Goal: Communication & Community: Participate in discussion

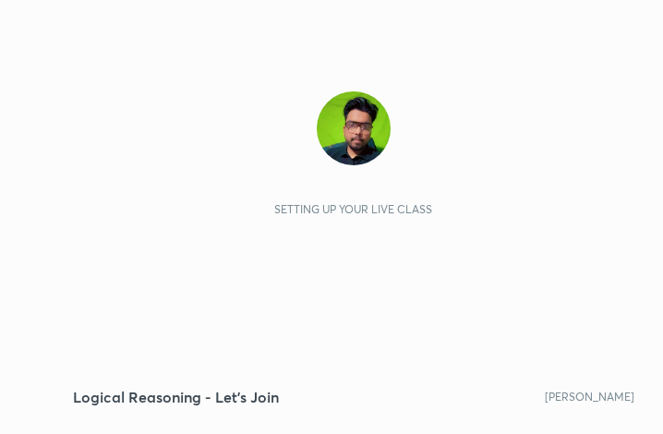
scroll to position [316, 589]
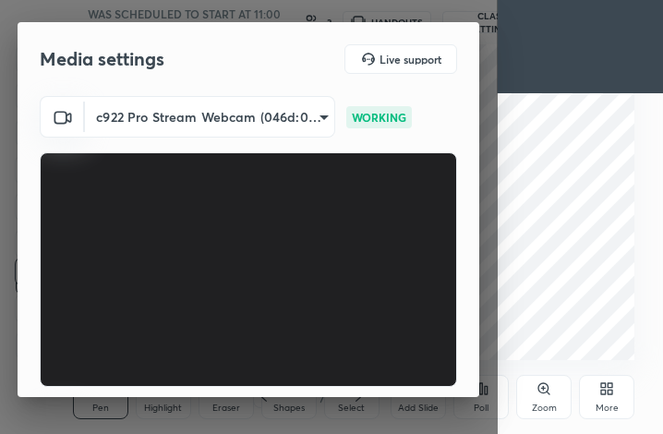
drag, startPoint x: 478, startPoint y: 77, endPoint x: 465, endPoint y: 193, distance: 117.0
click at [461, 217] on div "Media settings Live support c922 Pro Stream Webcam (046d:085c) 4cd0d59b64d38ece…" at bounding box center [248, 209] width 461 height 375
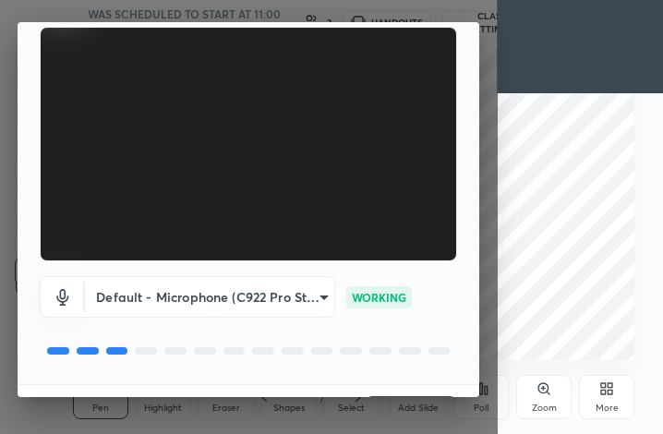
scroll to position [171, 0]
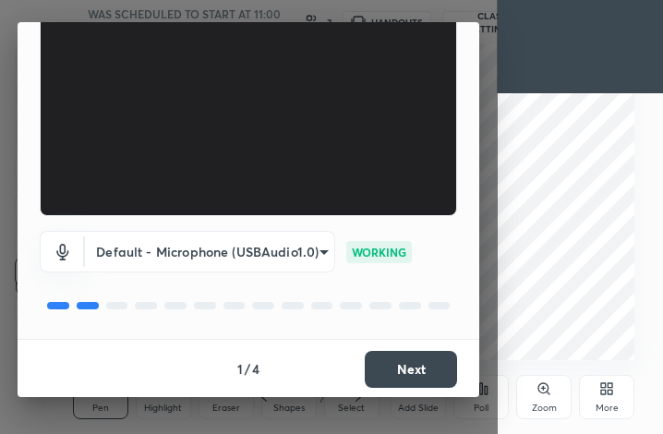
click at [428, 372] on button "Next" at bounding box center [411, 369] width 92 height 37
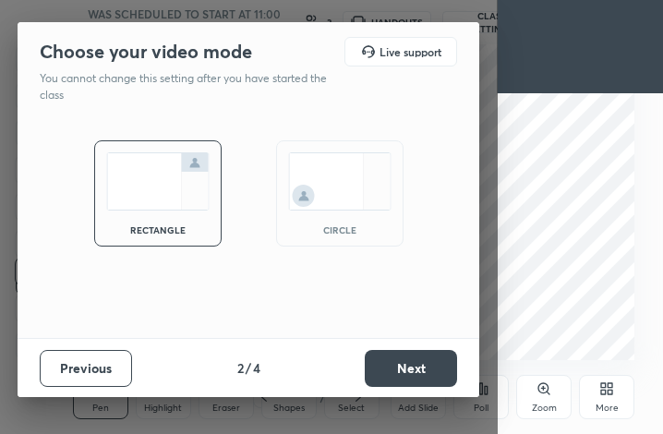
drag, startPoint x: 335, startPoint y: 233, endPoint x: 352, endPoint y: 245, distance: 20.5
click at [329, 230] on div "circle" at bounding box center [340, 229] width 74 height 9
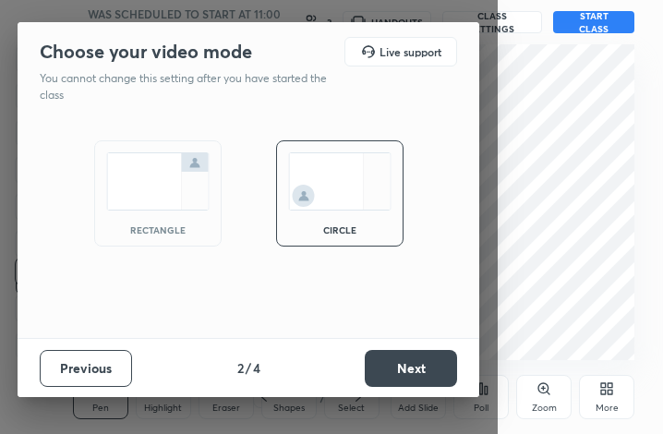
click at [395, 377] on button "Next" at bounding box center [411, 368] width 92 height 37
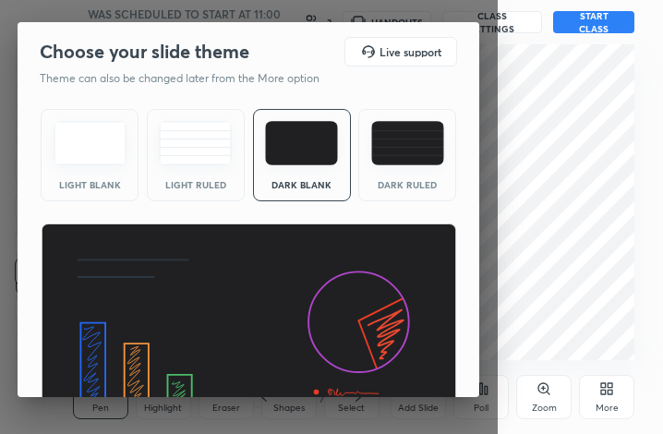
scroll to position [119, 0]
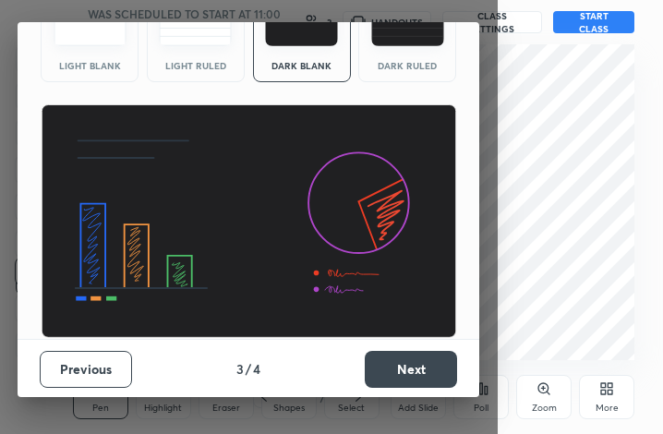
click at [415, 369] on button "Next" at bounding box center [411, 369] width 92 height 37
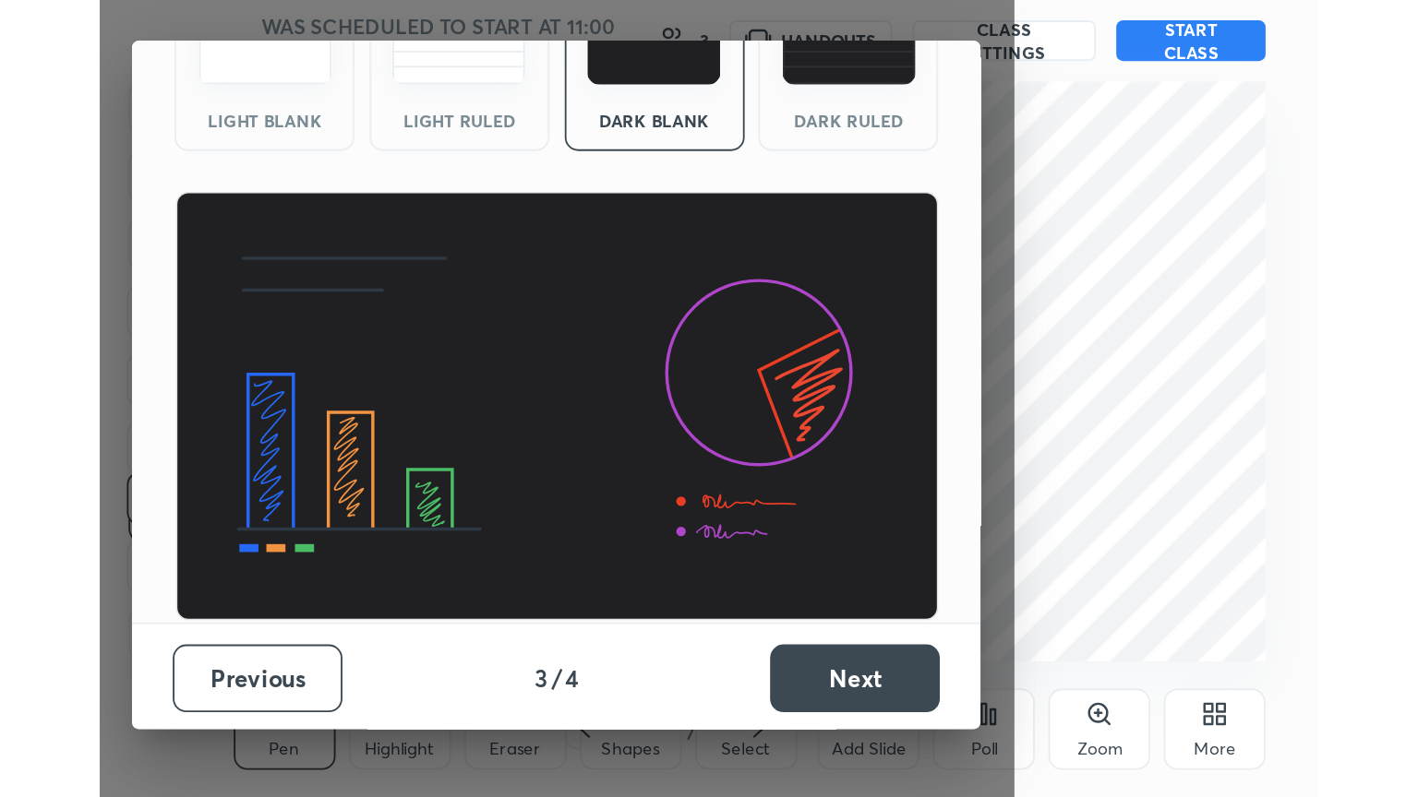
scroll to position [0, 0]
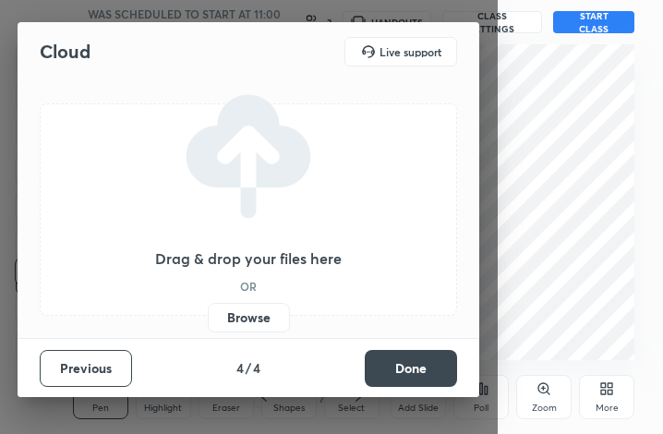
click at [410, 374] on button "Done" at bounding box center [411, 368] width 92 height 37
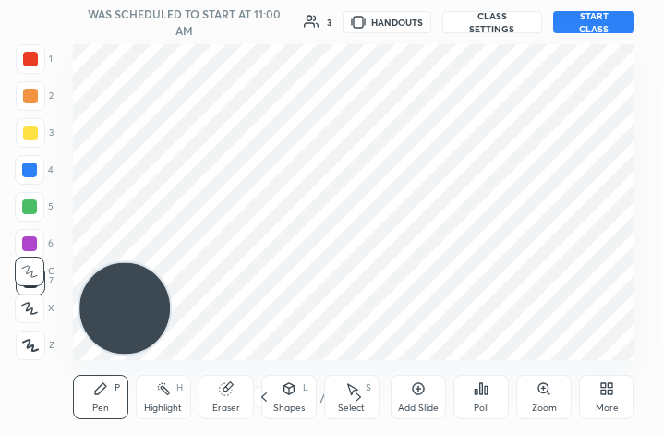
click at [600, 397] on div "More" at bounding box center [606, 397] width 55 height 44
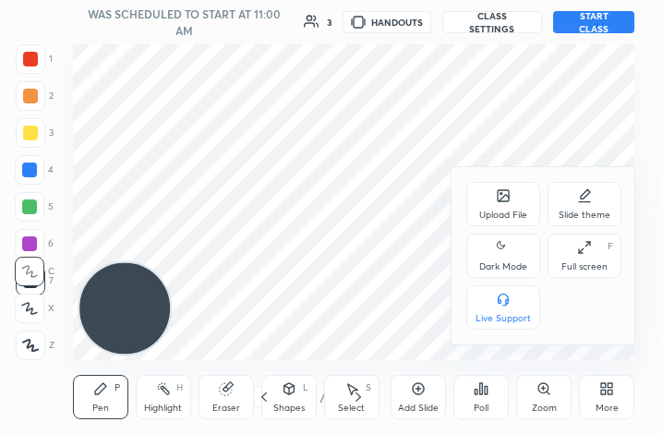
click at [497, 257] on icon at bounding box center [503, 247] width 15 height 22
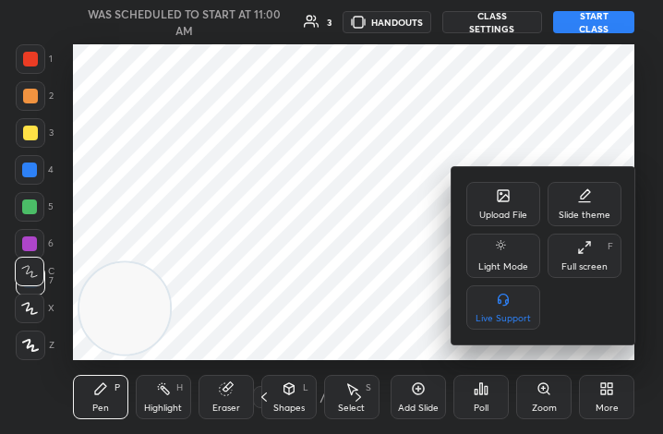
click at [587, 255] on icon at bounding box center [584, 247] width 15 height 15
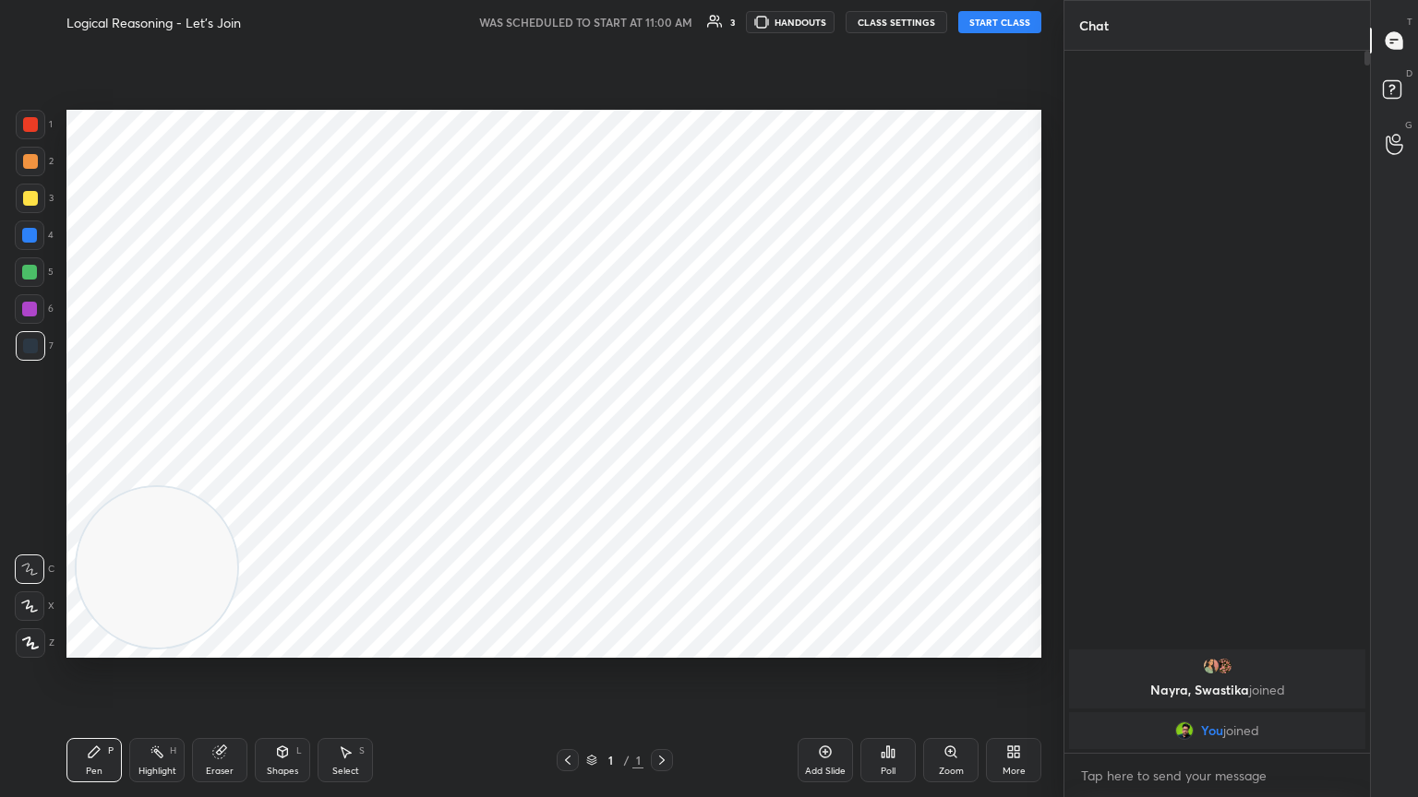
scroll to position [91609, 91299]
click at [662, 433] on icon at bounding box center [825, 752] width 15 height 15
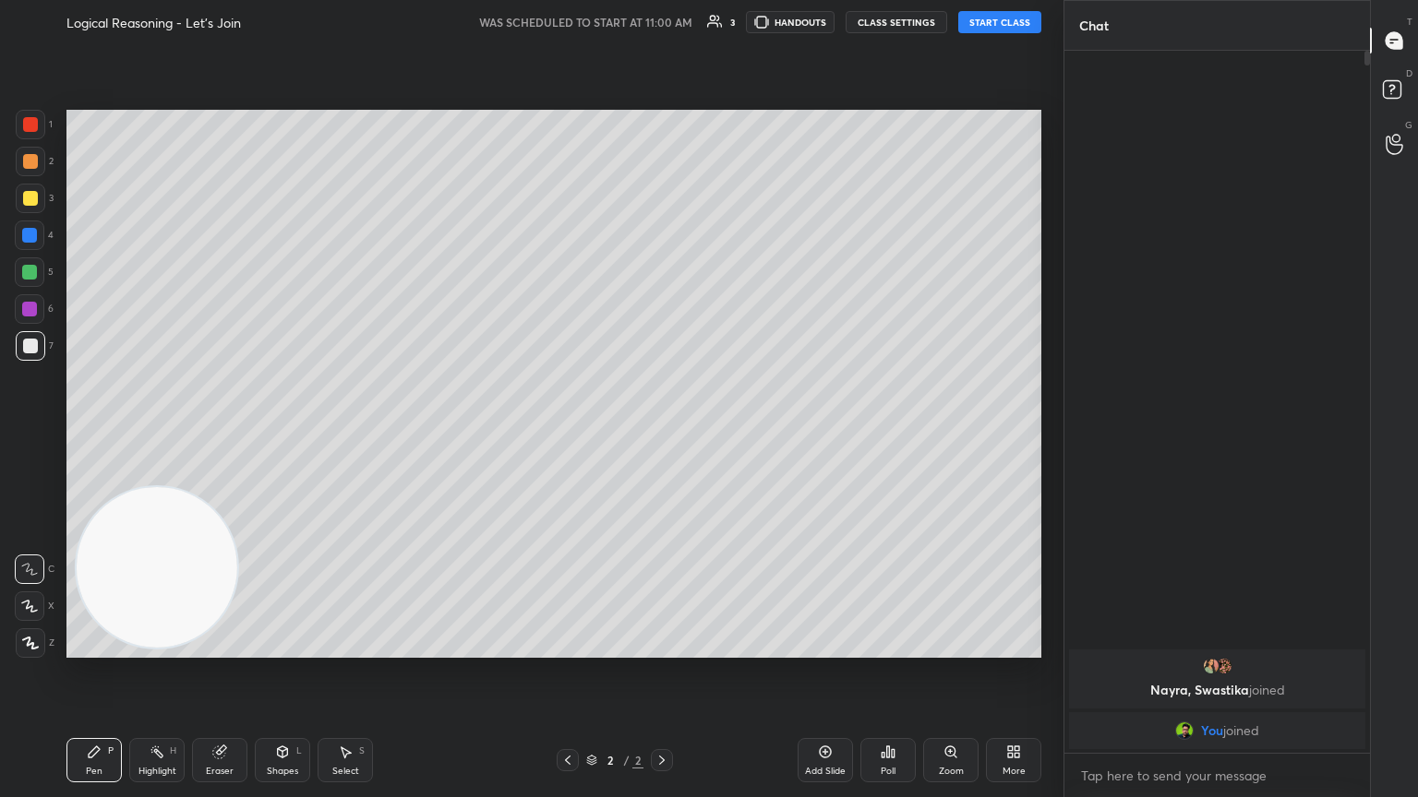
click at [662, 25] on button "START CLASS" at bounding box center [999, 22] width 83 height 22
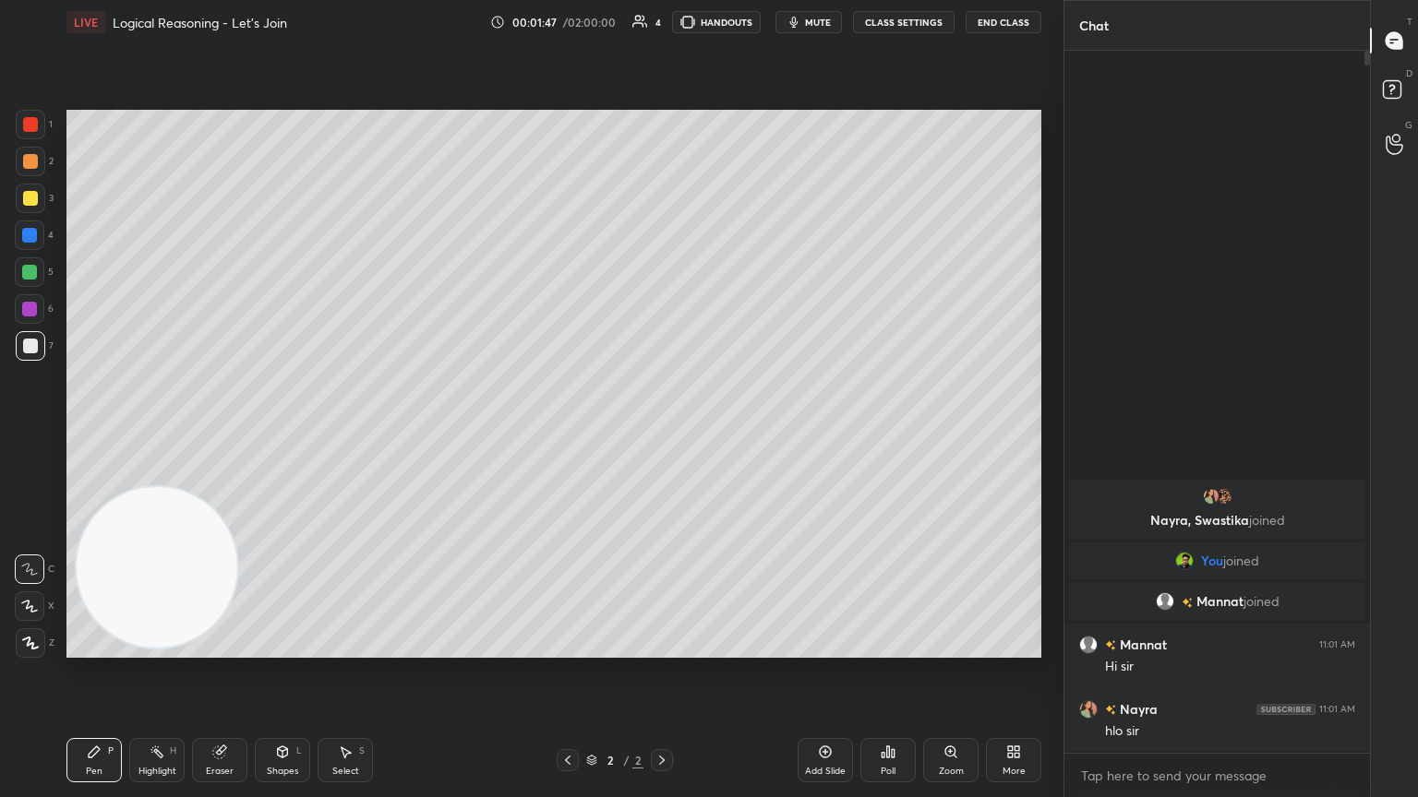
click at [662, 23] on span "mute" at bounding box center [818, 22] width 26 height 13
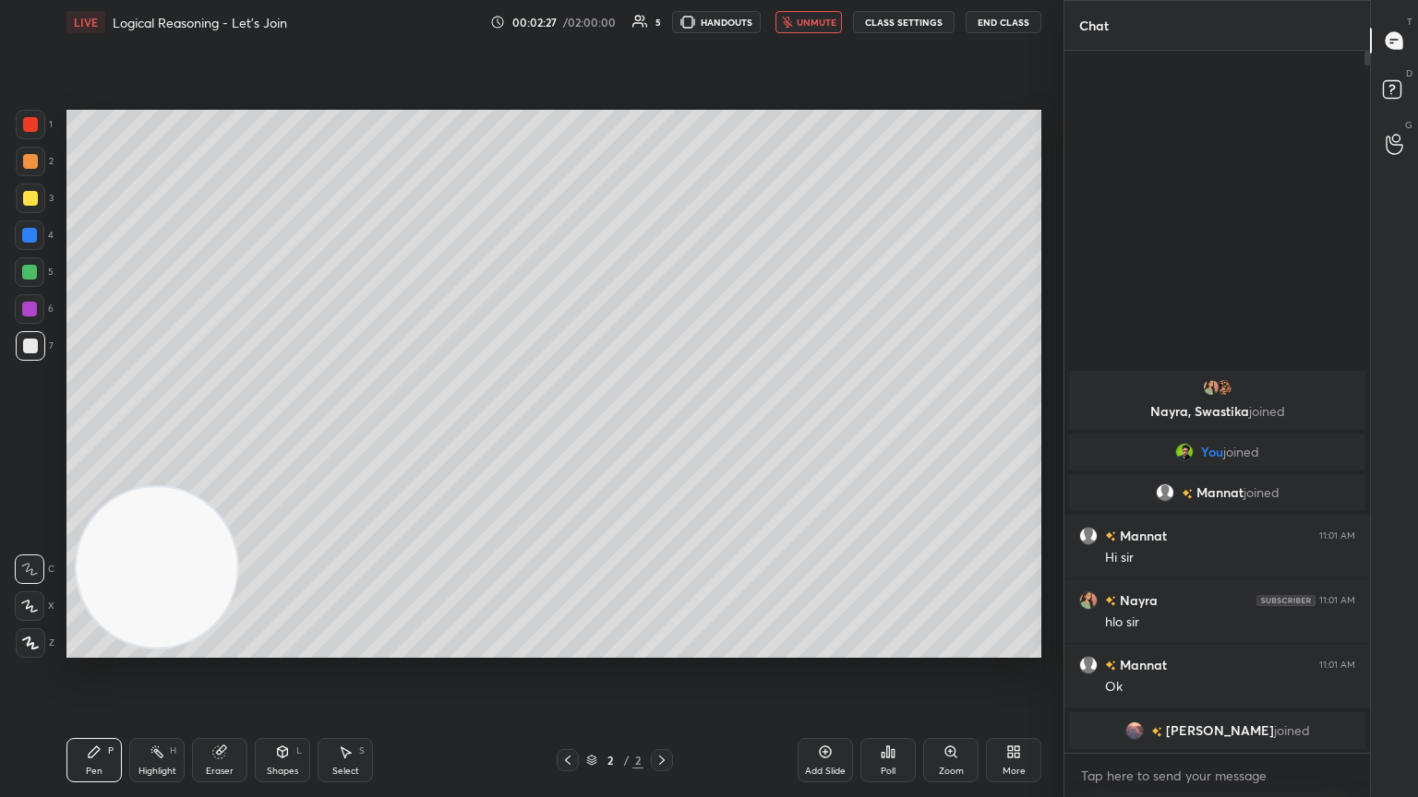
click at [662, 22] on span "unmute" at bounding box center [816, 22] width 40 height 13
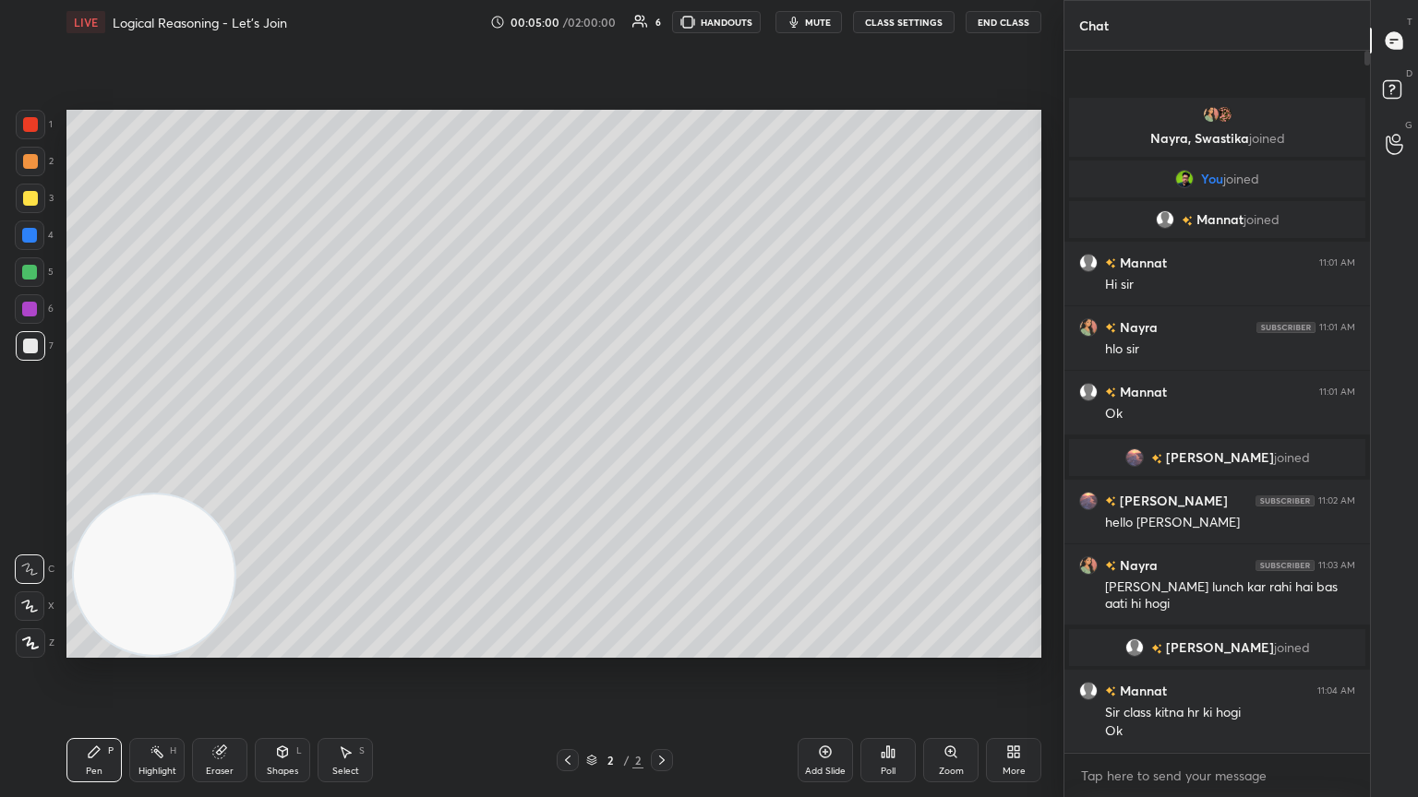
drag, startPoint x: 201, startPoint y: 558, endPoint x: 117, endPoint y: 642, distance: 118.8
click at [160, 433] on video at bounding box center [154, 575] width 161 height 161
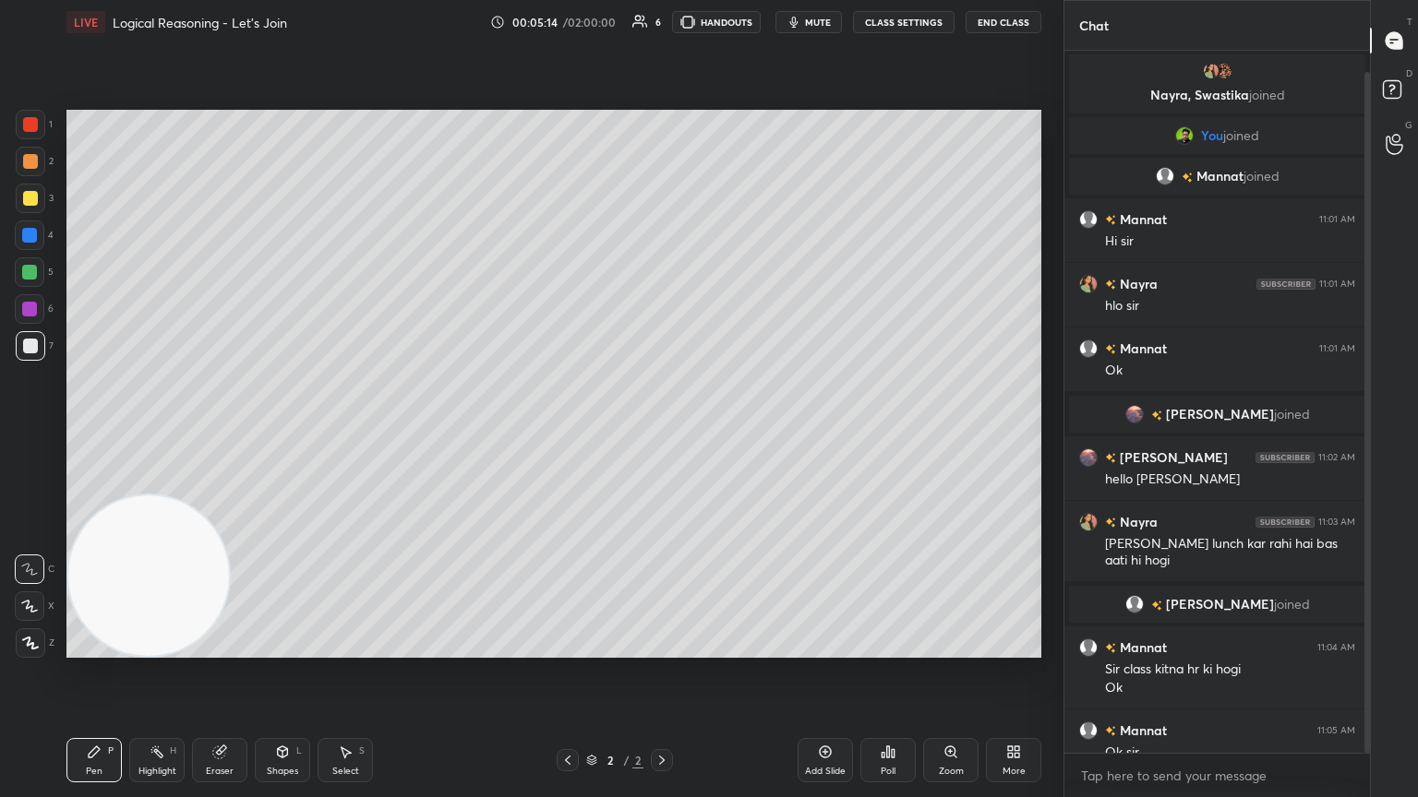
scroll to position [21, 0]
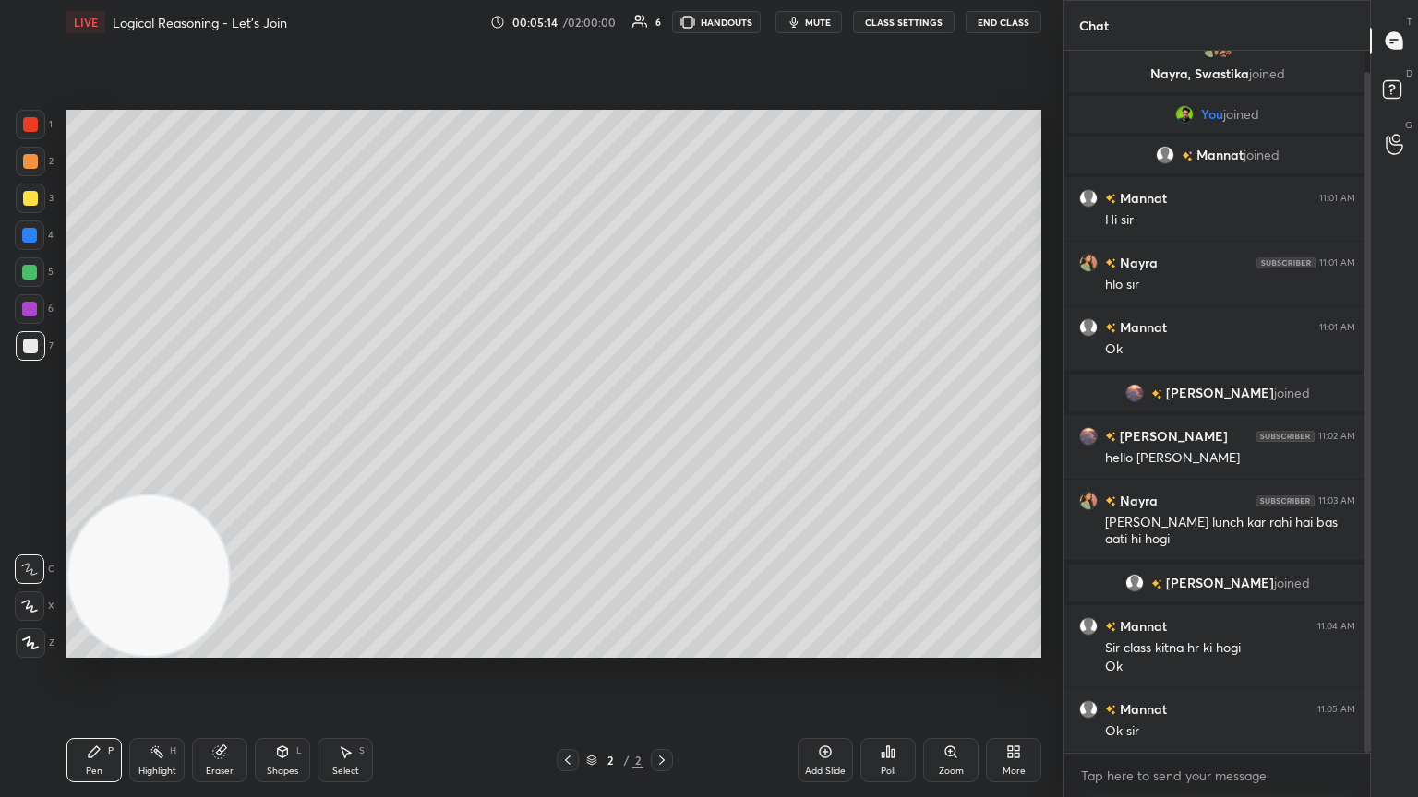
drag, startPoint x: 1366, startPoint y: 280, endPoint x: 1363, endPoint y: 333, distance: 53.6
click at [662, 333] on div at bounding box center [1367, 413] width 6 height 682
click at [27, 196] on div at bounding box center [30, 198] width 15 height 15
drag, startPoint x: 23, startPoint y: 603, endPoint x: 15, endPoint y: 577, distance: 27.1
click at [24, 433] on icon at bounding box center [29, 606] width 15 height 11
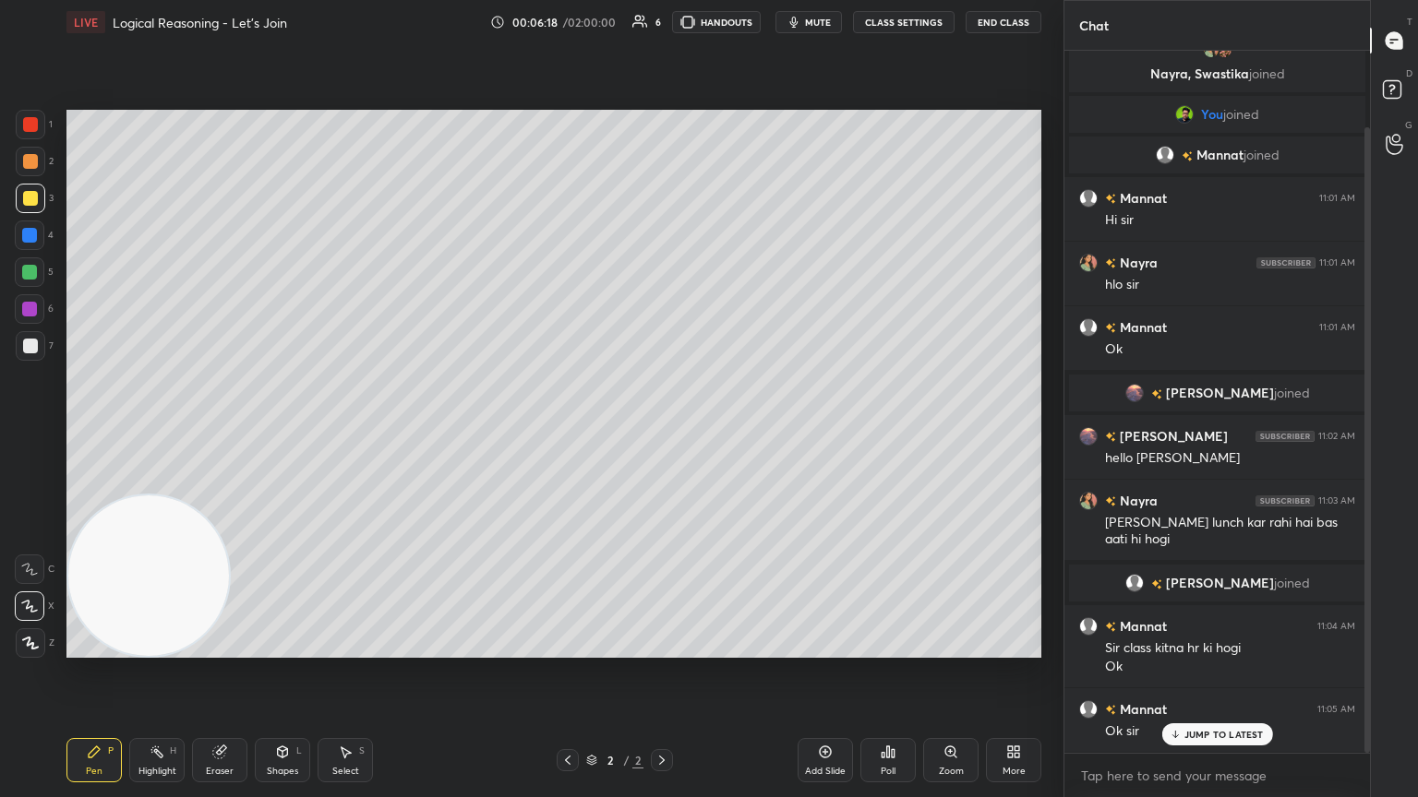
scroll to position [85, 0]
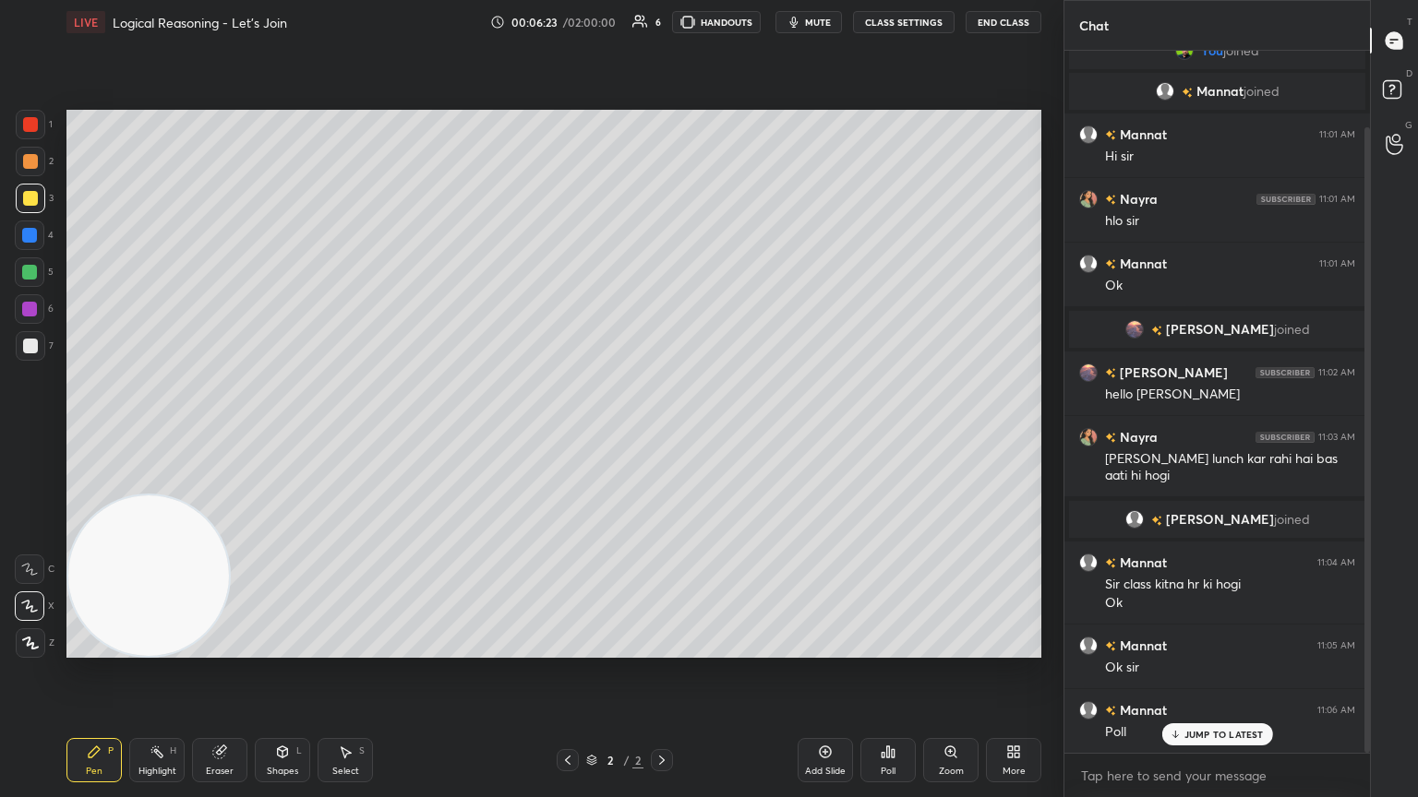
click at [43, 345] on div "7" at bounding box center [35, 346] width 38 height 30
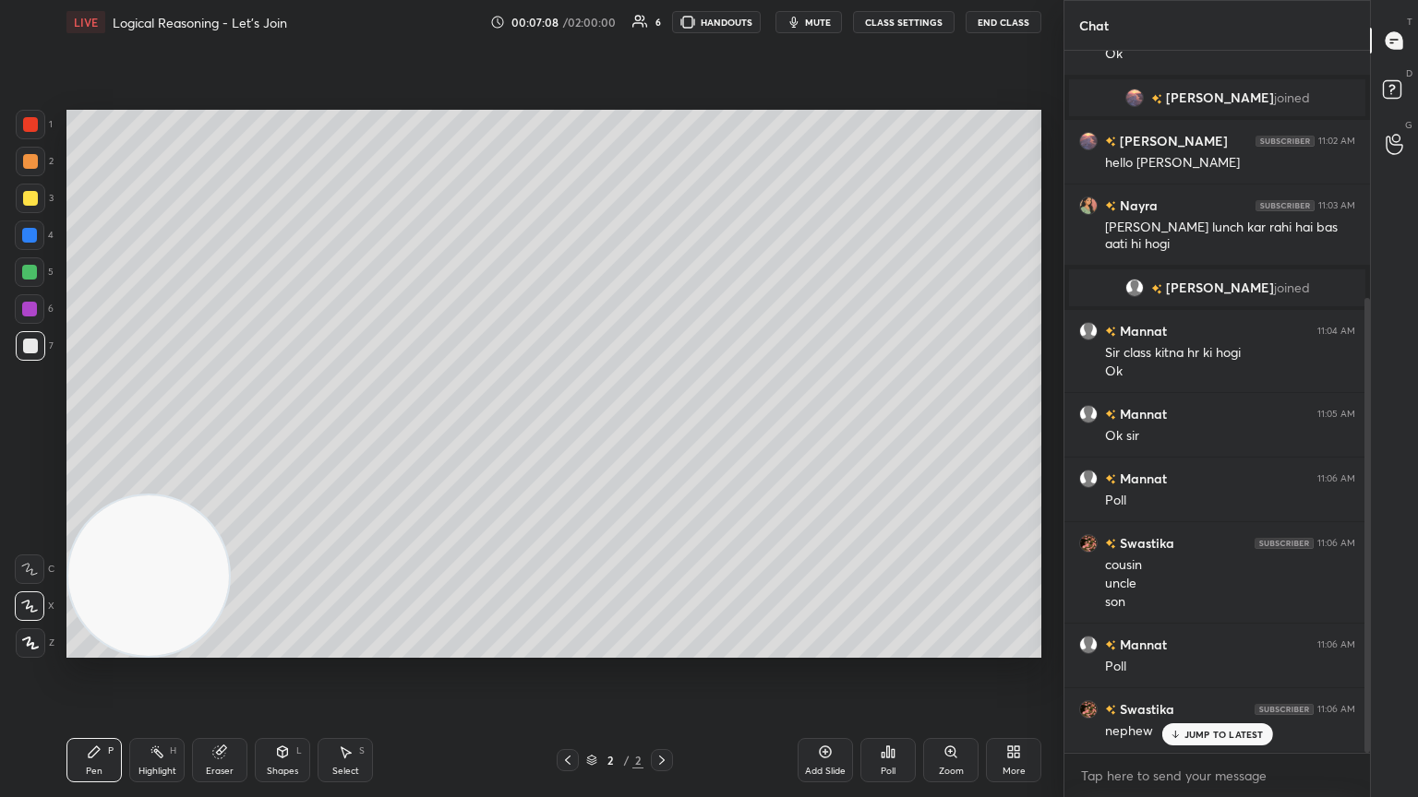
scroll to position [380, 0]
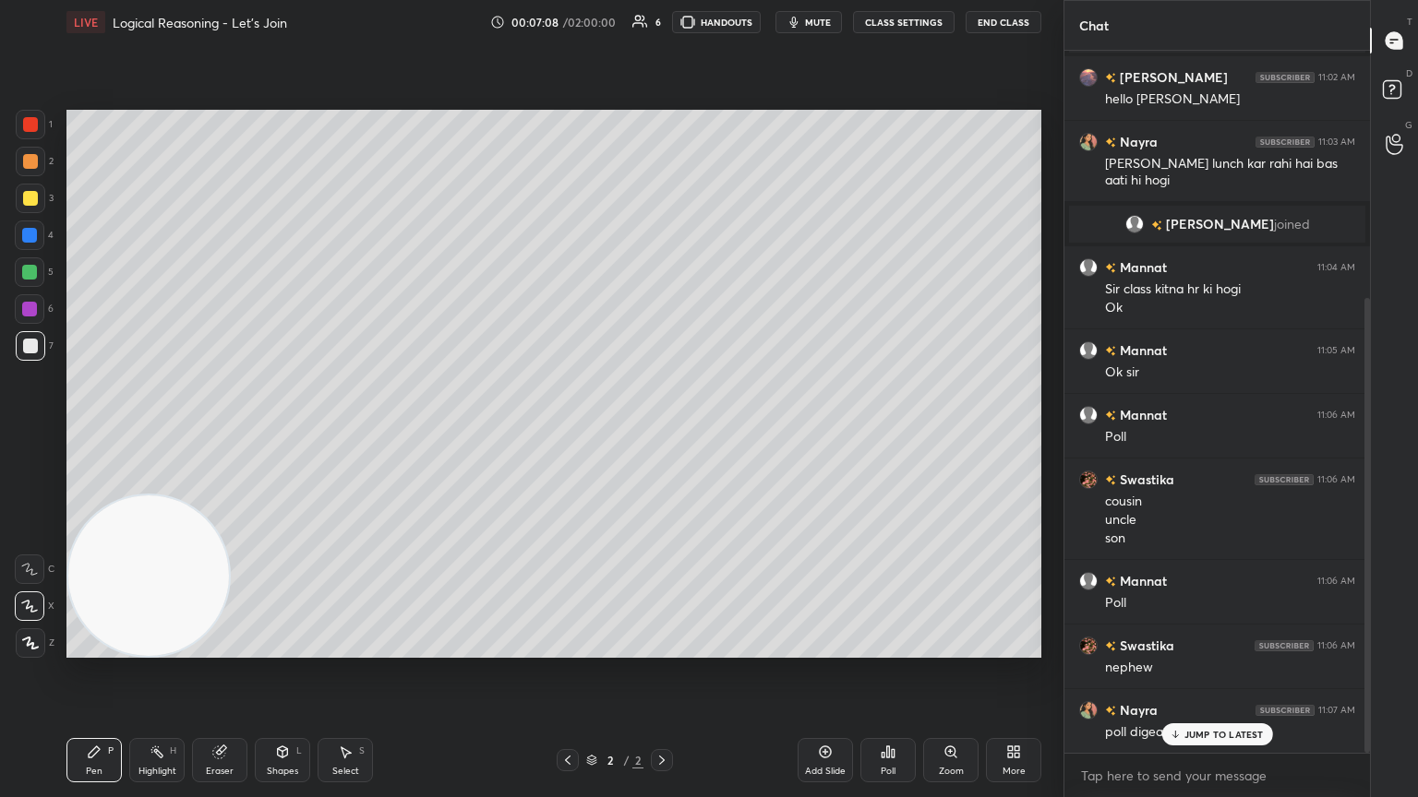
click at [662, 433] on div "Poll" at bounding box center [887, 760] width 55 height 44
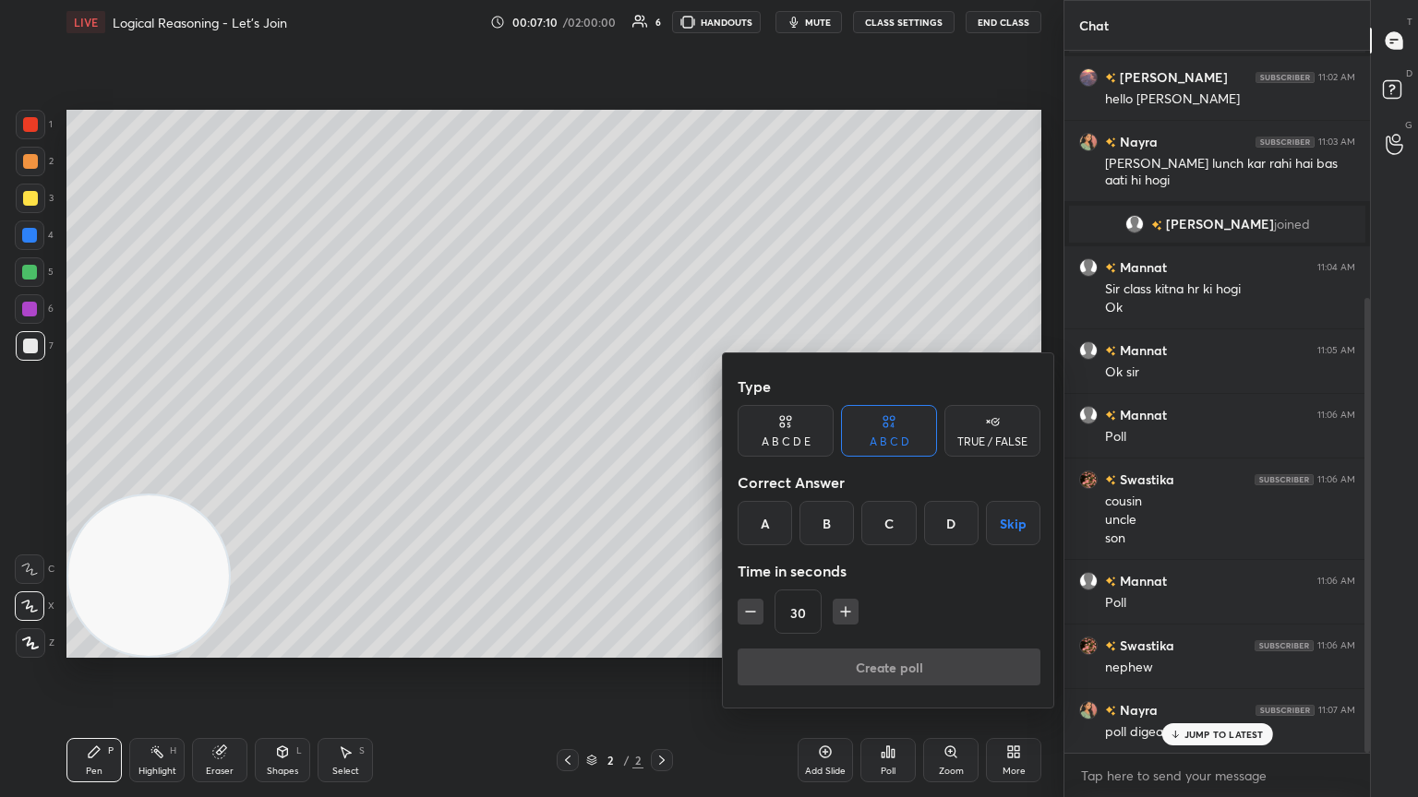
click at [662, 433] on div "C" at bounding box center [888, 523] width 54 height 44
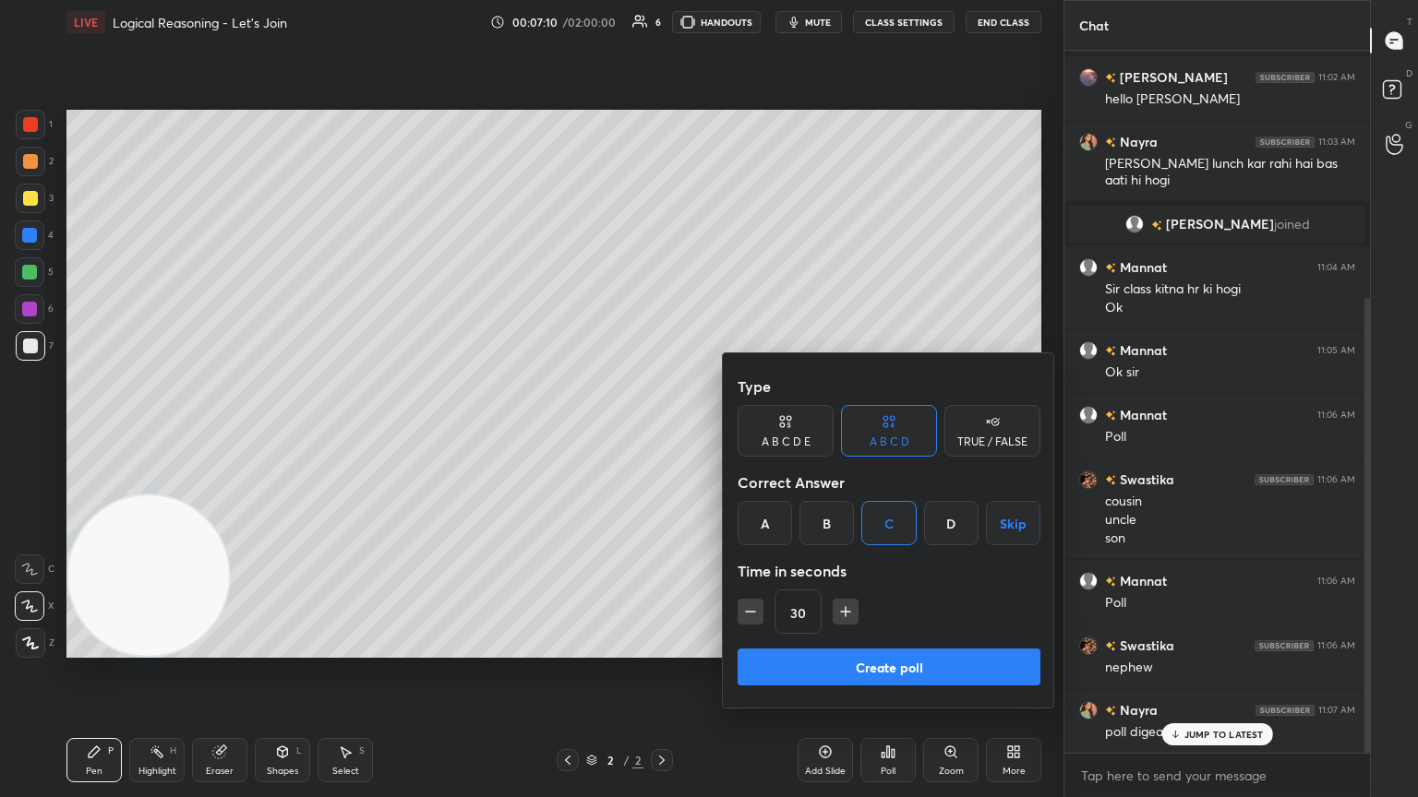
click at [662, 433] on button "Create poll" at bounding box center [888, 667] width 303 height 37
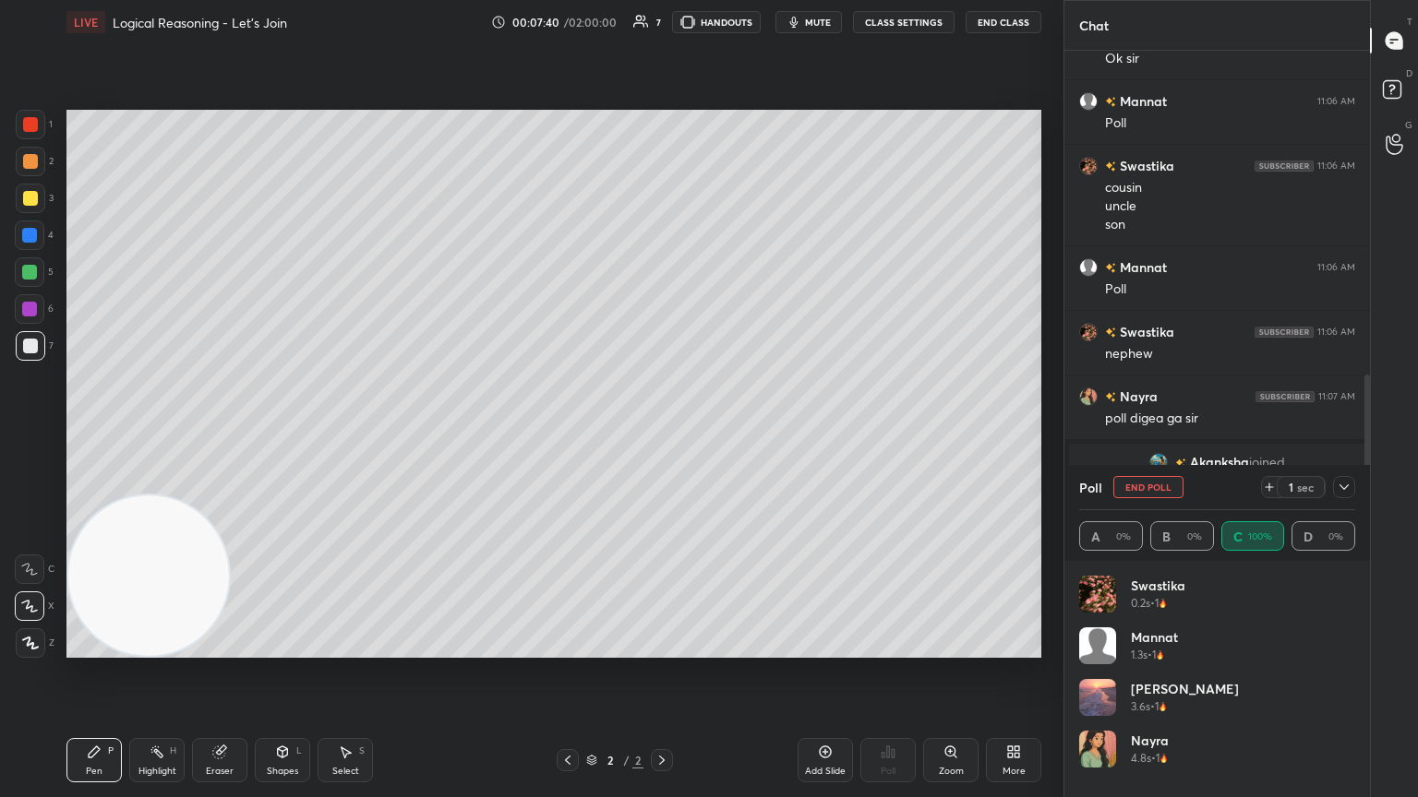
scroll to position [775, 0]
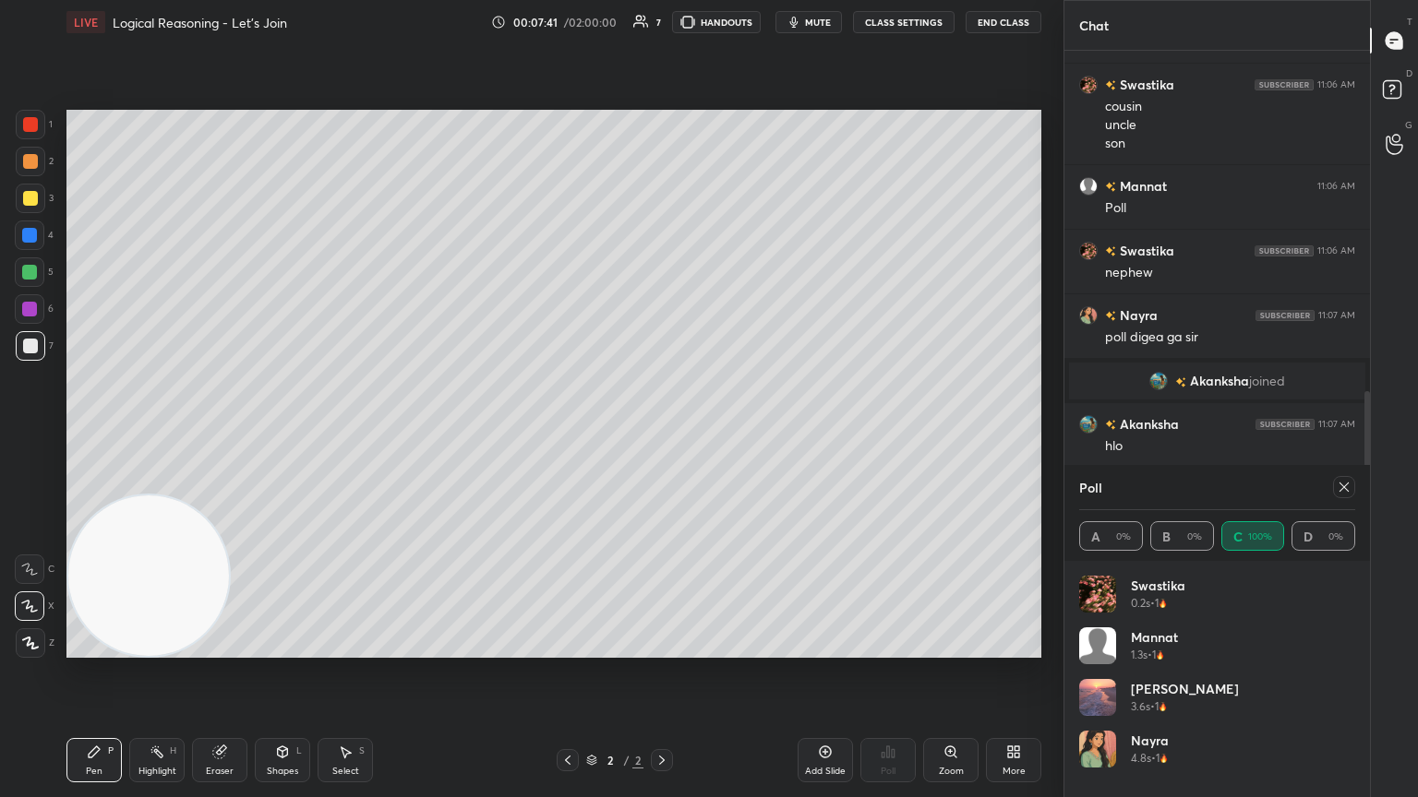
click at [662, 433] on icon at bounding box center [1343, 487] width 15 height 15
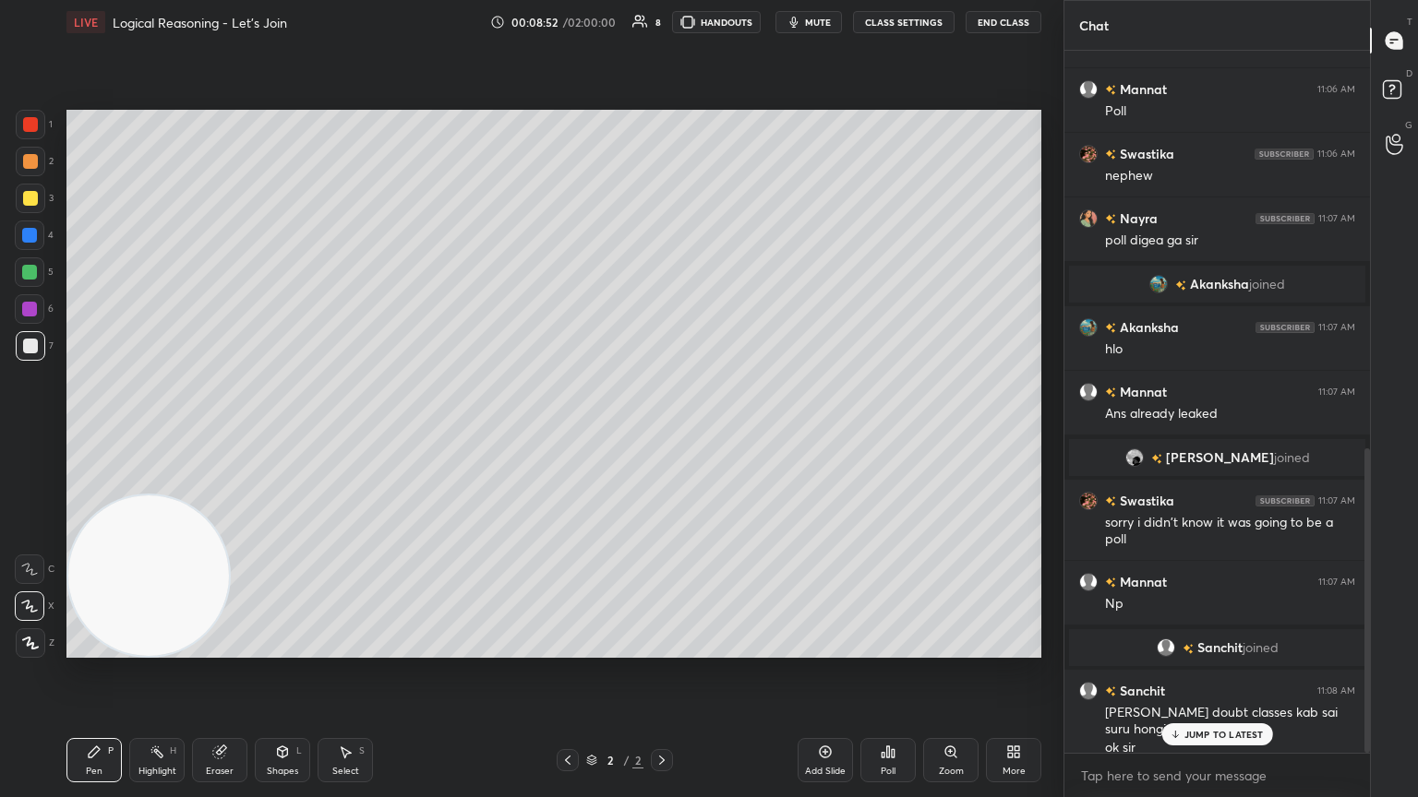
scroll to position [915, 0]
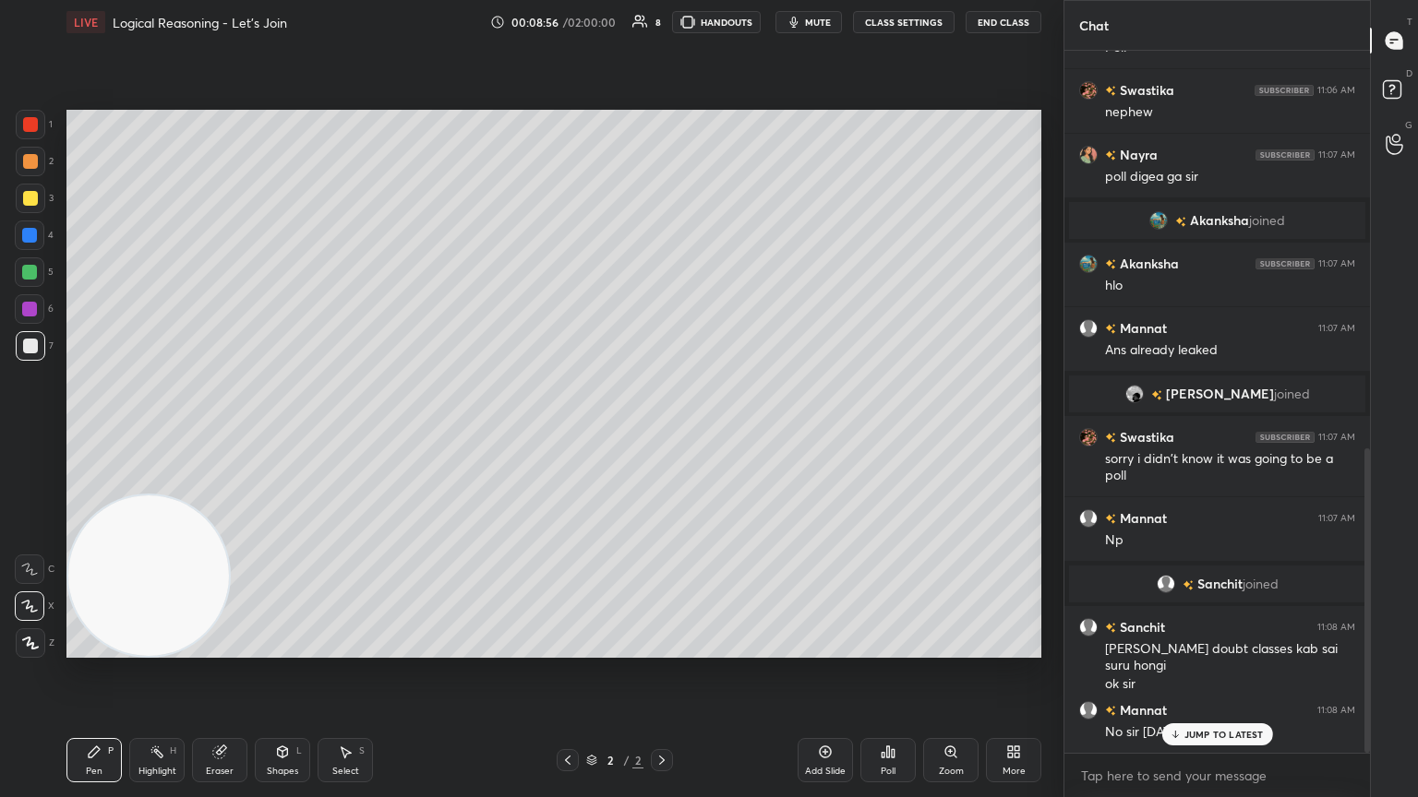
drag, startPoint x: 1185, startPoint y: 723, endPoint x: 1205, endPoint y: 736, distance: 24.1
click at [662, 433] on div "Nayra 11:01 AM hlo [PERSON_NAME] 11:01 AM [PERSON_NAME] joined [PERSON_NAME] 11…" at bounding box center [1216, 402] width 305 height 702
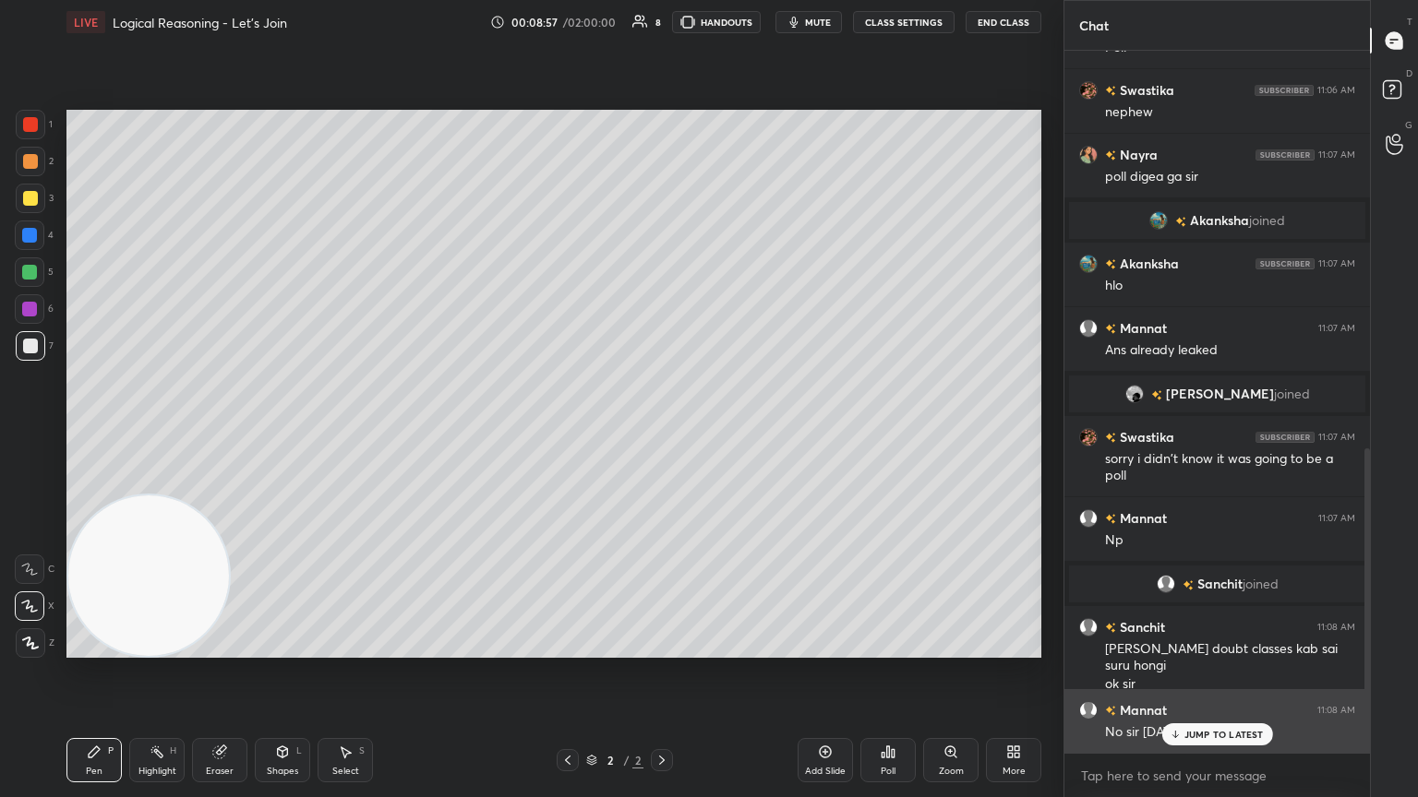
click at [662, 433] on p "JUMP TO LATEST" at bounding box center [1223, 734] width 79 height 11
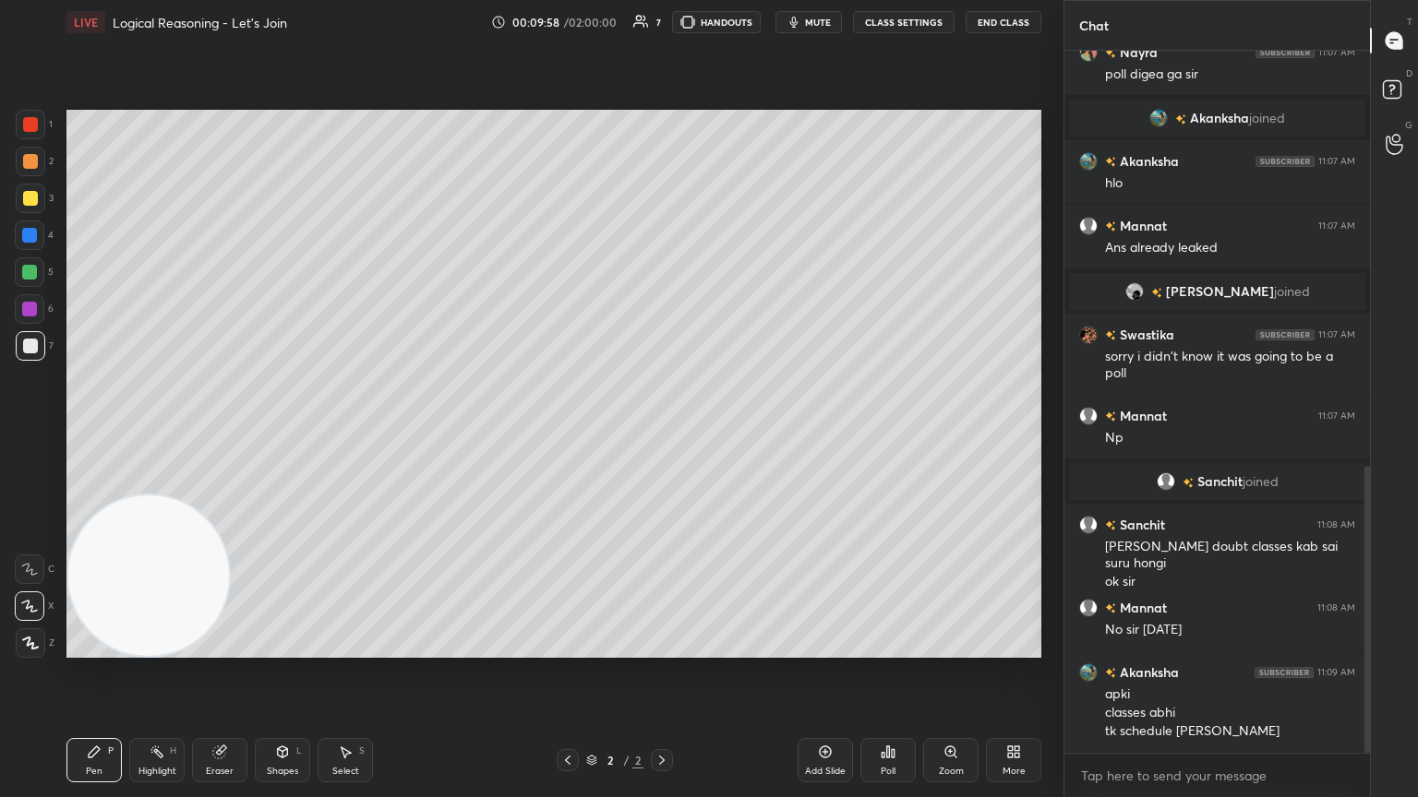
scroll to position [1082, 0]
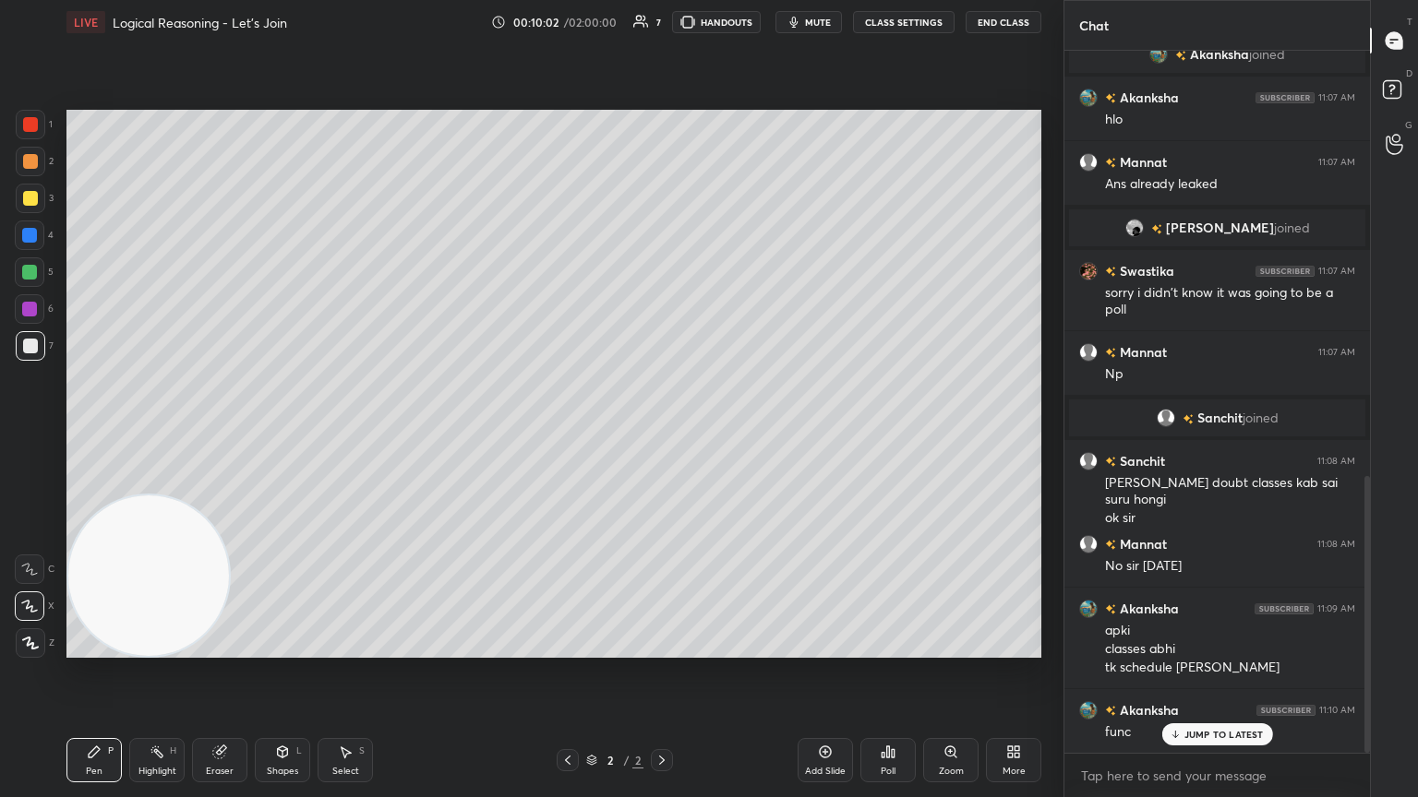
click at [662, 433] on p "JUMP TO LATEST" at bounding box center [1223, 734] width 79 height 11
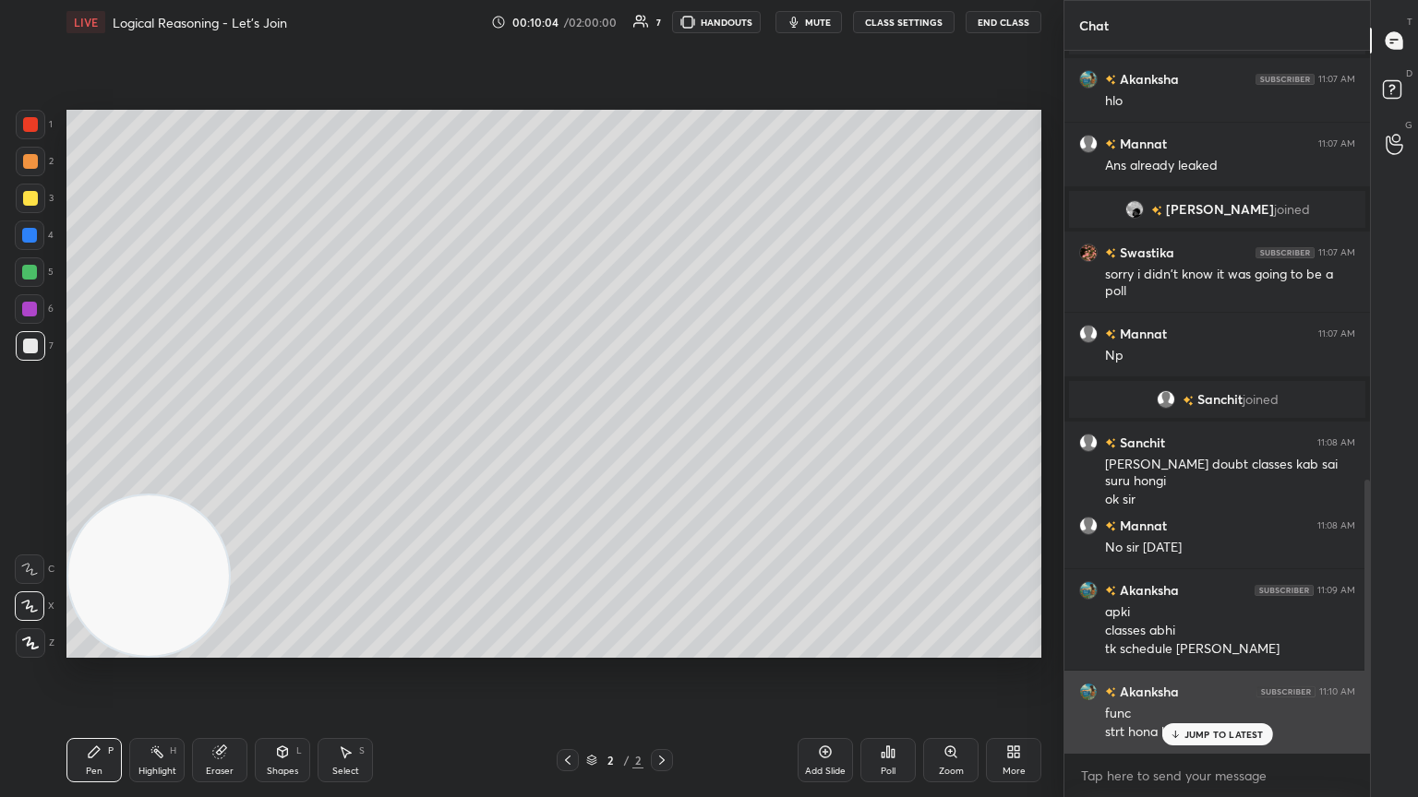
click at [662, 433] on div "JUMP TO LATEST" at bounding box center [1216, 735] width 111 height 22
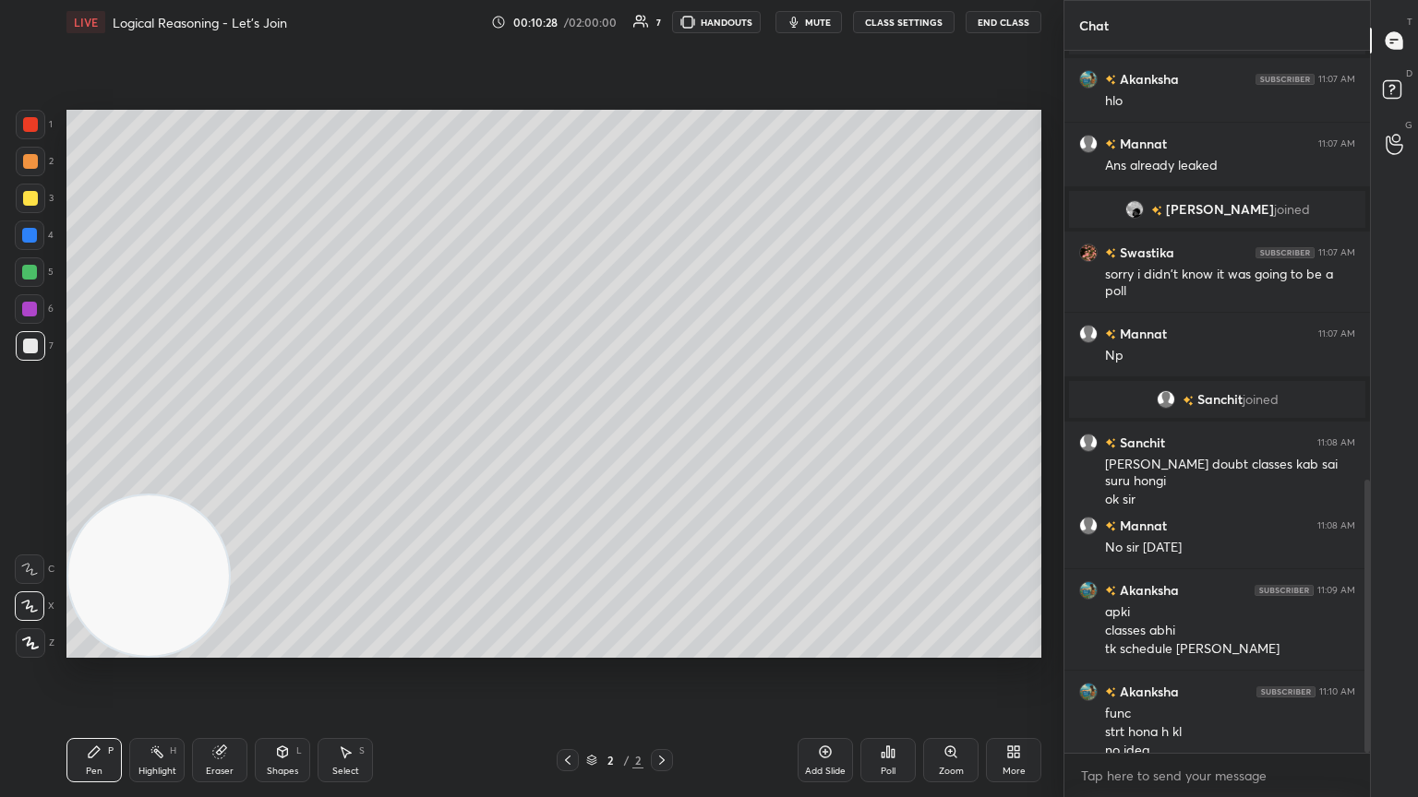
scroll to position [1119, 0]
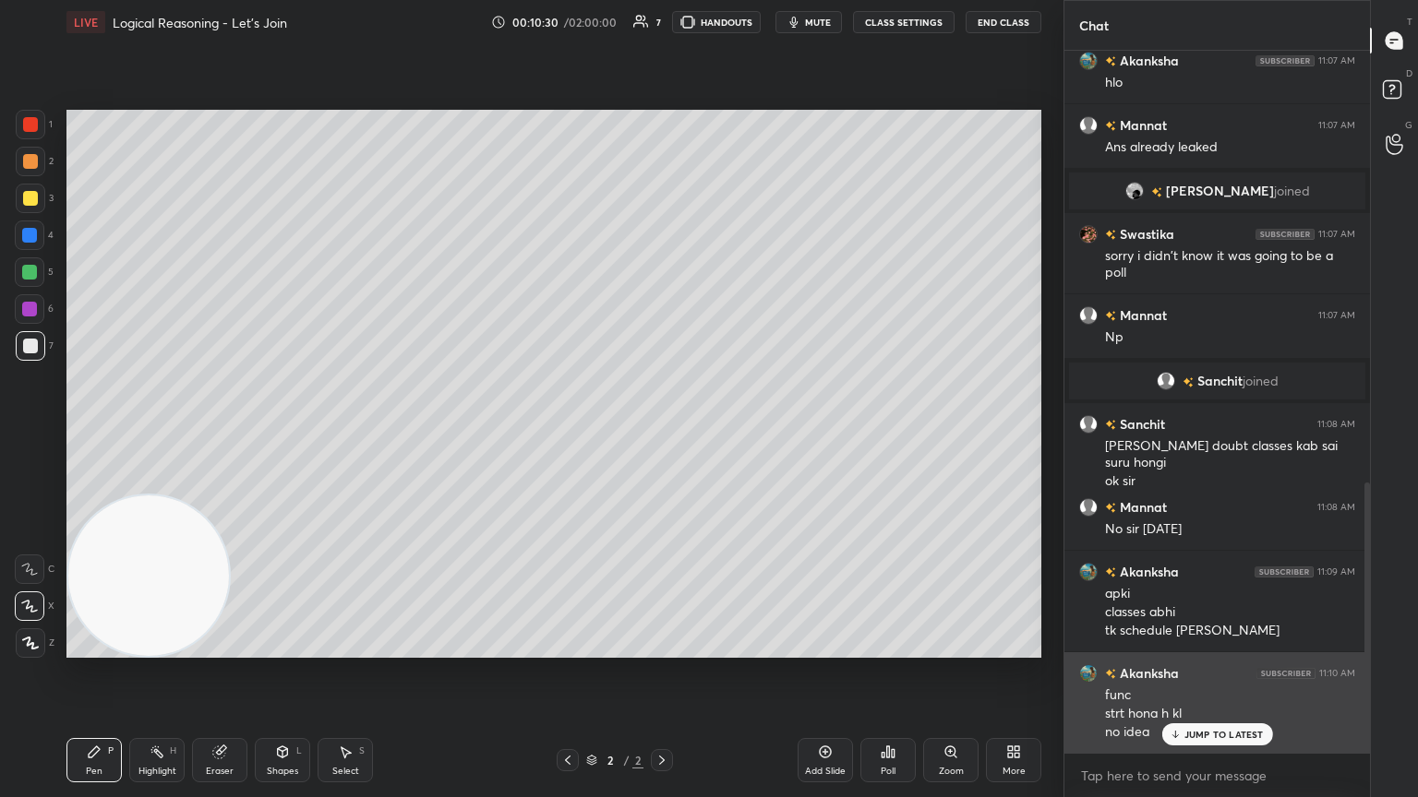
drag, startPoint x: 1199, startPoint y: 731, endPoint x: 1204, endPoint y: 722, distance: 10.8
click at [662, 433] on p "JUMP TO LATEST" at bounding box center [1223, 734] width 79 height 11
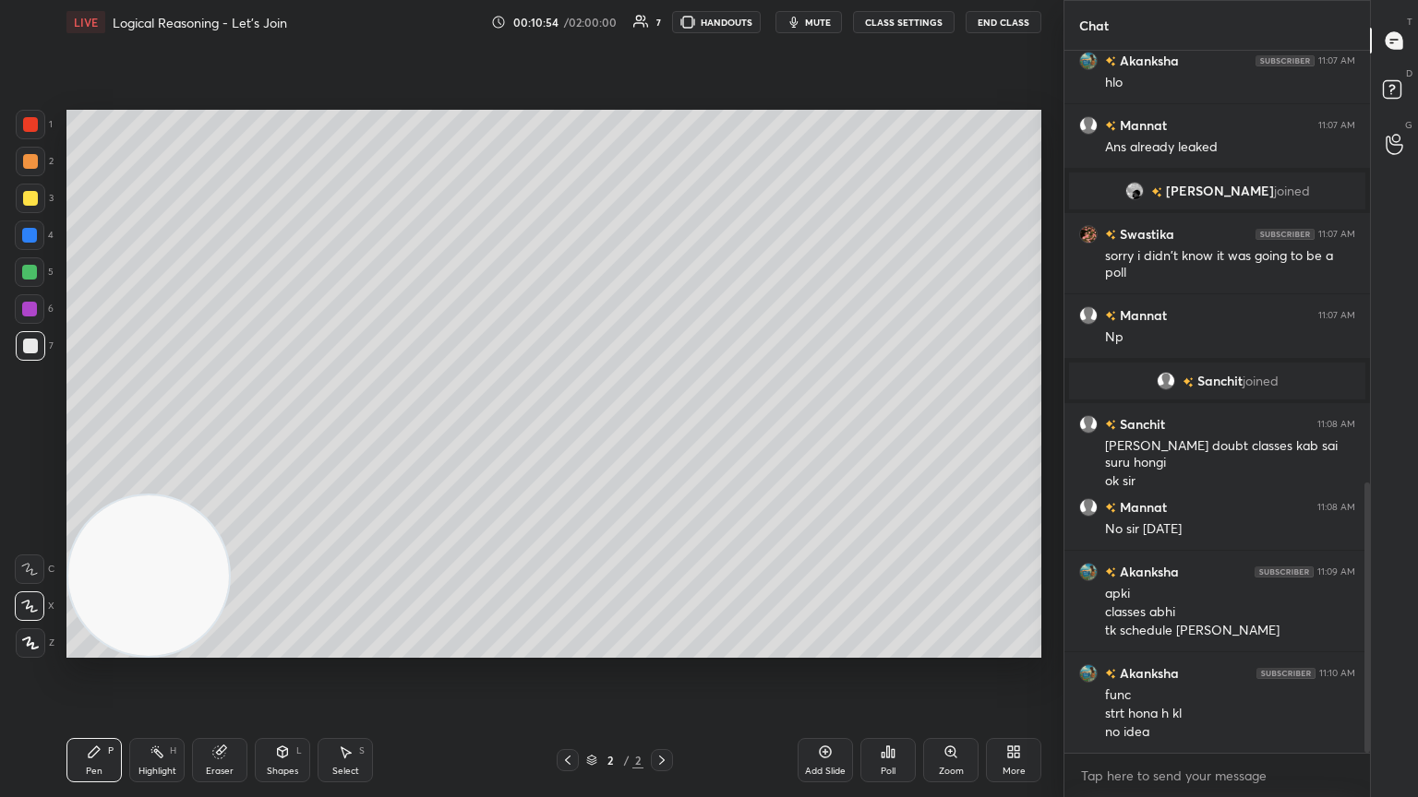
click at [662, 433] on icon at bounding box center [825, 752] width 6 height 6
click at [31, 192] on div at bounding box center [30, 198] width 15 height 15
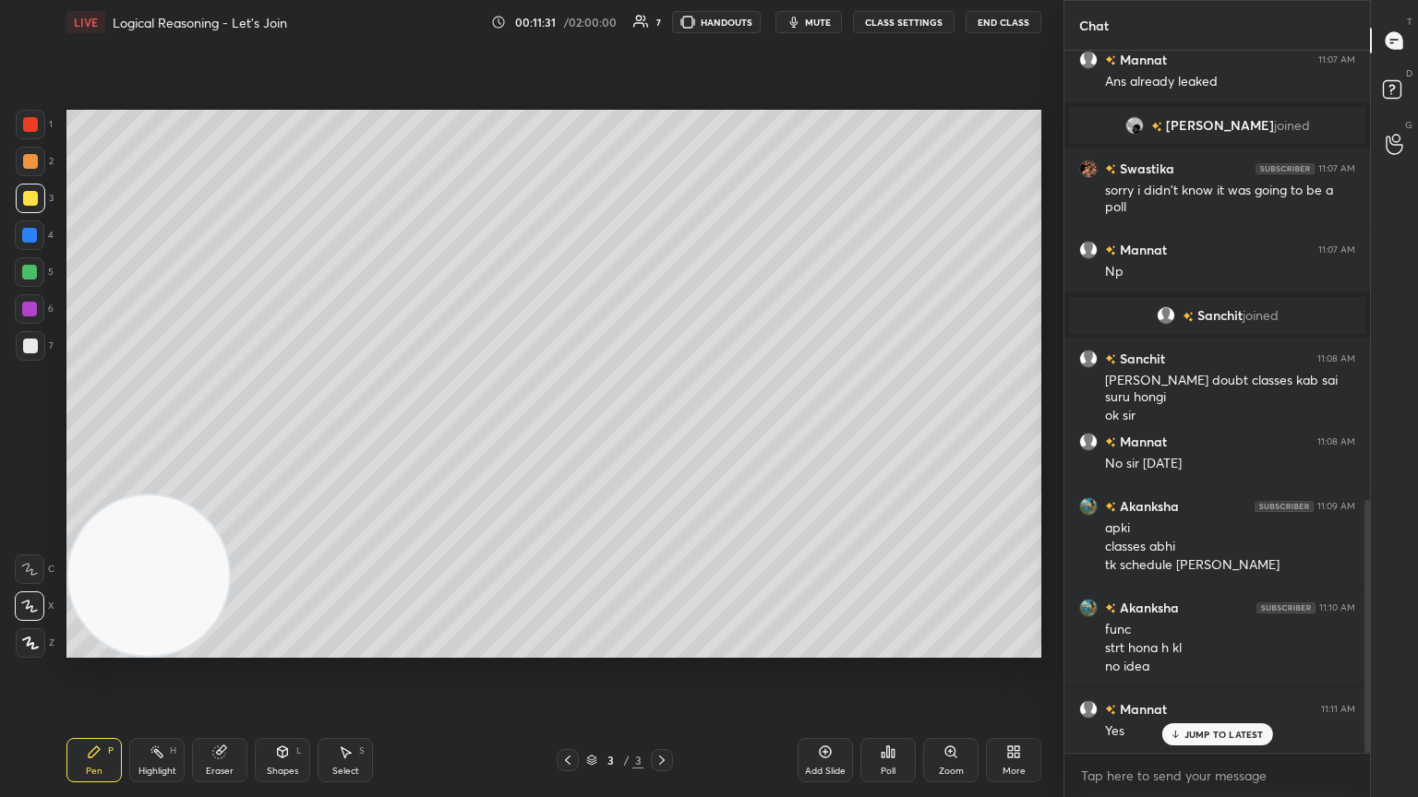
scroll to position [1248, 0]
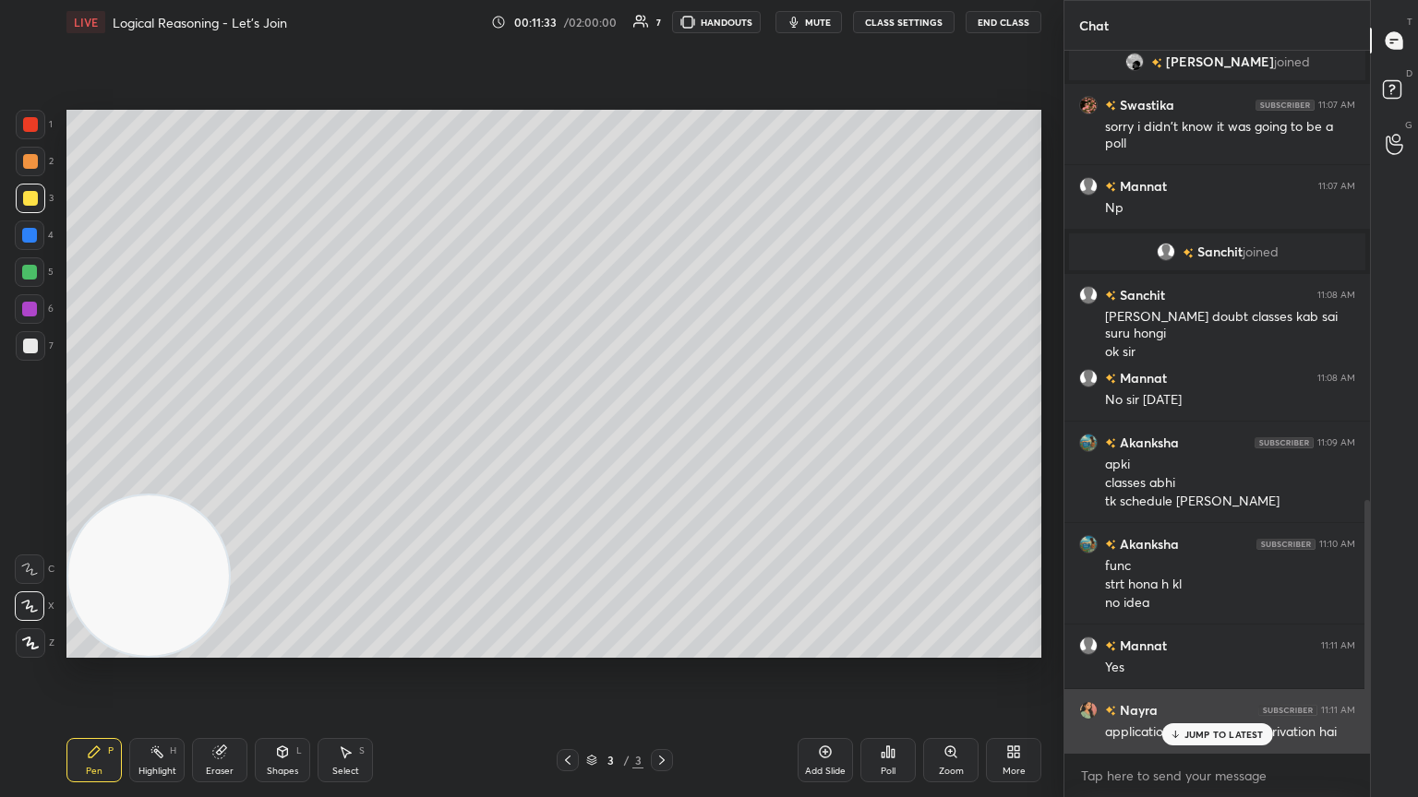
drag, startPoint x: 1252, startPoint y: 743, endPoint x: 1253, endPoint y: 733, distance: 10.2
click at [662, 433] on div "JUMP TO LATEST" at bounding box center [1216, 735] width 111 height 22
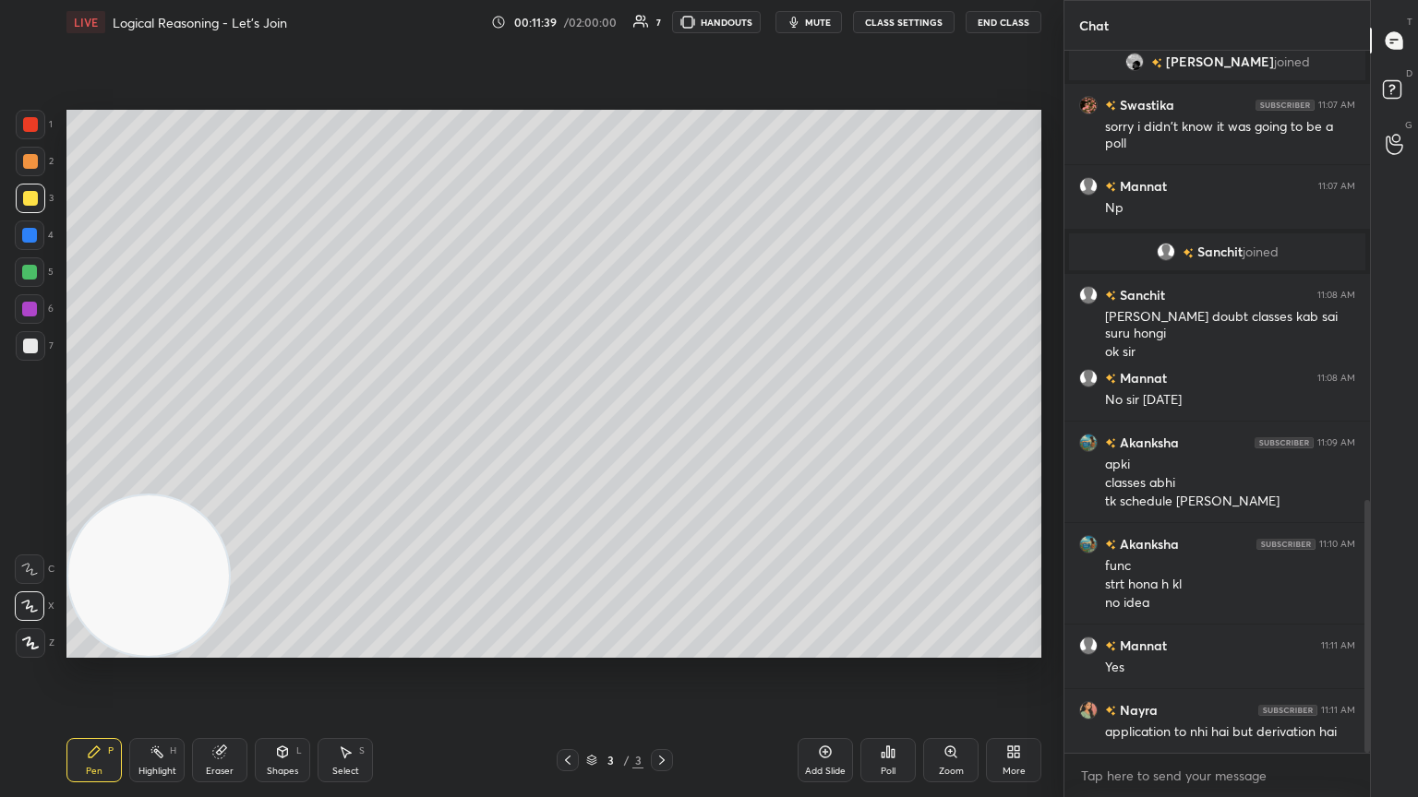
scroll to position [1329, 0]
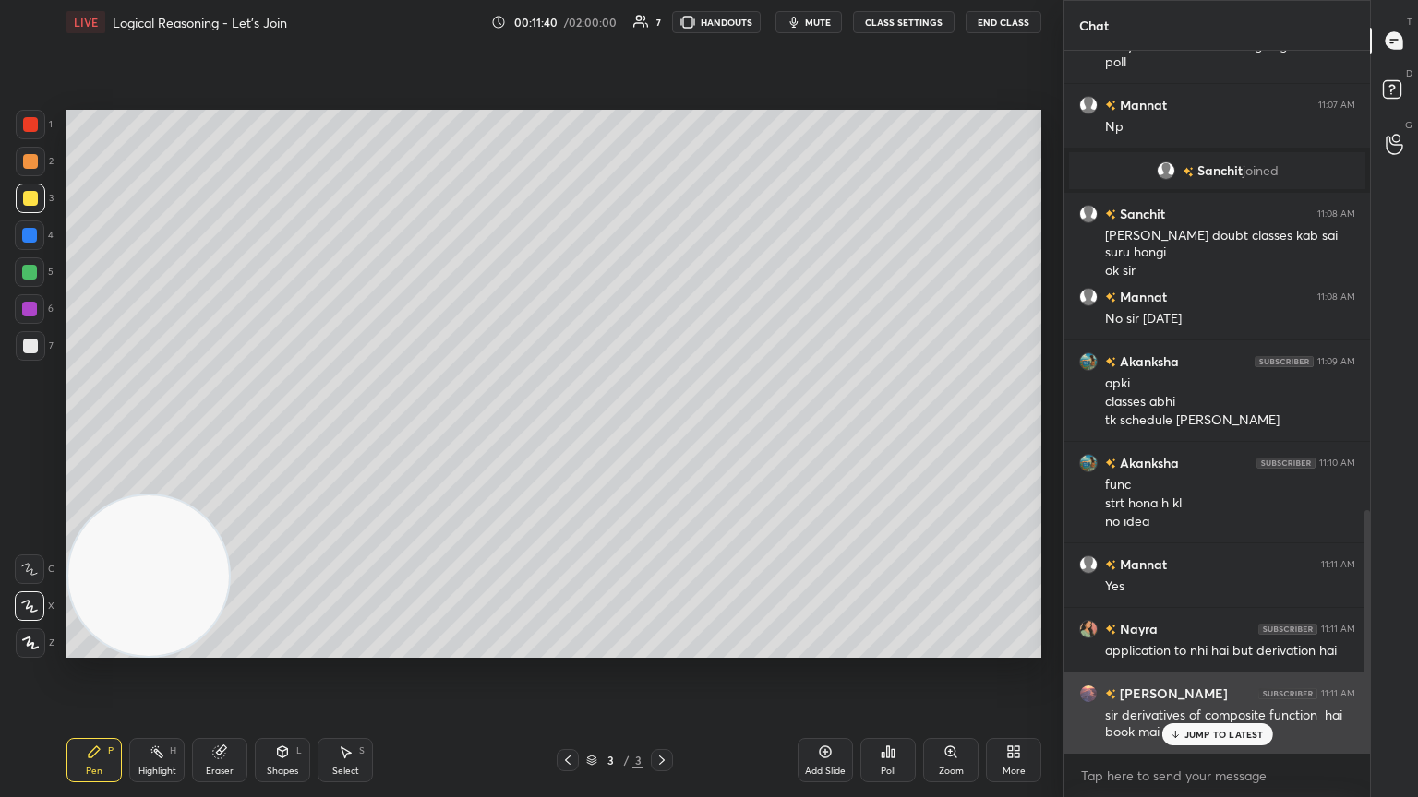
click at [662, 433] on div "JUMP TO LATEST" at bounding box center [1216, 735] width 111 height 22
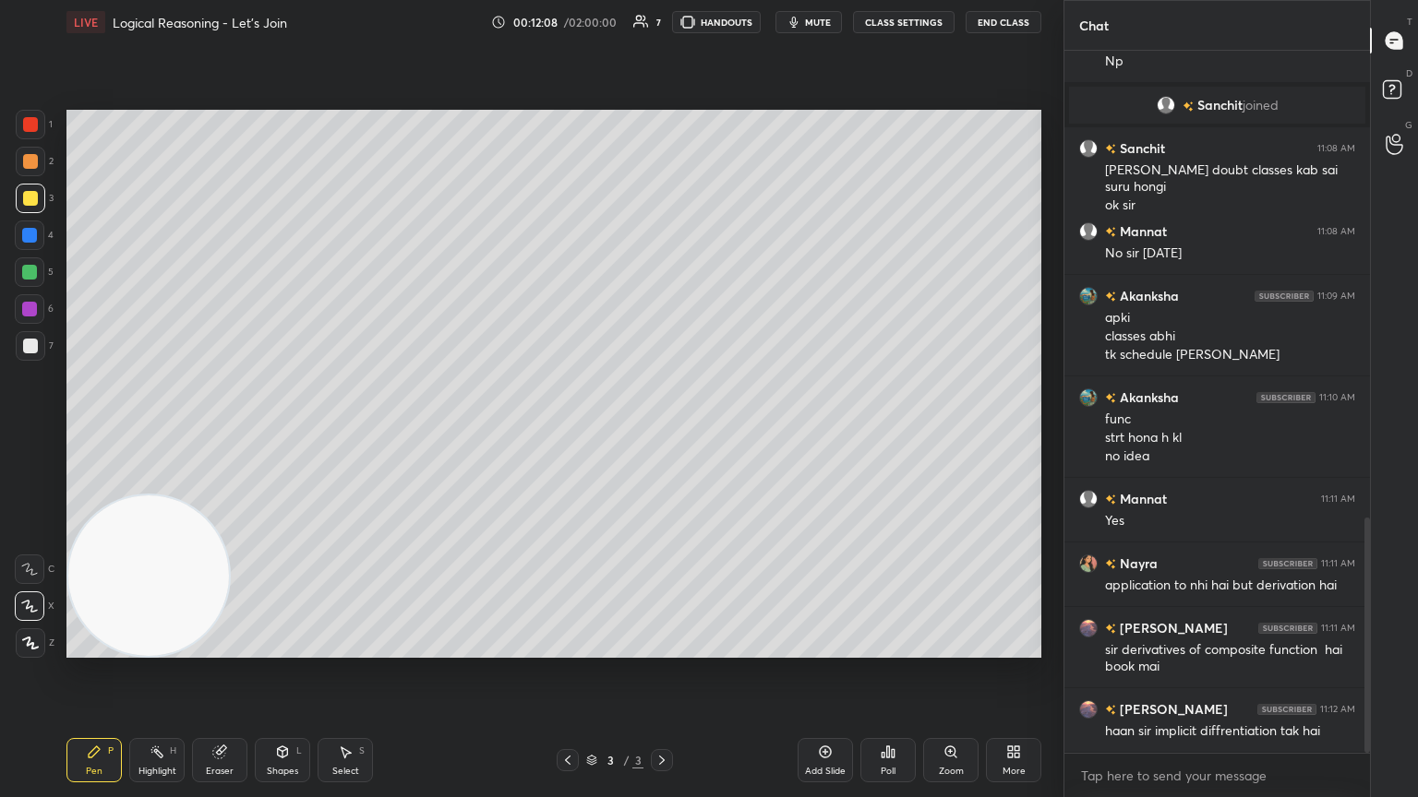
click at [31, 341] on div at bounding box center [30, 346] width 15 height 15
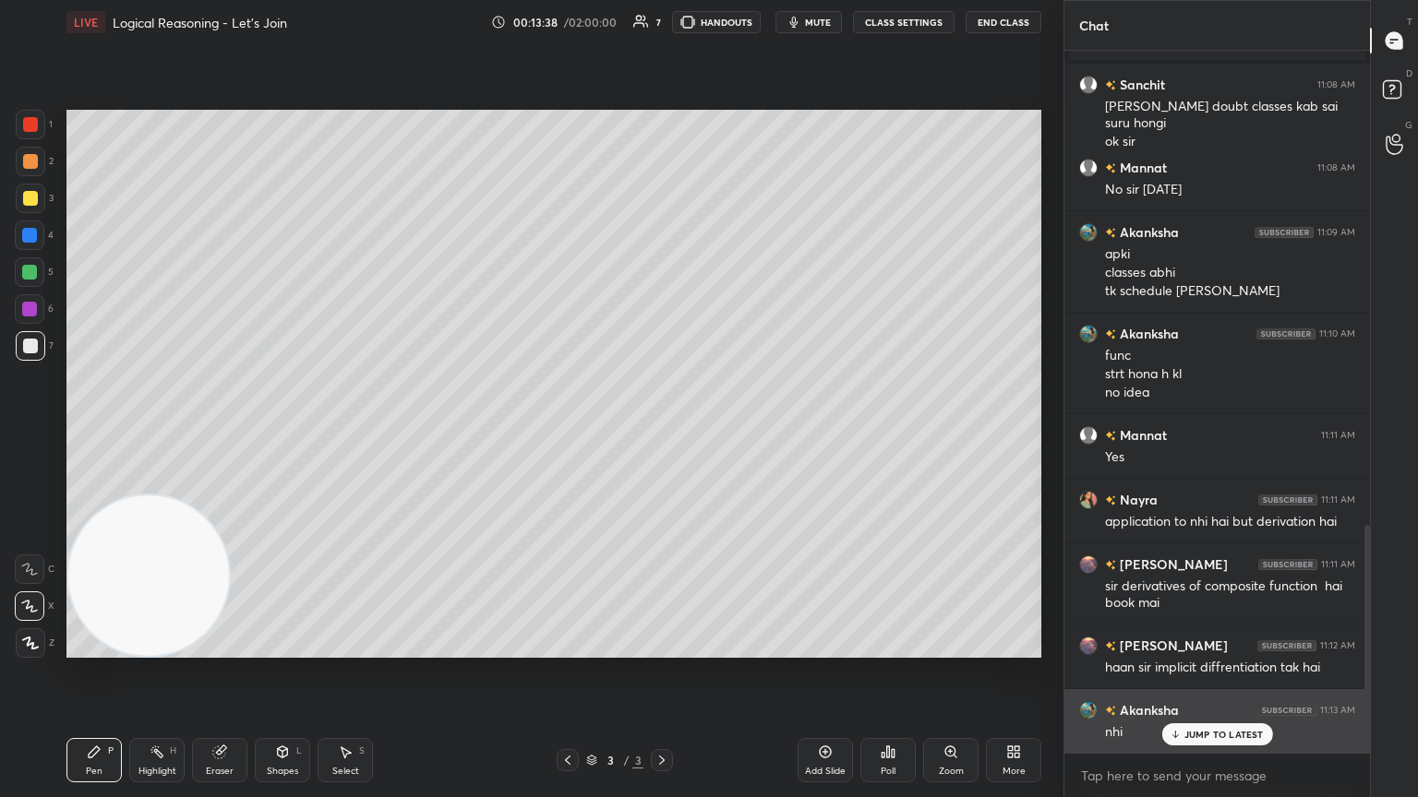
click at [662, 433] on p "JUMP TO LATEST" at bounding box center [1223, 734] width 79 height 11
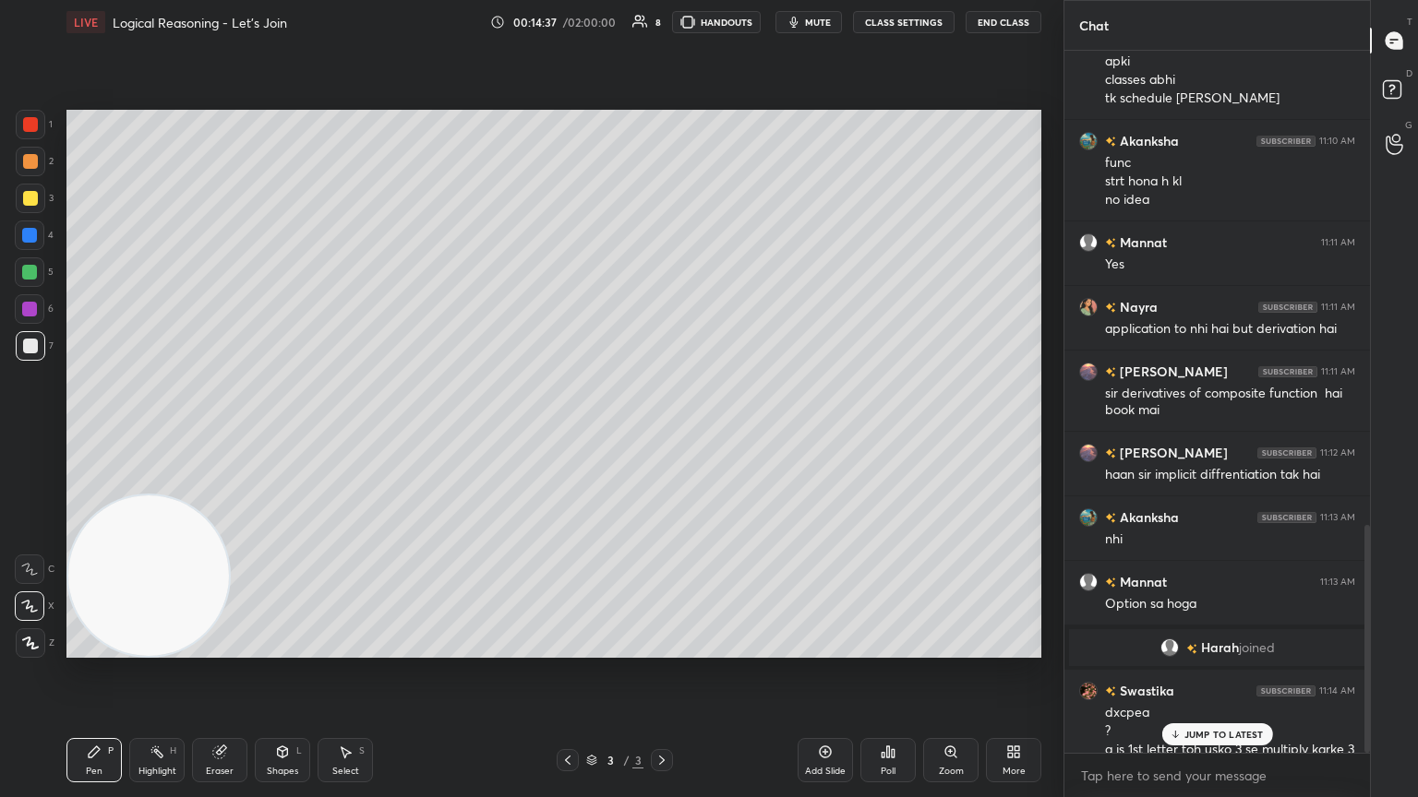
scroll to position [1462, 0]
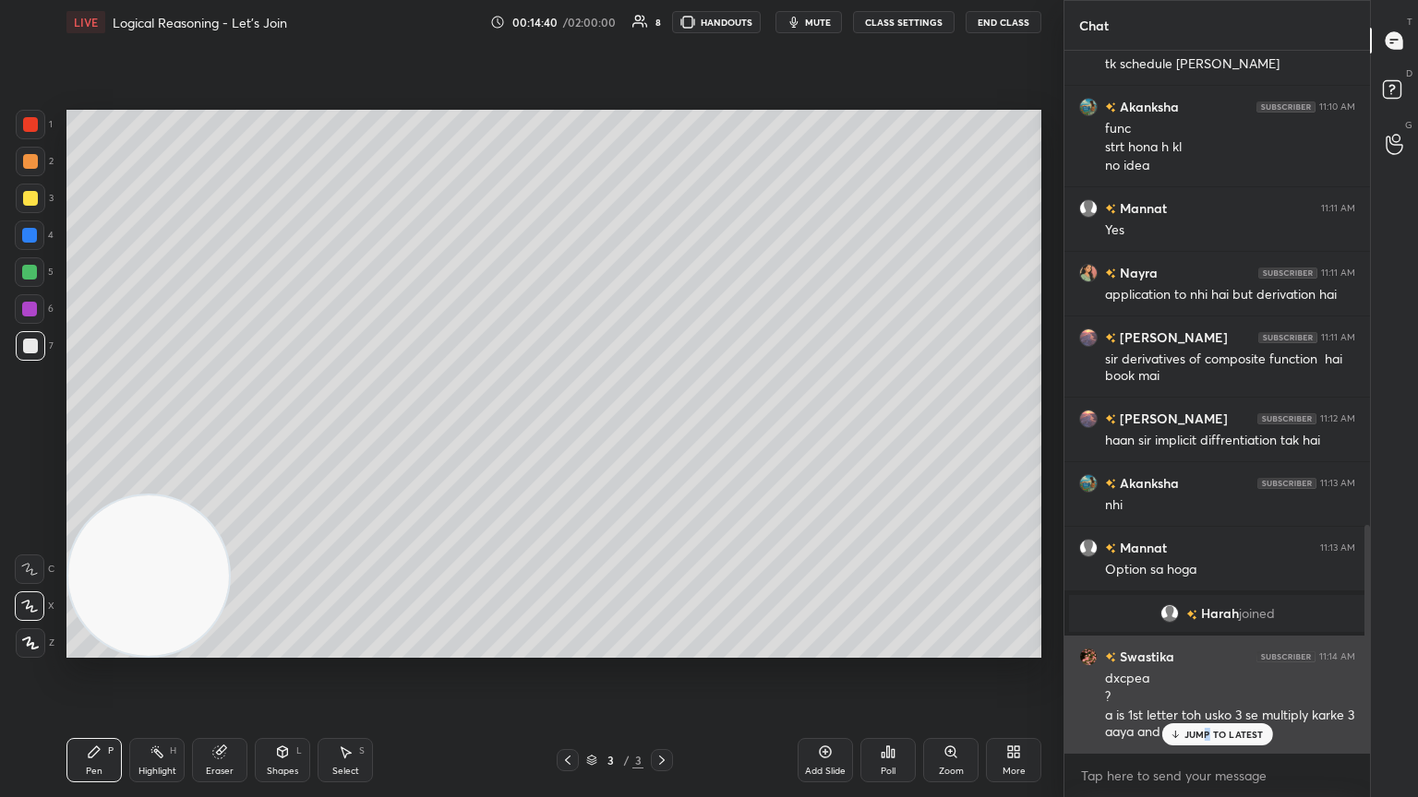
click at [662, 433] on p "JUMP TO LATEST" at bounding box center [1223, 734] width 79 height 11
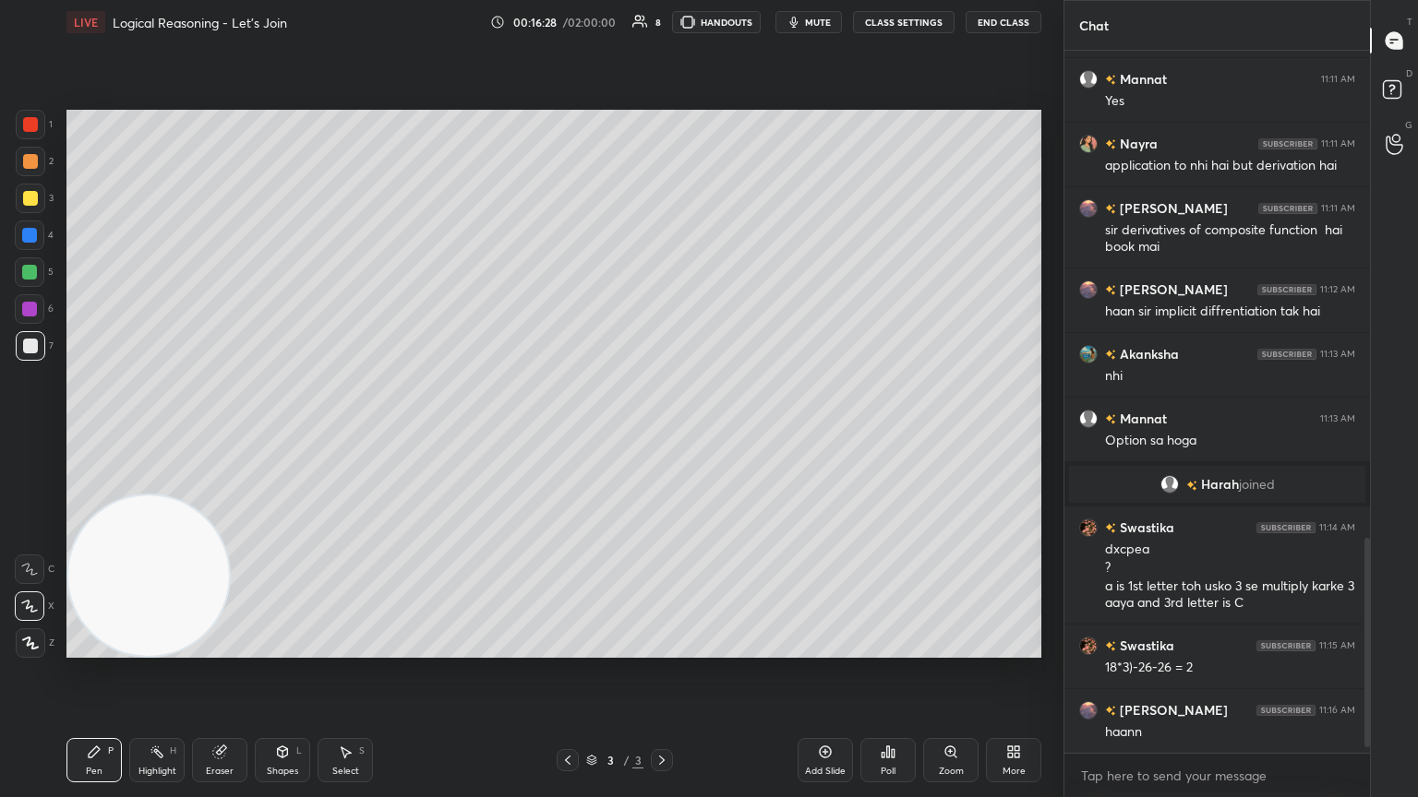
scroll to position [1657, 0]
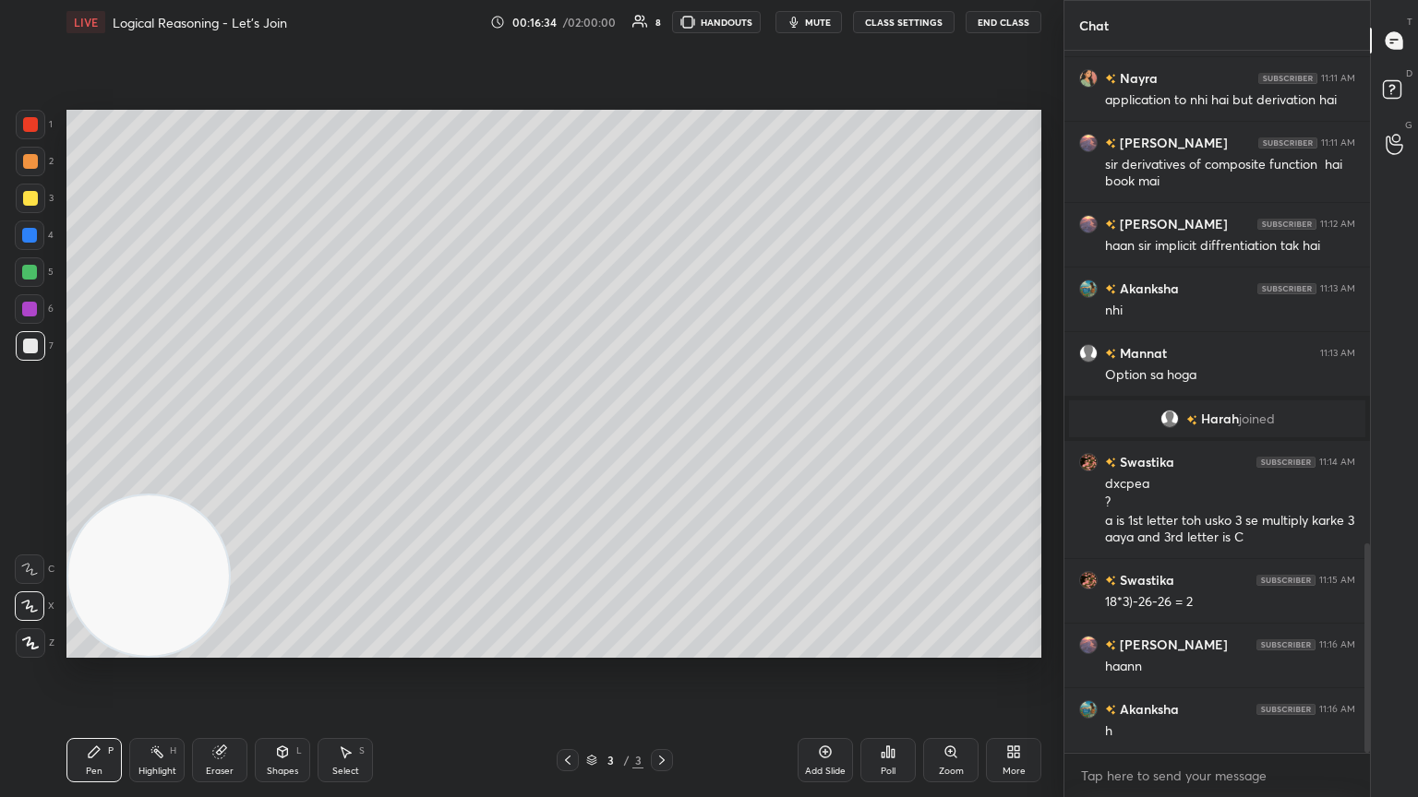
click at [662, 433] on icon at bounding box center [825, 752] width 15 height 15
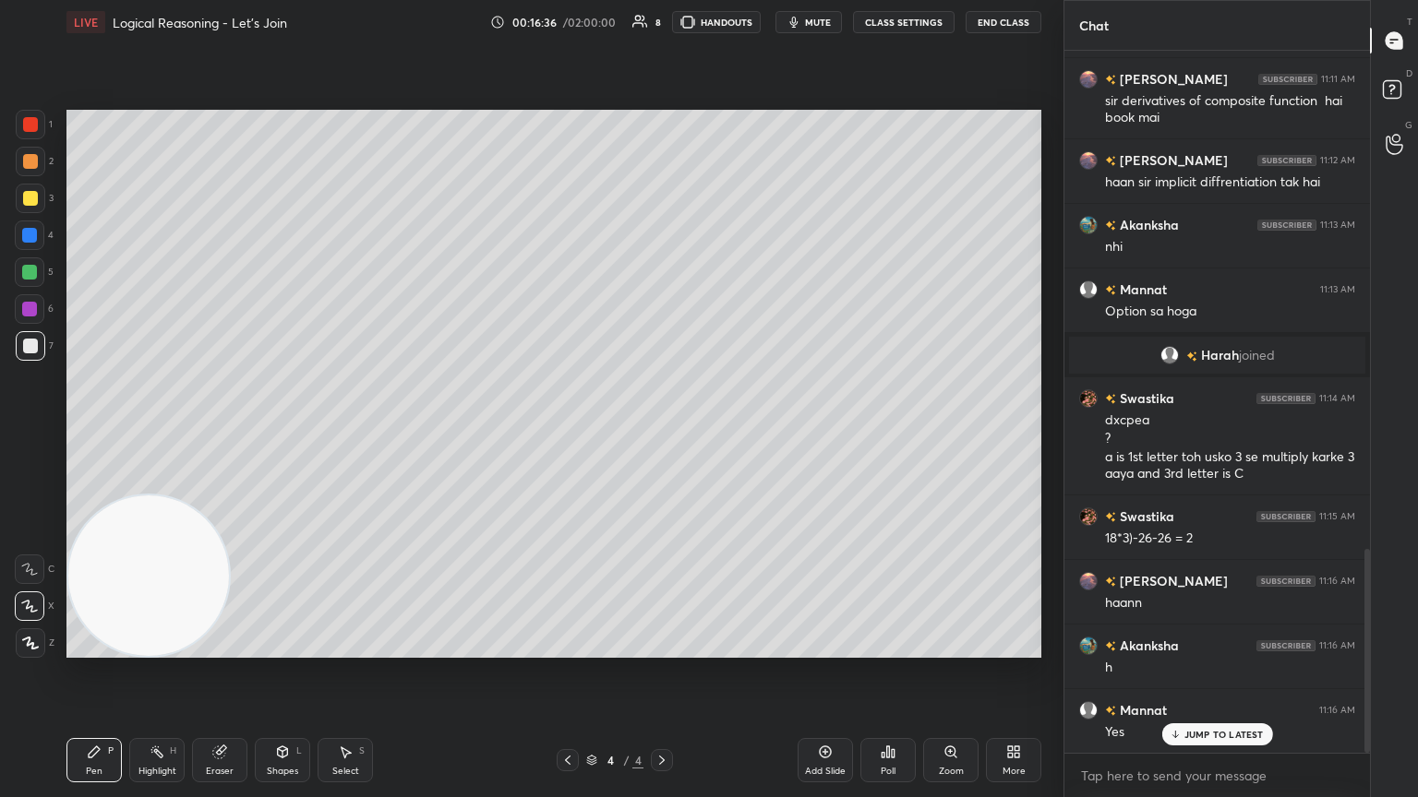
click at [41, 198] on div at bounding box center [31, 199] width 30 height 30
click at [213, 433] on div "Eraser" at bounding box center [219, 760] width 55 height 44
click at [89, 433] on div "Pen P" at bounding box center [93, 760] width 55 height 44
click at [38, 276] on div at bounding box center [30, 272] width 30 height 30
click at [29, 307] on div at bounding box center [29, 309] width 15 height 15
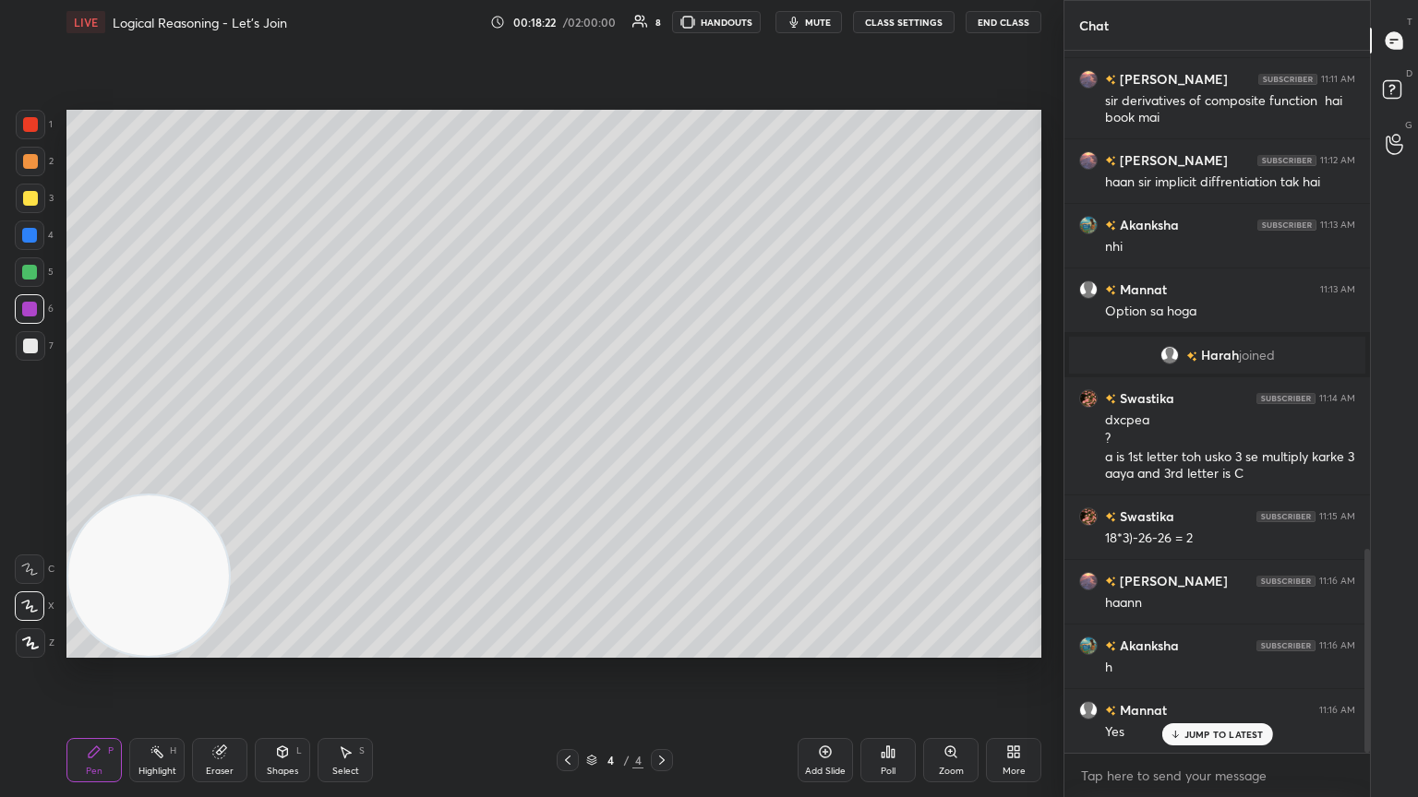
scroll to position [1786, 0]
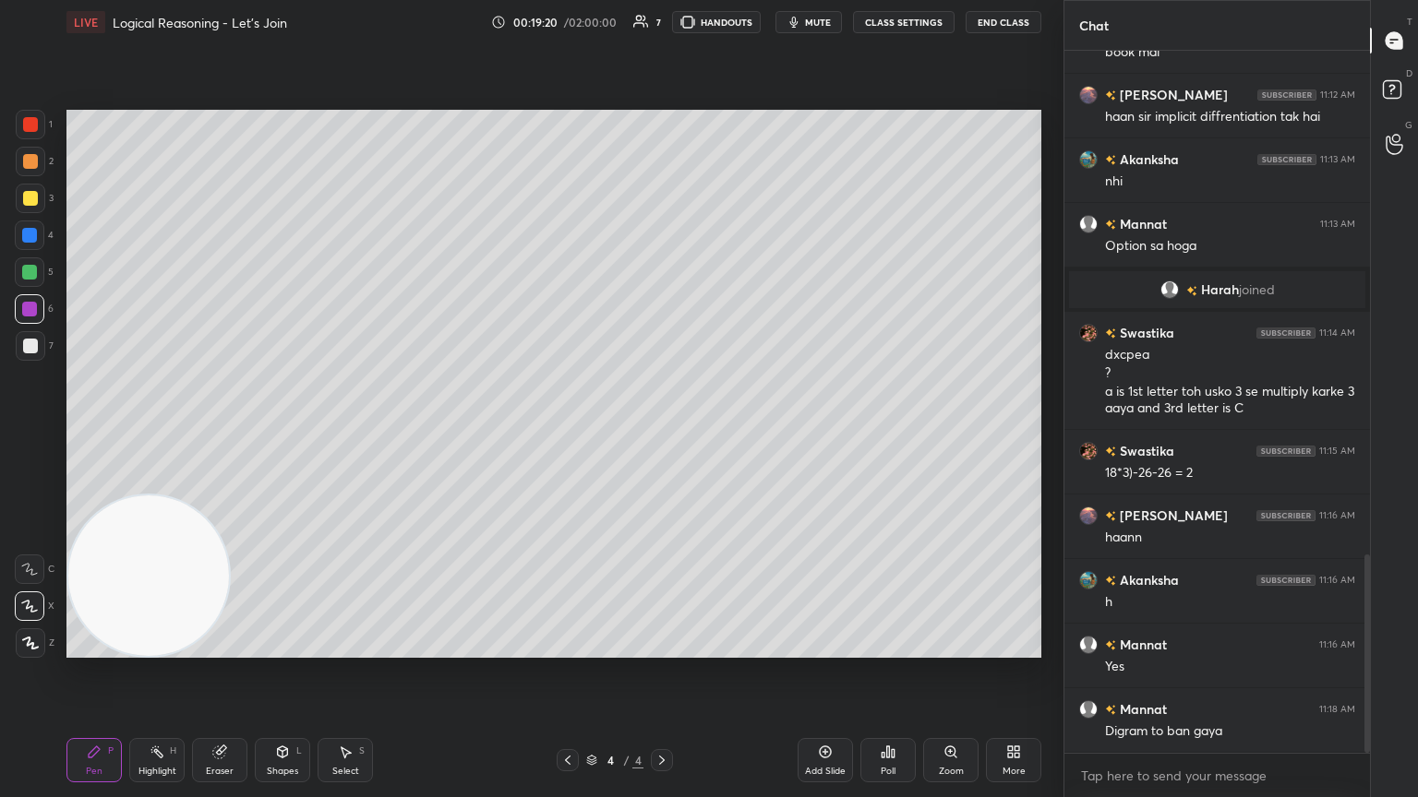
click at [662, 433] on div "Add Slide" at bounding box center [824, 760] width 55 height 44
drag, startPoint x: 283, startPoint y: 759, endPoint x: 280, endPoint y: 738, distance: 20.6
click at [281, 433] on icon at bounding box center [282, 752] width 15 height 15
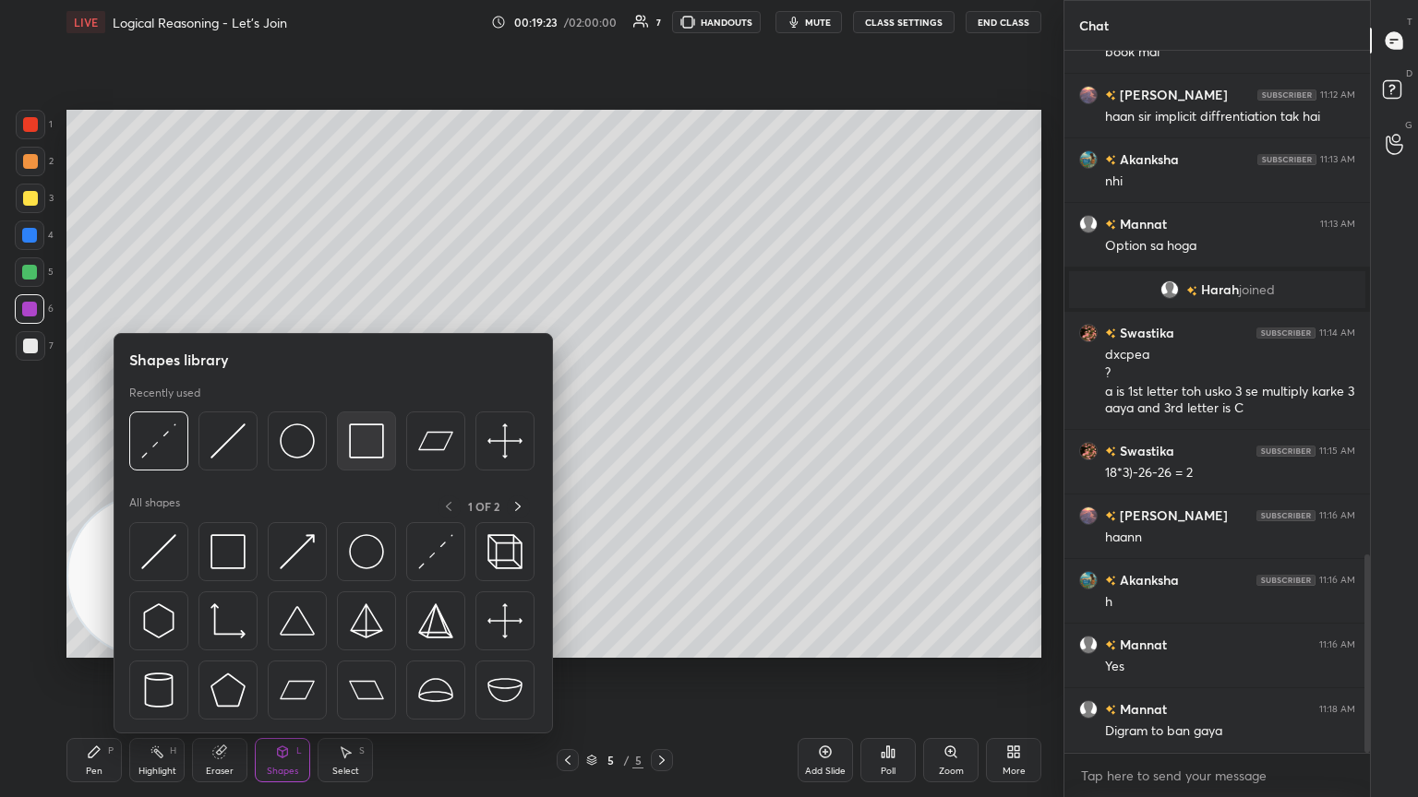
click at [366, 433] on img at bounding box center [366, 441] width 35 height 35
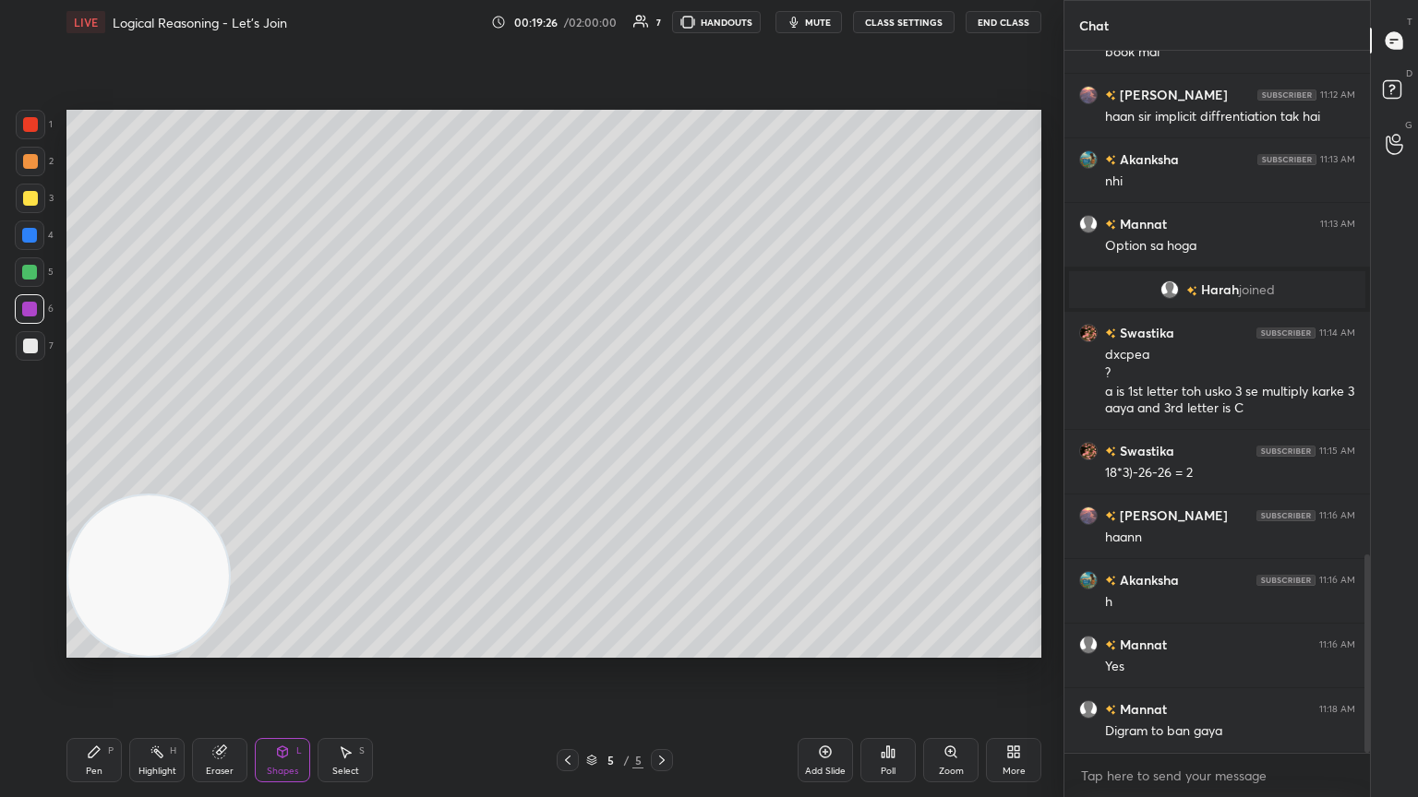
drag, startPoint x: 270, startPoint y: 752, endPoint x: 269, endPoint y: 735, distance: 17.6
click at [268, 433] on div "Shapes L" at bounding box center [282, 760] width 55 height 44
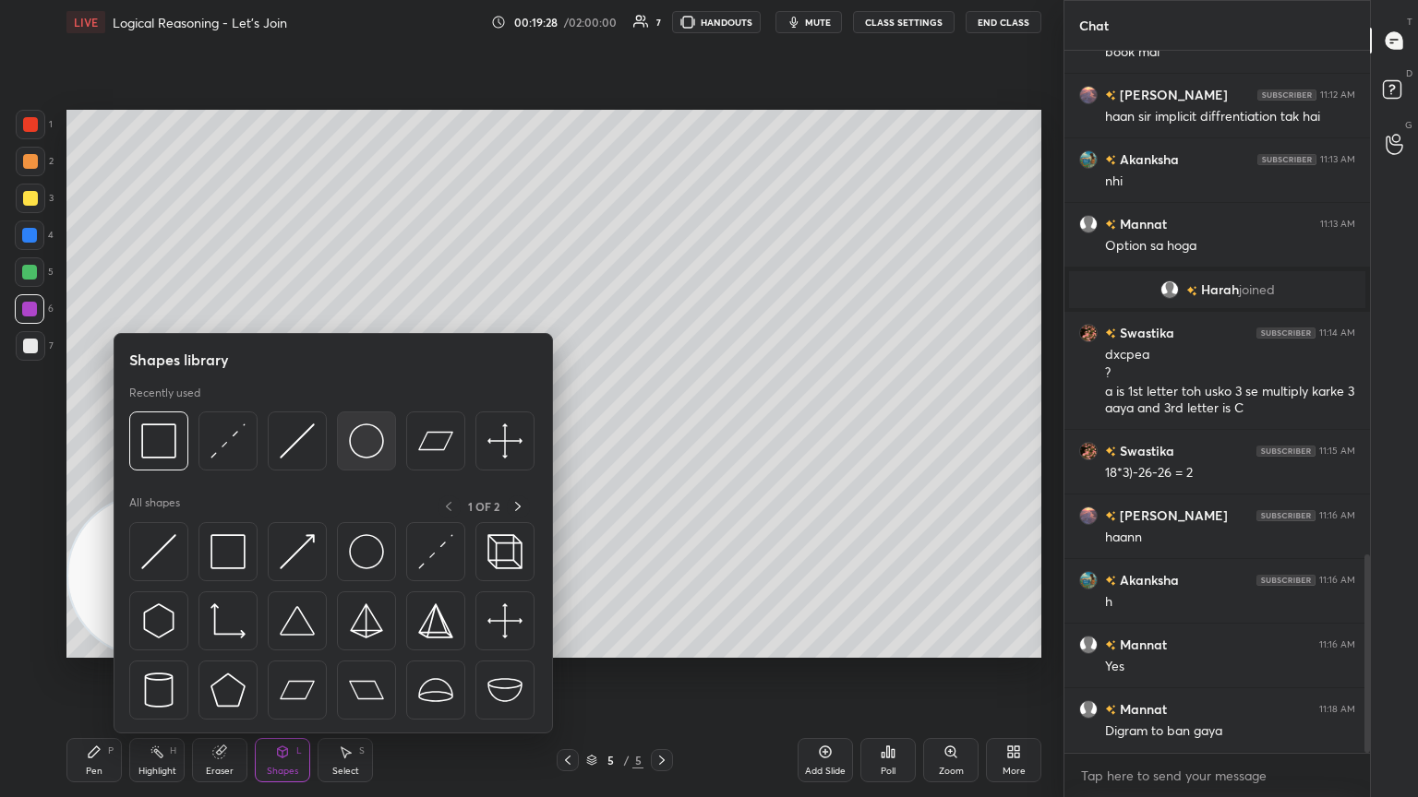
click at [361, 433] on img at bounding box center [366, 441] width 35 height 35
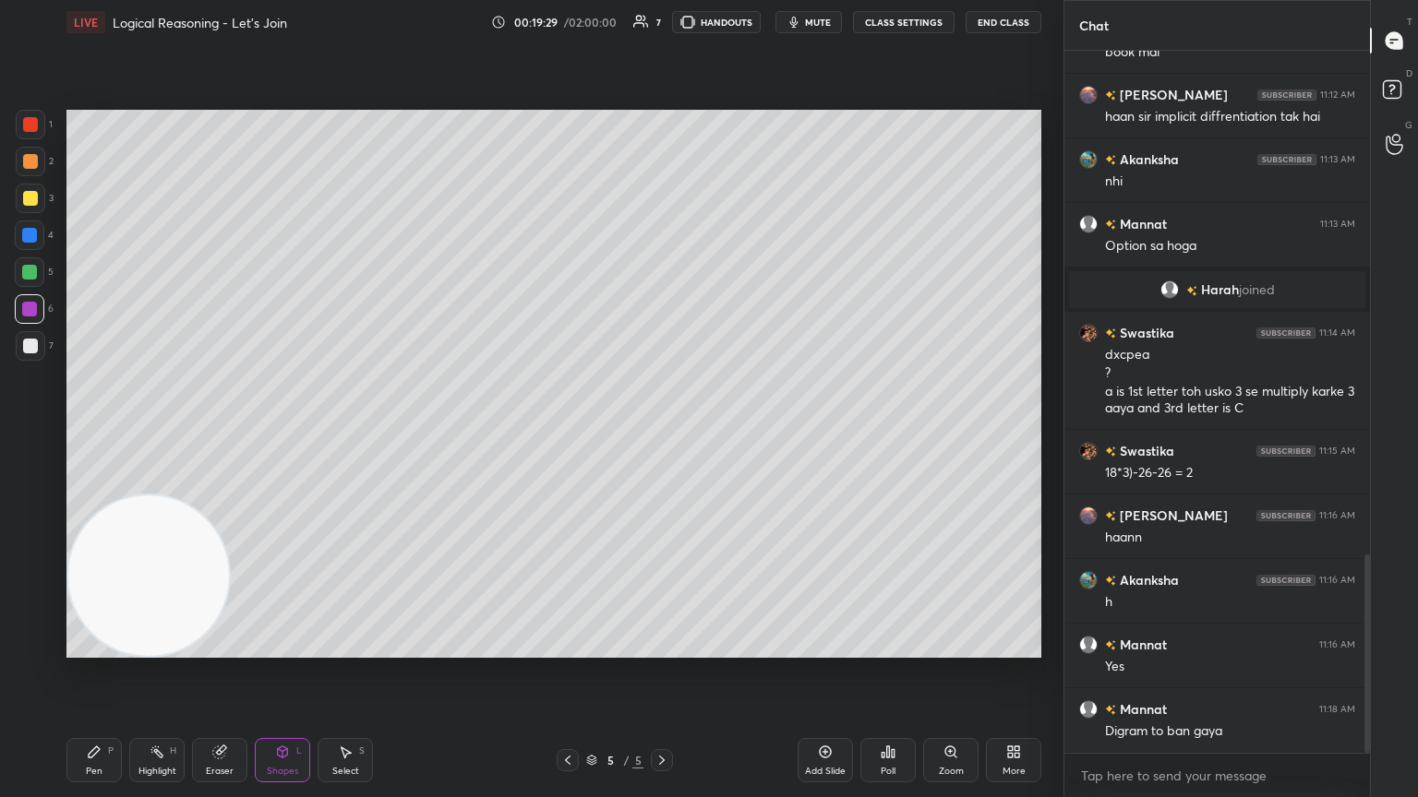
click at [42, 281] on div at bounding box center [30, 272] width 30 height 30
click at [100, 433] on div "Pen P" at bounding box center [93, 760] width 55 height 44
drag, startPoint x: 577, startPoint y: 755, endPoint x: 571, endPoint y: 738, distance: 17.5
click at [574, 433] on div at bounding box center [567, 760] width 22 height 22
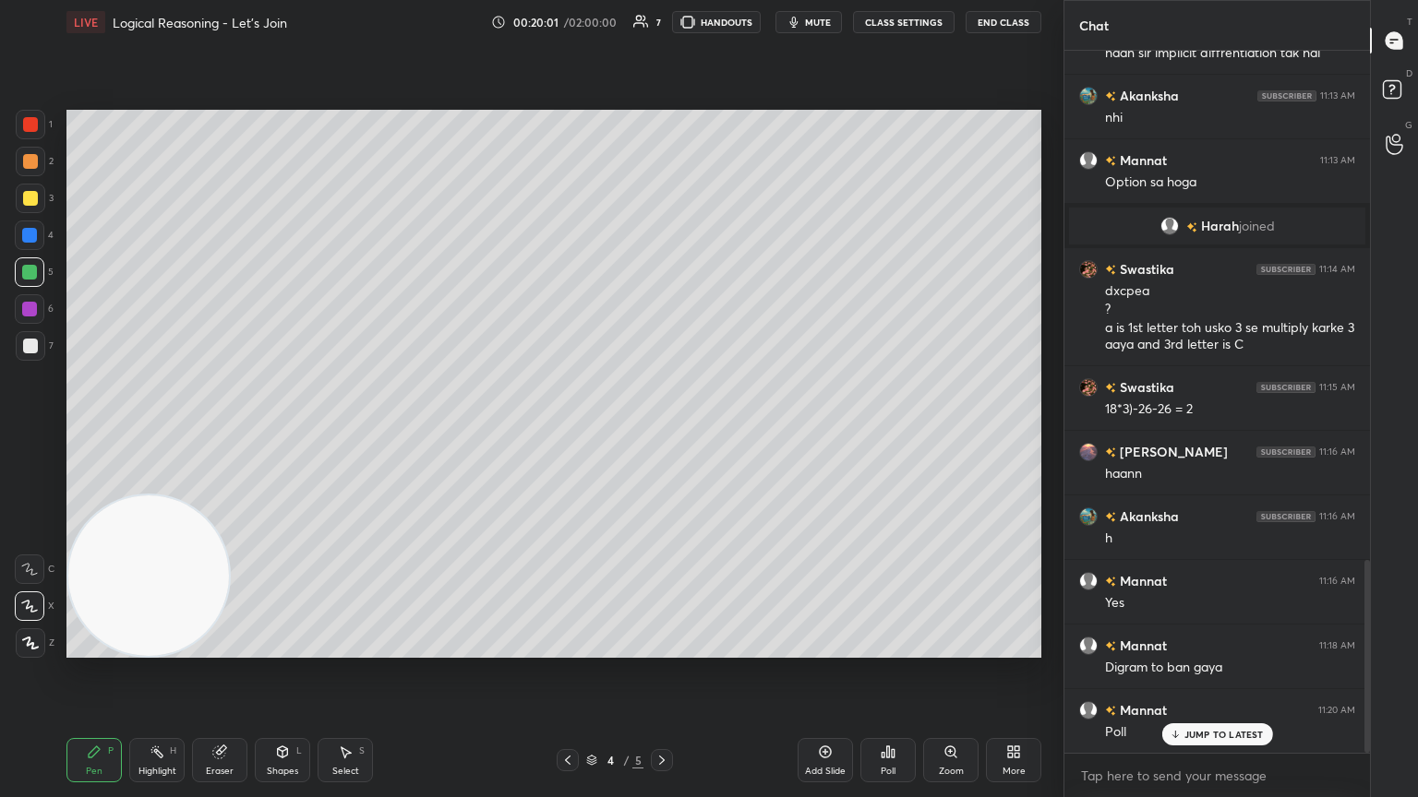
scroll to position [1915, 0]
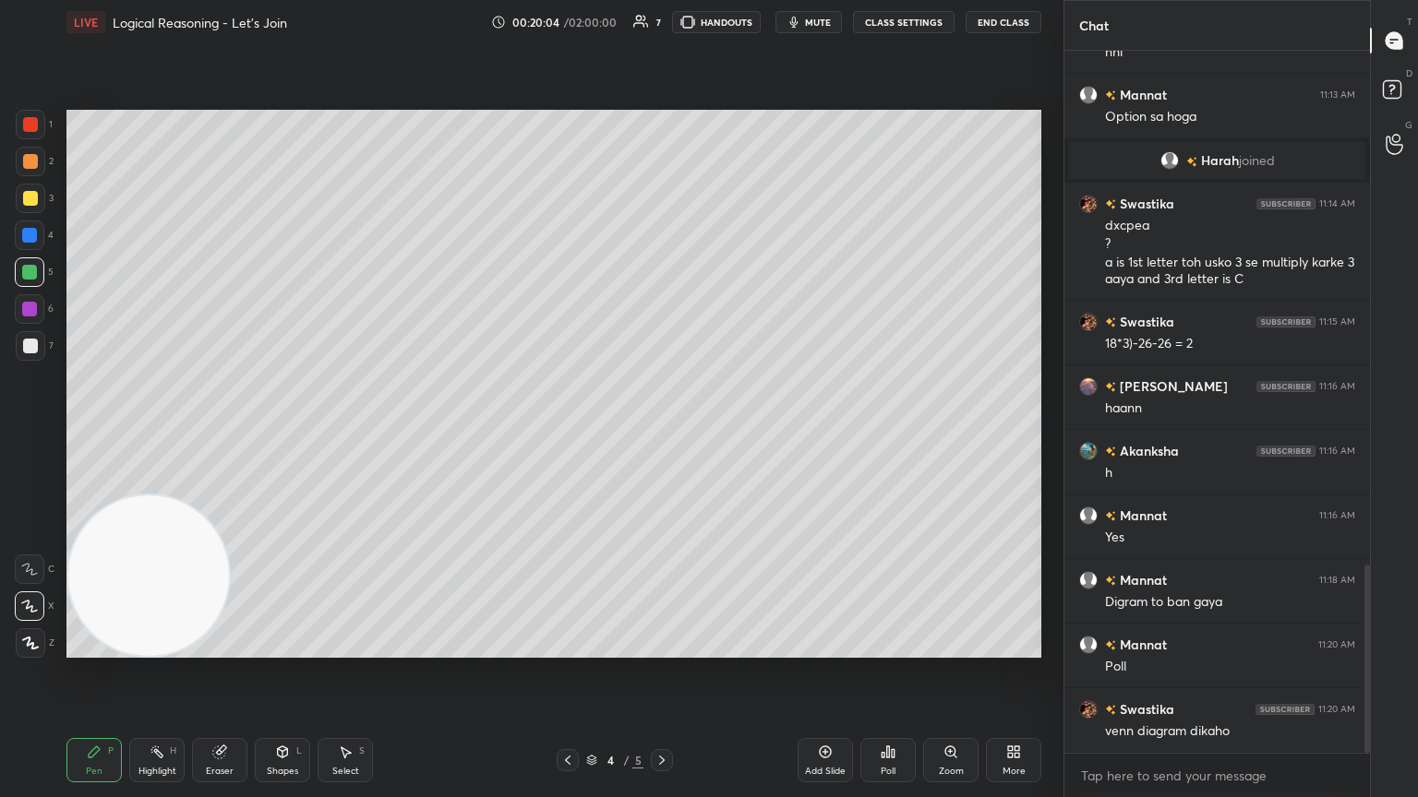
drag, startPoint x: 654, startPoint y: 757, endPoint x: 641, endPoint y: 739, distance: 21.8
click at [658, 433] on icon at bounding box center [661, 760] width 15 height 15
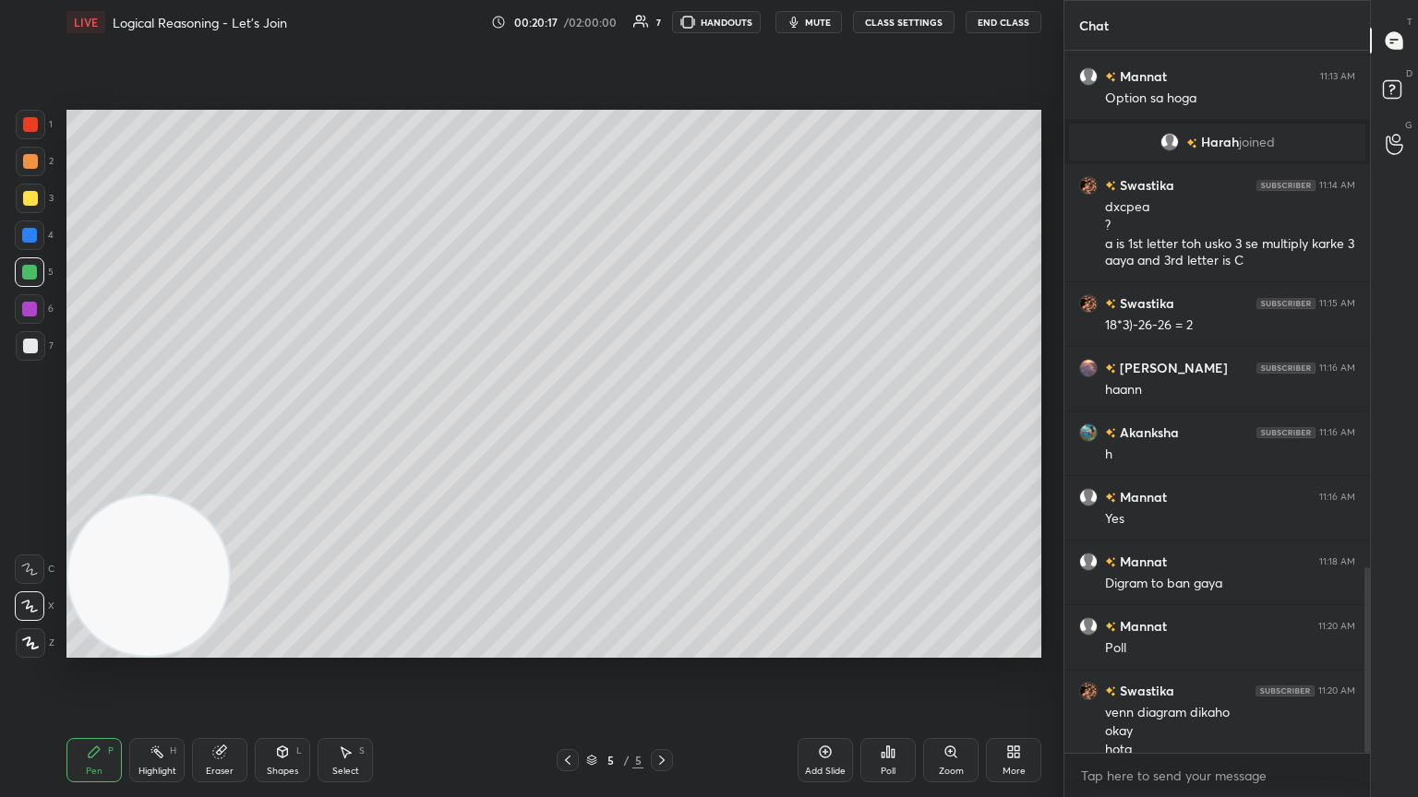
scroll to position [1952, 0]
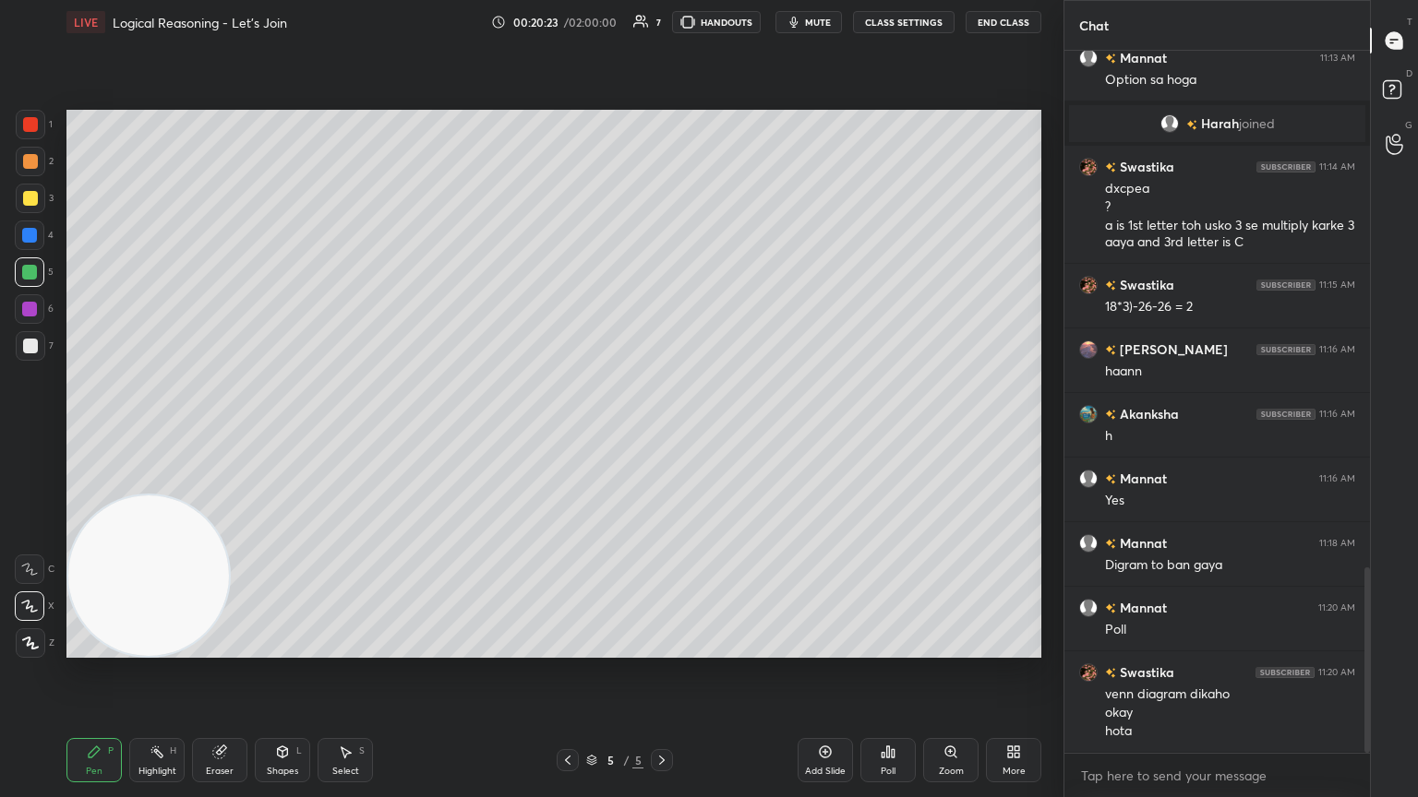
click at [572, 433] on icon at bounding box center [567, 760] width 15 height 15
click at [662, 433] on div "Poll" at bounding box center [887, 760] width 55 height 44
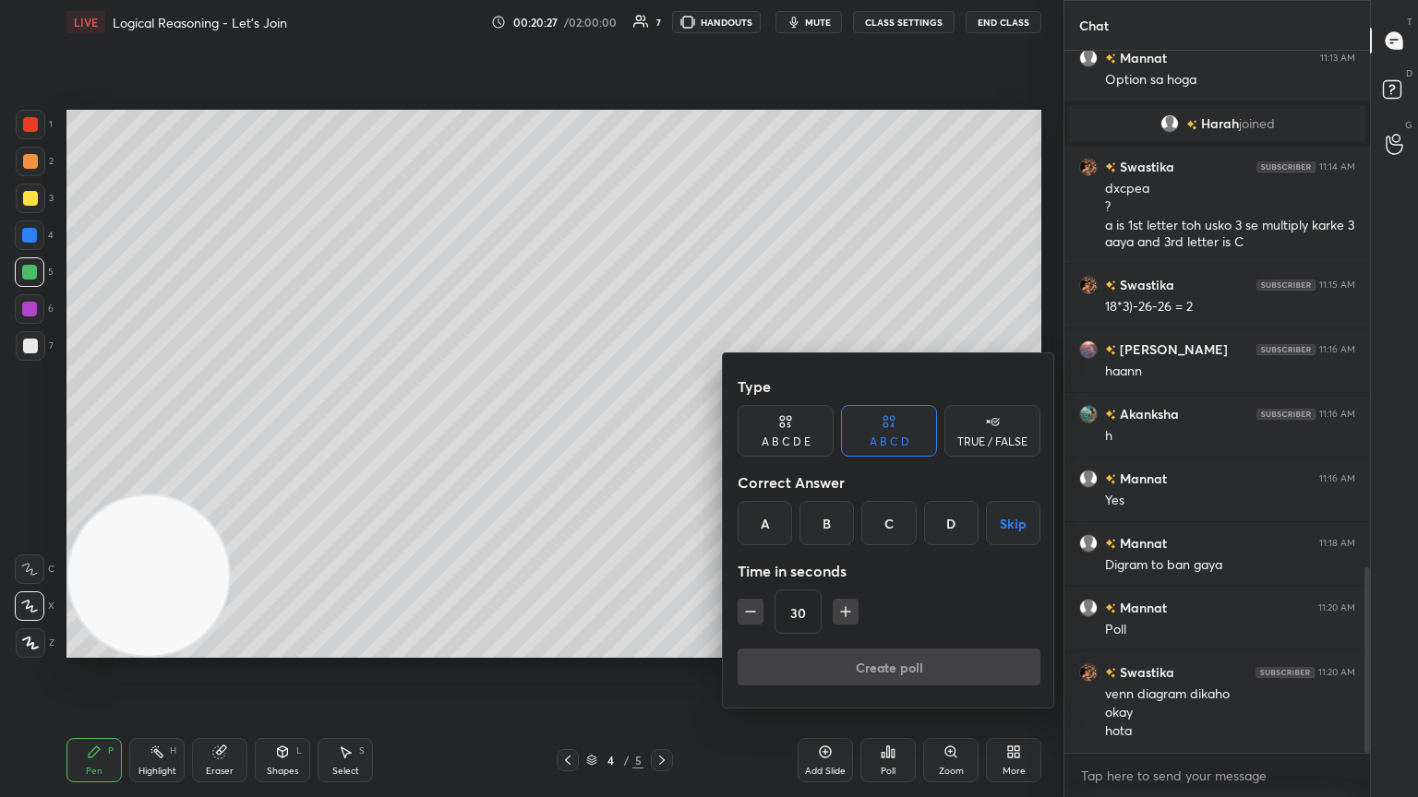
drag, startPoint x: 989, startPoint y: 436, endPoint x: 975, endPoint y: 437, distance: 13.9
click at [662, 433] on div "TRUE / FALSE" at bounding box center [992, 442] width 70 height 11
drag, startPoint x: 898, startPoint y: 521, endPoint x: 934, endPoint y: 536, distance: 39.3
click at [662, 433] on div "False" at bounding box center [889, 523] width 96 height 44
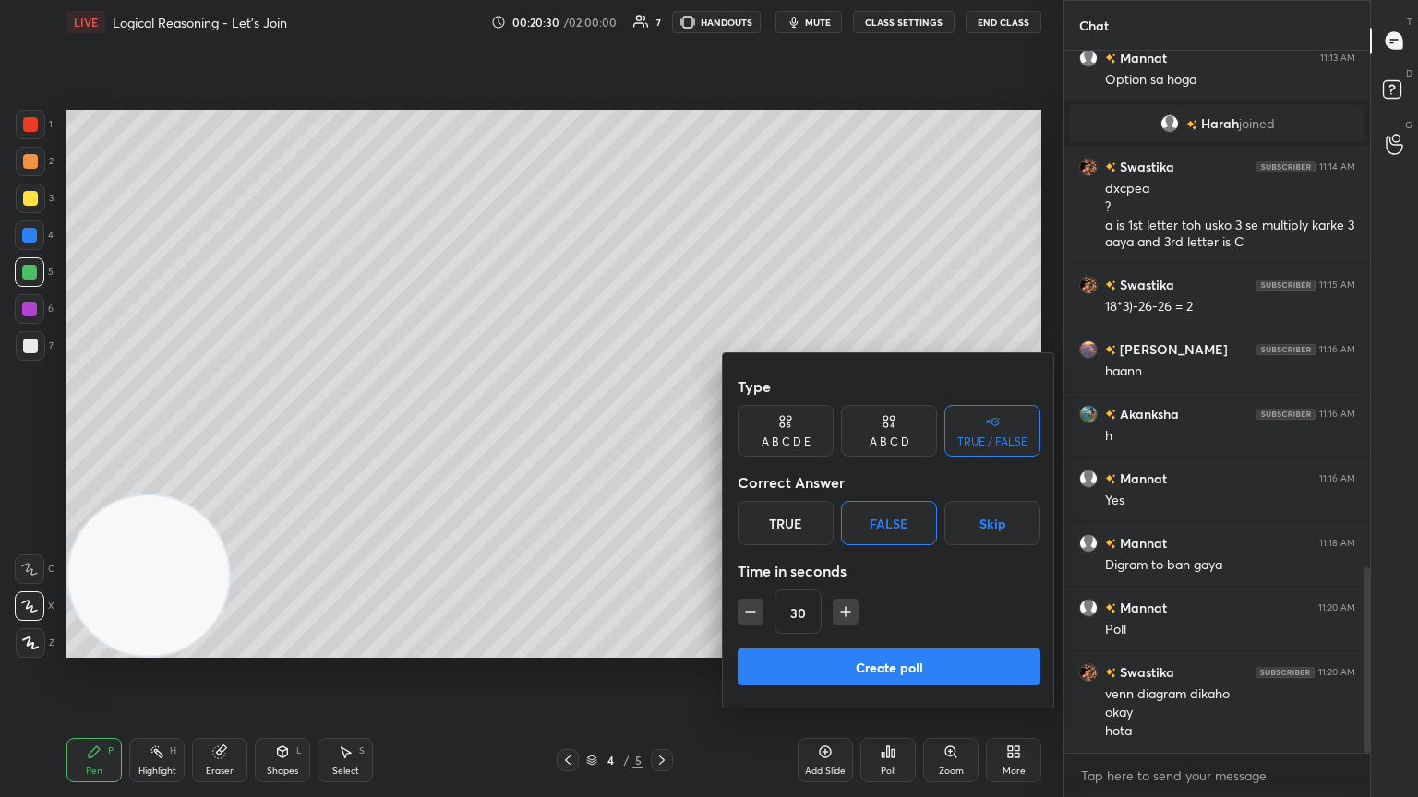
click at [662, 433] on button "Create poll" at bounding box center [888, 667] width 303 height 37
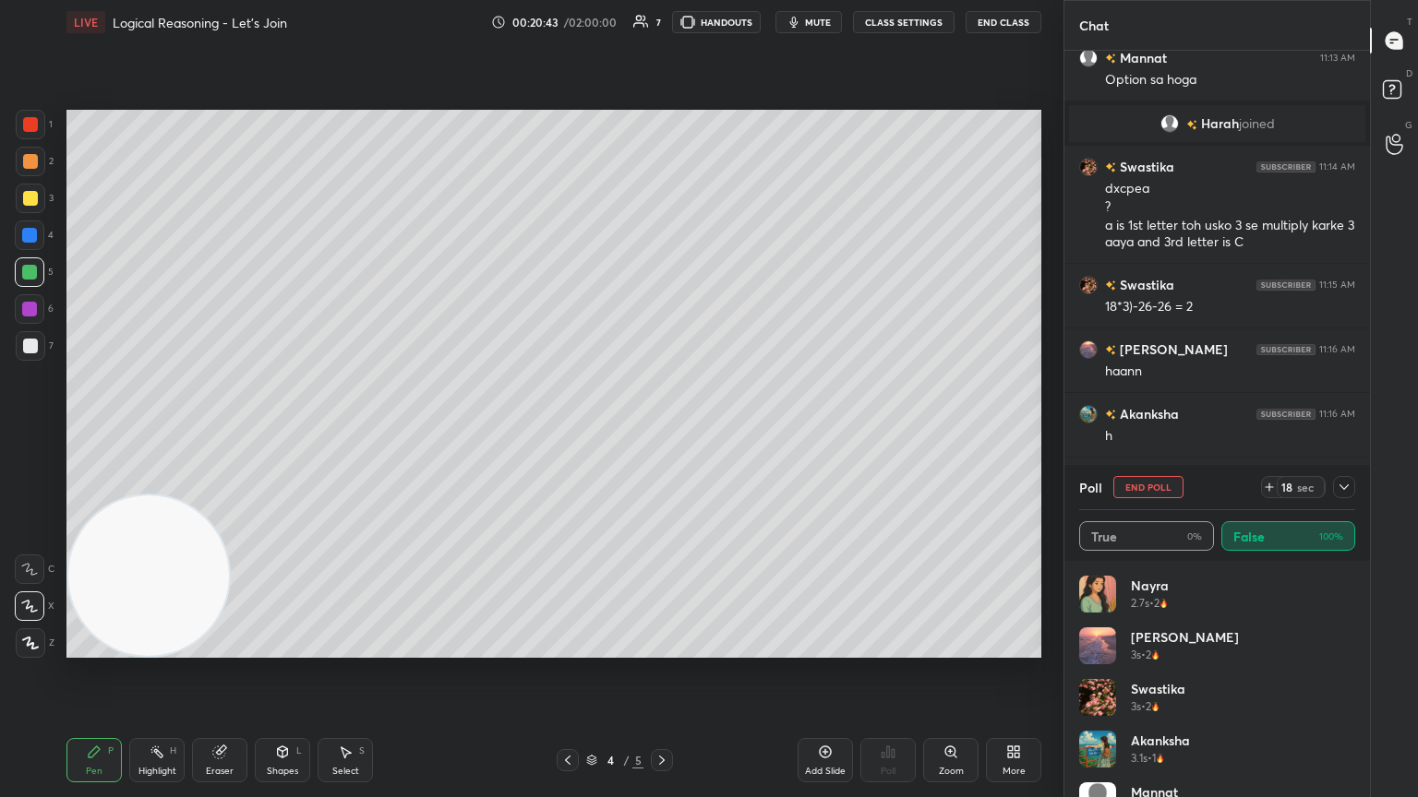
scroll to position [2112, 0]
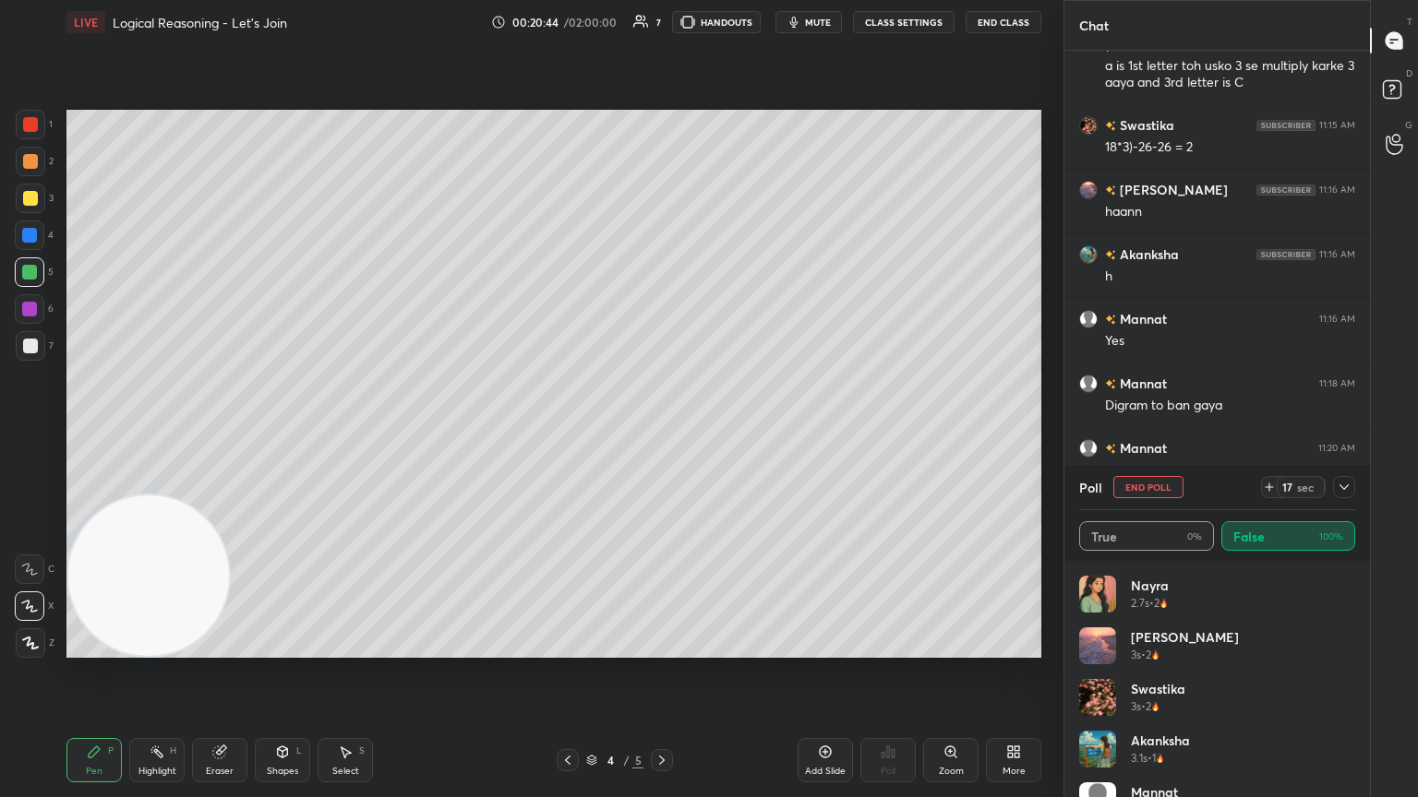
click at [662, 433] on icon at bounding box center [1343, 487] width 15 height 15
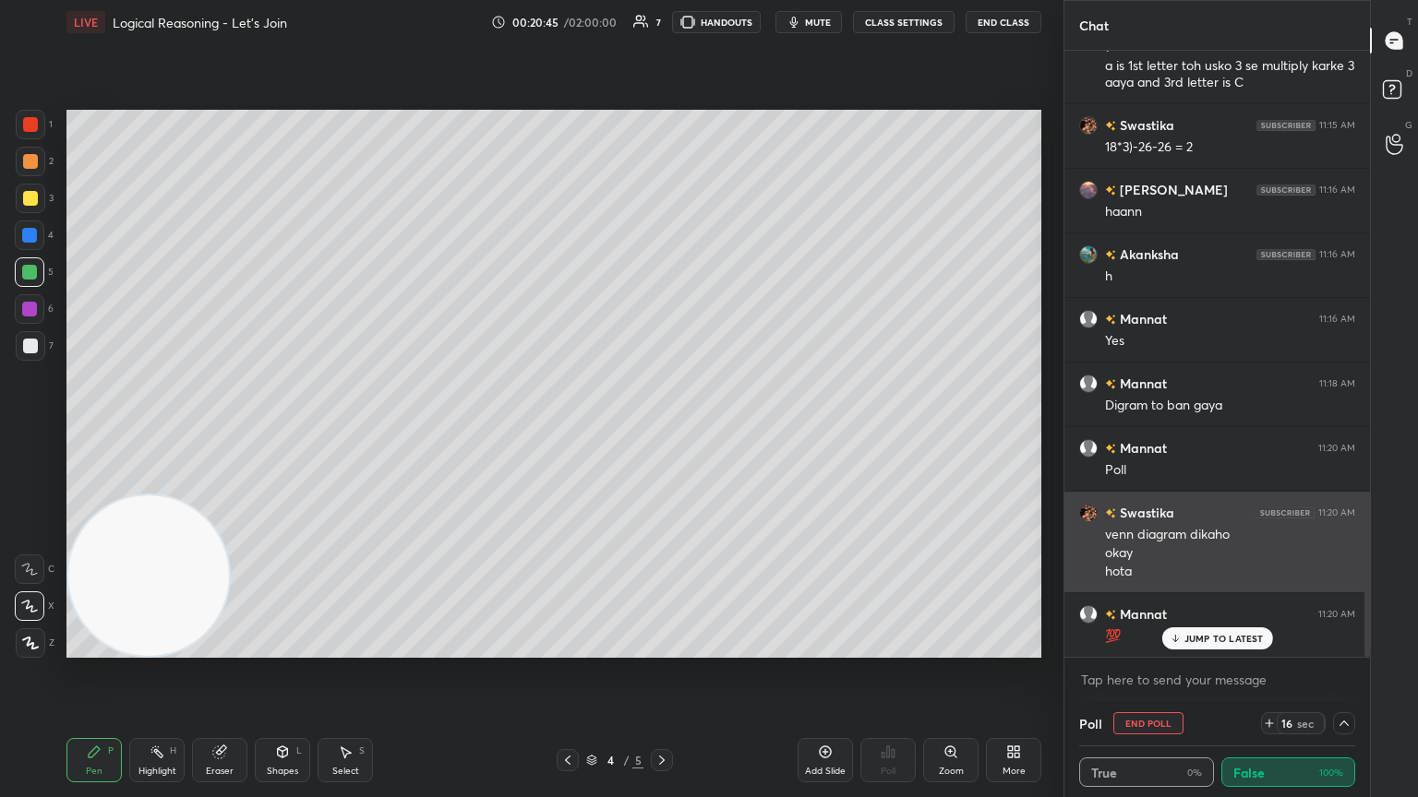
scroll to position [0, 0]
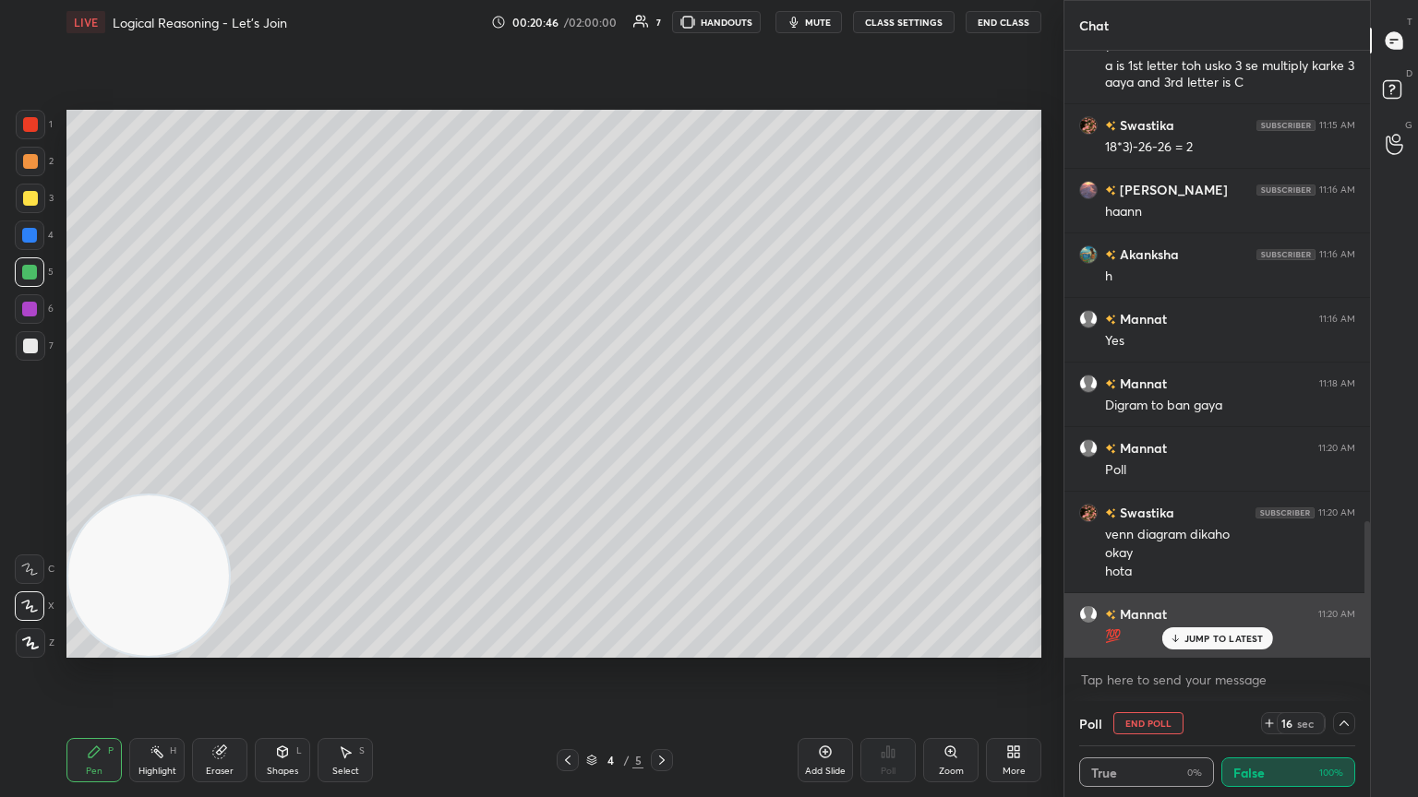
click at [662, 433] on div "JUMP TO LATEST" at bounding box center [1216, 639] width 111 height 22
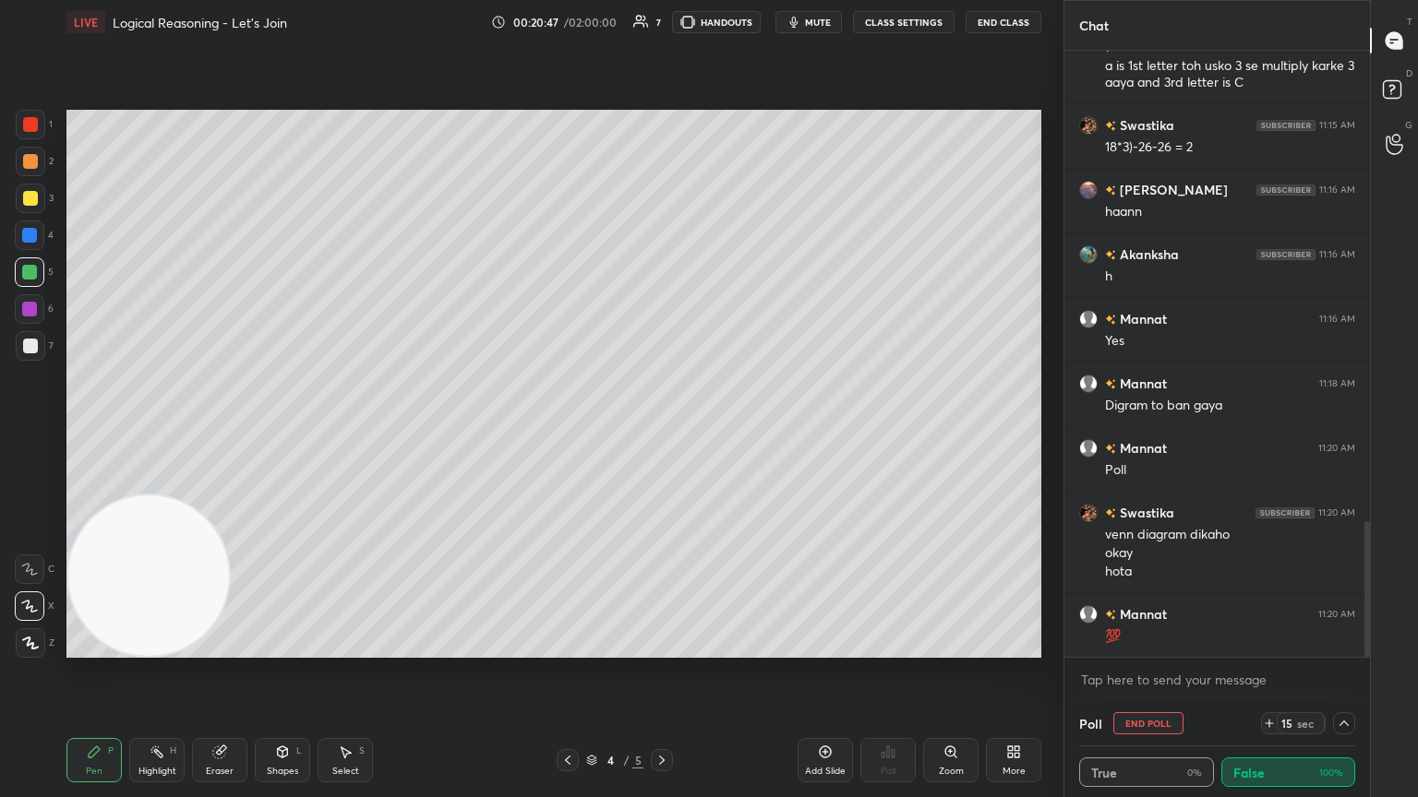
click at [662, 433] on icon at bounding box center [1343, 723] width 15 height 15
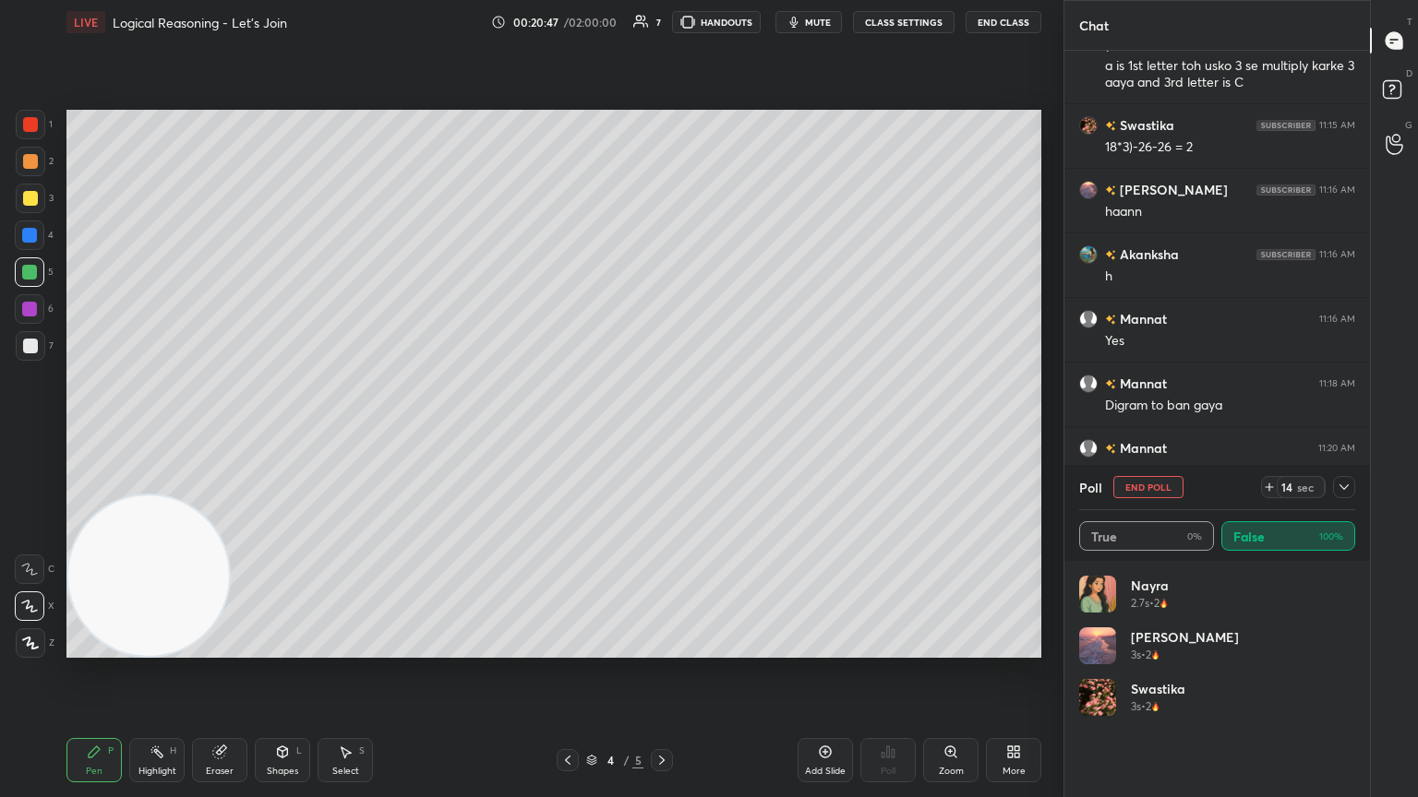
scroll to position [216, 270]
click at [662, 433] on button "End Poll" at bounding box center [1148, 487] width 70 height 22
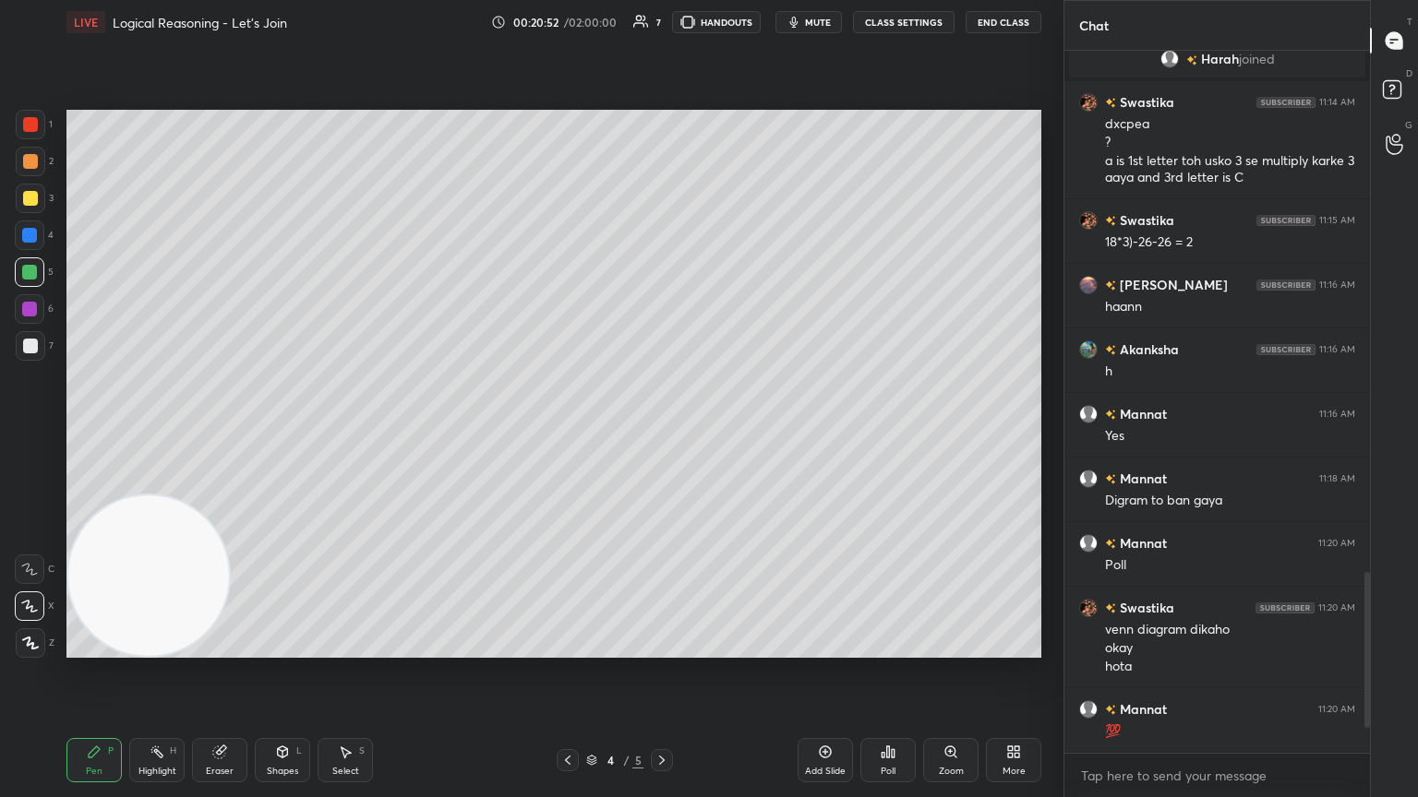
click at [662, 433] on div "Poll" at bounding box center [887, 760] width 55 height 44
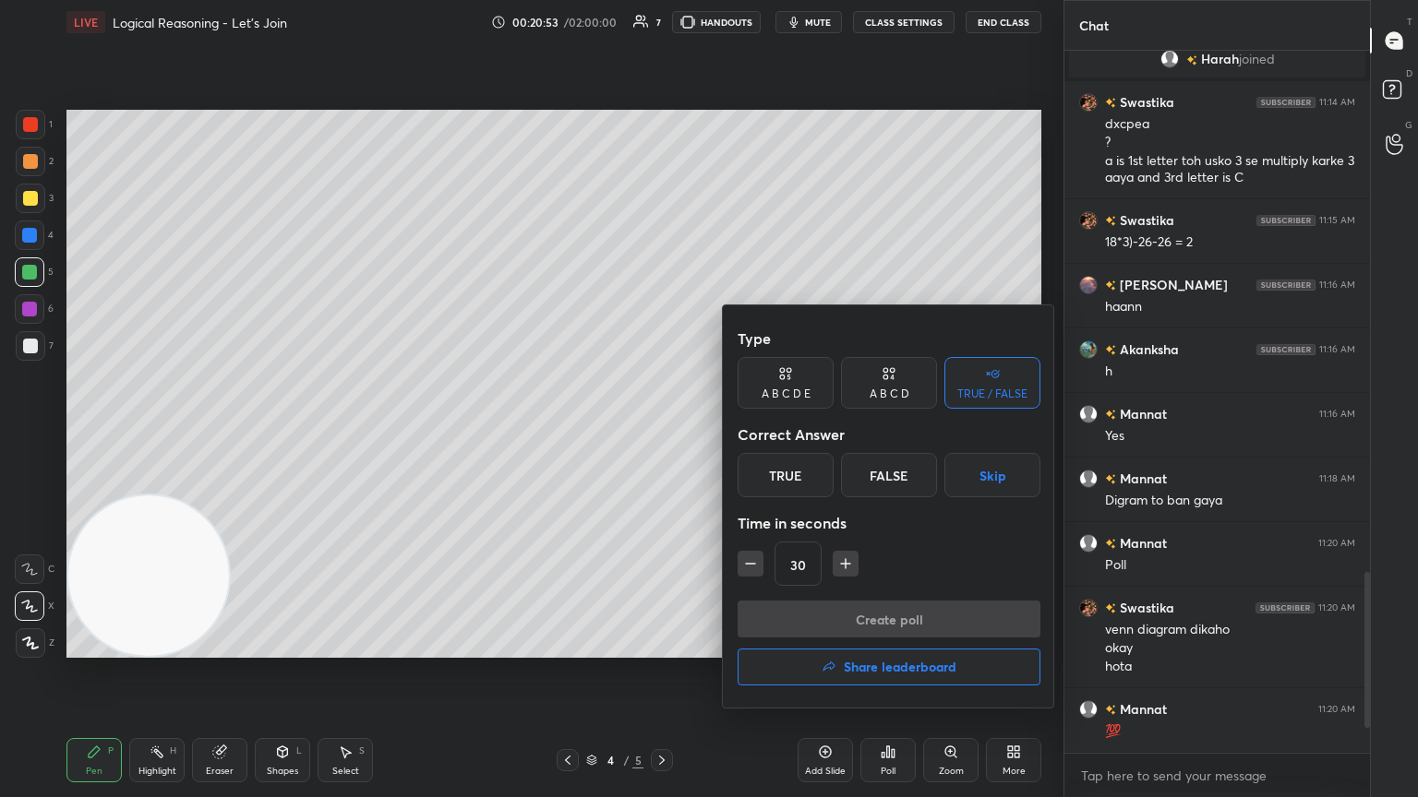
click at [662, 433] on div "False" at bounding box center [889, 475] width 96 height 44
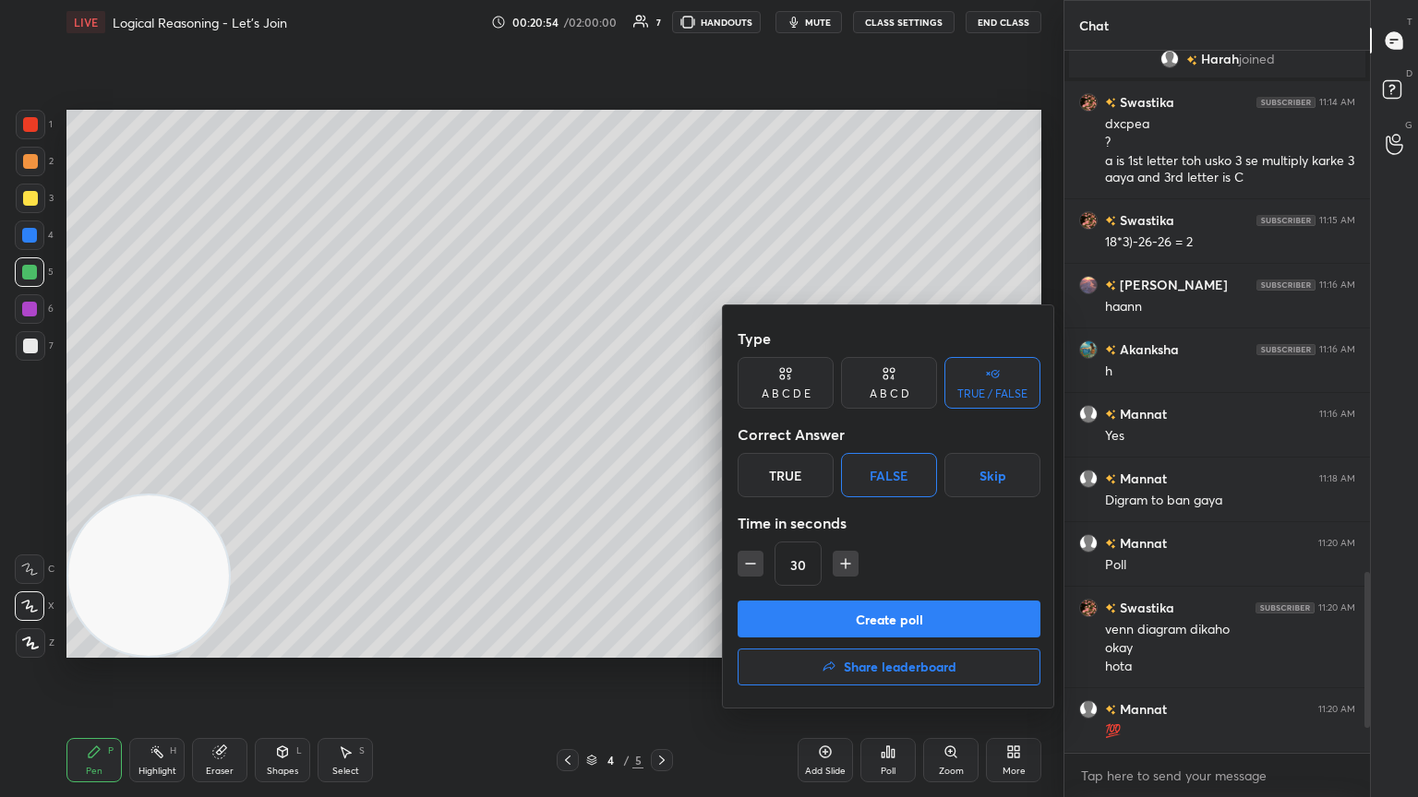
drag, startPoint x: 945, startPoint y: 625, endPoint x: 914, endPoint y: 608, distance: 35.5
click at [662, 433] on button "Create poll" at bounding box center [888, 619] width 303 height 37
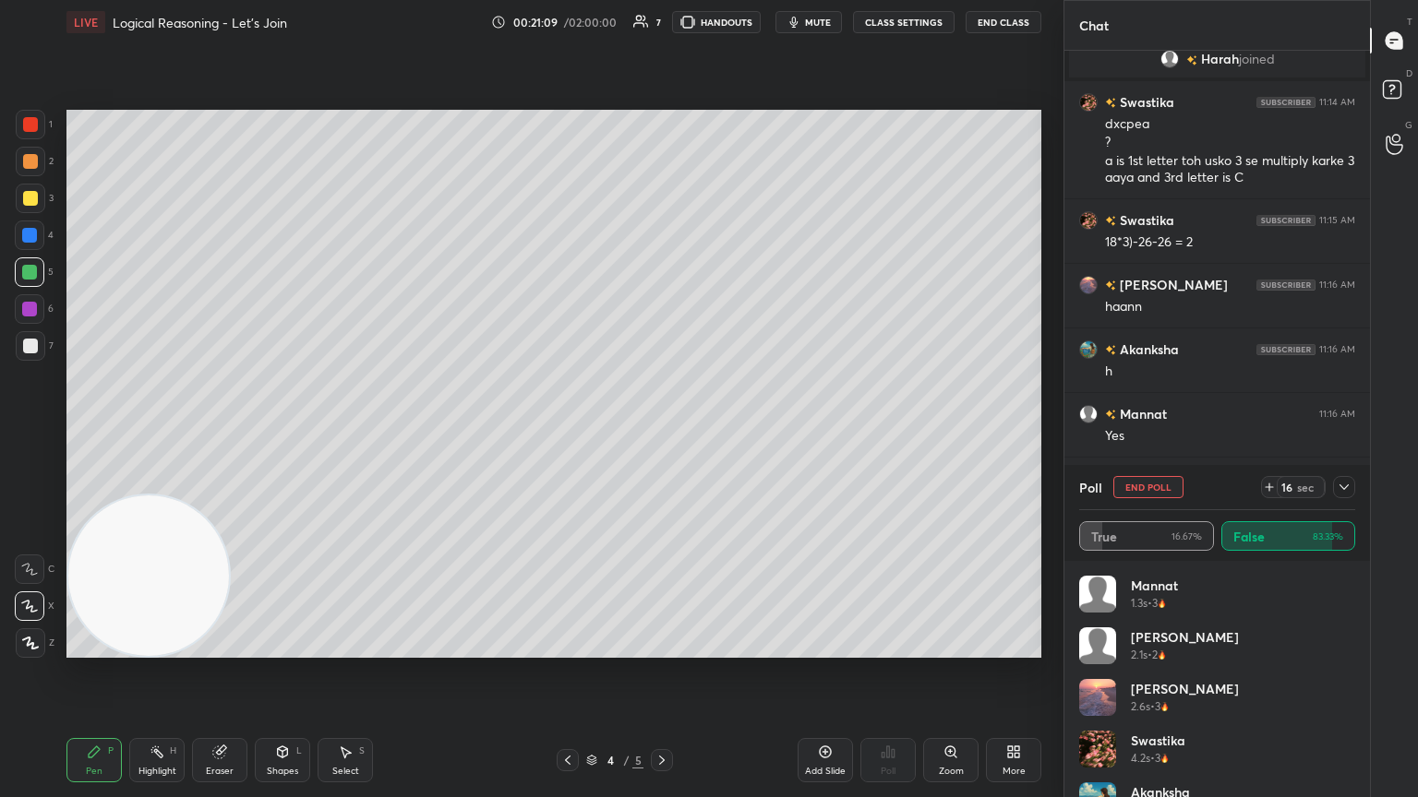
click at [662, 433] on div "Mannat 1.3s • 3 [PERSON_NAME] 2.1s • 2 [PERSON_NAME] 2.6s • 3 Swastika 4.2s • 3…" at bounding box center [1216, 679] width 305 height 236
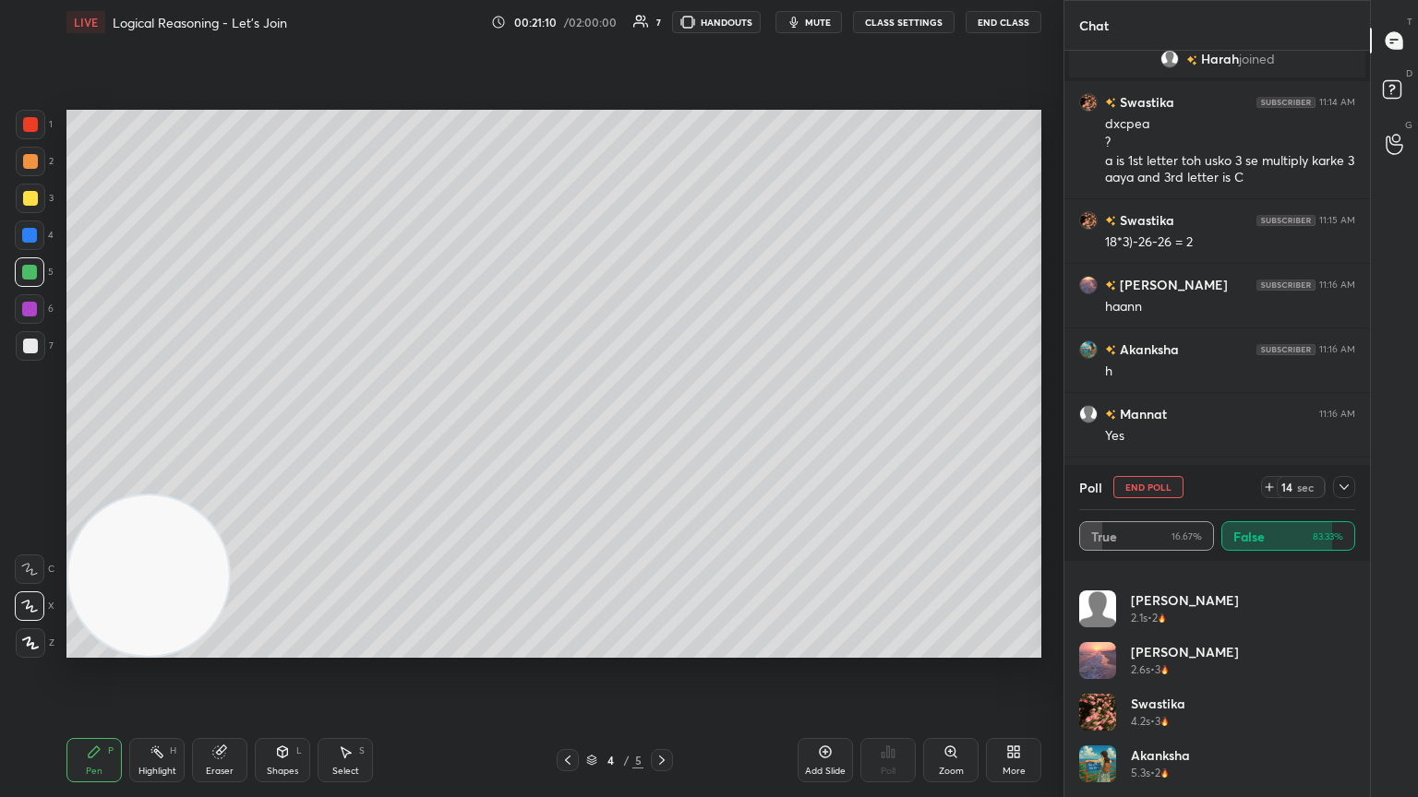
click at [662, 433] on icon at bounding box center [1343, 487] width 15 height 15
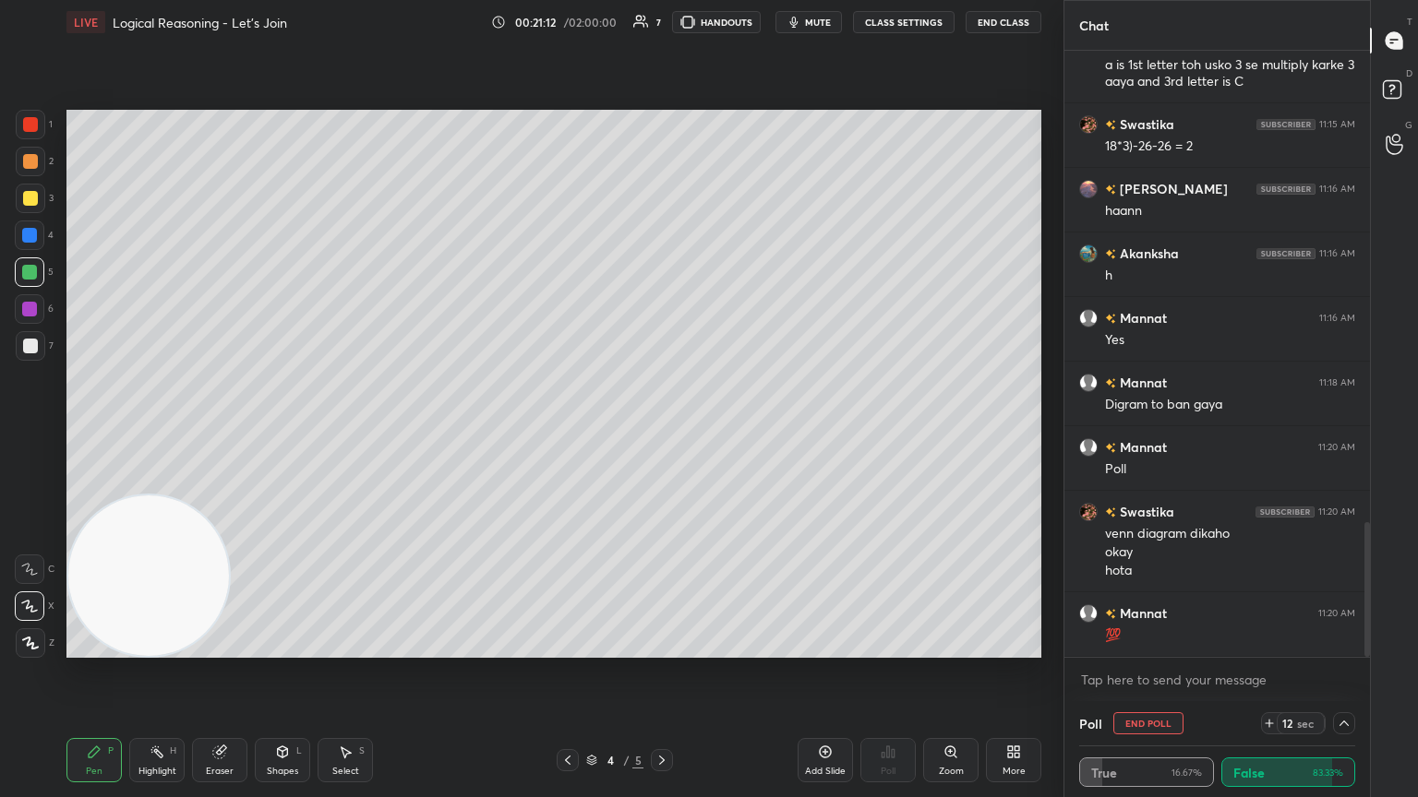
drag, startPoint x: 1364, startPoint y: 588, endPoint x: 1364, endPoint y: 663, distance: 74.8
click at [662, 433] on div "[PERSON_NAME] joined Swastika 11:14 AM dxcpea ? a is 1st letter toh usko 3 se m…" at bounding box center [1216, 376] width 305 height 651
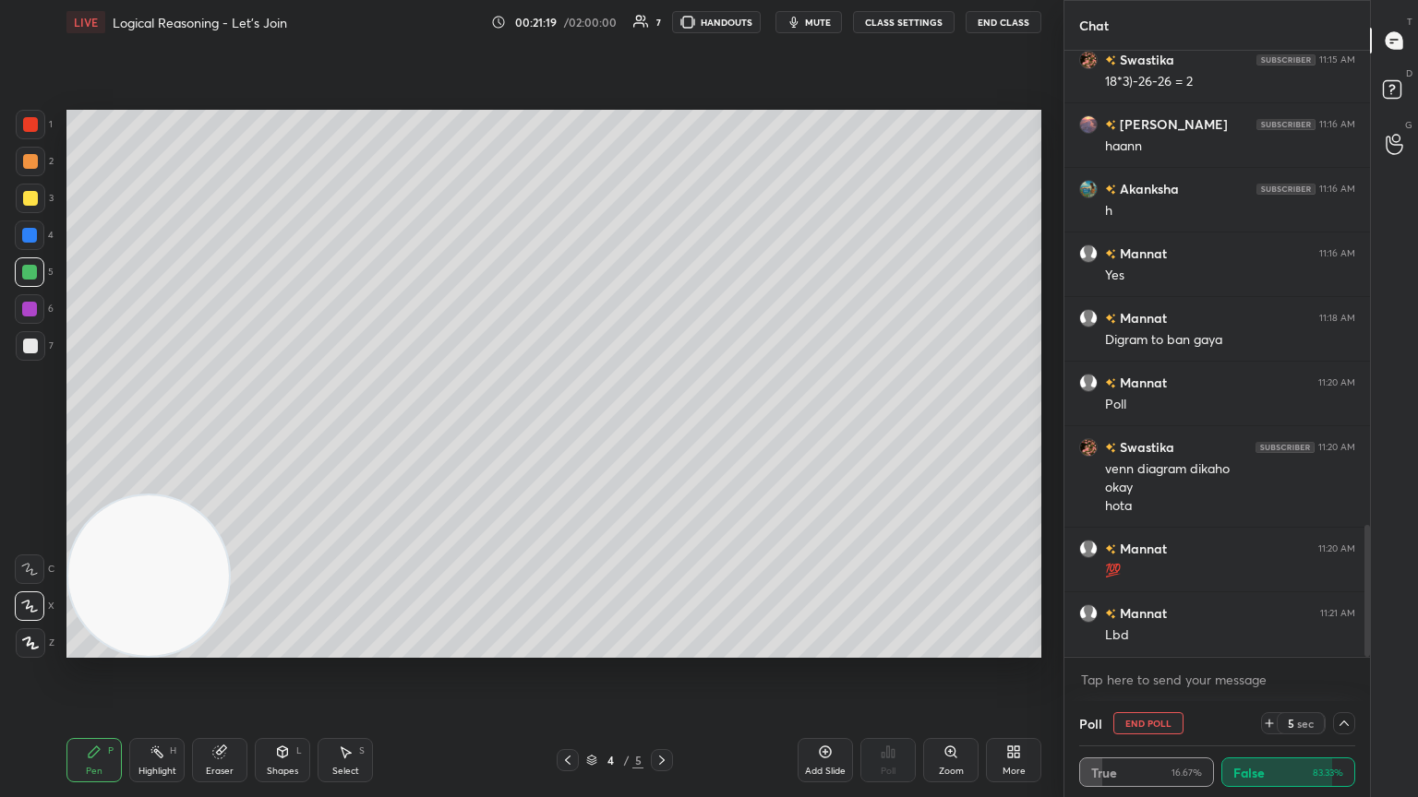
click at [662, 433] on button "End Poll" at bounding box center [1148, 723] width 70 height 22
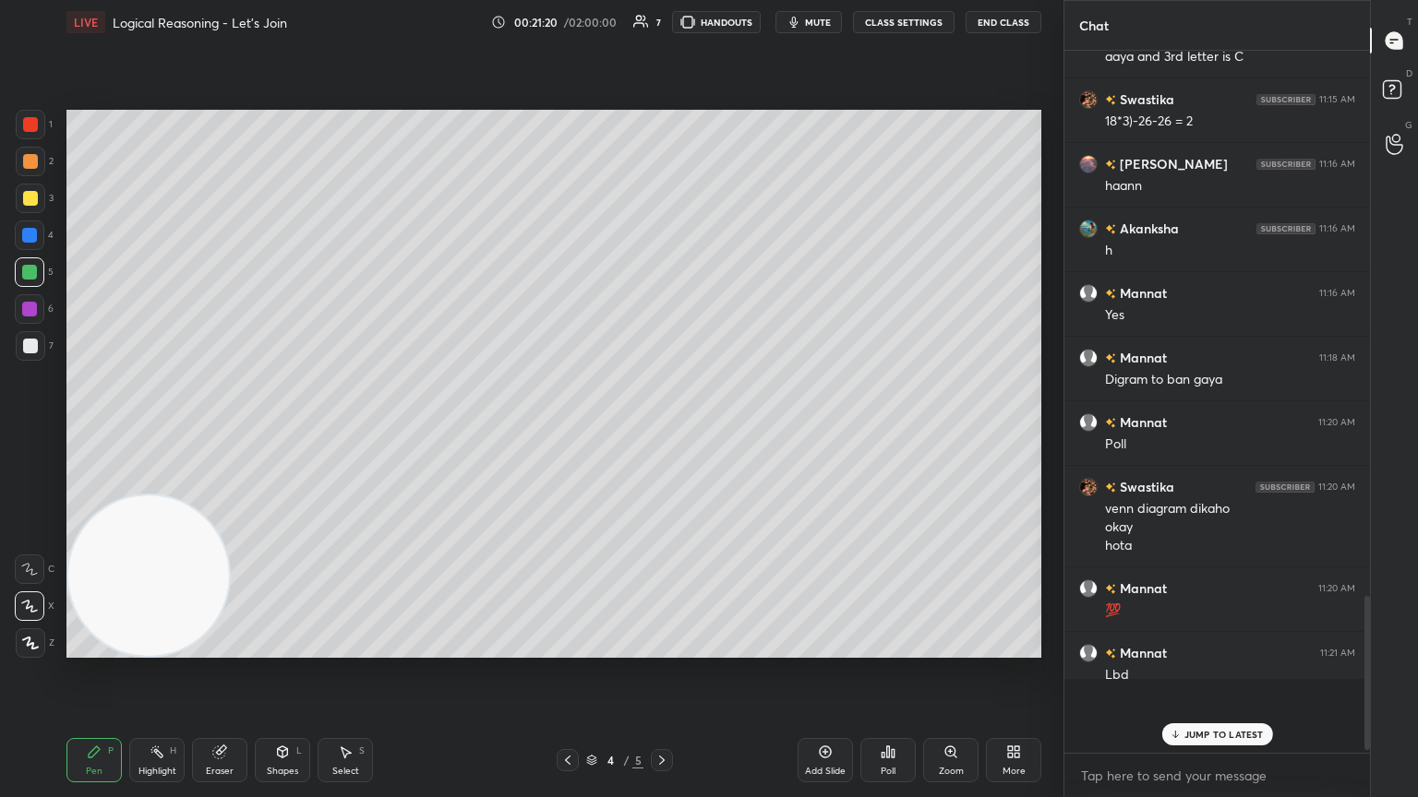
click at [662, 433] on div "Poll" at bounding box center [887, 760] width 55 height 44
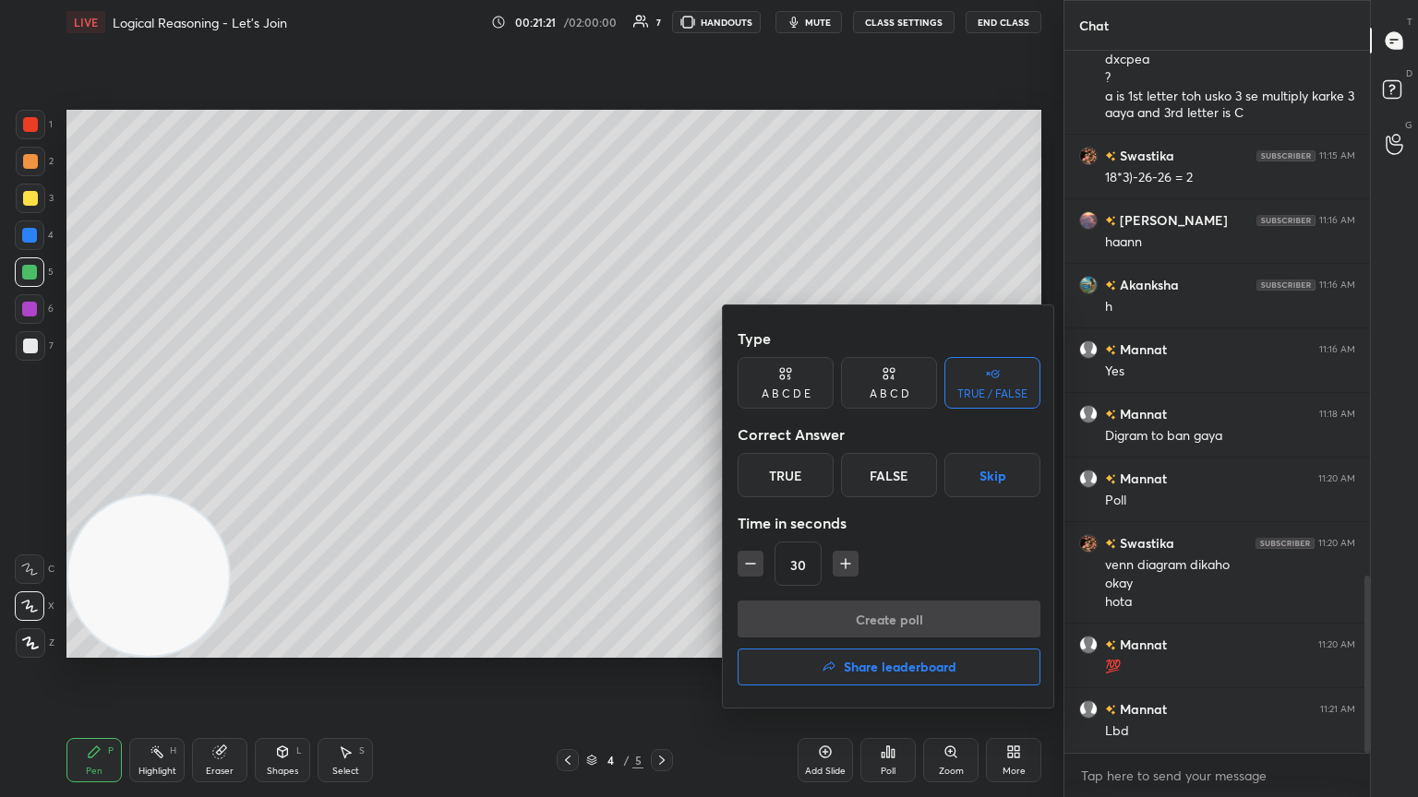
click at [662, 433] on div "False" at bounding box center [889, 475] width 96 height 44
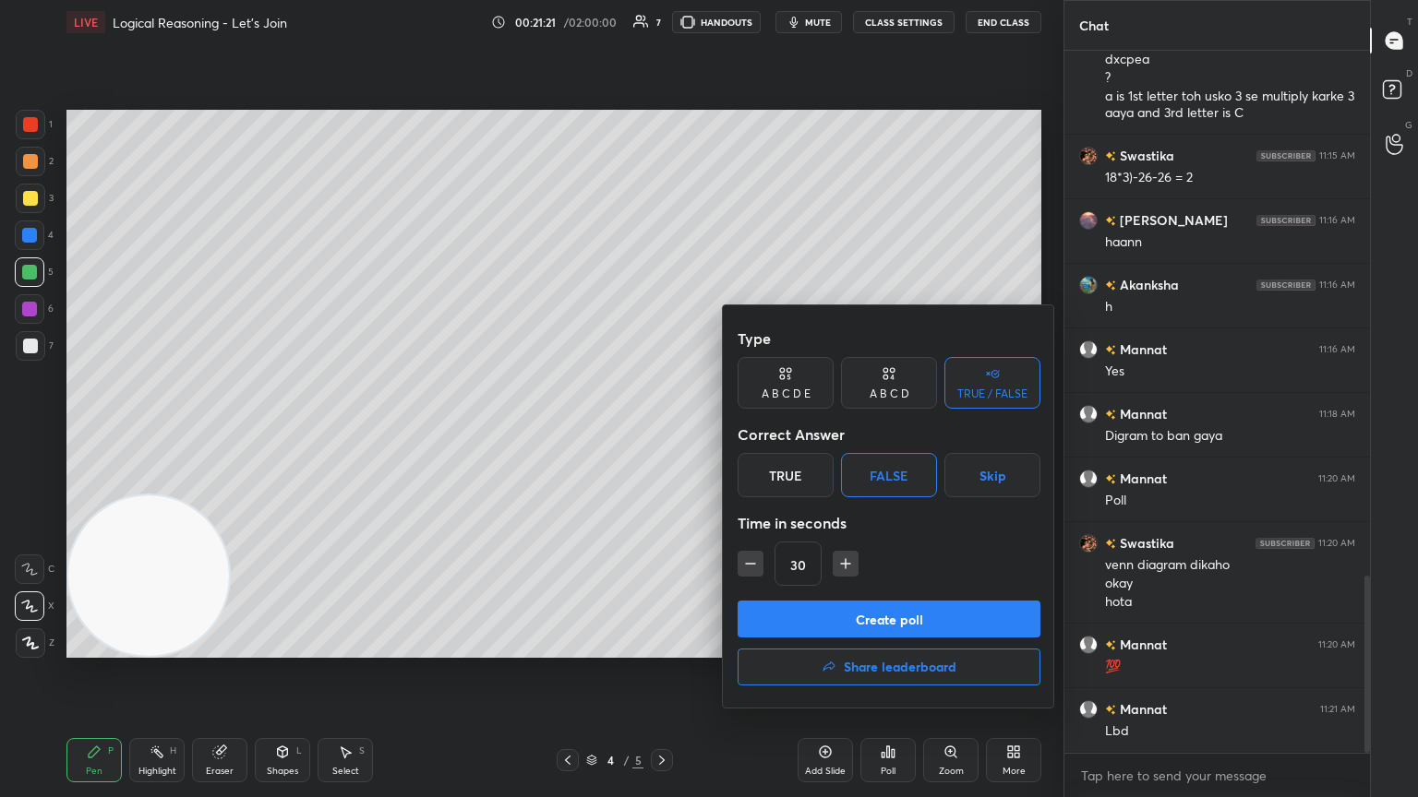
click at [662, 433] on button "Create poll" at bounding box center [888, 619] width 303 height 37
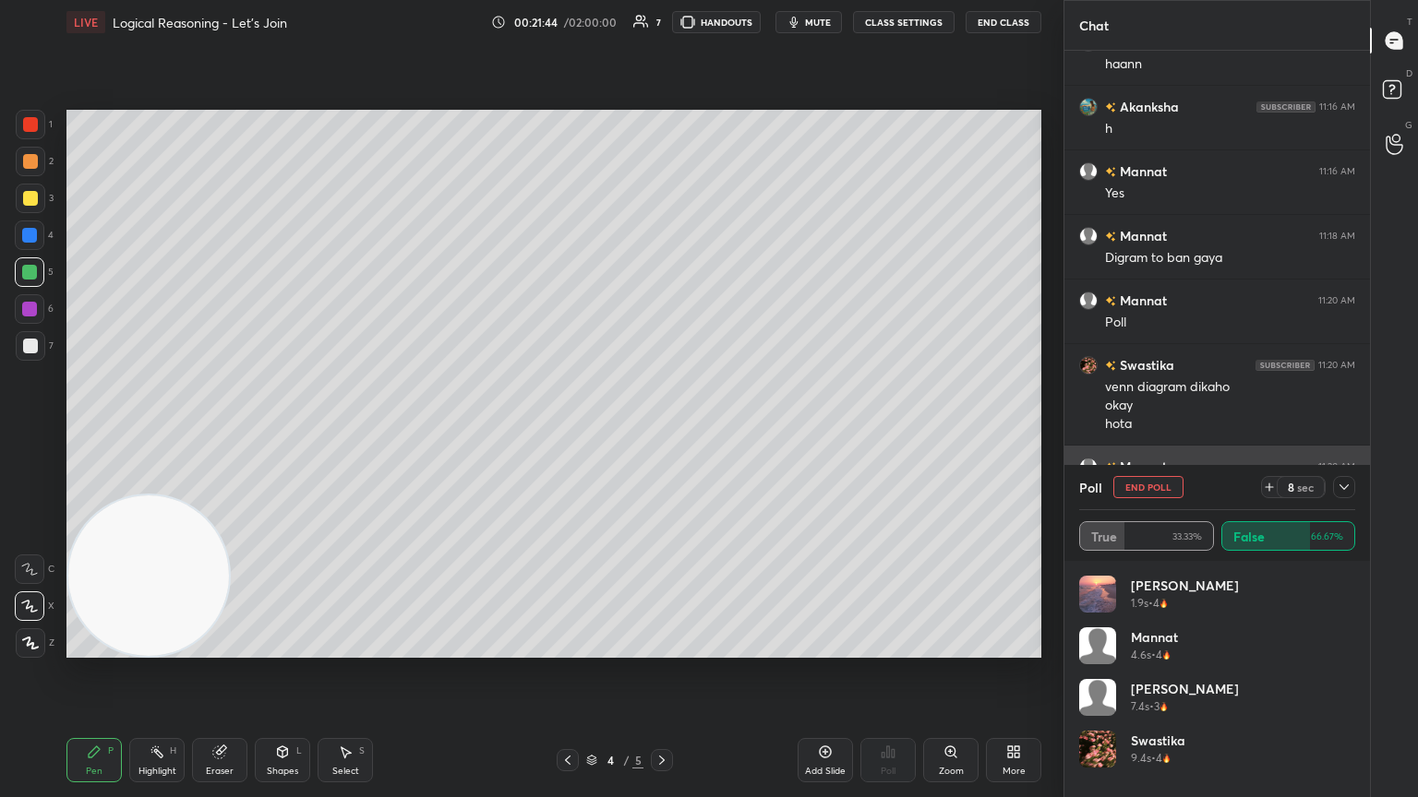
drag, startPoint x: 1344, startPoint y: 488, endPoint x: 1330, endPoint y: 494, distance: 14.9
click at [662, 433] on icon at bounding box center [1343, 488] width 9 height 6
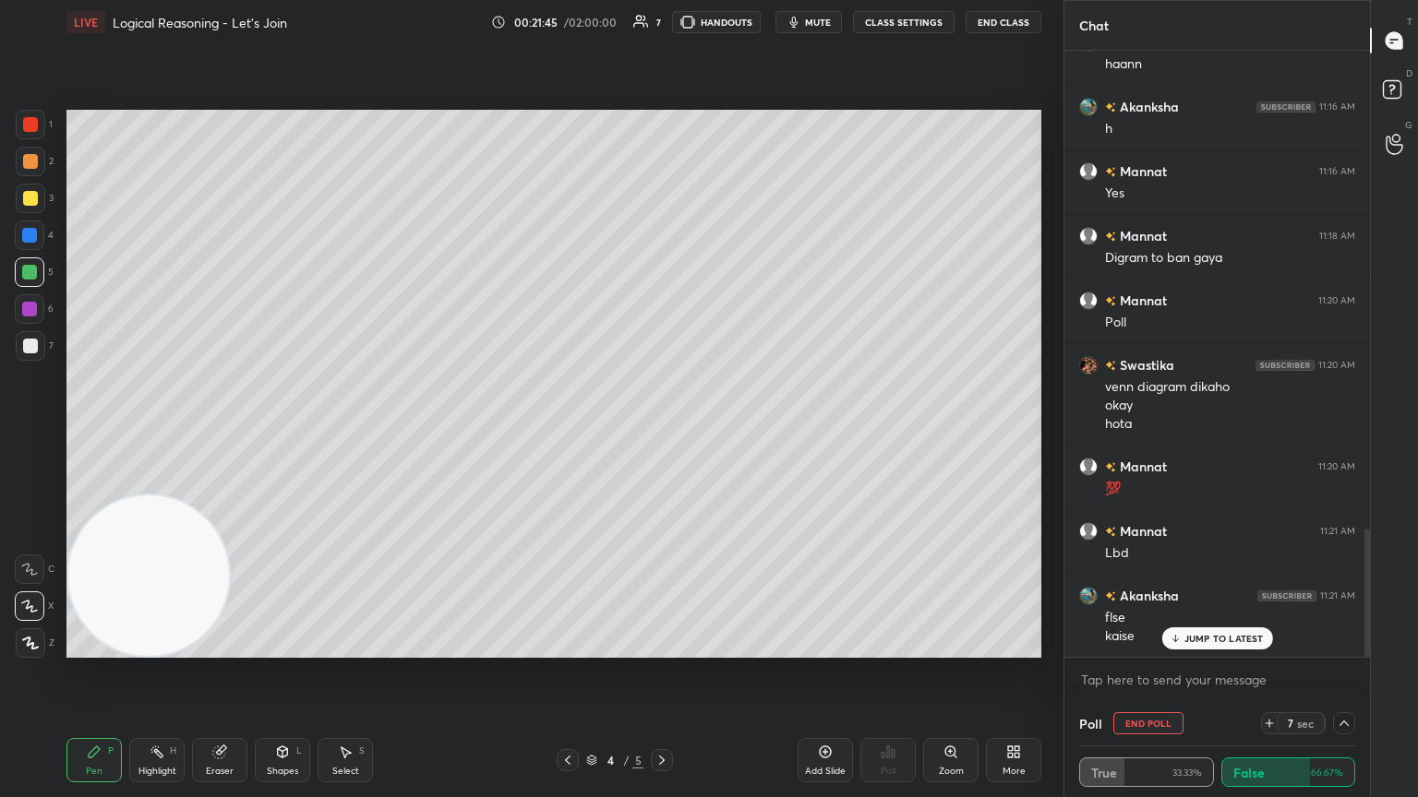
click at [662, 433] on p "JUMP TO LATEST" at bounding box center [1223, 638] width 79 height 11
drag, startPoint x: 1148, startPoint y: 722, endPoint x: 1129, endPoint y: 723, distance: 19.4
click at [662, 433] on button "End Poll" at bounding box center [1148, 723] width 70 height 22
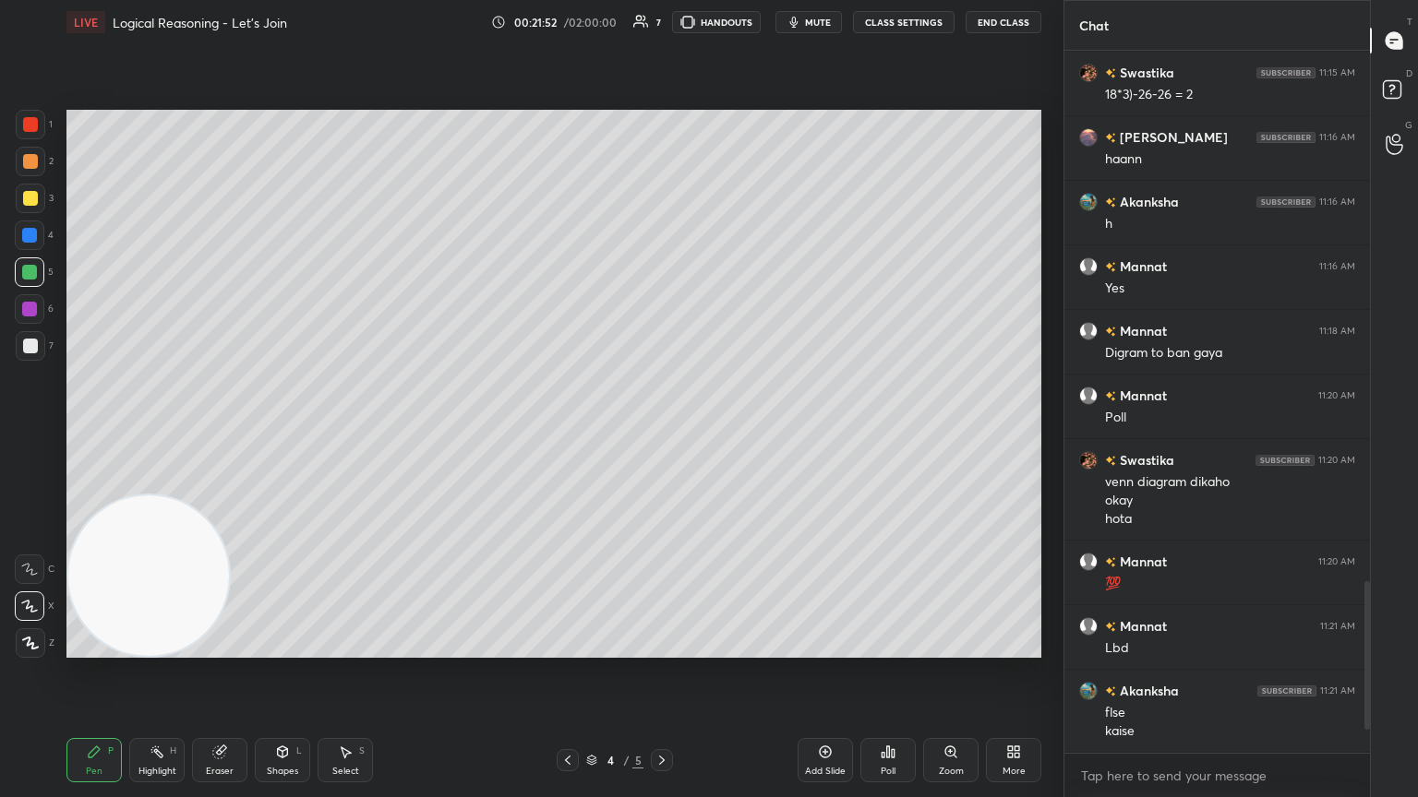
click at [662, 433] on icon at bounding box center [888, 752] width 3 height 11
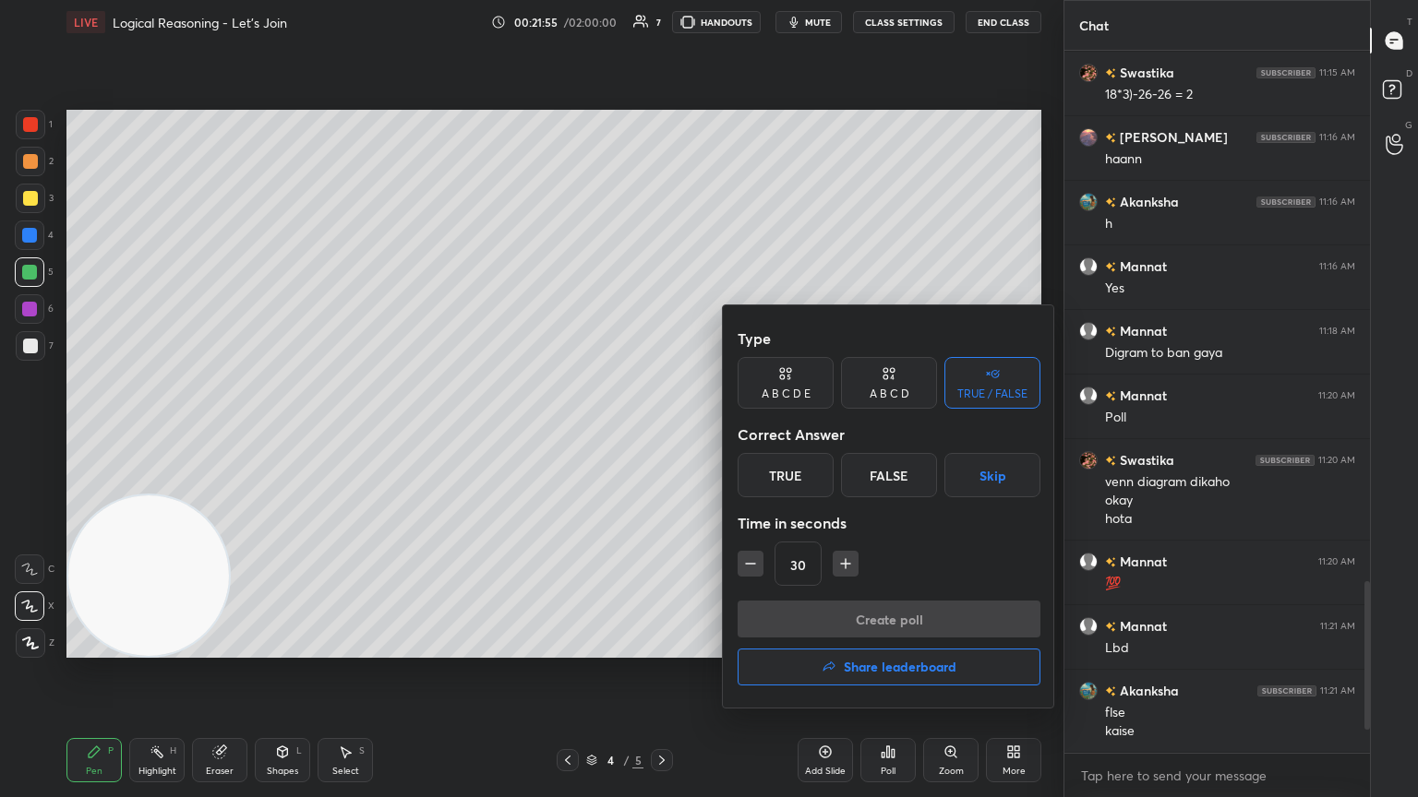
click at [662, 433] on div "True" at bounding box center [785, 475] width 96 height 44
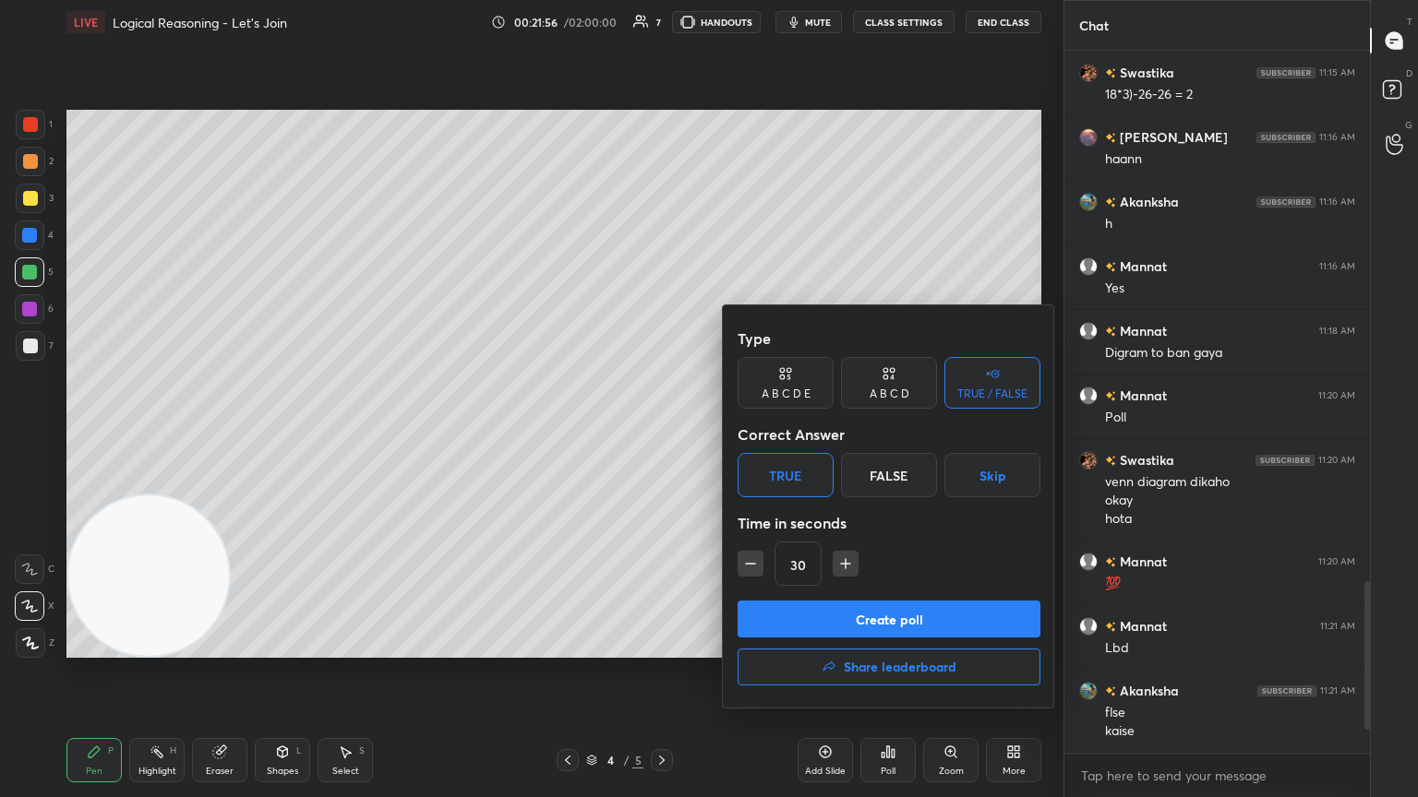
drag, startPoint x: 822, startPoint y: 627, endPoint x: 804, endPoint y: 593, distance: 38.0
click at [662, 433] on button "Create poll" at bounding box center [888, 619] width 303 height 37
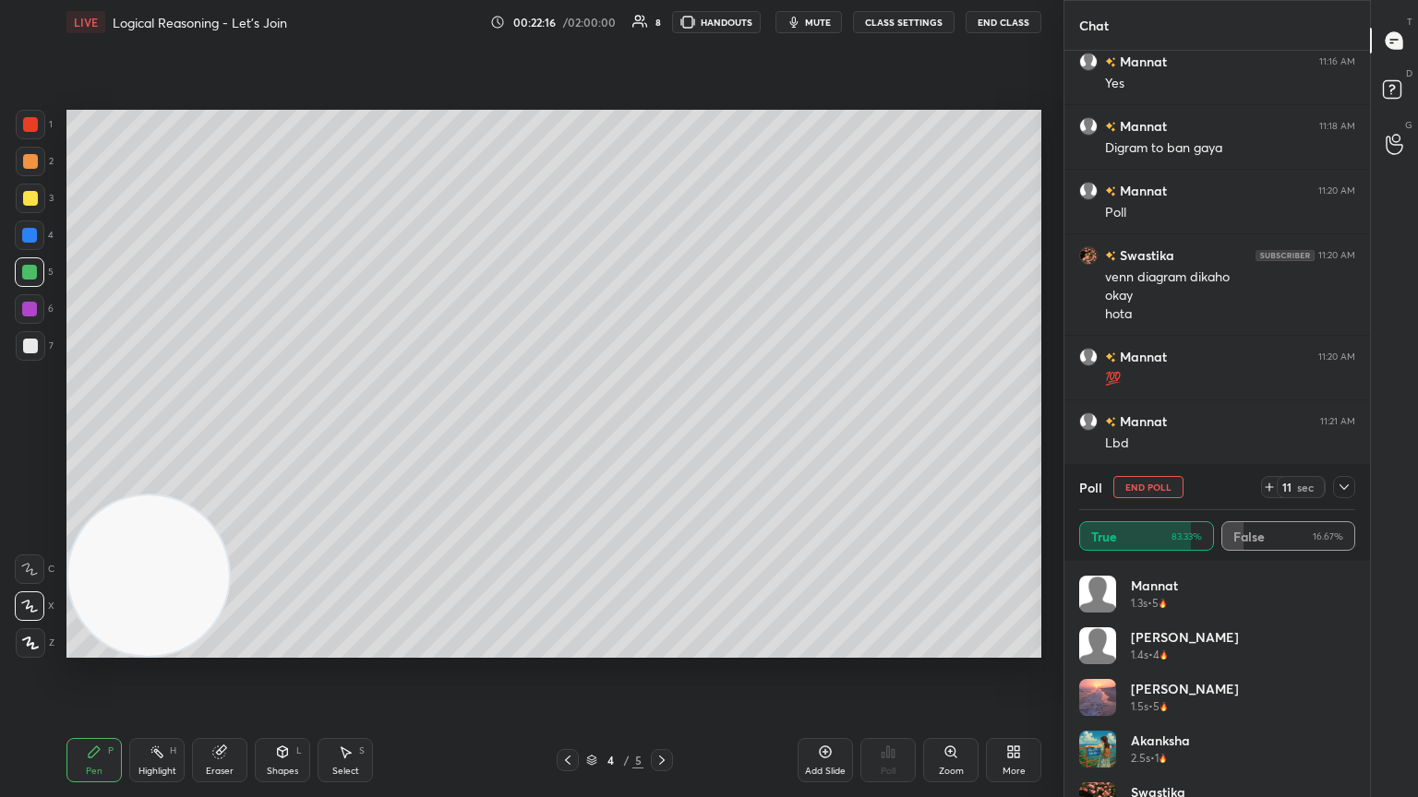
click at [662, 433] on icon at bounding box center [1343, 487] width 15 height 15
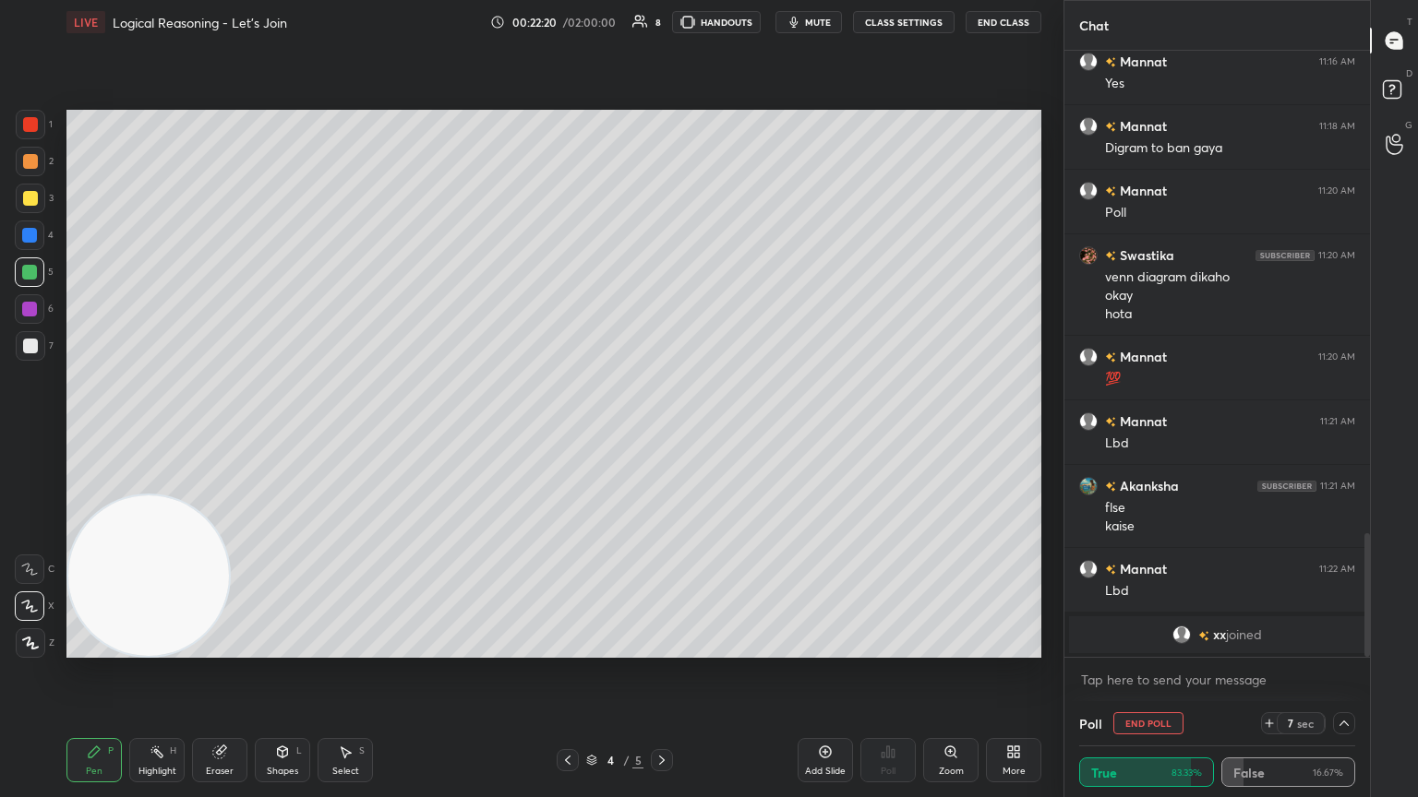
drag, startPoint x: 1149, startPoint y: 719, endPoint x: 1167, endPoint y: 718, distance: 17.6
click at [662, 433] on button "End Poll" at bounding box center [1148, 723] width 70 height 22
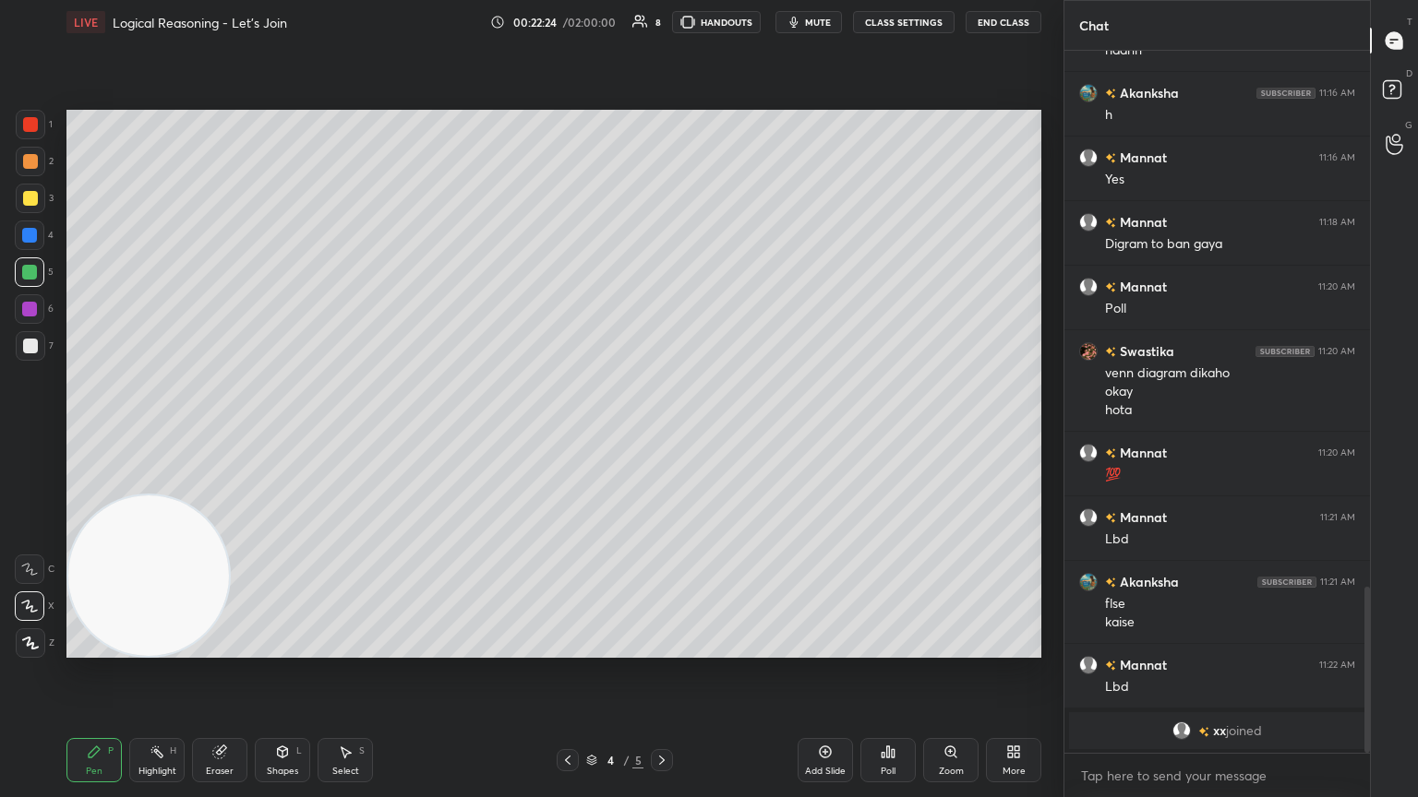
click at [655, 433] on icon at bounding box center [661, 760] width 15 height 15
drag, startPoint x: 151, startPoint y: 756, endPoint x: 164, endPoint y: 675, distance: 82.2
click at [150, 433] on icon at bounding box center [157, 752] width 15 height 15
click at [570, 433] on icon at bounding box center [567, 760] width 15 height 15
click at [662, 433] on icon at bounding box center [661, 760] width 15 height 15
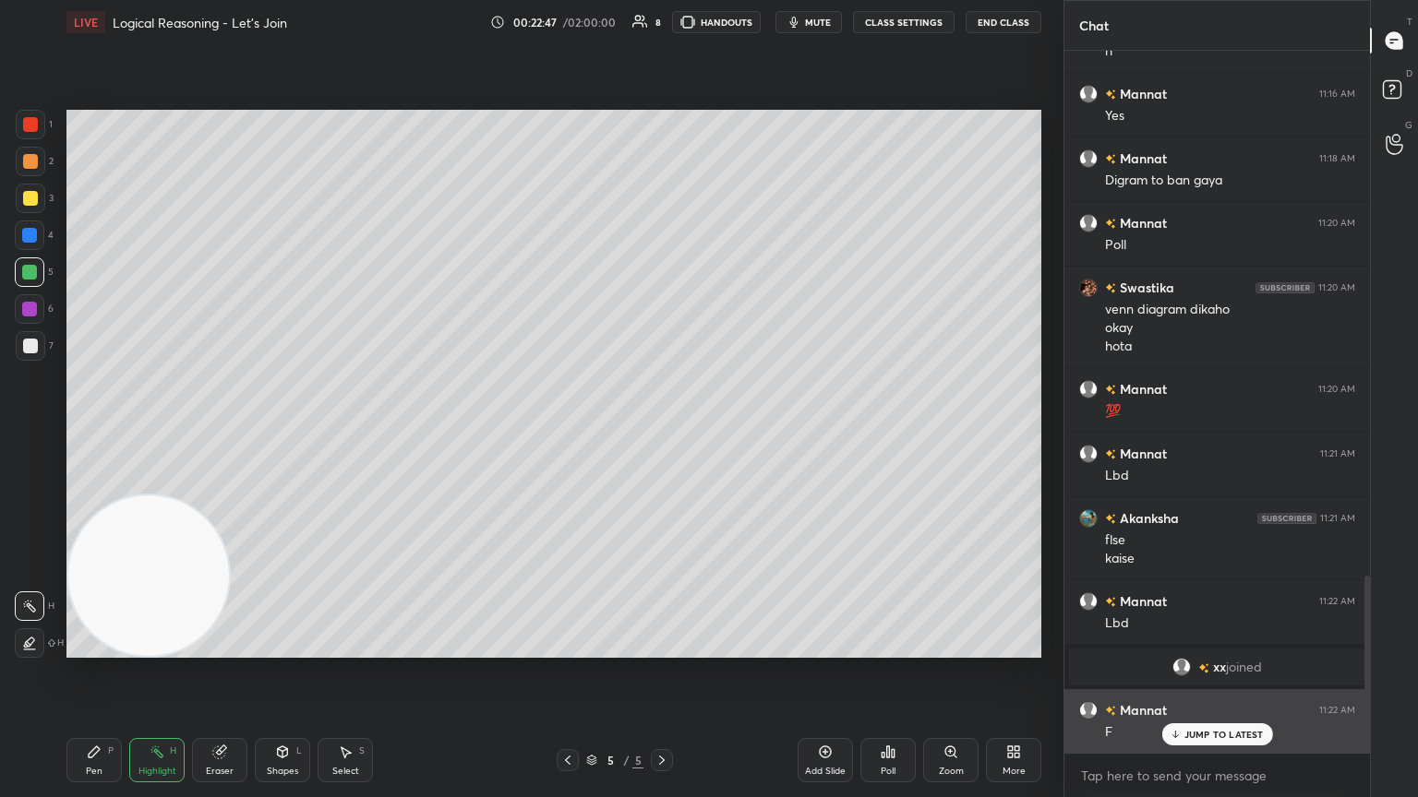
click at [662, 433] on p "JUMP TO LATEST" at bounding box center [1223, 734] width 79 height 11
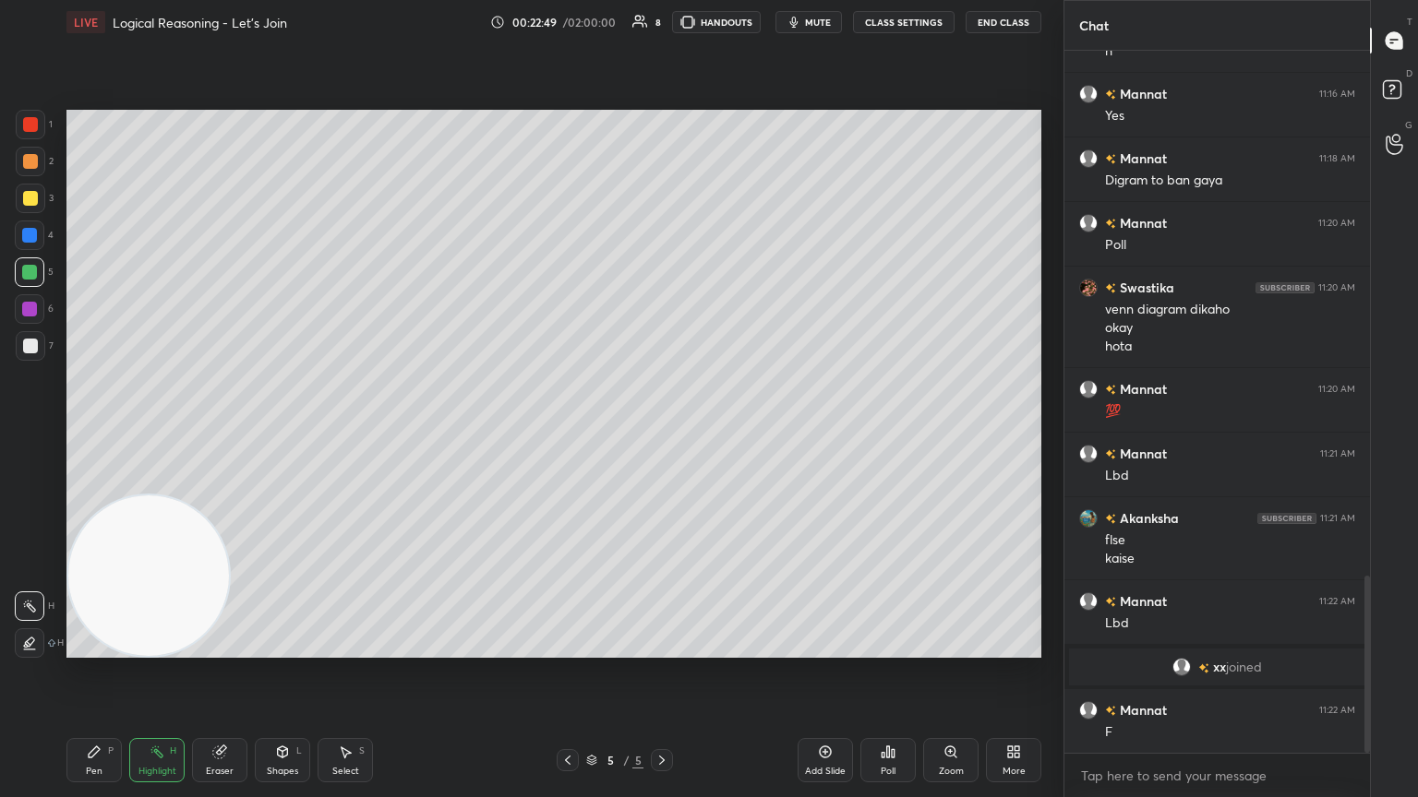
click at [562, 433] on icon at bounding box center [567, 760] width 15 height 15
click at [662, 433] on icon at bounding box center [661, 760] width 15 height 15
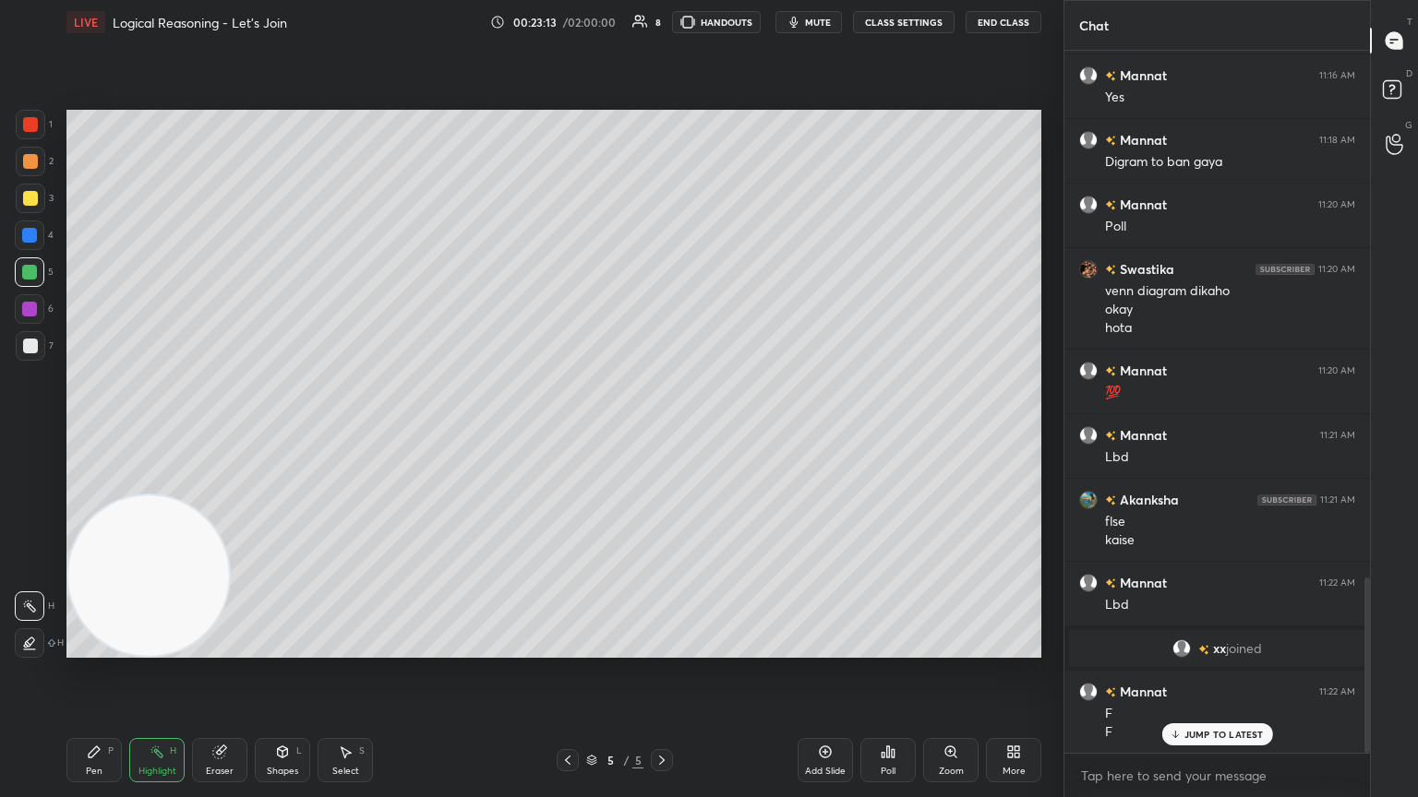
scroll to position [2170, 0]
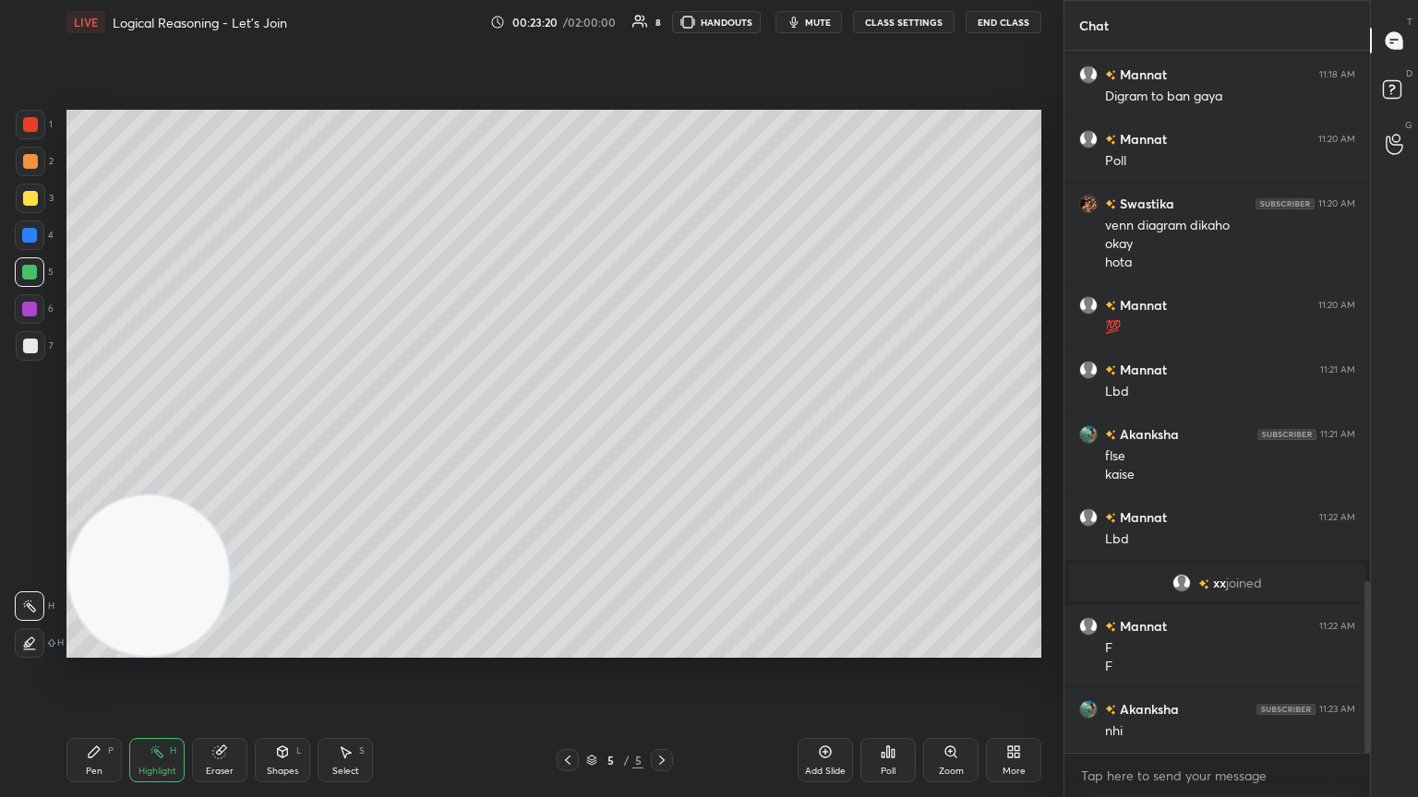
drag, startPoint x: 568, startPoint y: 757, endPoint x: 576, endPoint y: 745, distance: 14.1
click at [568, 433] on icon at bounding box center [567, 760] width 15 height 15
click at [662, 433] on div at bounding box center [662, 760] width 22 height 22
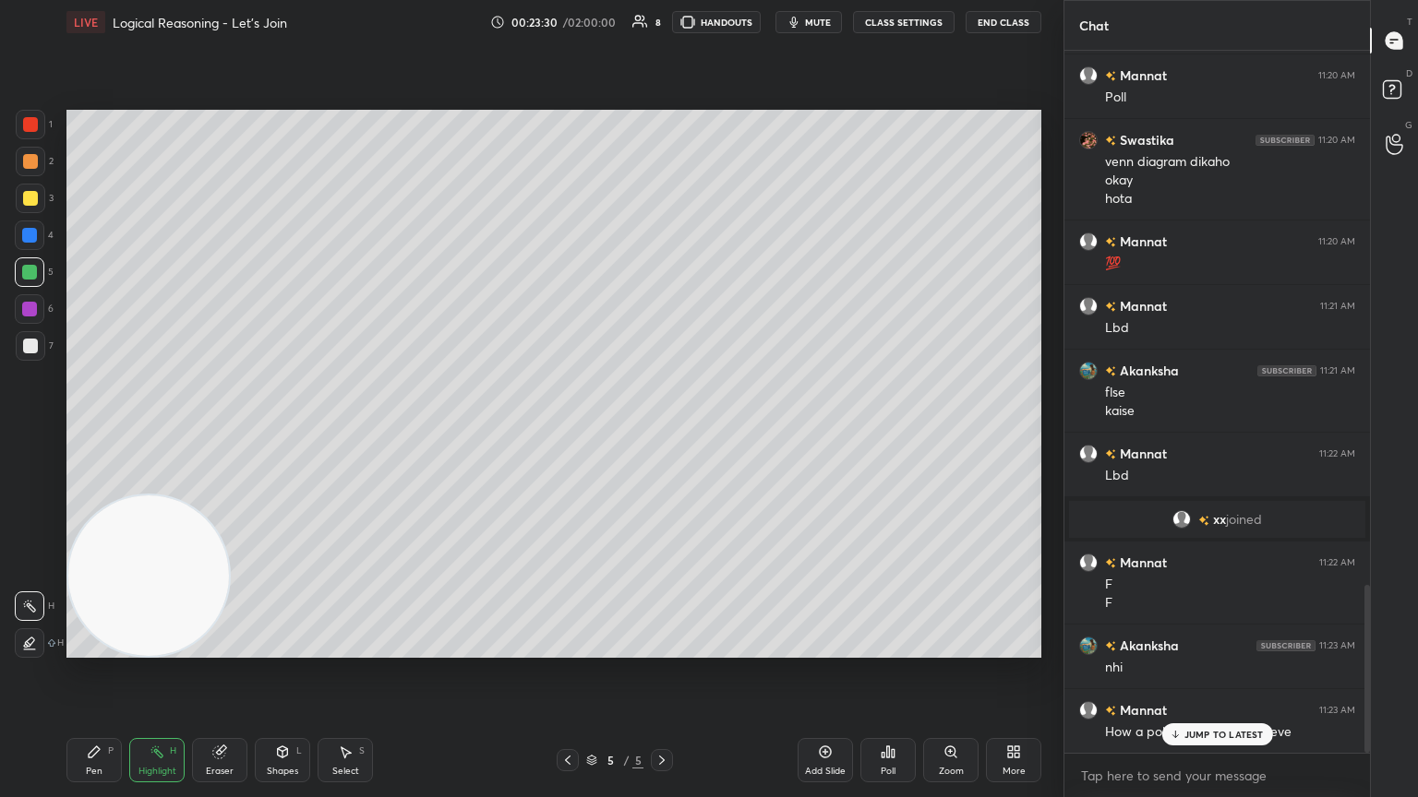
drag, startPoint x: 1174, startPoint y: 732, endPoint x: 1144, endPoint y: 736, distance: 29.9
click at [662, 433] on icon at bounding box center [1174, 734] width 12 height 11
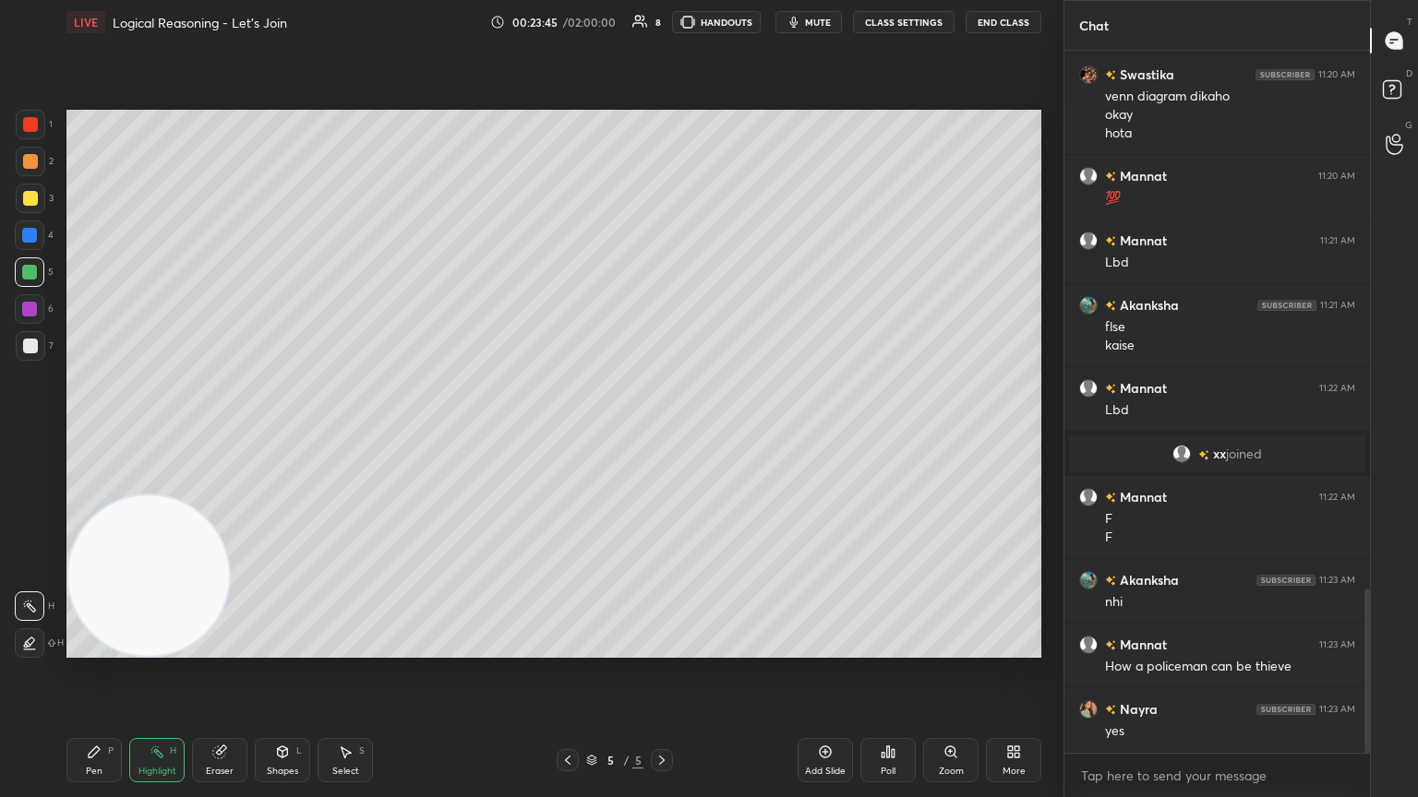
drag, startPoint x: 823, startPoint y: 750, endPoint x: 812, endPoint y: 751, distance: 11.1
click at [662, 433] on div "Add Slide" at bounding box center [824, 760] width 55 height 44
drag, startPoint x: 33, startPoint y: 198, endPoint x: 57, endPoint y: 188, distance: 26.1
click at [33, 197] on div at bounding box center [30, 198] width 15 height 15
click at [102, 433] on div "Pen P" at bounding box center [93, 760] width 55 height 44
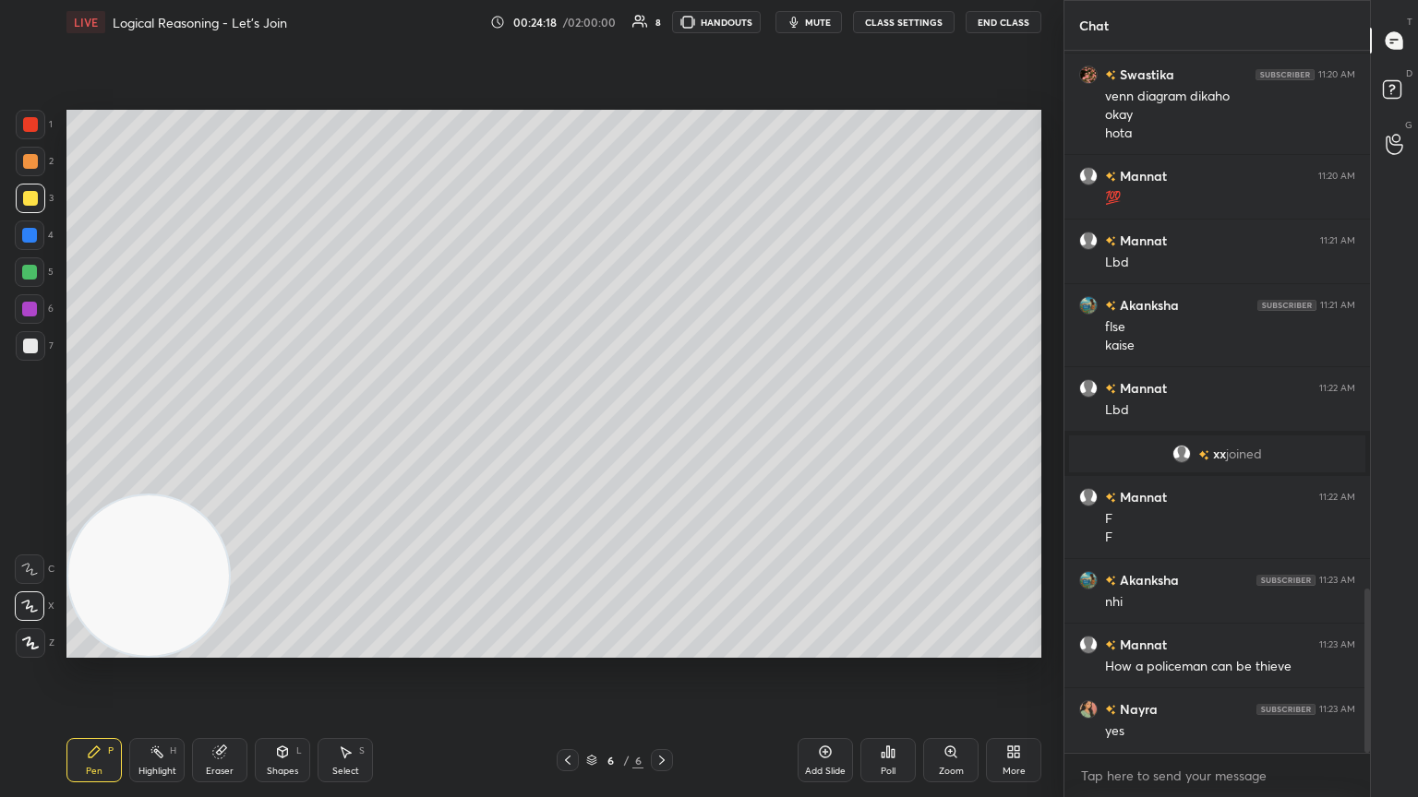
click at [26, 348] on div at bounding box center [30, 346] width 15 height 15
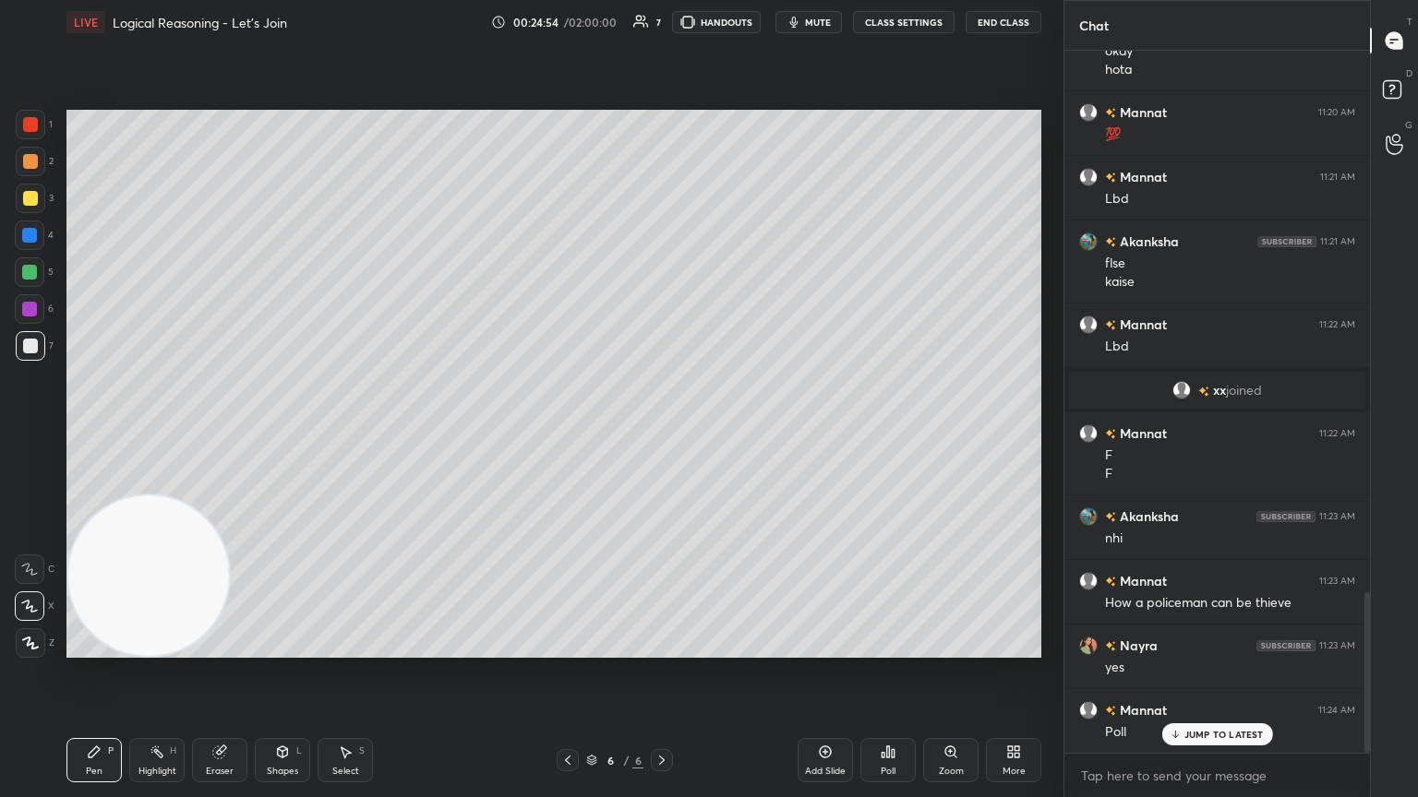
click at [662, 433] on icon at bounding box center [887, 752] width 15 height 15
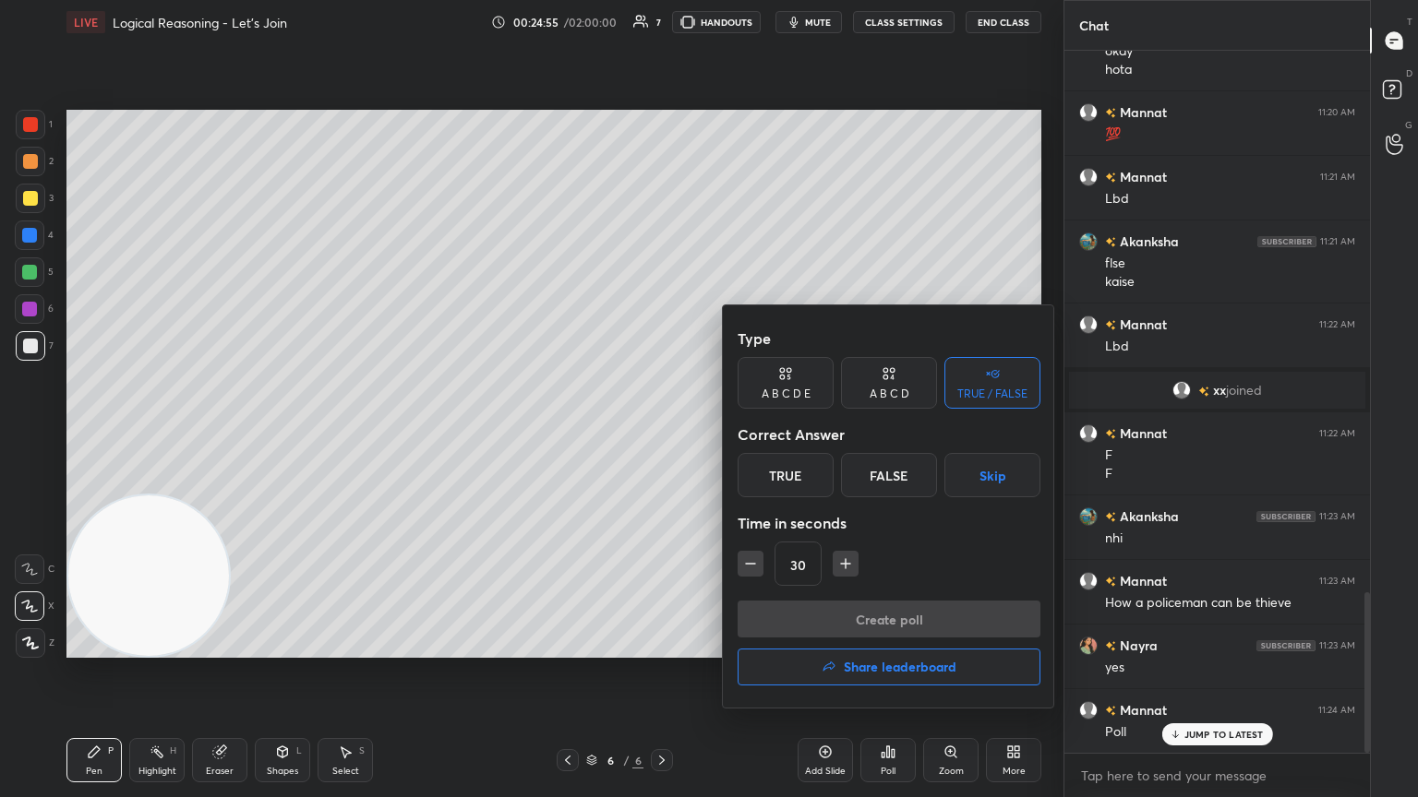
click at [662, 390] on div "A B C D" at bounding box center [889, 383] width 96 height 52
drag, startPoint x: 947, startPoint y: 473, endPoint x: 939, endPoint y: 478, distance: 10.0
click at [662, 433] on div "D" at bounding box center [951, 475] width 54 height 44
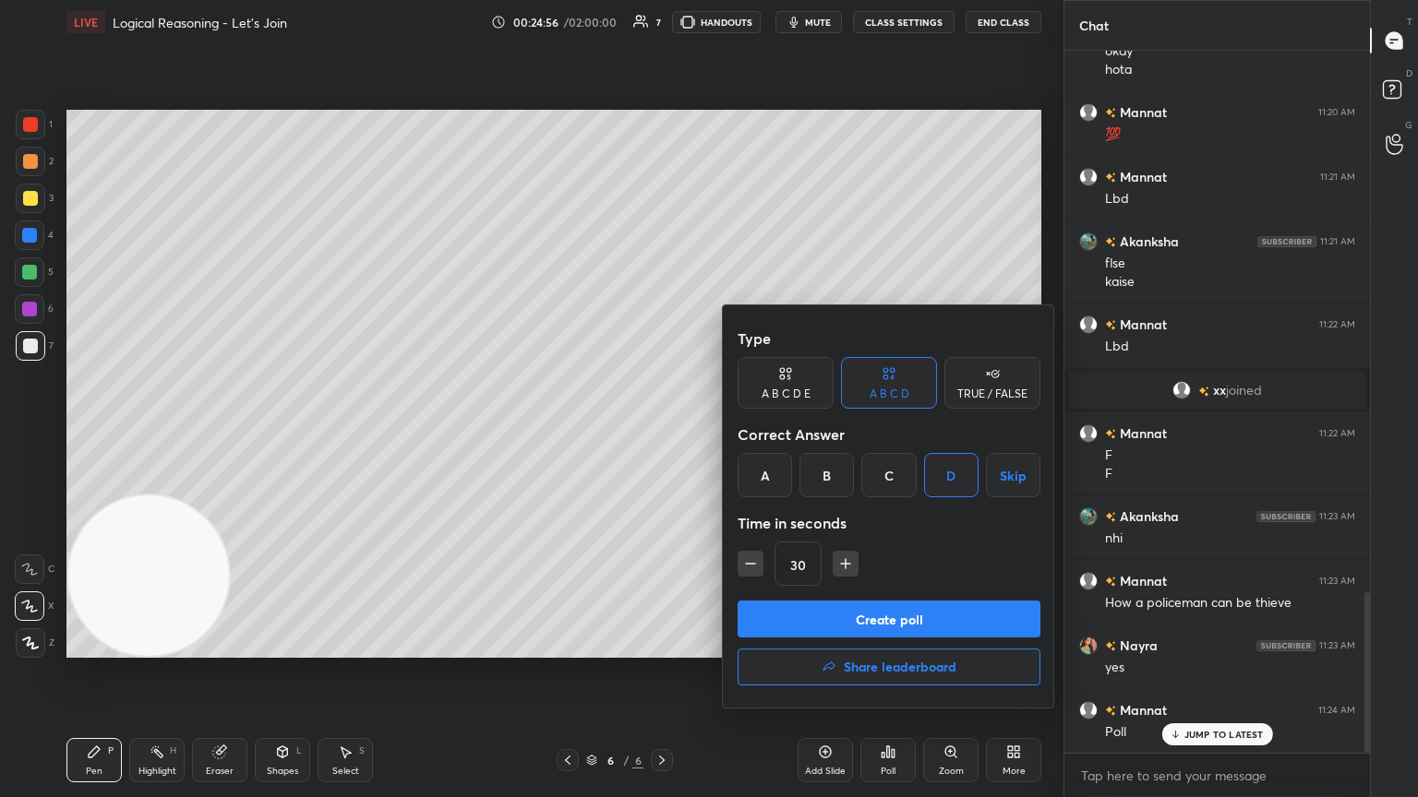
click at [662, 433] on button "Create poll" at bounding box center [888, 619] width 303 height 37
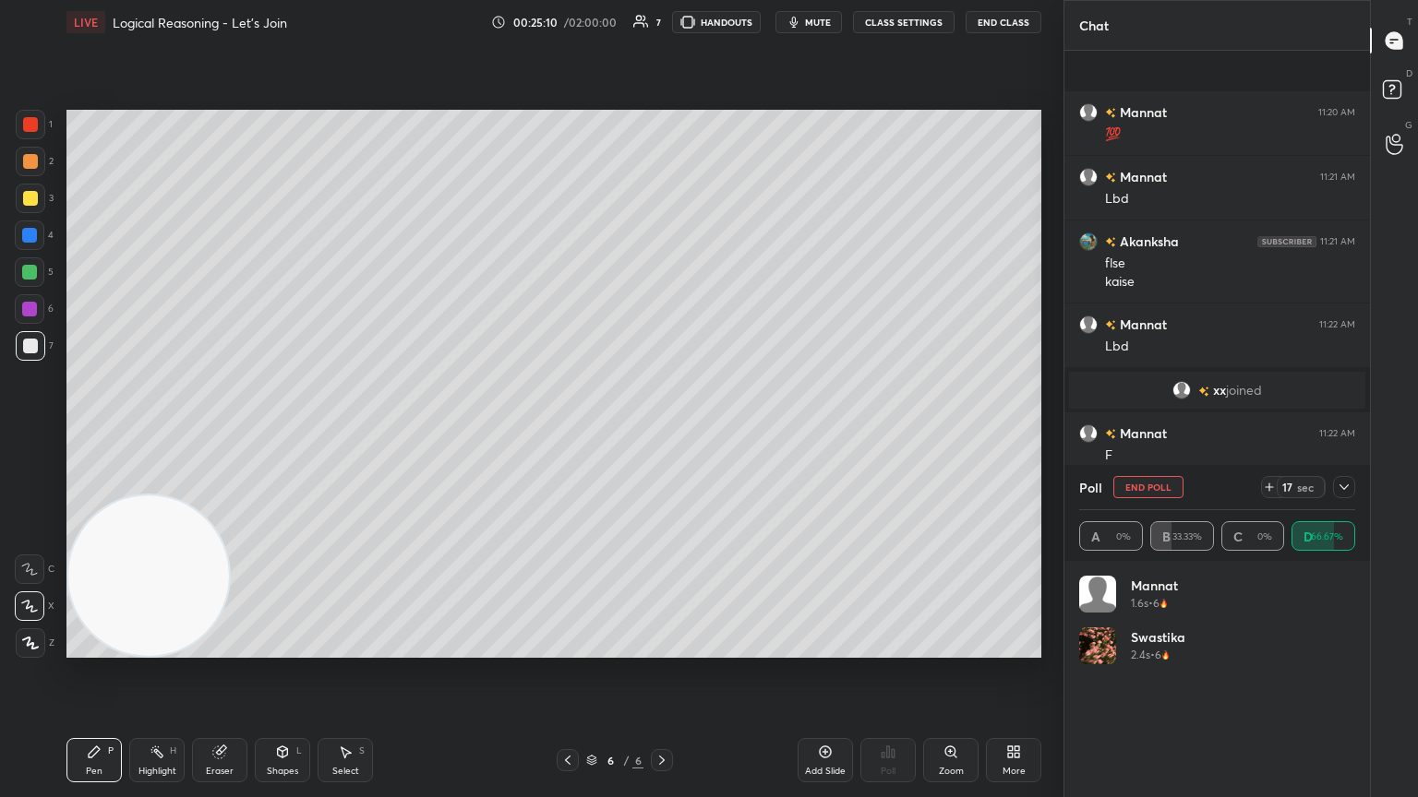
scroll to position [2524, 0]
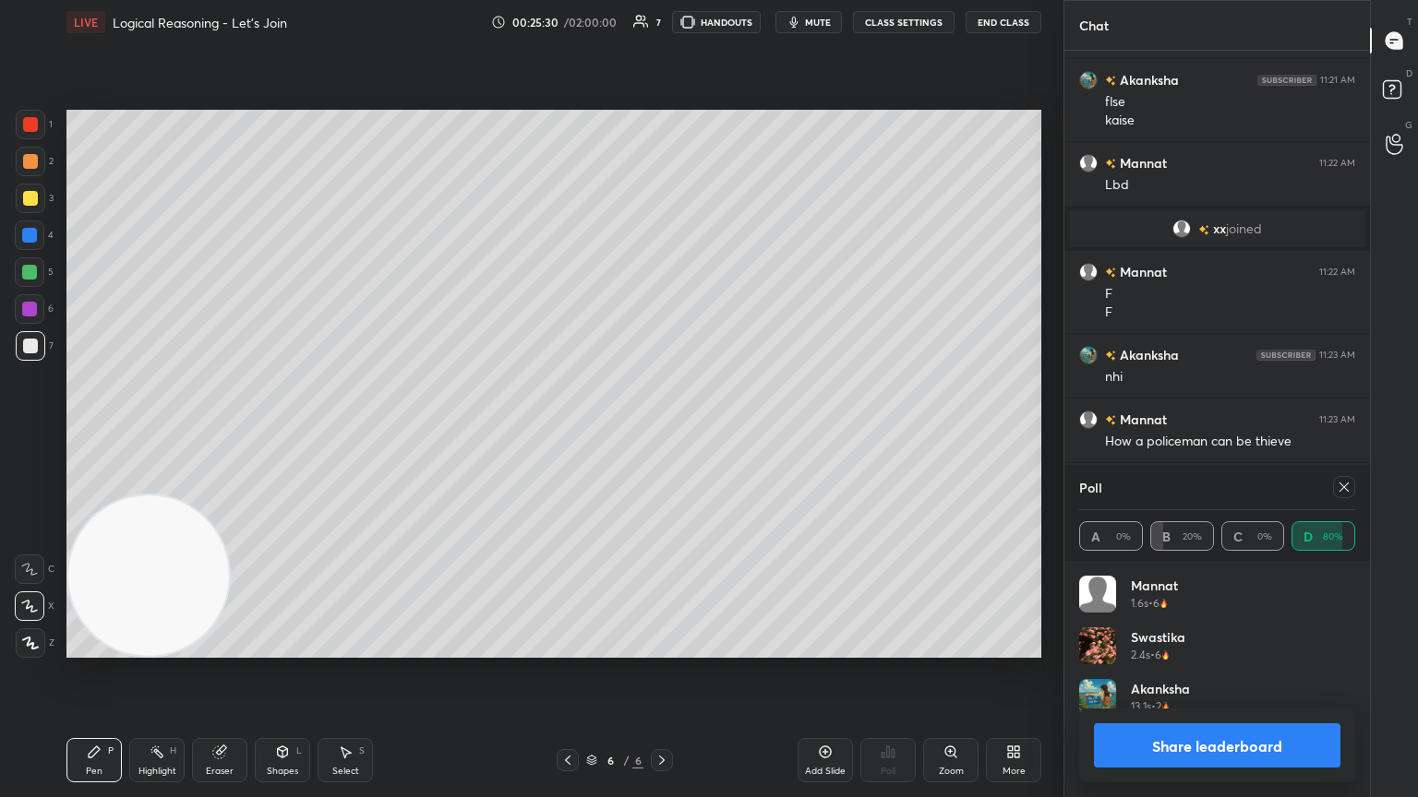
click at [662, 433] on icon at bounding box center [1343, 487] width 15 height 15
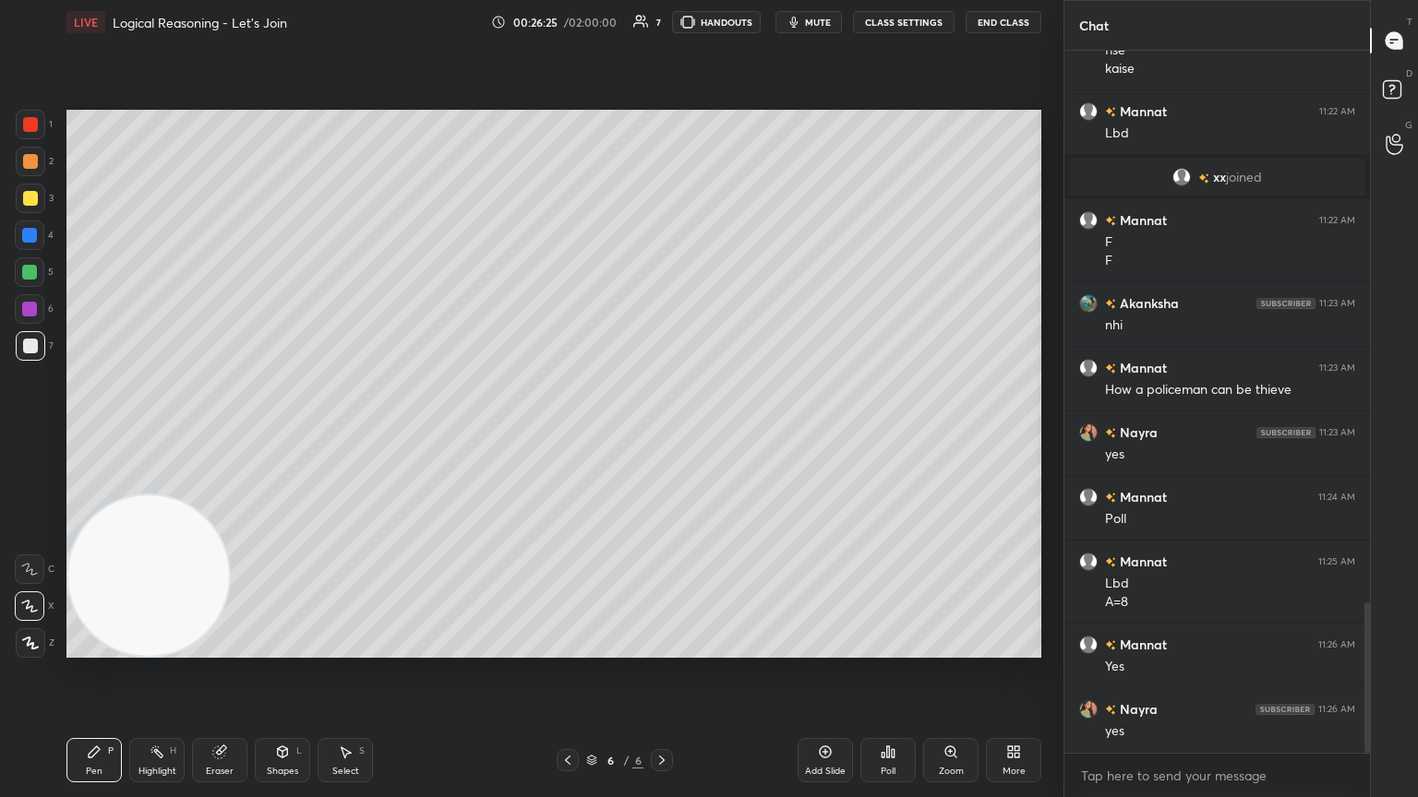
scroll to position [2639, 0]
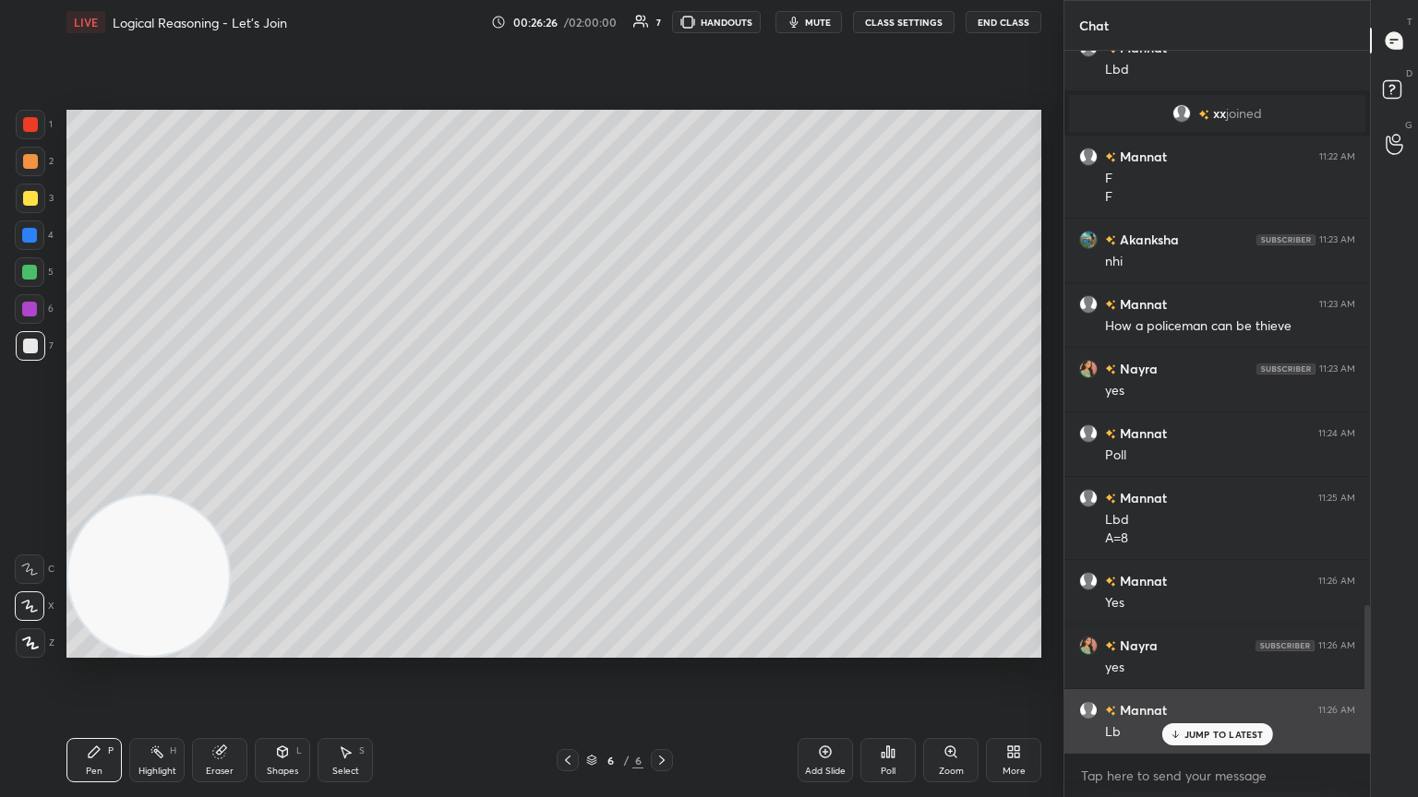
click at [662, 433] on p "JUMP TO LATEST" at bounding box center [1223, 734] width 79 height 11
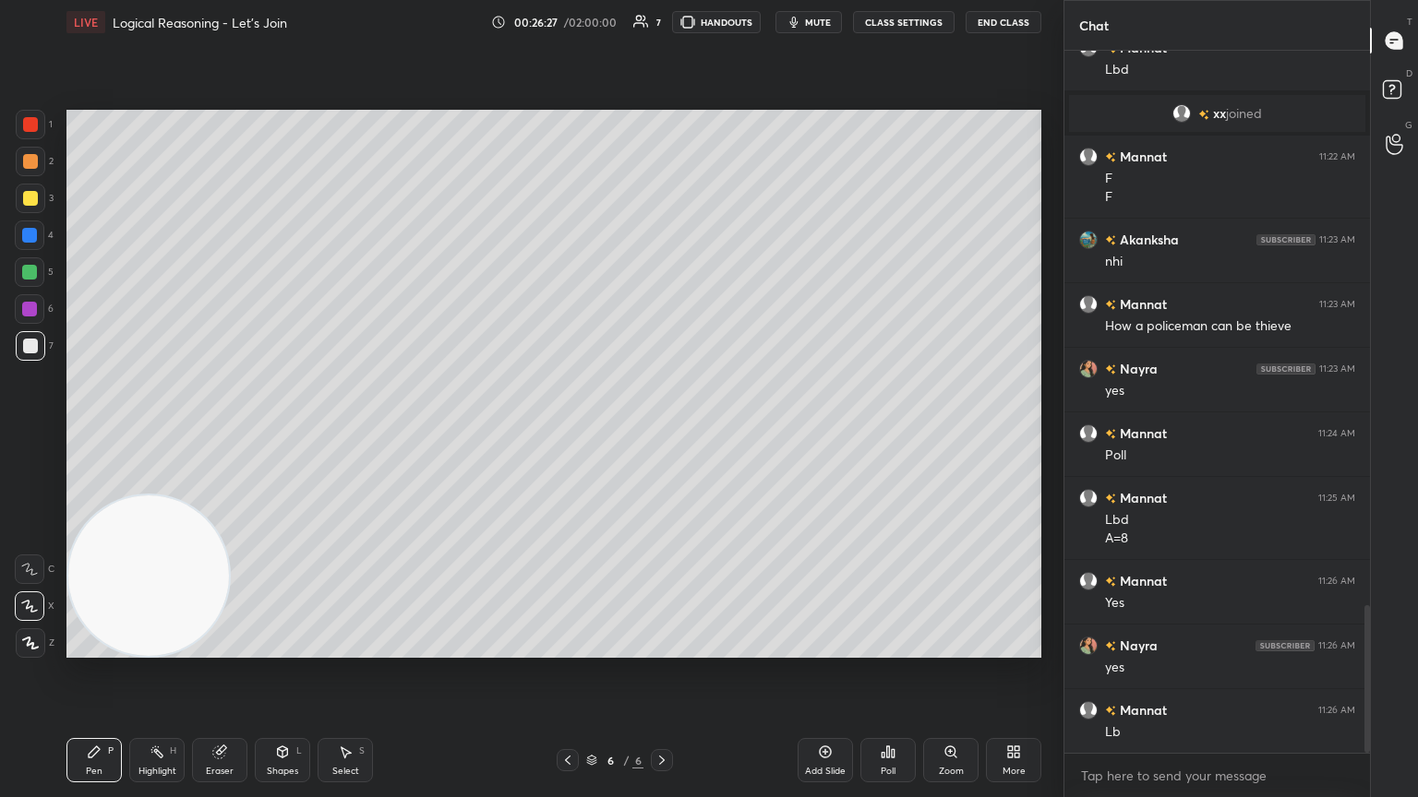
click at [662, 433] on div "Poll" at bounding box center [887, 760] width 55 height 44
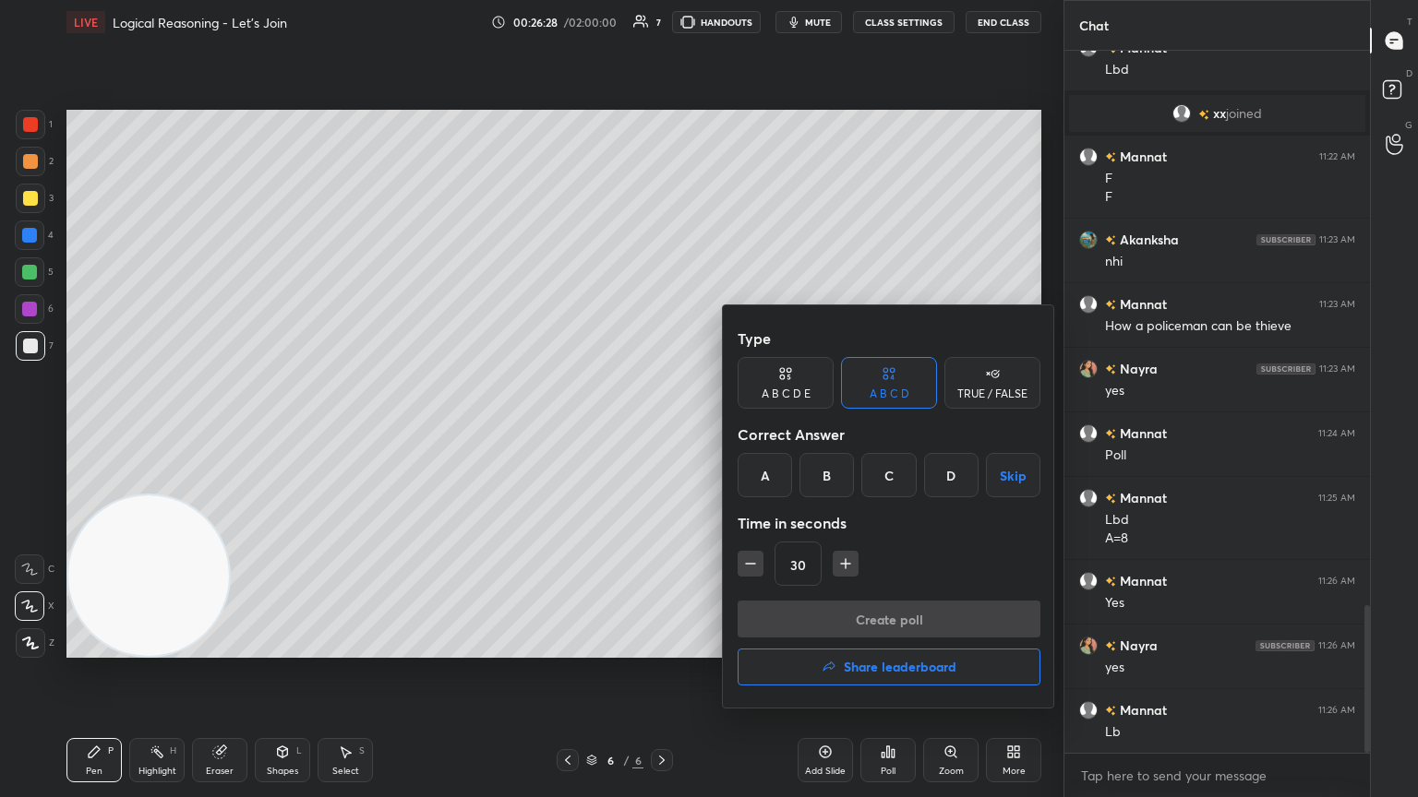
click at [662, 433] on h4 "Share leaderboard" at bounding box center [900, 667] width 113 height 13
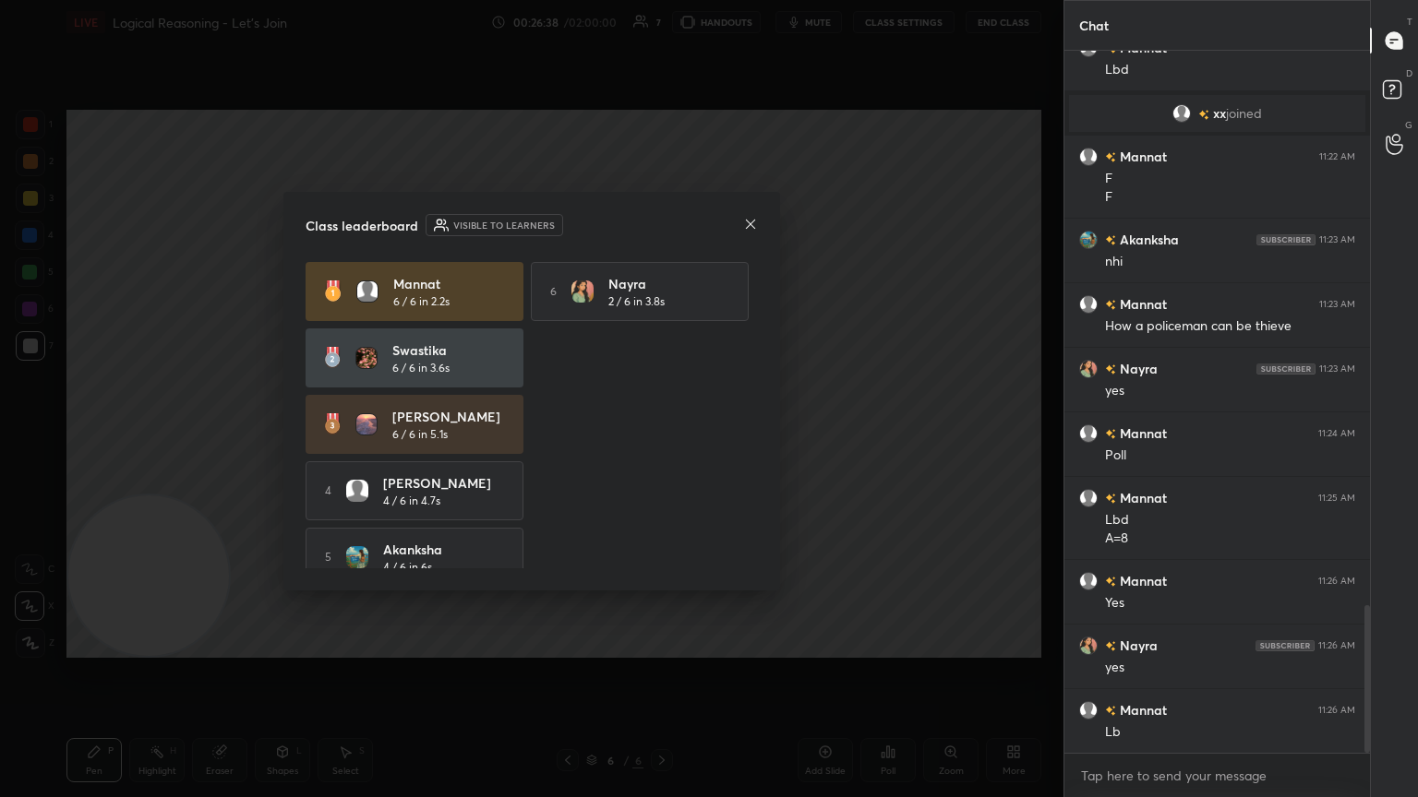
click at [662, 227] on icon at bounding box center [750, 224] width 15 height 15
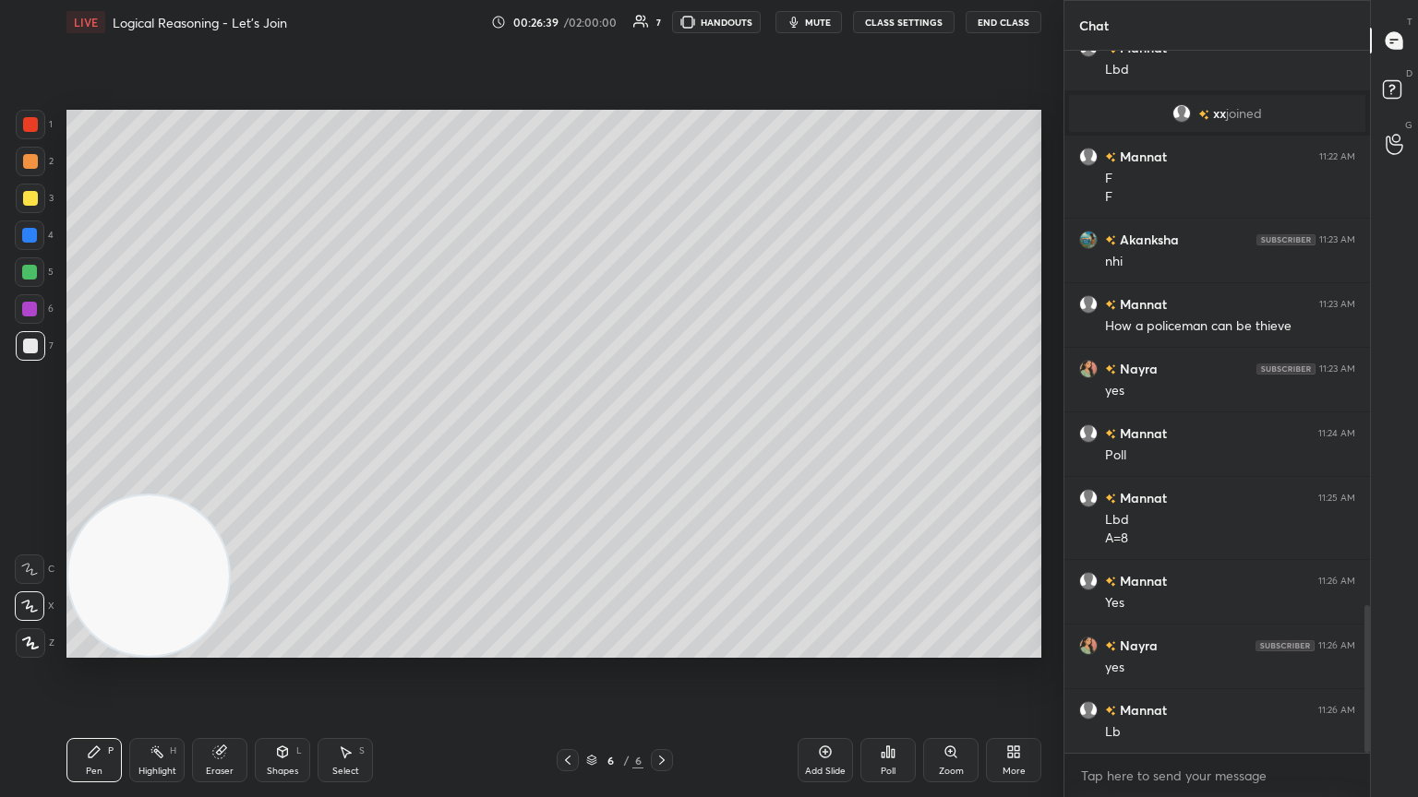
drag, startPoint x: 812, startPoint y: 765, endPoint x: 641, endPoint y: 664, distance: 198.2
click at [662, 433] on div "Add Slide" at bounding box center [824, 760] width 55 height 44
click at [30, 196] on div at bounding box center [30, 198] width 15 height 15
click at [560, 433] on div at bounding box center [567, 760] width 22 height 22
click at [566, 433] on icon at bounding box center [568, 760] width 6 height 9
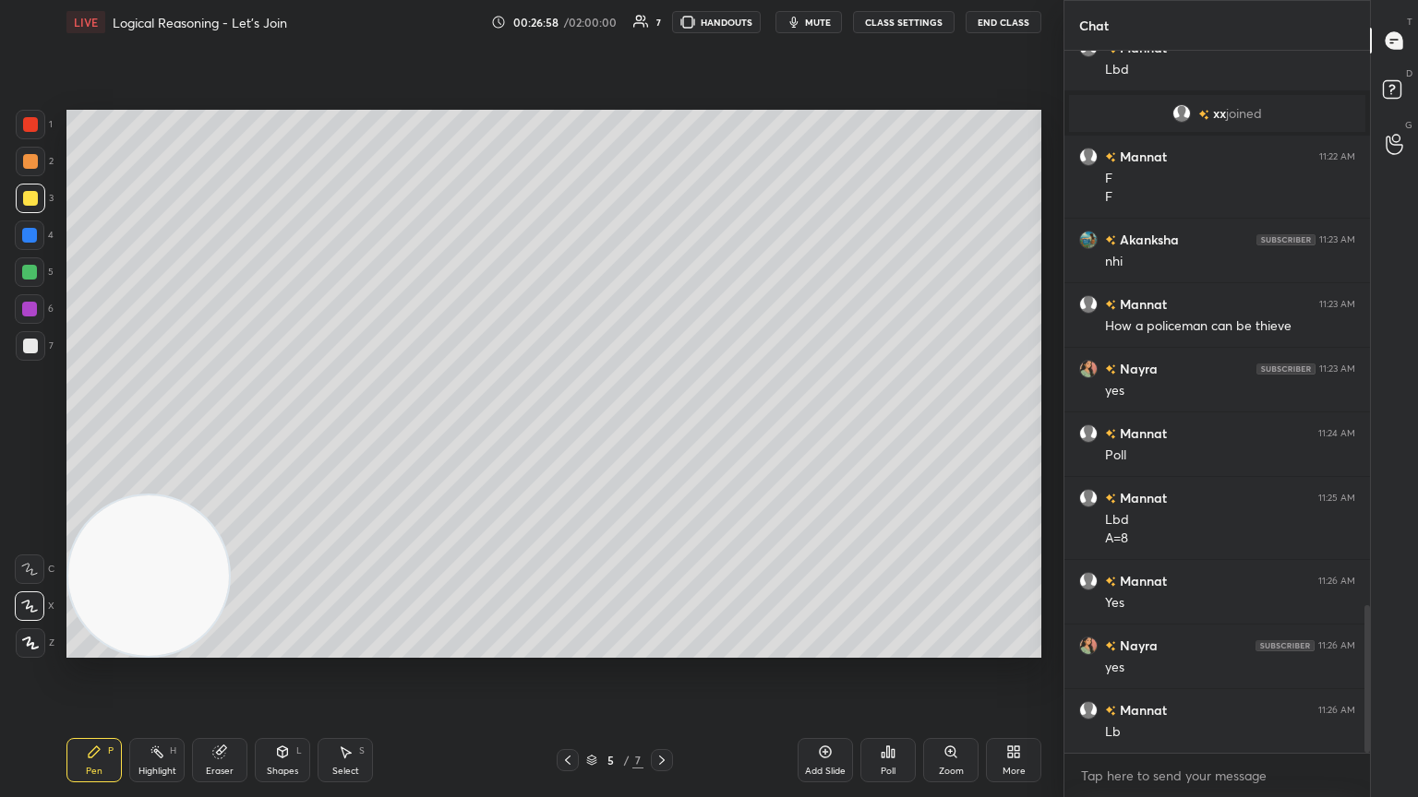
click at [568, 433] on icon at bounding box center [567, 760] width 15 height 15
click at [567, 433] on icon at bounding box center [567, 760] width 15 height 15
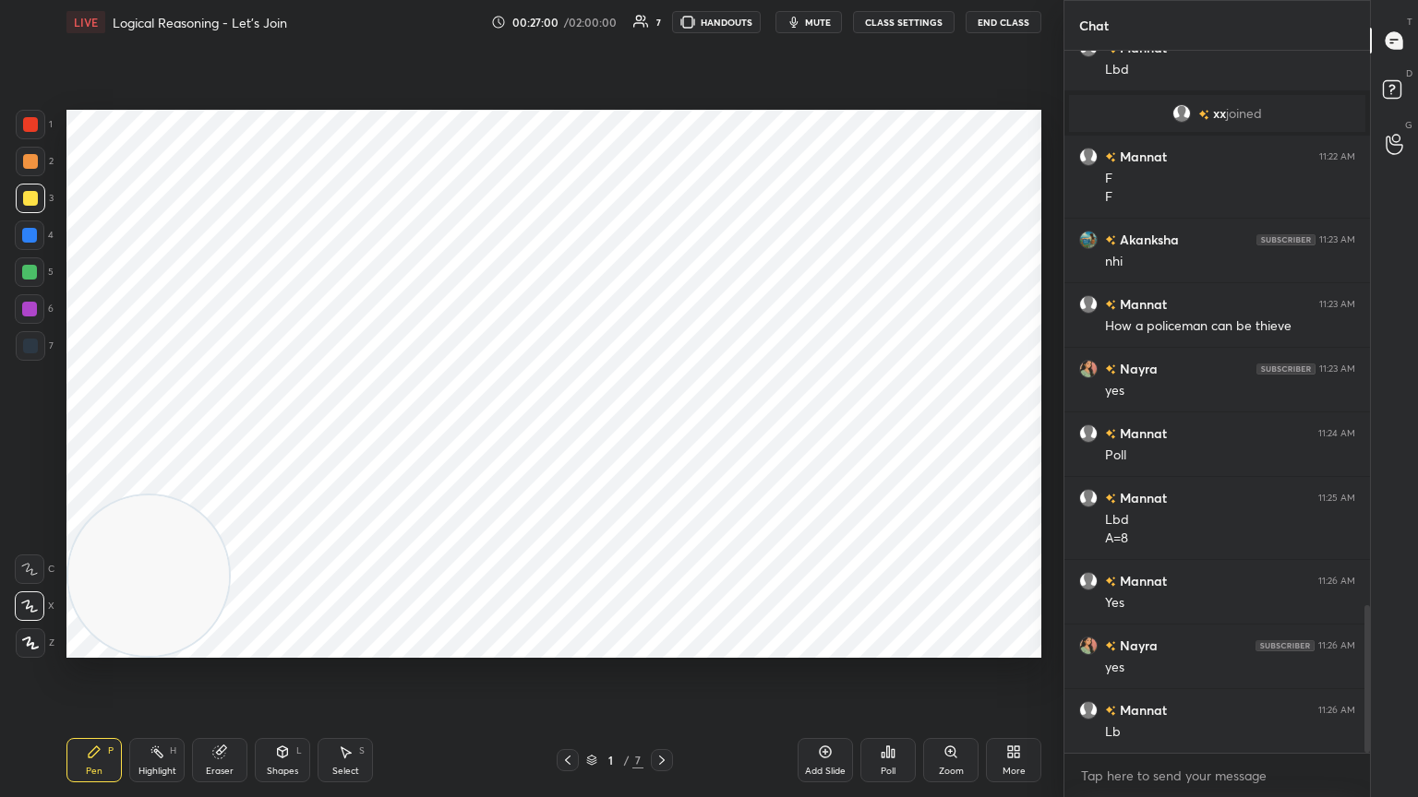
click at [656, 433] on icon at bounding box center [661, 760] width 15 height 15
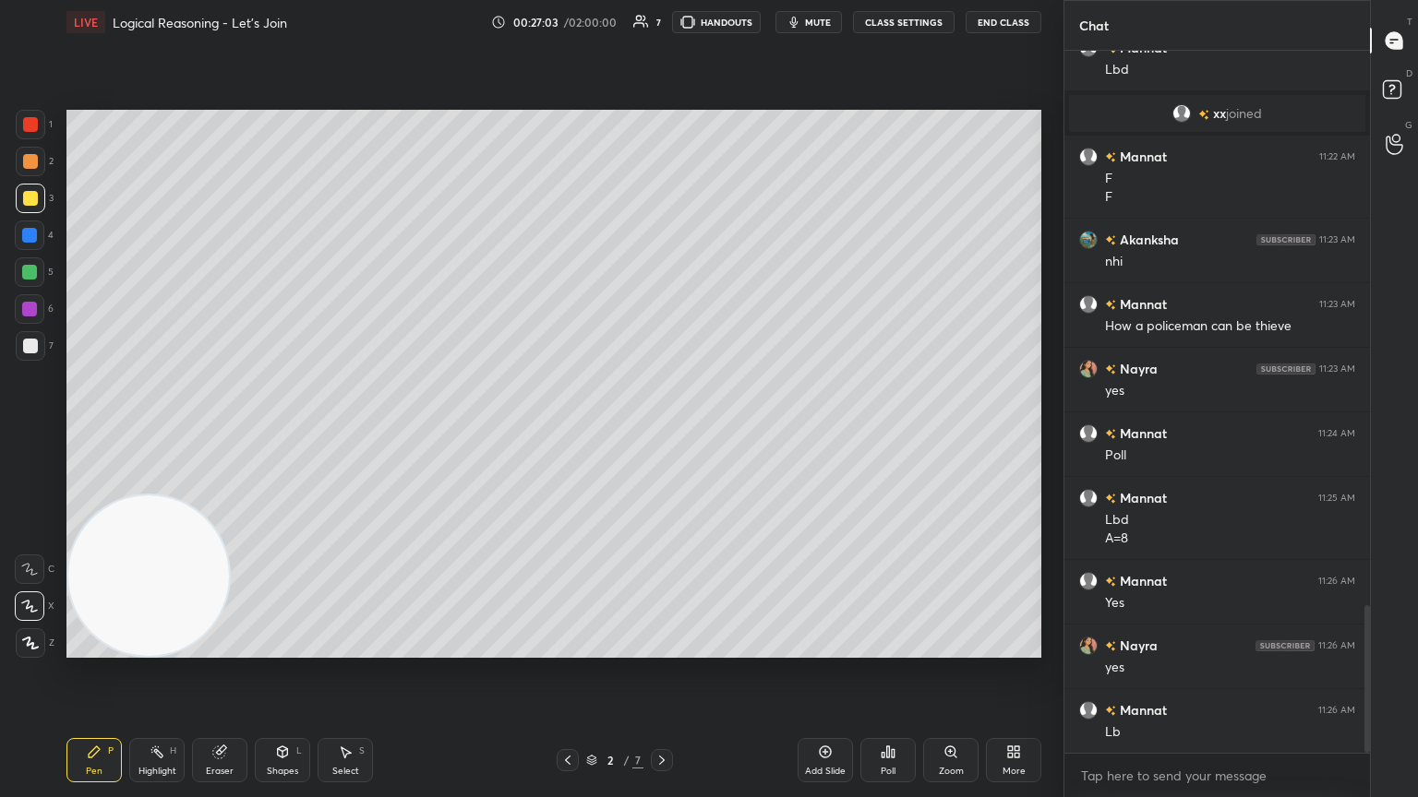
click at [662, 433] on icon at bounding box center [661, 760] width 15 height 15
click at [660, 433] on icon at bounding box center [661, 760] width 15 height 15
click at [662, 433] on icon at bounding box center [661, 760] width 15 height 15
click at [662, 433] on div at bounding box center [662, 760] width 22 height 22
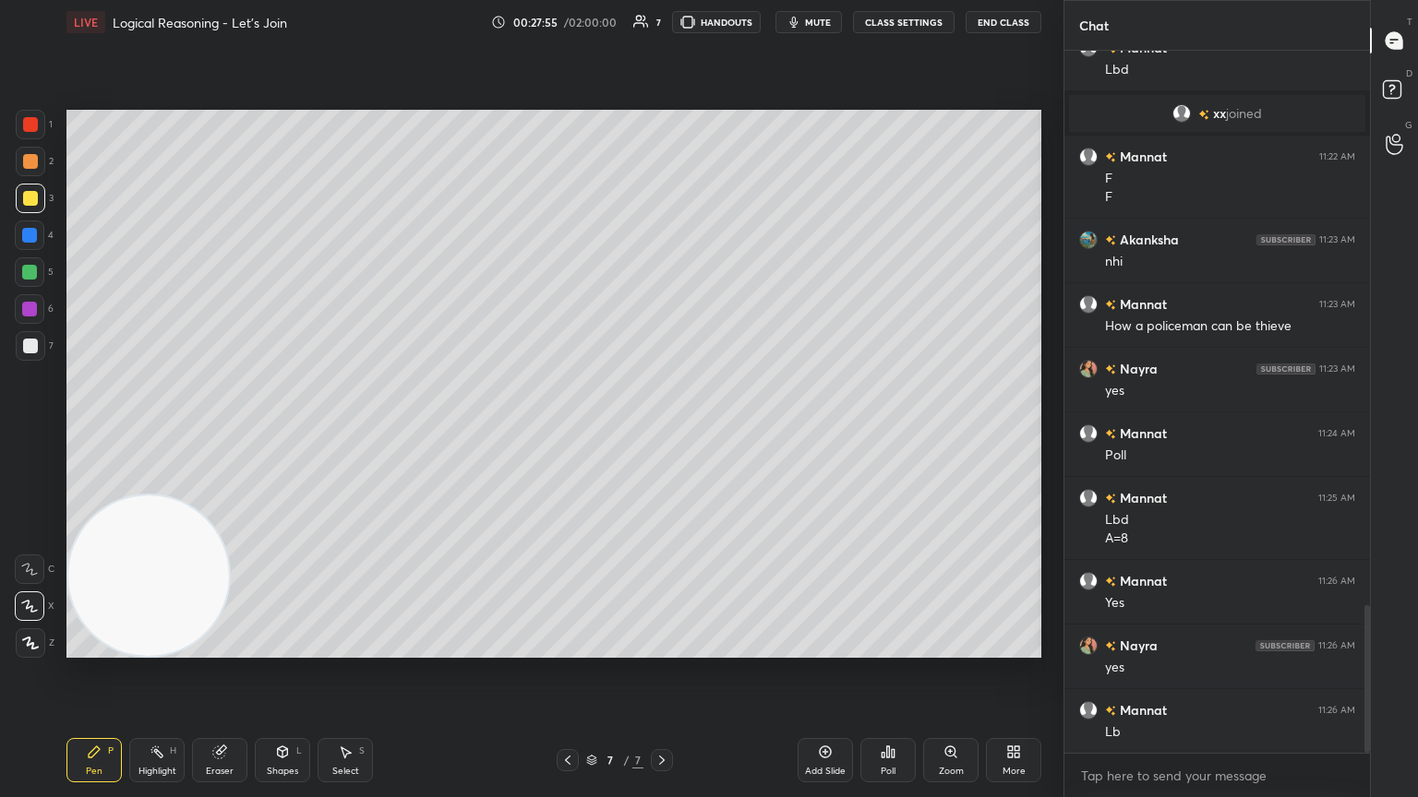
drag, startPoint x: 30, startPoint y: 347, endPoint x: 39, endPoint y: 335, distance: 15.1
click at [31, 345] on div at bounding box center [30, 346] width 15 height 15
click at [662, 433] on div "Poll" at bounding box center [887, 760] width 55 height 44
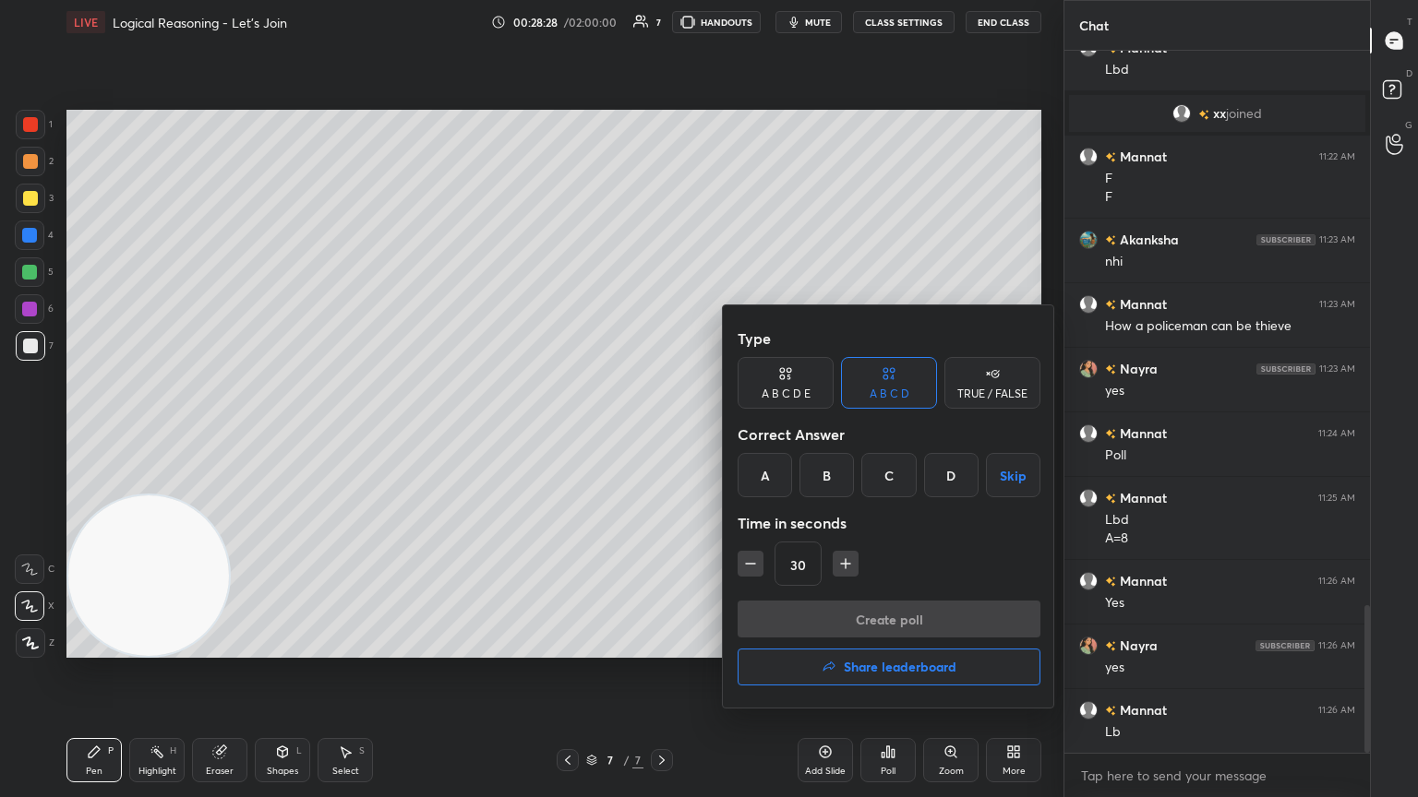
click at [662, 433] on div "B" at bounding box center [826, 475] width 54 height 44
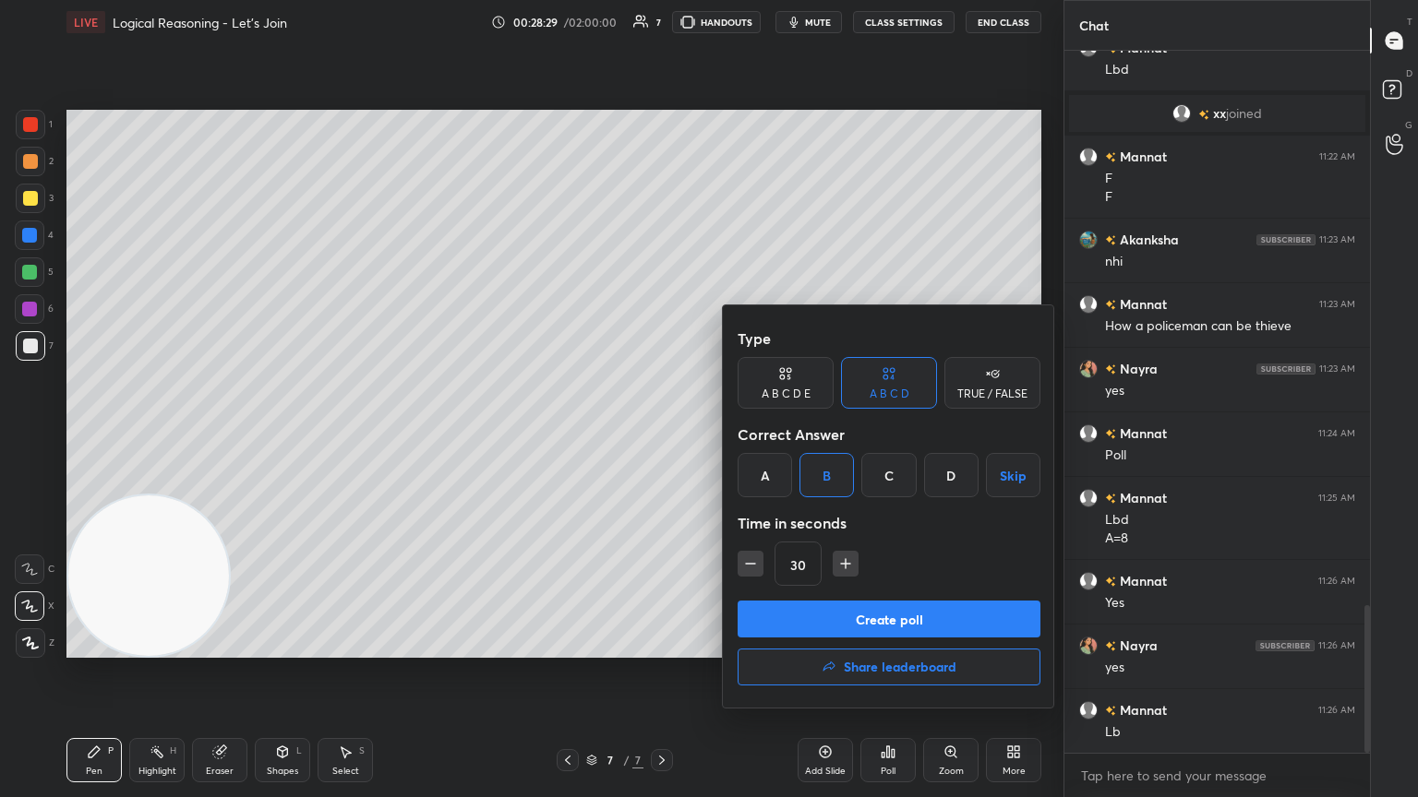
click at [662, 433] on button "Create poll" at bounding box center [888, 619] width 303 height 37
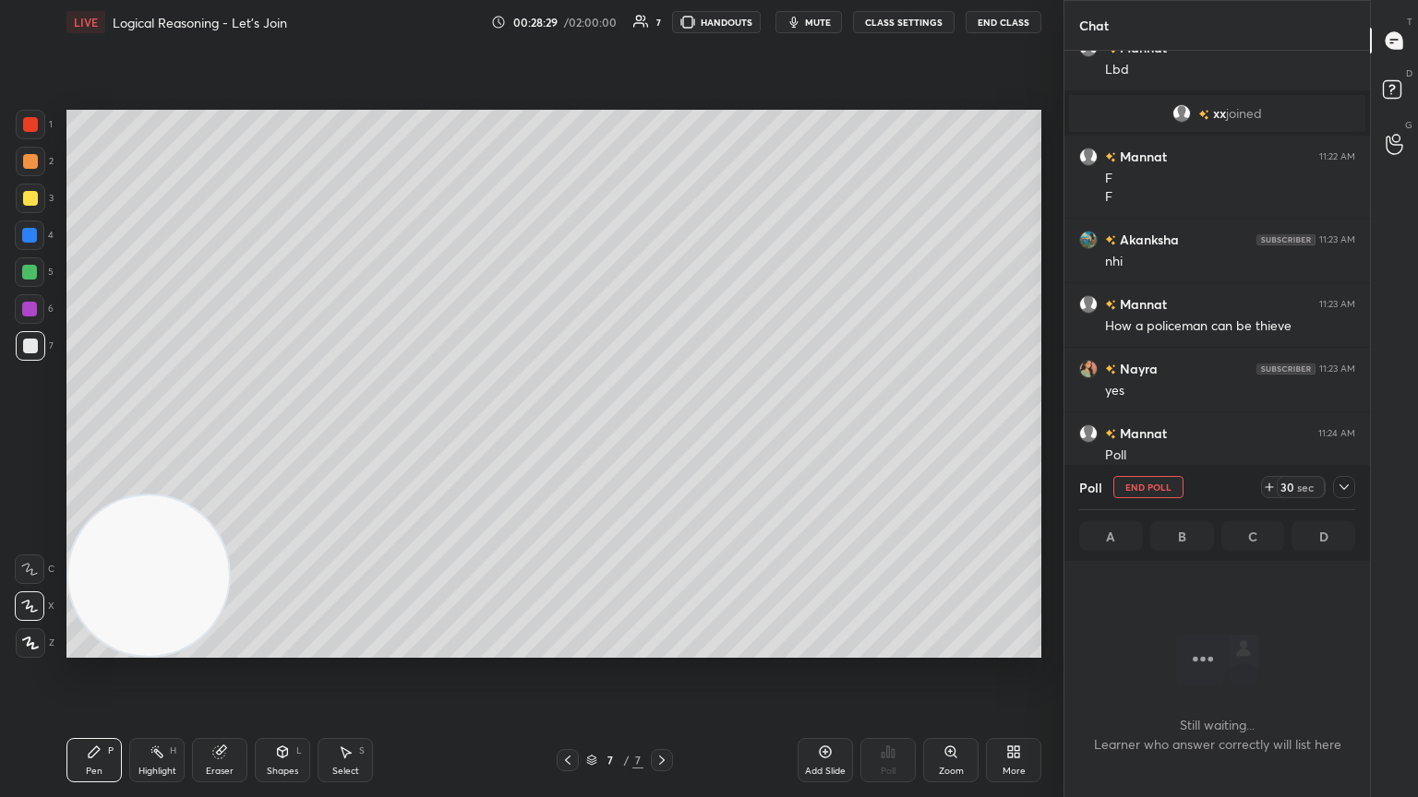
scroll to position [6, 6]
click at [662, 433] on icon at bounding box center [1269, 487] width 15 height 15
drag, startPoint x: 1267, startPoint y: 487, endPoint x: 1277, endPoint y: 485, distance: 10.3
click at [662, 433] on icon at bounding box center [1269, 487] width 15 height 15
click at [662, 433] on icon at bounding box center [1343, 487] width 15 height 15
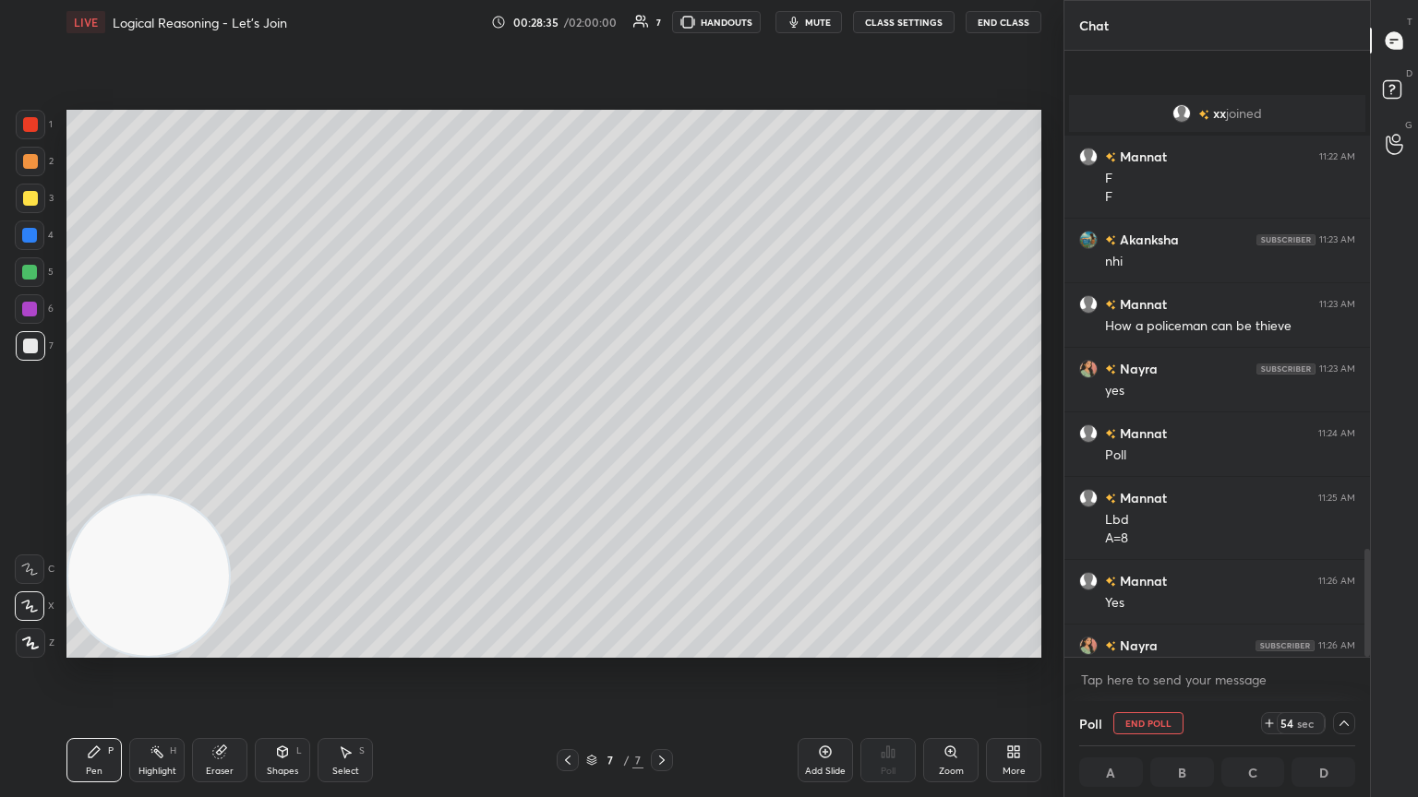
scroll to position [2801, 0]
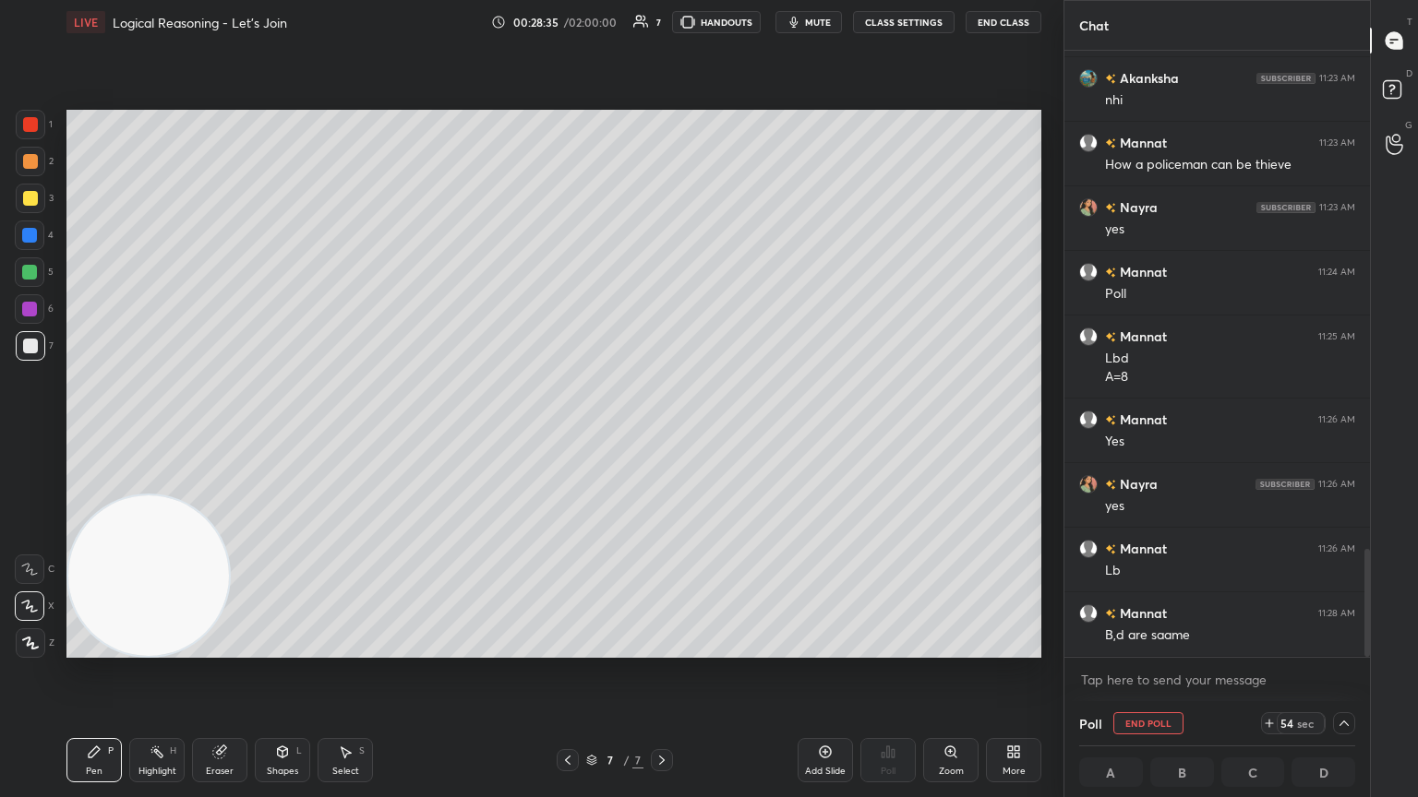
drag, startPoint x: 1366, startPoint y: 547, endPoint x: 1358, endPoint y: 647, distance: 99.9
click at [662, 433] on div at bounding box center [1363, 354] width 11 height 606
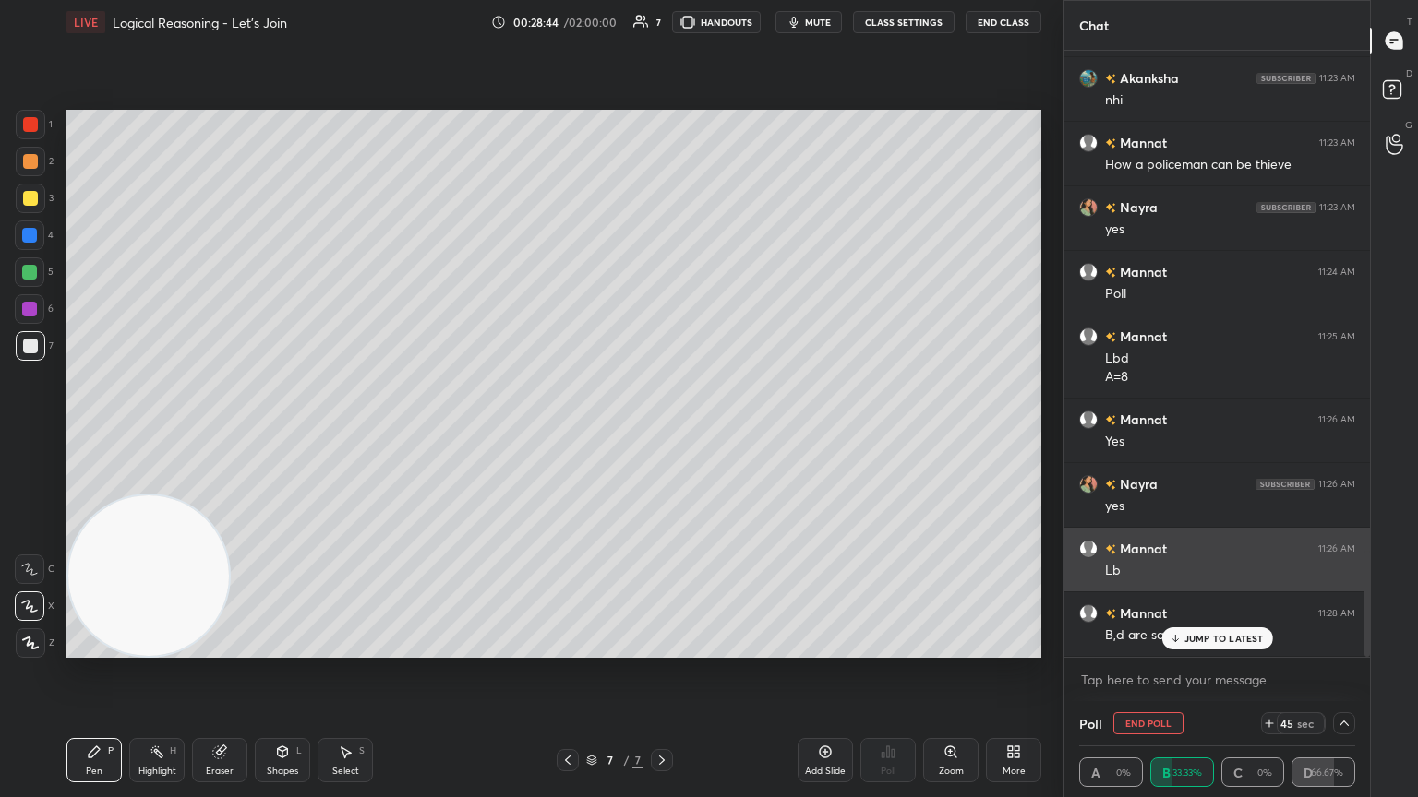
scroll to position [2865, 0]
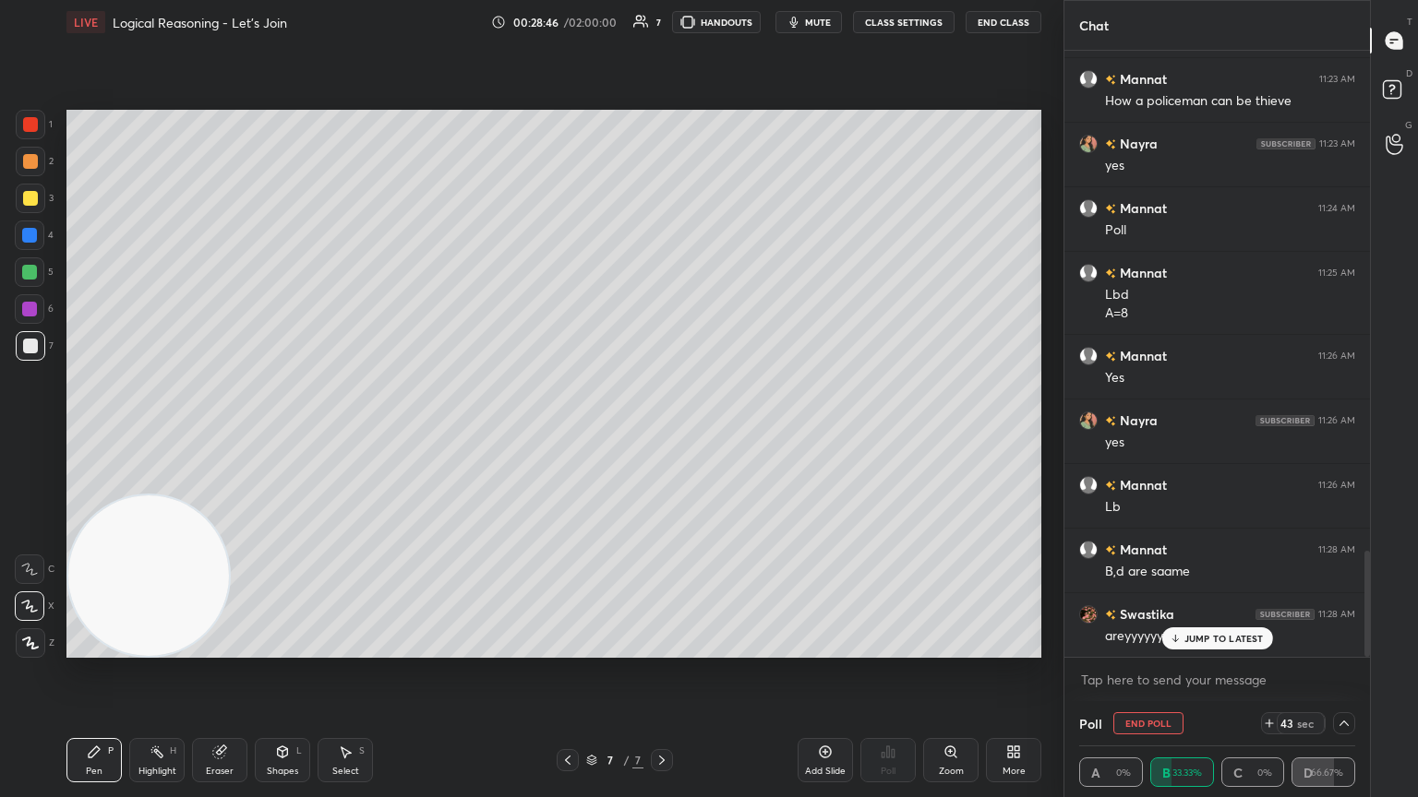
click at [662, 433] on p "JUMP TO LATEST" at bounding box center [1223, 638] width 79 height 11
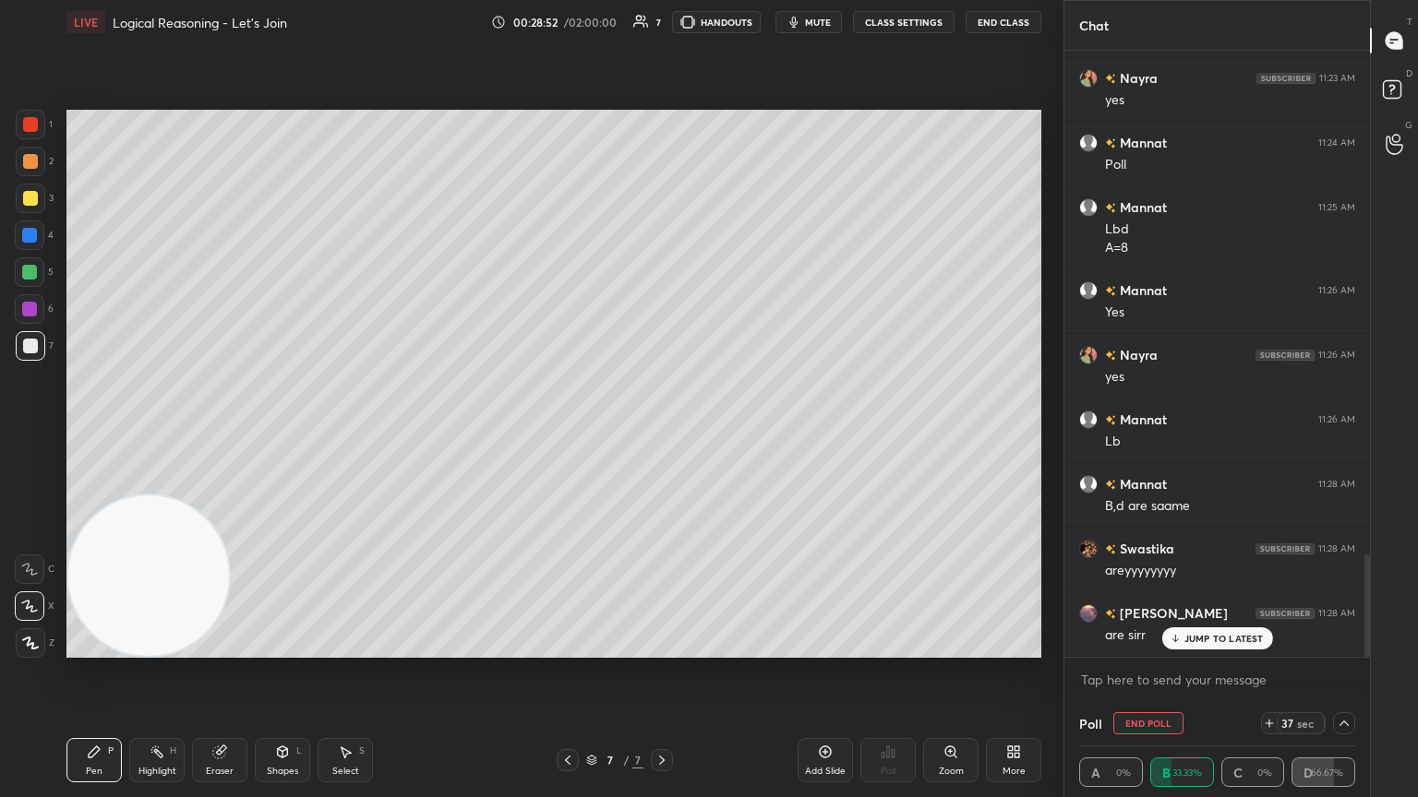
scroll to position [2994, 0]
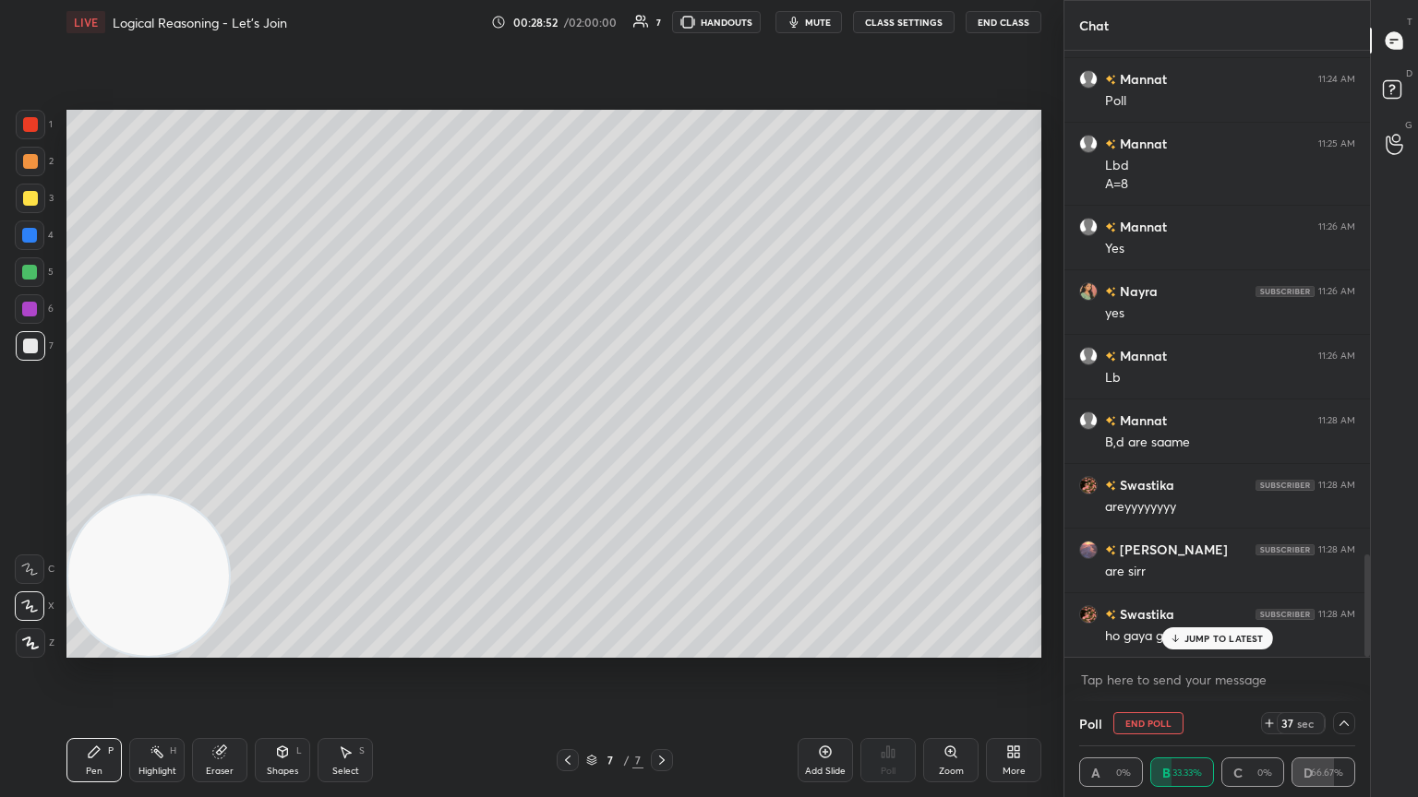
click at [662, 433] on icon at bounding box center [1343, 723] width 15 height 15
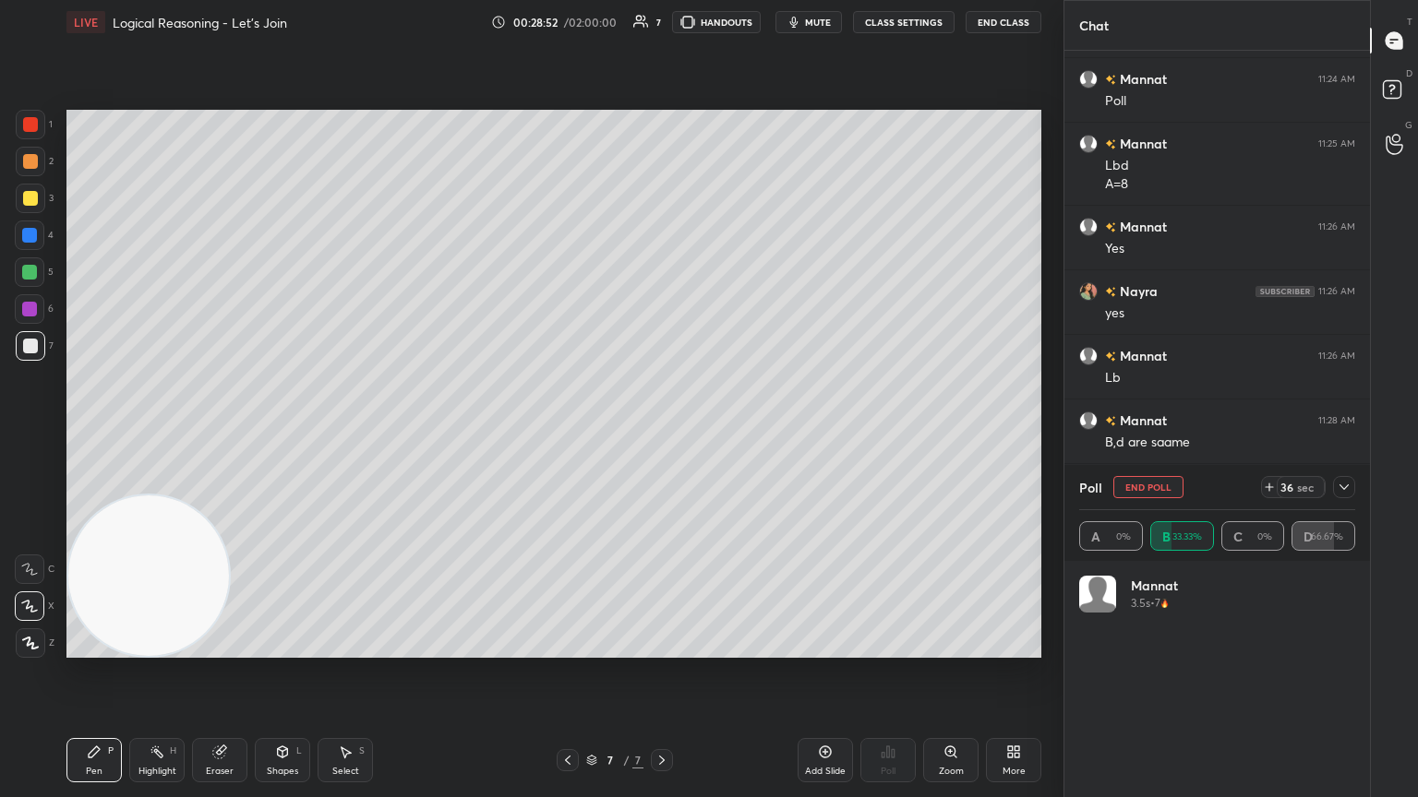
scroll to position [216, 270]
click at [662, 433] on icon at bounding box center [1343, 487] width 15 height 15
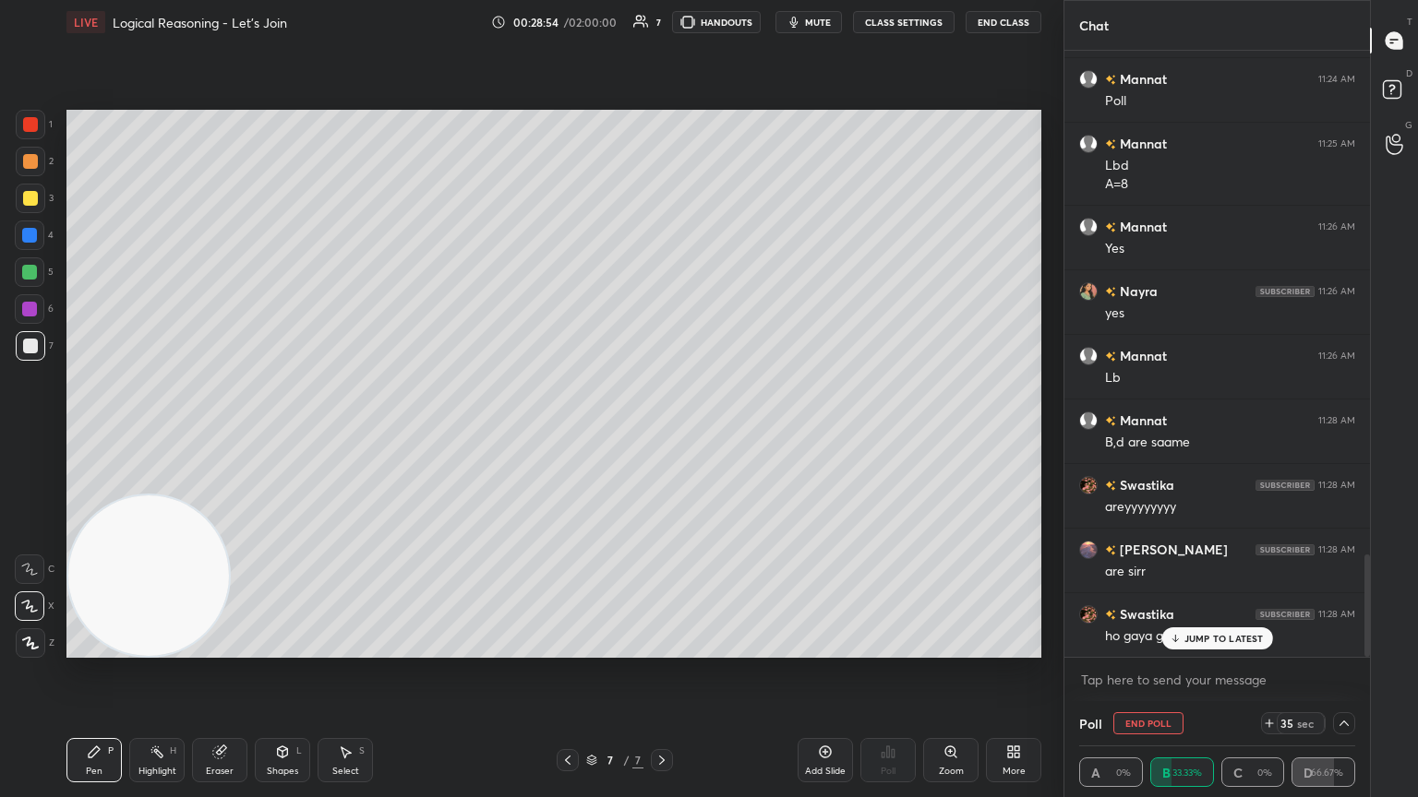
scroll to position [3012, 0]
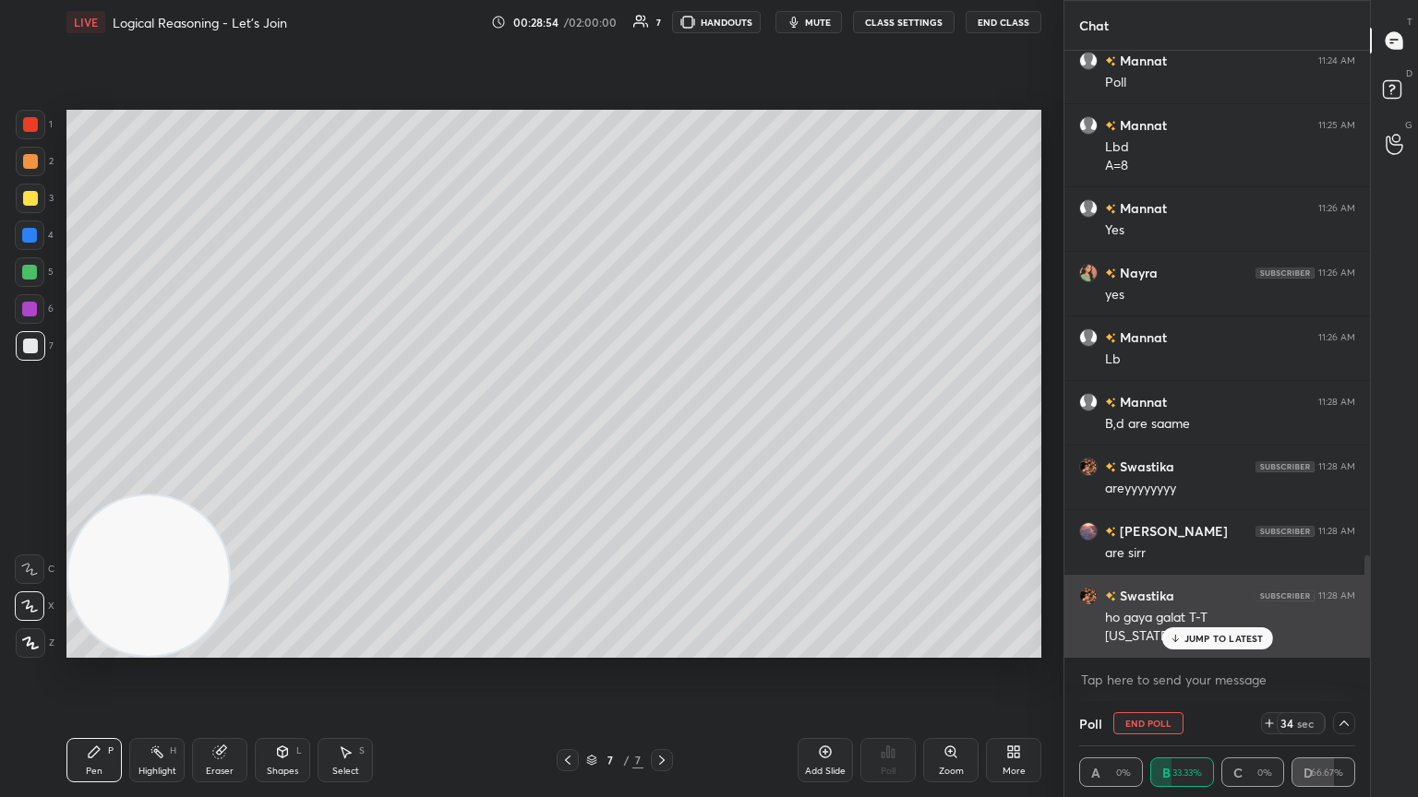
click at [662, 433] on p "JUMP TO LATEST" at bounding box center [1223, 638] width 79 height 11
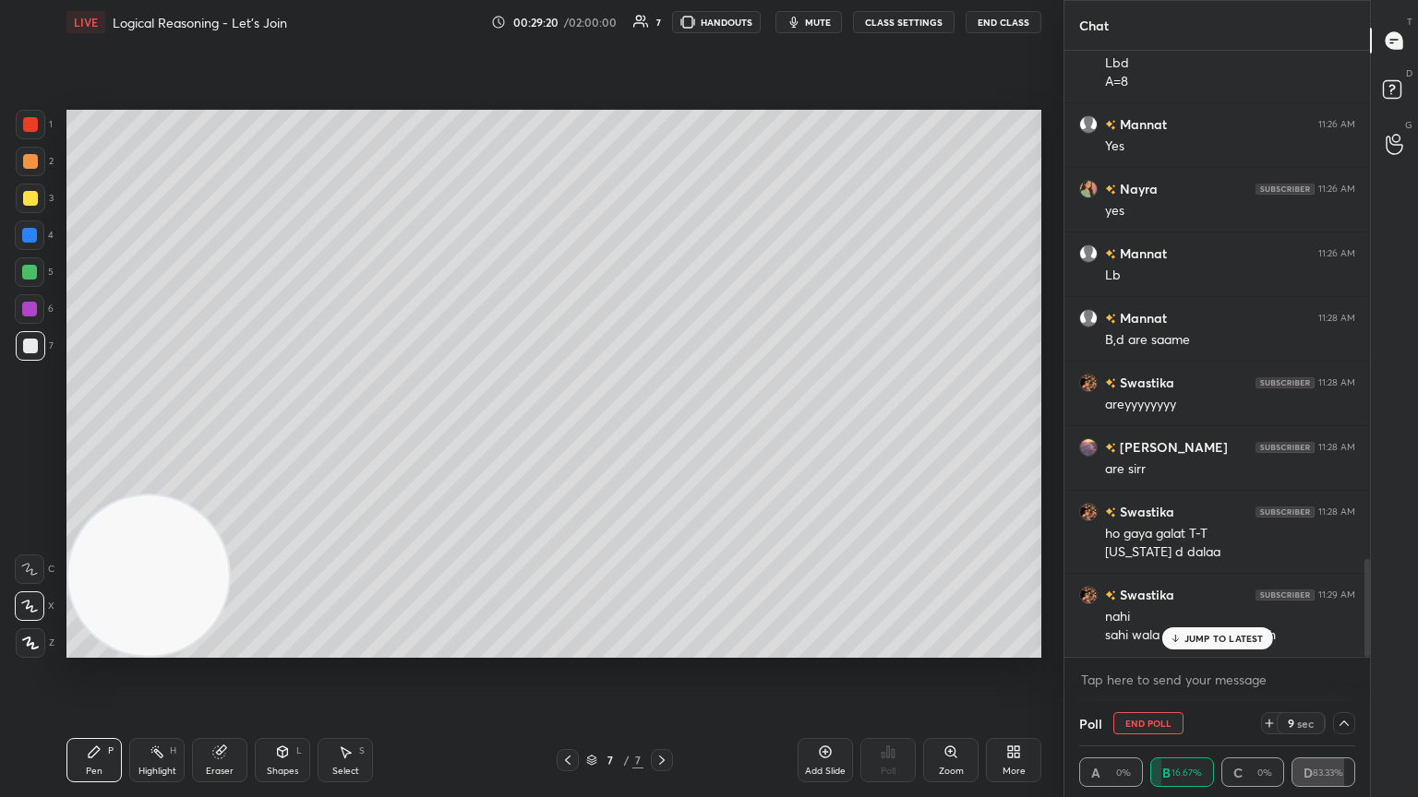
scroll to position [3160, 0]
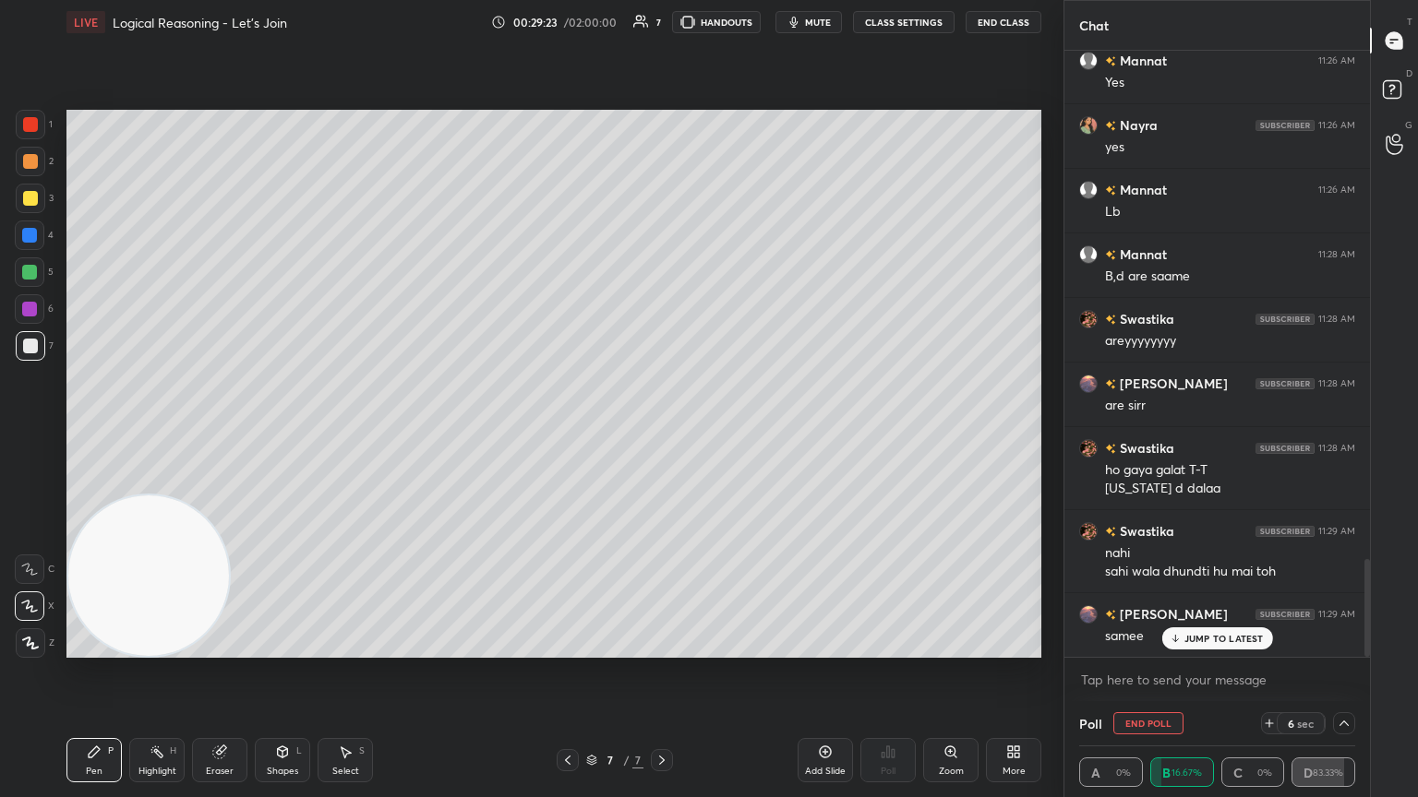
click at [227, 433] on div "Setting up your live class Poll for secs No correct answer Start poll" at bounding box center [553, 384] width 975 height 548
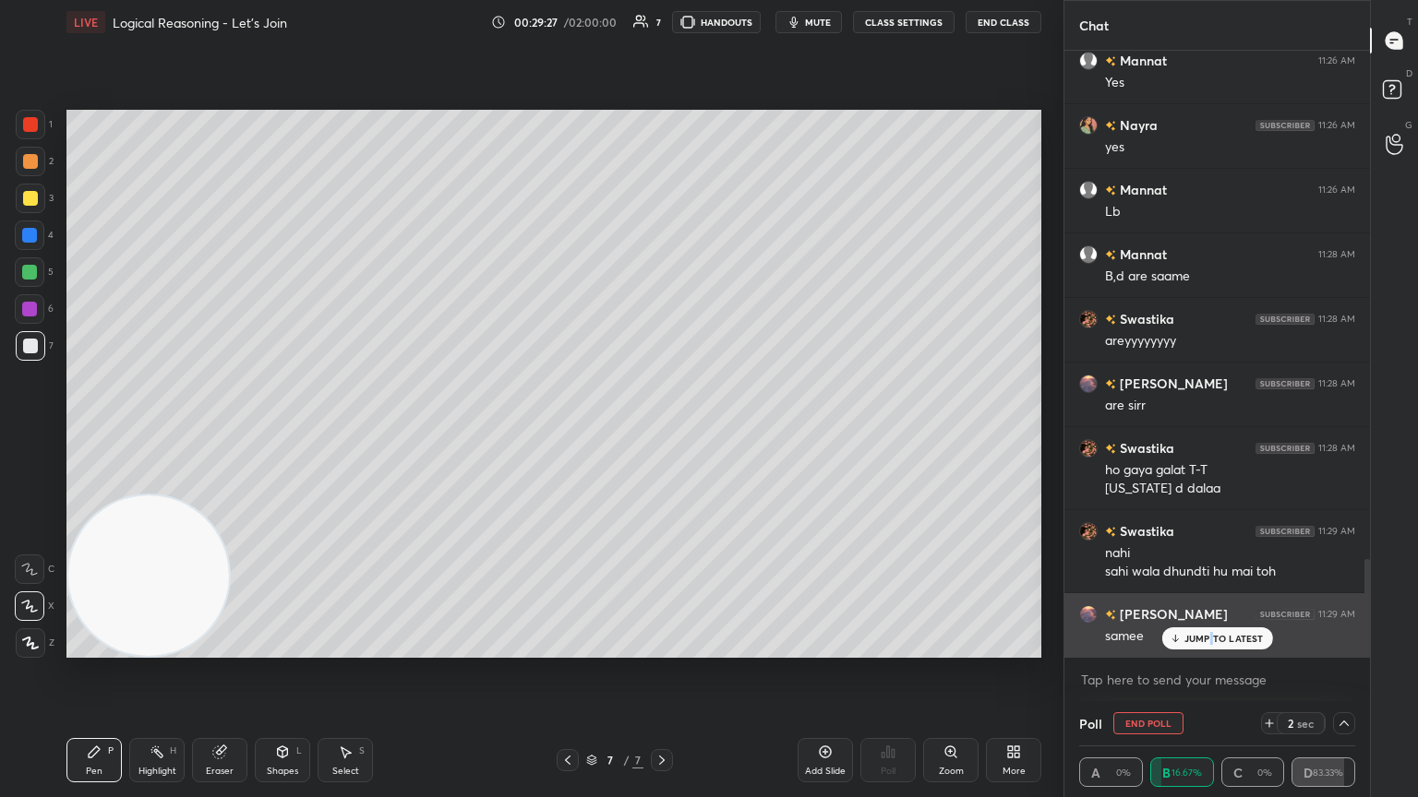
click at [662, 433] on p "JUMP TO LATEST" at bounding box center [1223, 638] width 79 height 11
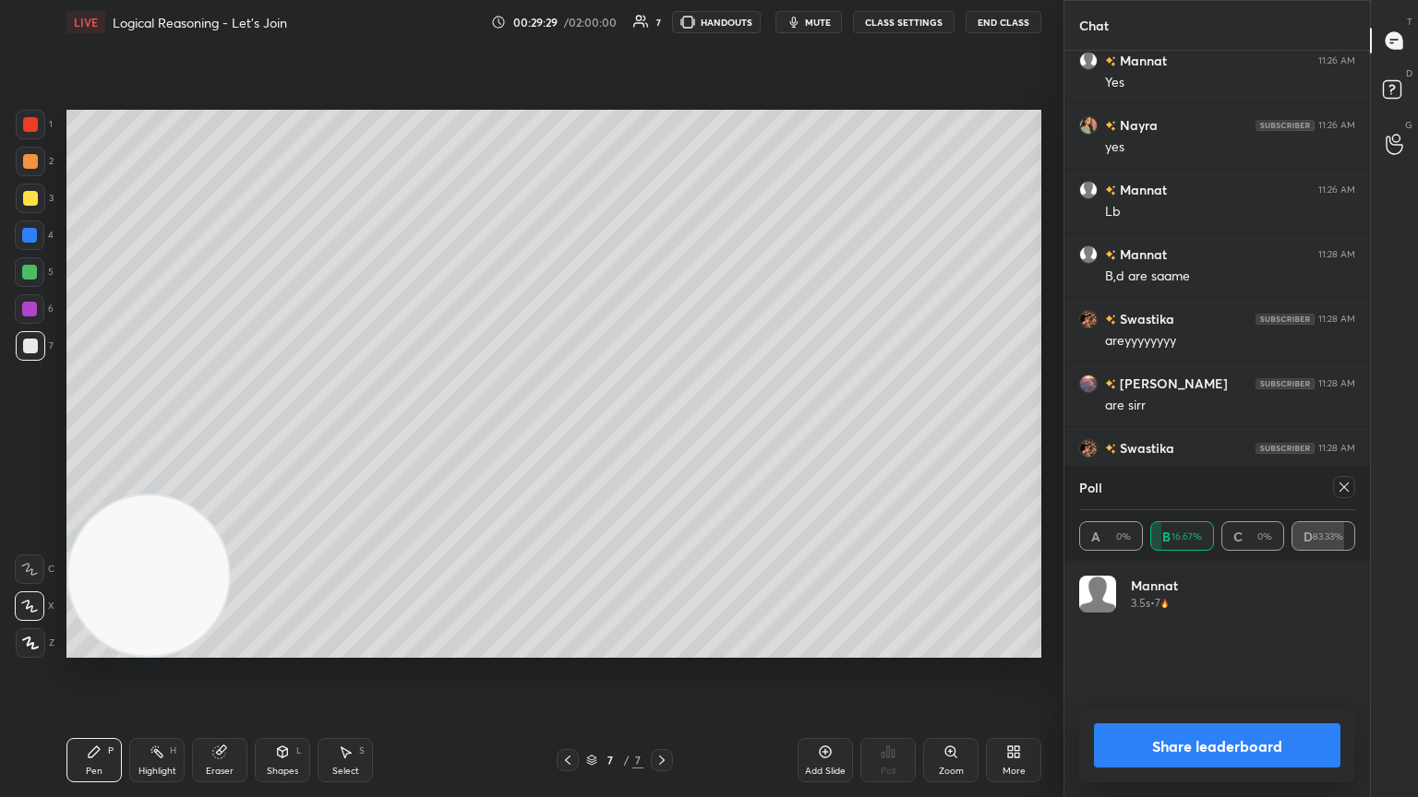
scroll to position [6, 6]
click at [662, 433] on icon at bounding box center [1343, 487] width 15 height 15
type textarea "x"
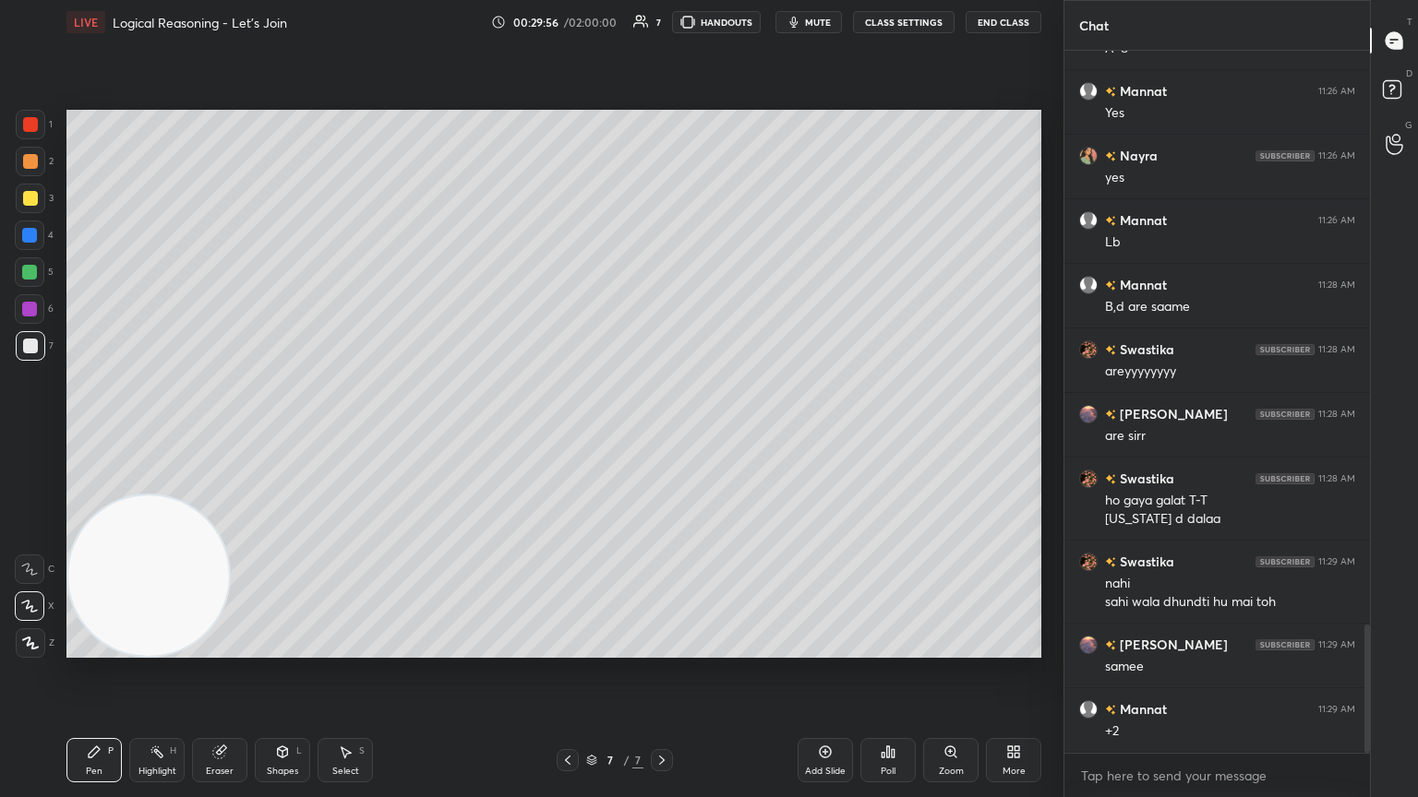
scroll to position [3193, 0]
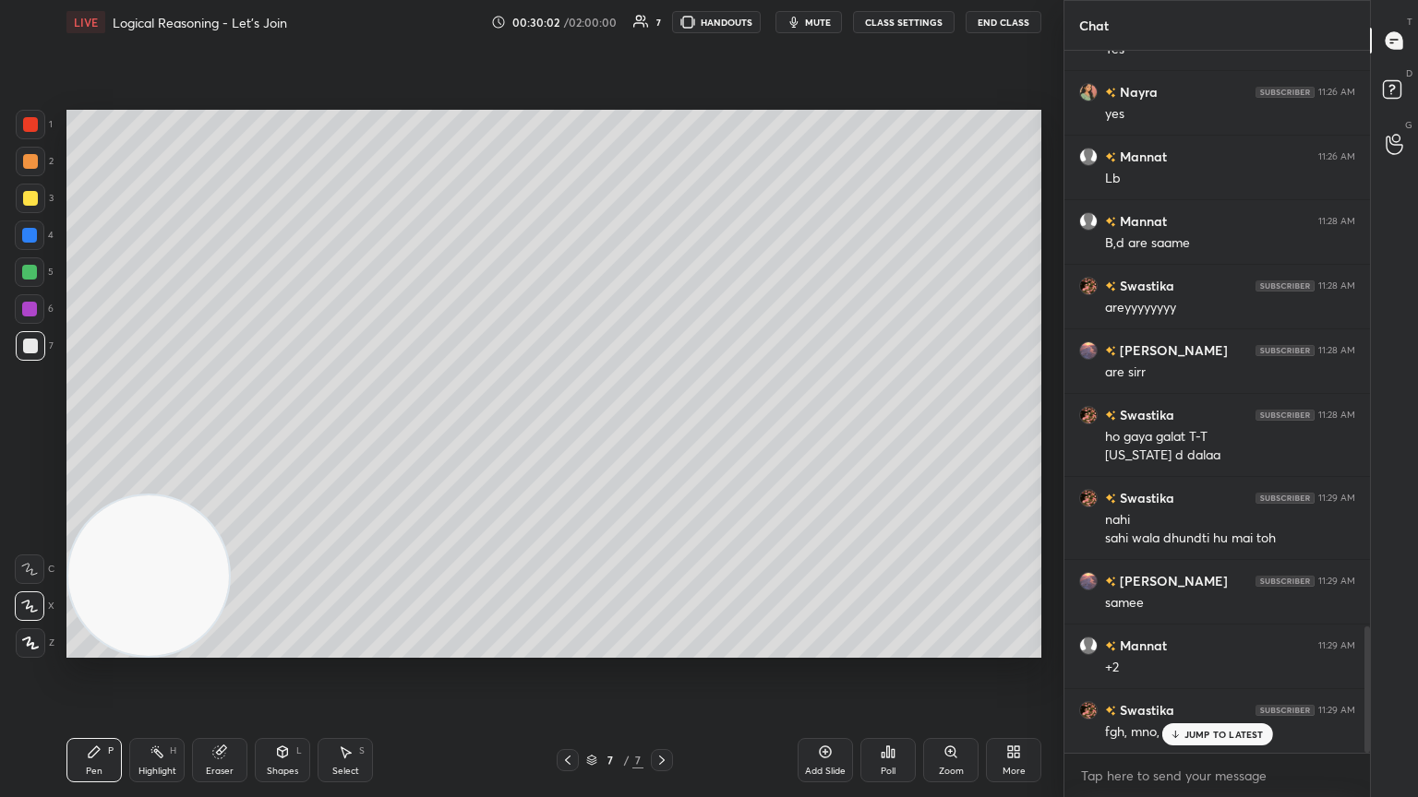
click at [223, 433] on div "Eraser" at bounding box center [219, 760] width 55 height 44
click at [100, 433] on icon at bounding box center [94, 752] width 15 height 15
drag, startPoint x: 1192, startPoint y: 729, endPoint x: 1172, endPoint y: 716, distance: 24.1
click at [662, 433] on p "JUMP TO LATEST" at bounding box center [1223, 734] width 79 height 11
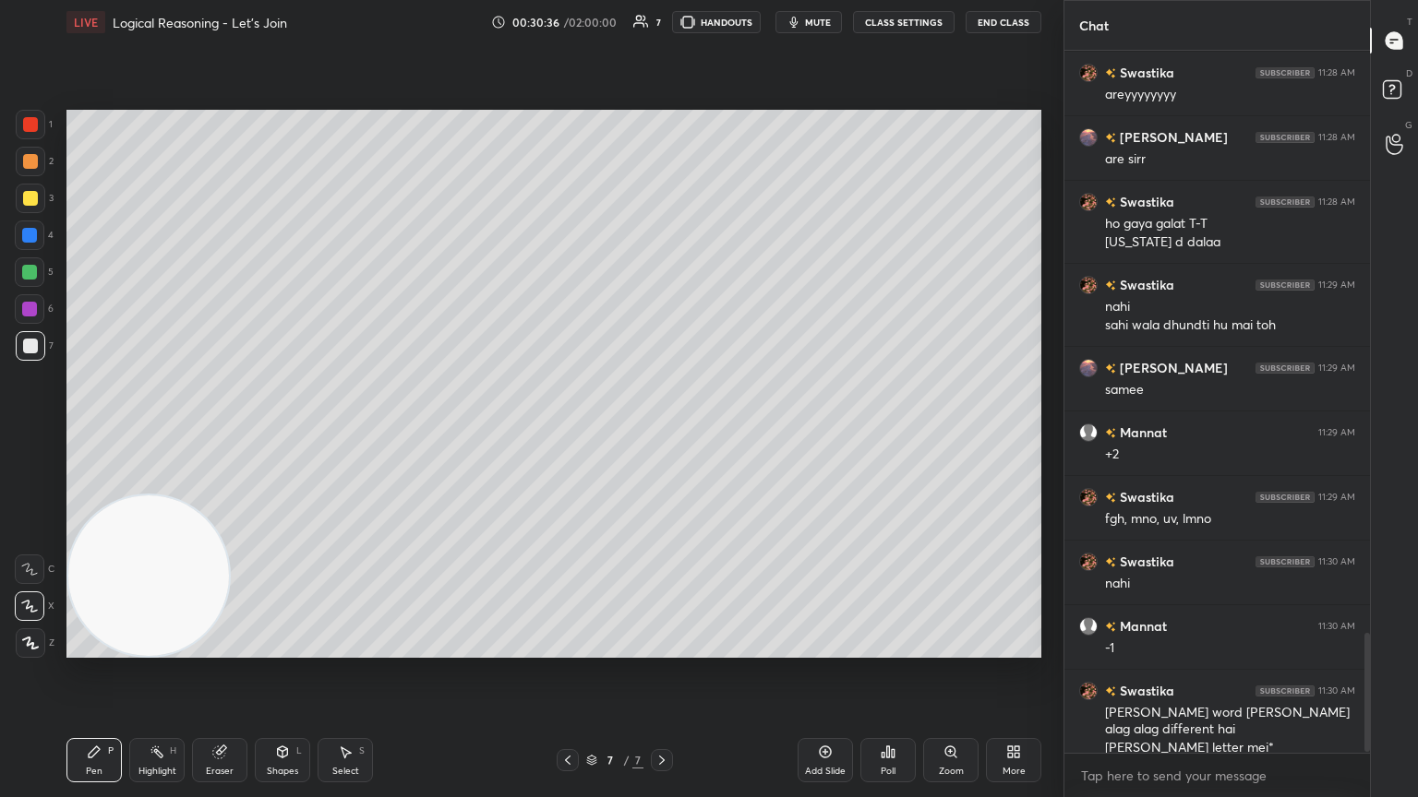
scroll to position [3470, 0]
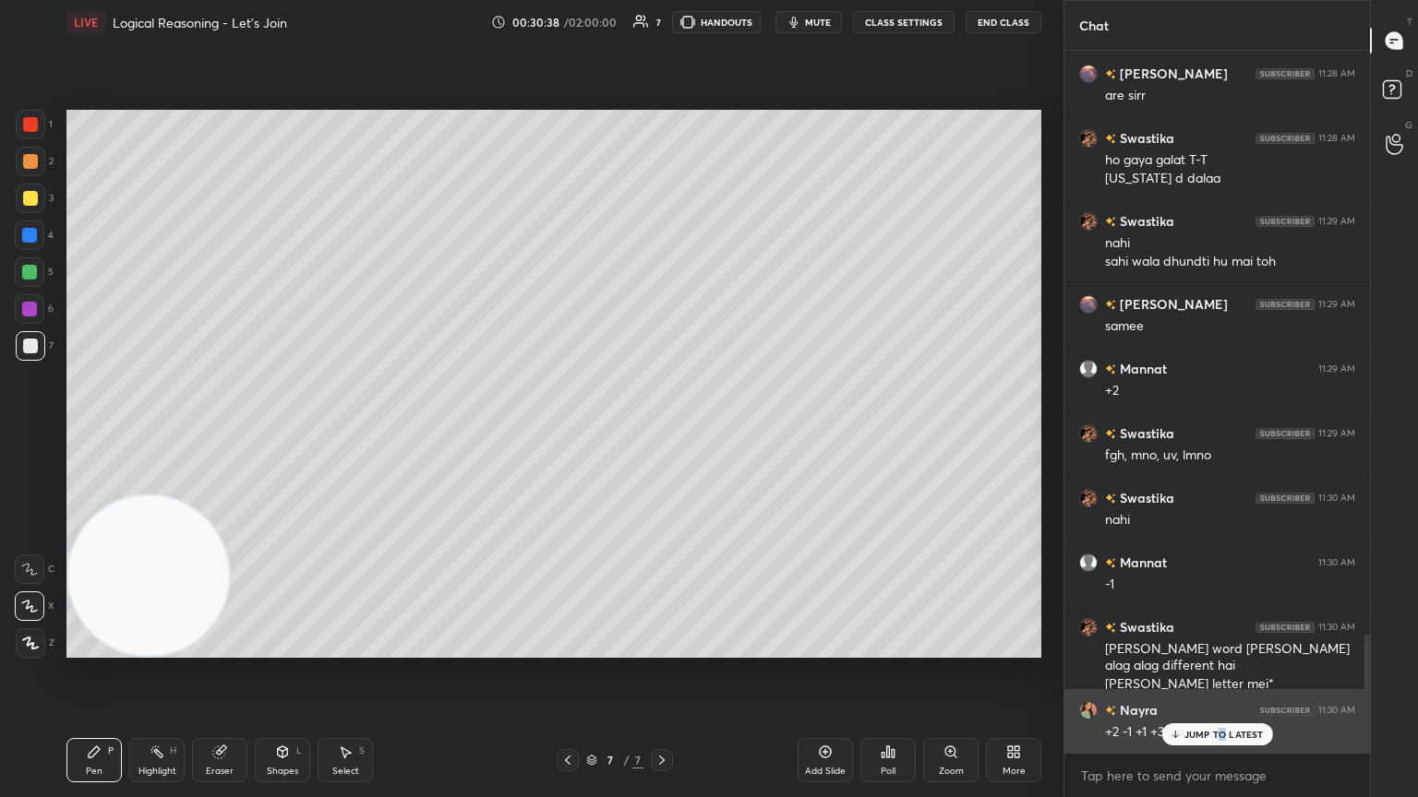
click at [662, 433] on p "JUMP TO LATEST" at bounding box center [1223, 734] width 79 height 11
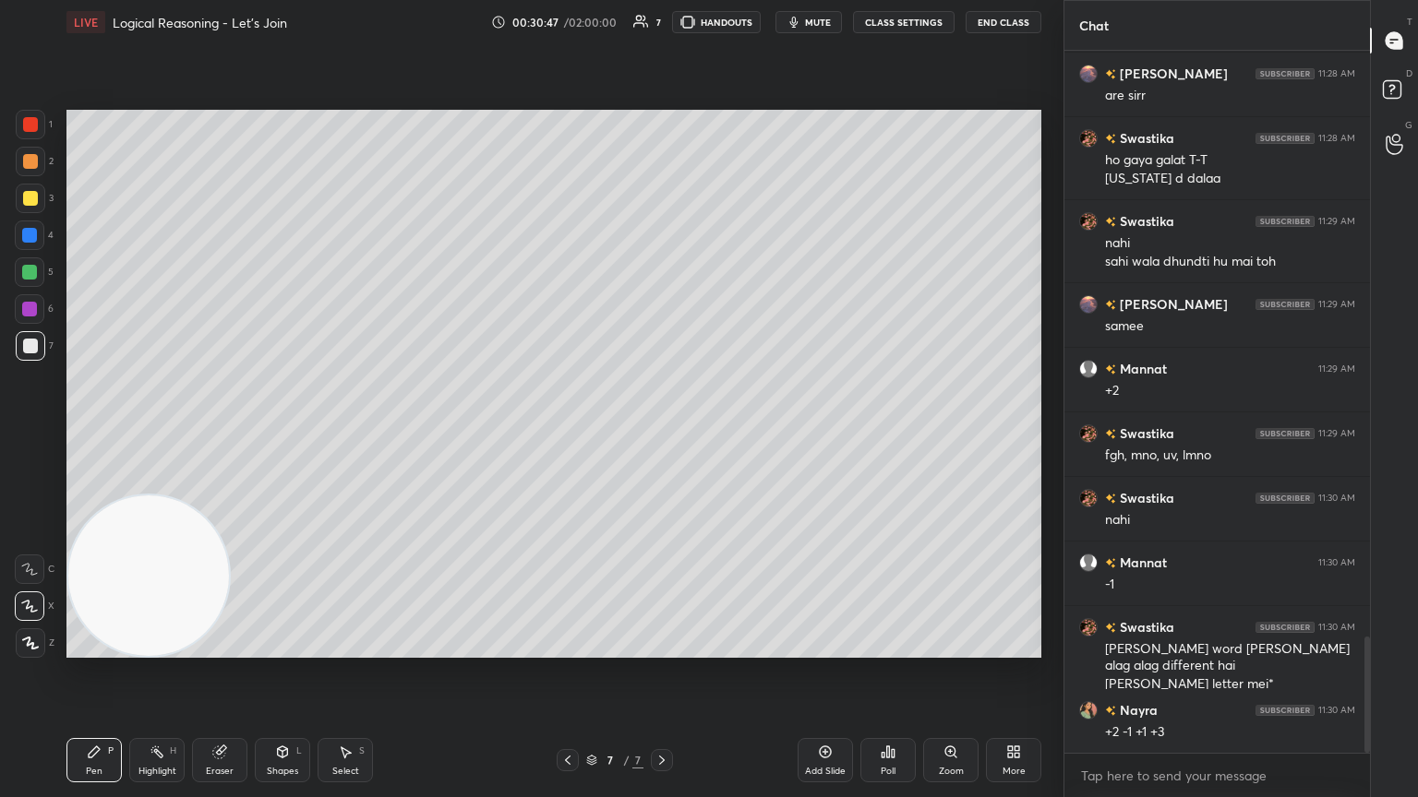
scroll to position [3536, 0]
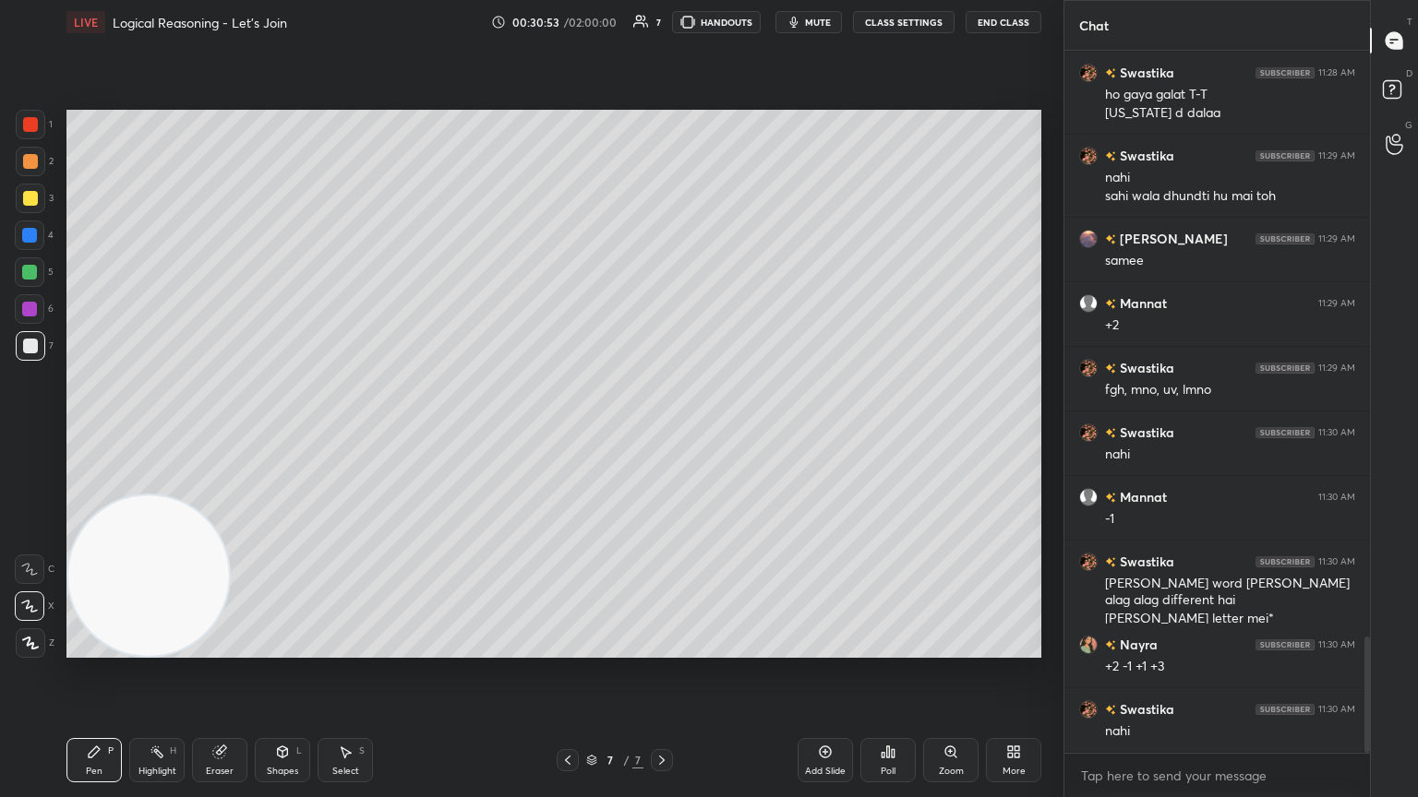
click at [662, 433] on icon at bounding box center [825, 752] width 15 height 15
drag, startPoint x: 25, startPoint y: 196, endPoint x: 57, endPoint y: 174, distance: 38.7
click at [27, 196] on div at bounding box center [30, 198] width 15 height 15
click at [21, 343] on div at bounding box center [31, 346] width 30 height 30
drag, startPoint x: 232, startPoint y: 748, endPoint x: 255, endPoint y: 679, distance: 73.0
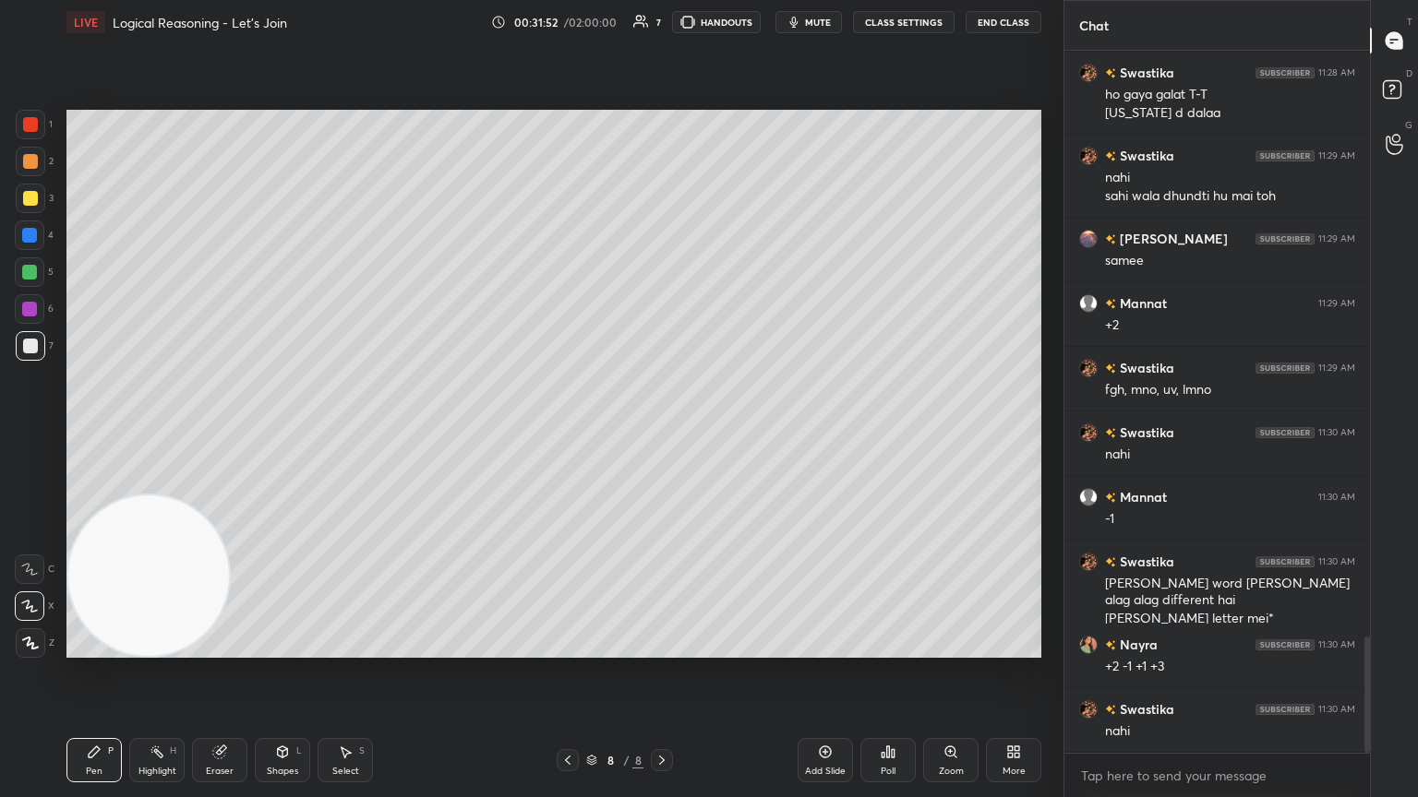
click at [229, 433] on div "Eraser" at bounding box center [219, 760] width 55 height 44
drag, startPoint x: 102, startPoint y: 755, endPoint x: 119, endPoint y: 665, distance: 91.2
click at [96, 433] on div "Pen P" at bounding box center [93, 760] width 55 height 44
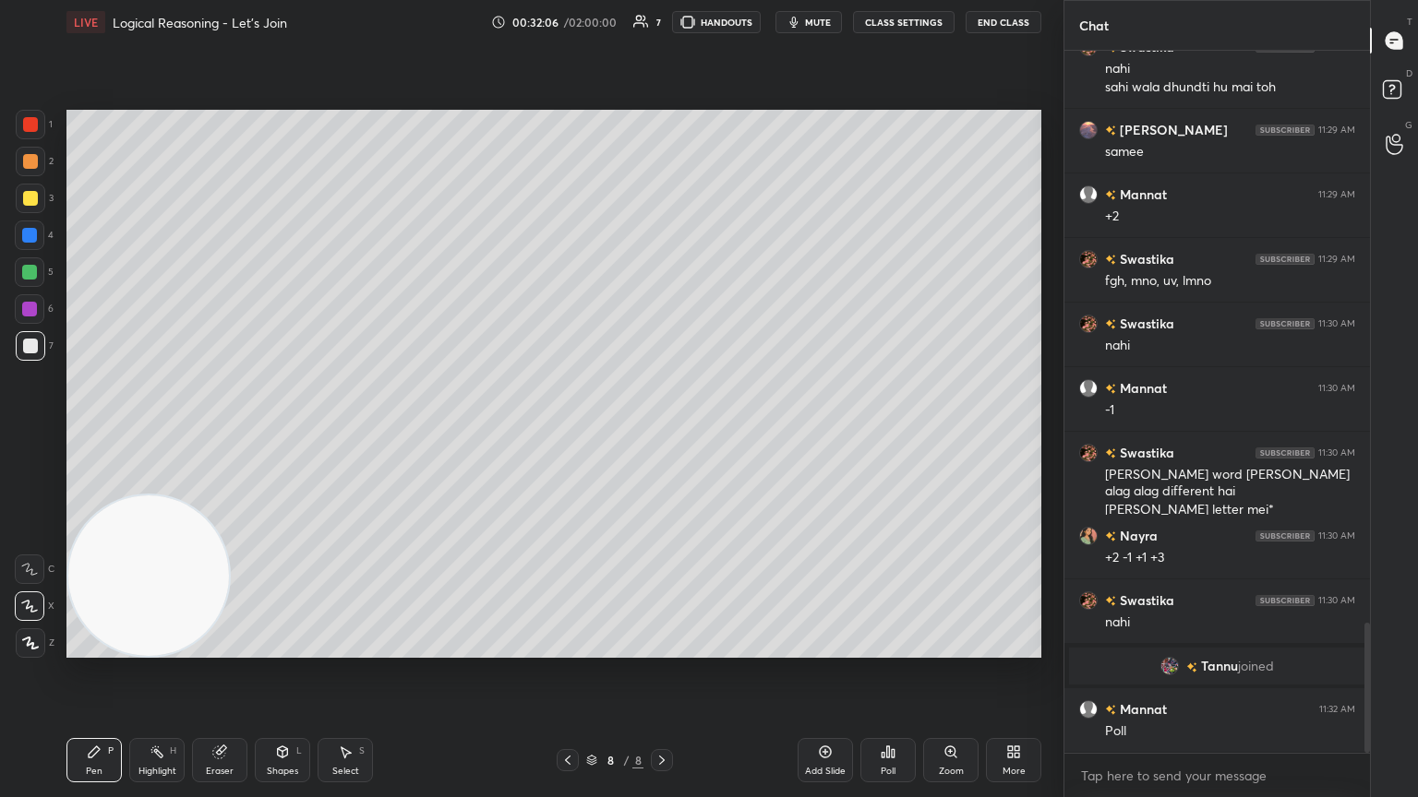
scroll to position [3079, 0]
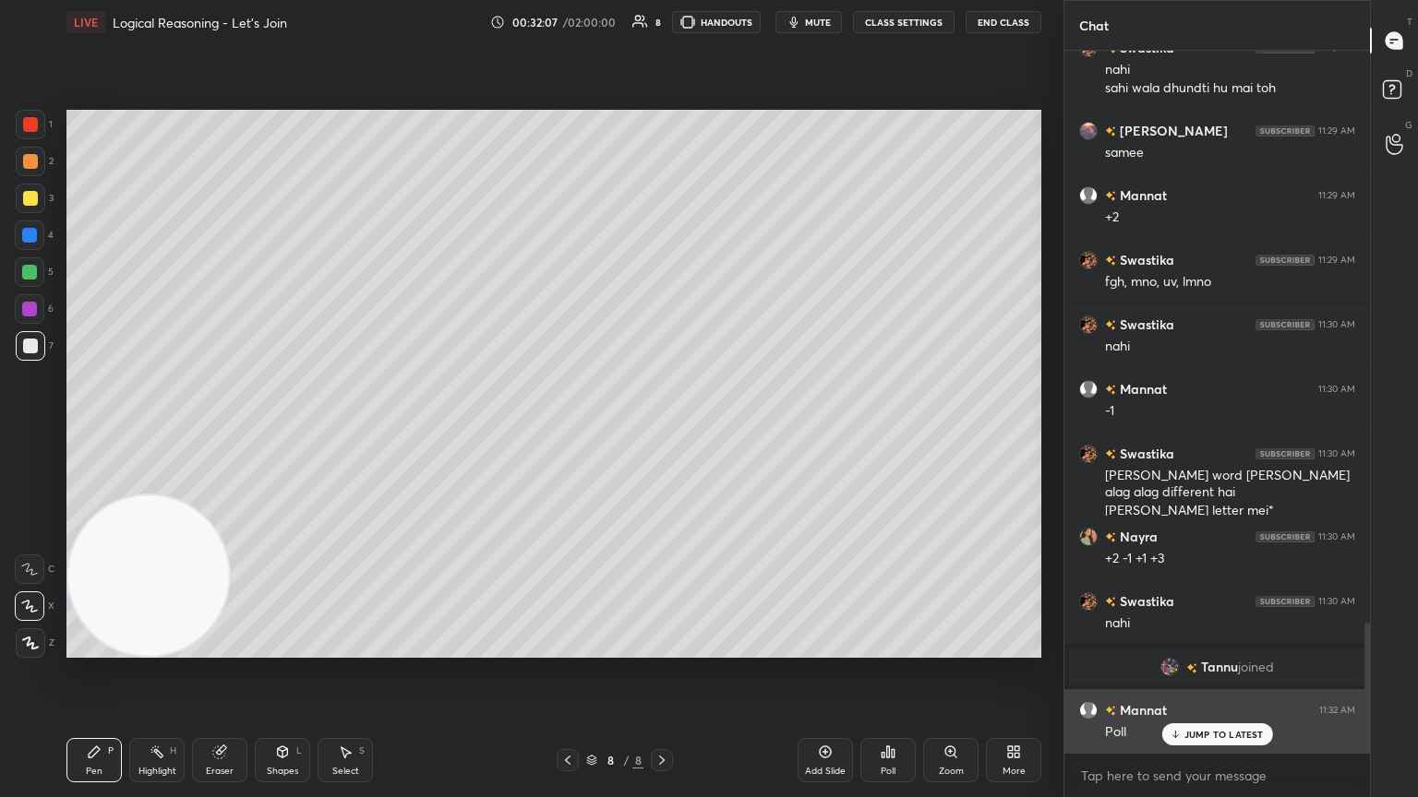
click at [662, 433] on div "JUMP TO LATEST" at bounding box center [1216, 735] width 111 height 22
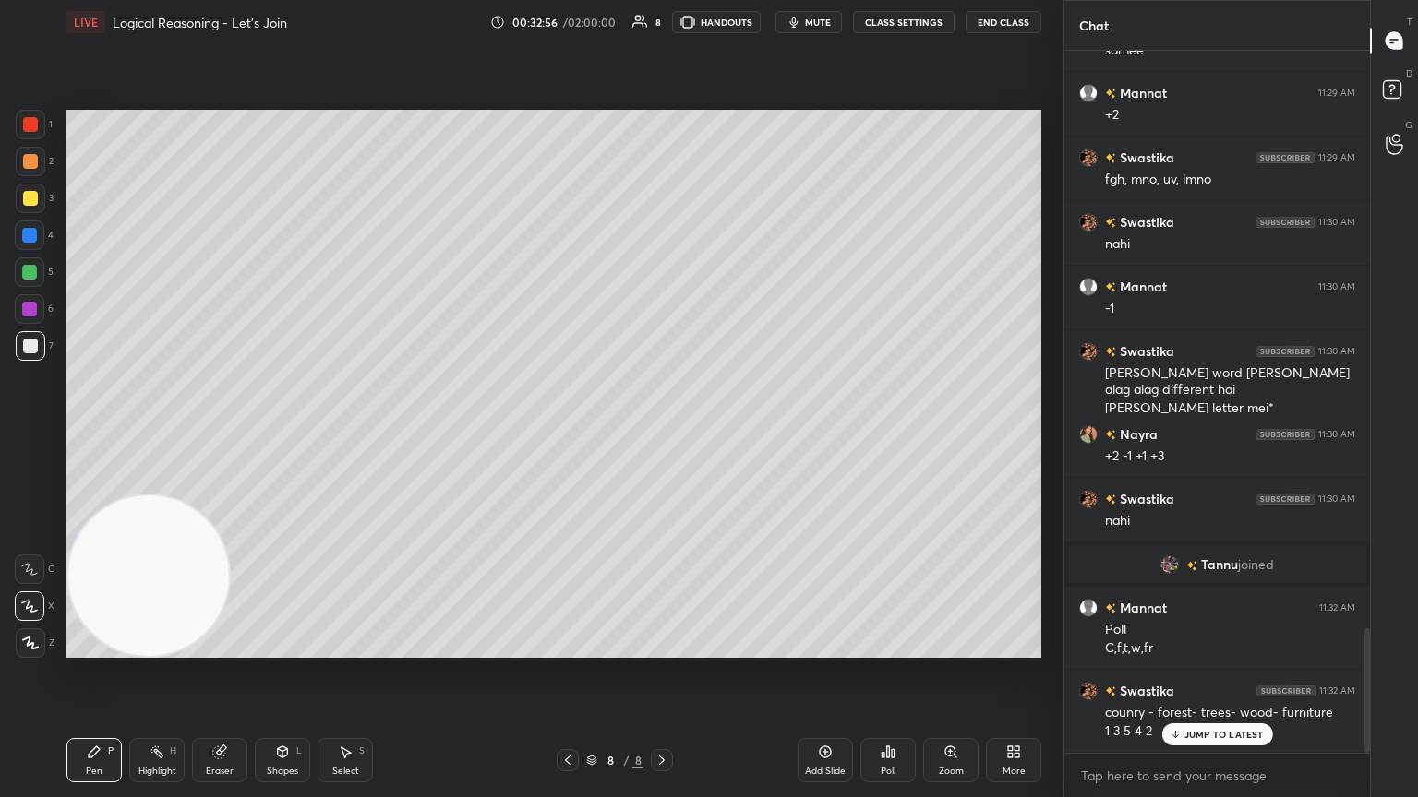
scroll to position [3245, 0]
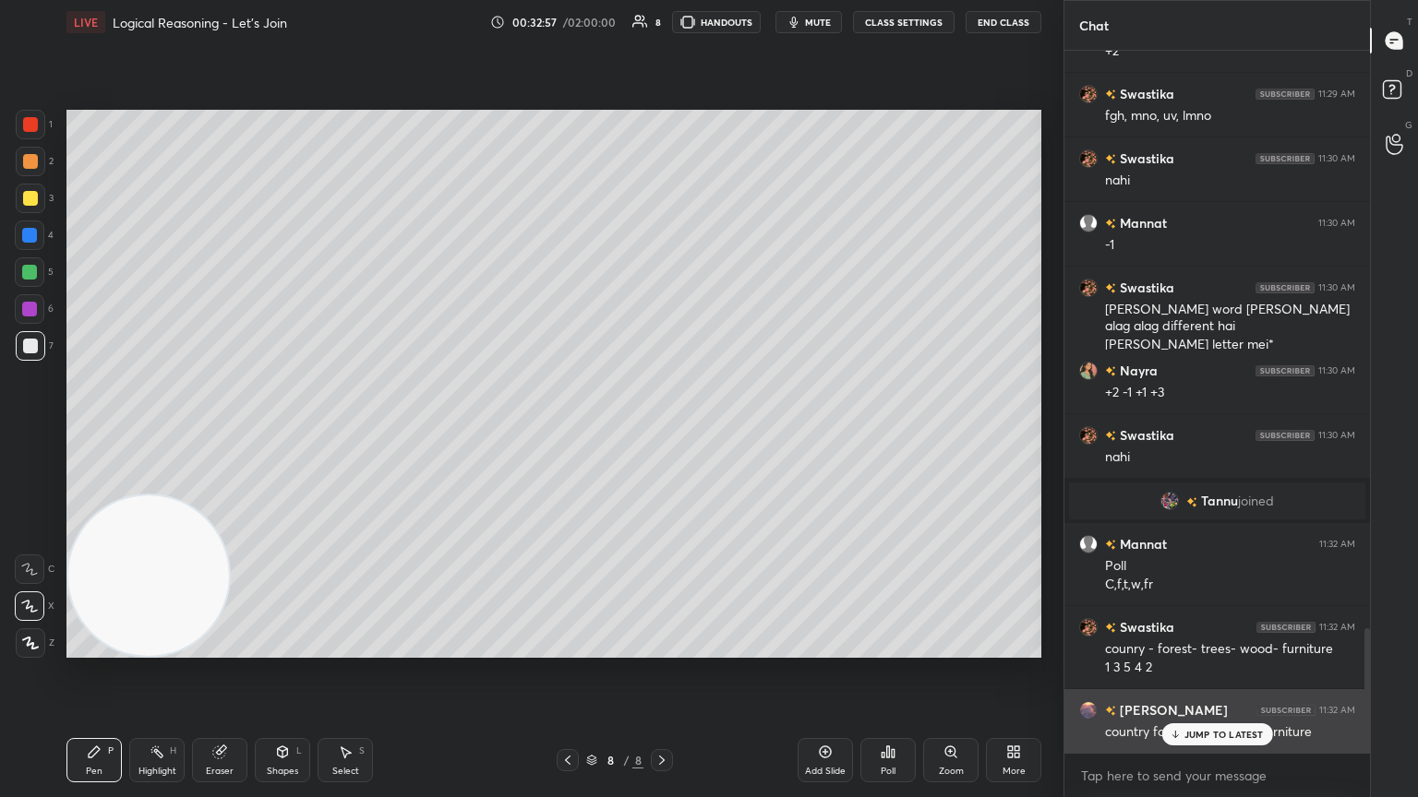
click at [662, 433] on p "JUMP TO LATEST" at bounding box center [1223, 734] width 79 height 11
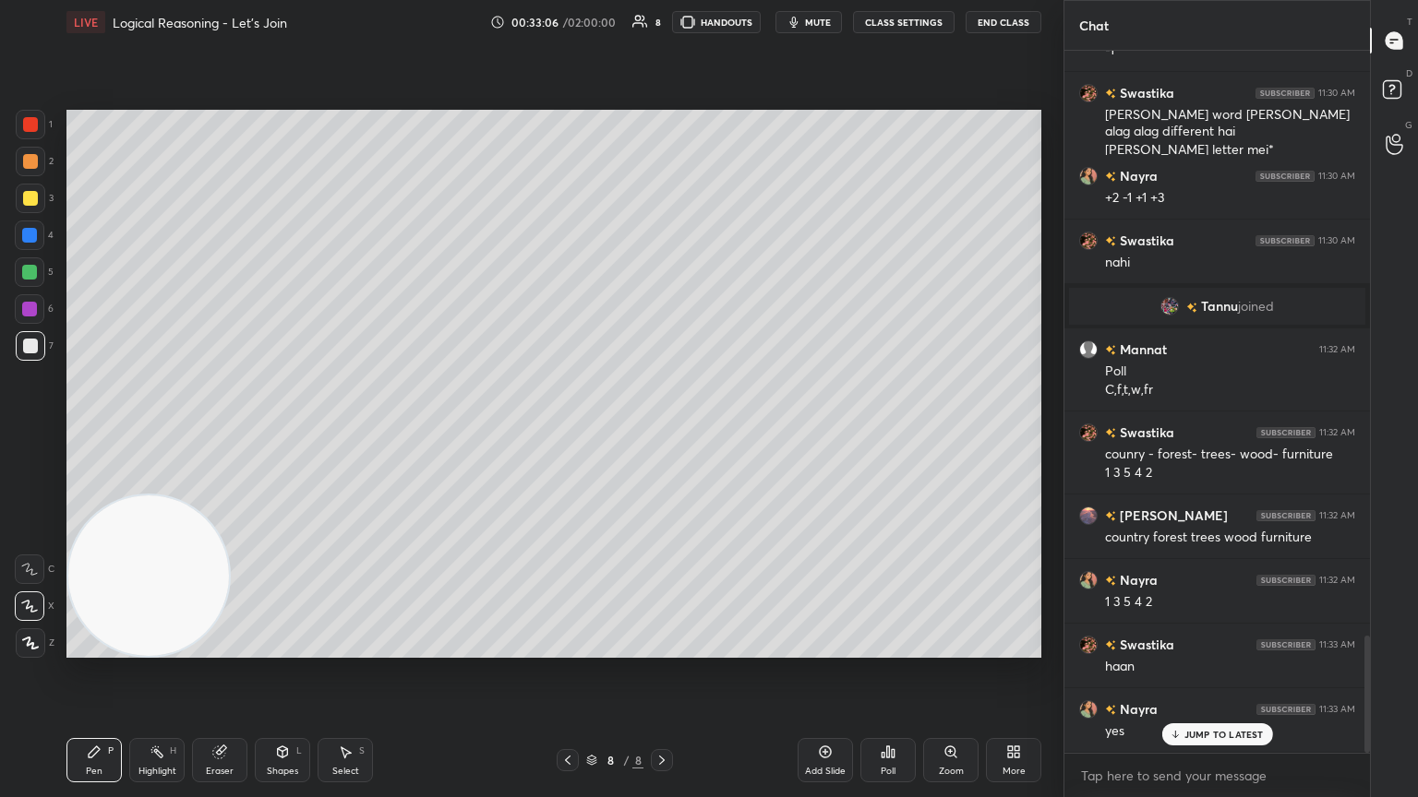
scroll to position [3503, 0]
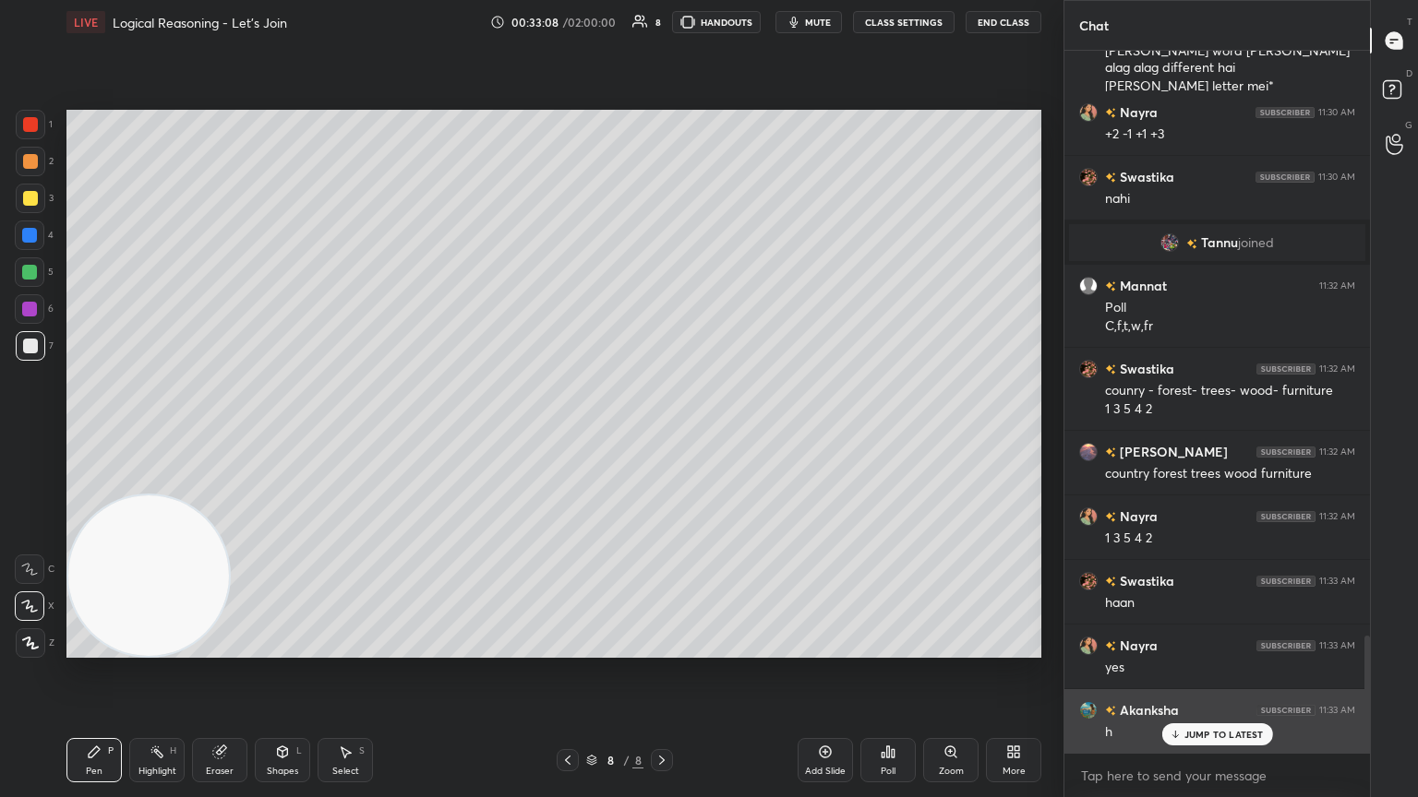
click at [662, 433] on p "JUMP TO LATEST" at bounding box center [1223, 734] width 79 height 11
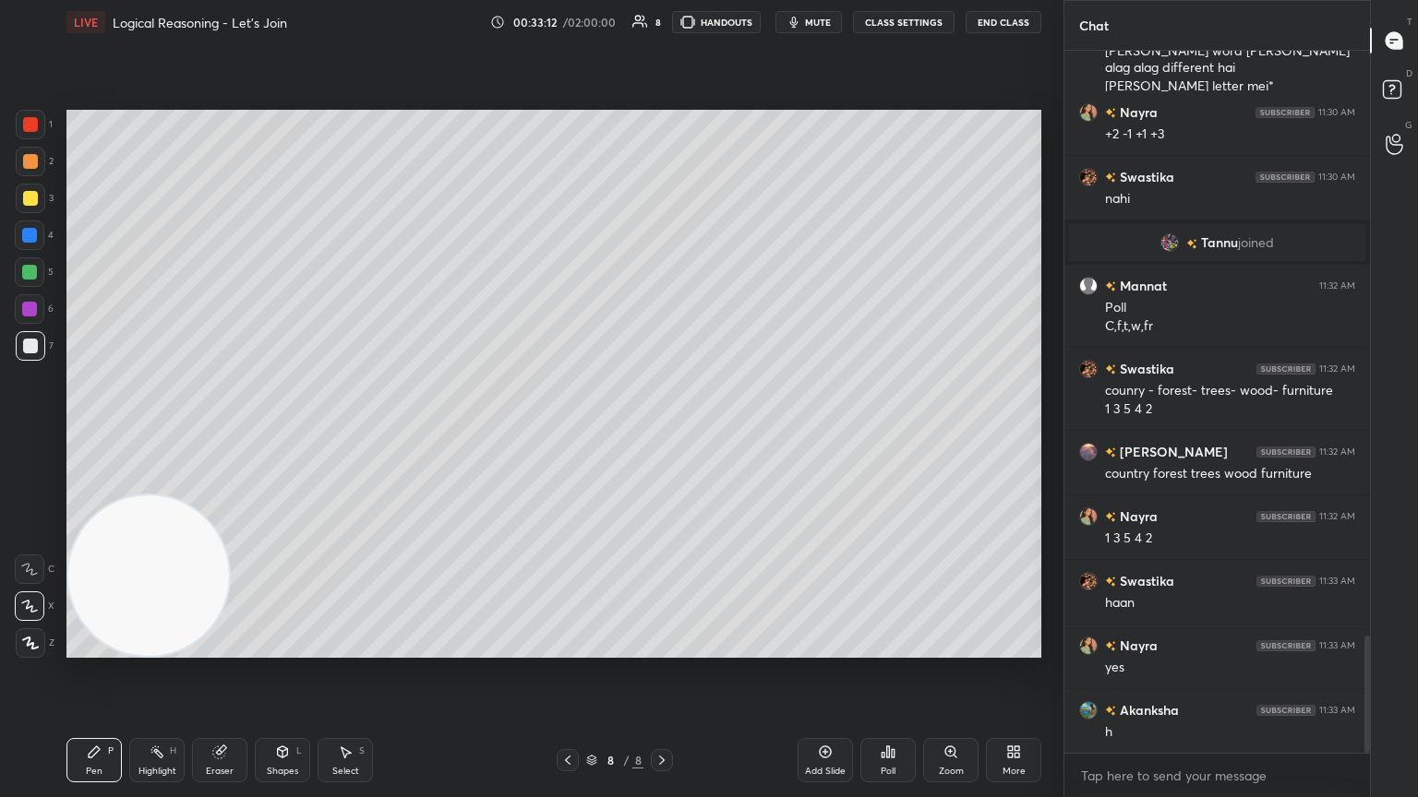
drag, startPoint x: 821, startPoint y: 748, endPoint x: 736, endPoint y: 678, distance: 110.3
click at [662, 433] on icon at bounding box center [825, 752] width 15 height 15
click at [30, 194] on div at bounding box center [30, 198] width 15 height 15
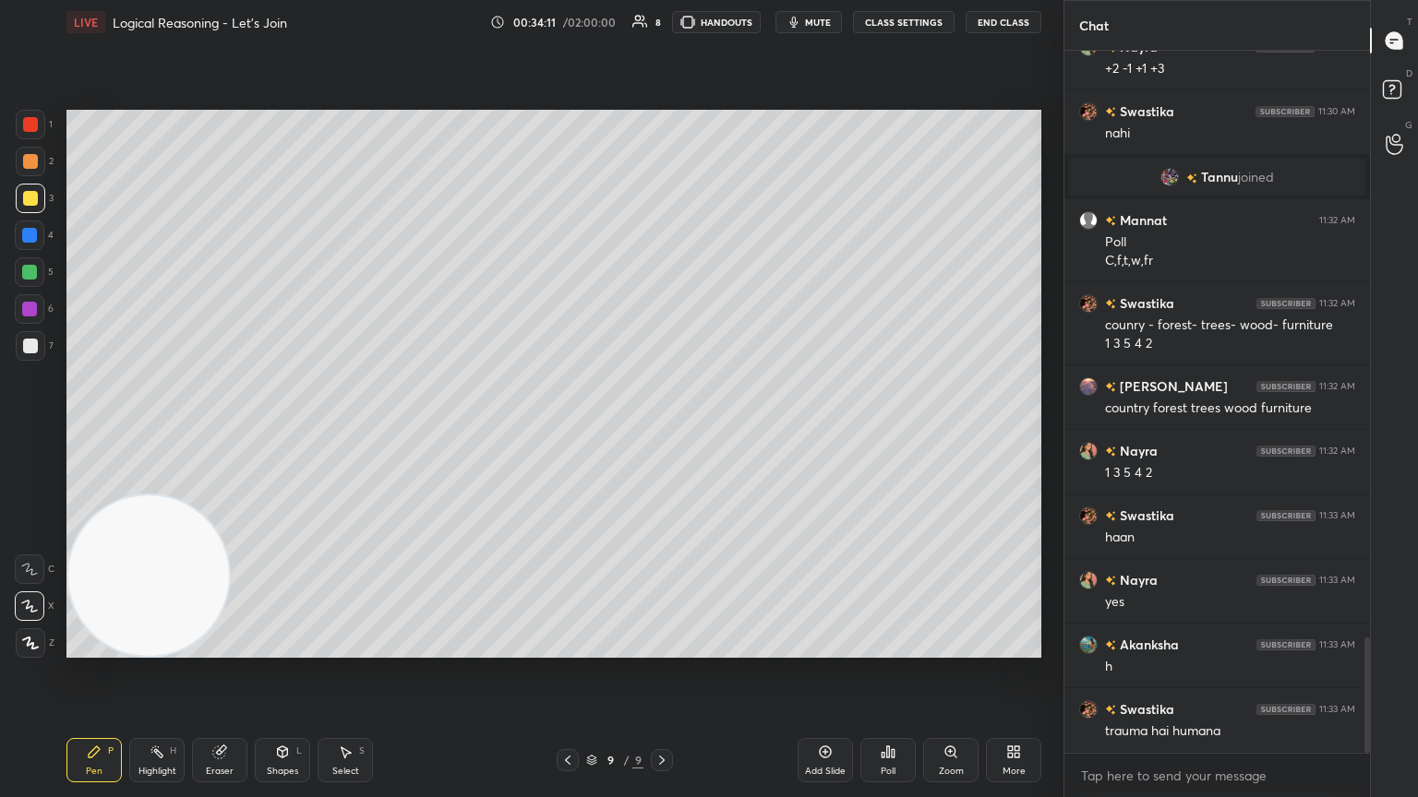
drag, startPoint x: 224, startPoint y: 760, endPoint x: 249, endPoint y: 676, distance: 87.6
click at [224, 433] on div "Eraser" at bounding box center [219, 760] width 55 height 44
click at [89, 433] on div "Pen" at bounding box center [94, 771] width 17 height 9
drag, startPoint x: 31, startPoint y: 348, endPoint x: 56, endPoint y: 341, distance: 26.0
click at [30, 348] on div at bounding box center [30, 346] width 15 height 15
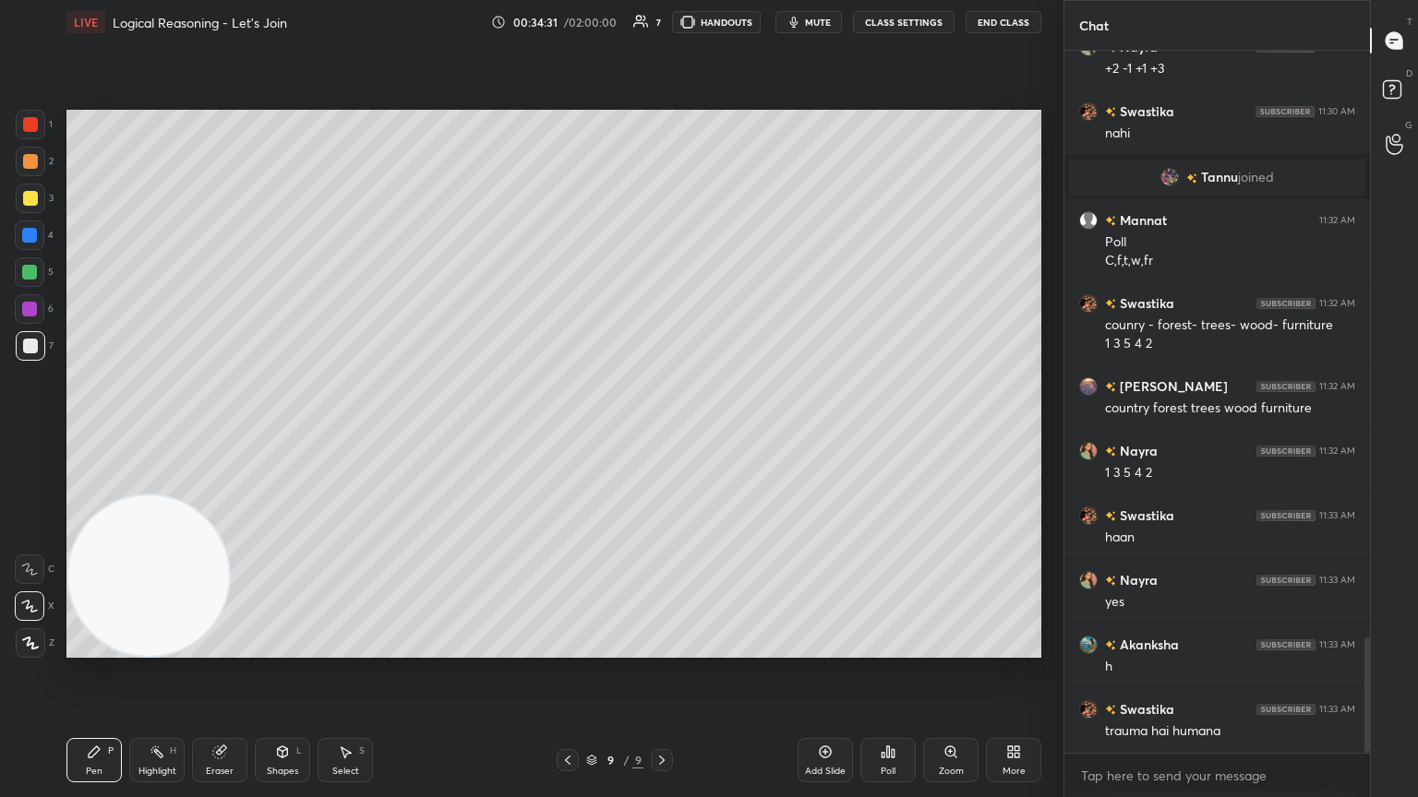
click at [662, 433] on icon at bounding box center [887, 752] width 15 height 15
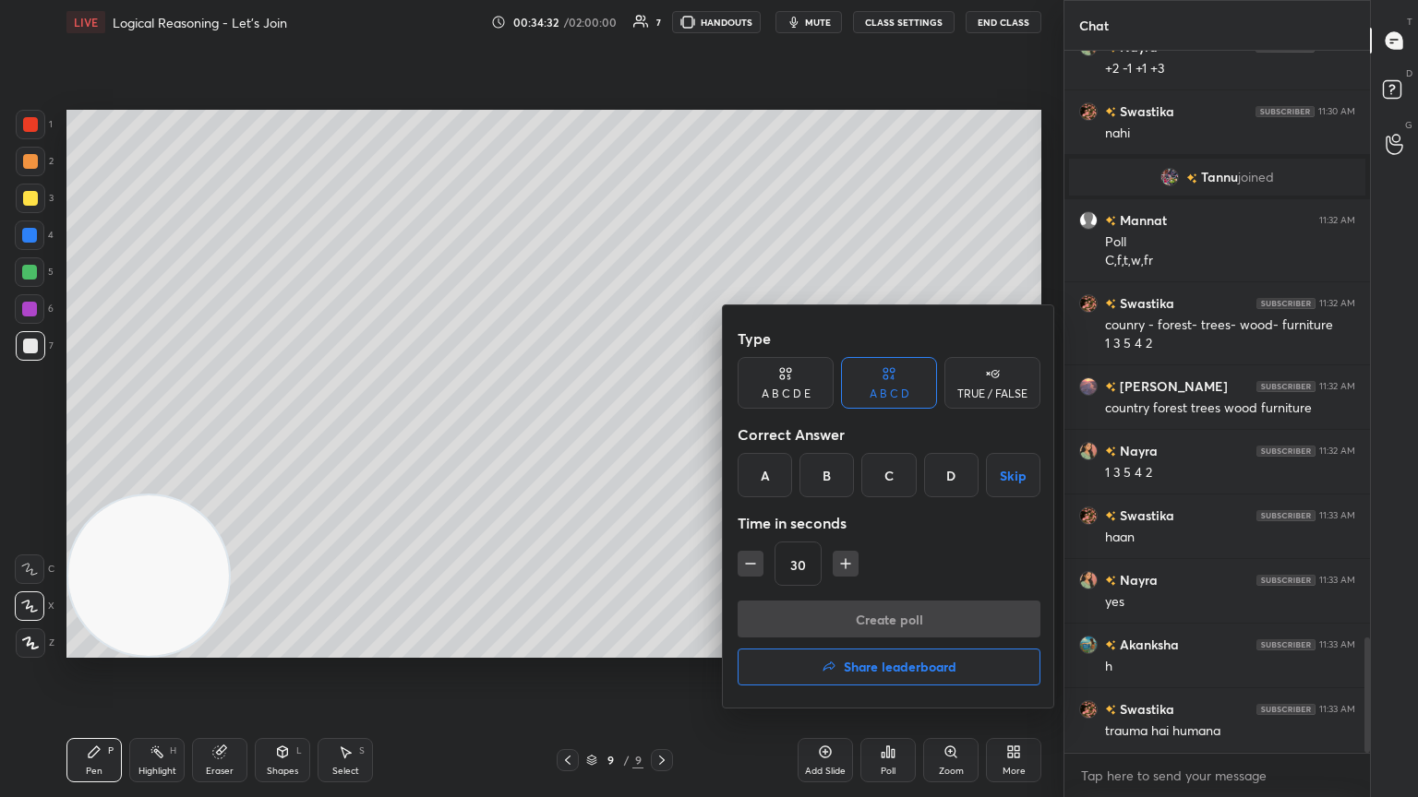
click at [662, 433] on div "C" at bounding box center [888, 475] width 54 height 44
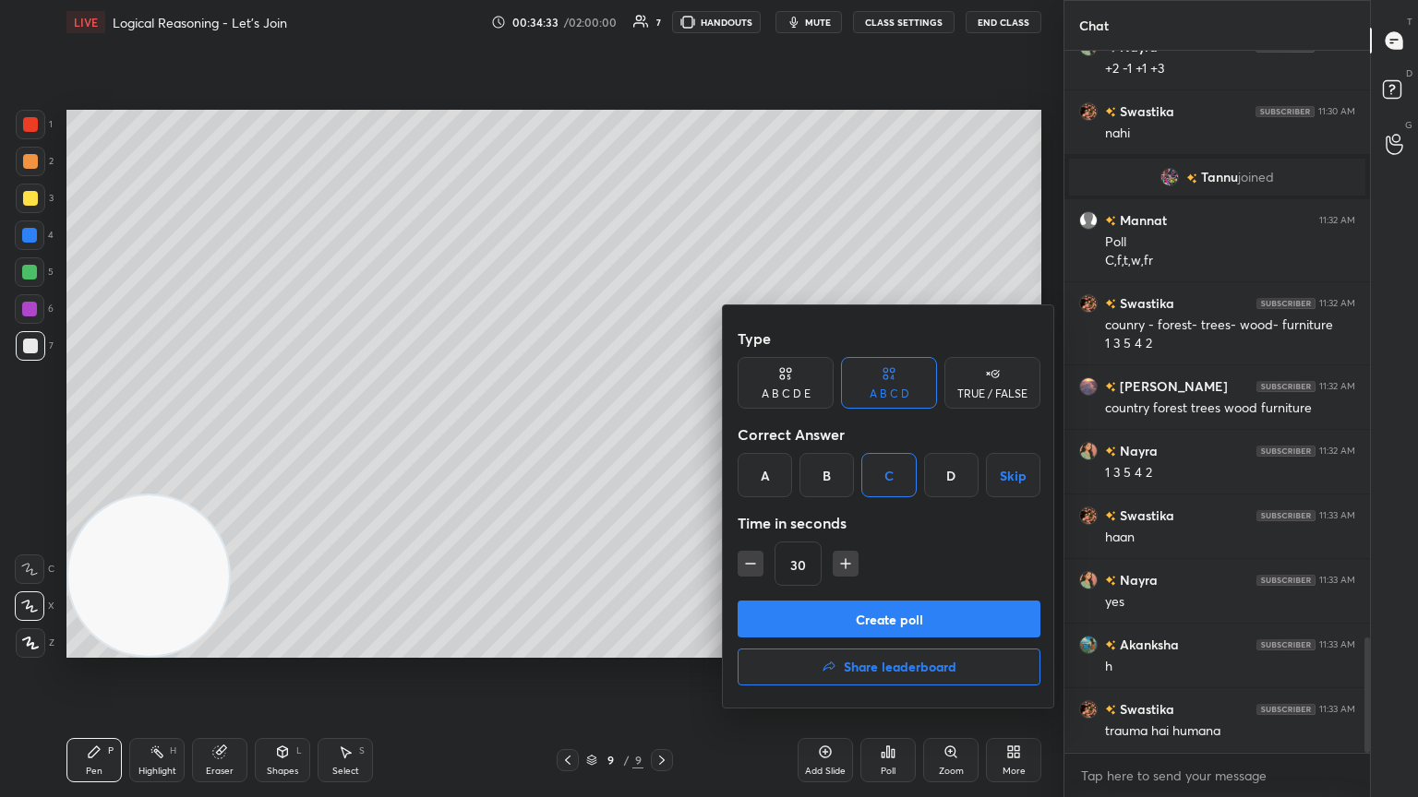
click at [662, 433] on icon "button" at bounding box center [845, 564] width 18 height 18
click at [662, 433] on icon "button" at bounding box center [845, 564] width 9 height 0
type input "60"
drag, startPoint x: 814, startPoint y: 624, endPoint x: 794, endPoint y: 588, distance: 41.3
click at [662, 433] on button "Create poll" at bounding box center [888, 619] width 303 height 37
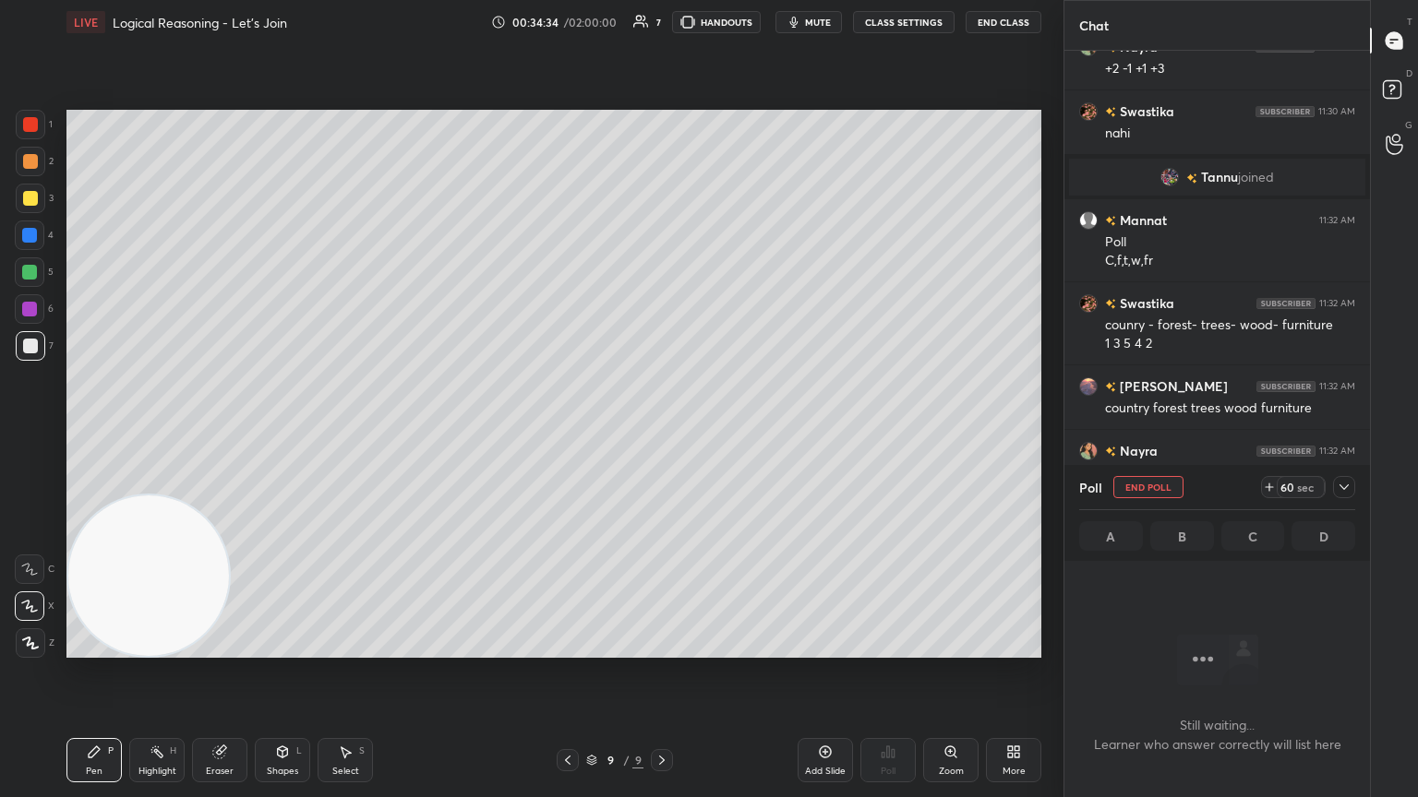
scroll to position [6, 6]
click at [662, 433] on icon at bounding box center [1343, 487] width 15 height 15
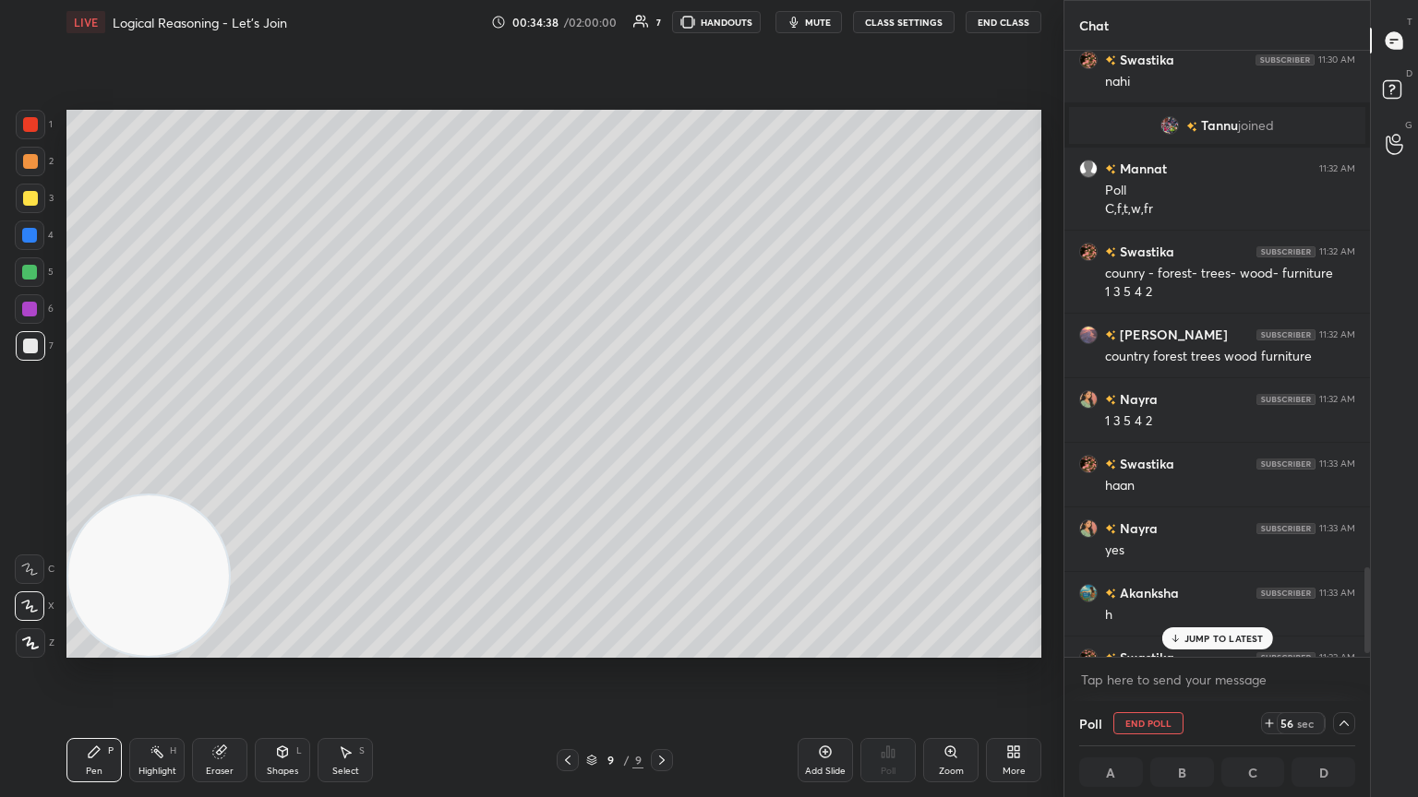
scroll to position [3665, 0]
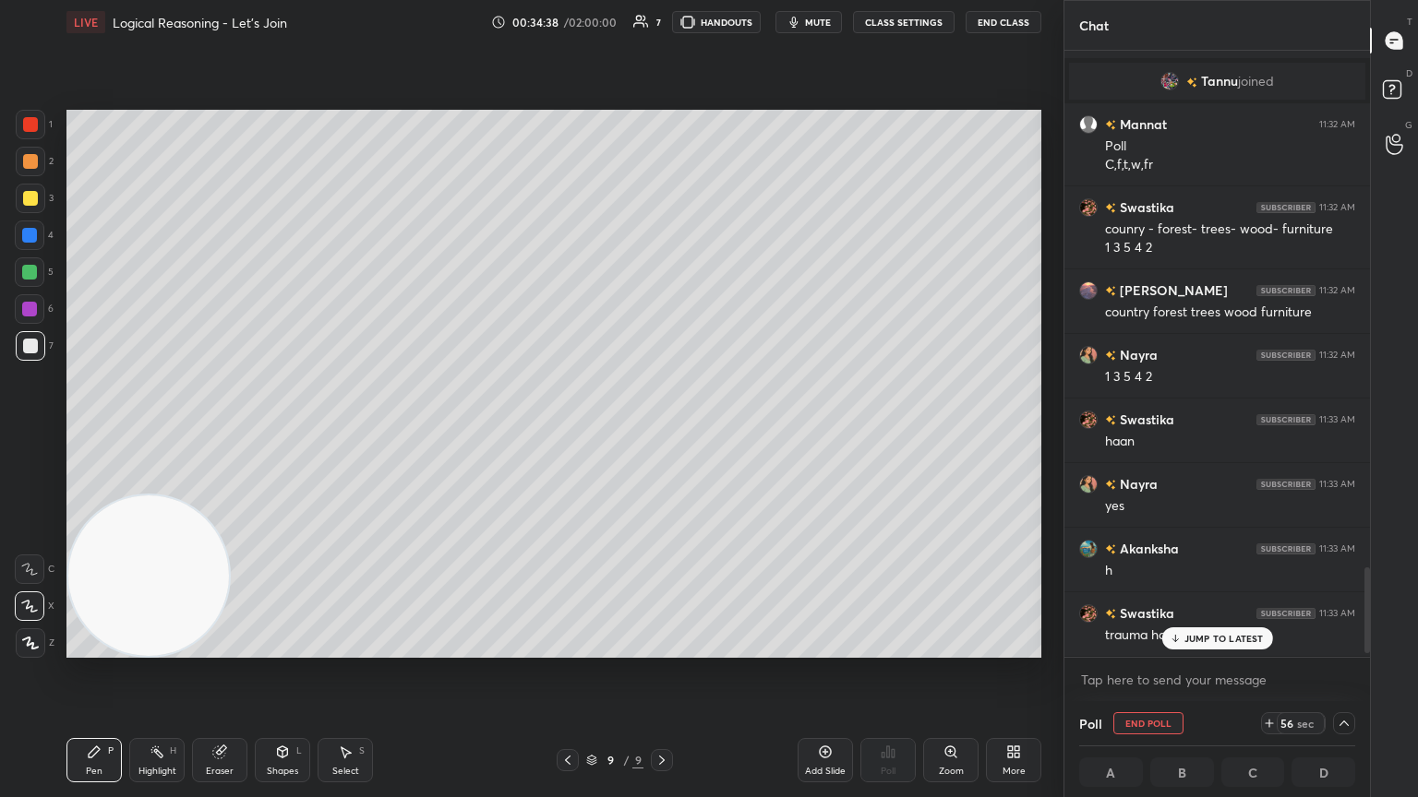
drag, startPoint x: 1368, startPoint y: 575, endPoint x: 1366, endPoint y: 624, distance: 48.9
click at [662, 433] on div at bounding box center [1367, 611] width 6 height 86
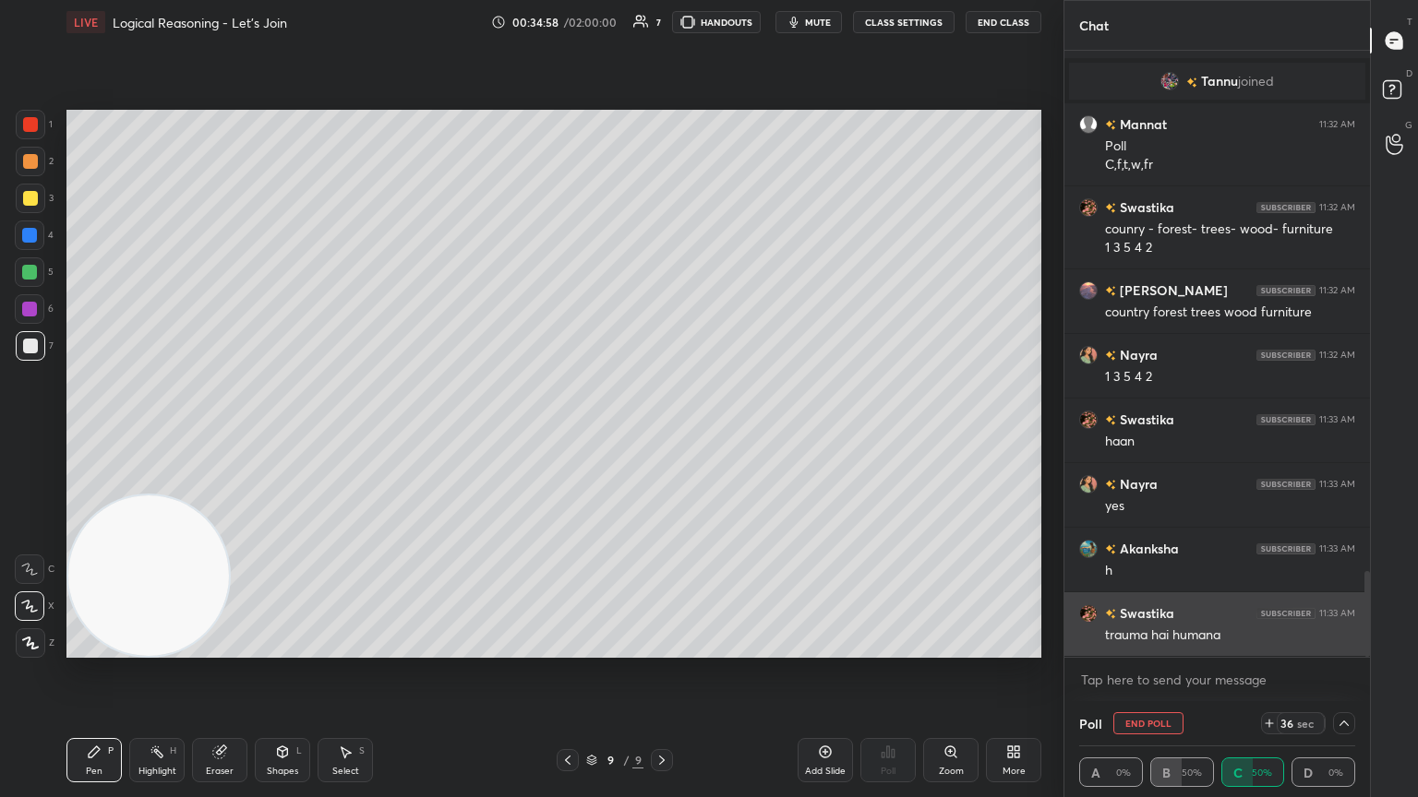
scroll to position [3728, 0]
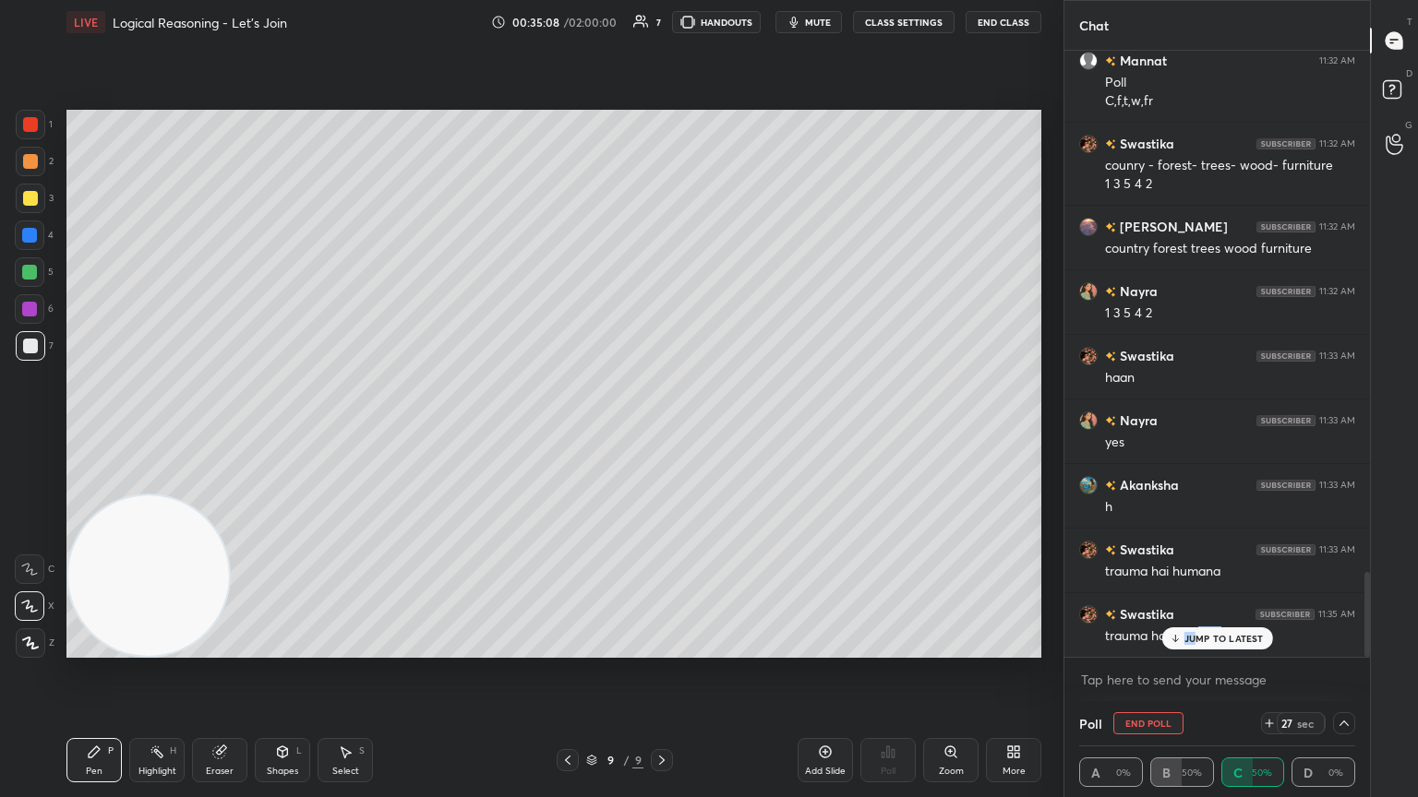
click at [662, 433] on div "Swastika 11:29 AM nahi sahi wala dhundti hu mai toh [PERSON_NAME] 11:29 AM same…" at bounding box center [1216, 354] width 305 height 606
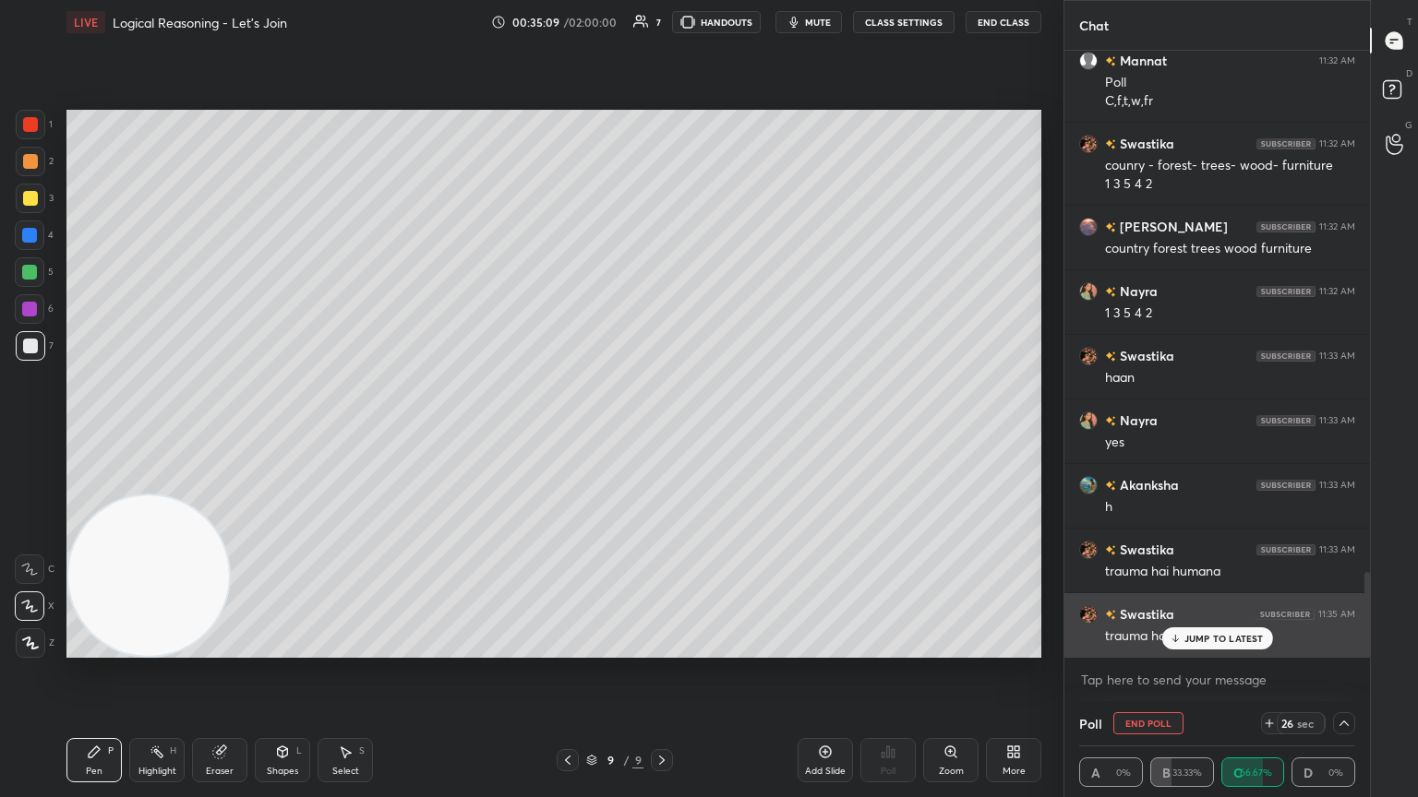
click at [662, 433] on div "JUMP TO LATEST" at bounding box center [1216, 639] width 111 height 22
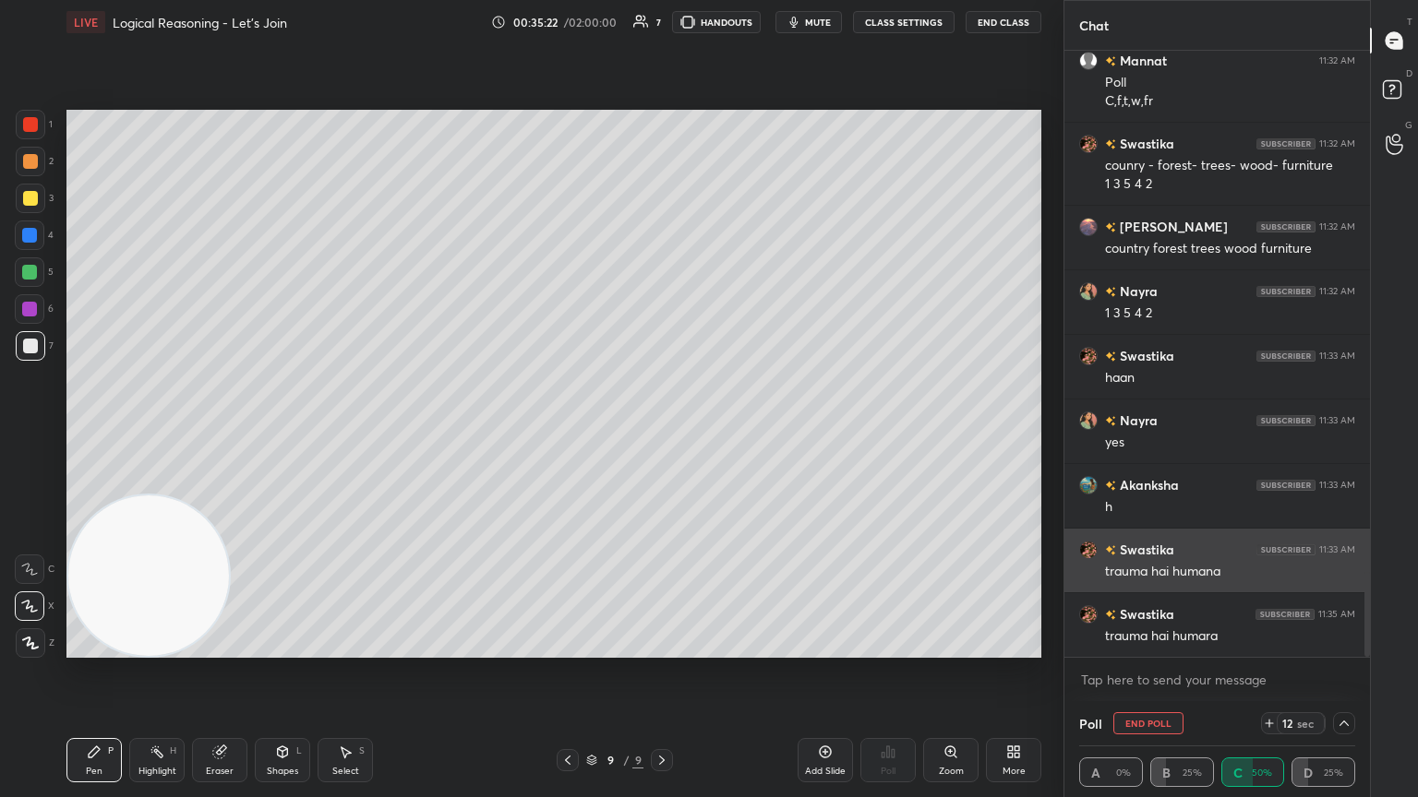
scroll to position [3747, 0]
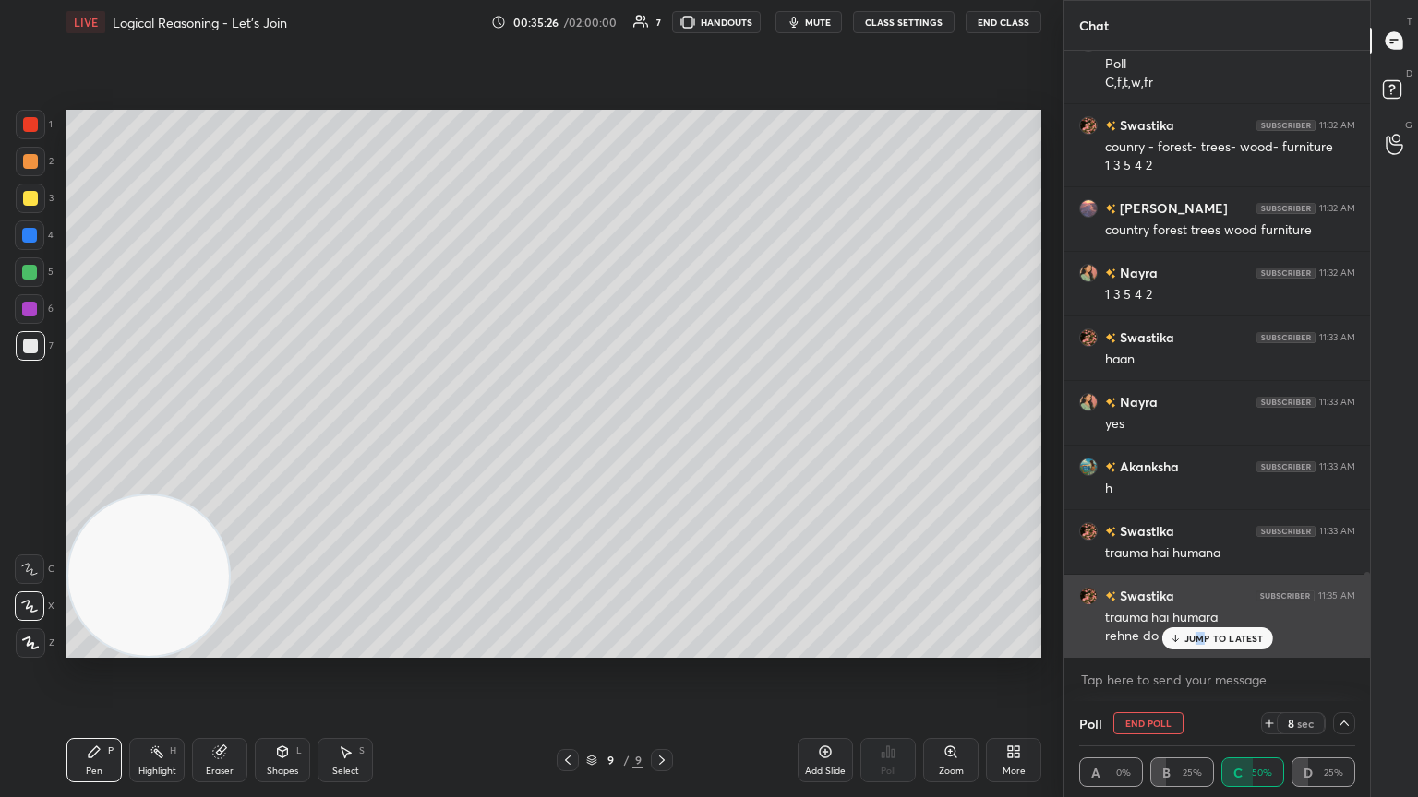
click at [662, 433] on div "JUMP TO LATEST" at bounding box center [1216, 639] width 111 height 22
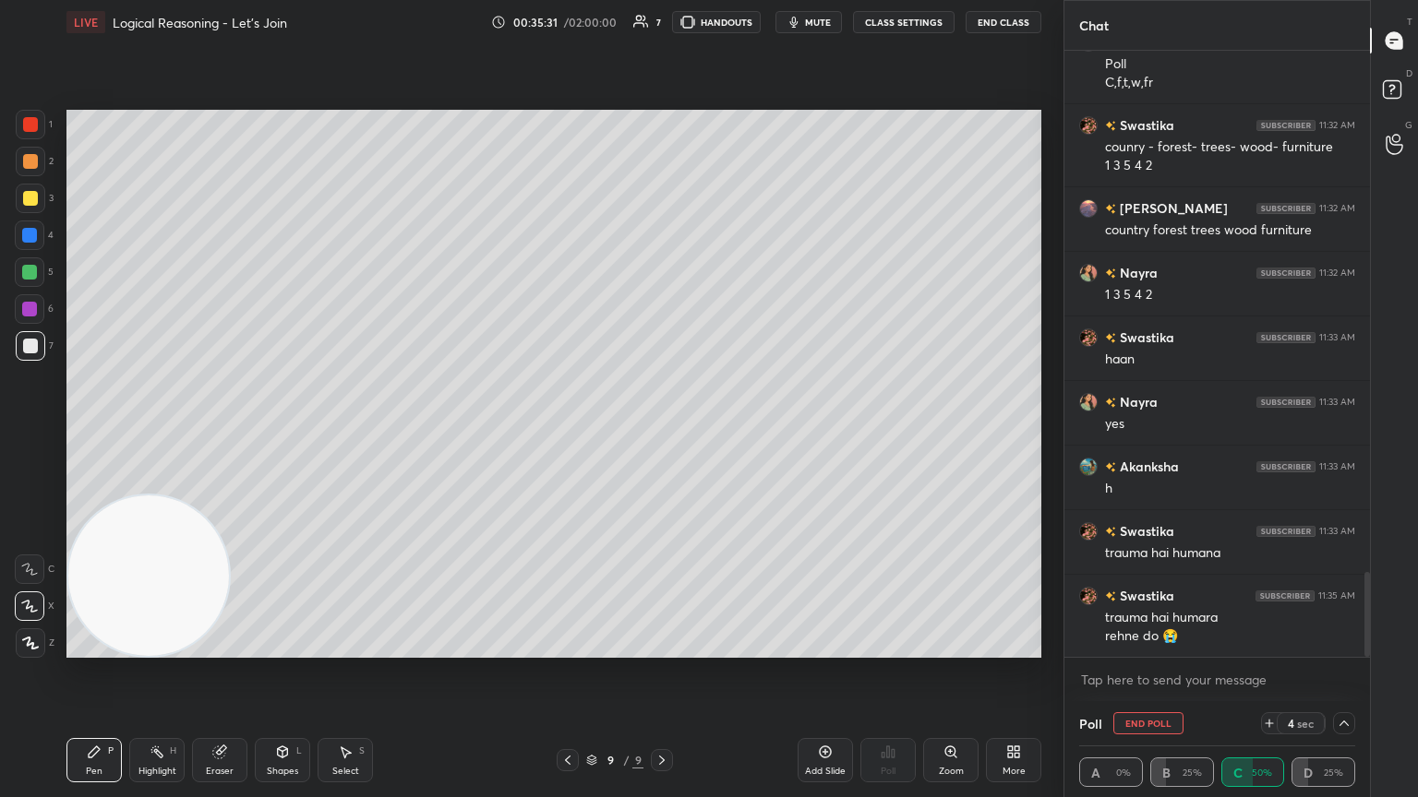
click at [662, 433] on icon at bounding box center [1343, 723] width 15 height 15
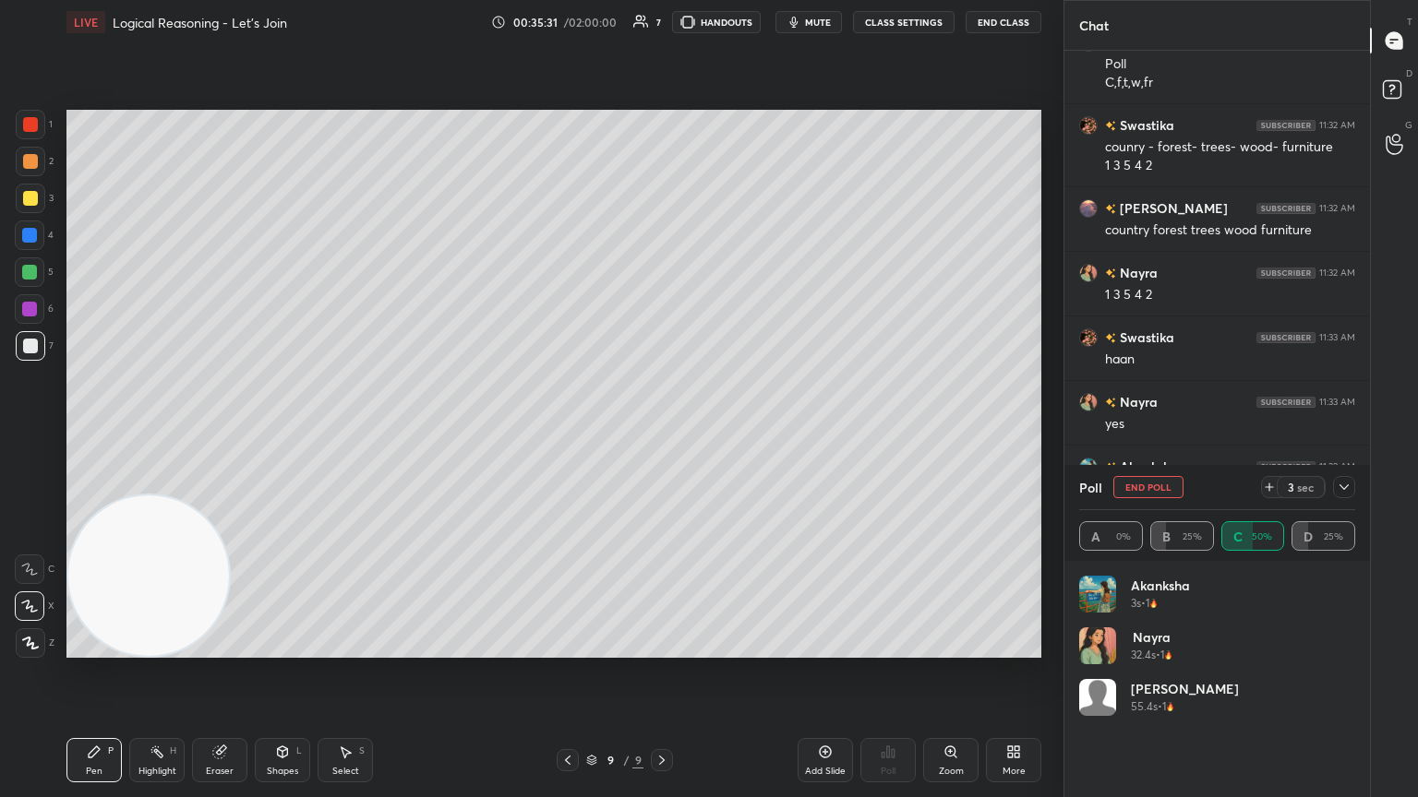
scroll to position [216, 270]
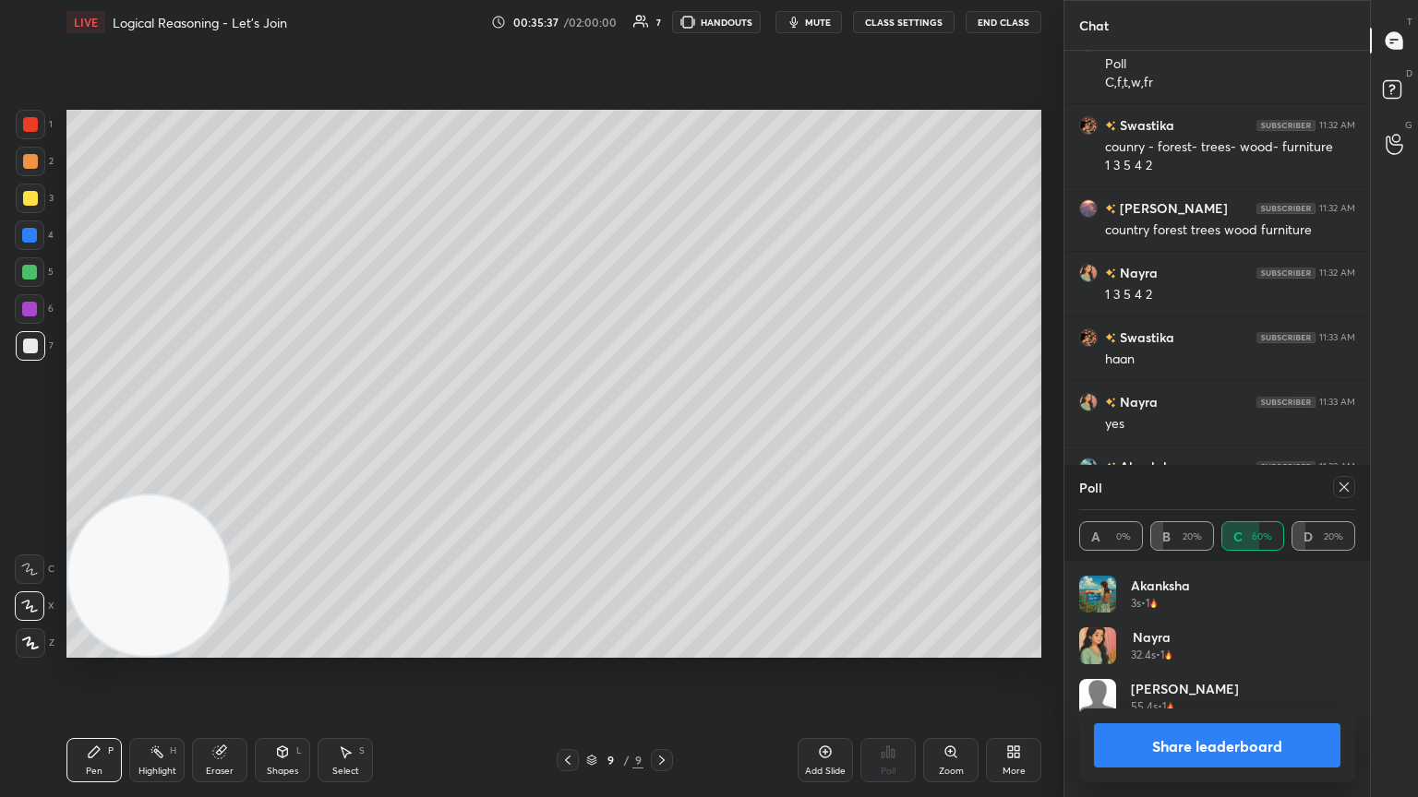
click at [662, 433] on icon at bounding box center [1343, 487] width 15 height 15
type textarea "x"
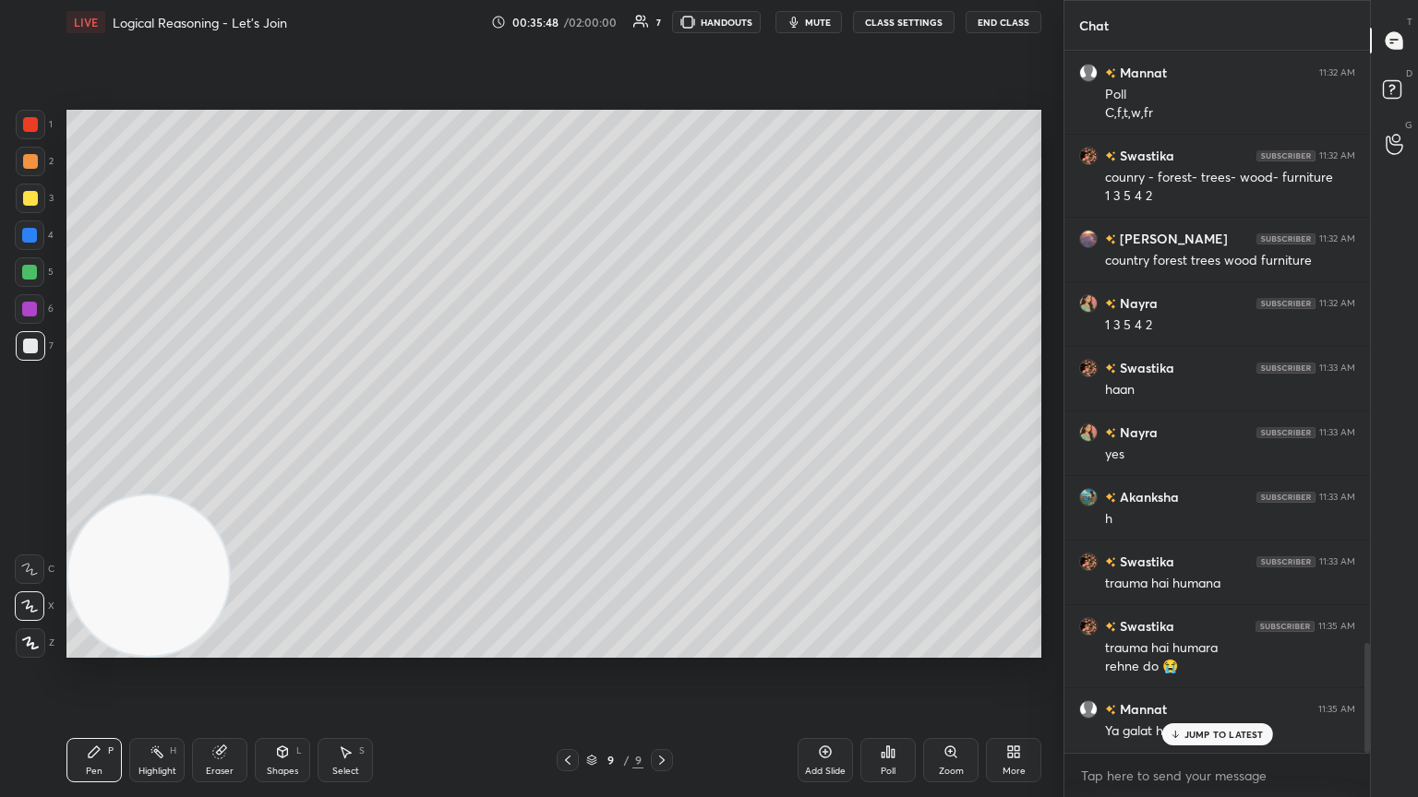
scroll to position [3780, 0]
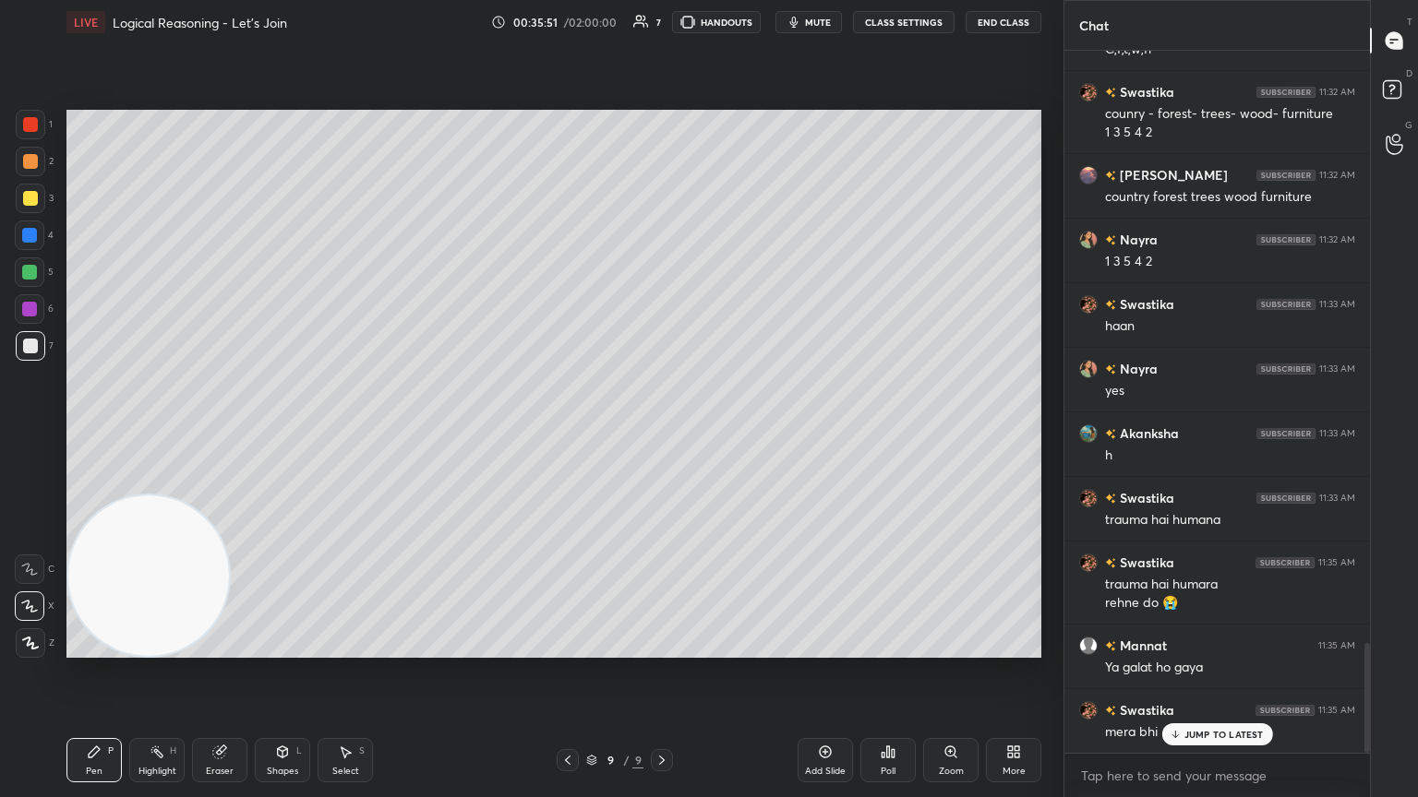
click at [662, 433] on div "JUMP TO LATEST" at bounding box center [1216, 735] width 111 height 22
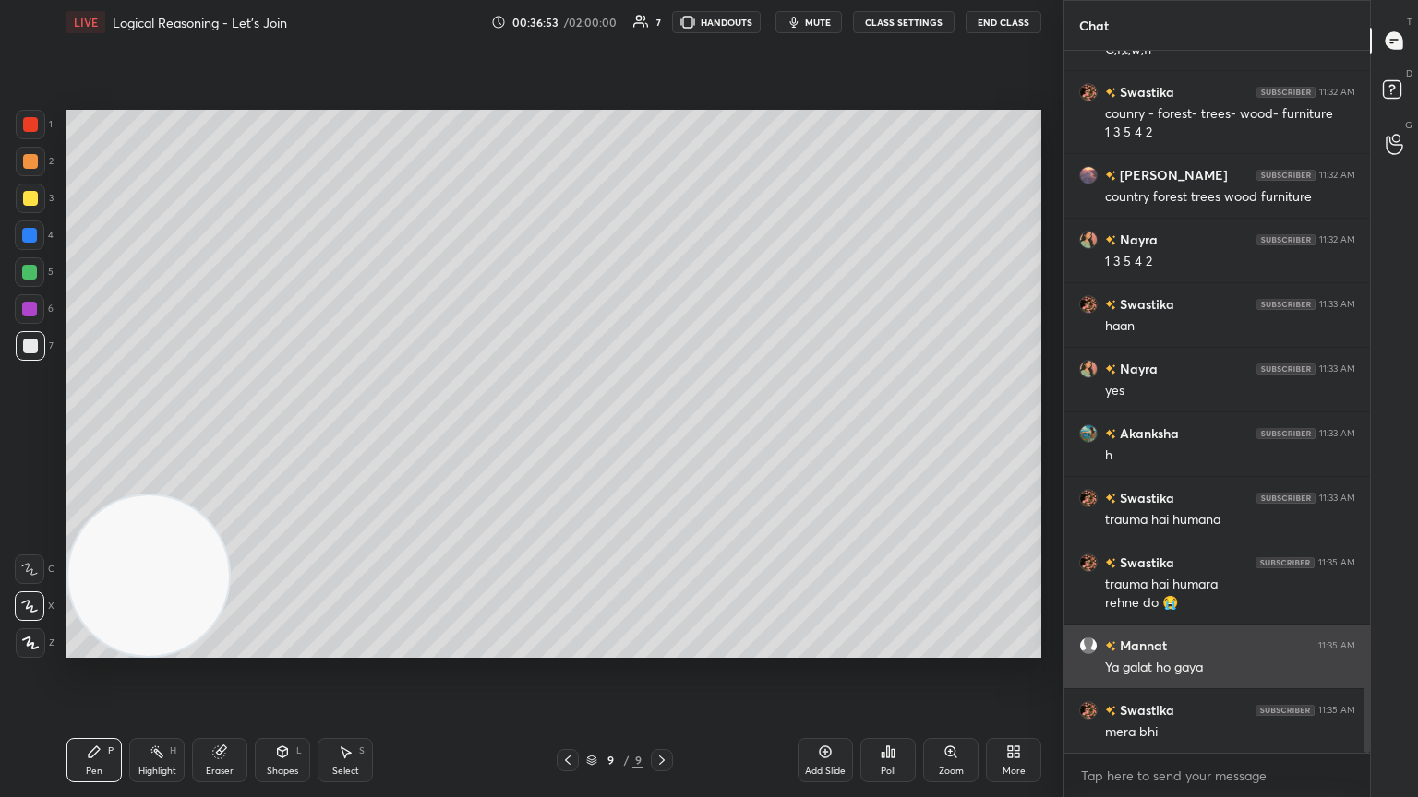
scroll to position [3846, 0]
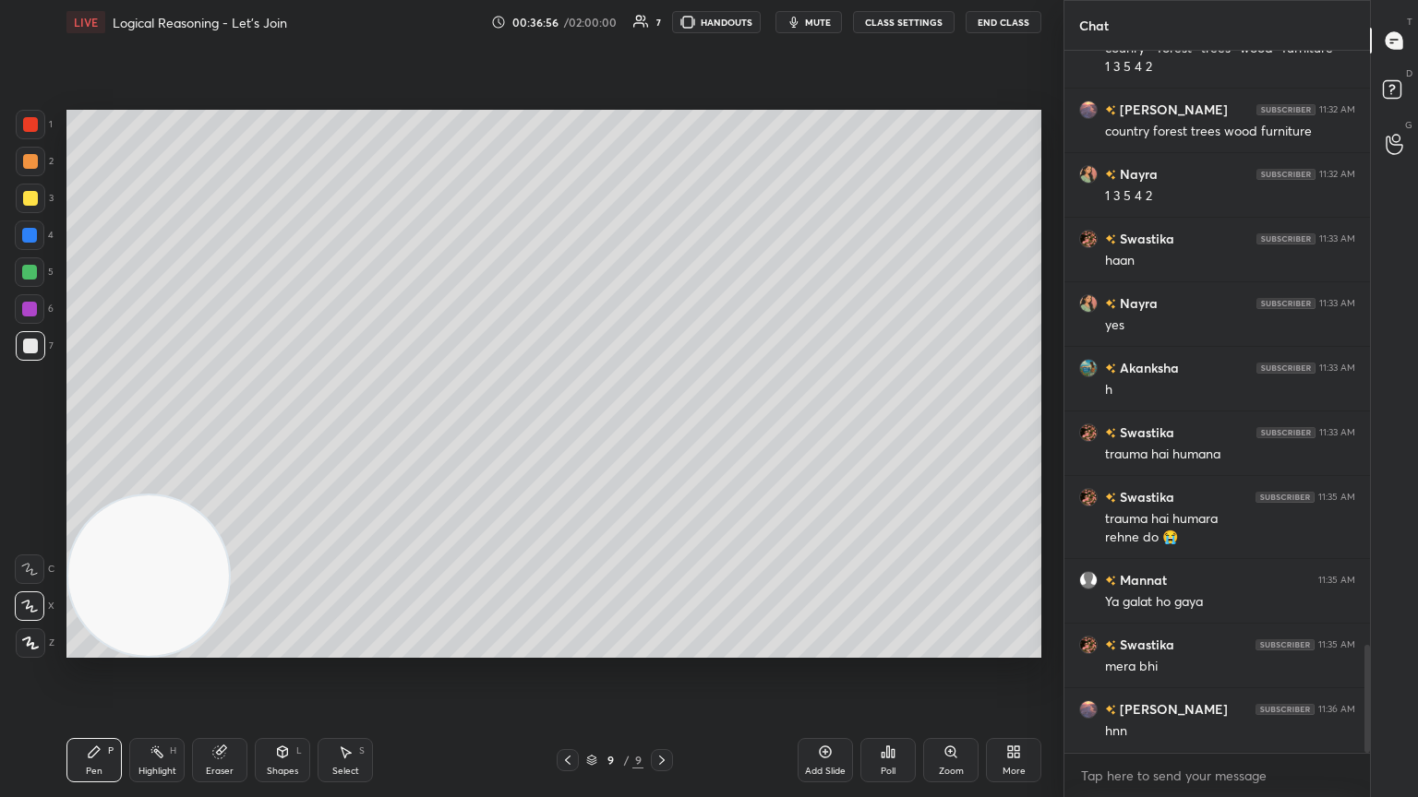
click at [662, 433] on div "Add Slide" at bounding box center [824, 760] width 55 height 44
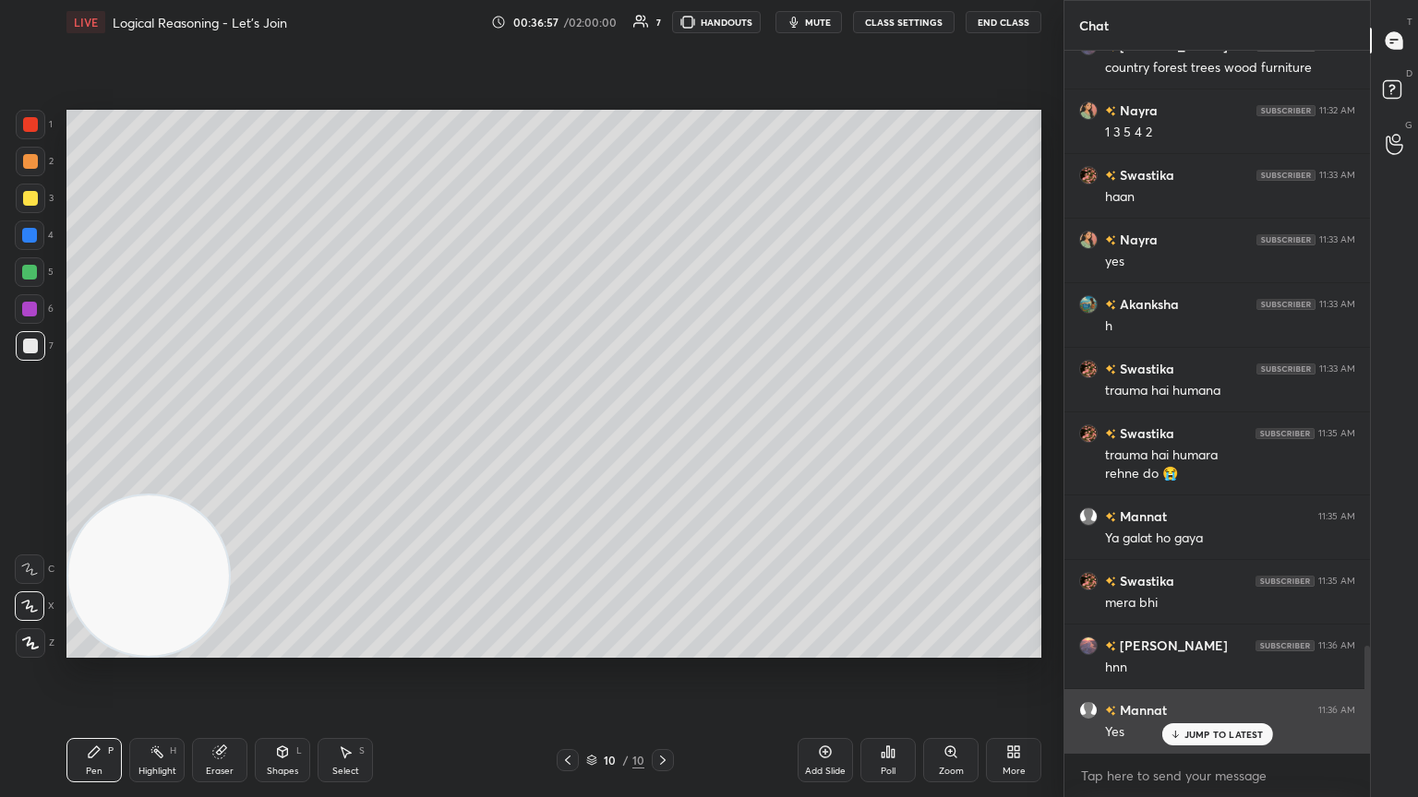
click at [662, 433] on p "JUMP TO LATEST" at bounding box center [1223, 734] width 79 height 11
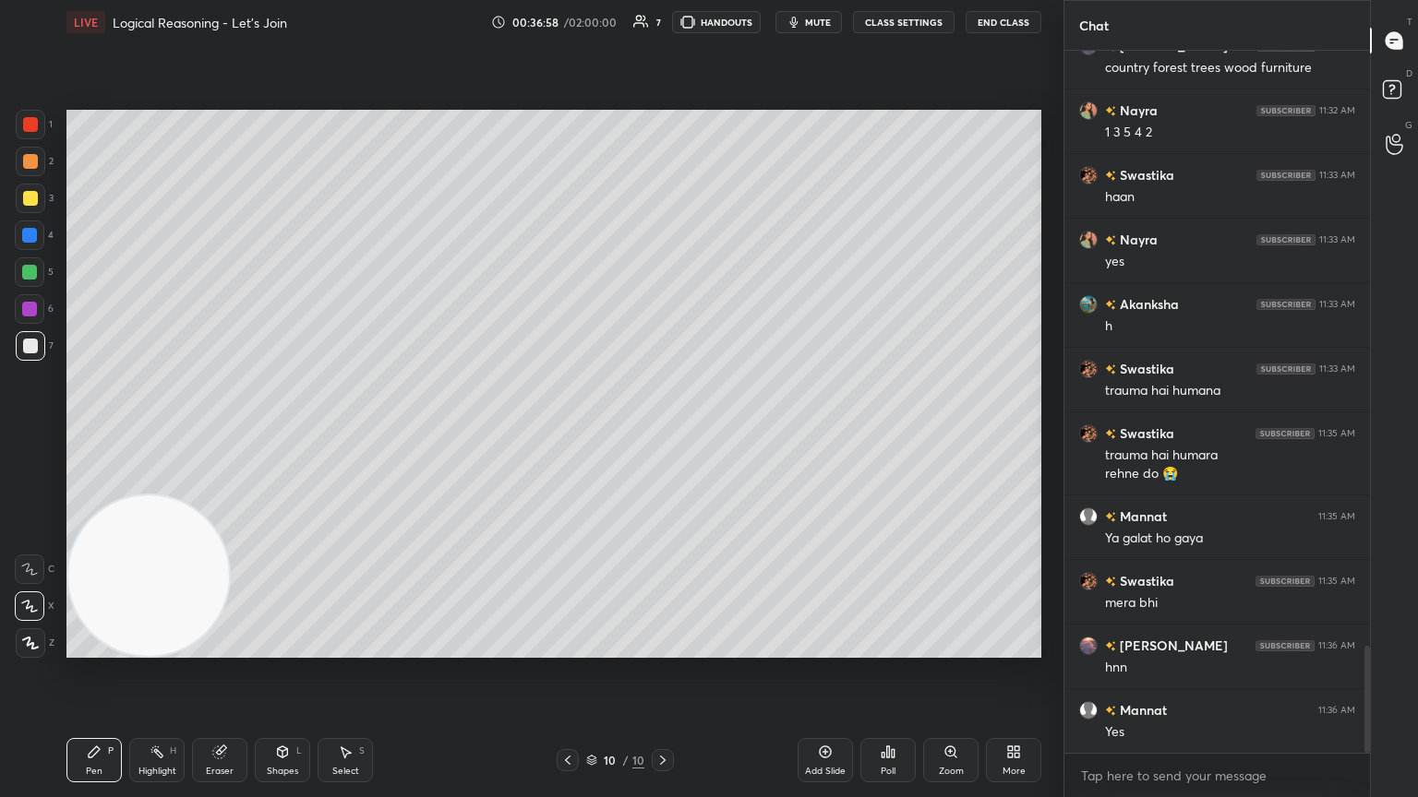
click at [40, 194] on div at bounding box center [31, 199] width 30 height 30
click at [44, 344] on div "7" at bounding box center [35, 346] width 38 height 30
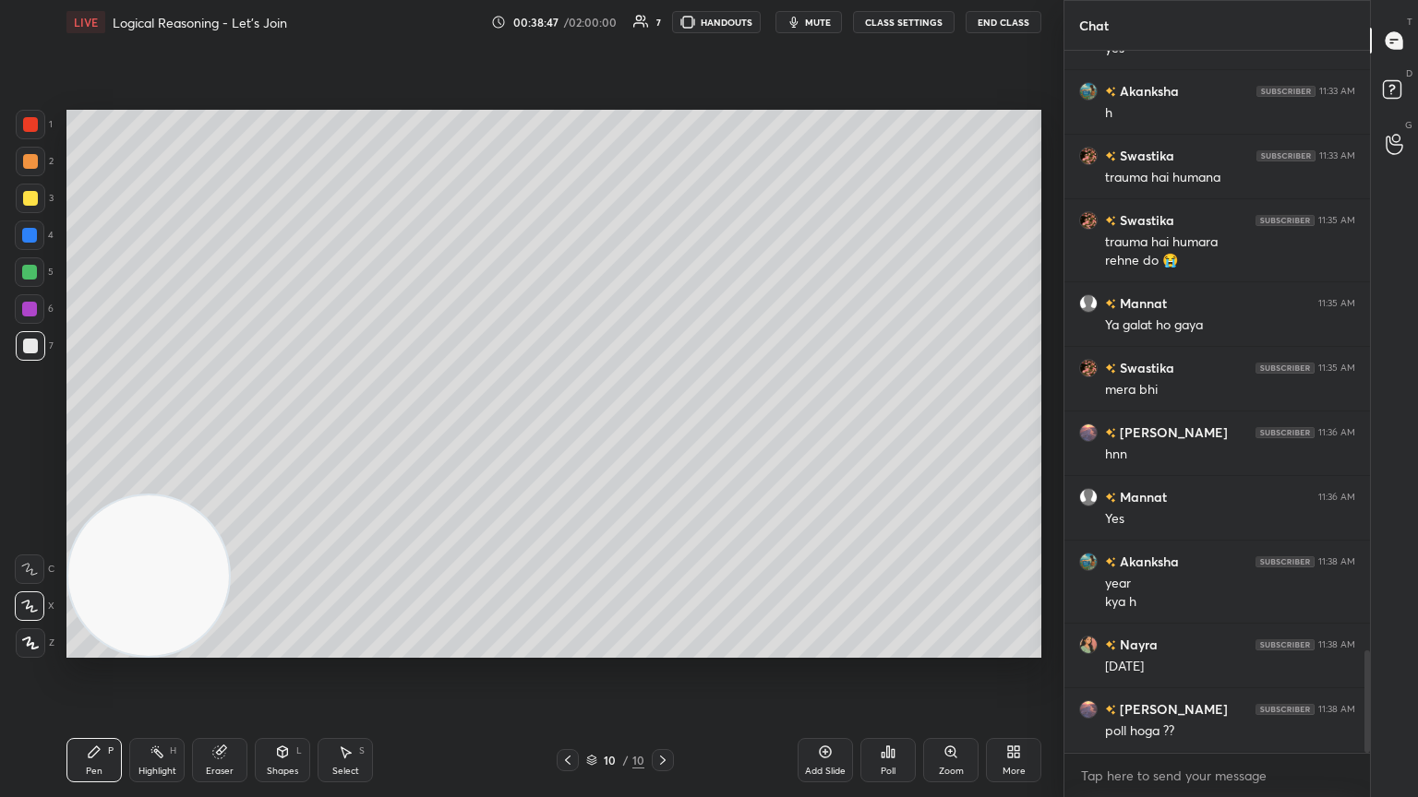
scroll to position [4186, 0]
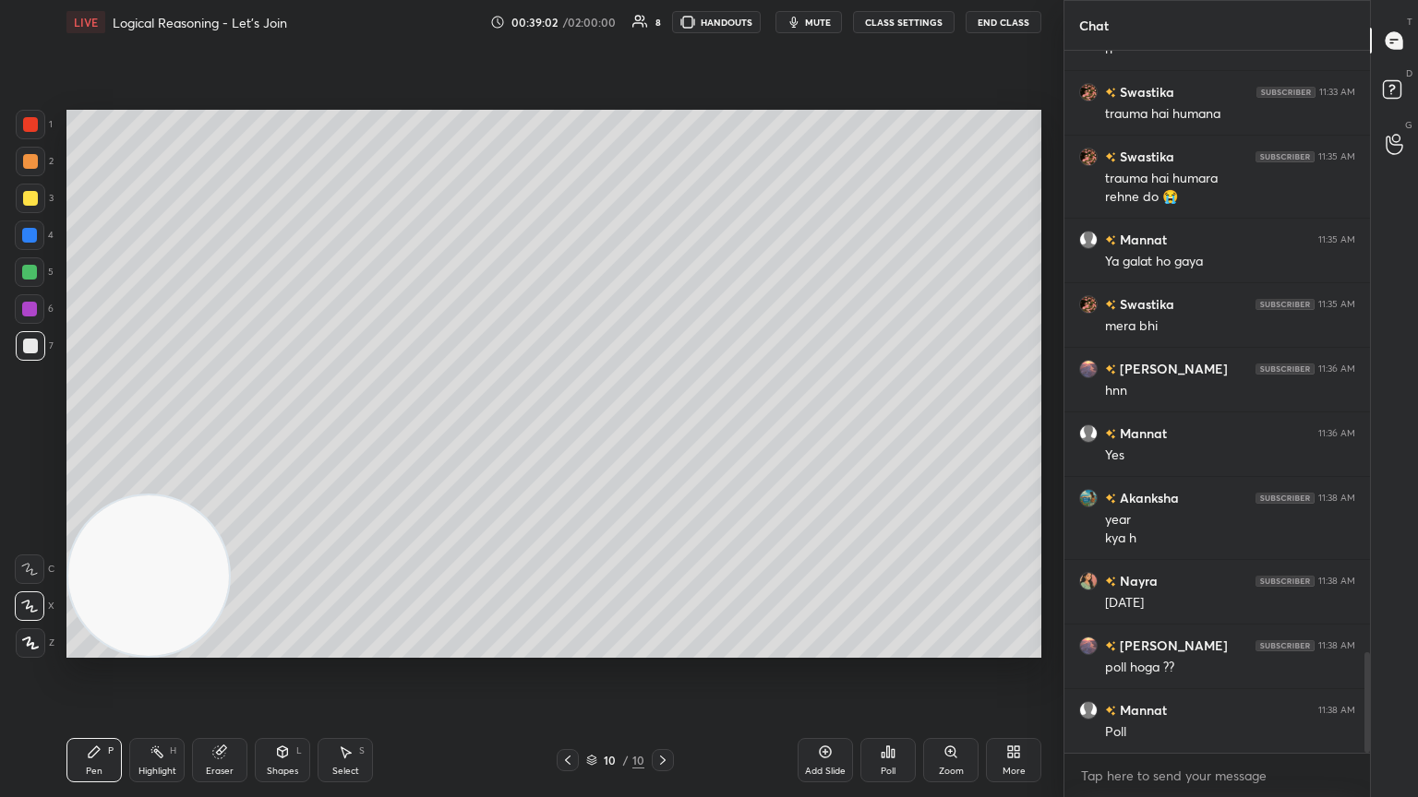
click at [662, 433] on div "Poll" at bounding box center [887, 760] width 55 height 44
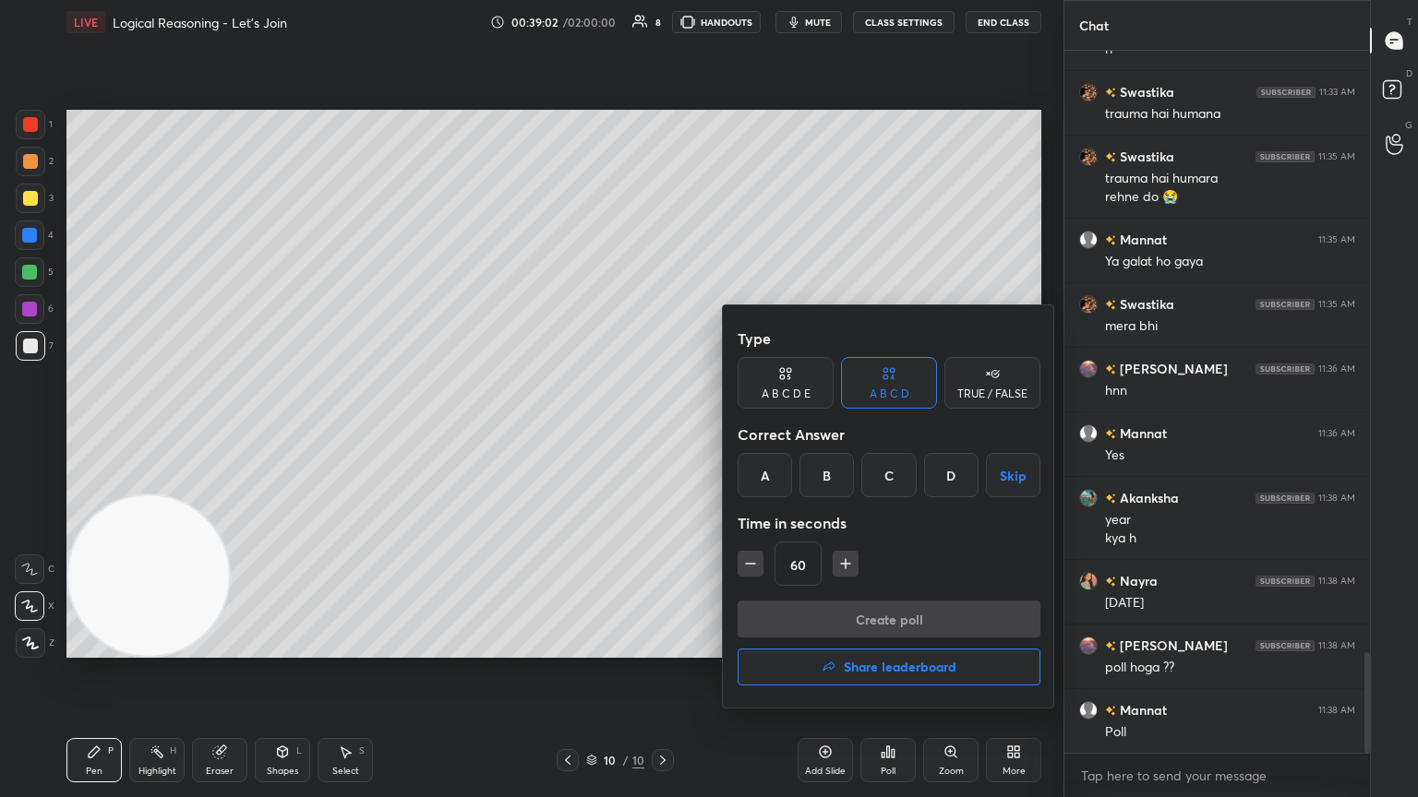
click at [662, 433] on div "A" at bounding box center [764, 475] width 54 height 44
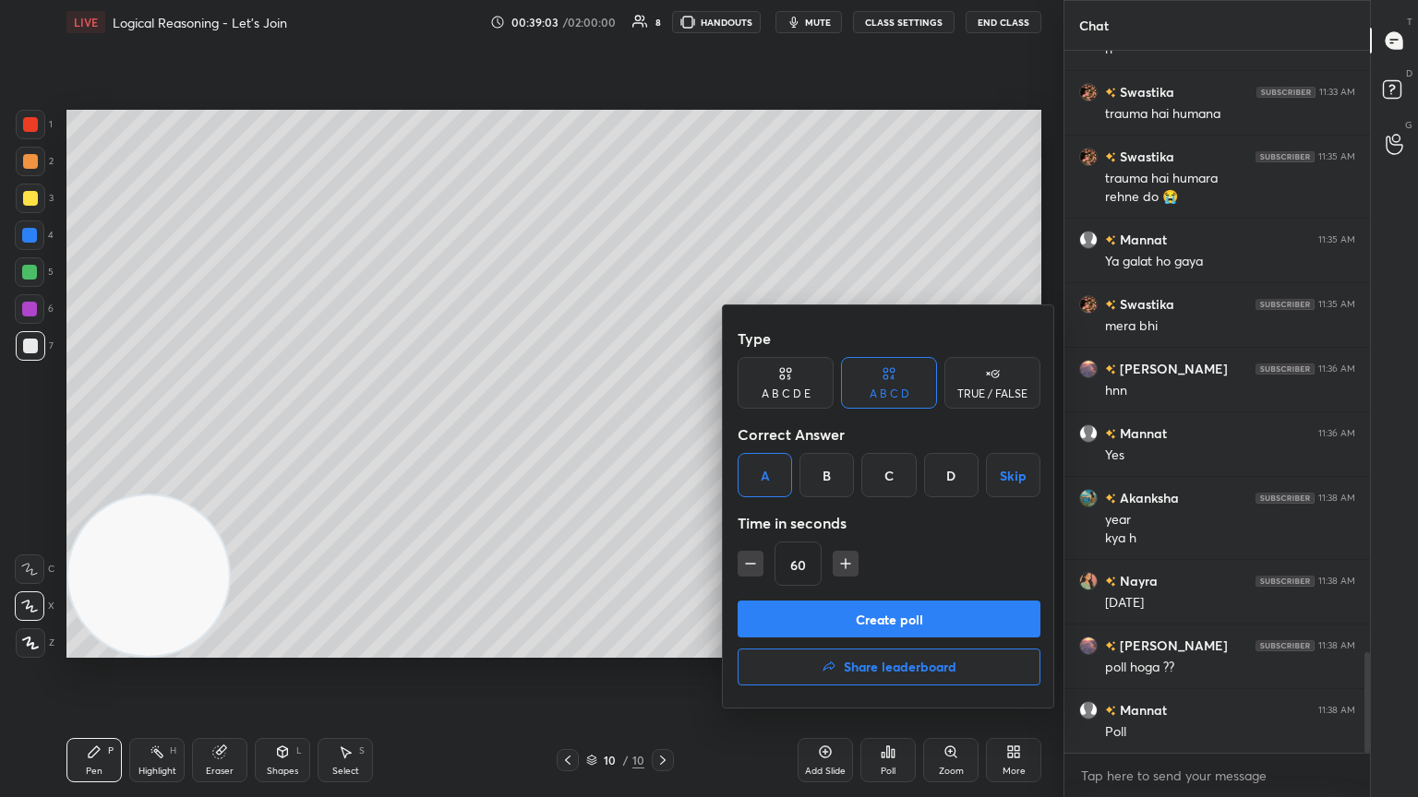
click at [662, 433] on icon "button" at bounding box center [750, 564] width 18 height 18
drag, startPoint x: 757, startPoint y: 582, endPoint x: 748, endPoint y: 576, distance: 10.5
click at [662, 433] on div "45" at bounding box center [888, 564] width 303 height 44
drag, startPoint x: 749, startPoint y: 568, endPoint x: 755, endPoint y: 590, distance: 21.9
click at [662, 433] on icon "button" at bounding box center [750, 564] width 18 height 18
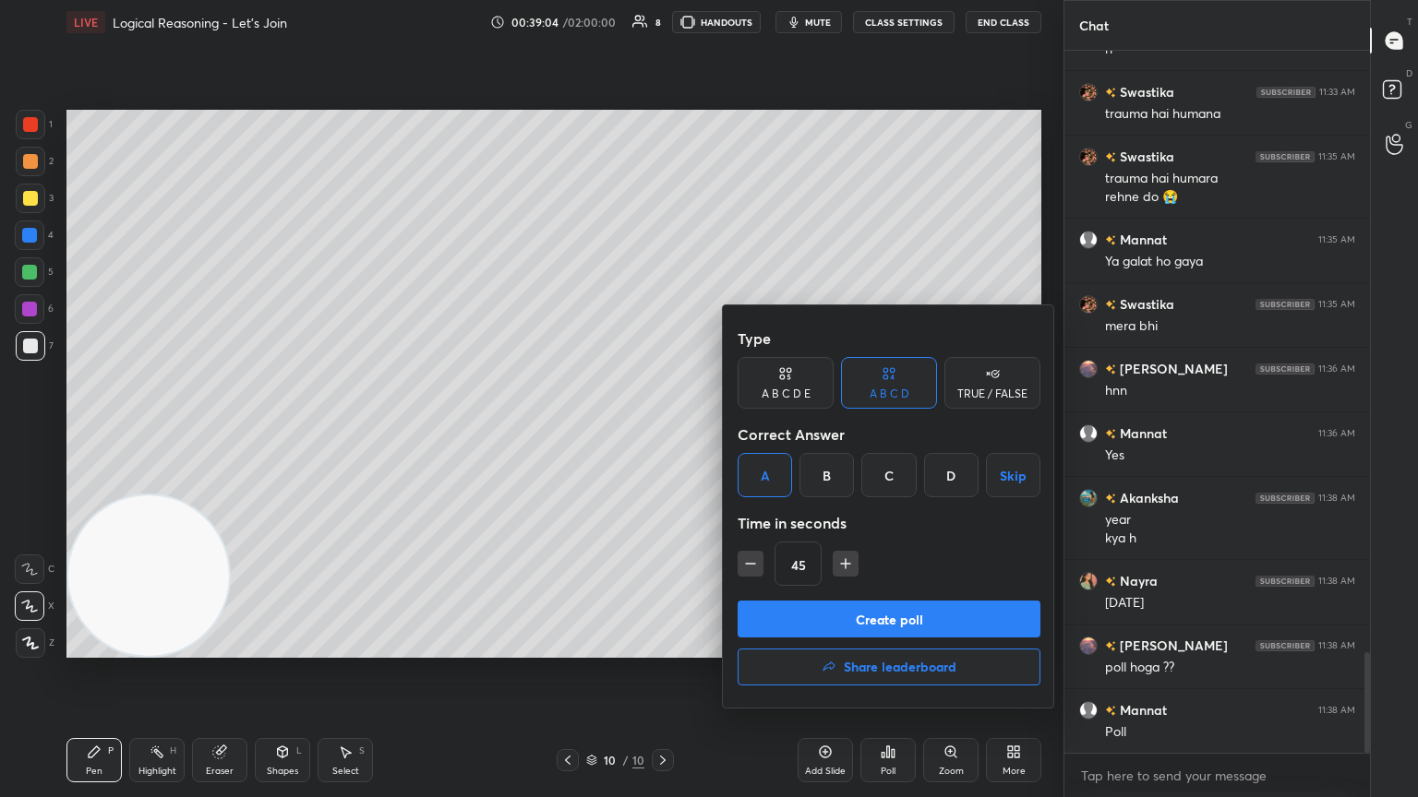
type input "30"
click at [662, 433] on button "Create poll" at bounding box center [888, 619] width 303 height 37
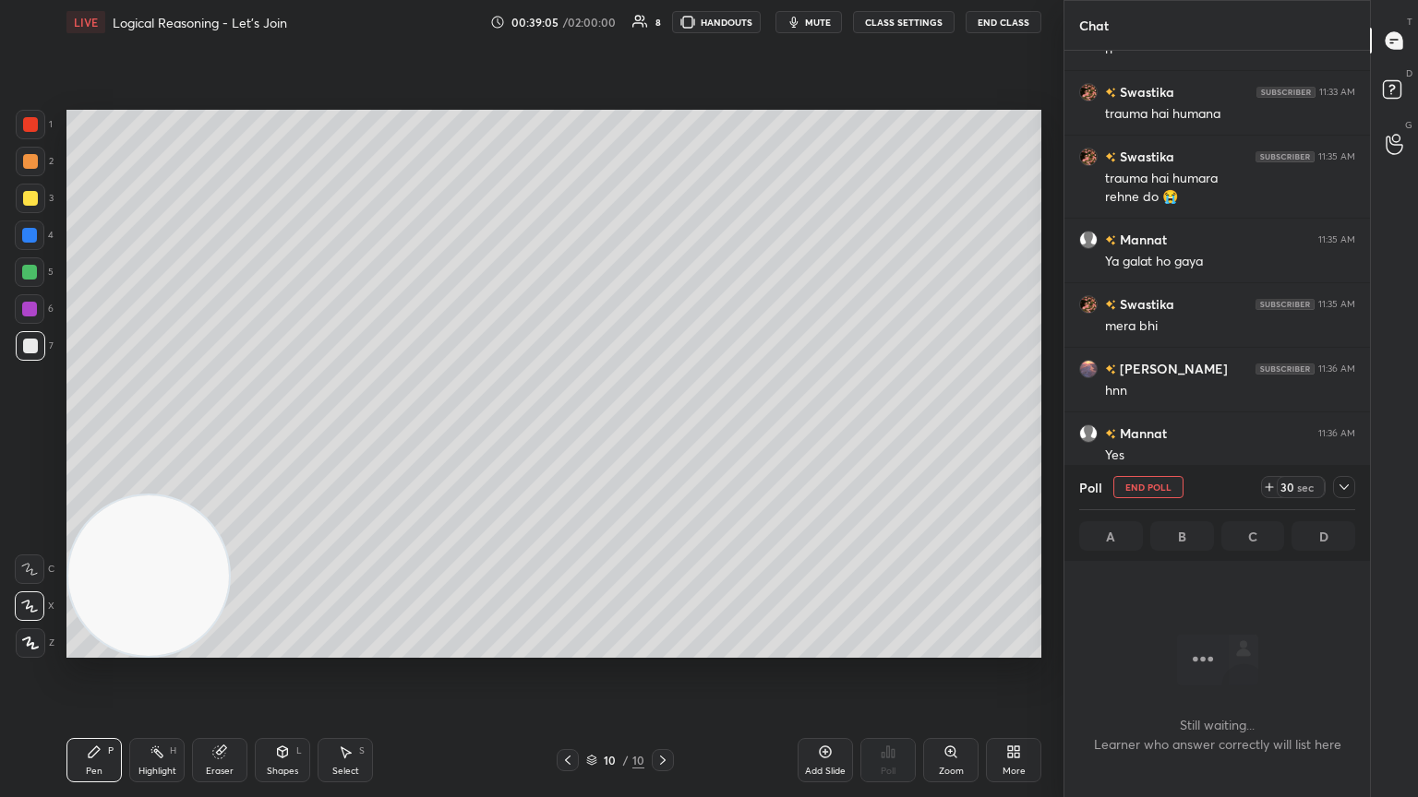
scroll to position [6, 6]
click at [662, 433] on icon at bounding box center [1343, 487] width 15 height 15
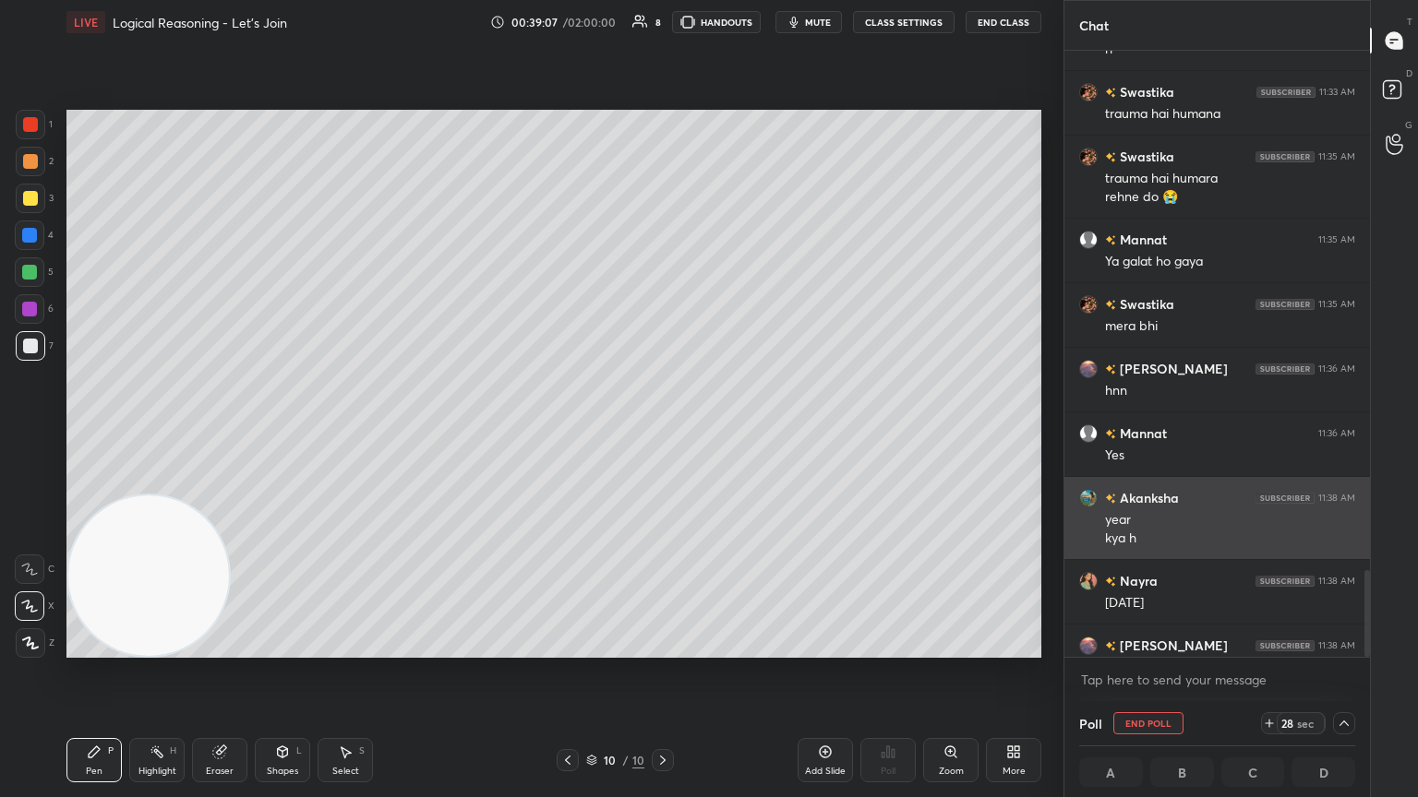
scroll to position [0, 6]
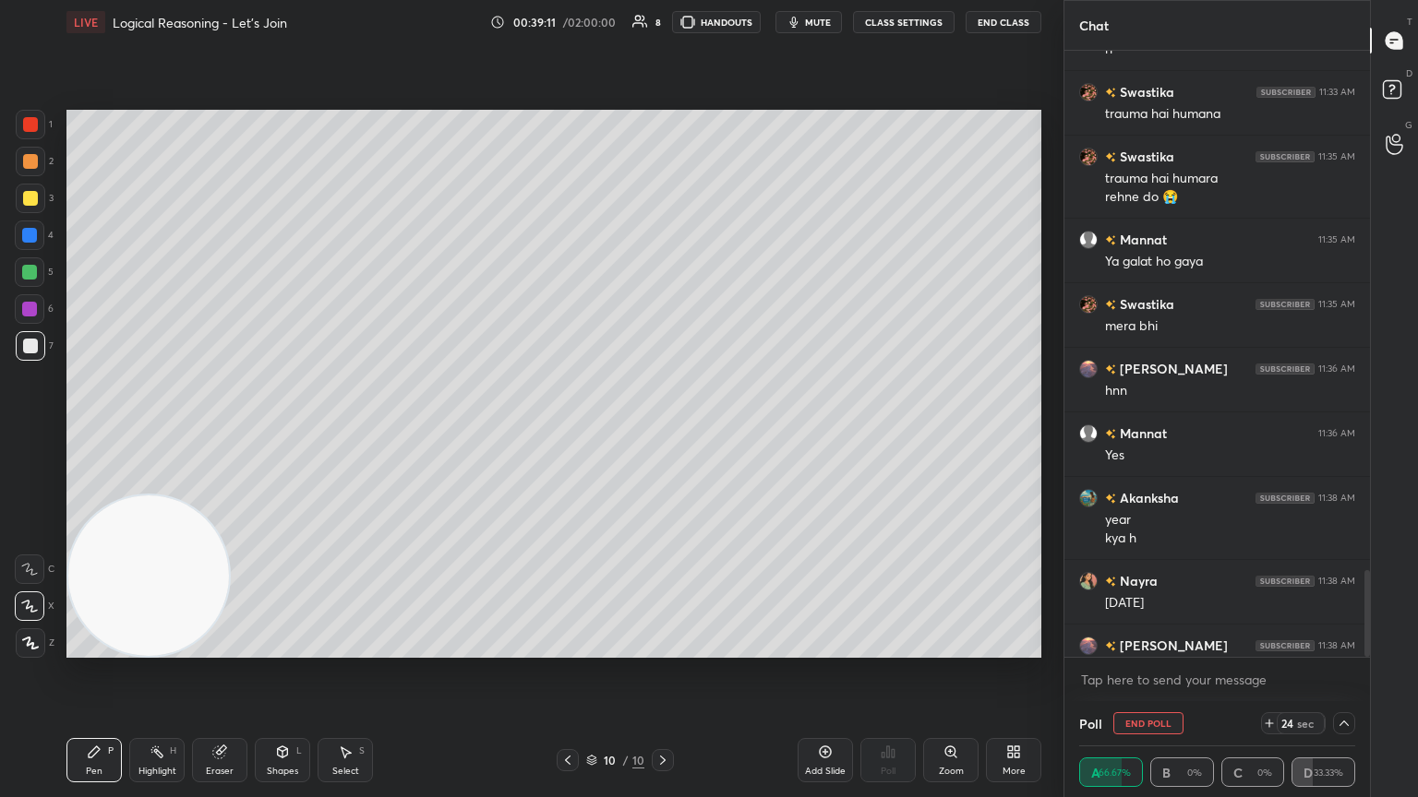
click at [662, 433] on icon at bounding box center [1343, 723] width 15 height 15
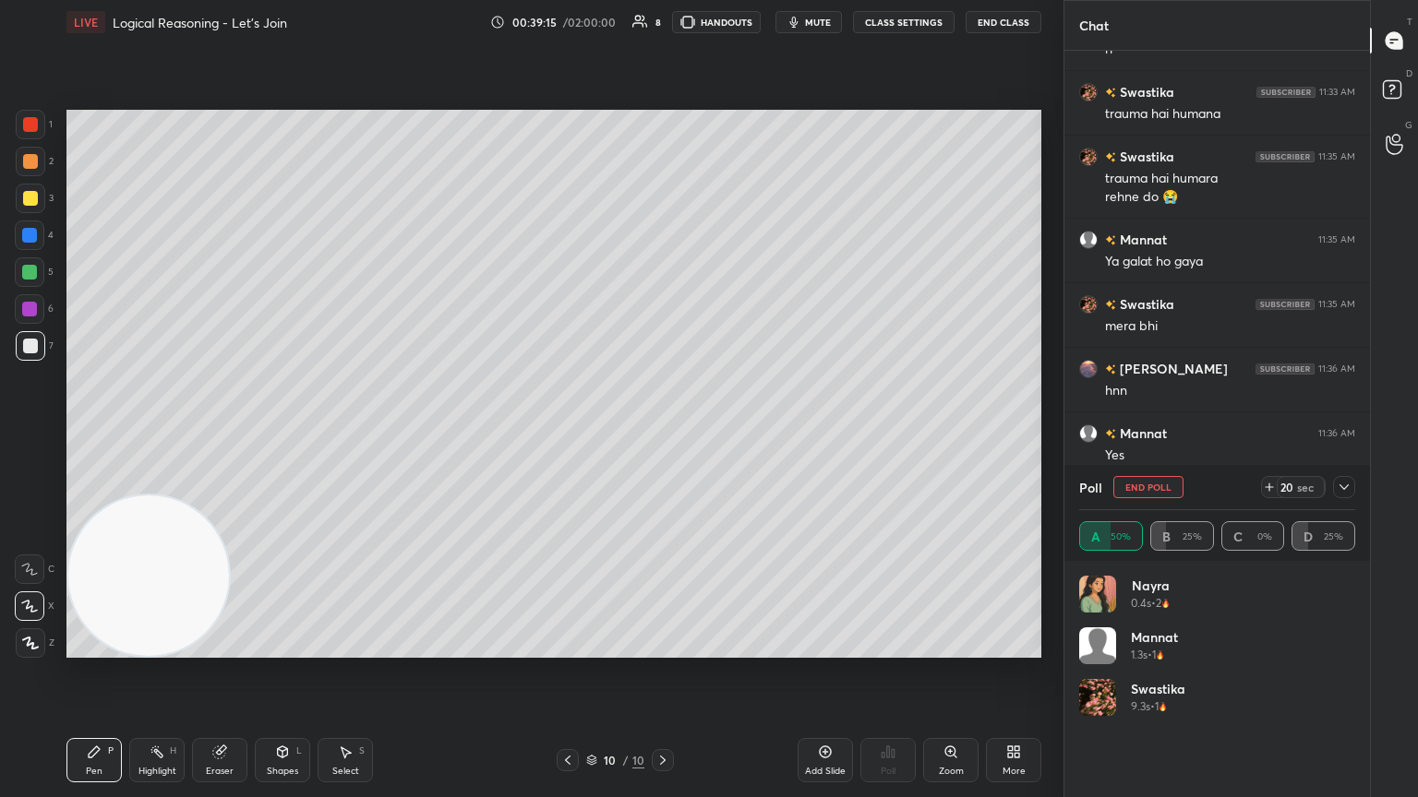
scroll to position [4348, 0]
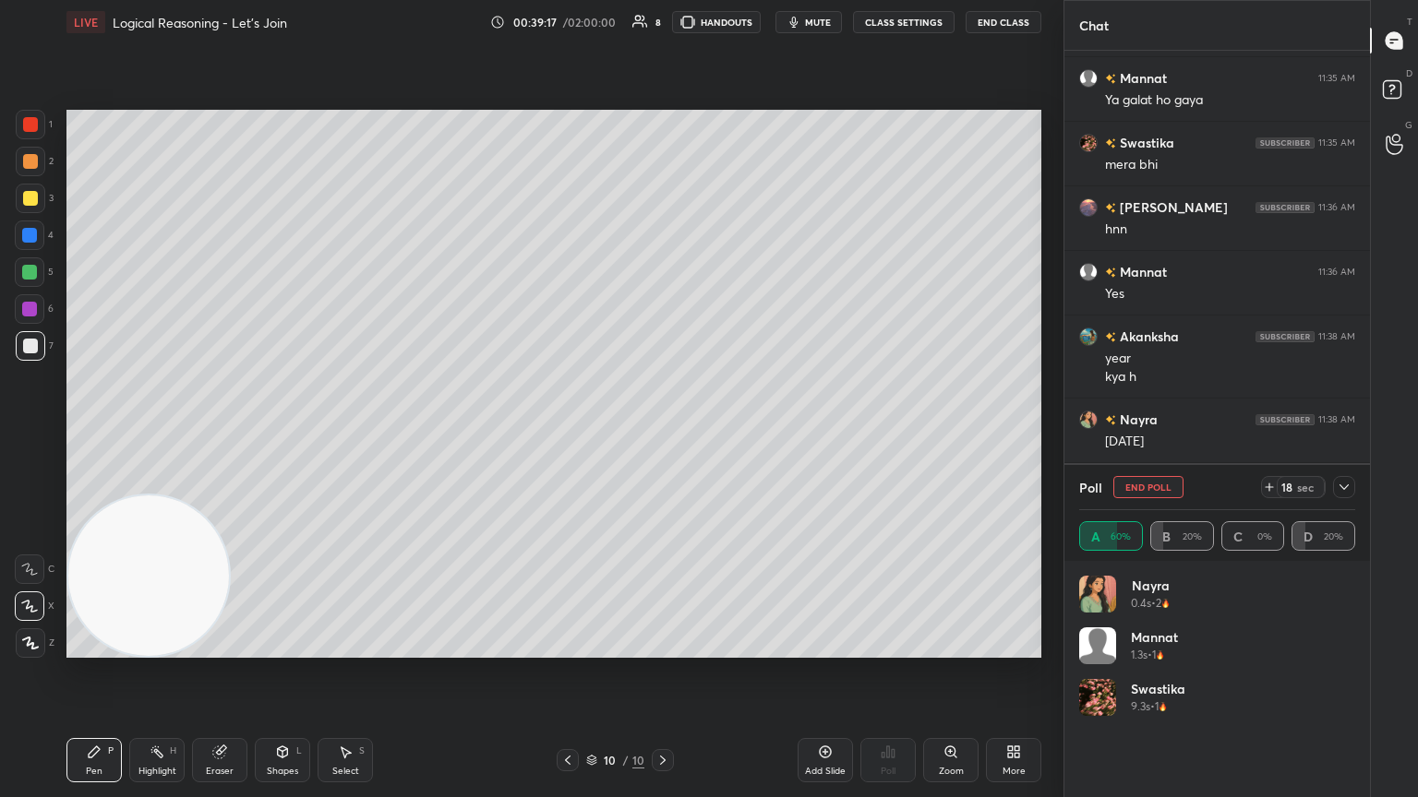
click at [662, 433] on div at bounding box center [1344, 487] width 22 height 22
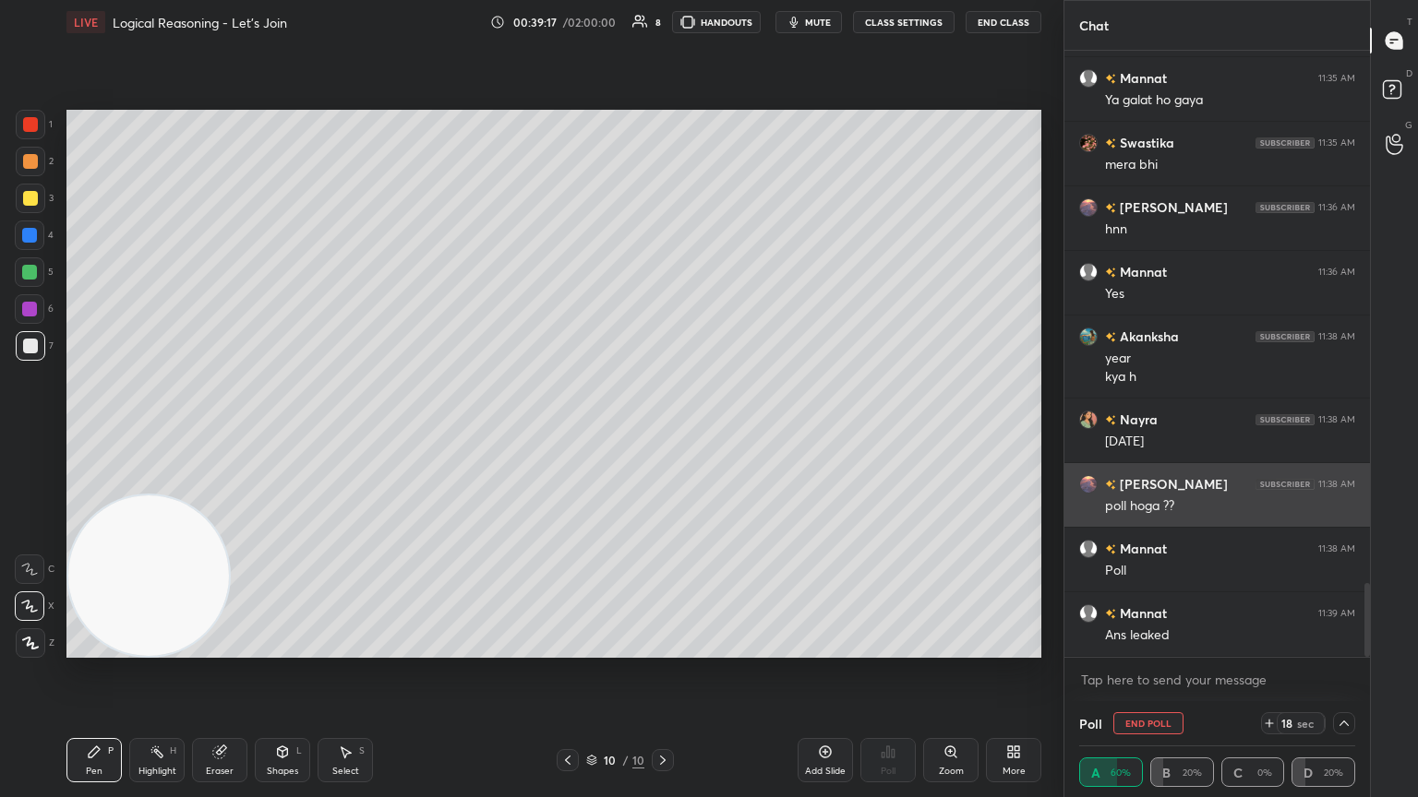
scroll to position [0, 6]
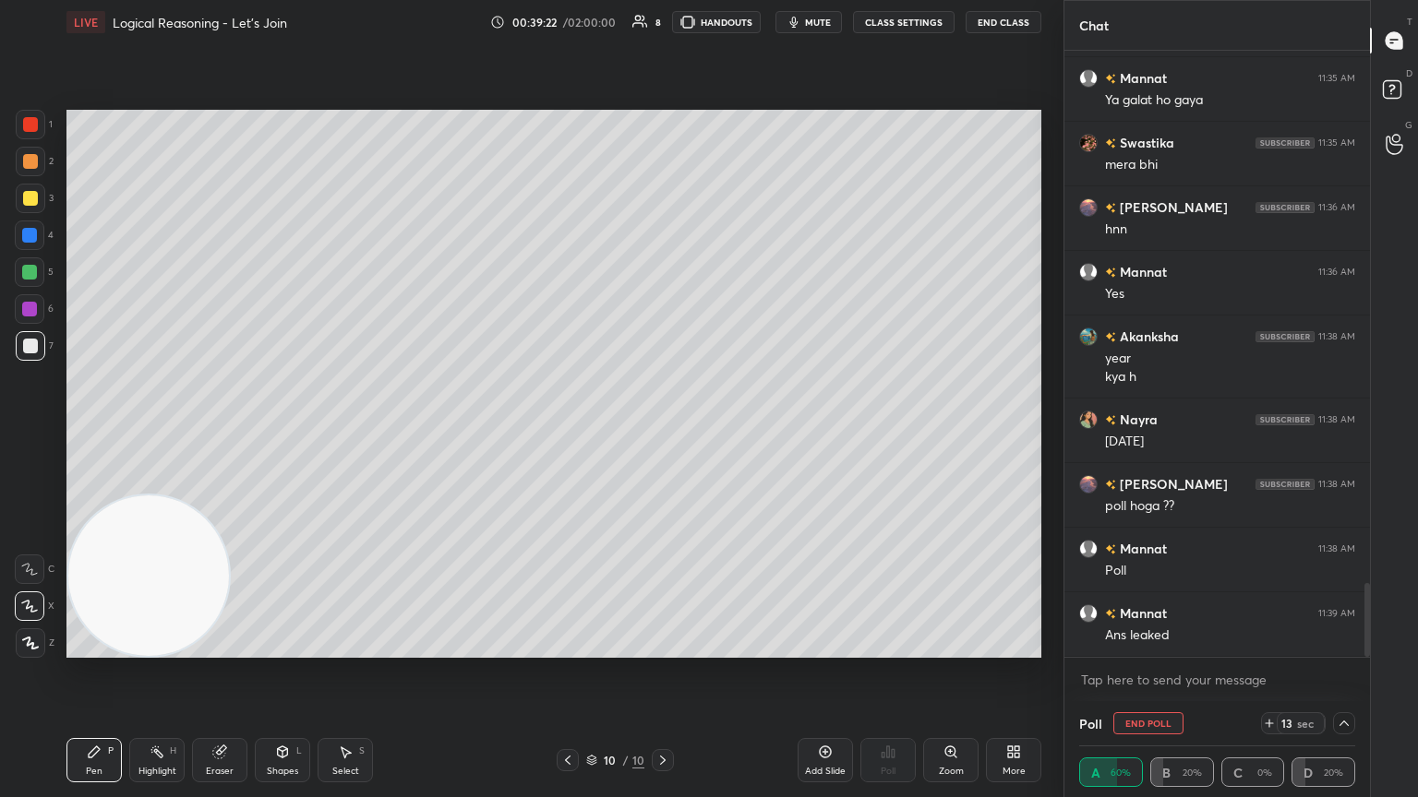
click at [662, 433] on icon at bounding box center [1343, 723] width 15 height 15
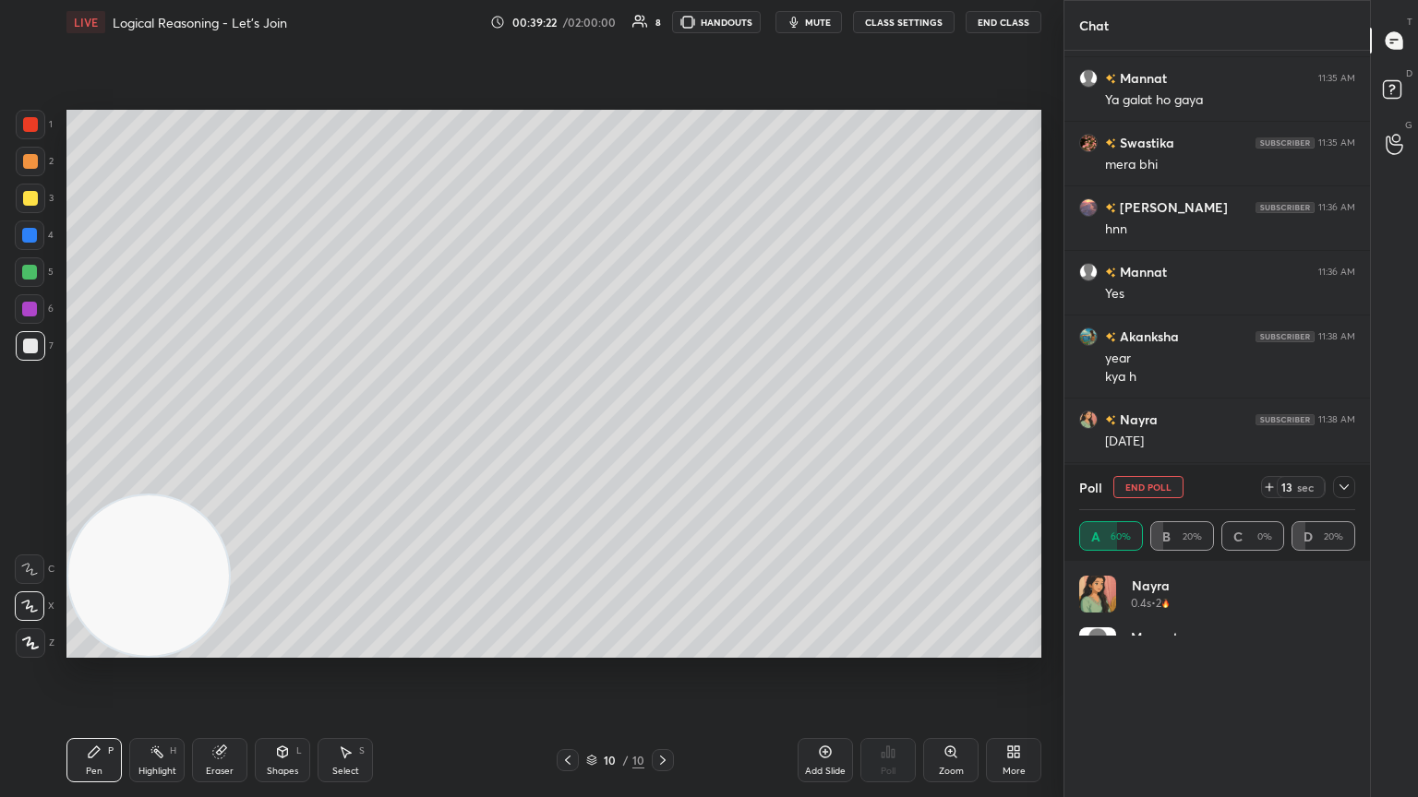
scroll to position [214, 270]
drag, startPoint x: 1343, startPoint y: 487, endPoint x: 1325, endPoint y: 498, distance: 20.7
click at [662, 433] on icon at bounding box center [1343, 487] width 15 height 15
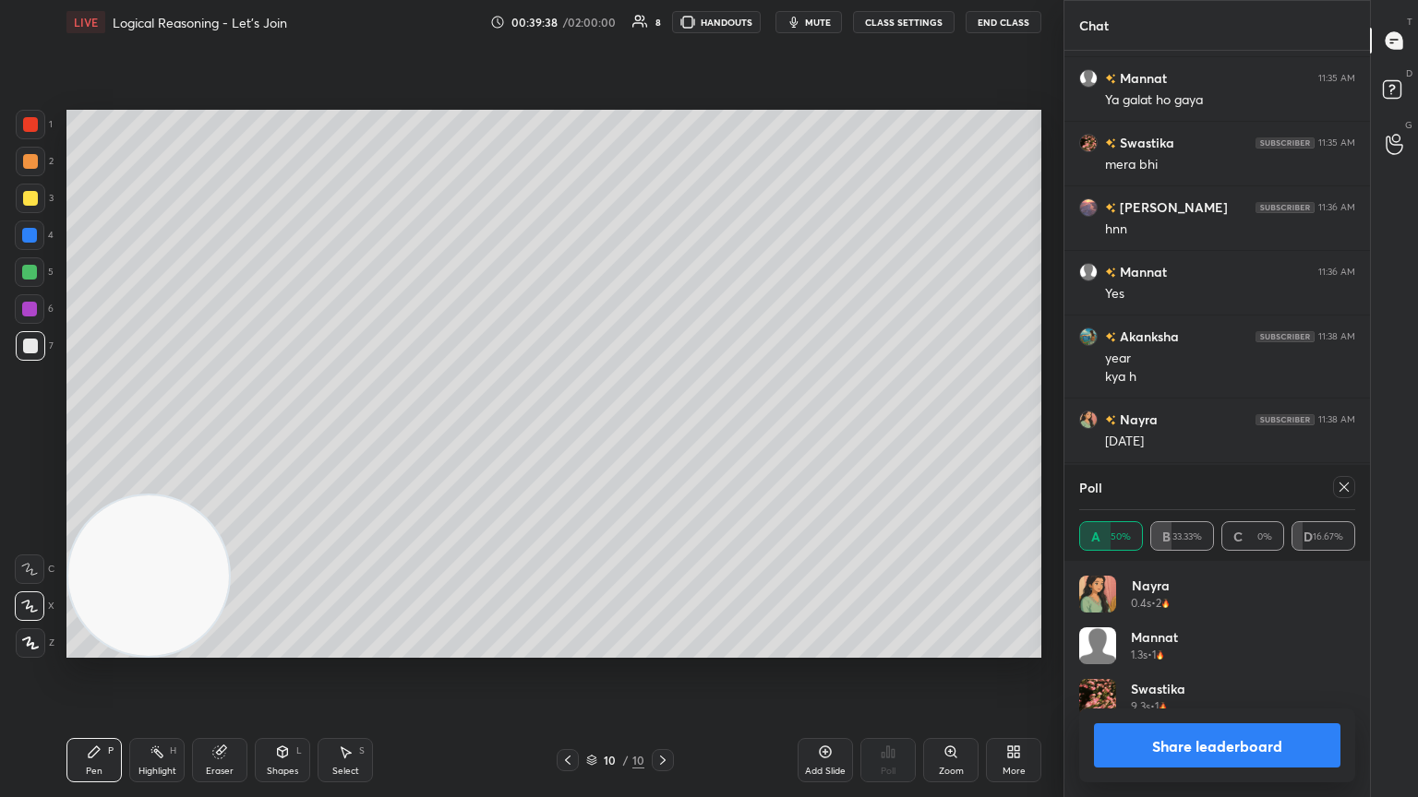
drag, startPoint x: 1346, startPoint y: 487, endPoint x: 1334, endPoint y: 485, distance: 13.2
click at [662, 433] on icon at bounding box center [1343, 487] width 15 height 15
type textarea "x"
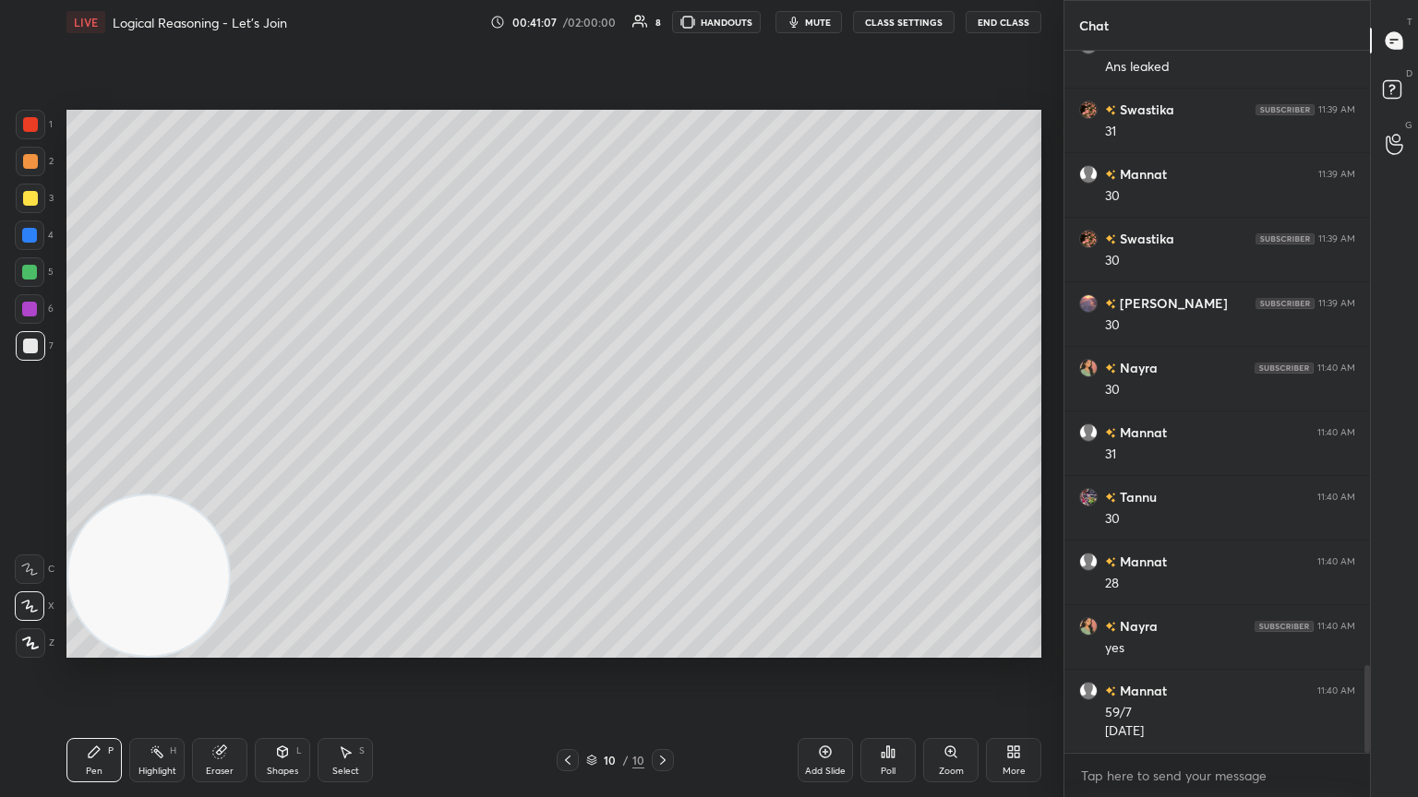
scroll to position [4980, 0]
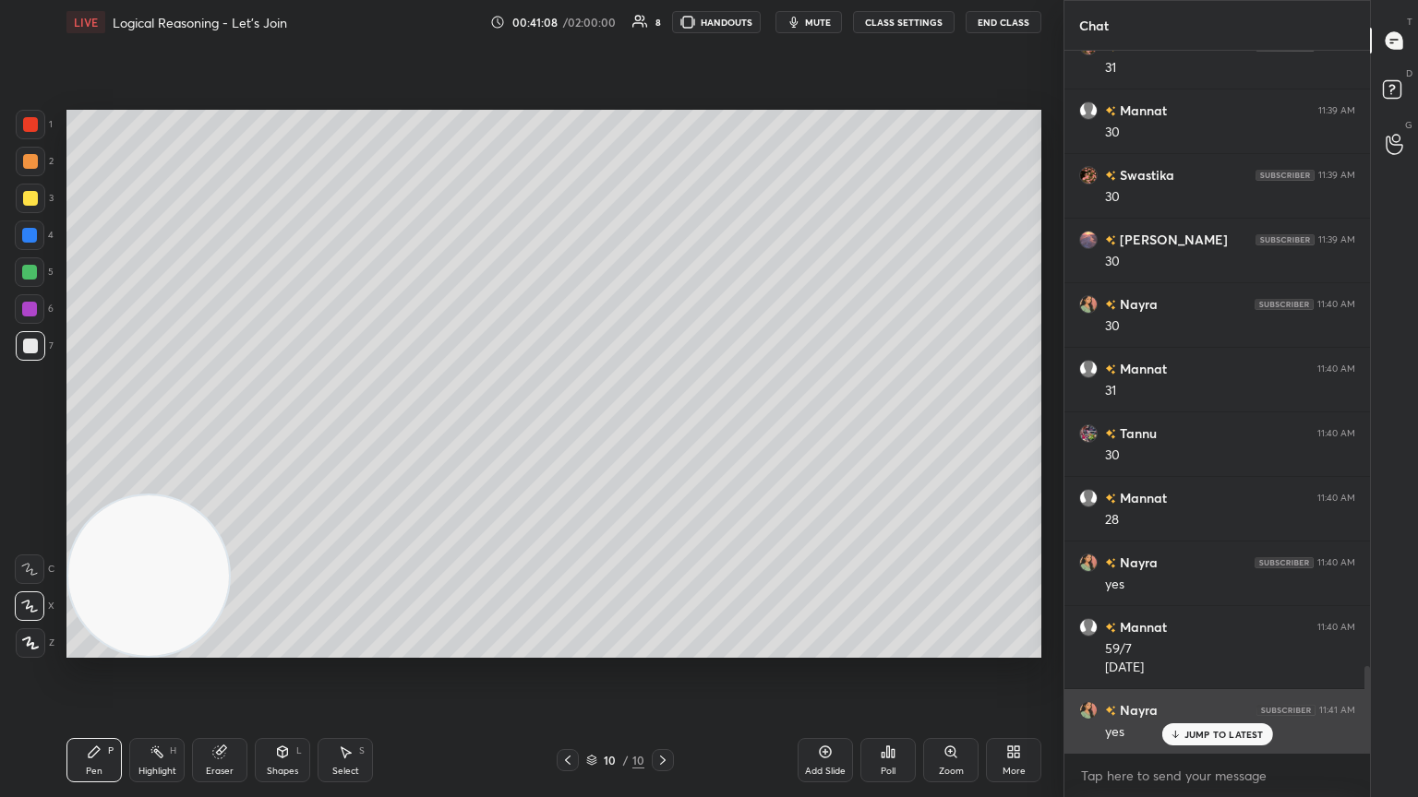
click at [662, 433] on div "JUMP TO LATEST" at bounding box center [1216, 735] width 111 height 22
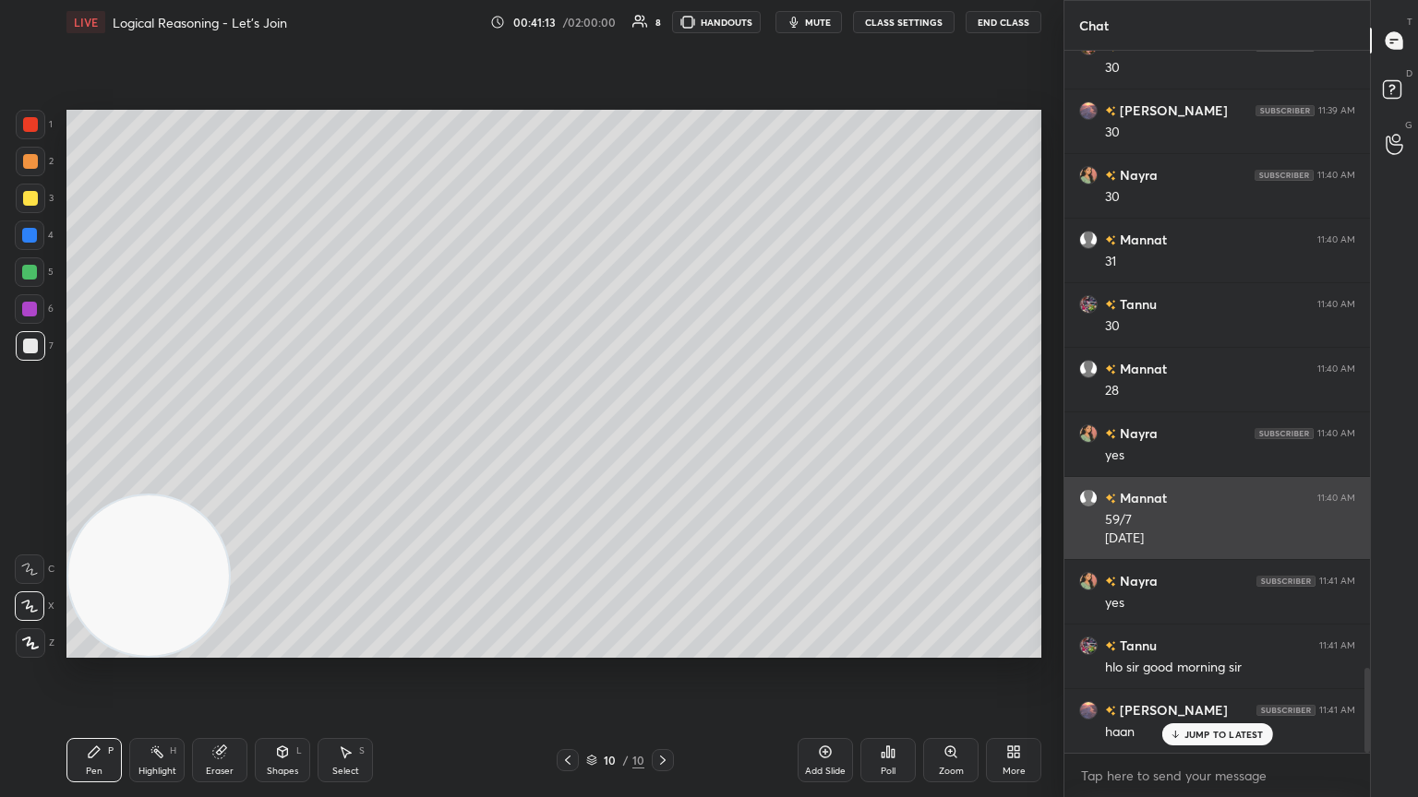
scroll to position [5175, 0]
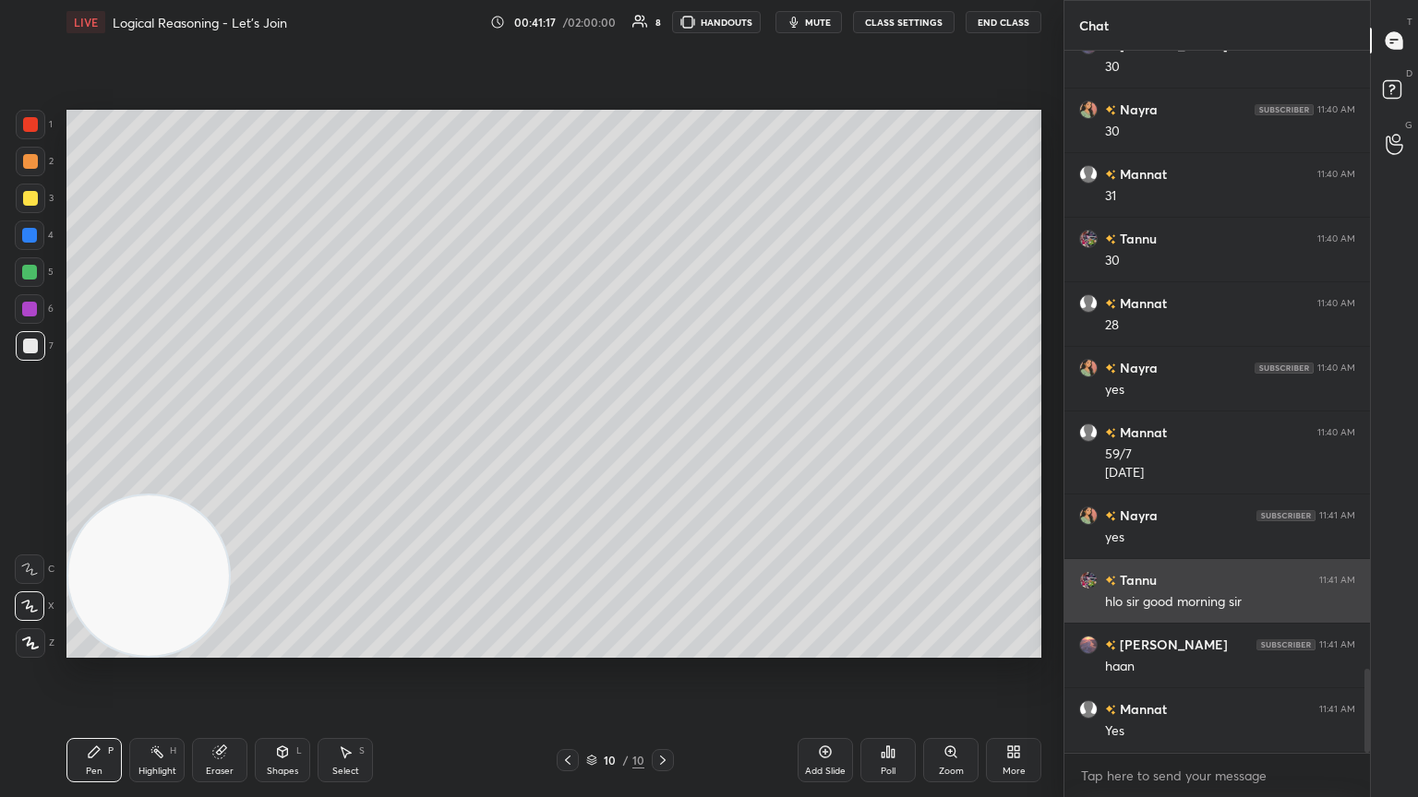
click at [662, 433] on div "Tannu 11:41 AM hlo sir good morning sir" at bounding box center [1216, 591] width 305 height 64
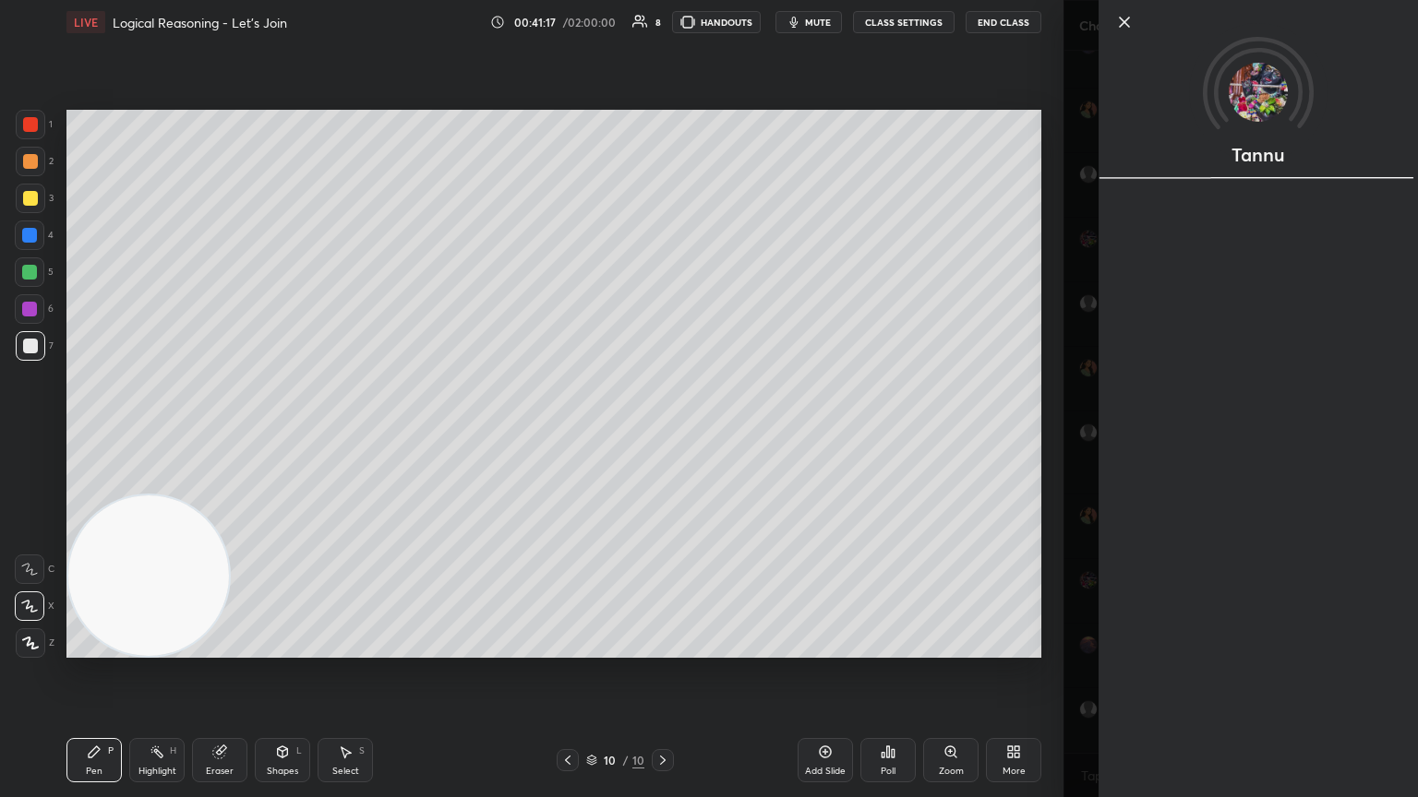
click at [662, 433] on div "Tannu" at bounding box center [1240, 398] width 354 height 797
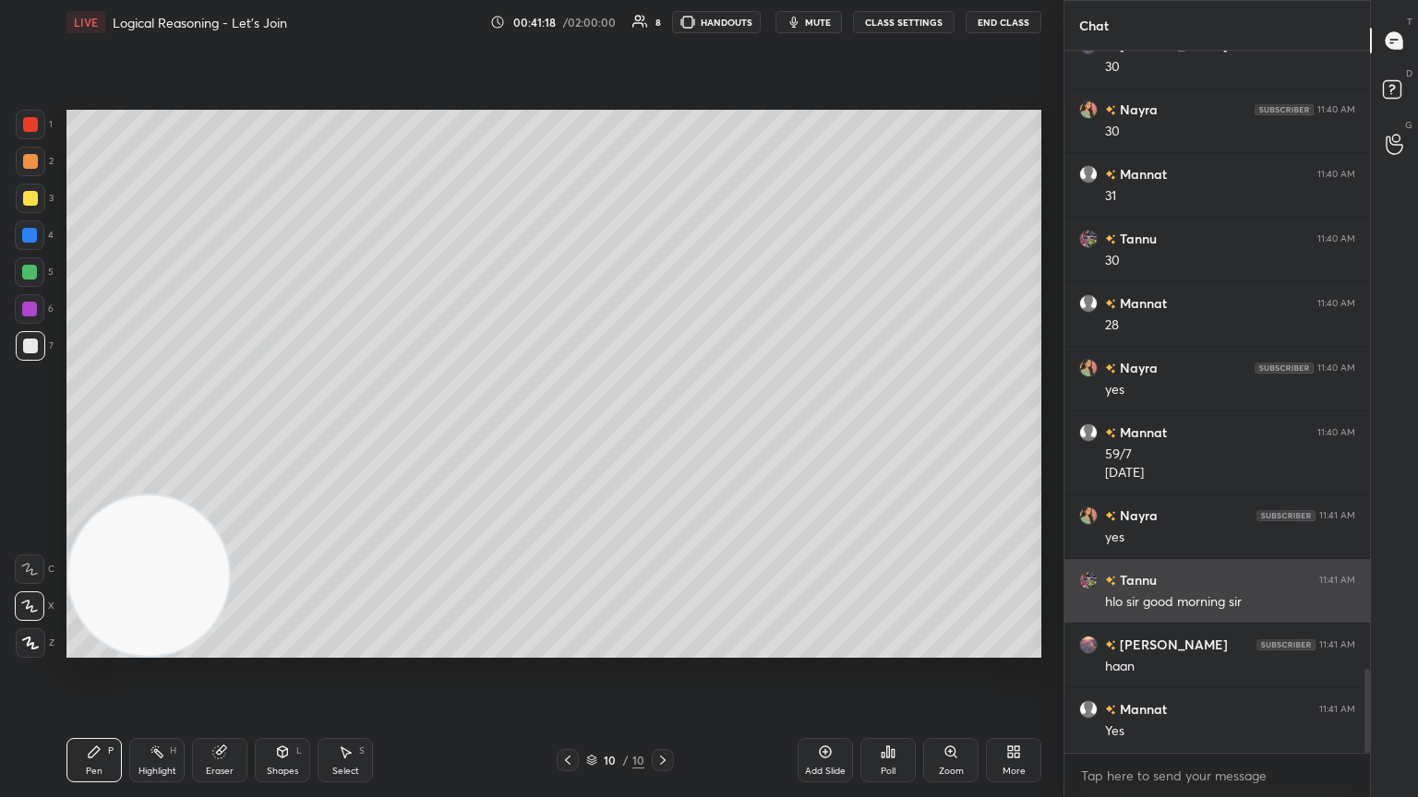
click at [662, 433] on div "Tannu 11:41 AM hlo sir good morning sir" at bounding box center [1216, 591] width 305 height 64
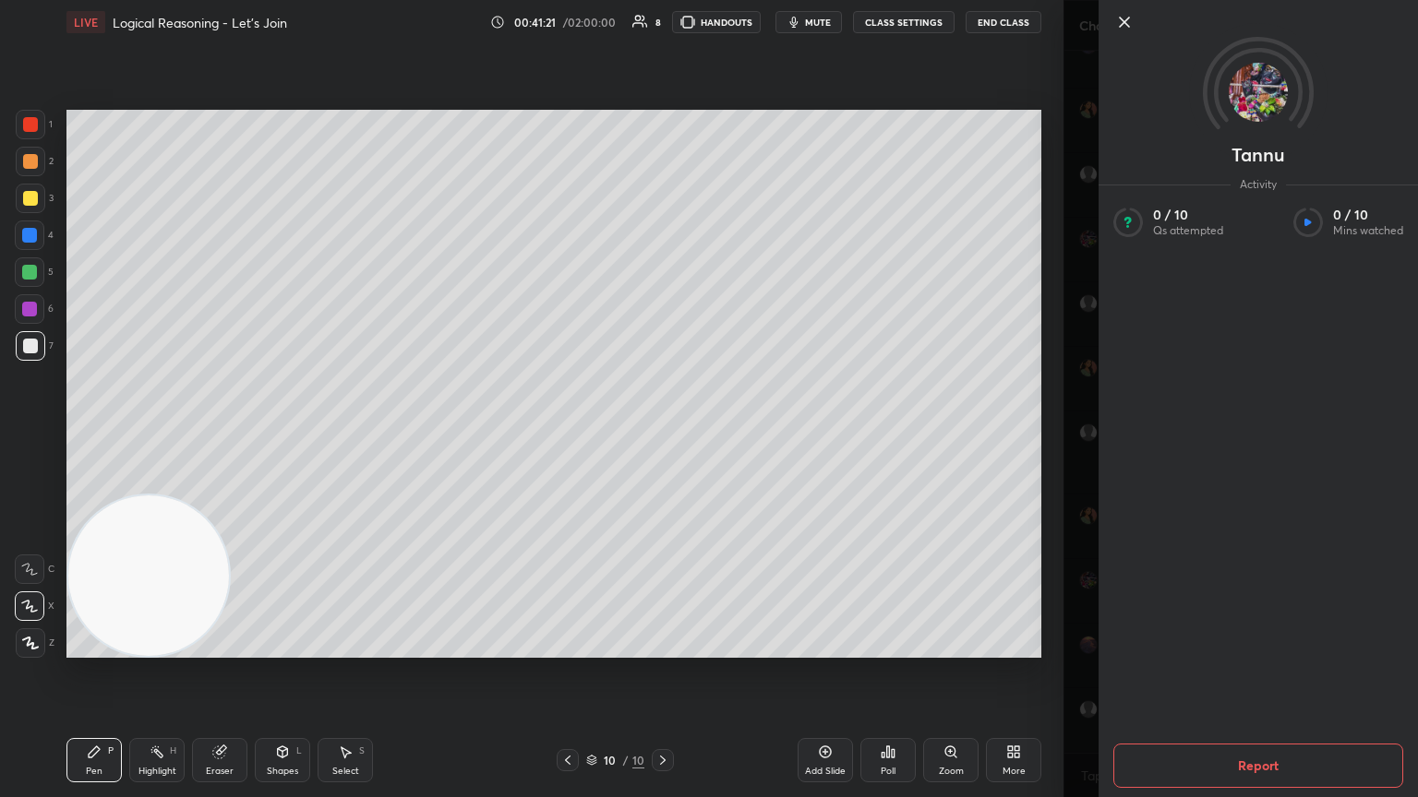
click at [662, 20] on icon at bounding box center [1124, 22] width 22 height 22
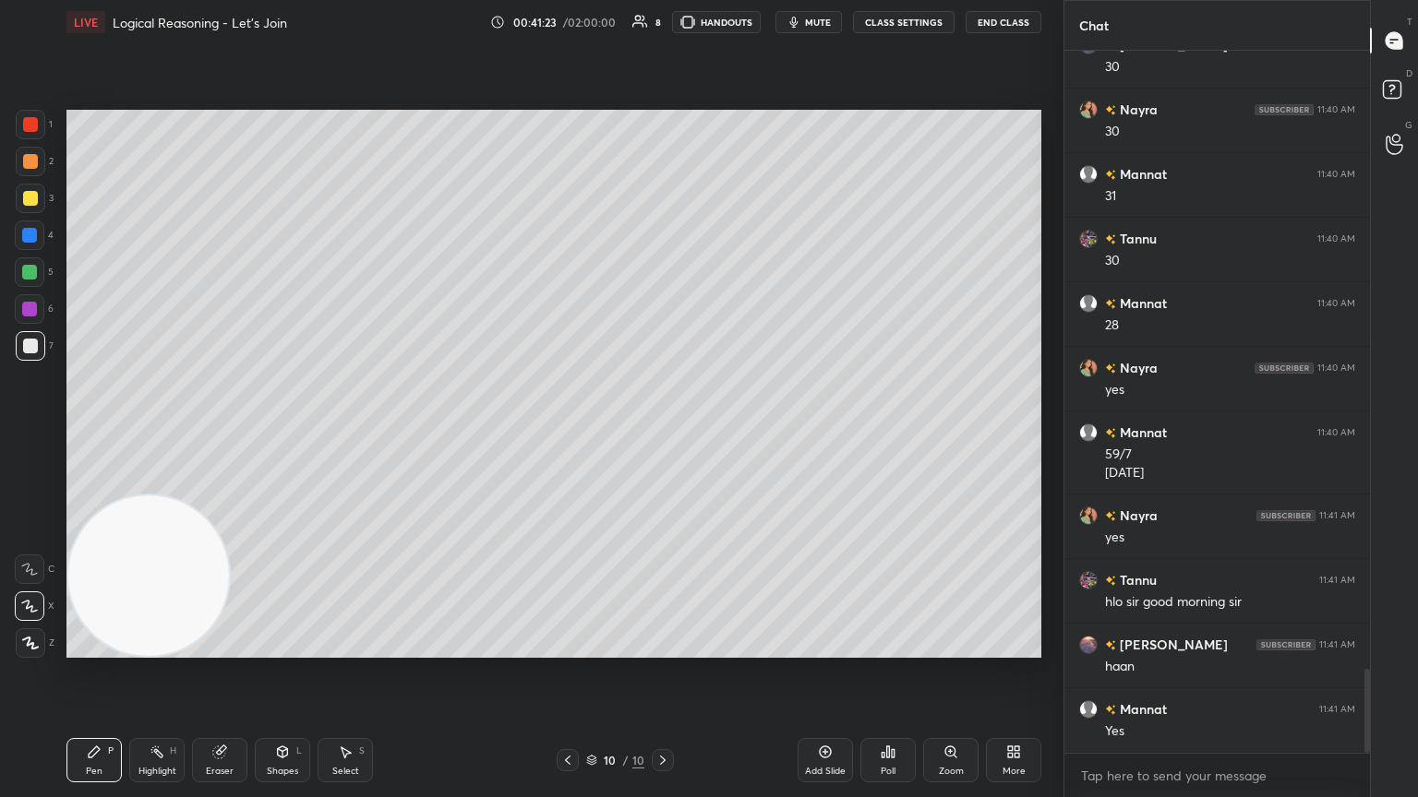
drag, startPoint x: 839, startPoint y: 748, endPoint x: 842, endPoint y: 739, distance: 9.6
click at [662, 433] on div "Add Slide" at bounding box center [824, 760] width 55 height 44
click at [24, 197] on div at bounding box center [30, 198] width 15 height 15
drag, startPoint x: 27, startPoint y: 347, endPoint x: 38, endPoint y: 348, distance: 11.1
click at [26, 347] on div at bounding box center [30, 346] width 15 height 15
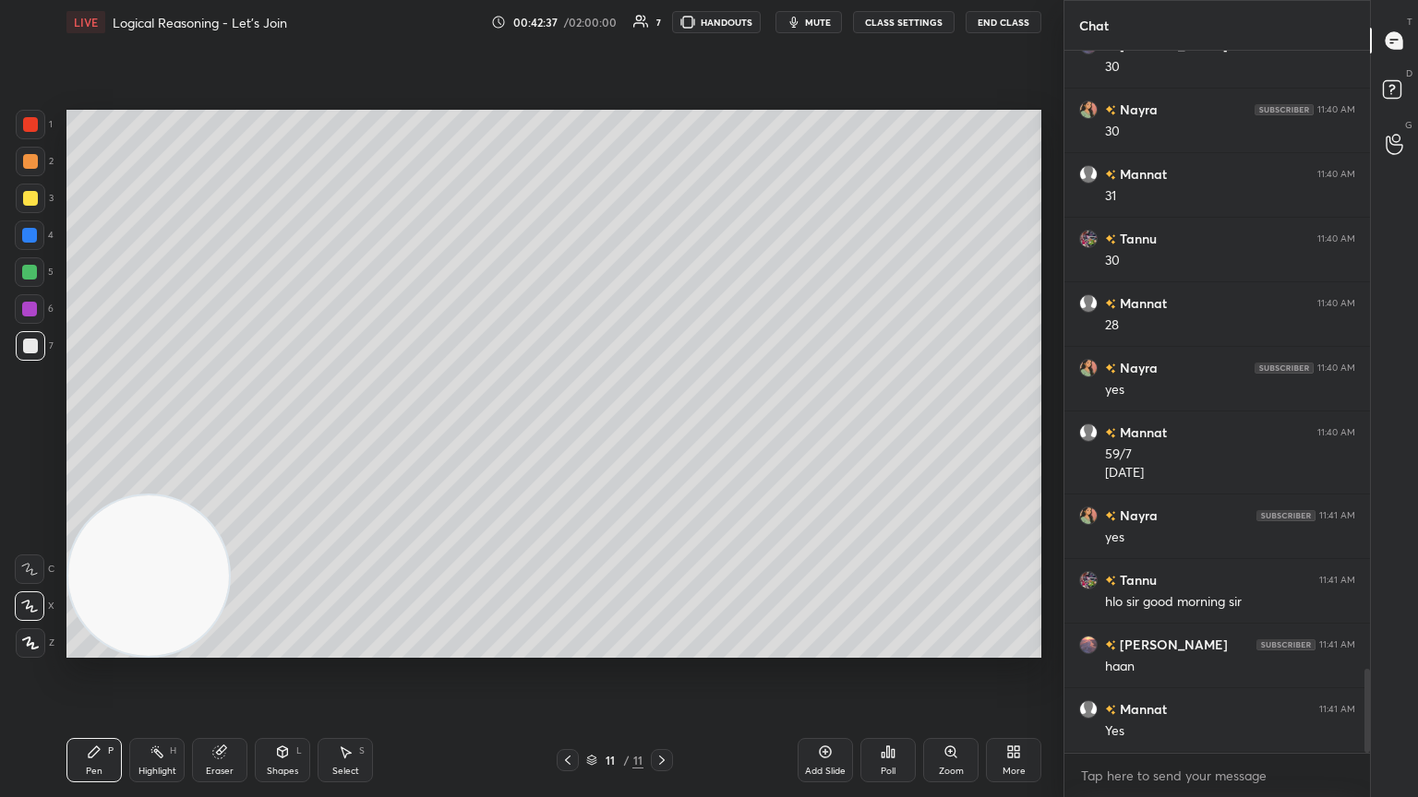
click at [662, 26] on icon "button" at bounding box center [793, 22] width 15 height 15
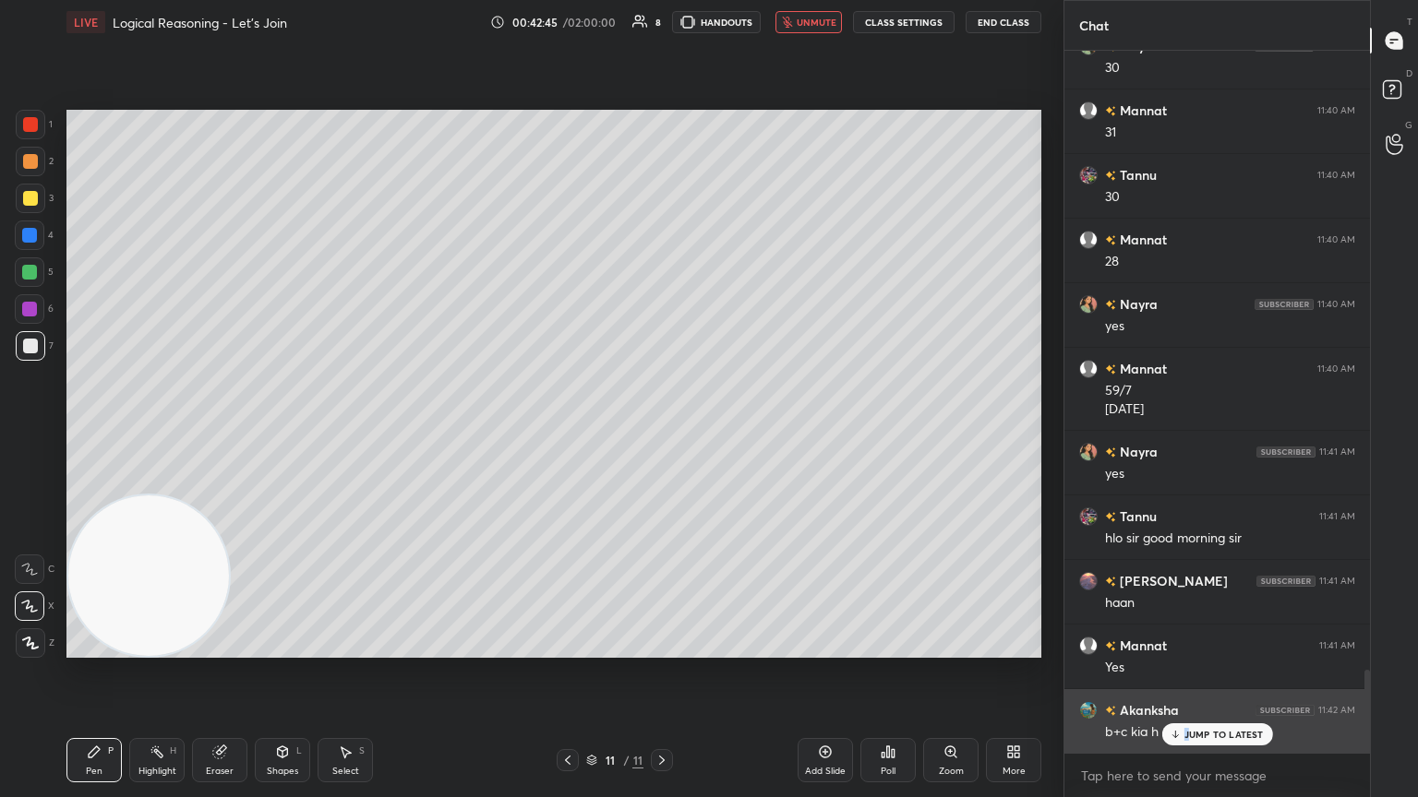
click at [662, 433] on div "JUMP TO LATEST" at bounding box center [1216, 735] width 111 height 22
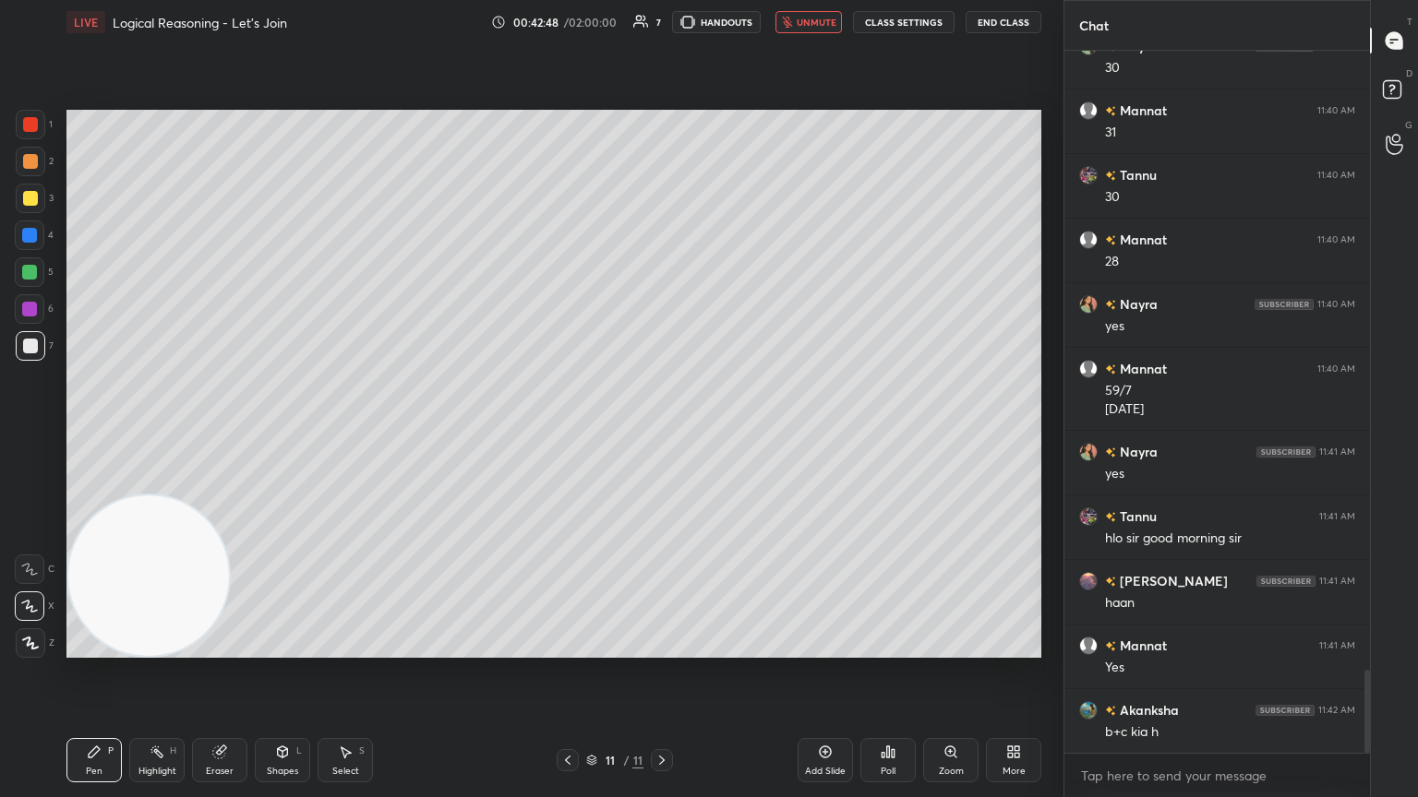
click at [232, 433] on div "Eraser" at bounding box center [219, 760] width 55 height 44
click at [118, 433] on div "Pen P" at bounding box center [93, 760] width 55 height 44
drag, startPoint x: 808, startPoint y: 24, endPoint x: 768, endPoint y: 32, distance: 40.5
click at [662, 23] on span "unmute" at bounding box center [816, 22] width 40 height 13
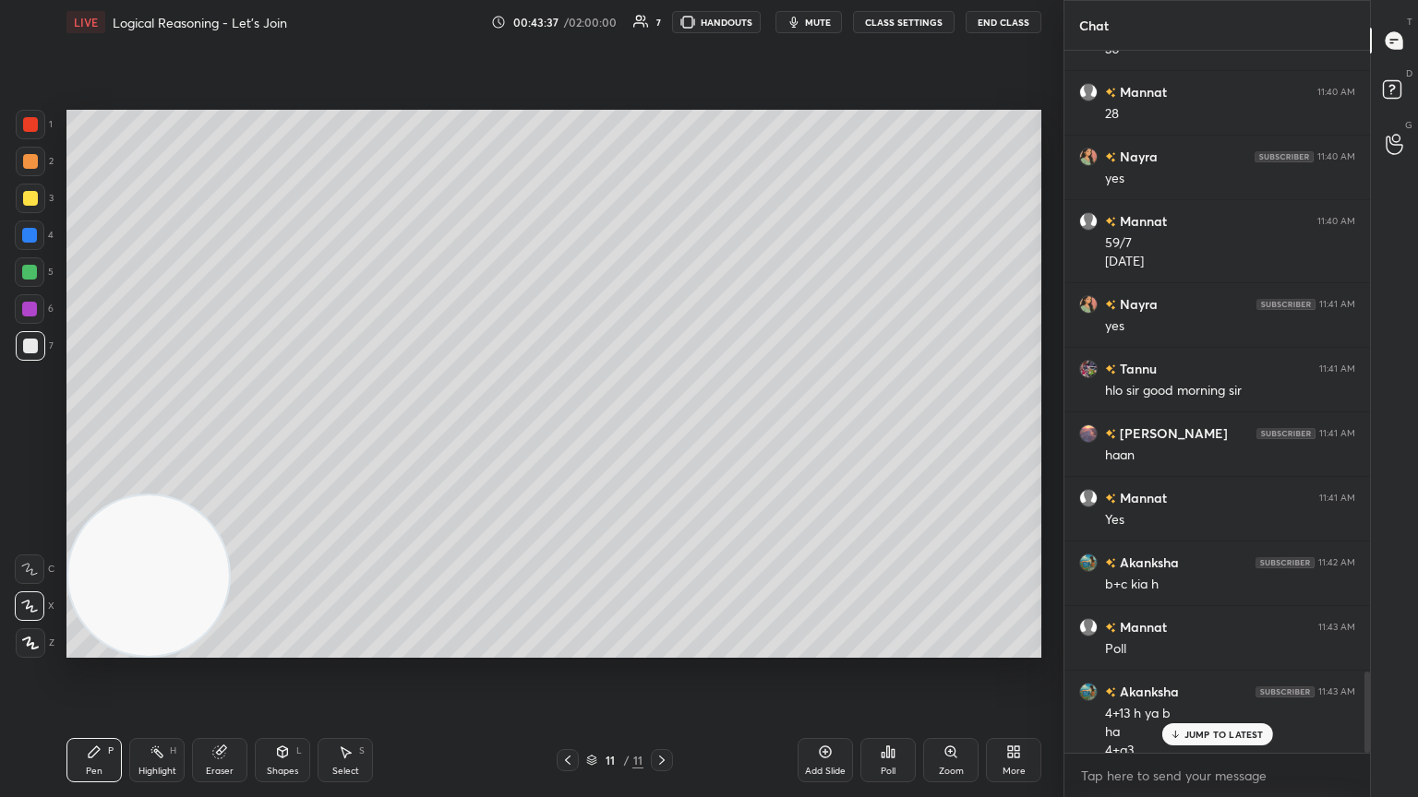
scroll to position [5404, 0]
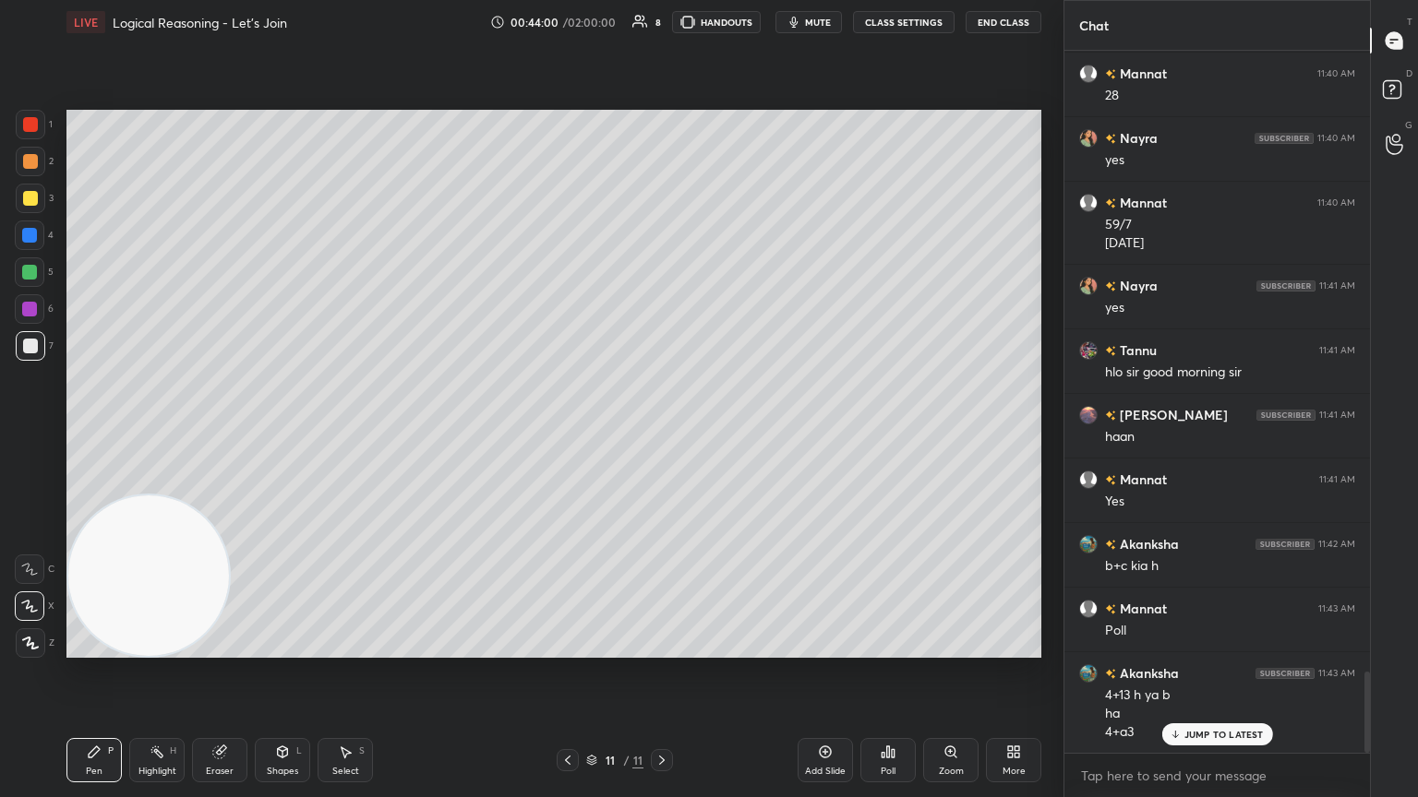
click at [662, 433] on div "Poll" at bounding box center [887, 760] width 55 height 44
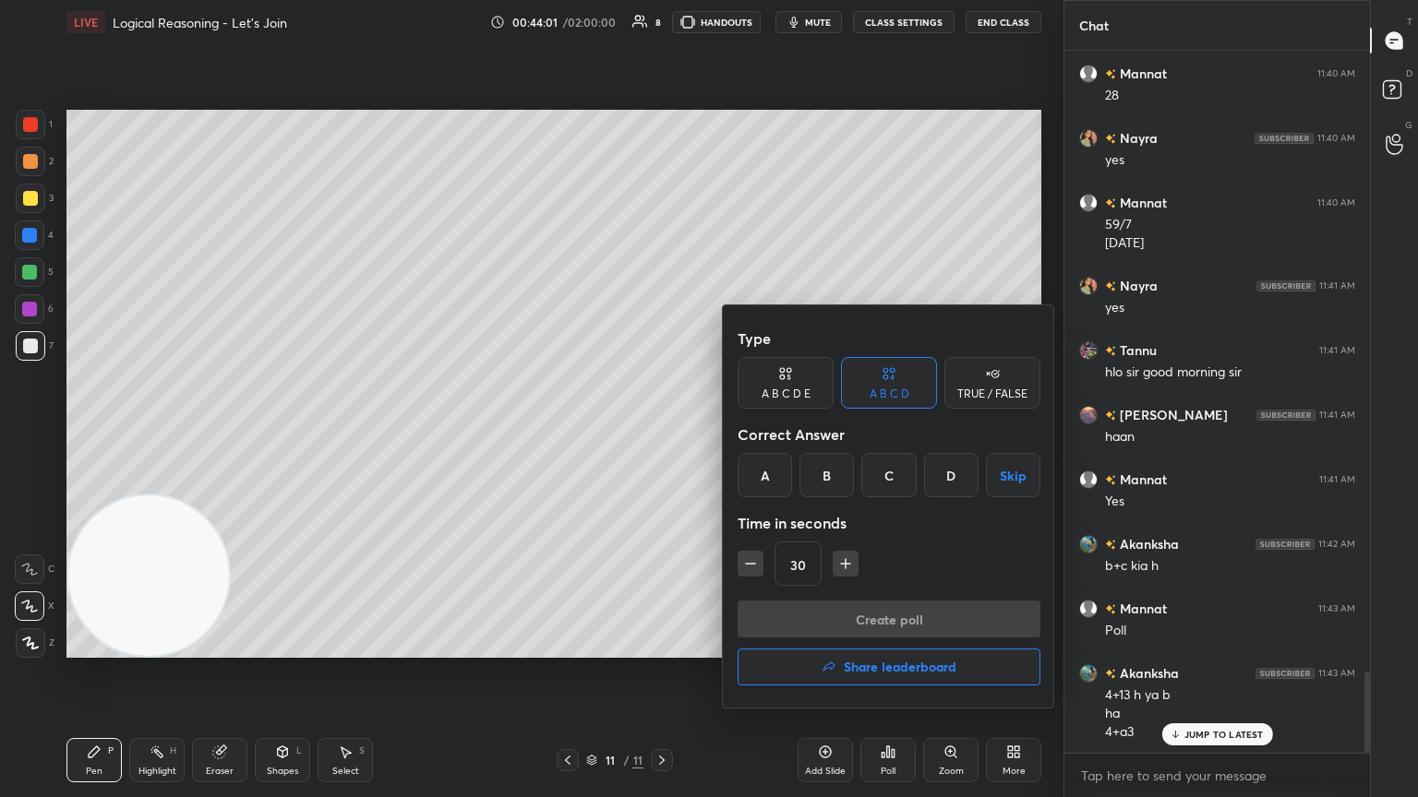
click at [662, 433] on div "D" at bounding box center [951, 475] width 54 height 44
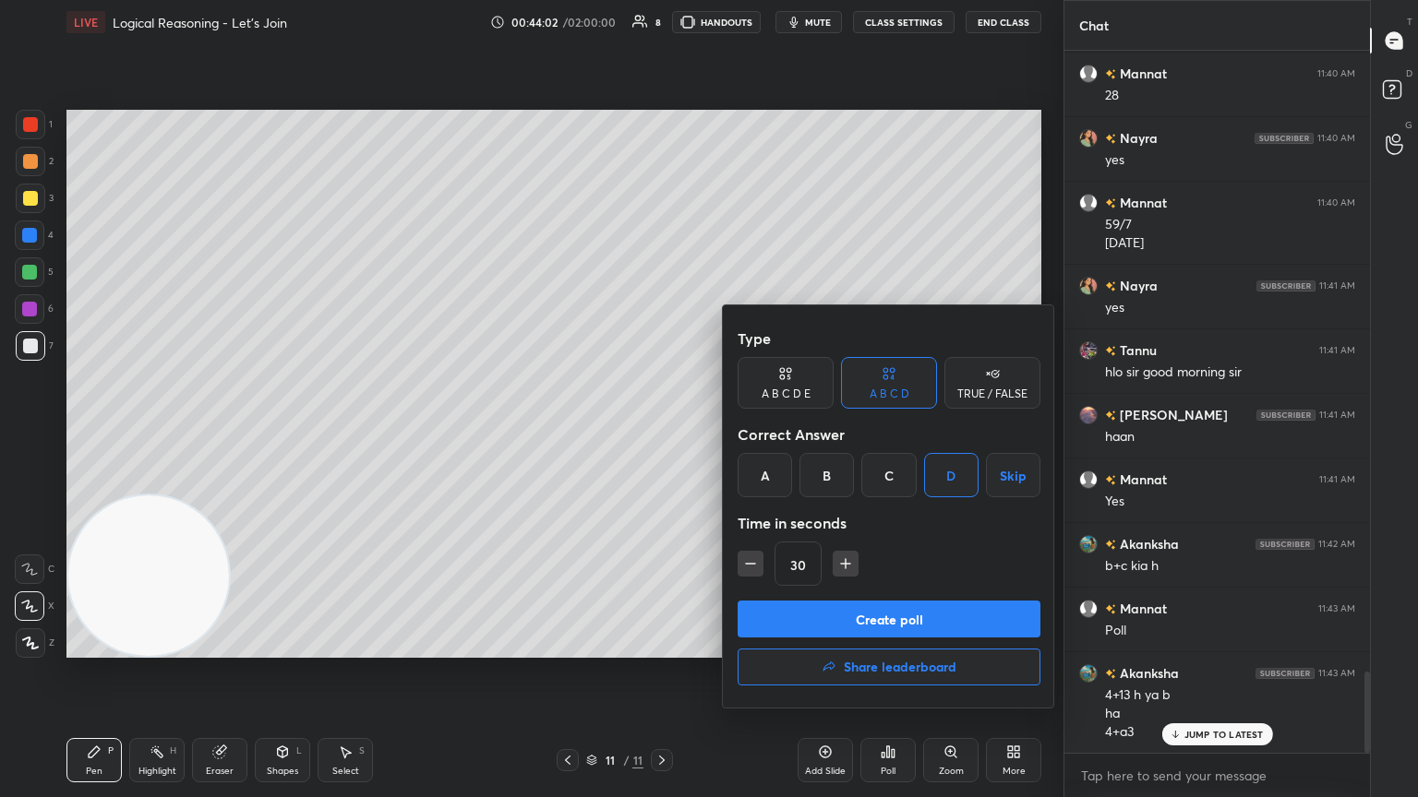
click at [662, 433] on icon "button" at bounding box center [845, 564] width 18 height 18
type input "60"
click at [662, 433] on button "Create poll" at bounding box center [888, 619] width 303 height 37
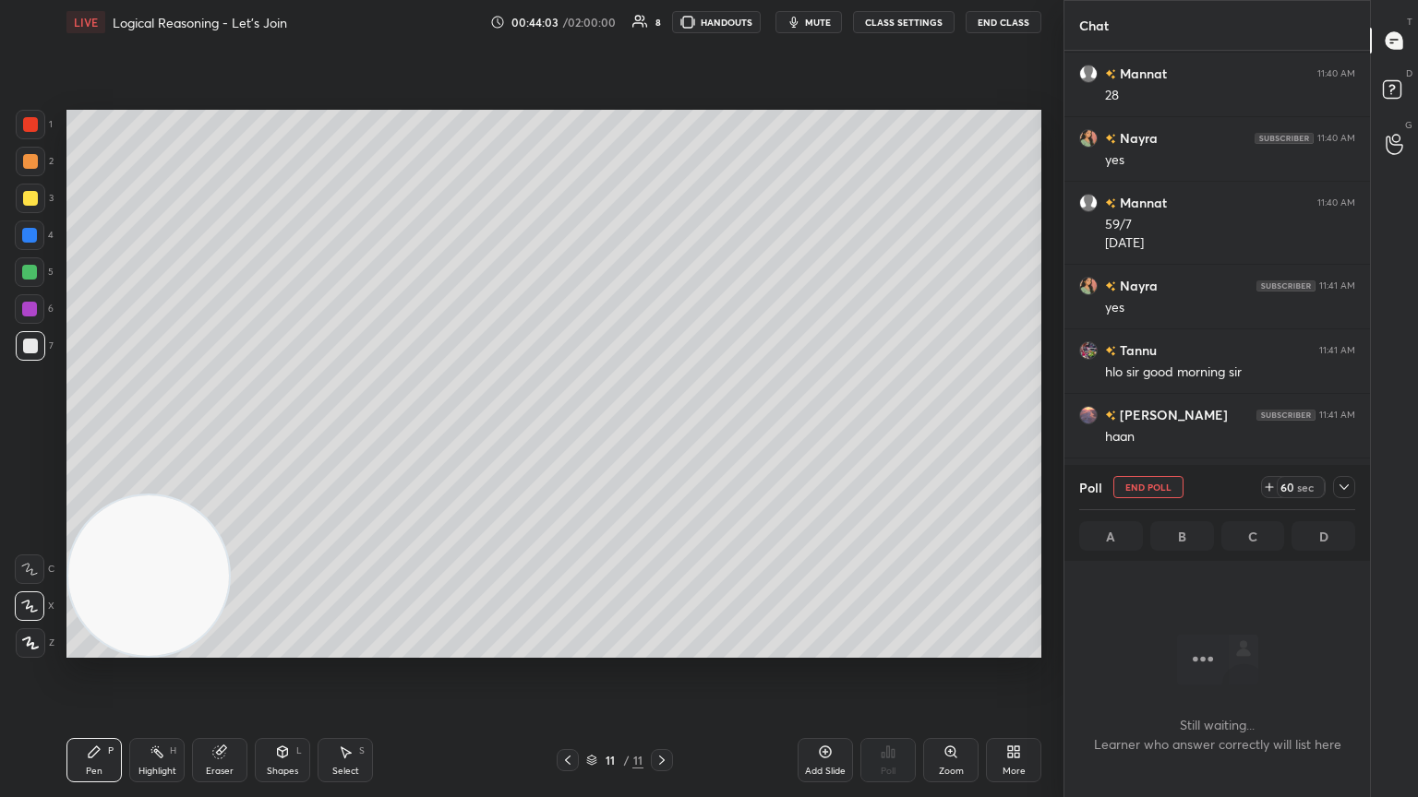
scroll to position [601, 300]
drag, startPoint x: 1346, startPoint y: 485, endPoint x: 1336, endPoint y: 487, distance: 10.5
click at [662, 433] on icon at bounding box center [1343, 487] width 15 height 15
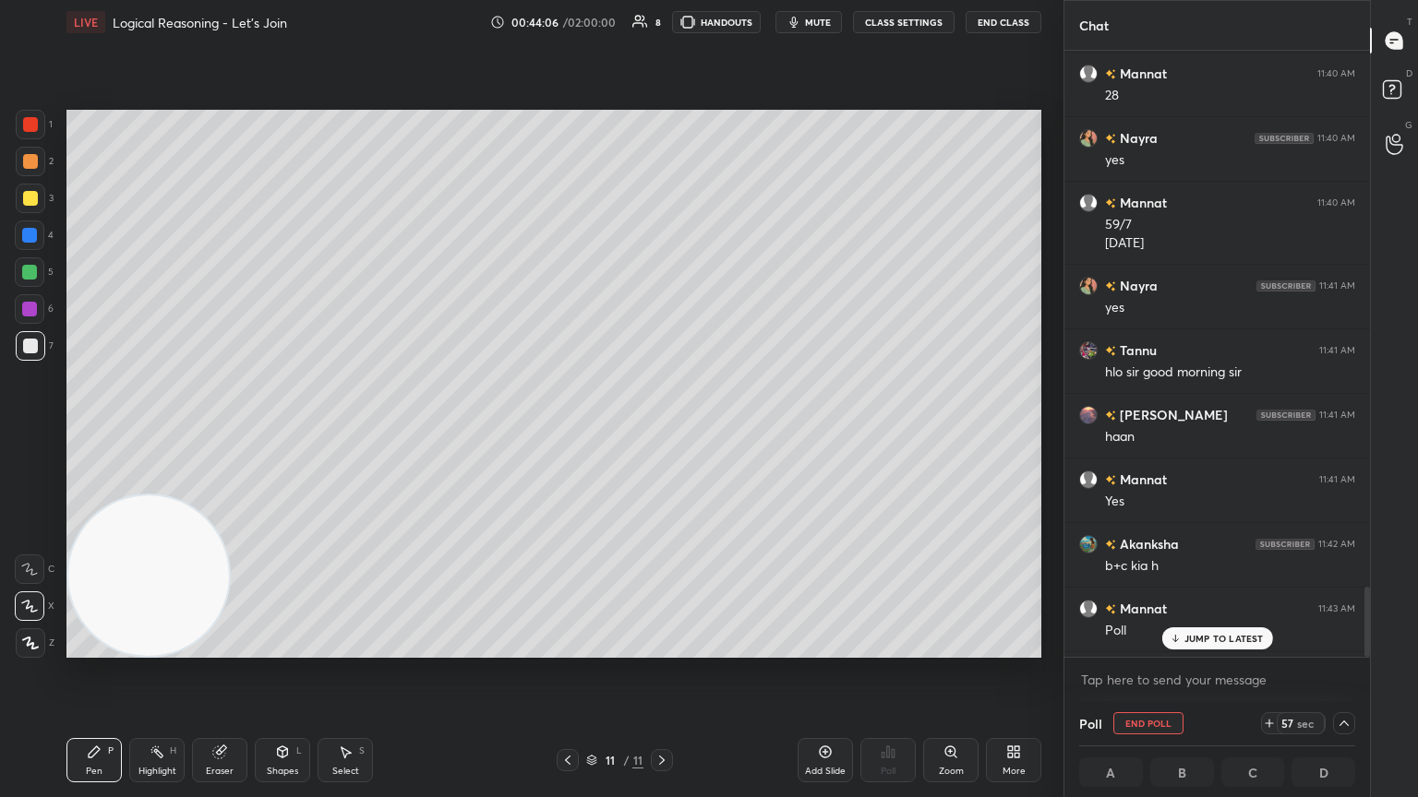
drag, startPoint x: 1370, startPoint y: 595, endPoint x: 1357, endPoint y: 668, distance: 74.0
click at [662, 433] on div "Chat Nayra 11:38 AM [DATE] [PERSON_NAME] 11:38 AM poll hoga ?? Mannat 11:38 AM …" at bounding box center [1240, 398] width 354 height 797
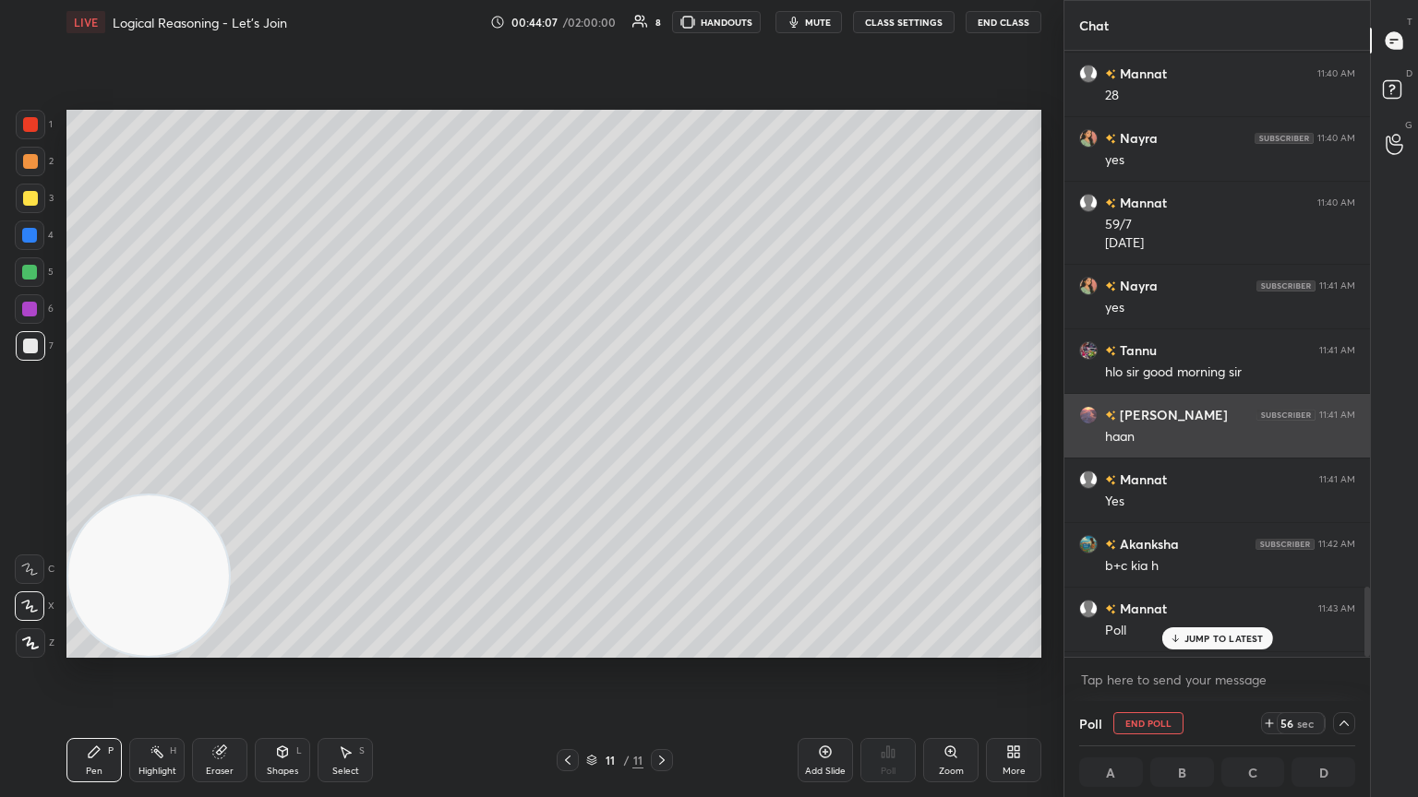
scroll to position [0, 6]
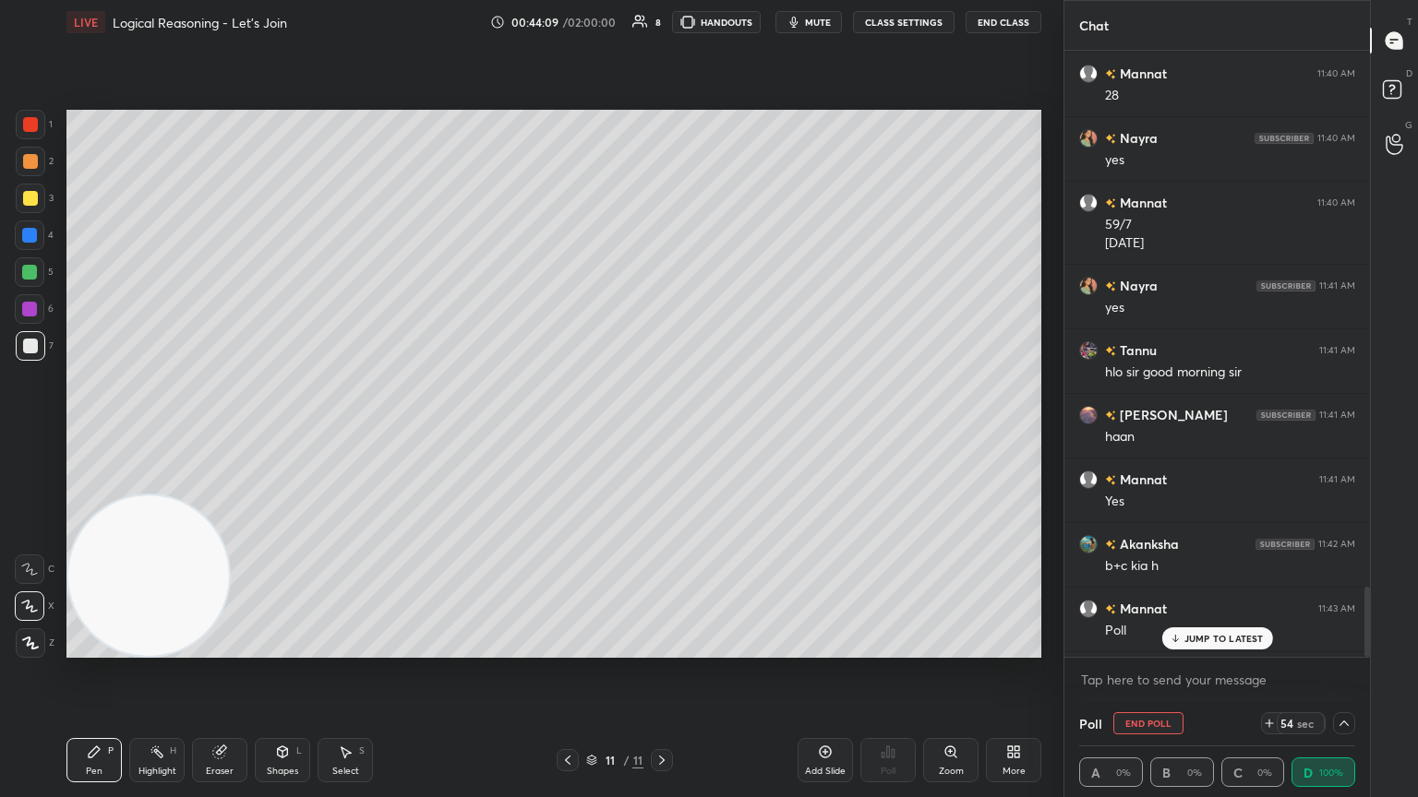
drag, startPoint x: 816, startPoint y: 23, endPoint x: 803, endPoint y: 23, distance: 12.9
click at [662, 24] on span "mute" at bounding box center [818, 22] width 26 height 13
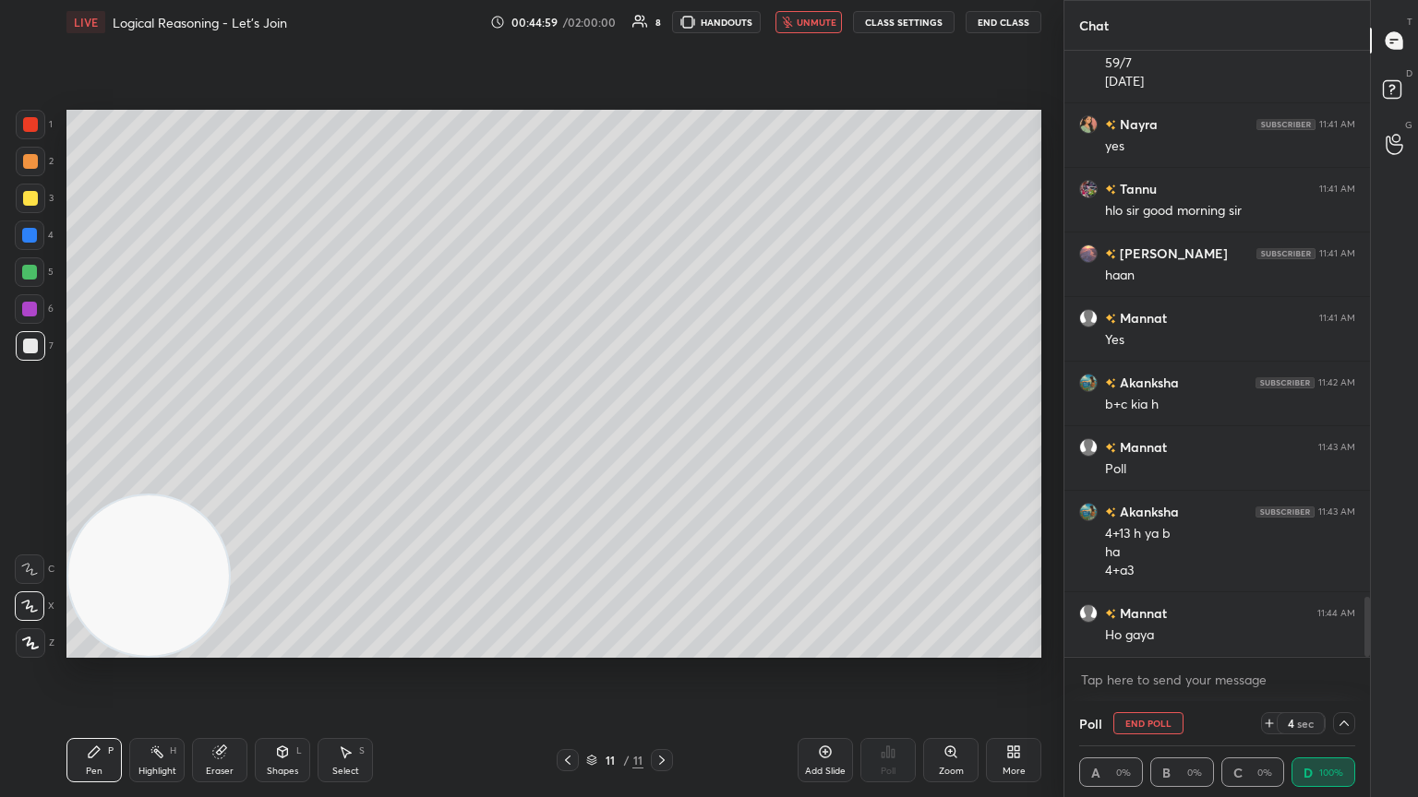
drag, startPoint x: 820, startPoint y: 17, endPoint x: 821, endPoint y: 30, distance: 13.9
click at [662, 19] on span "unmute" at bounding box center [816, 22] width 40 height 13
drag, startPoint x: 1261, startPoint y: 722, endPoint x: 1298, endPoint y: 724, distance: 37.9
click at [662, 433] on icon at bounding box center [1269, 723] width 15 height 15
click at [662, 433] on icon at bounding box center [1343, 723] width 15 height 15
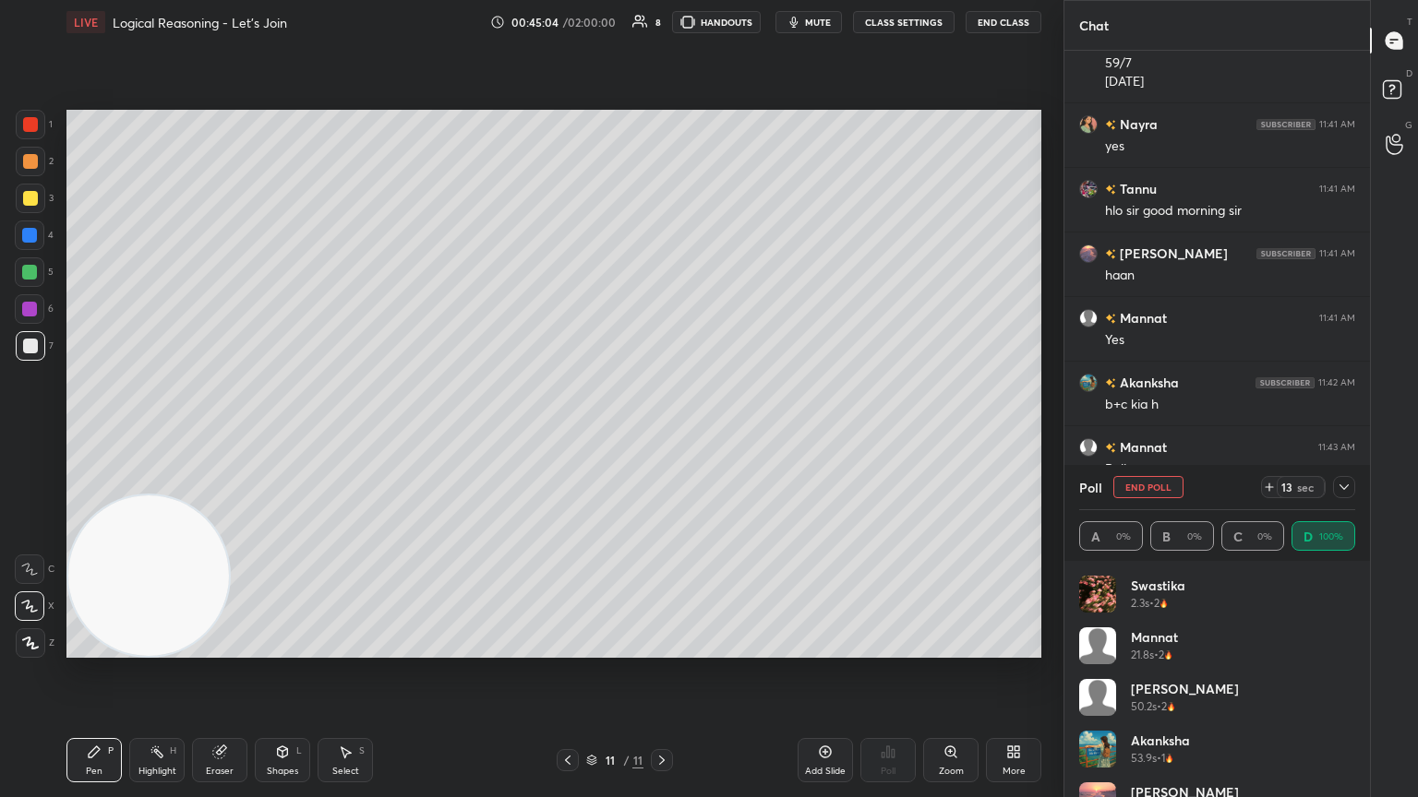
scroll to position [37, 0]
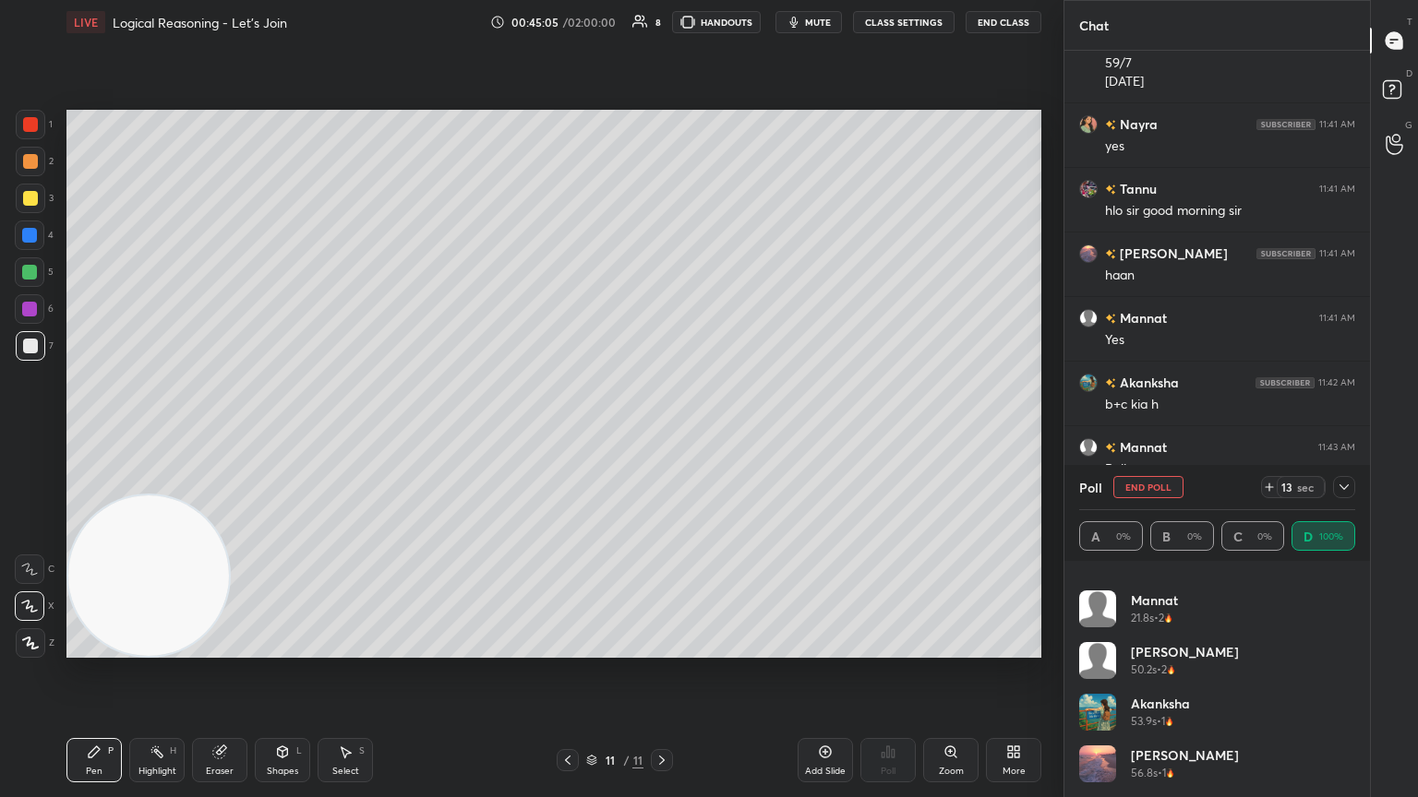
click at [662, 433] on icon at bounding box center [1343, 487] width 15 height 15
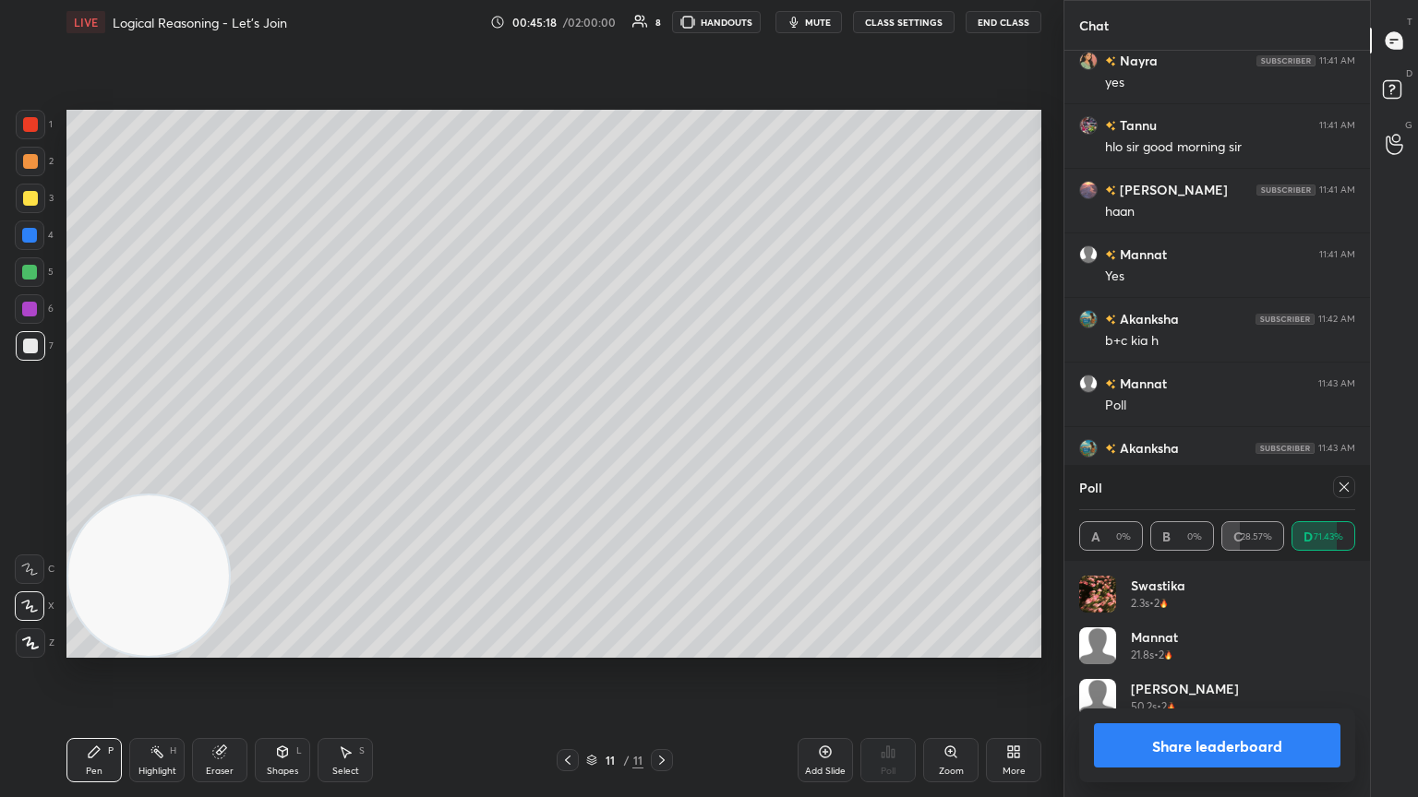
scroll to position [6, 6]
click at [662, 433] on icon at bounding box center [1343, 487] width 15 height 15
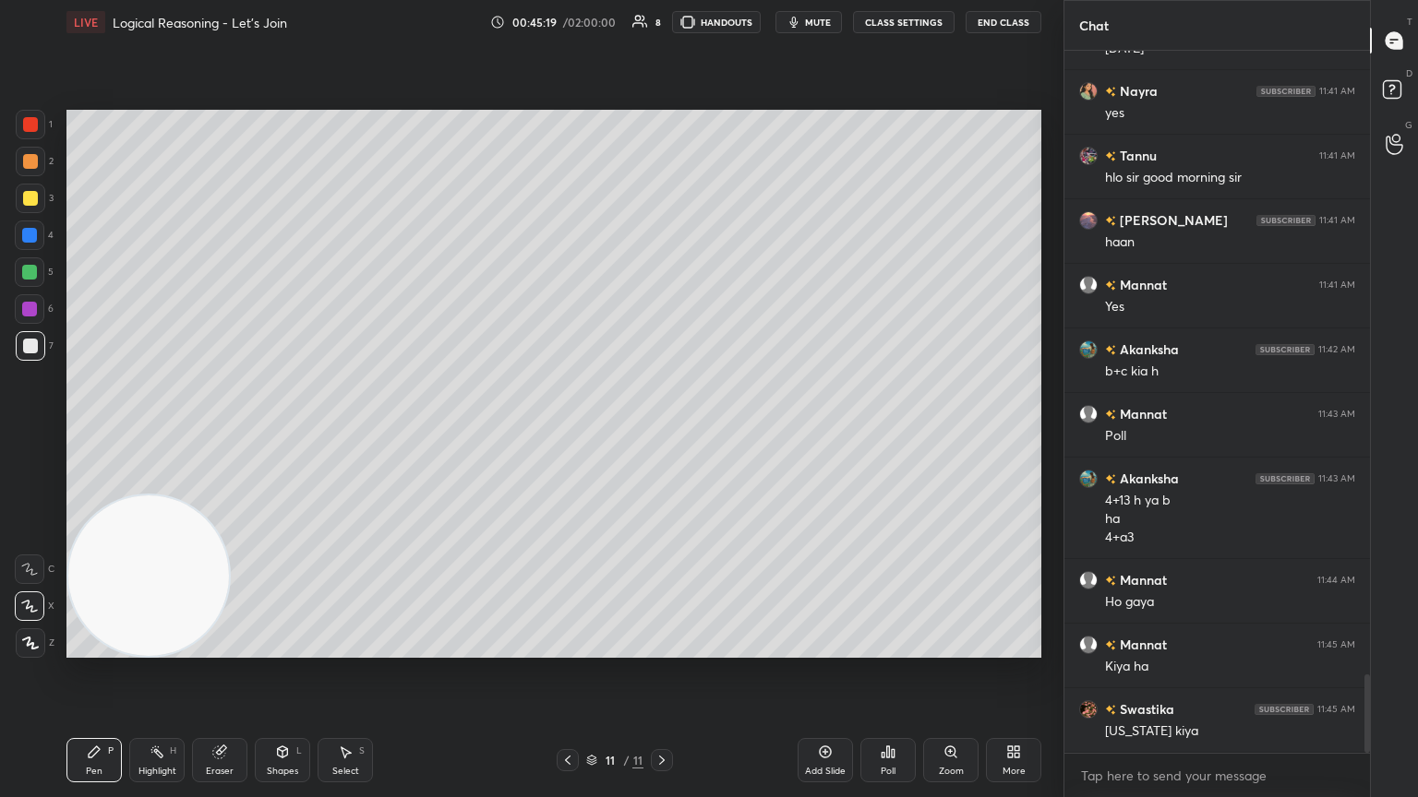
scroll to position [697, 300]
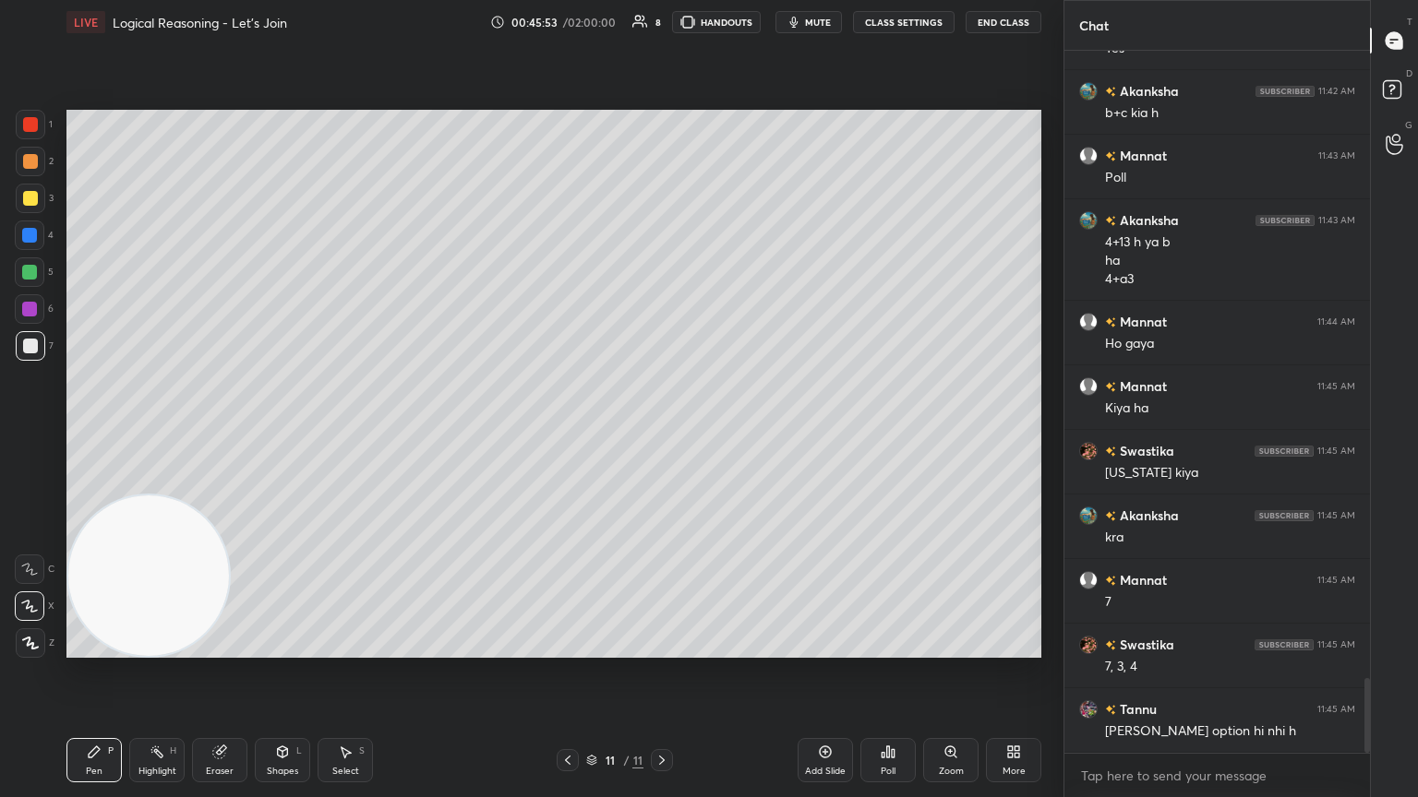
click at [218, 433] on icon at bounding box center [219, 752] width 15 height 15
click at [89, 433] on icon at bounding box center [94, 752] width 15 height 15
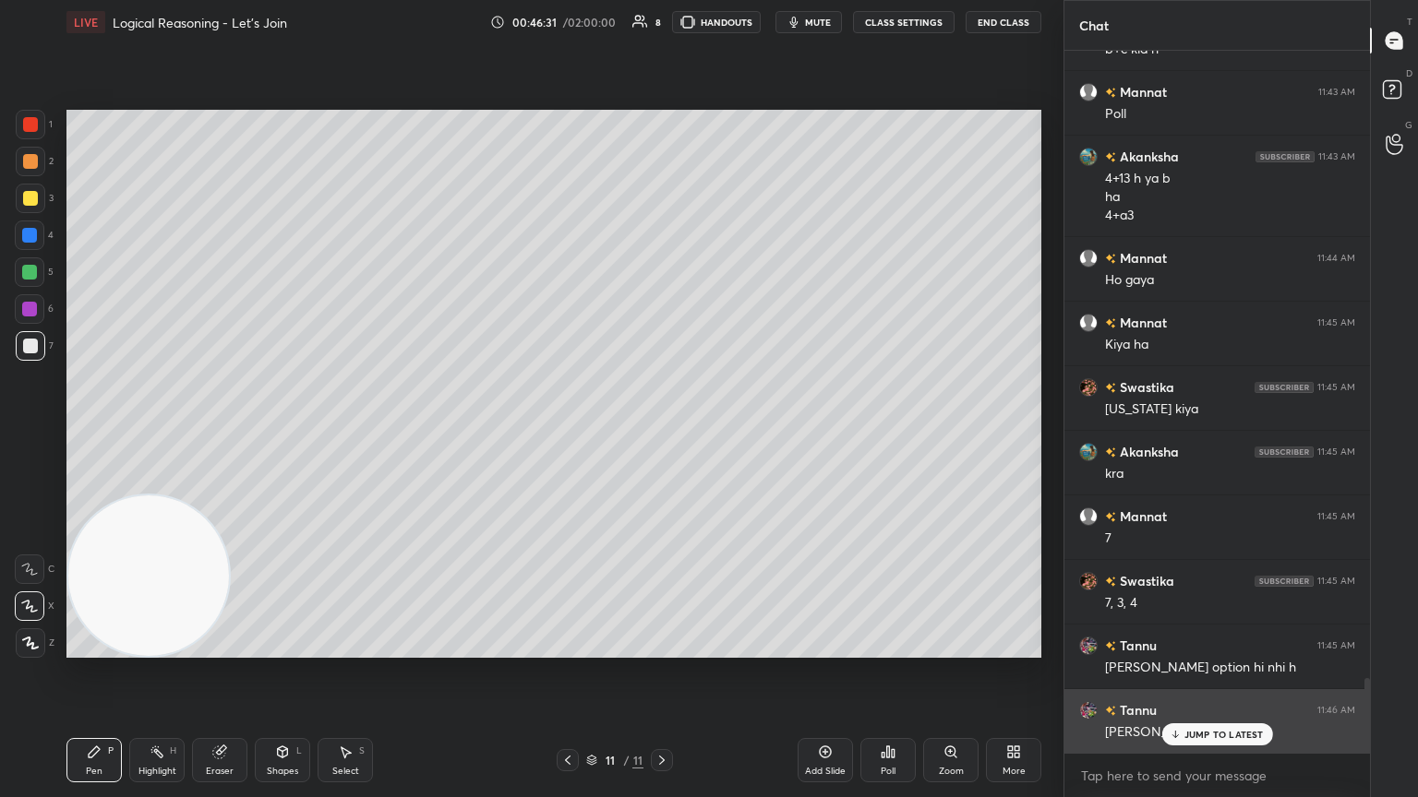
click at [662, 433] on div "JUMP TO LATEST" at bounding box center [1216, 735] width 111 height 22
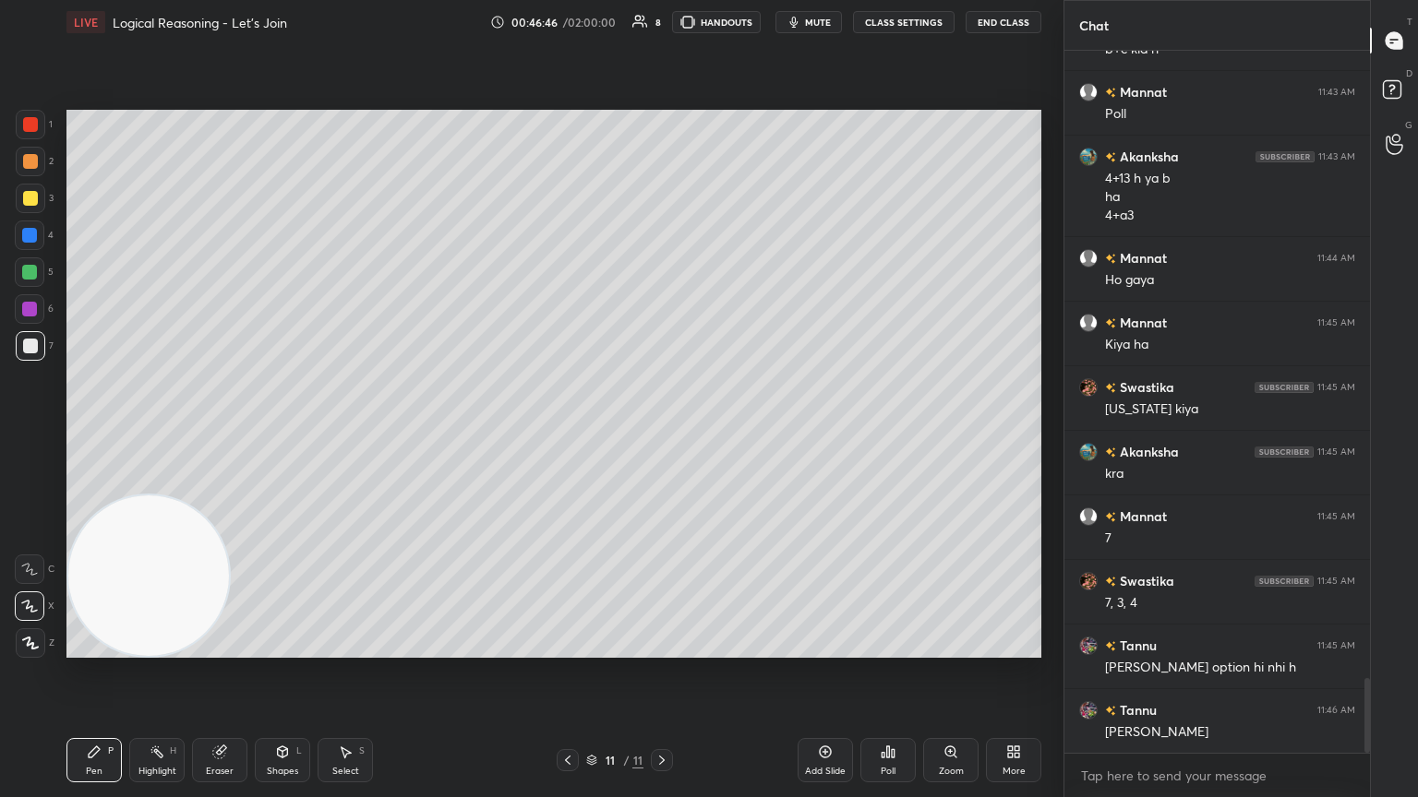
click at [662, 433] on icon at bounding box center [825, 752] width 15 height 15
click at [29, 199] on div at bounding box center [30, 198] width 15 height 15
drag, startPoint x: 26, startPoint y: 345, endPoint x: 54, endPoint y: 328, distance: 33.6
click at [25, 345] on div at bounding box center [30, 346] width 15 height 15
click at [662, 433] on div "Poll" at bounding box center [887, 760] width 55 height 44
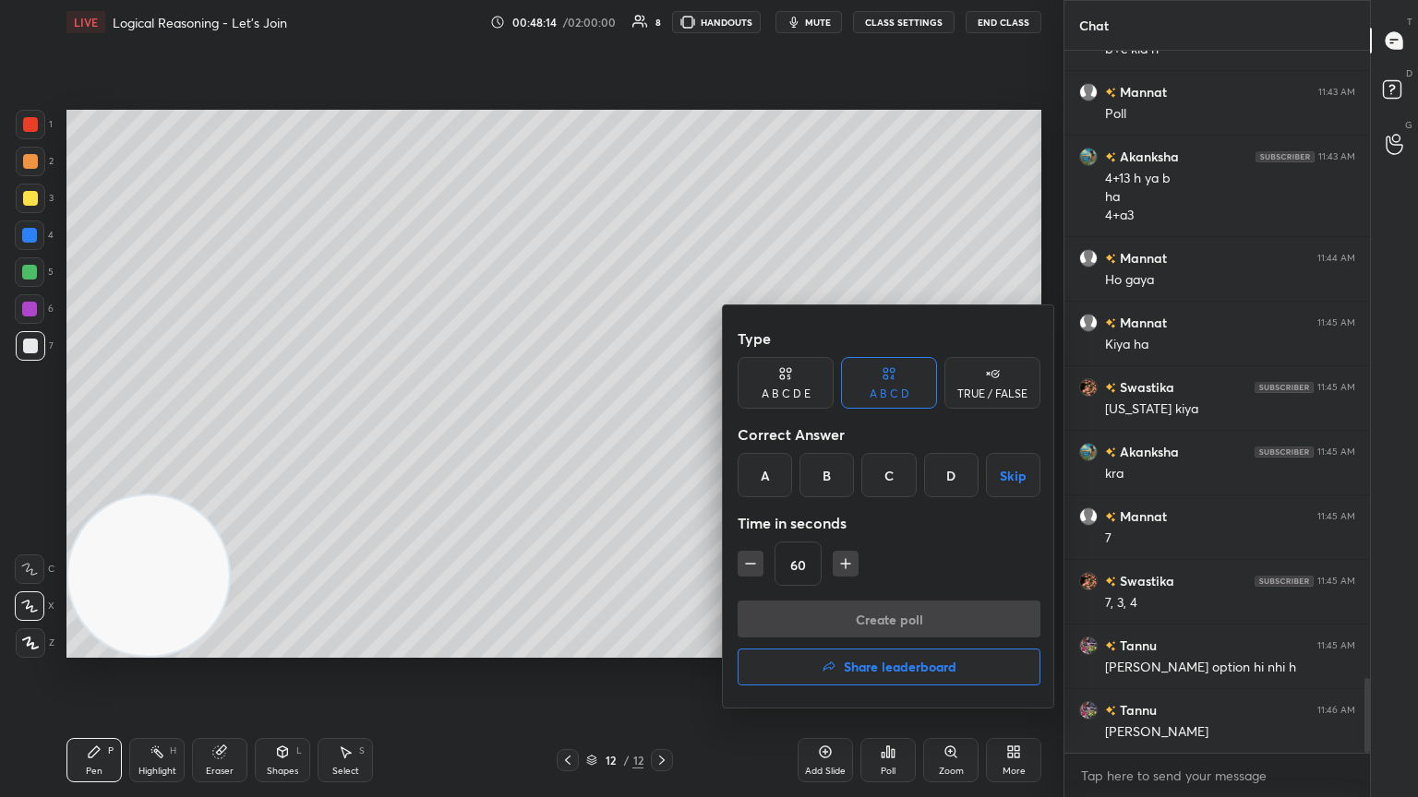
click at [662, 433] on div "A" at bounding box center [764, 475] width 54 height 44
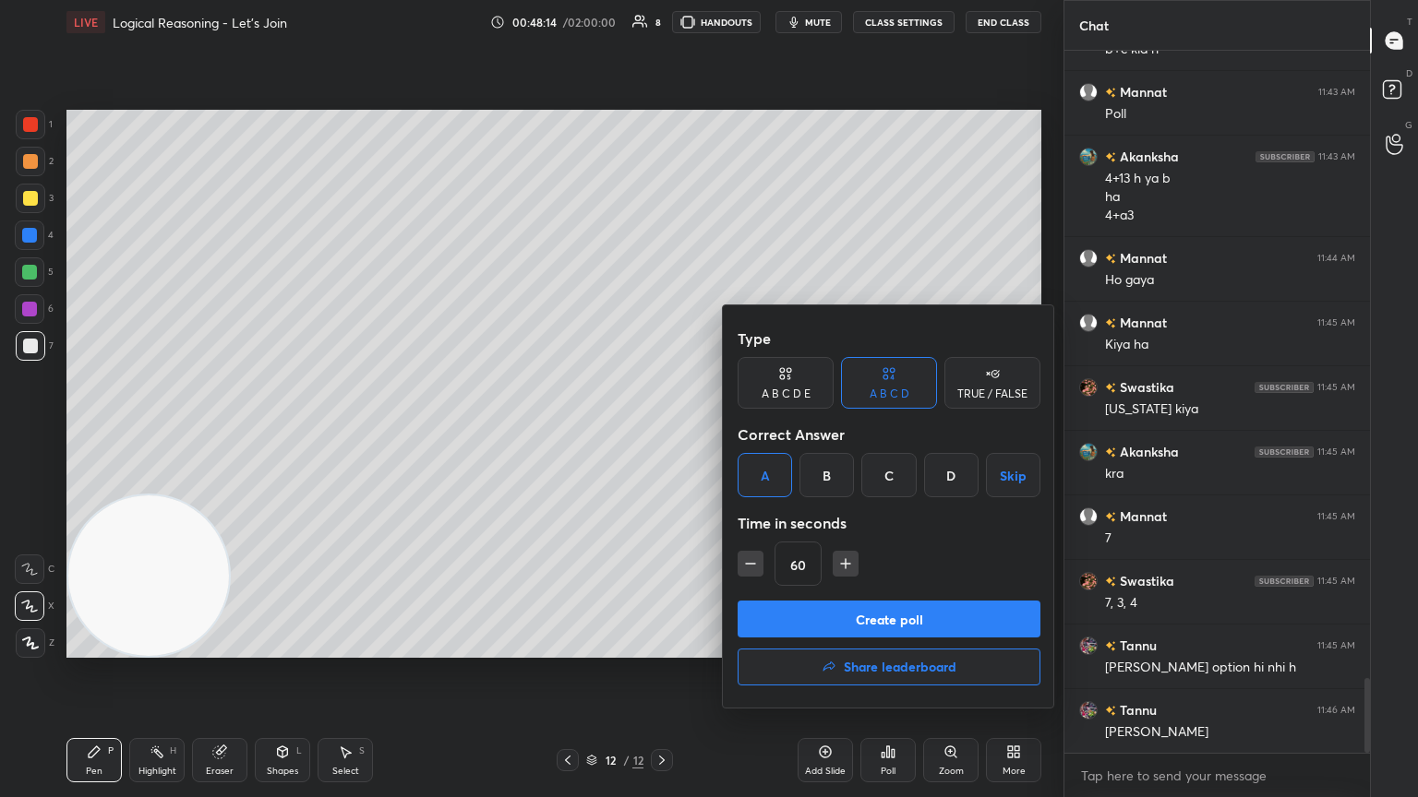
click at [662, 433] on button "Create poll" at bounding box center [888, 619] width 303 height 37
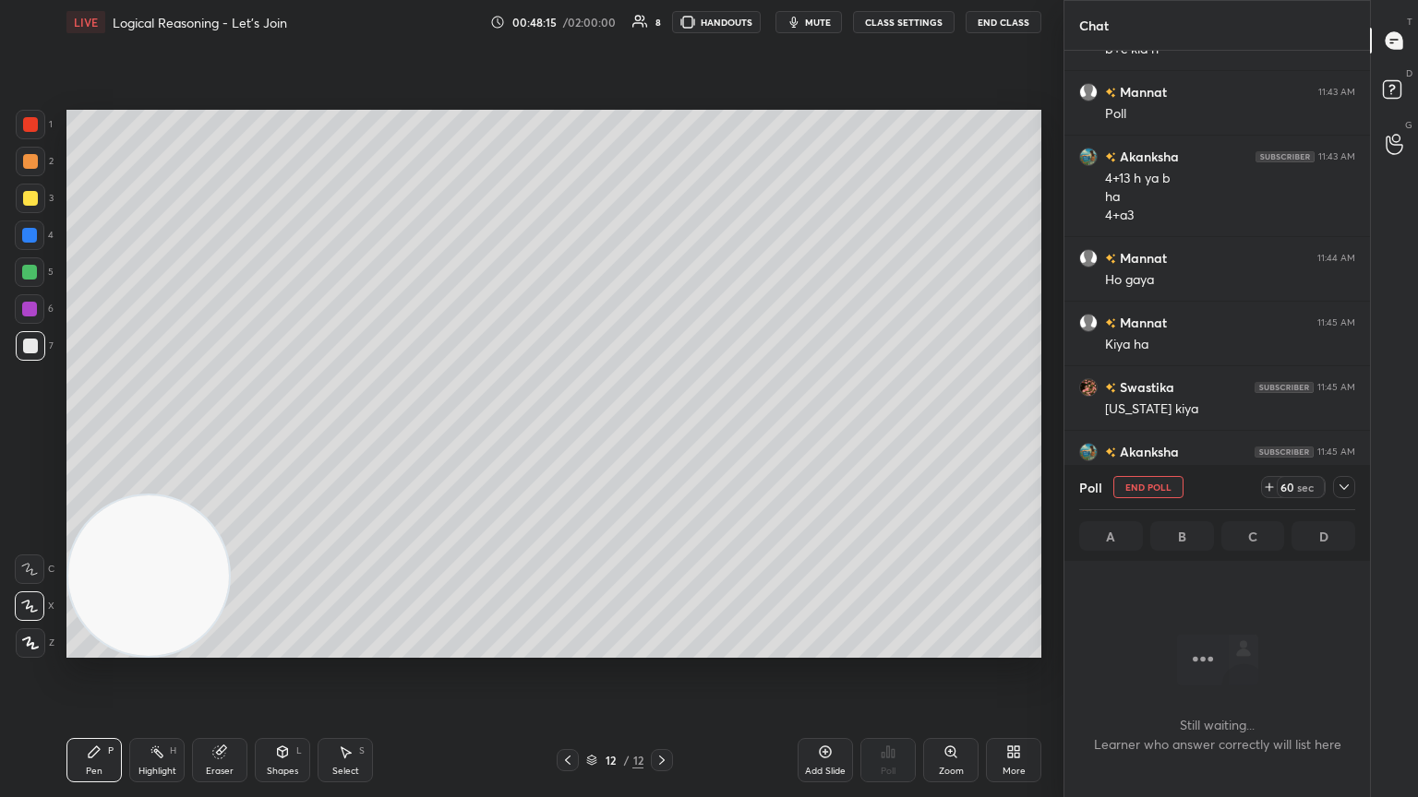
scroll to position [601, 300]
click at [662, 433] on icon at bounding box center [1343, 487] width 15 height 15
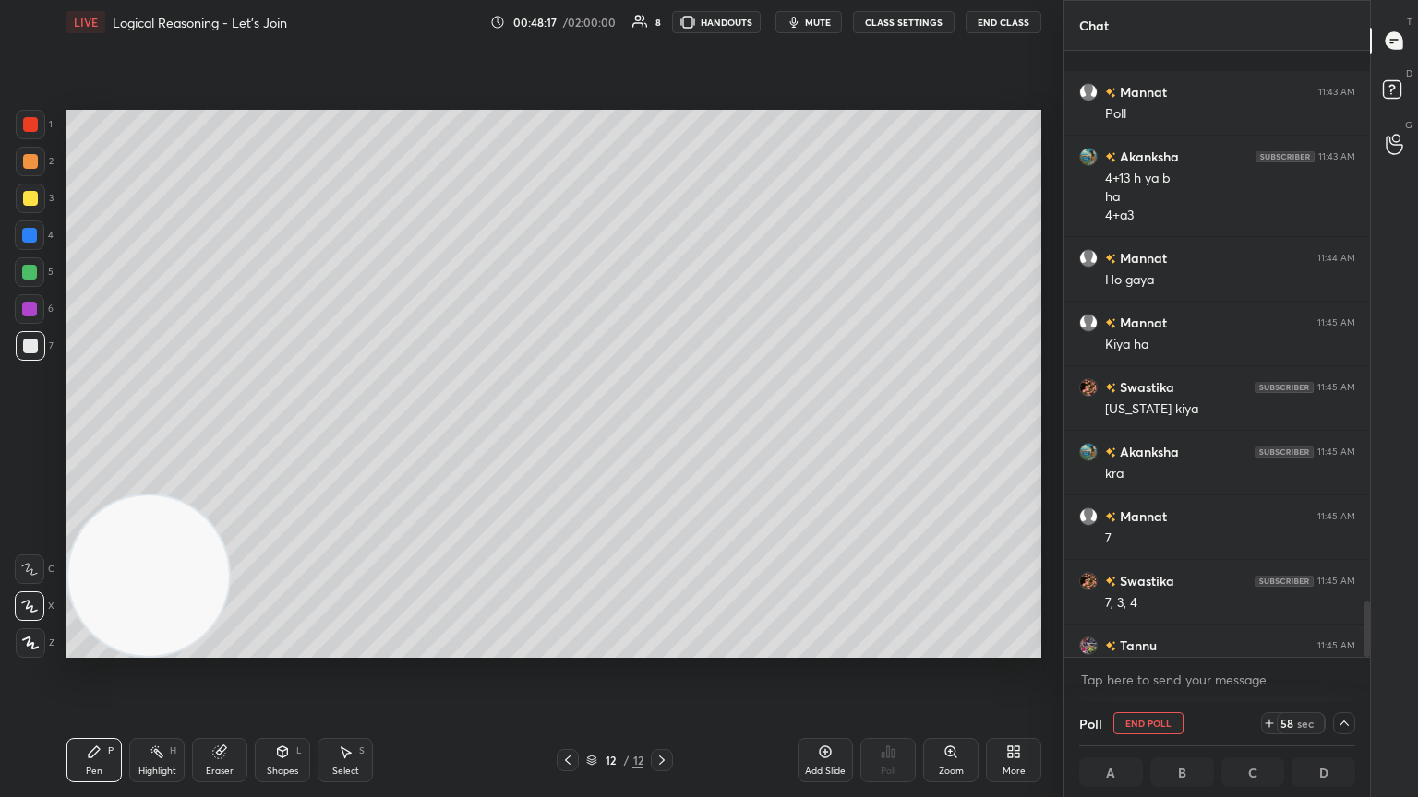
scroll to position [6018, 0]
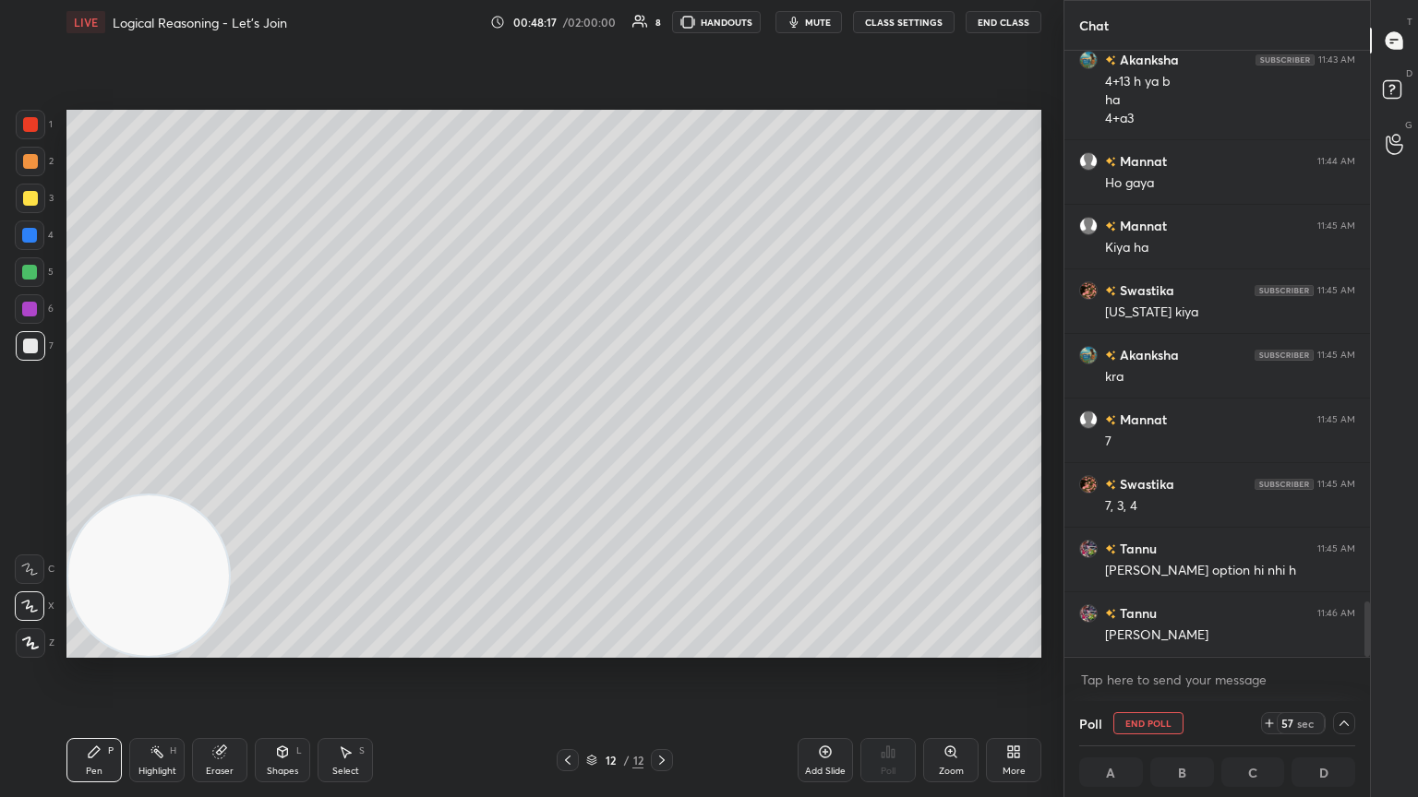
drag, startPoint x: 1366, startPoint y: 605, endPoint x: 1359, endPoint y: 661, distance: 55.7
click at [662, 433] on div "Mannat 11:43 AM Poll [PERSON_NAME] 11:43 AM 4+13 h ya b ha 4+a3 Mannat 11:44 AM…" at bounding box center [1216, 376] width 305 height 651
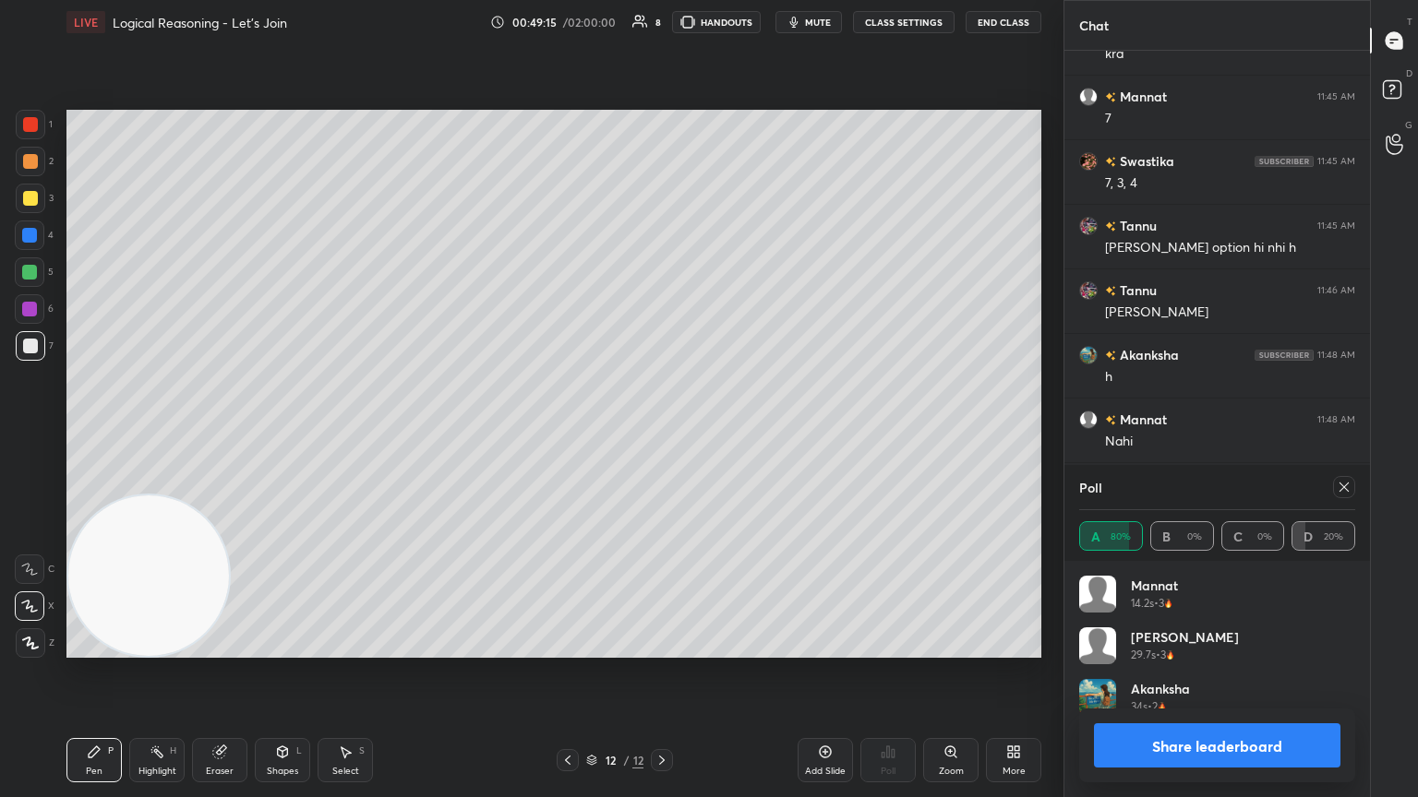
scroll to position [216, 270]
click at [662, 433] on icon at bounding box center [1343, 487] width 9 height 9
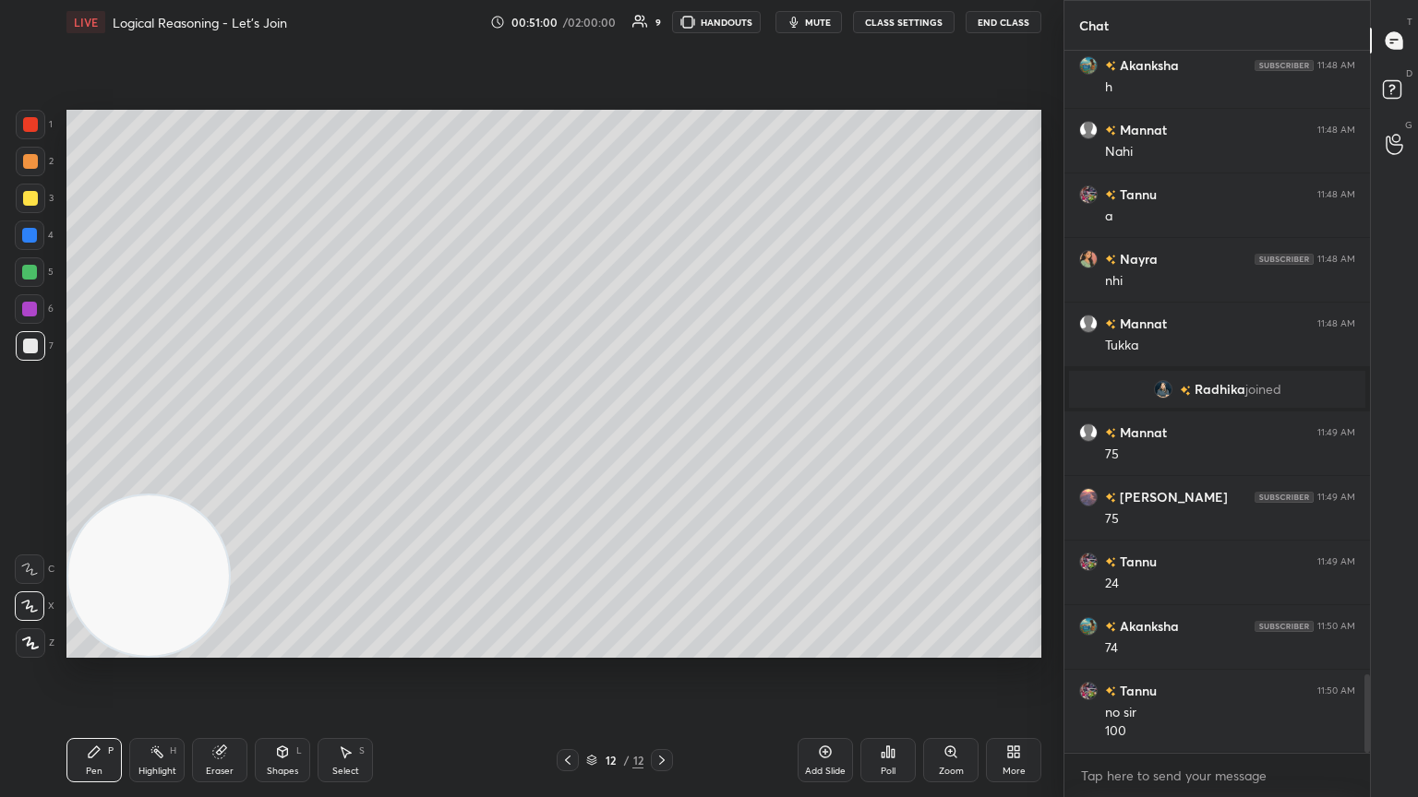
scroll to position [5681, 0]
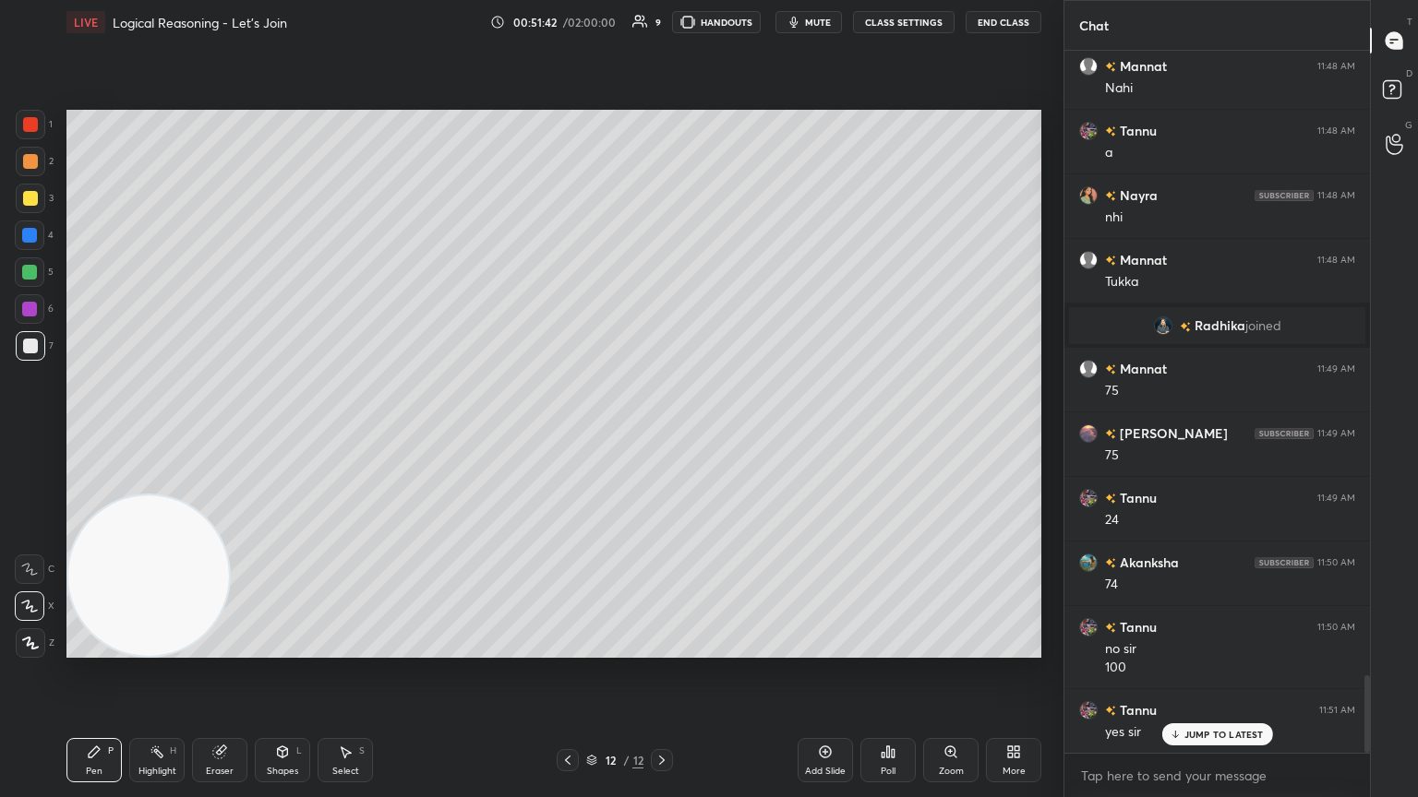
click at [662, 21] on span "mute" at bounding box center [818, 22] width 26 height 13
click at [662, 433] on p "JUMP TO LATEST" at bounding box center [1223, 734] width 79 height 11
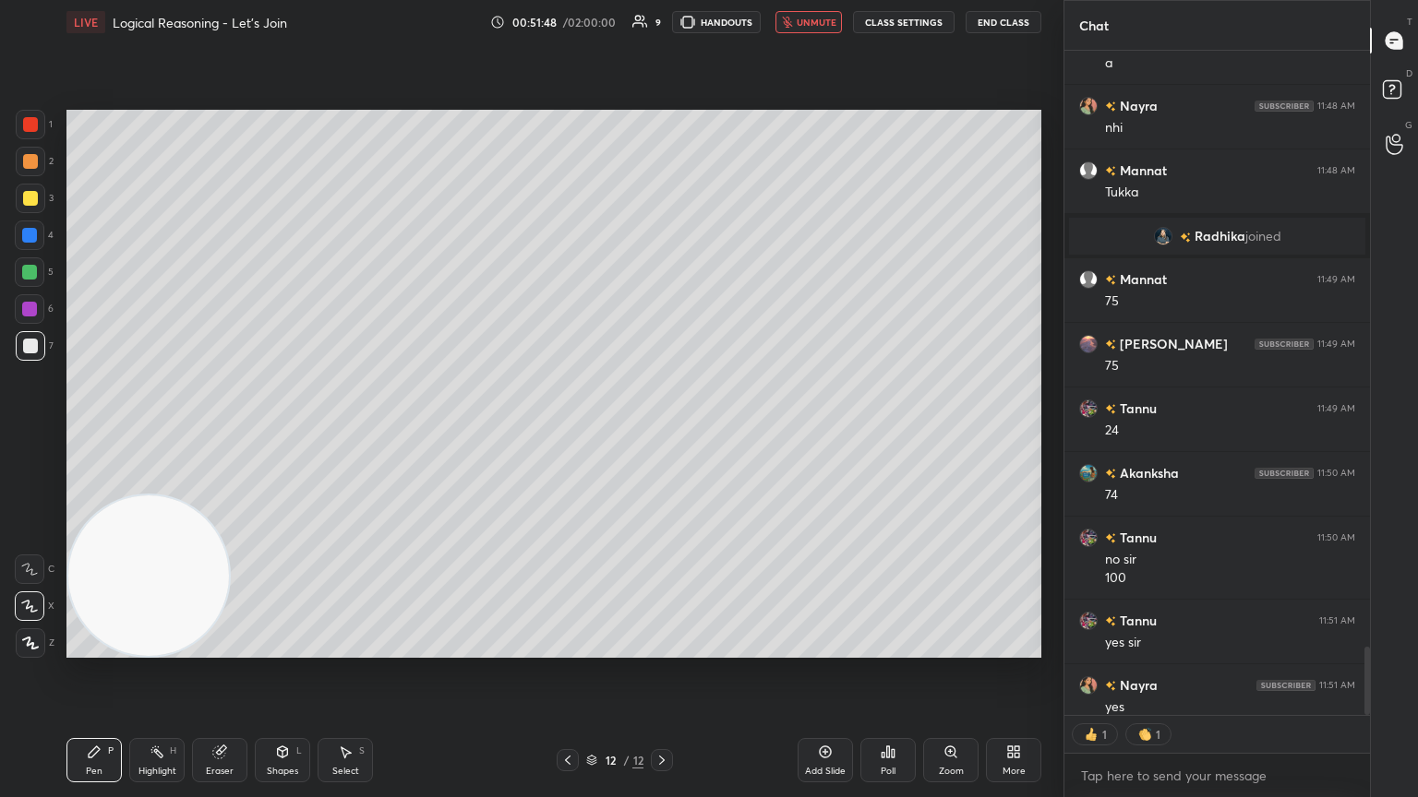
scroll to position [5785, 0]
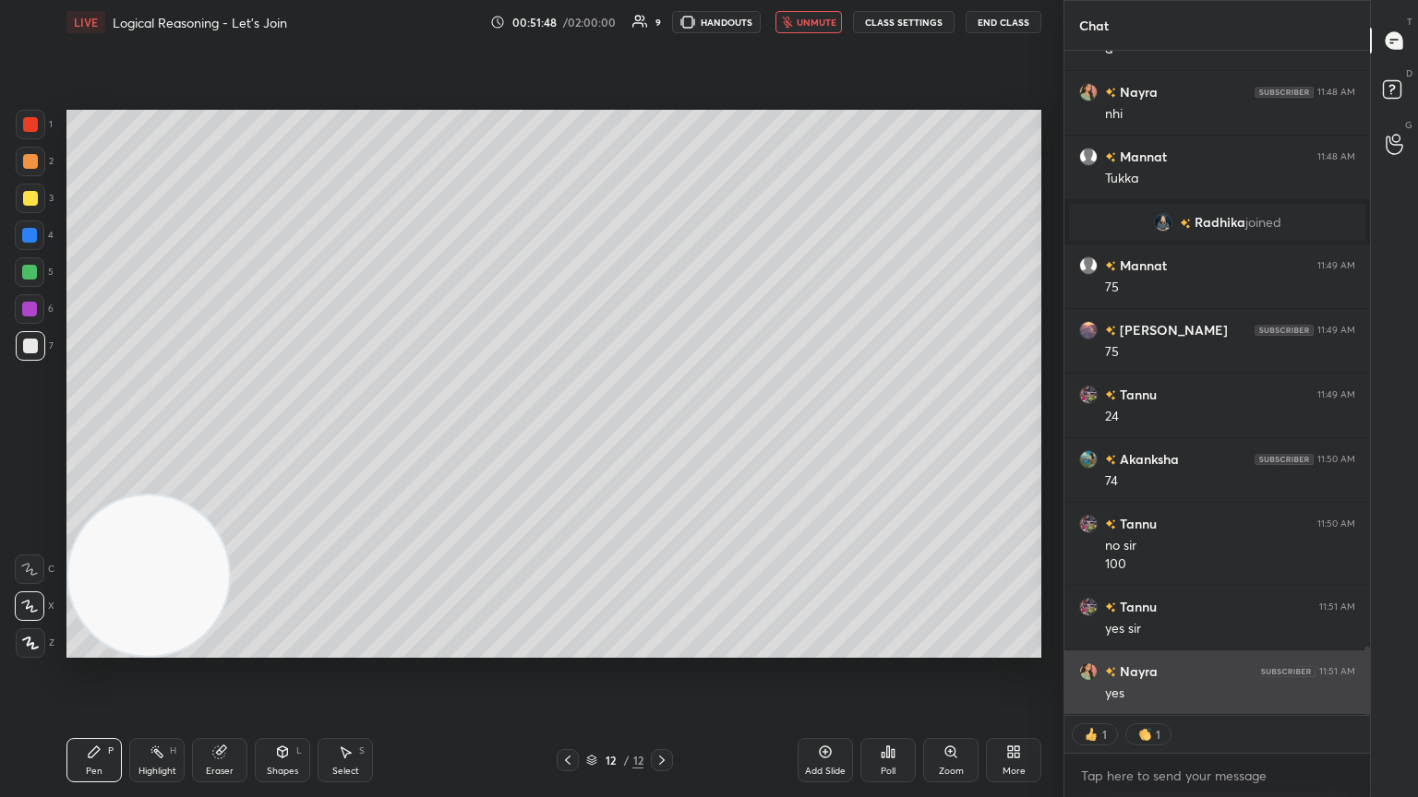
drag, startPoint x: 1368, startPoint y: 661, endPoint x: 1346, endPoint y: 667, distance: 23.1
click at [662, 433] on div "Chat Mannat 11:48 AM Nahi Tannu 11:48 AM a Nayra 11:48 AM nhi Mannat 11:48 AM […" at bounding box center [1240, 398] width 354 height 797
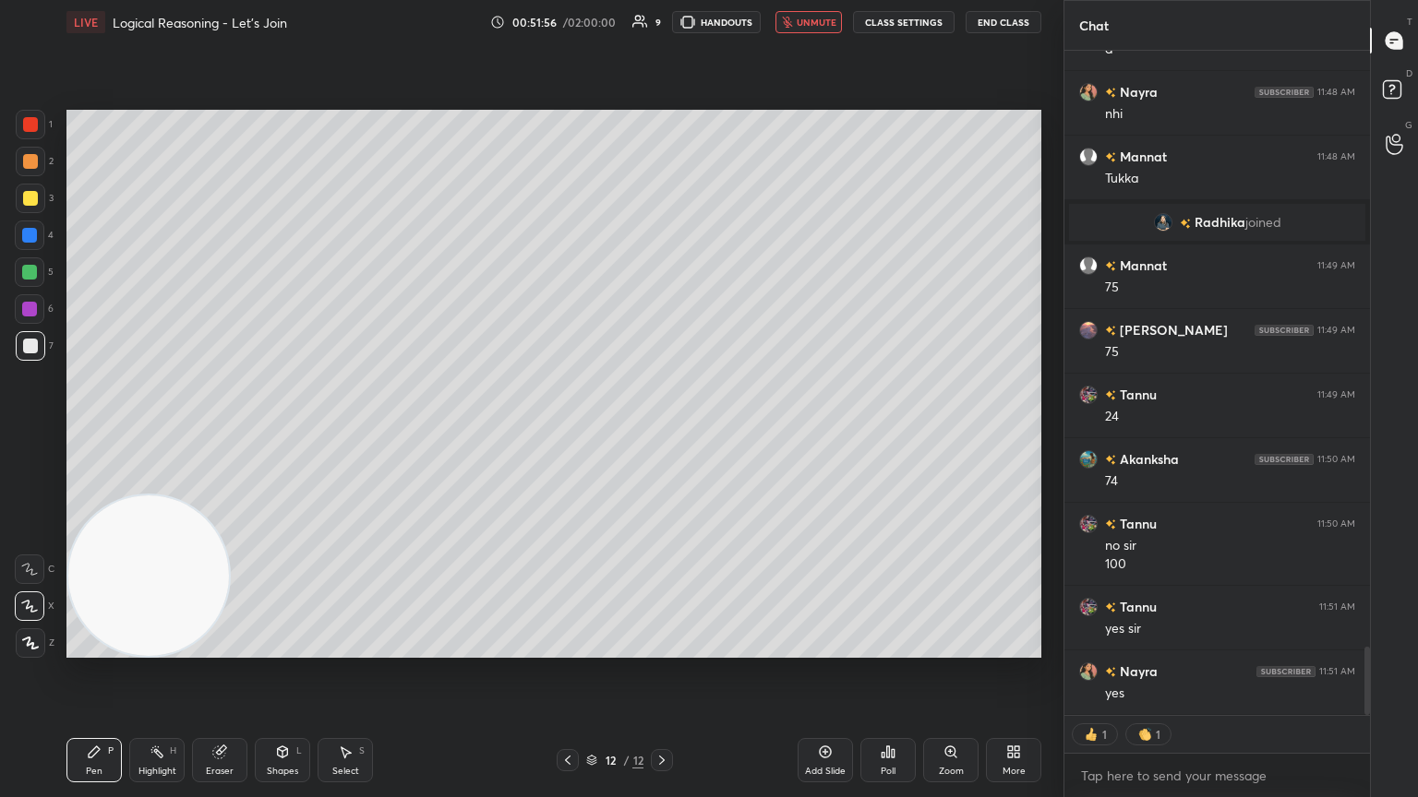
drag, startPoint x: 811, startPoint y: 29, endPoint x: 801, endPoint y: 30, distance: 10.2
click at [662, 27] on button "unmute" at bounding box center [808, 22] width 66 height 22
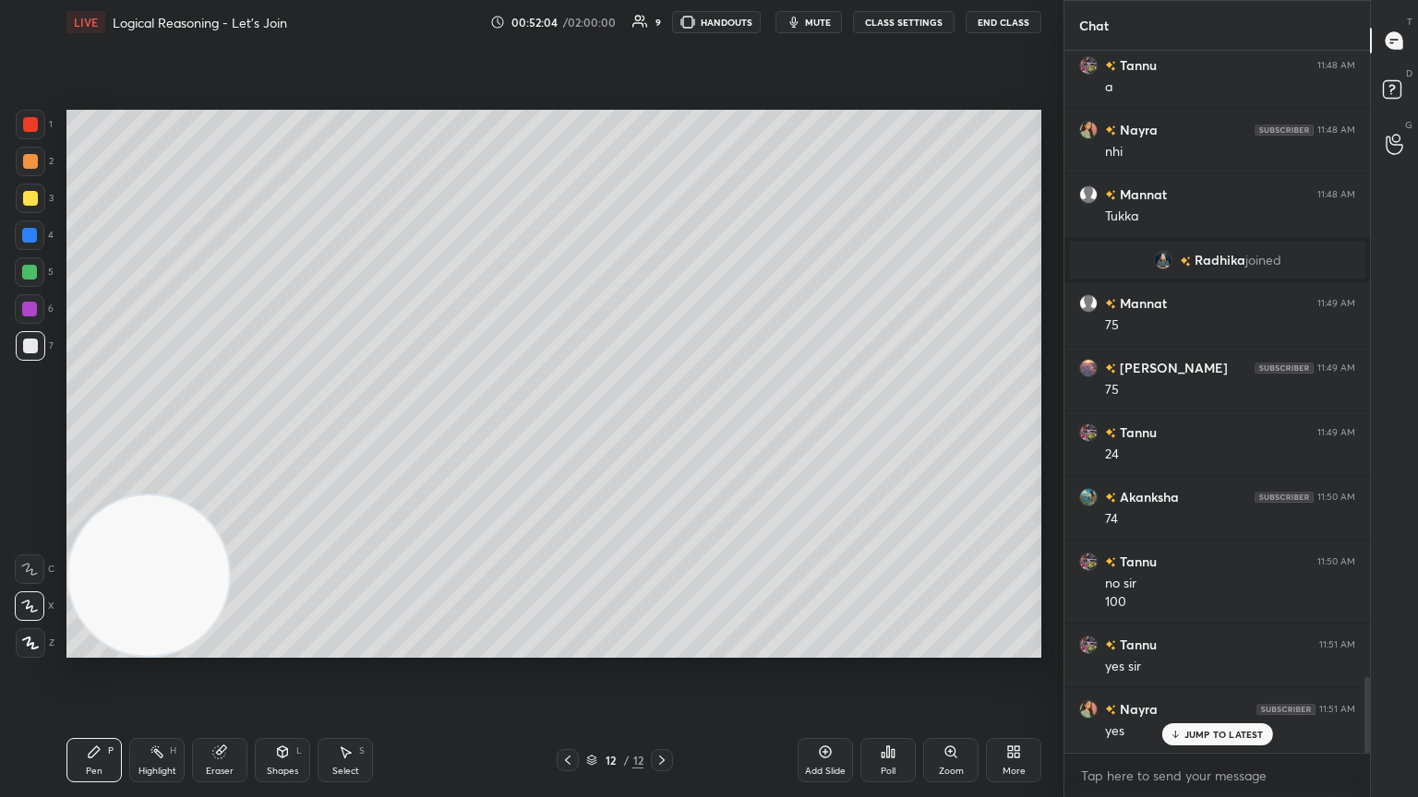
scroll to position [5810, 0]
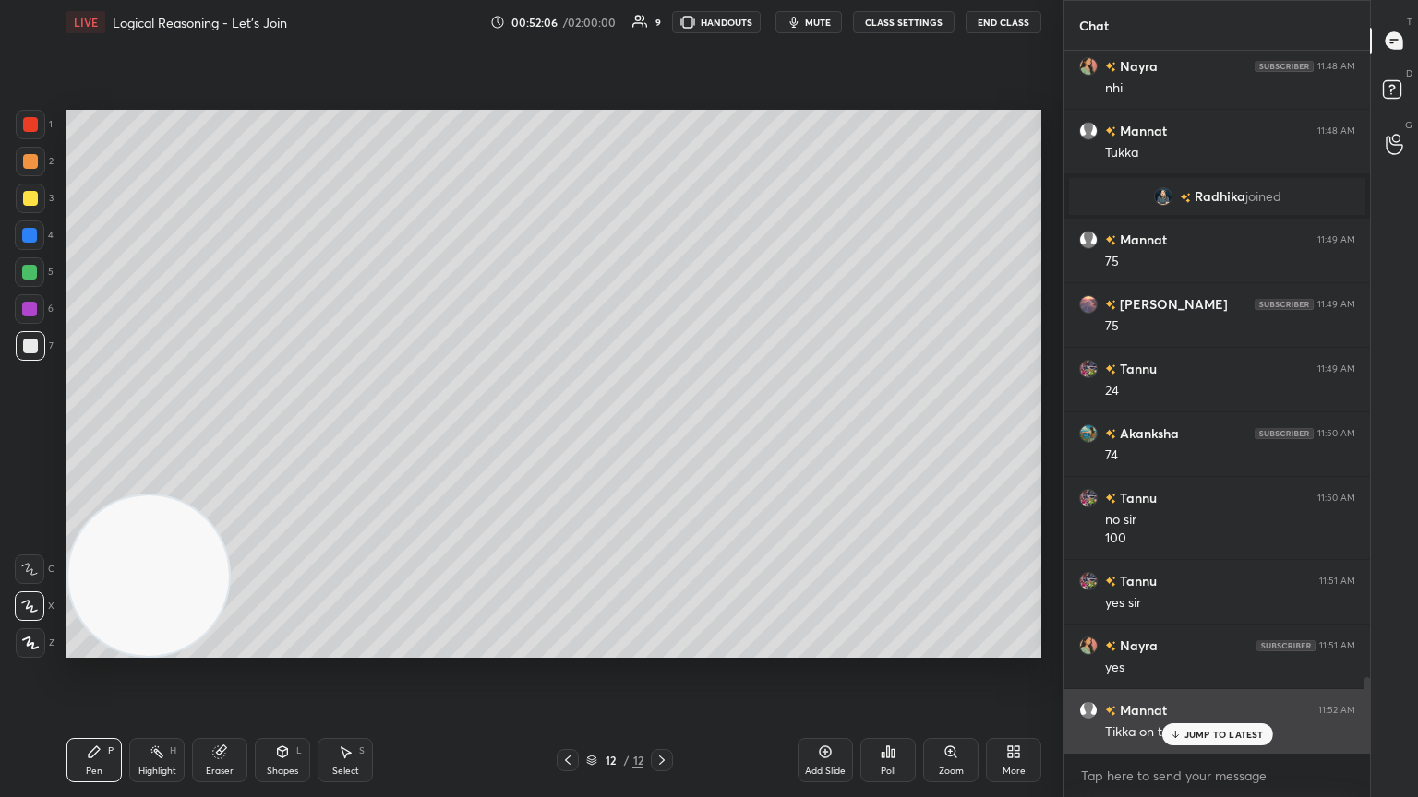
click at [662, 433] on icon at bounding box center [1174, 734] width 12 height 11
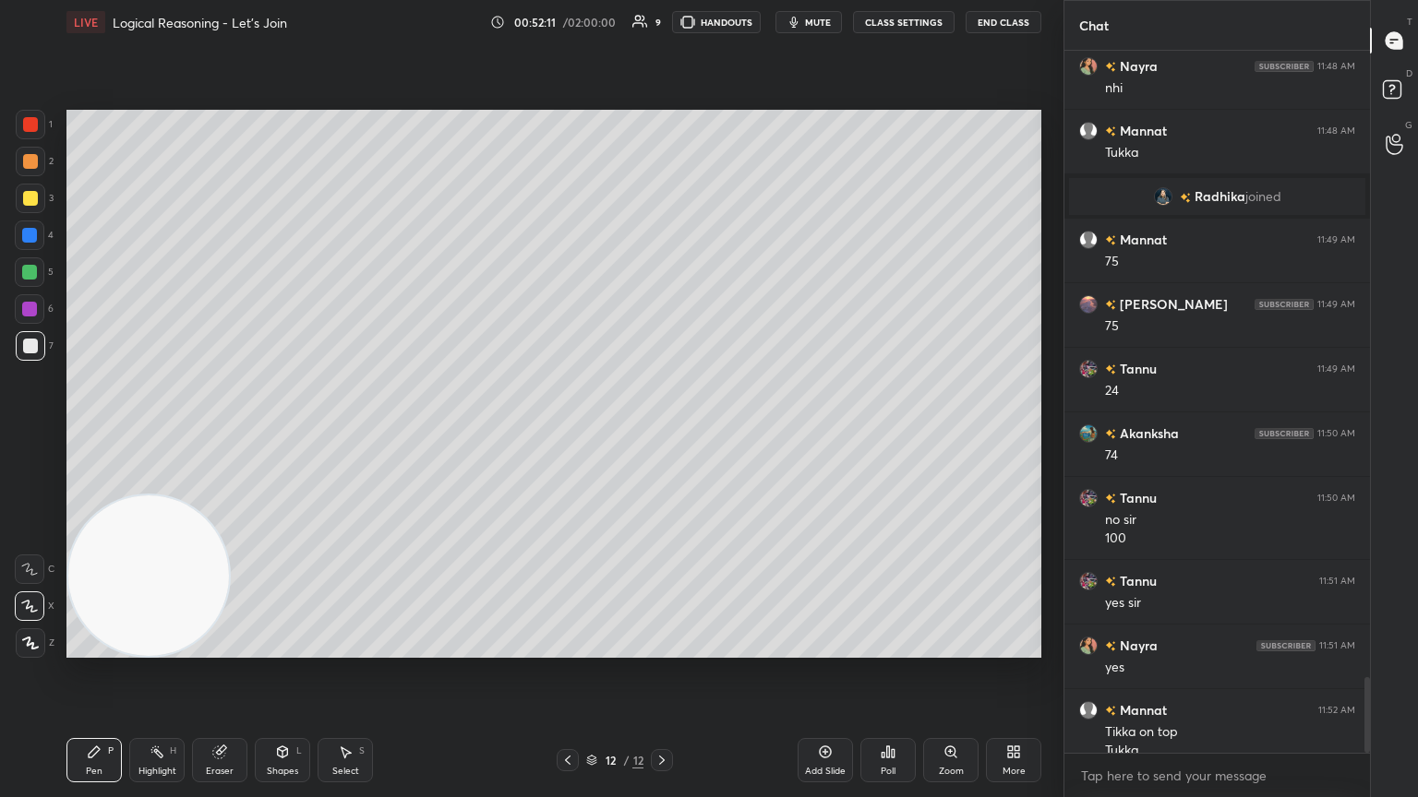
scroll to position [5829, 0]
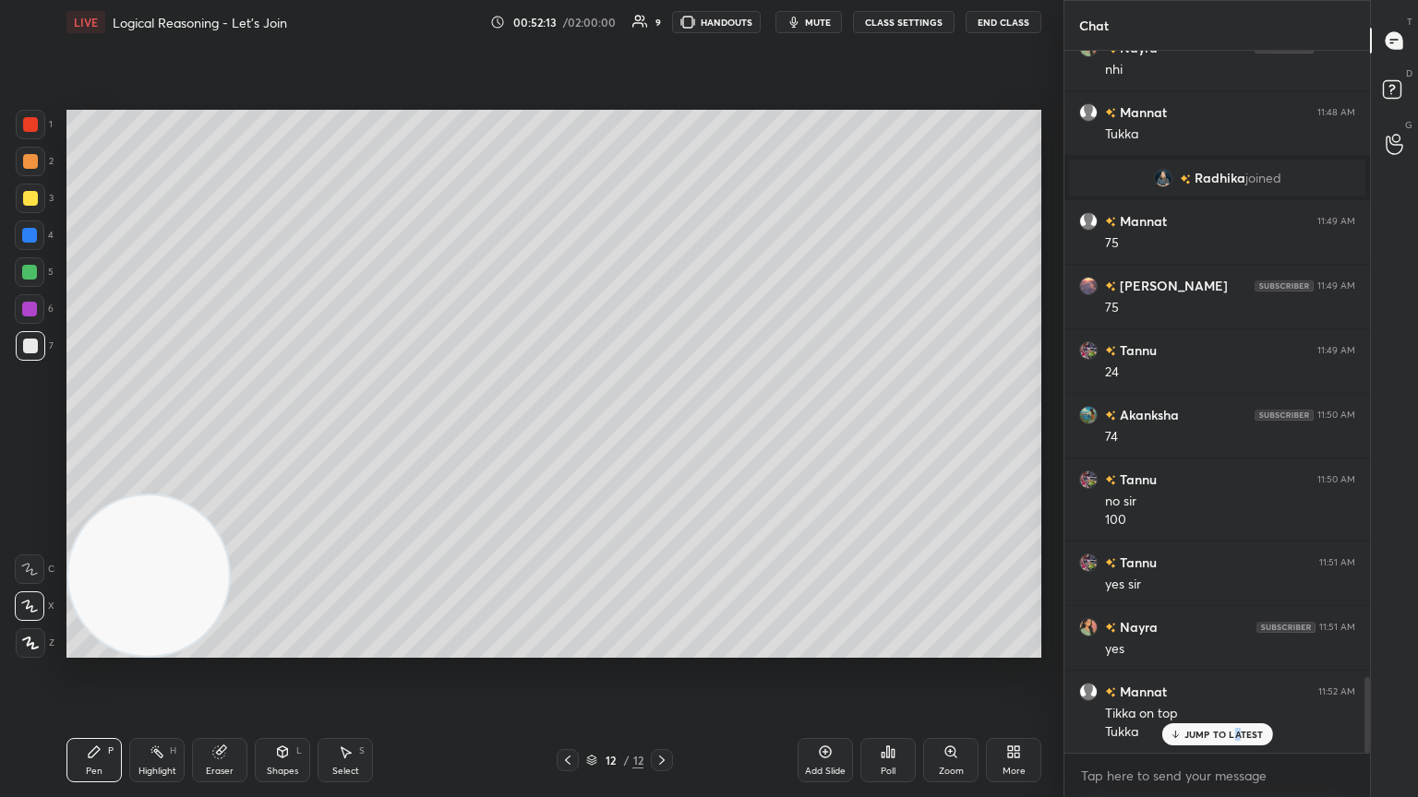
click at [662, 433] on div "JUMP TO LATEST" at bounding box center [1216, 735] width 111 height 22
click at [662, 433] on div "Add Slide" at bounding box center [824, 760] width 55 height 44
click at [35, 200] on div at bounding box center [31, 199] width 30 height 30
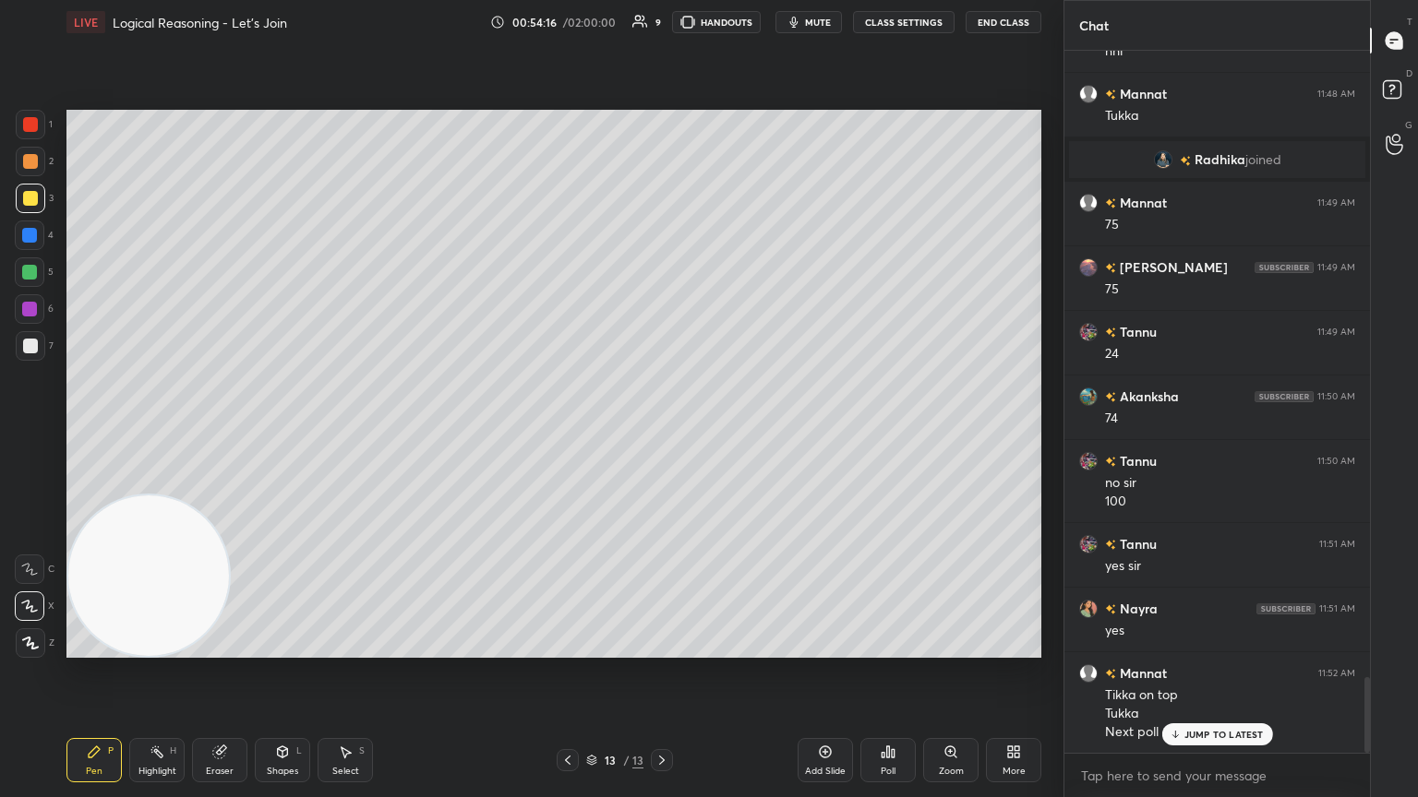
scroll to position [5913, 0]
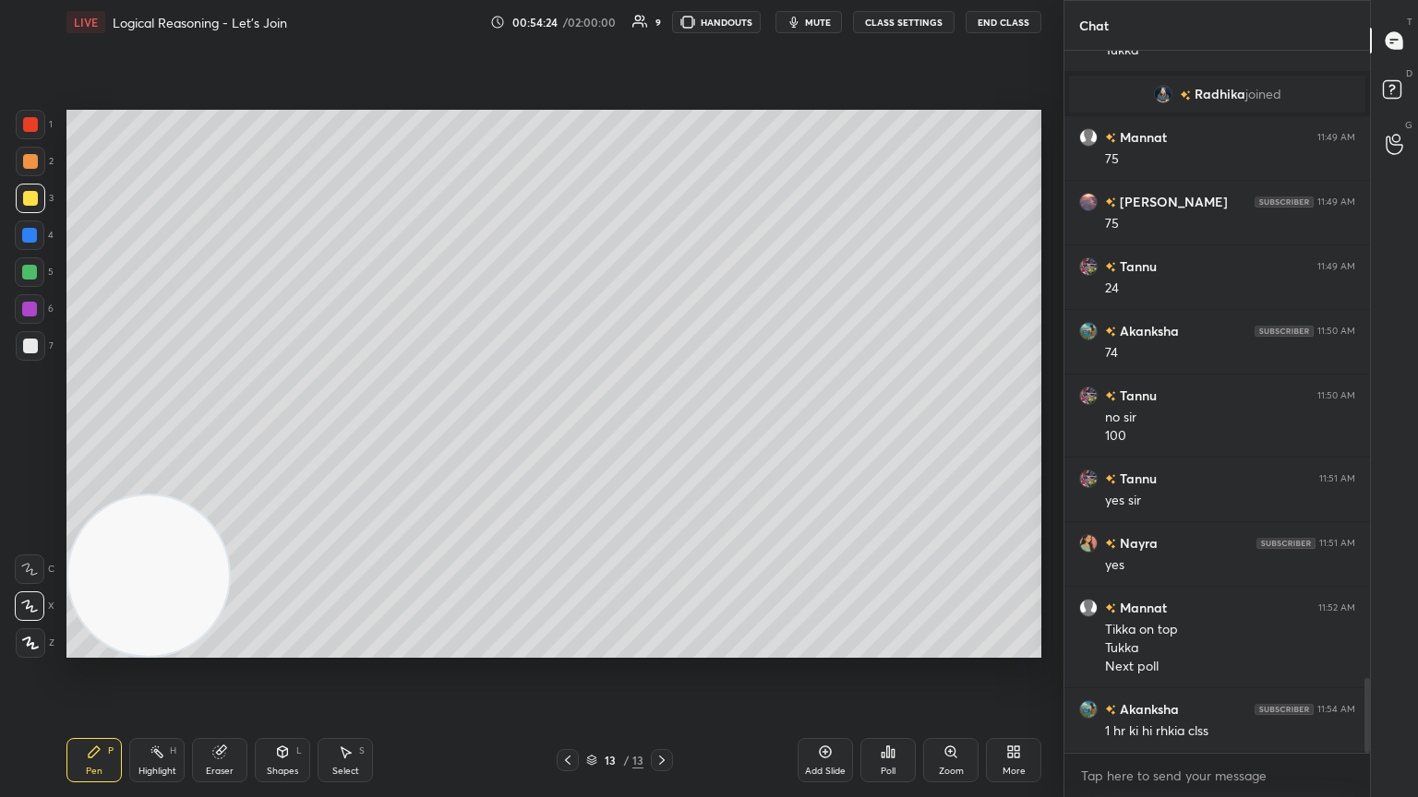
drag, startPoint x: 37, startPoint y: 348, endPoint x: 15, endPoint y: 361, distance: 25.6
click at [37, 348] on div at bounding box center [31, 346] width 30 height 30
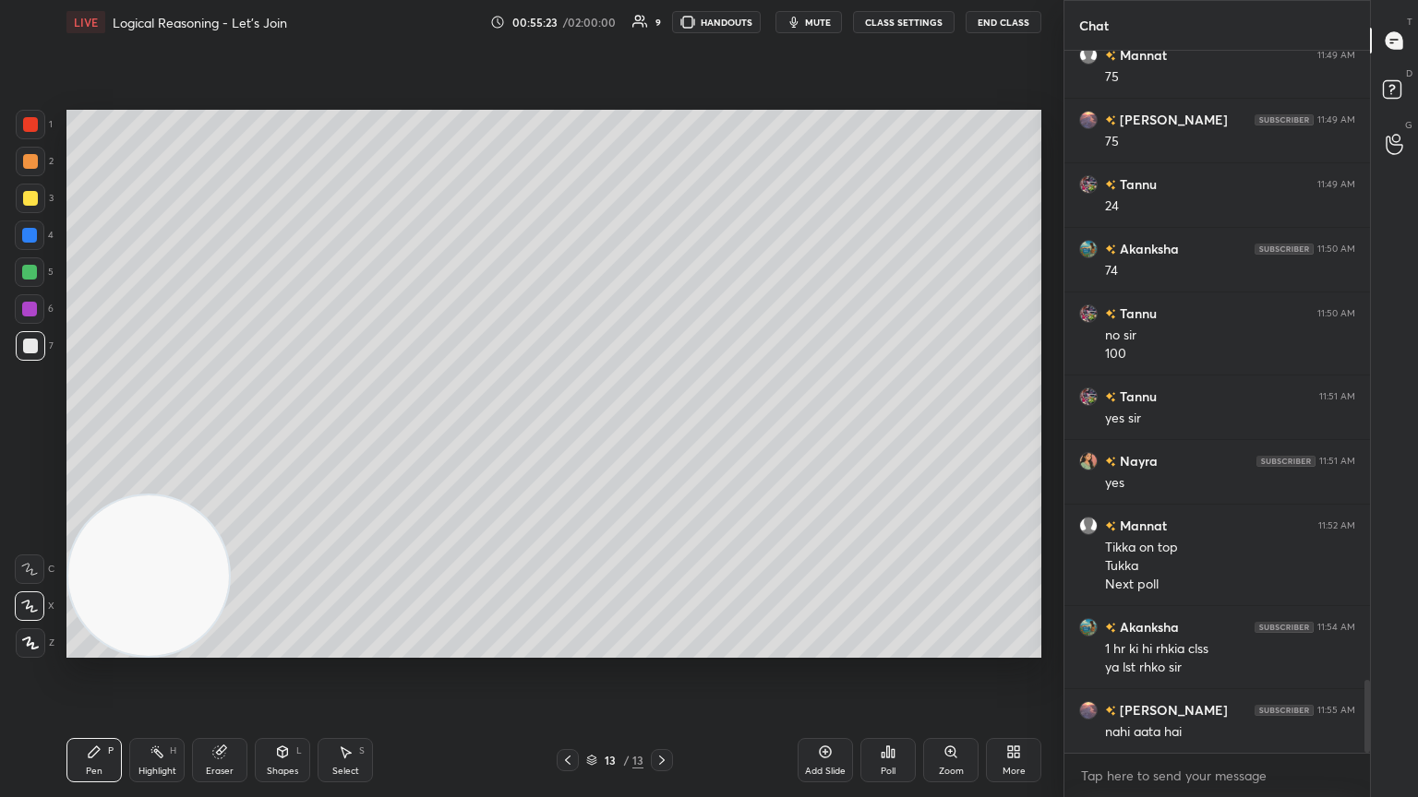
scroll to position [6061, 0]
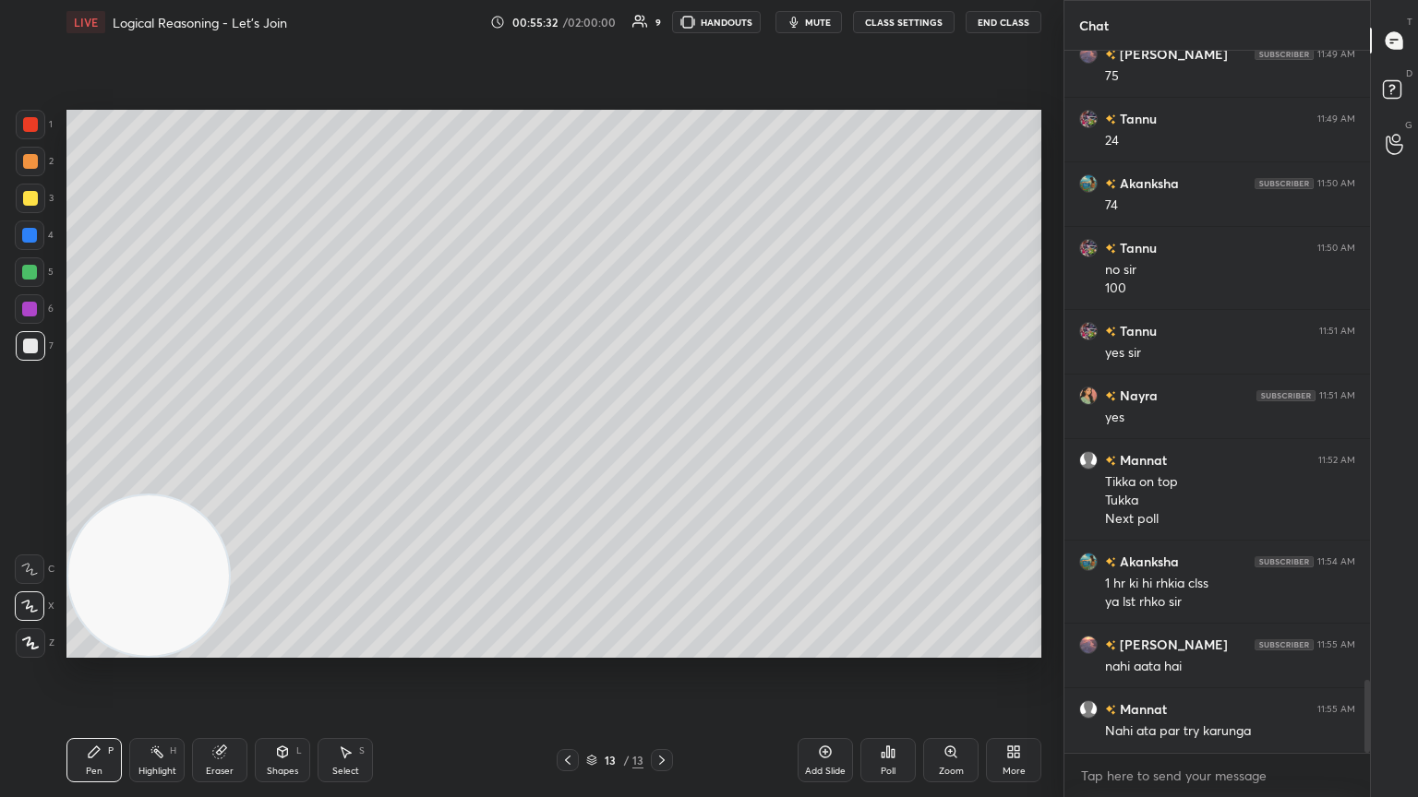
click at [150, 433] on icon at bounding box center [157, 752] width 15 height 15
click at [99, 433] on icon at bounding box center [94, 752] width 11 height 11
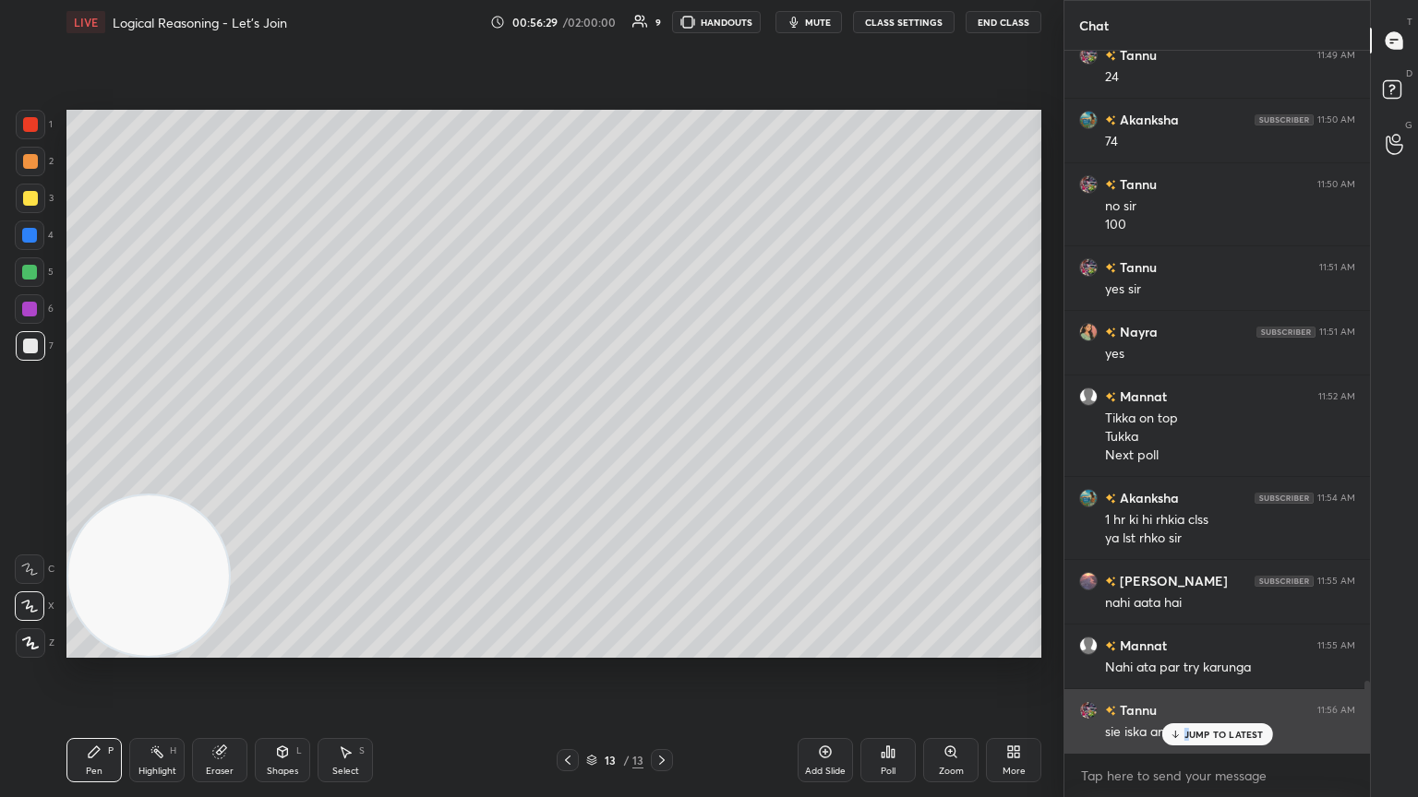
click at [662, 433] on p "JUMP TO LATEST" at bounding box center [1223, 734] width 79 height 11
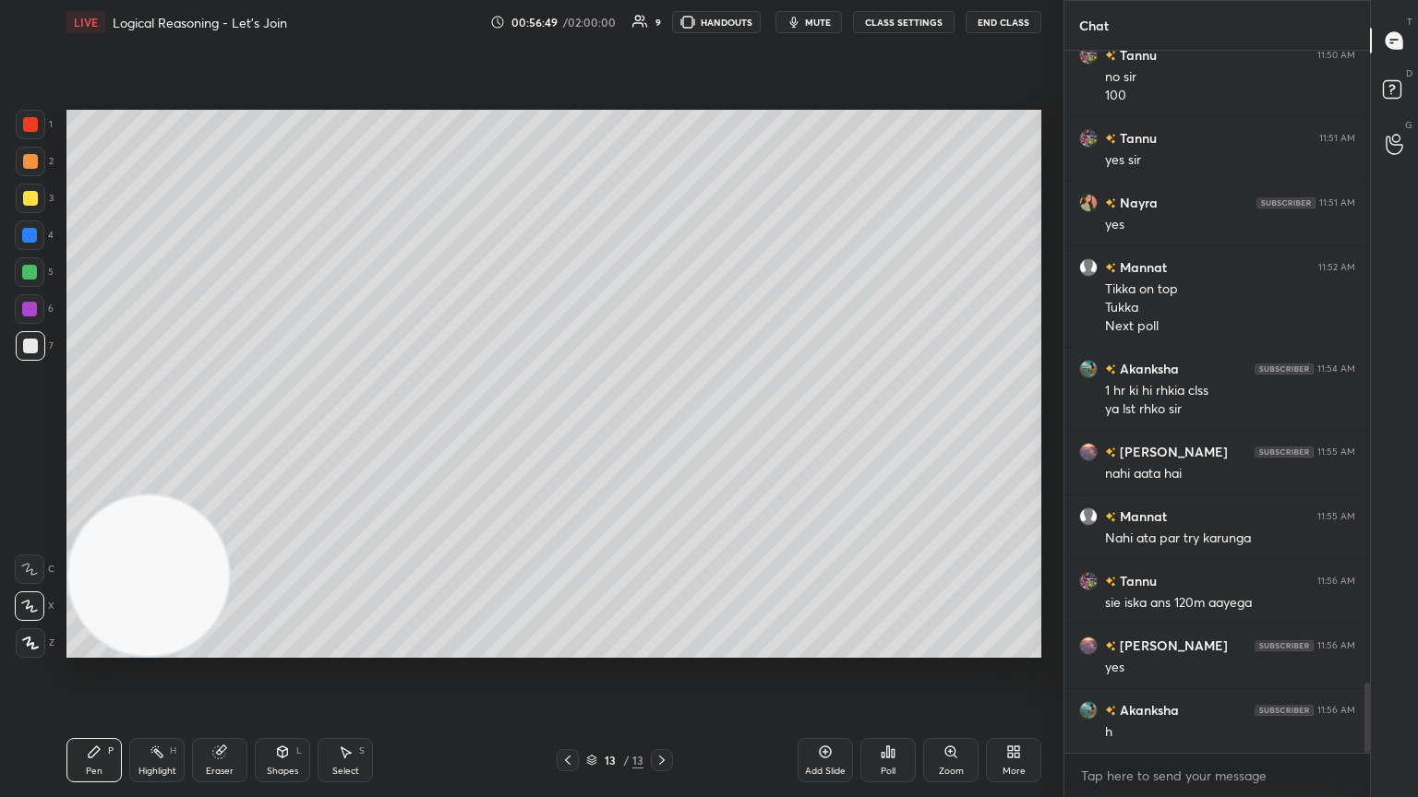
scroll to position [6319, 0]
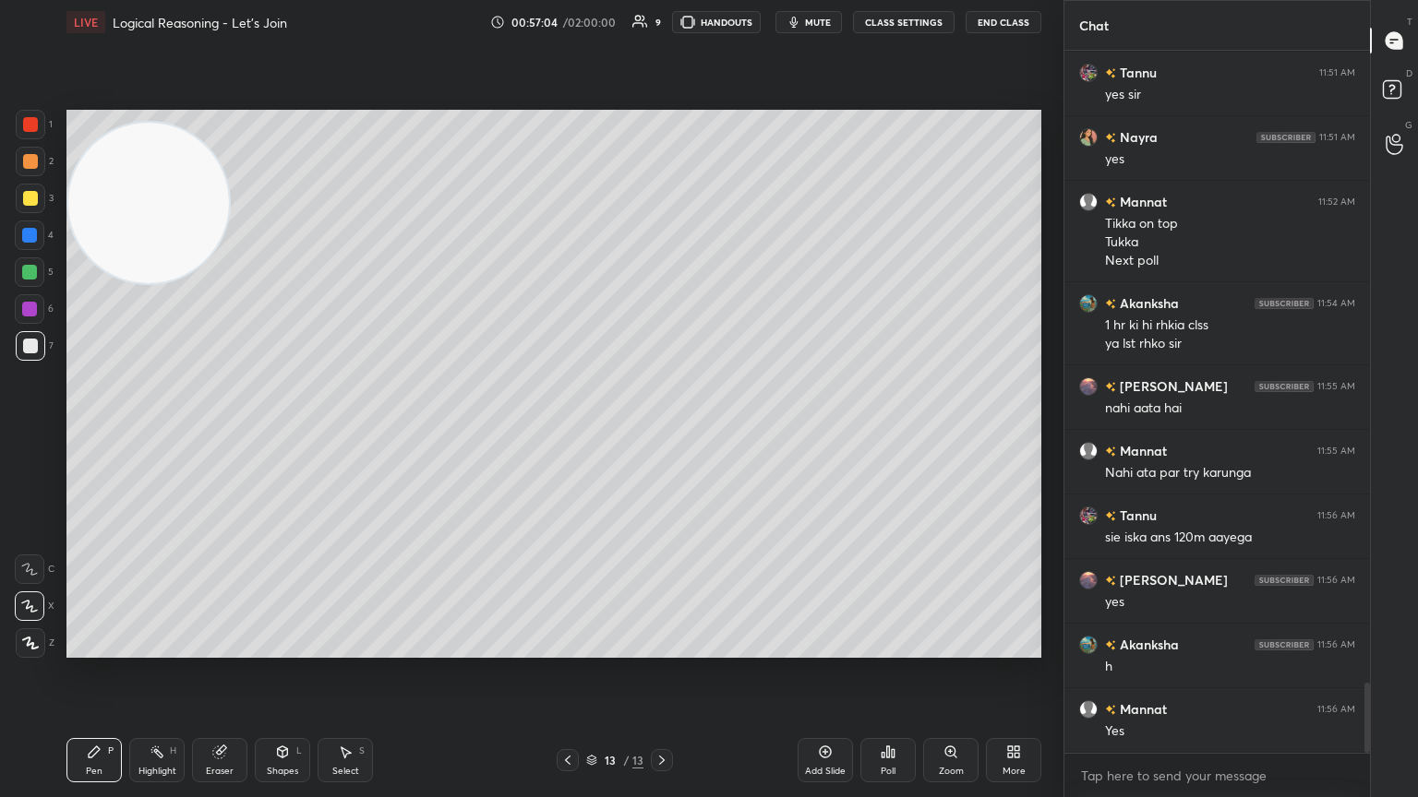
drag, startPoint x: 140, startPoint y: 545, endPoint x: 28, endPoint y: 113, distance: 447.2
click at [58, 105] on div "1 2 3 4 5 6 7 C X Z C X Z E E Erase all H H LIVE Logical Reasoning - Let’s Join…" at bounding box center [524, 398] width 1048 height 797
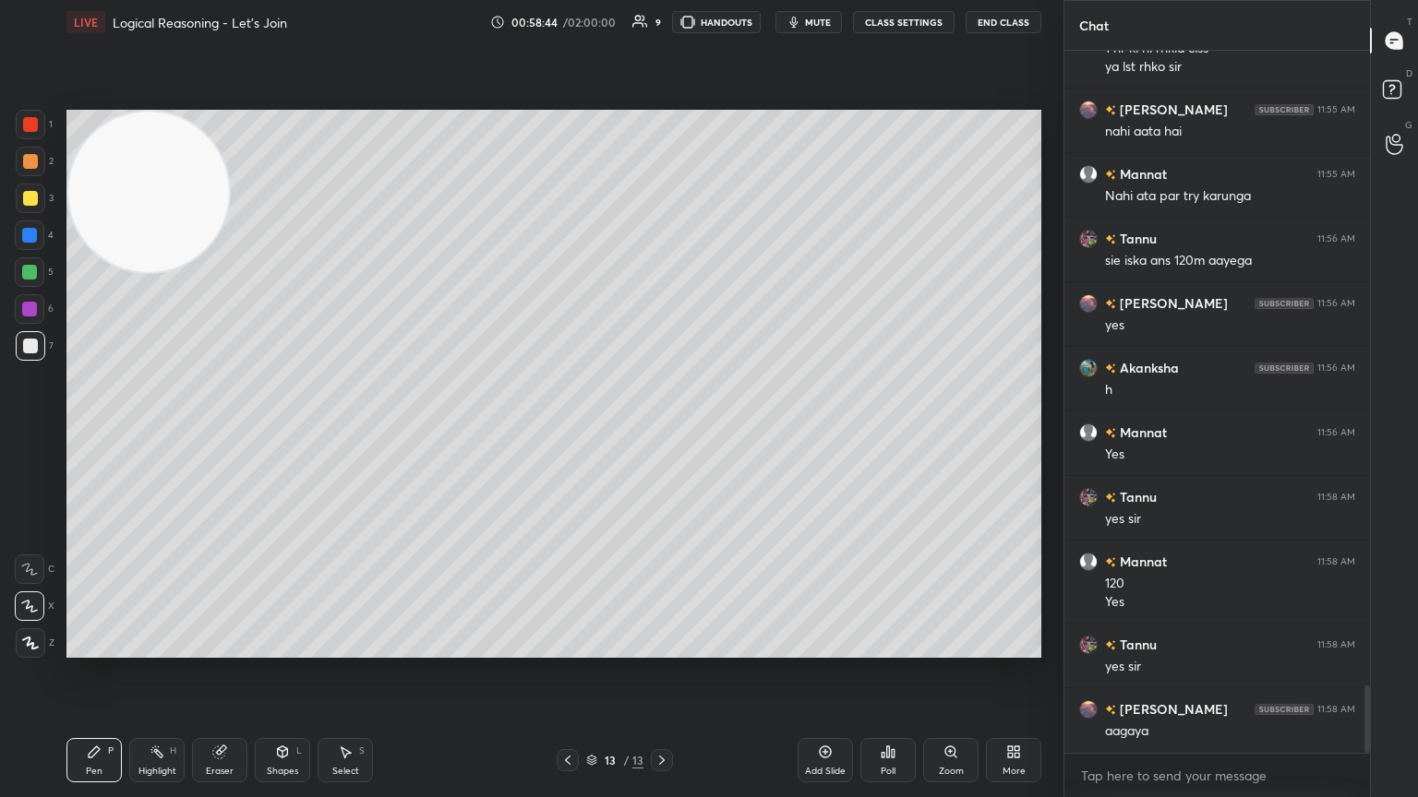
scroll to position [6660, 0]
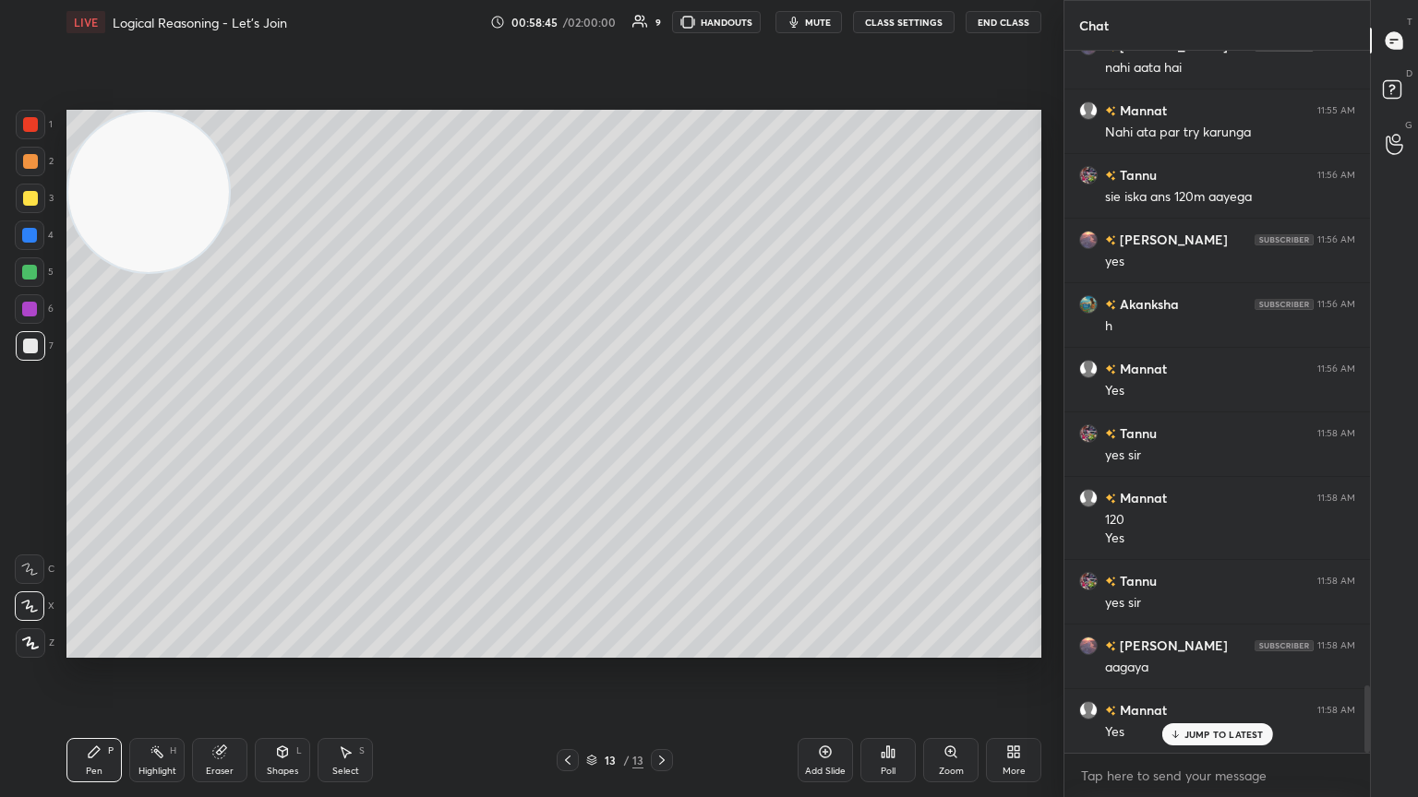
click at [662, 433] on p "JUMP TO LATEST" at bounding box center [1223, 734] width 79 height 11
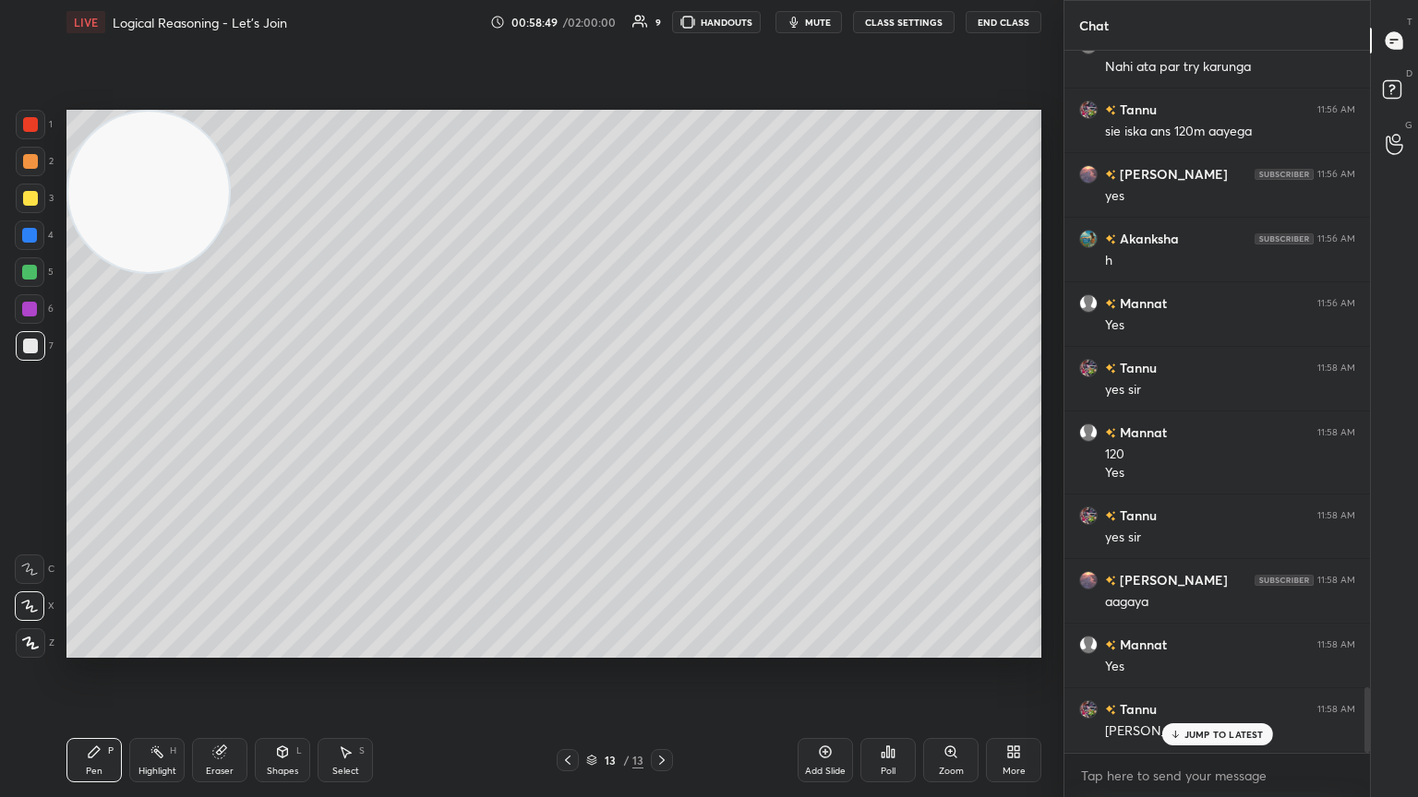
scroll to position [6789, 0]
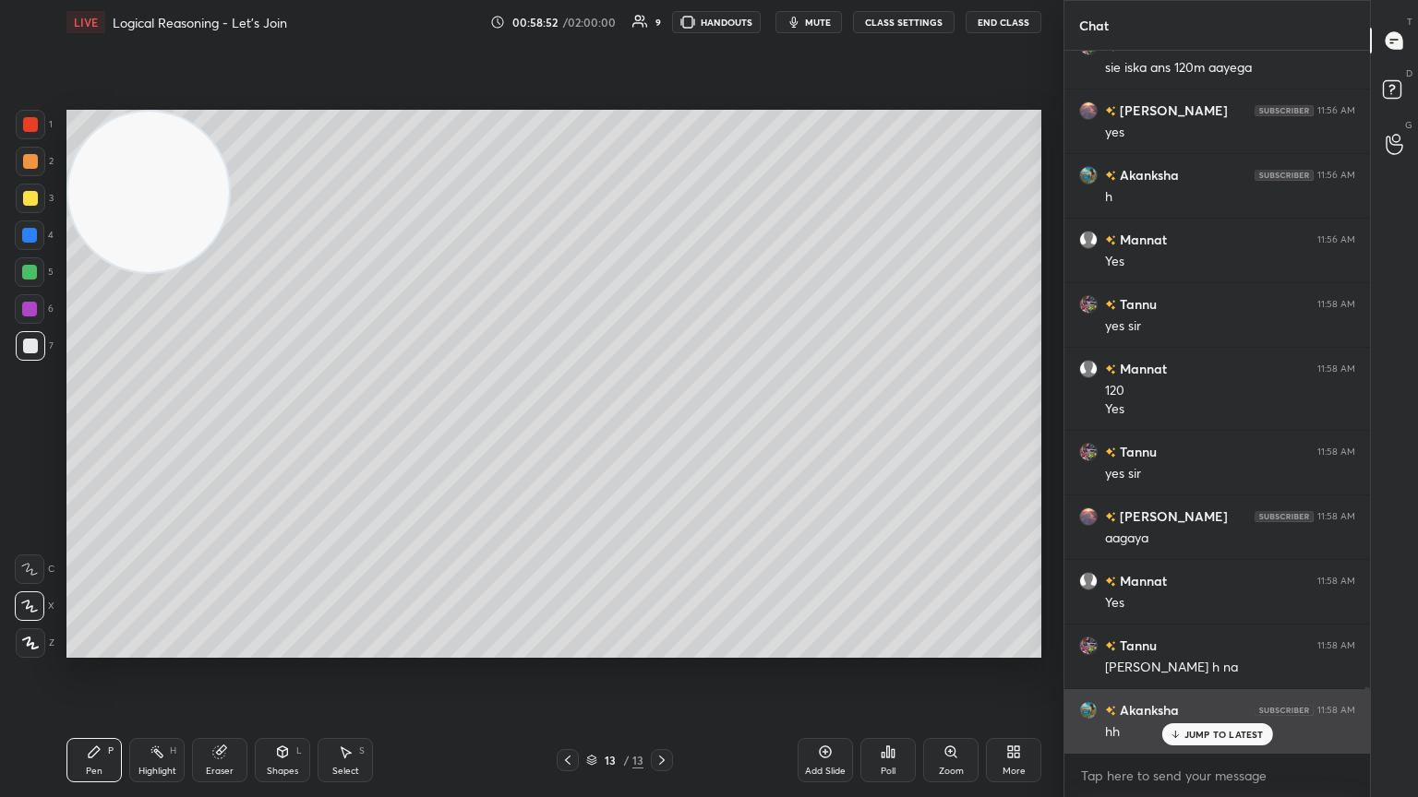
click at [662, 433] on p "JUMP TO LATEST" at bounding box center [1223, 734] width 79 height 11
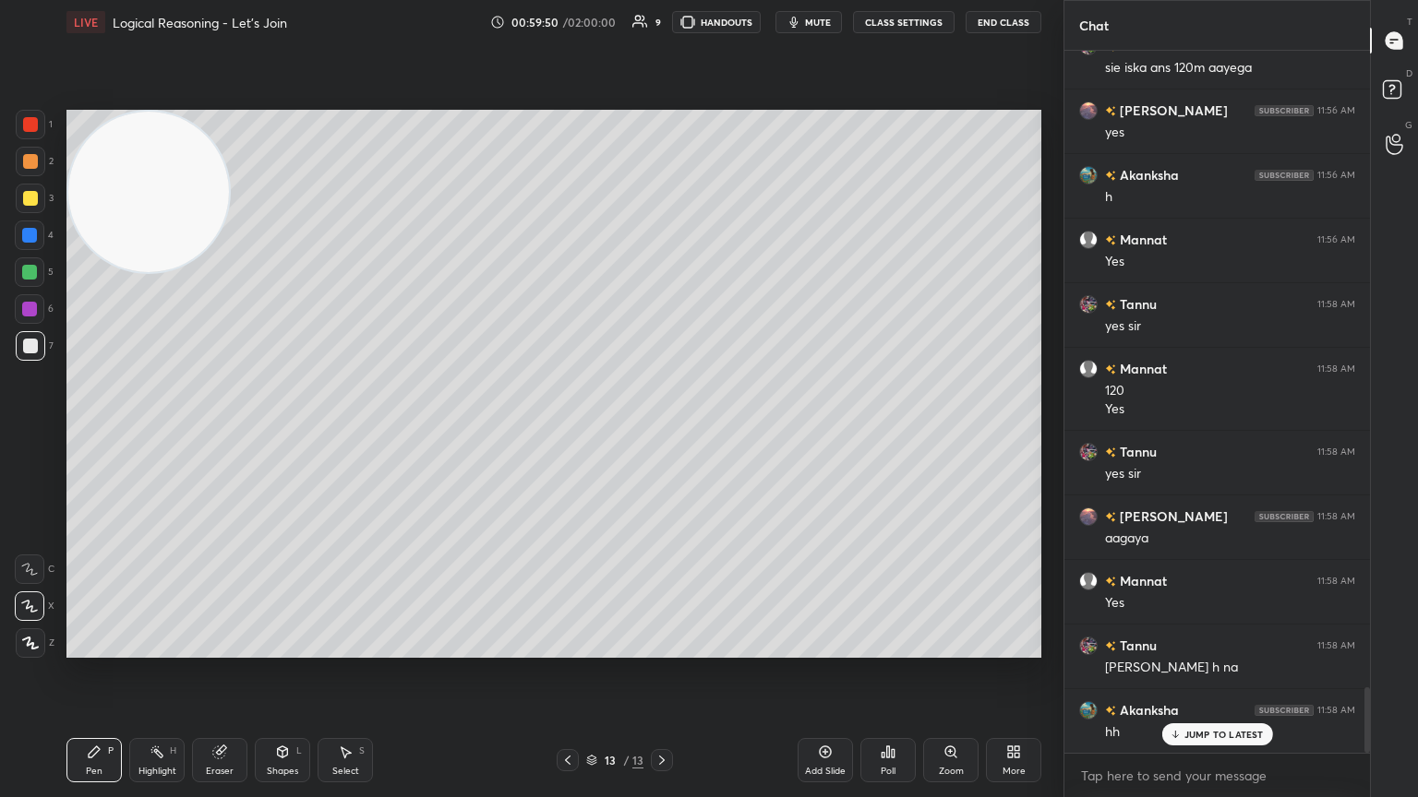
scroll to position [6854, 0]
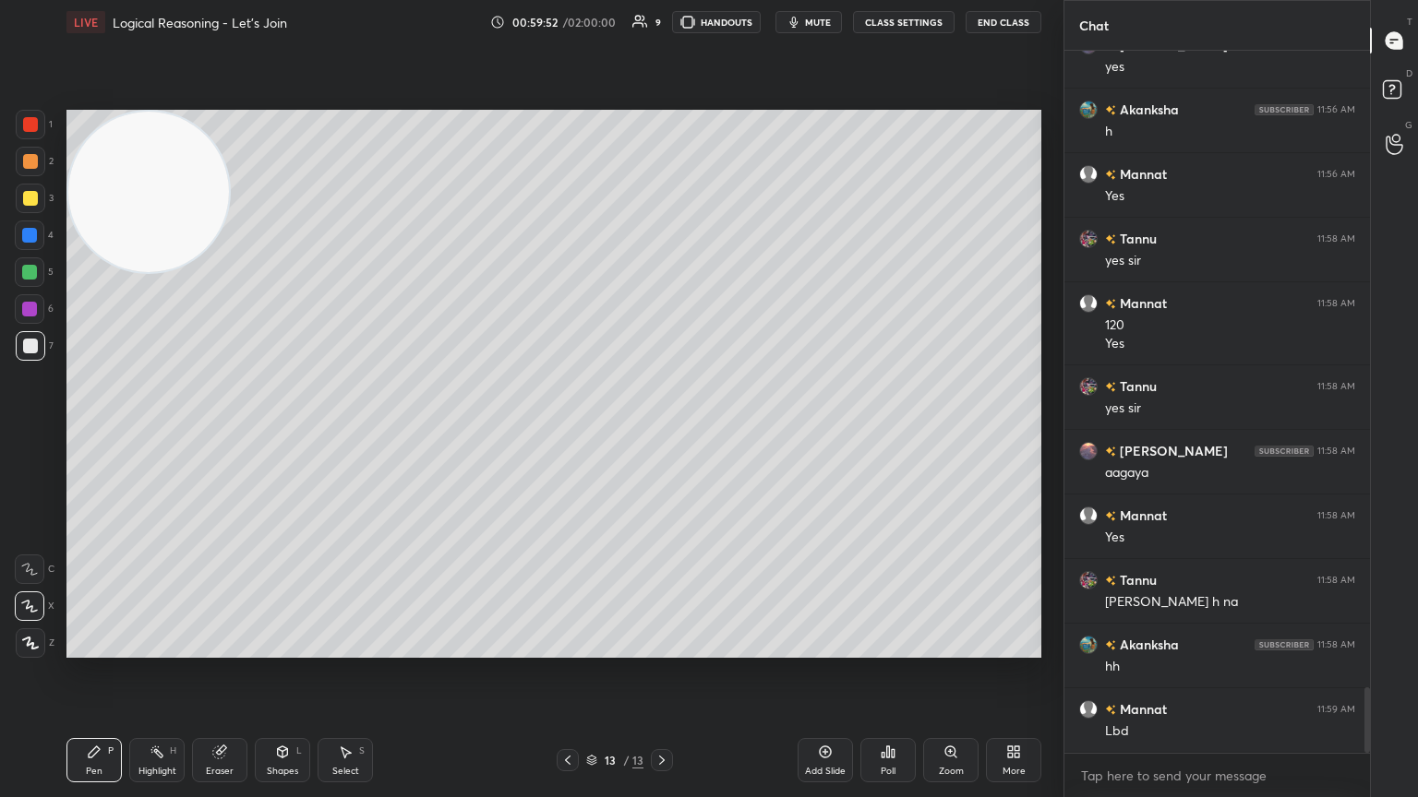
click at [662, 433] on div "Poll" at bounding box center [887, 760] width 55 height 44
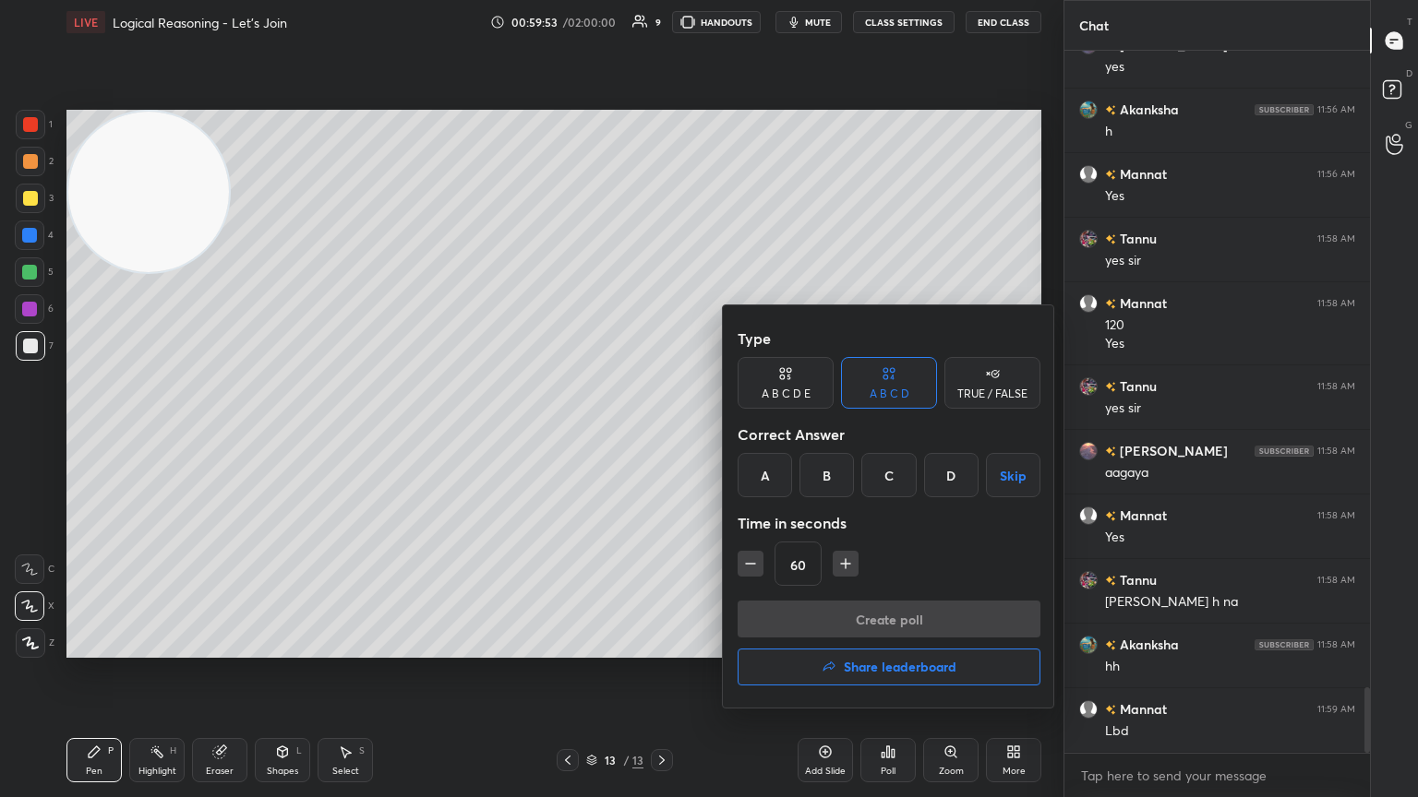
click at [662, 433] on h4 "Share leaderboard" at bounding box center [900, 667] width 113 height 13
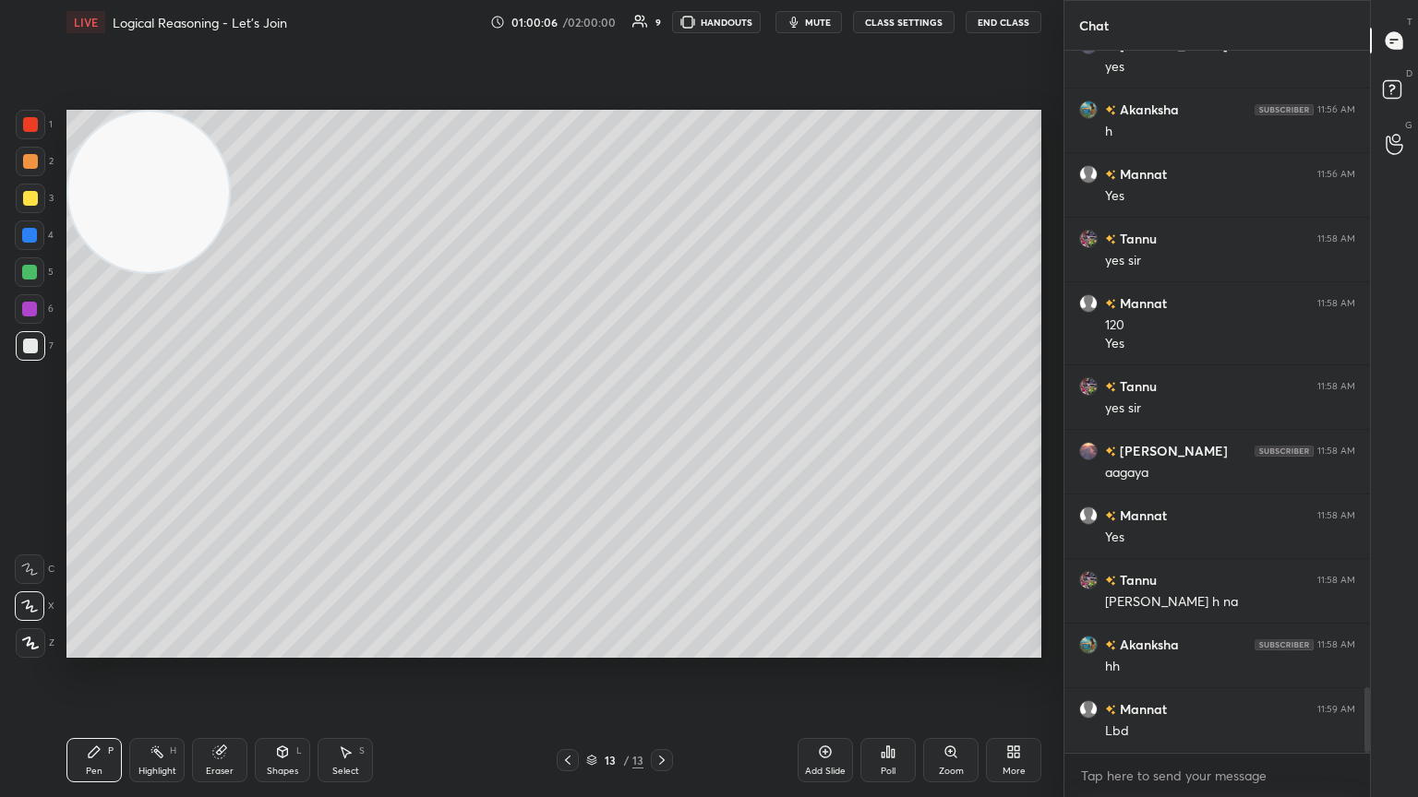
click at [662, 433] on div "Add Slide" at bounding box center [824, 760] width 55 height 44
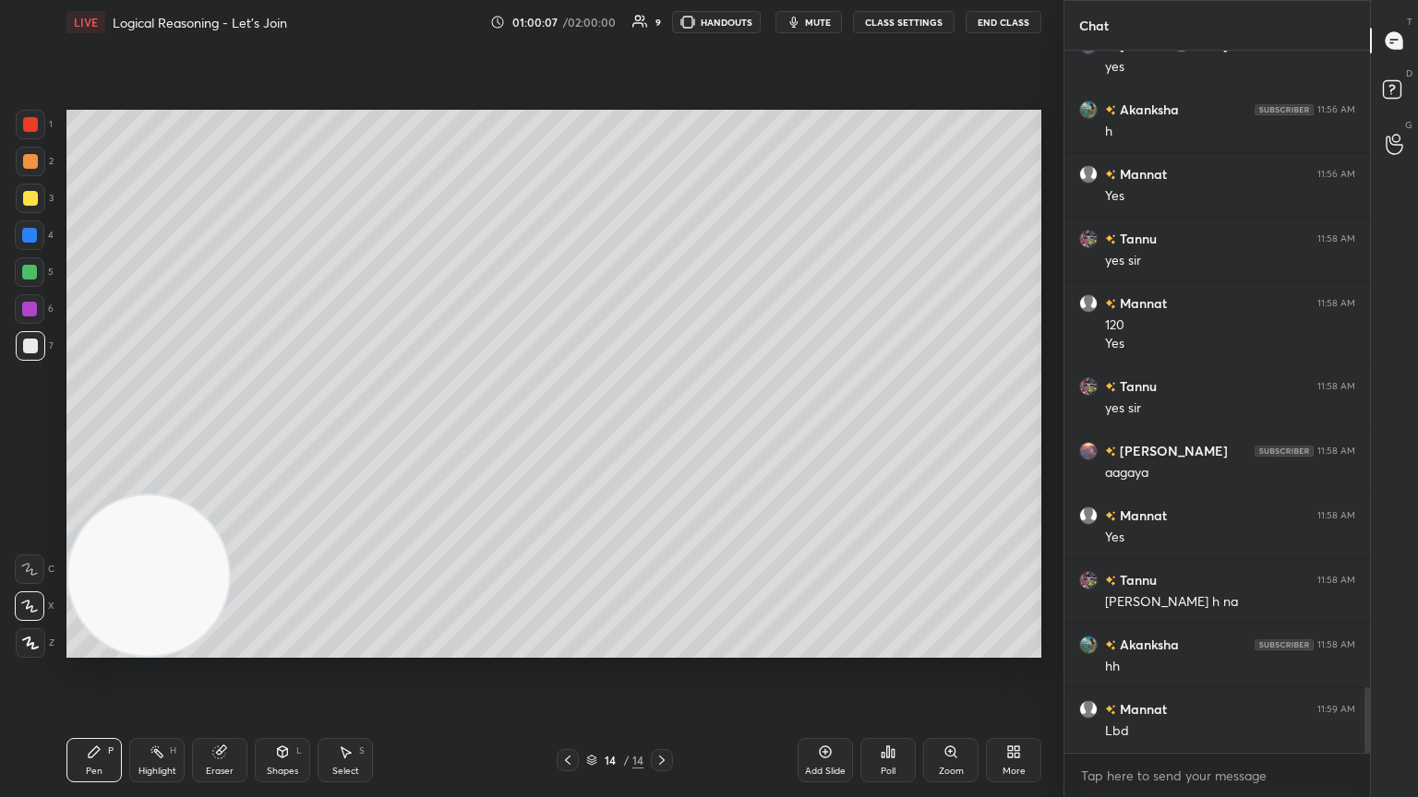
drag, startPoint x: 170, startPoint y: 162, endPoint x: 111, endPoint y: 795, distance: 635.8
click at [111, 433] on div "LIVE Logical Reasoning - Let’s Join 01:00:07 / 02:00:00 9 HANDOUTS mute CLASS S…" at bounding box center [553, 398] width 989 height 797
click at [29, 197] on div at bounding box center [30, 198] width 15 height 15
click at [196, 433] on div "Eraser" at bounding box center [219, 760] width 55 height 44
click at [92, 433] on icon at bounding box center [94, 752] width 11 height 11
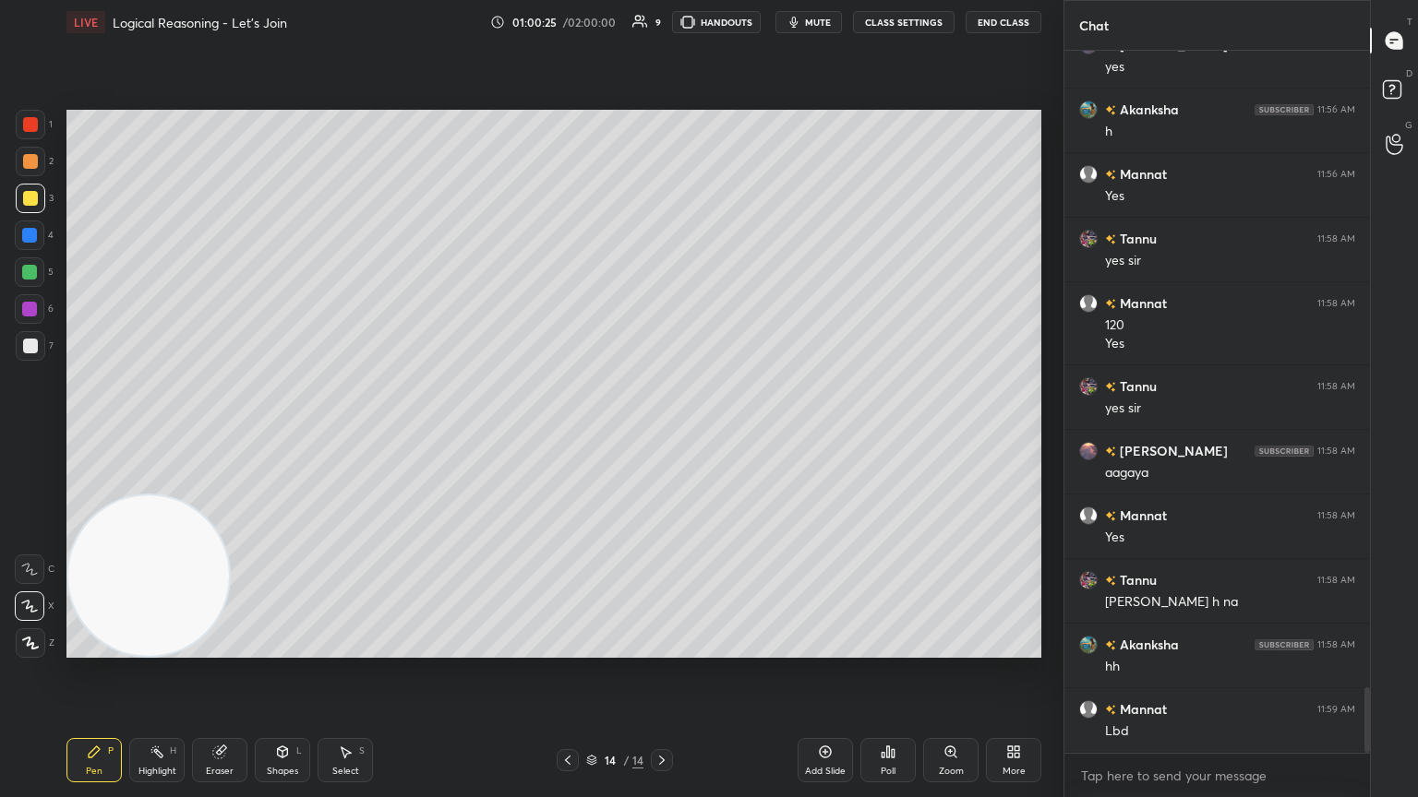
scroll to position [6918, 0]
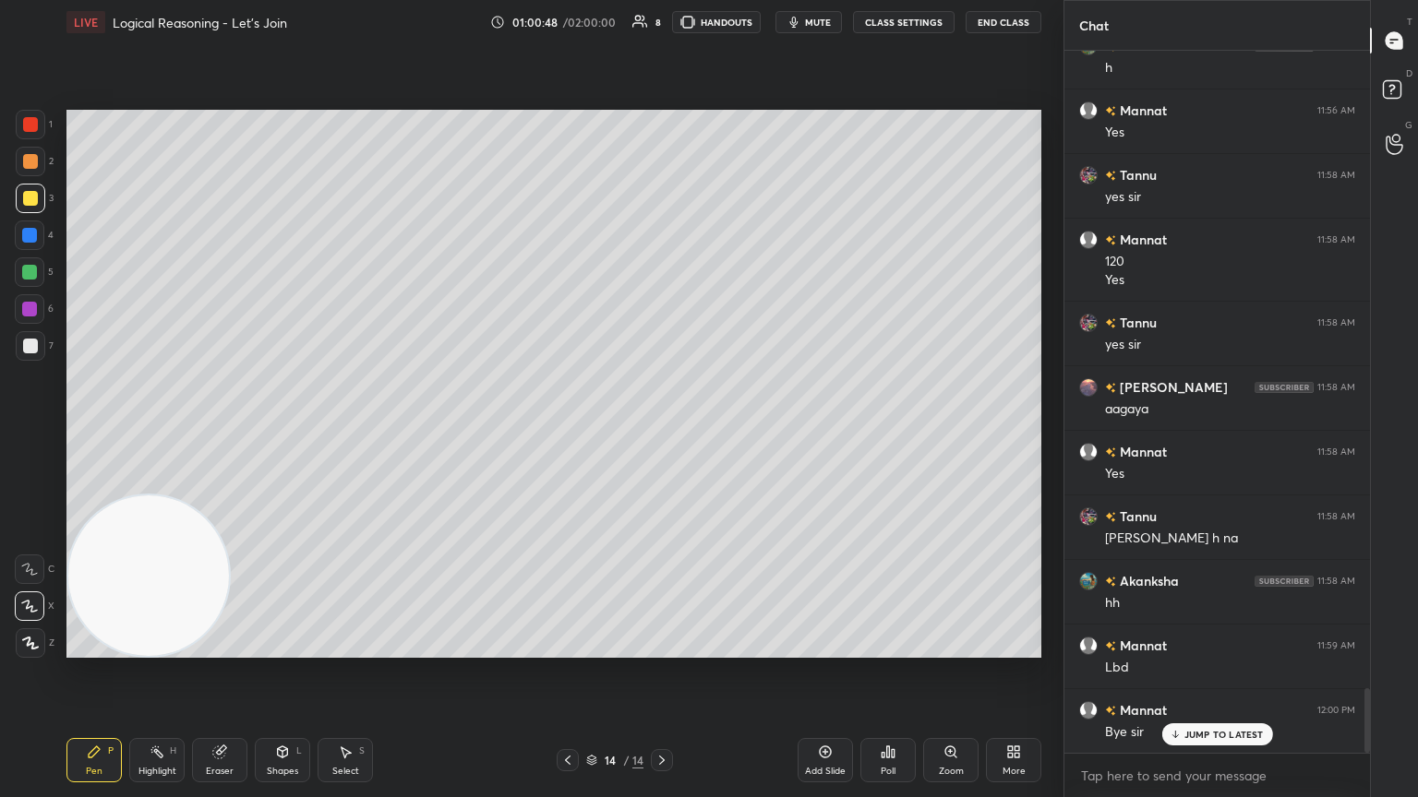
click at [42, 345] on div "7" at bounding box center [35, 346] width 38 height 30
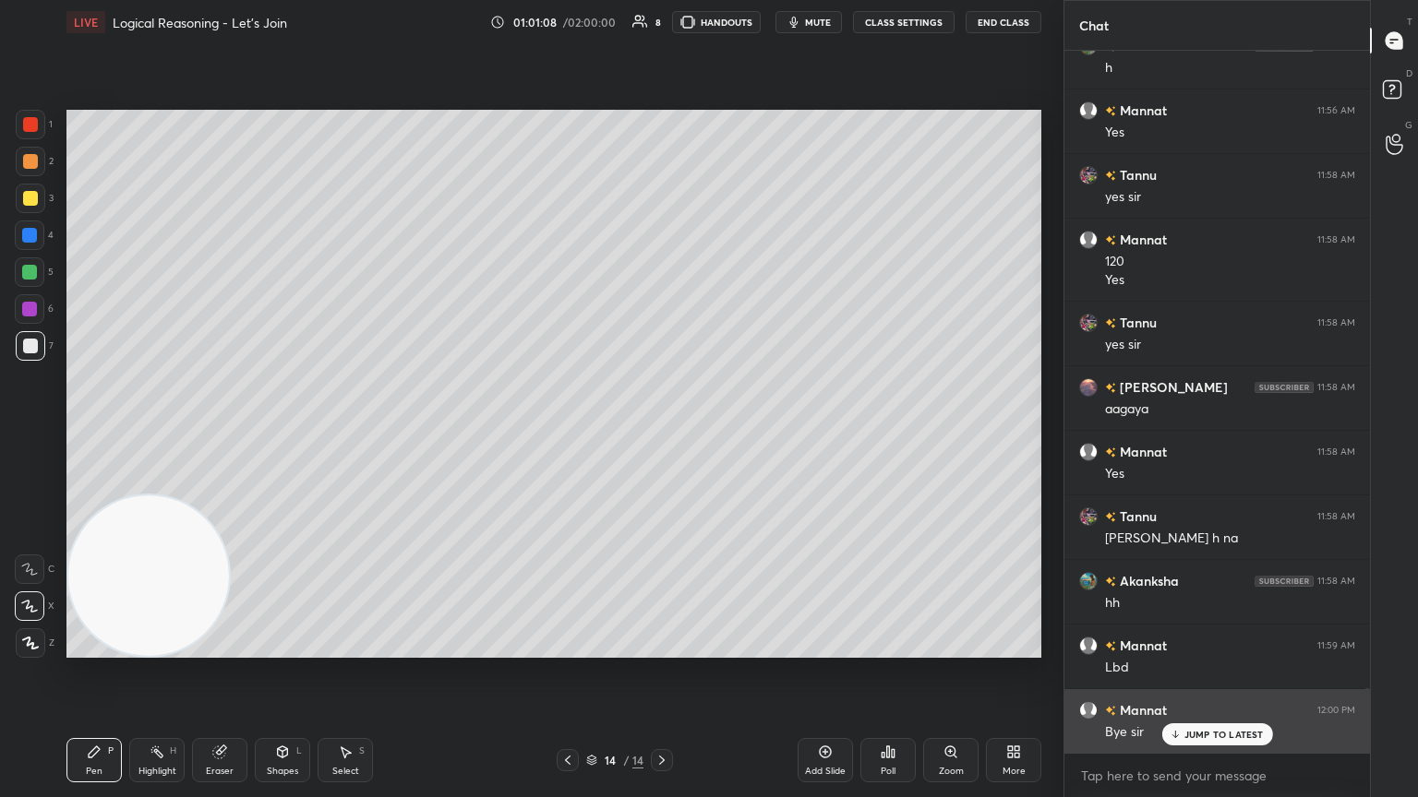
click at [662, 433] on p "JUMP TO LATEST" at bounding box center [1223, 734] width 79 height 11
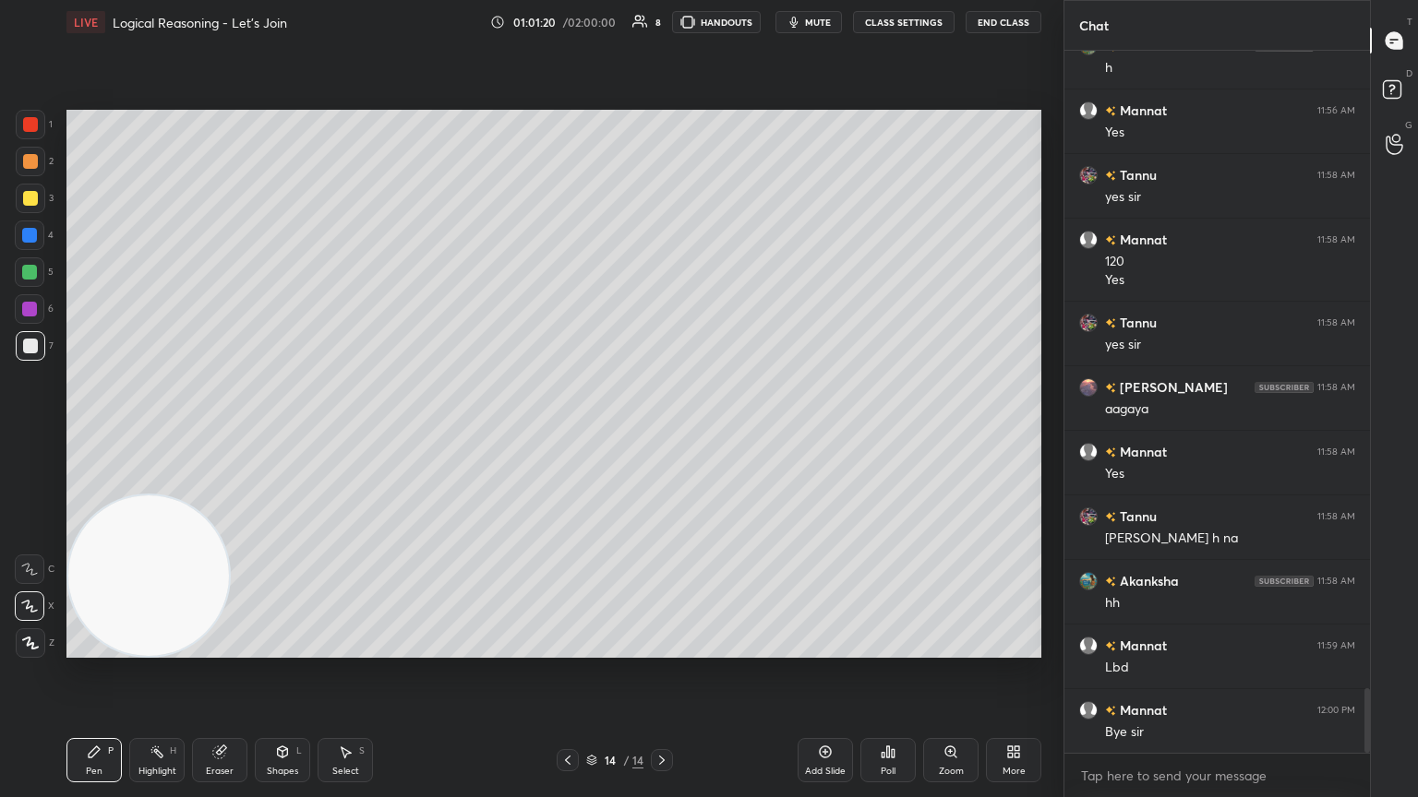
click at [662, 433] on div "Poll" at bounding box center [887, 760] width 55 height 44
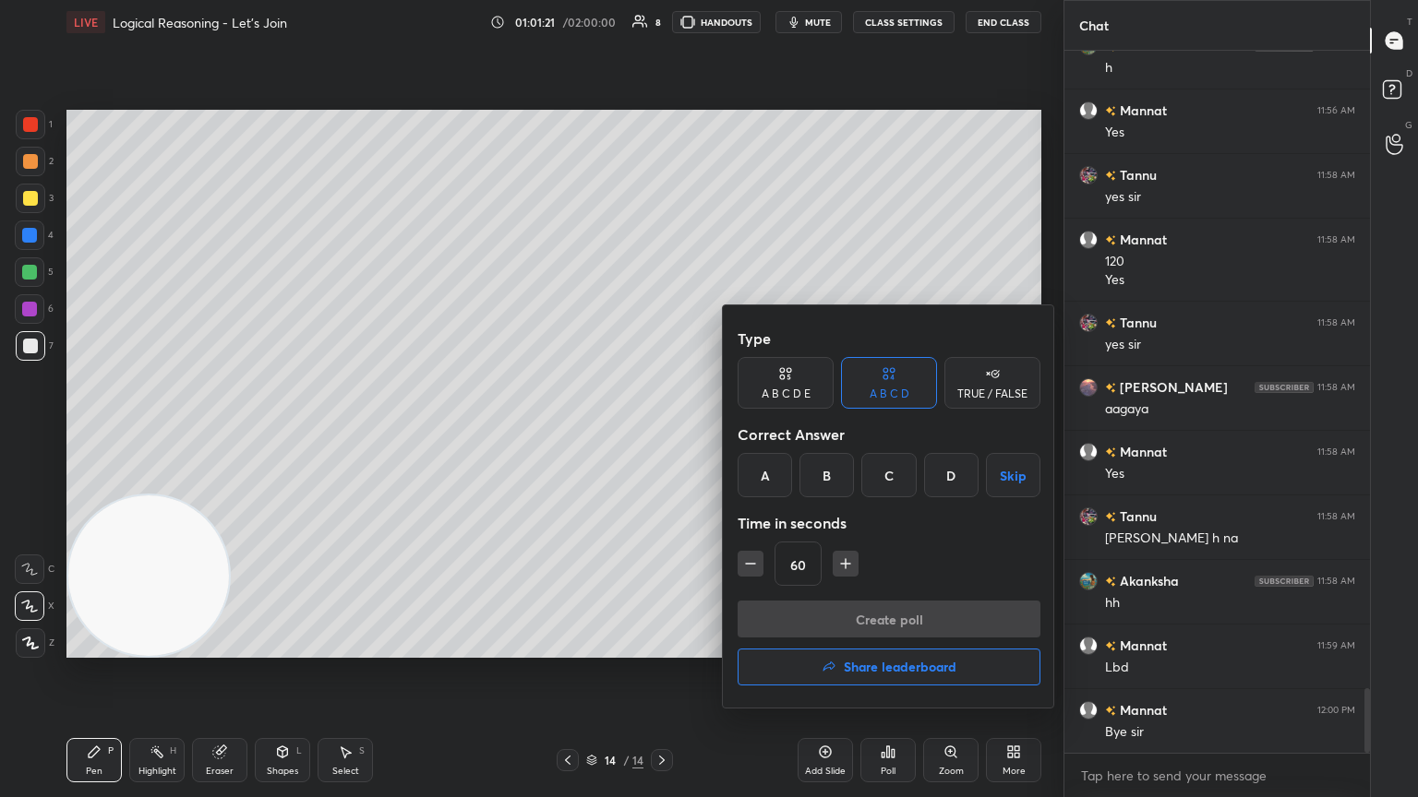
drag, startPoint x: 956, startPoint y: 480, endPoint x: 917, endPoint y: 512, distance: 50.5
click at [662, 433] on div "D" at bounding box center [951, 475] width 54 height 44
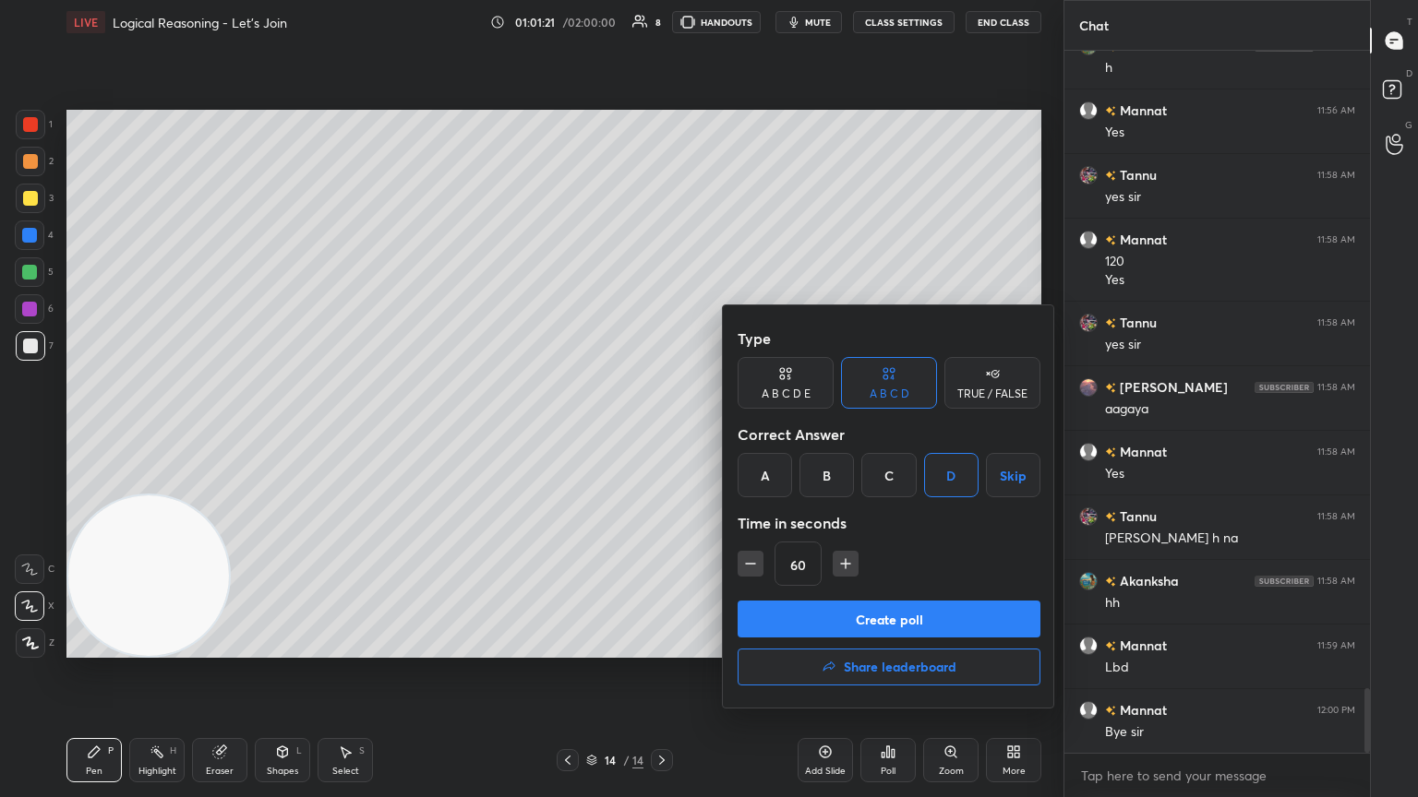
click at [662, 433] on button "Create poll" at bounding box center [888, 619] width 303 height 37
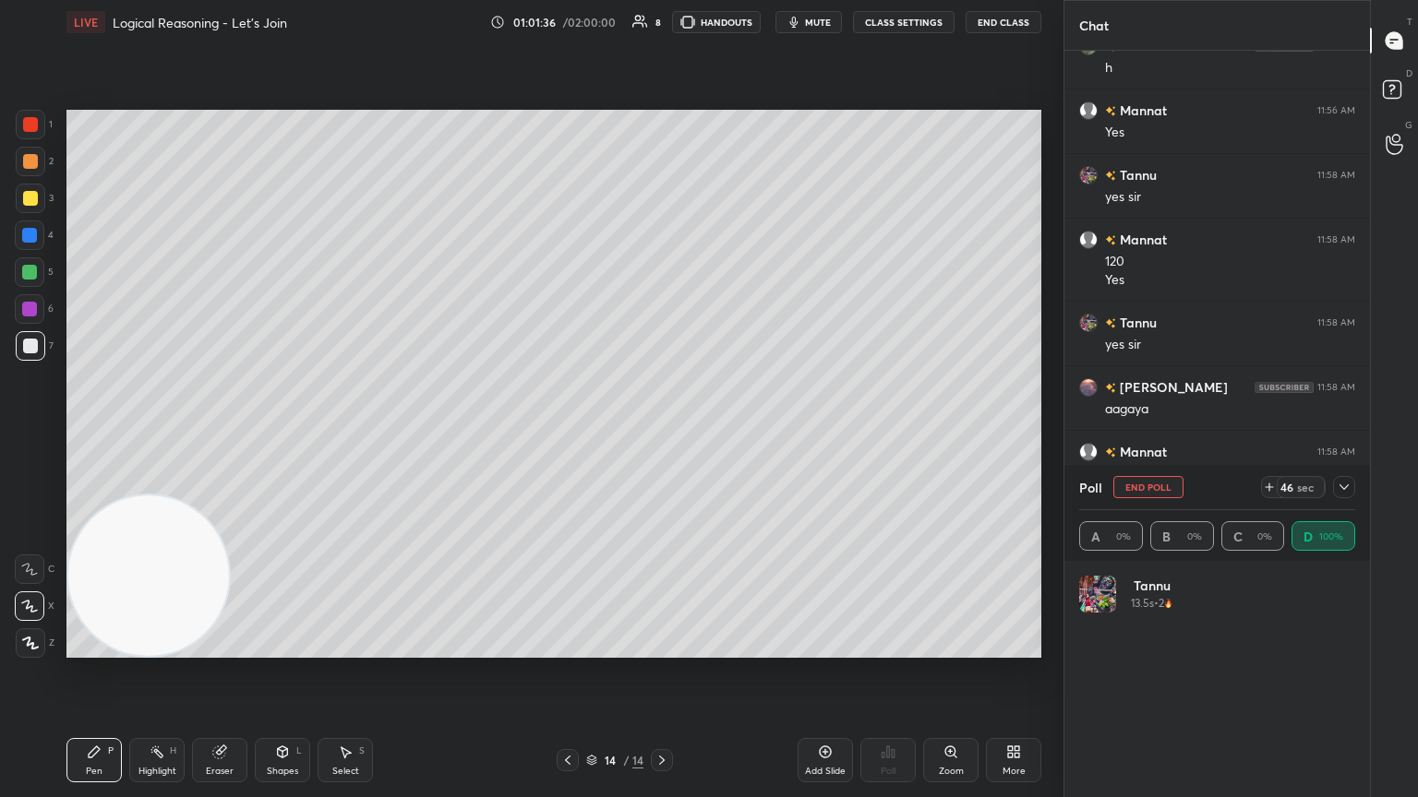
scroll to position [216, 270]
click at [662, 433] on icon at bounding box center [1343, 487] width 15 height 15
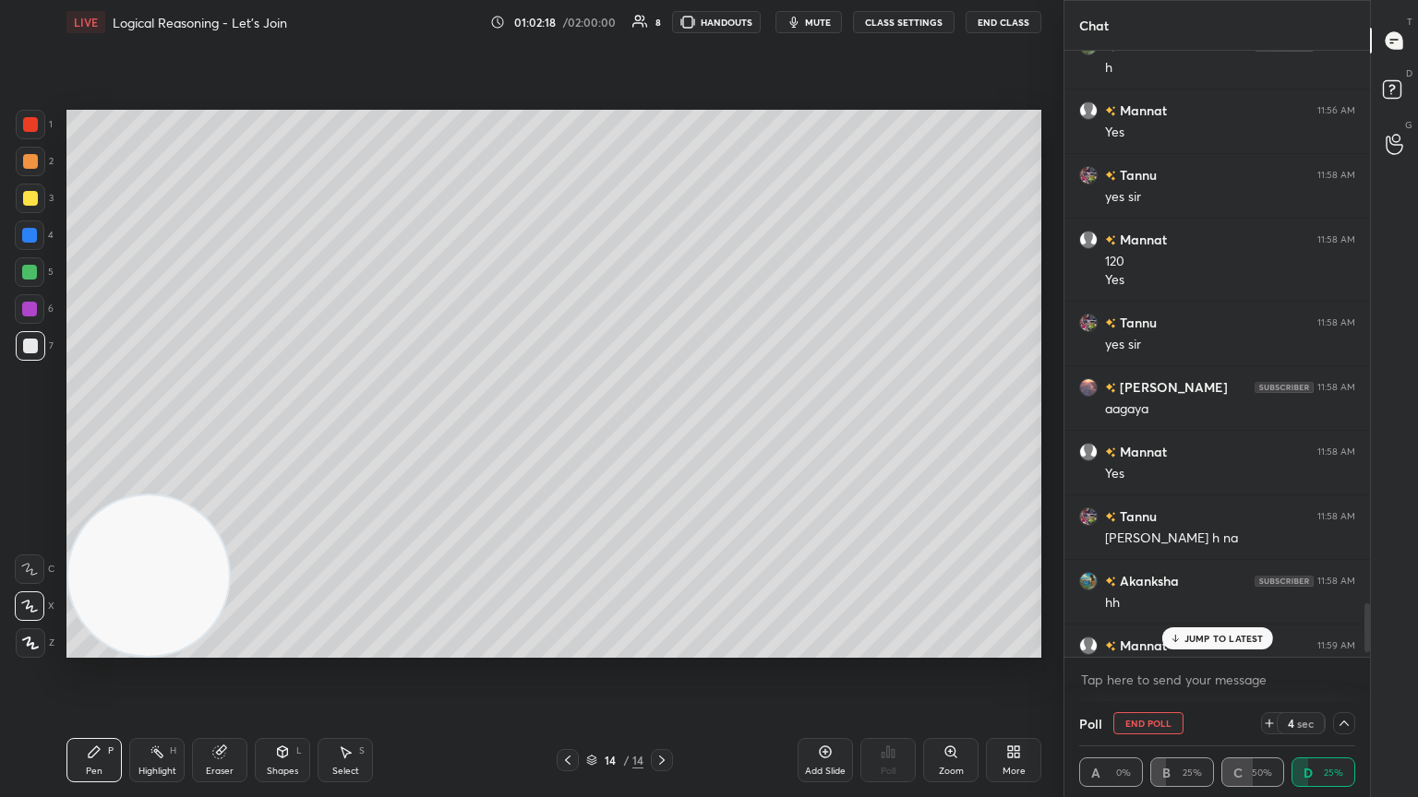
scroll to position [7015, 0]
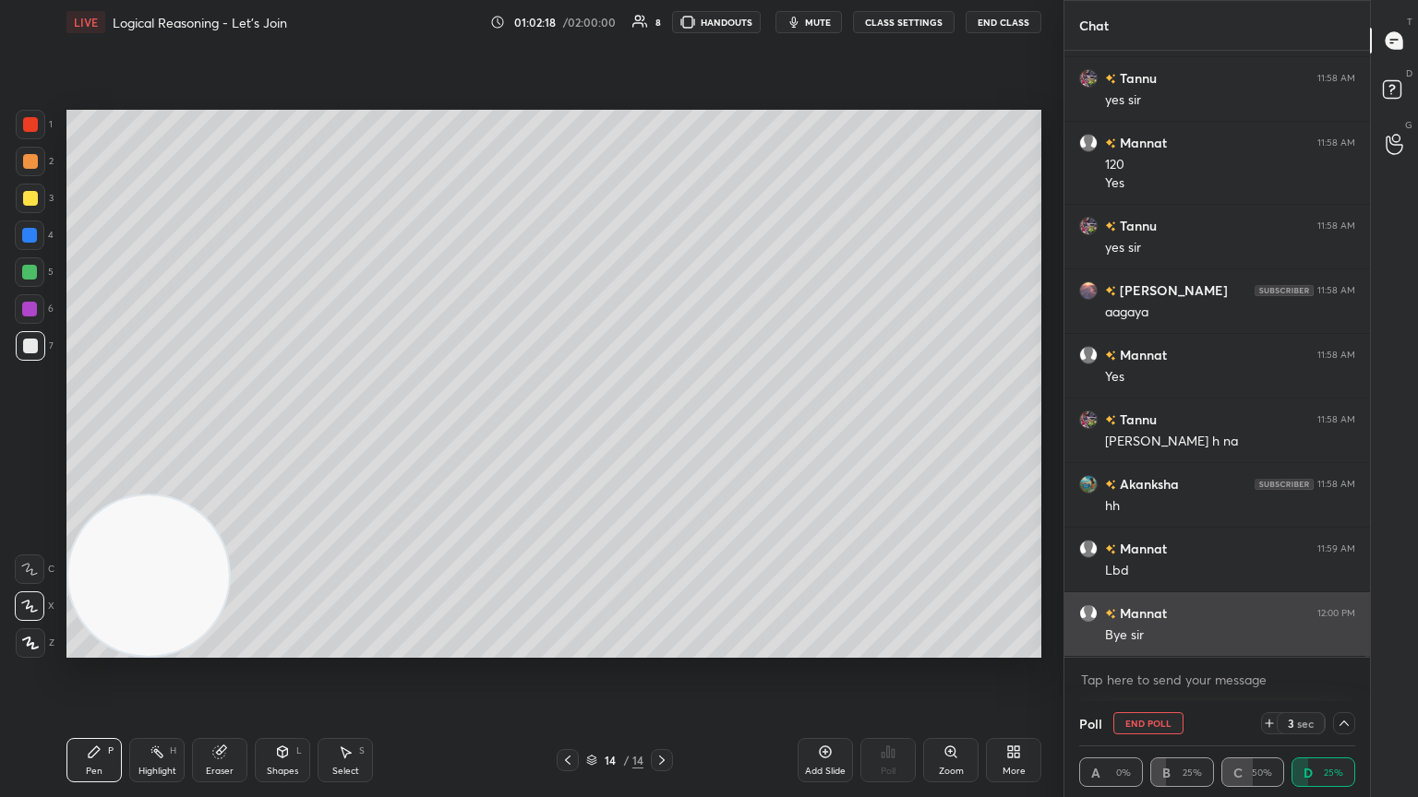
drag, startPoint x: 1366, startPoint y: 608, endPoint x: 1347, endPoint y: 652, distance: 48.0
click at [662, 433] on div "[PERSON_NAME] 11:56 AM h Mannat 11:56 AM Yes Tannu 11:58 AM yes [PERSON_NAME] 1…" at bounding box center [1216, 376] width 305 height 651
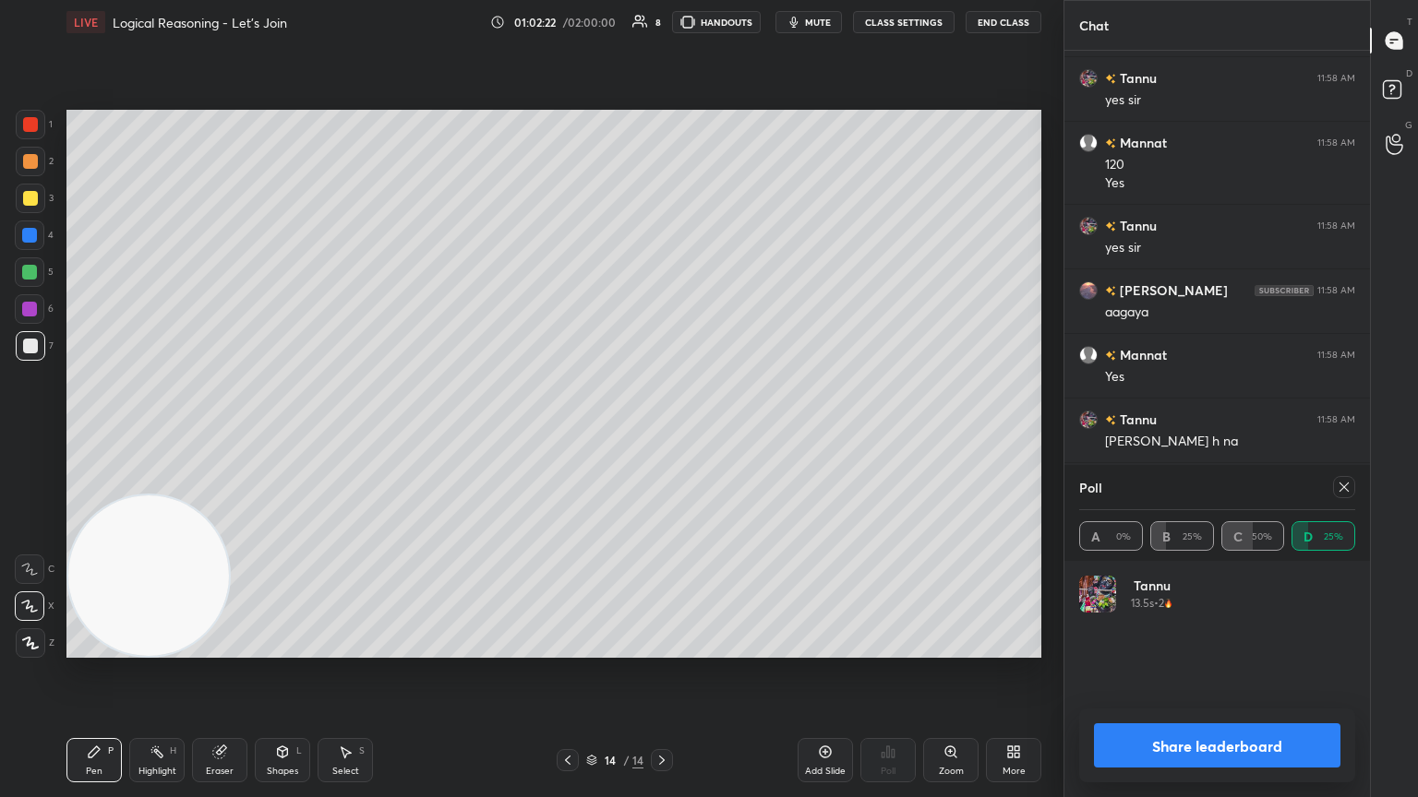
scroll to position [216, 270]
click at [662, 433] on div at bounding box center [1344, 487] width 22 height 22
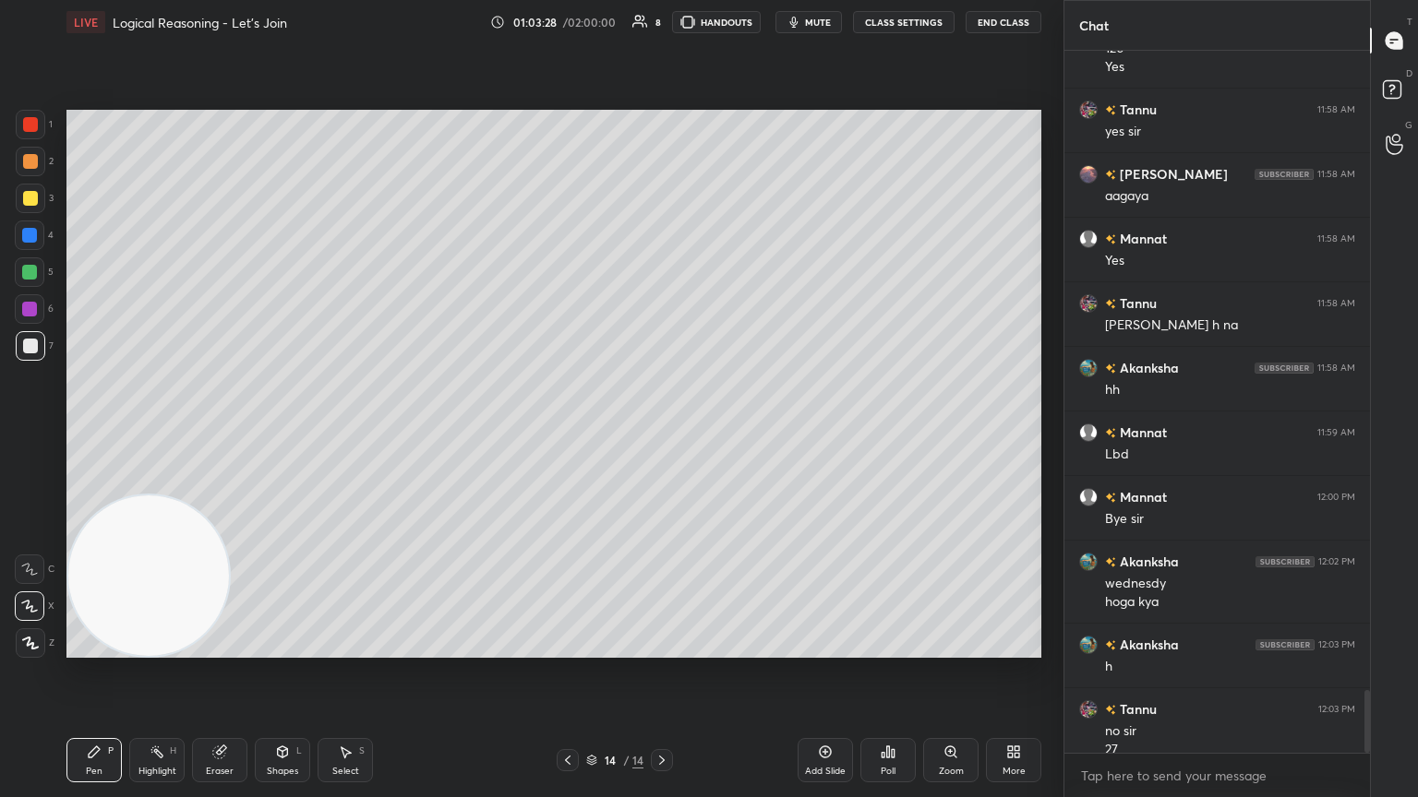
scroll to position [7150, 0]
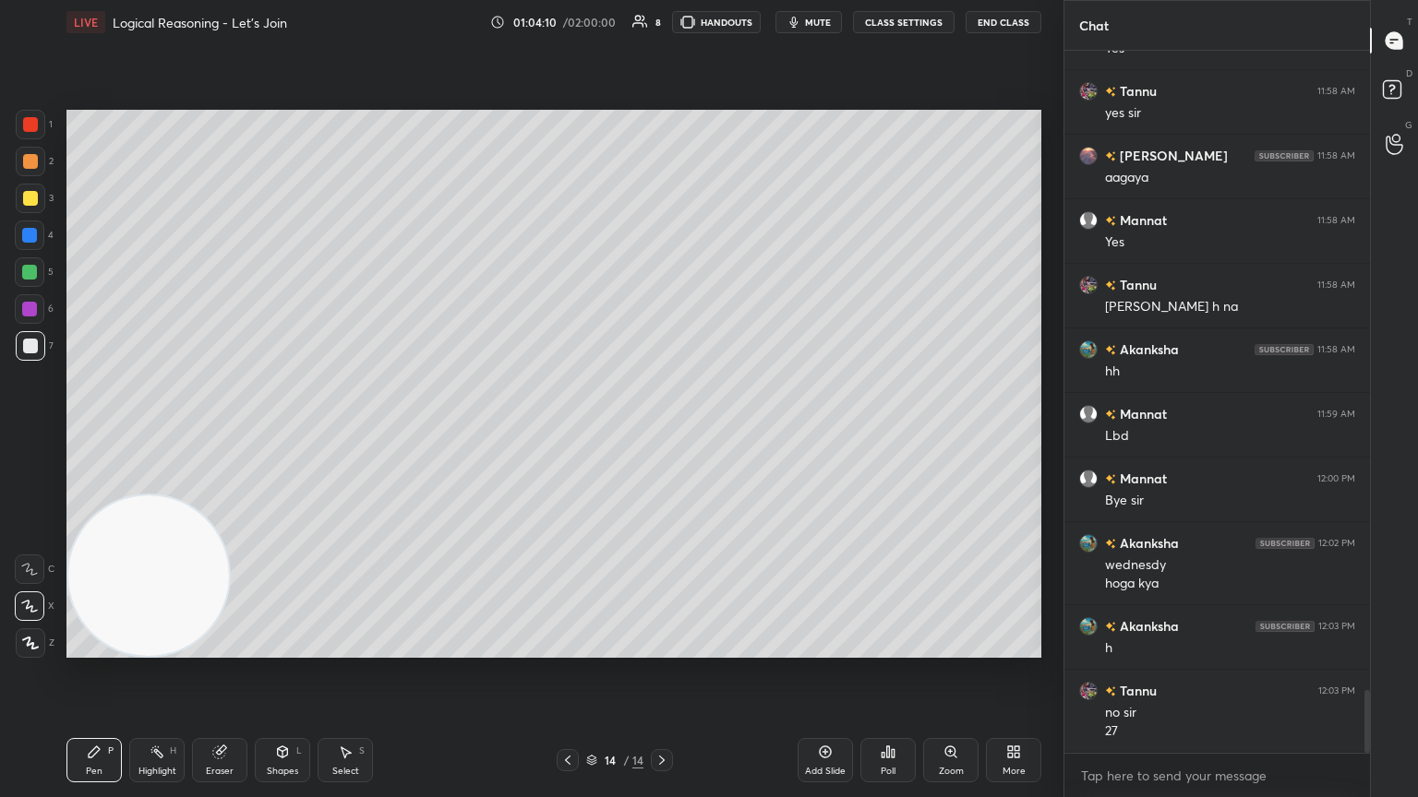
drag, startPoint x: 224, startPoint y: 746, endPoint x: 233, endPoint y: 681, distance: 65.1
click at [222, 433] on div "Eraser" at bounding box center [219, 760] width 55 height 44
click at [112, 433] on div "Pen P" at bounding box center [93, 760] width 55 height 44
drag, startPoint x: 211, startPoint y: 757, endPoint x: 220, endPoint y: 706, distance: 51.4
click at [210, 433] on div "Eraser" at bounding box center [219, 760] width 55 height 44
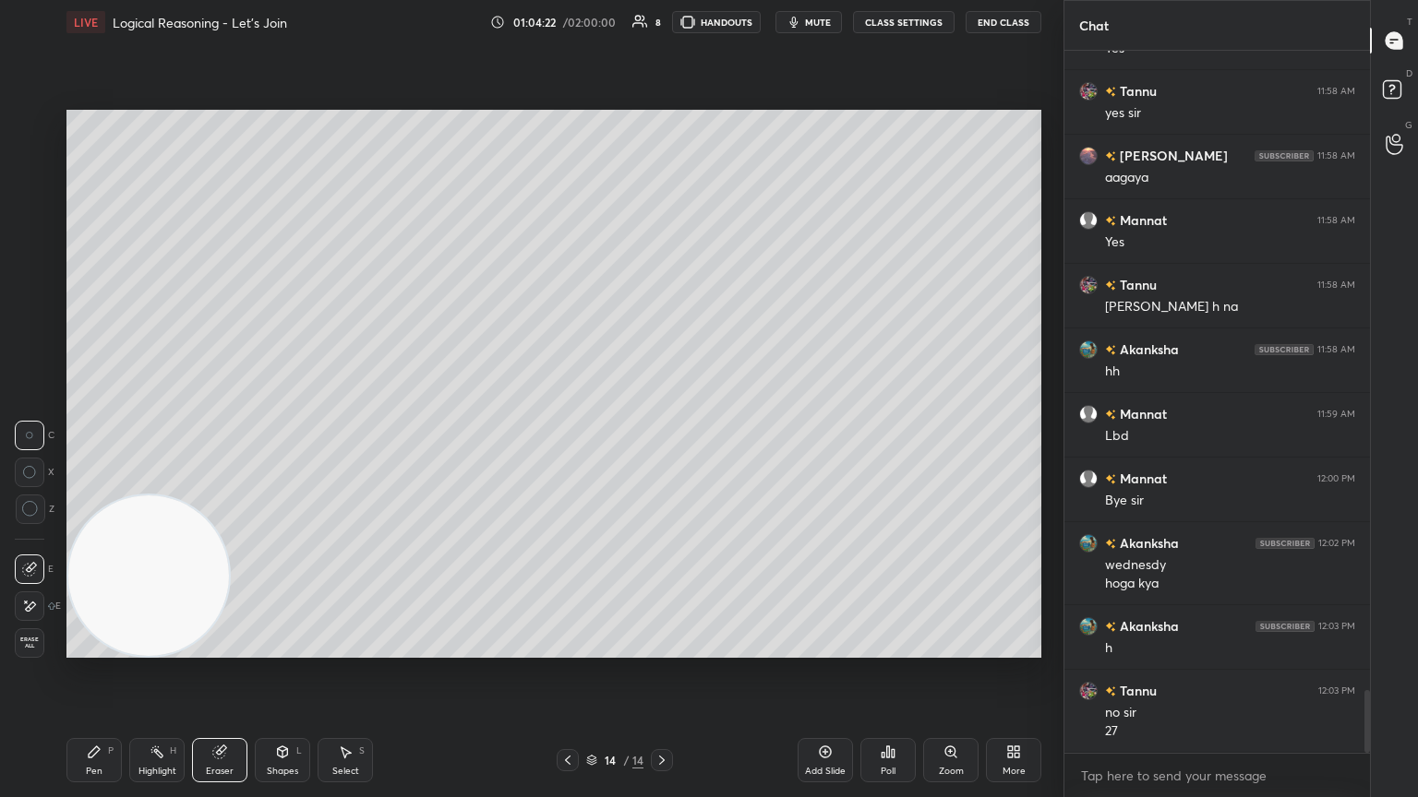
click at [93, 433] on div "Pen P" at bounding box center [93, 760] width 55 height 44
click at [233, 433] on div "Eraser" at bounding box center [219, 760] width 55 height 44
click at [104, 433] on div "Pen P" at bounding box center [93, 760] width 55 height 44
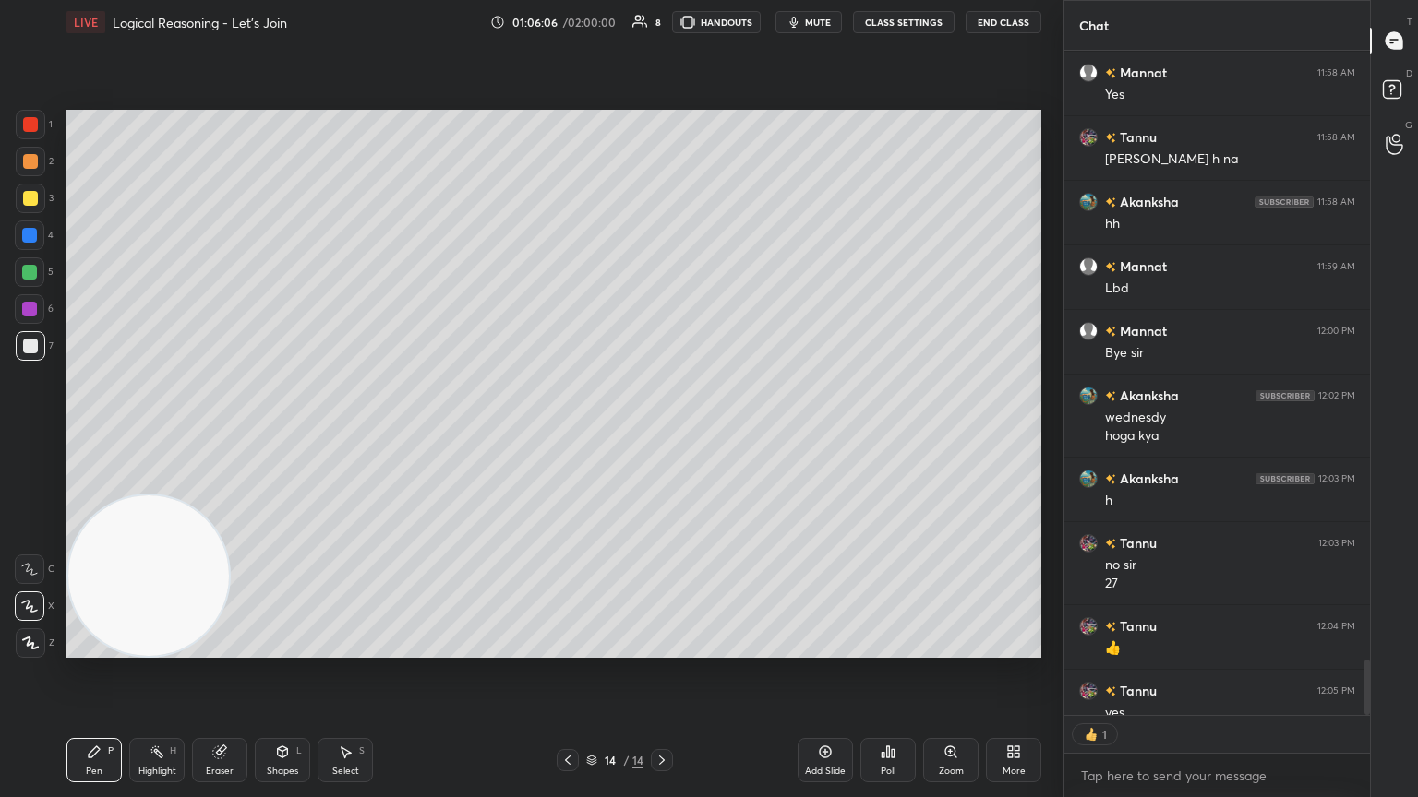
scroll to position [7335, 0]
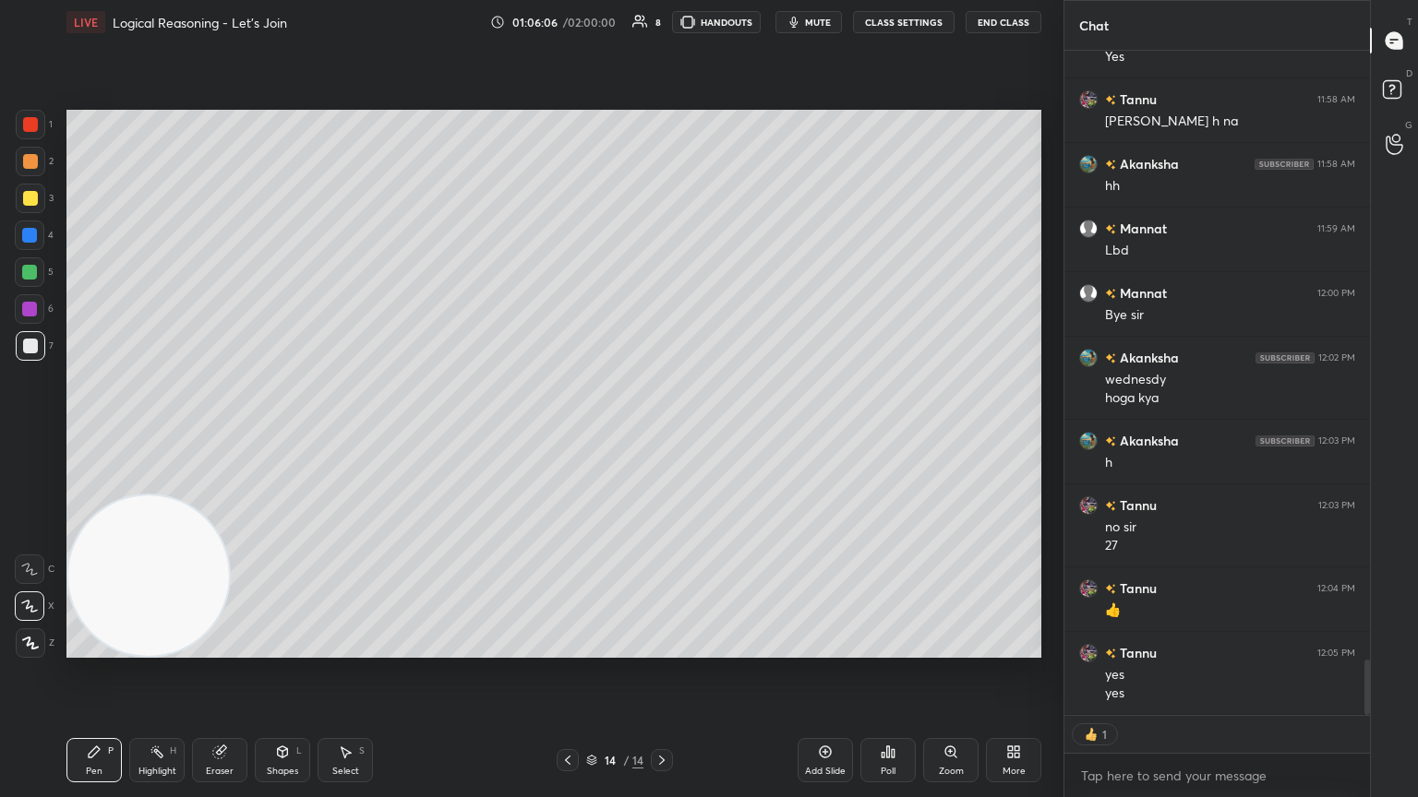
drag, startPoint x: 1369, startPoint y: 663, endPoint x: 1367, endPoint y: 701, distance: 38.8
click at [662, 433] on div at bounding box center [1367, 687] width 6 height 55
click at [662, 433] on icon at bounding box center [825, 752] width 15 height 15
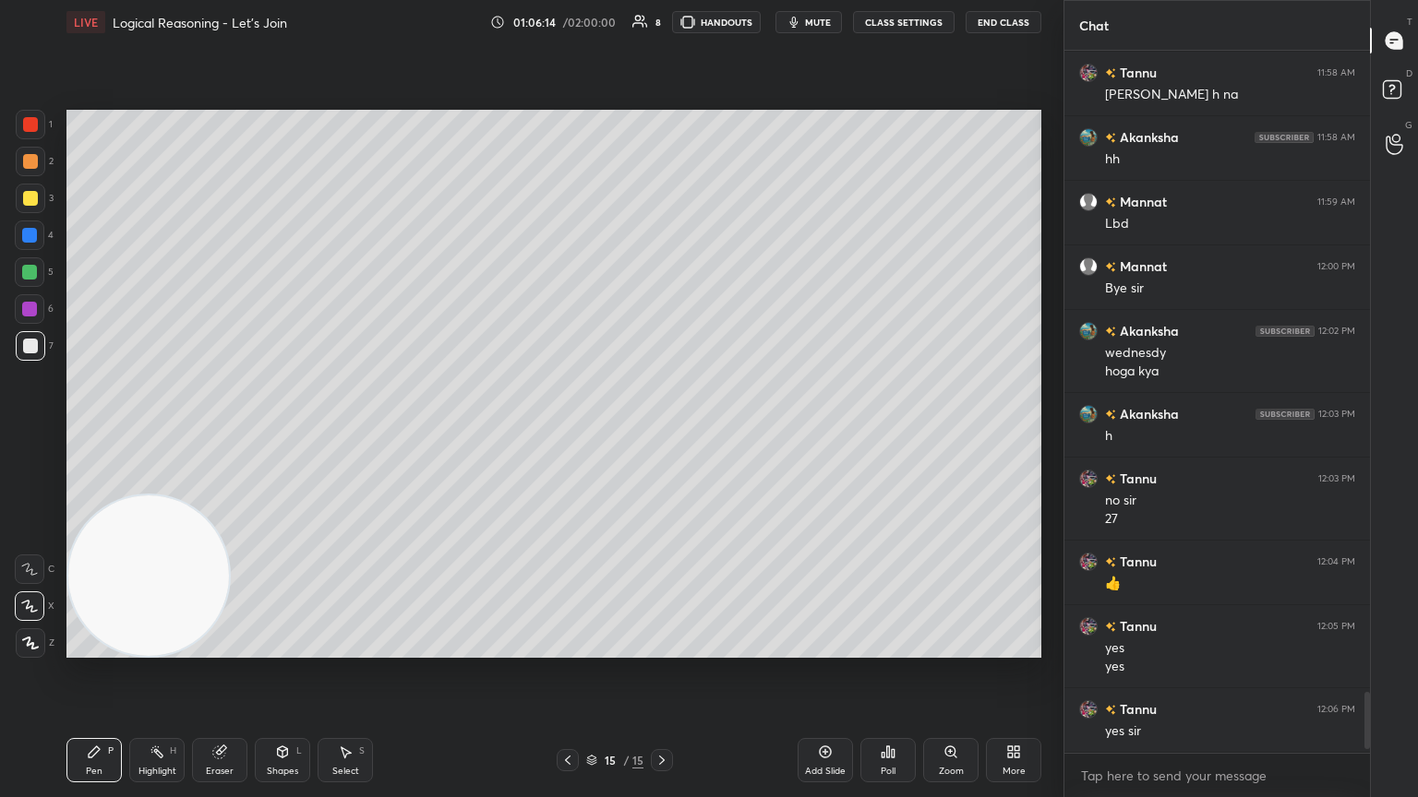
scroll to position [7361, 0]
click at [34, 197] on div at bounding box center [30, 198] width 15 height 15
drag, startPoint x: 230, startPoint y: 753, endPoint x: 221, endPoint y: 664, distance: 89.0
click at [225, 433] on div "Eraser" at bounding box center [219, 760] width 55 height 44
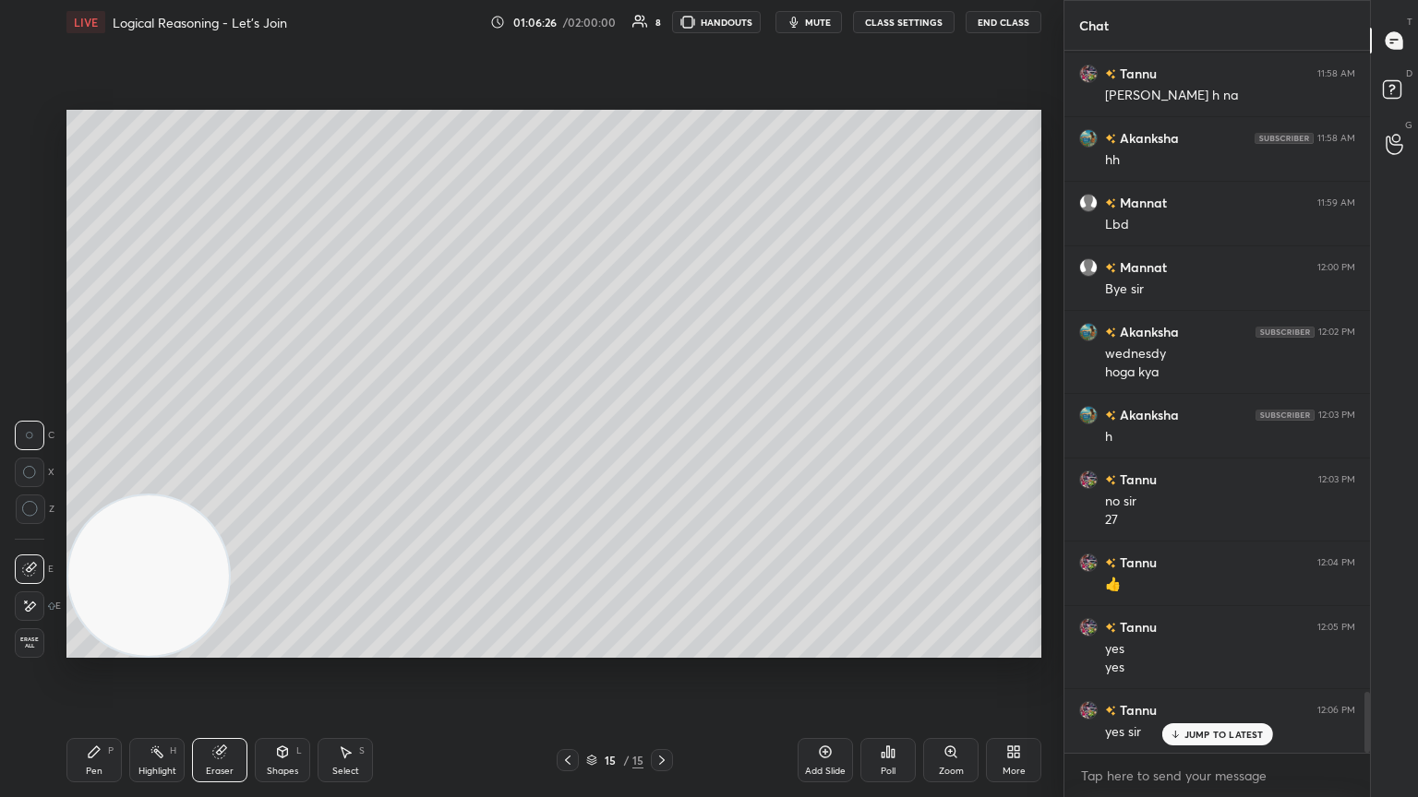
click at [109, 433] on div "Pen P" at bounding box center [93, 760] width 55 height 44
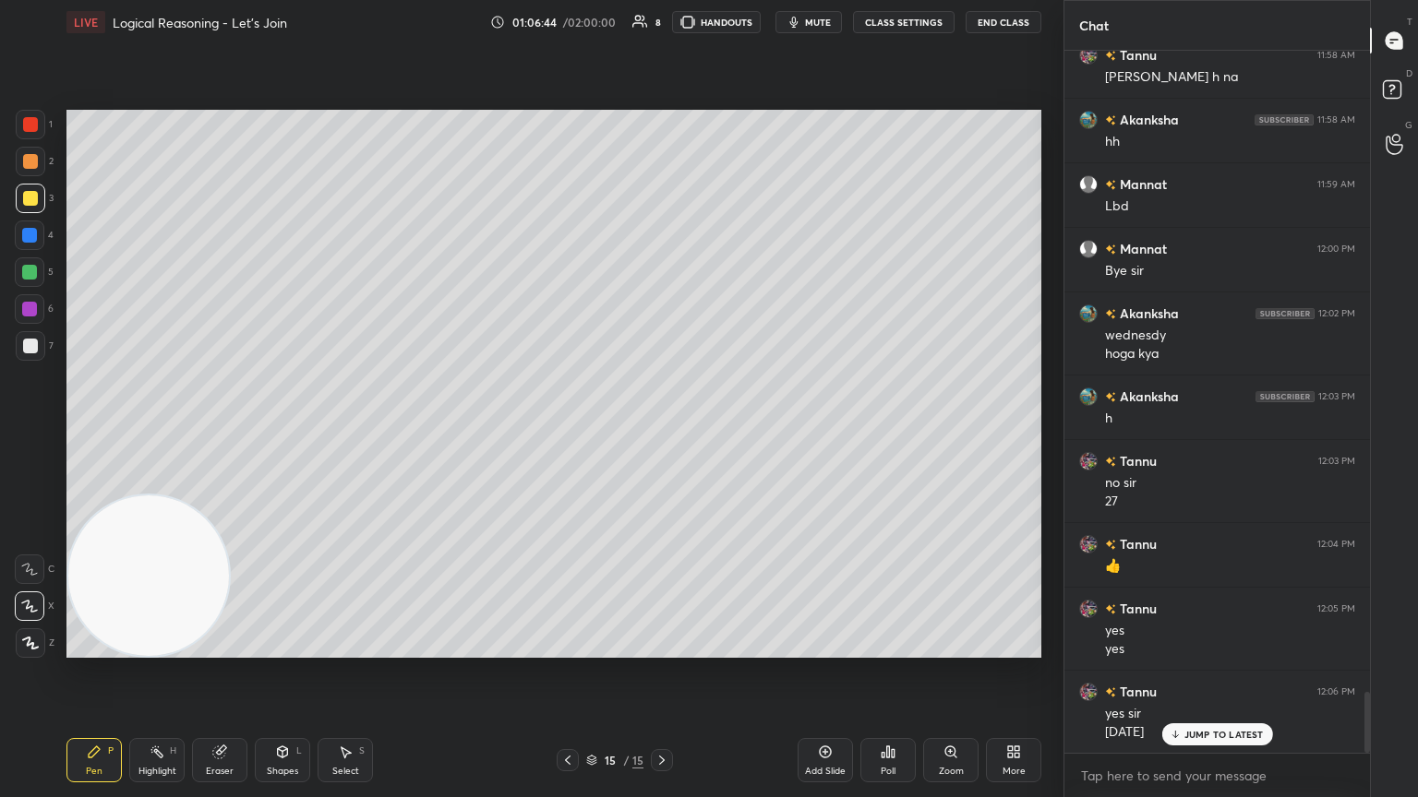
click at [38, 343] on div at bounding box center [31, 346] width 30 height 30
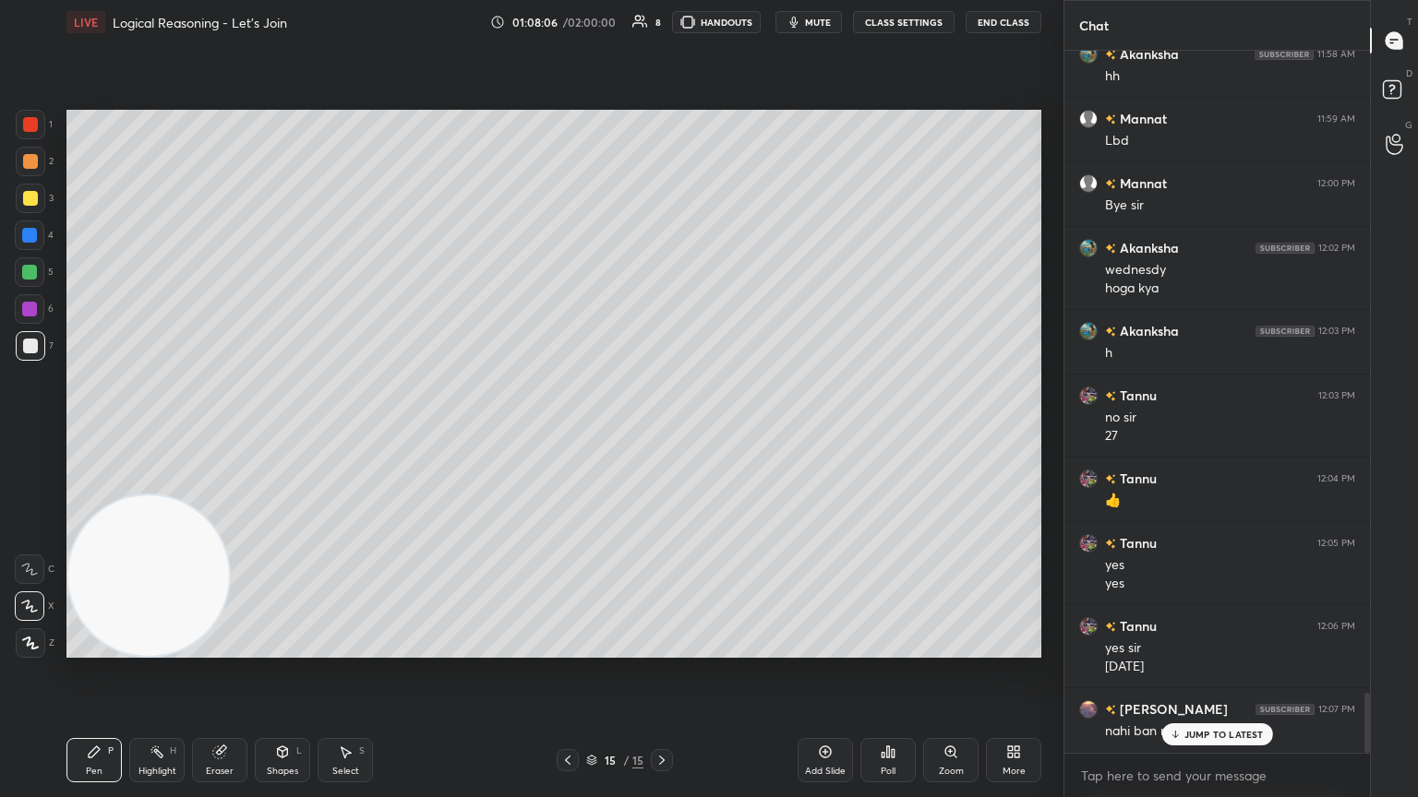
scroll to position [7509, 0]
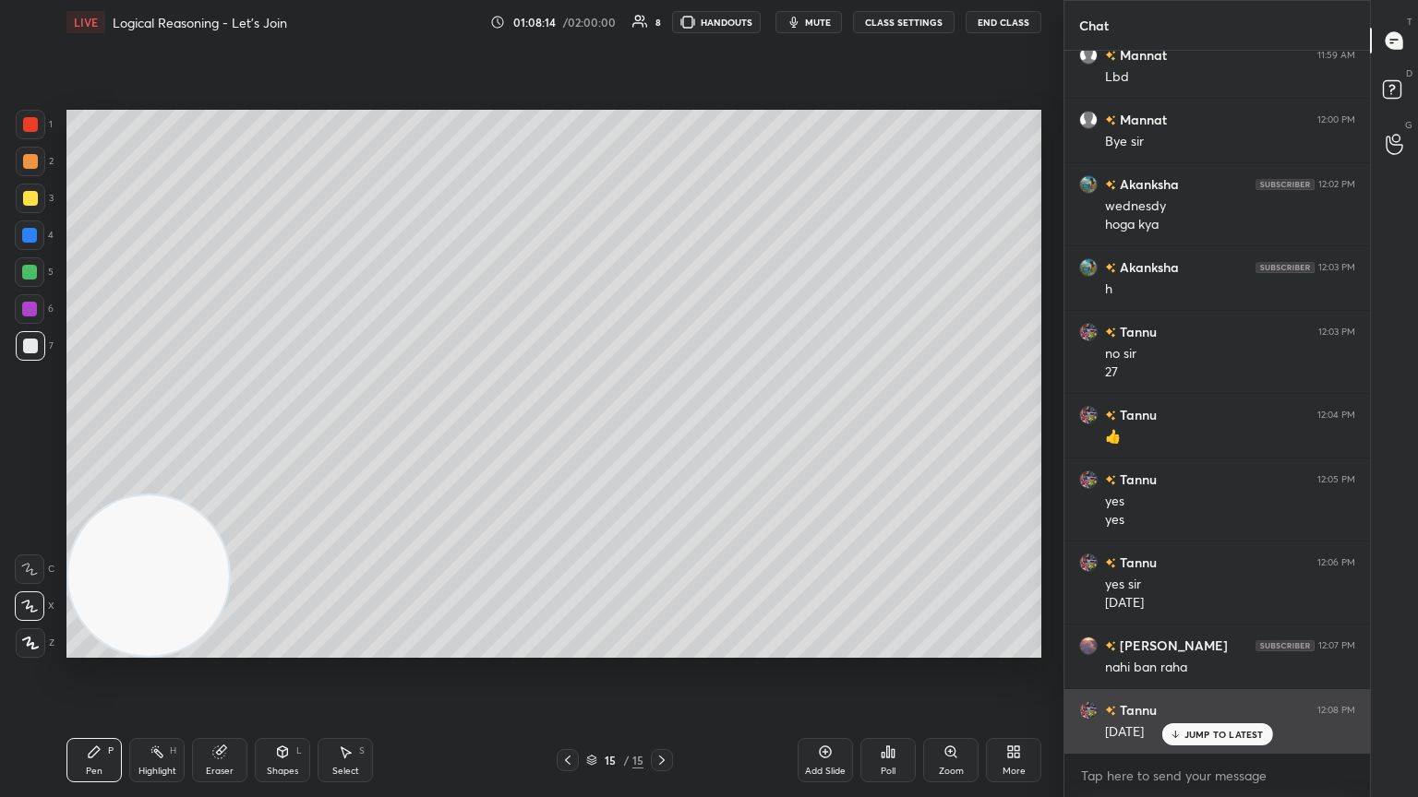
drag, startPoint x: 1198, startPoint y: 736, endPoint x: 1202, endPoint y: 726, distance: 9.9
click at [662, 433] on p "JUMP TO LATEST" at bounding box center [1223, 734] width 79 height 11
click at [662, 433] on img "grid" at bounding box center [1088, 710] width 18 height 18
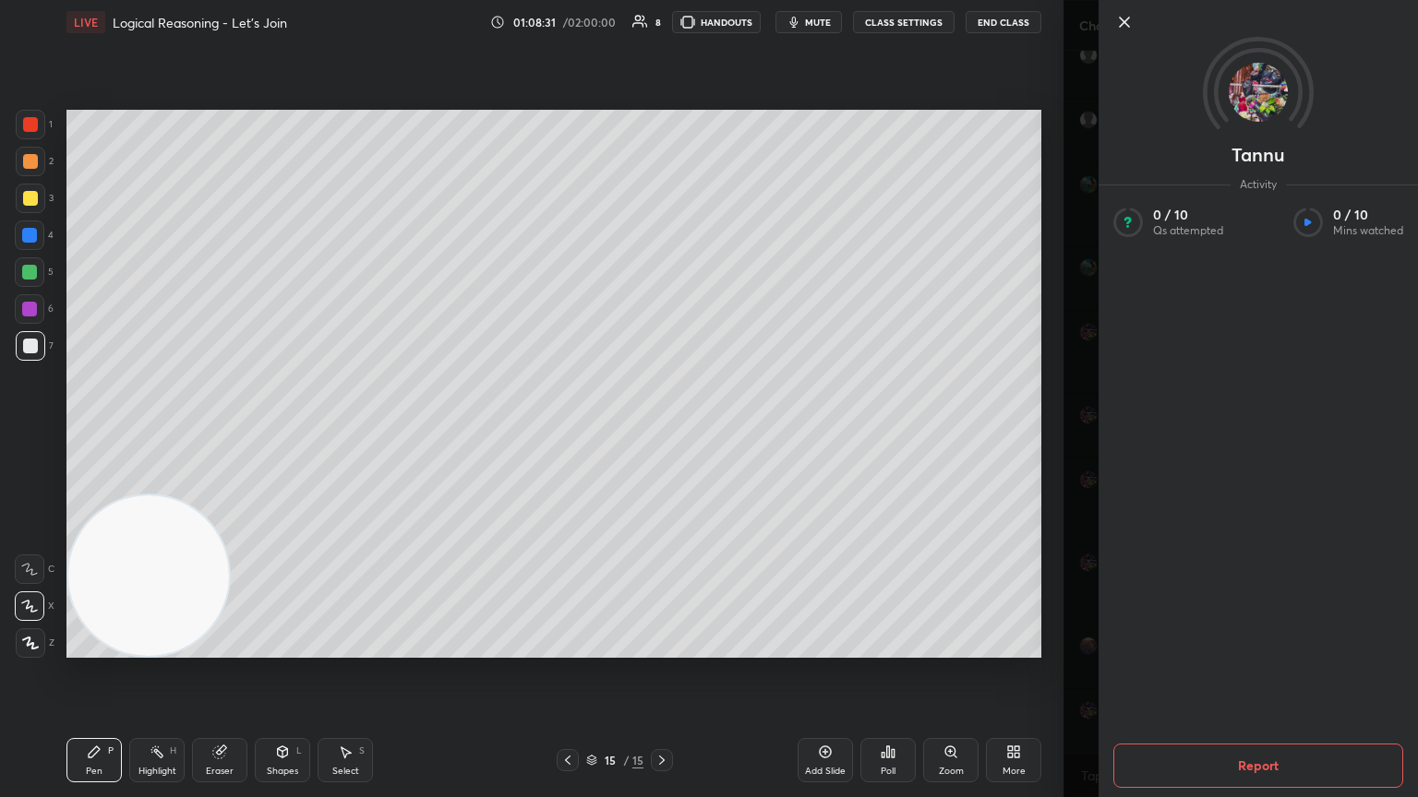
click at [662, 19] on icon at bounding box center [1124, 22] width 22 height 22
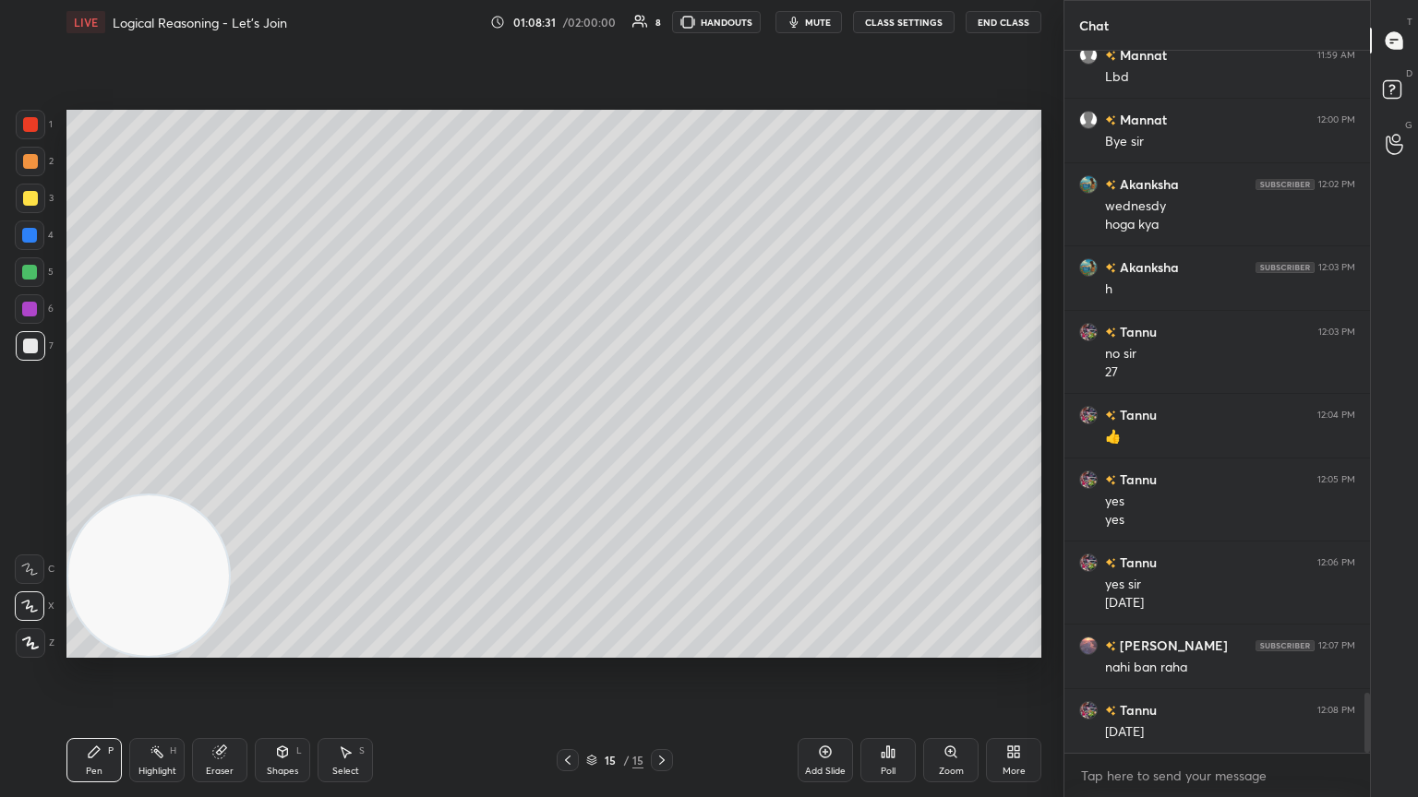
click at [662, 18] on div "Tannu Activity 0 / 10 Qs attempted 0 / 10 Mins watched Report" at bounding box center [1240, 398] width 354 height 797
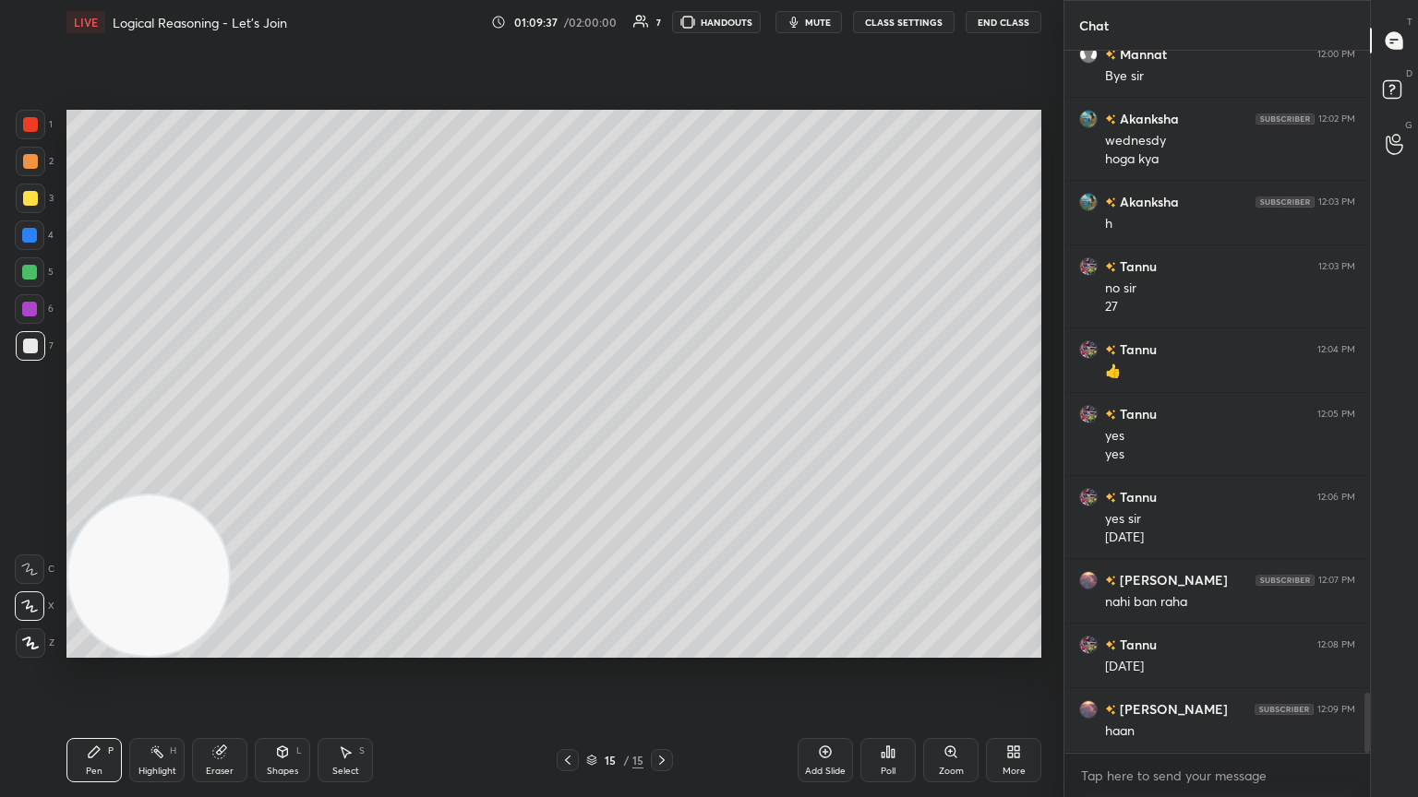
scroll to position [7638, 0]
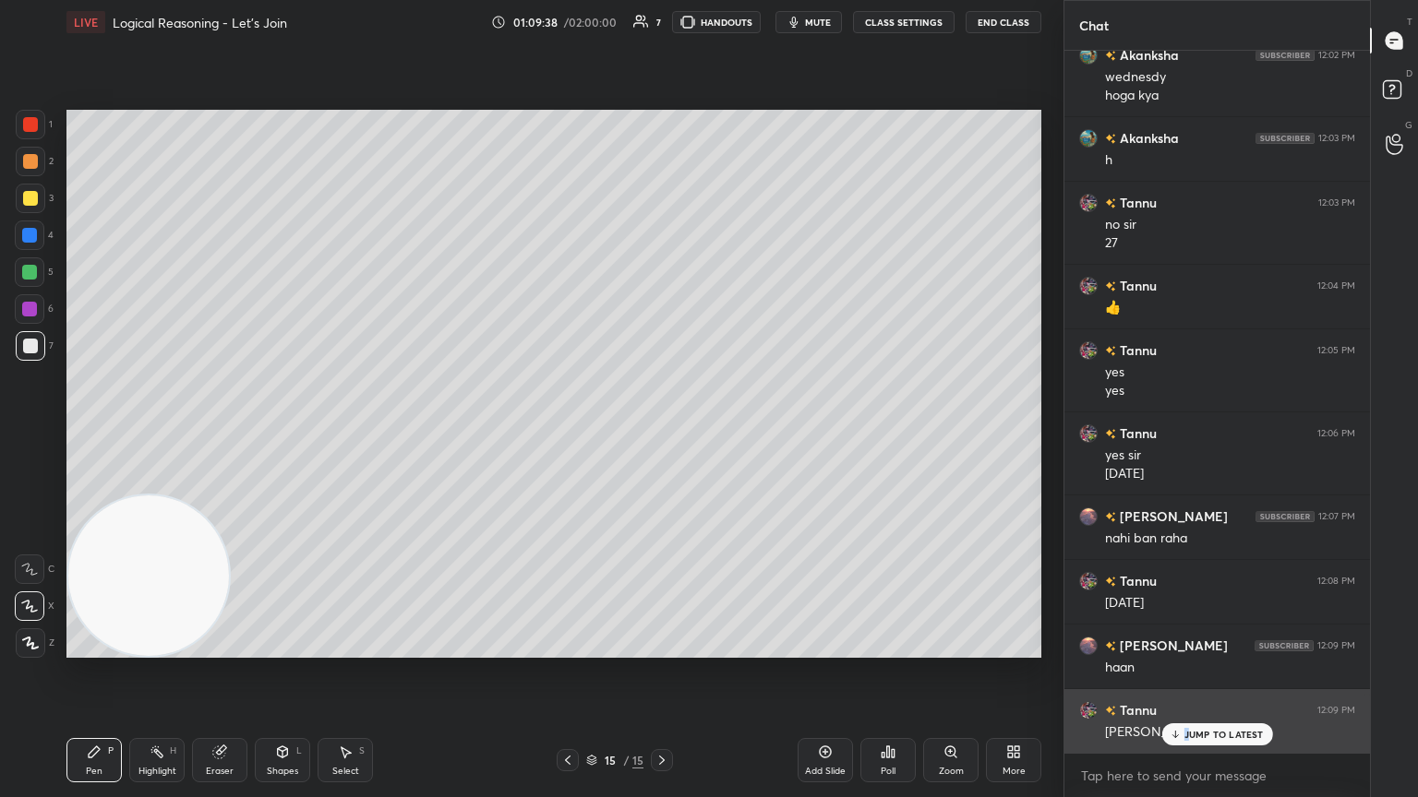
click at [662, 433] on p "JUMP TO LATEST" at bounding box center [1223, 734] width 79 height 11
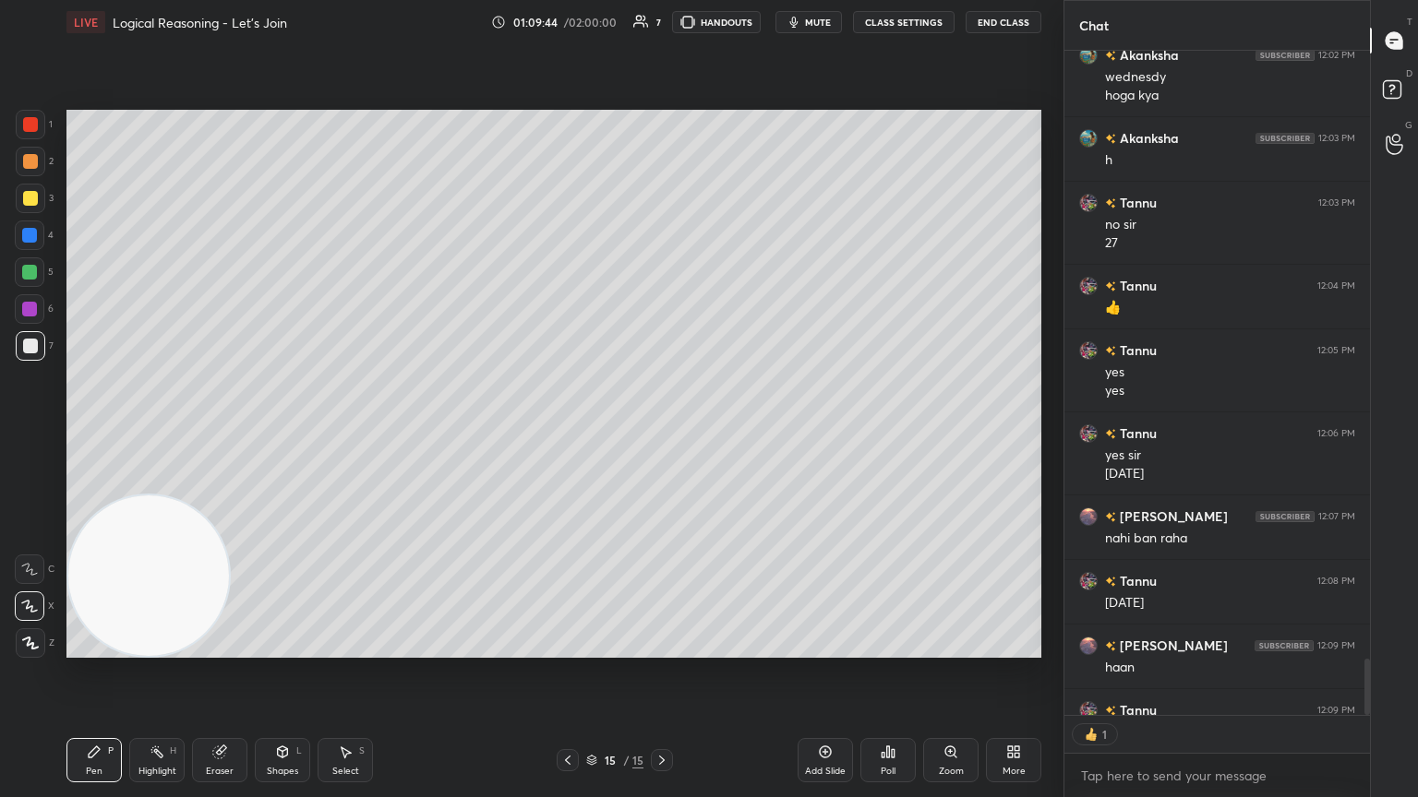
scroll to position [7741, 0]
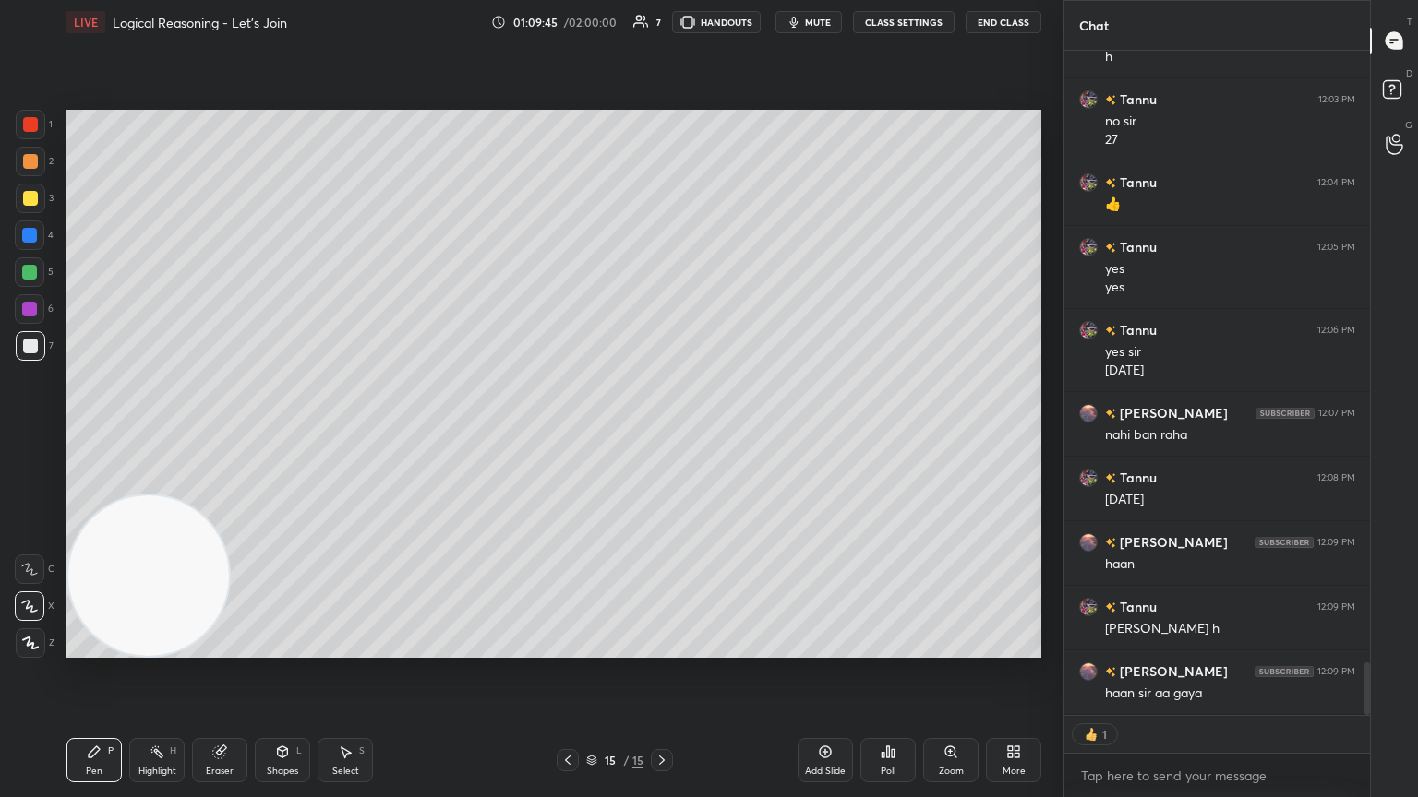
click at [662, 433] on icon at bounding box center [825, 752] width 15 height 15
click at [30, 196] on div at bounding box center [30, 198] width 15 height 15
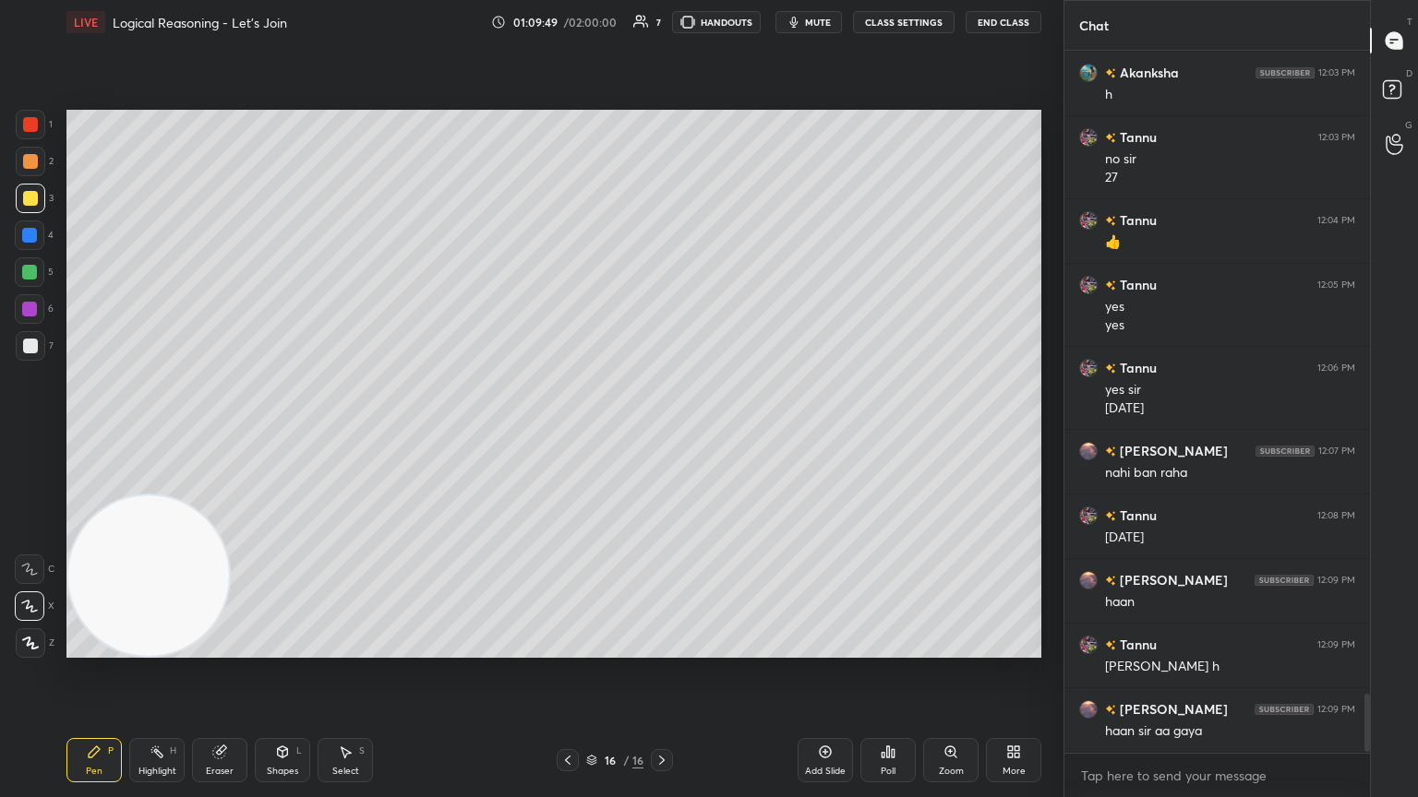
scroll to position [7703, 0]
click at [24, 343] on div at bounding box center [30, 346] width 15 height 15
click at [662, 433] on div "Poll" at bounding box center [887, 760] width 55 height 44
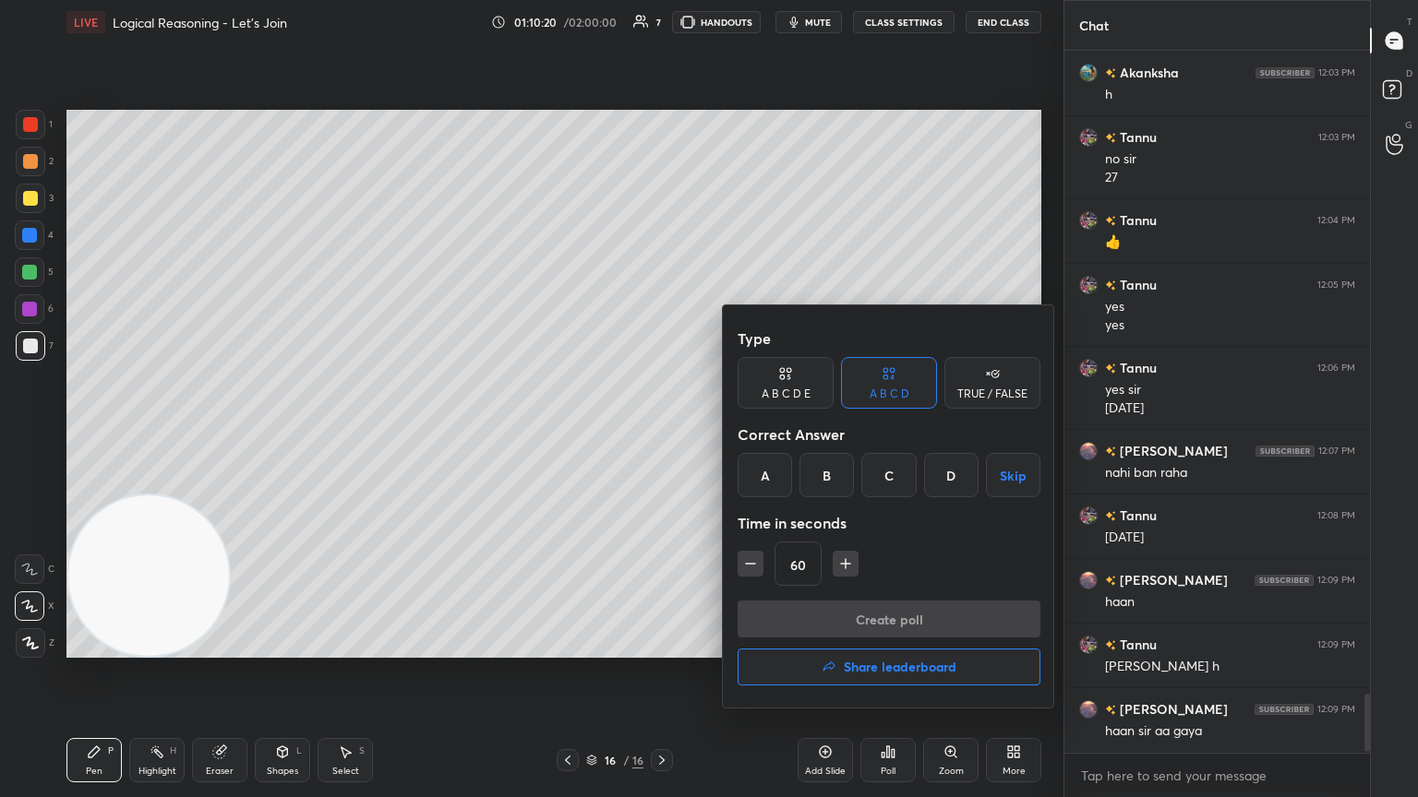
click at [662, 433] on div "A" at bounding box center [764, 475] width 54 height 44
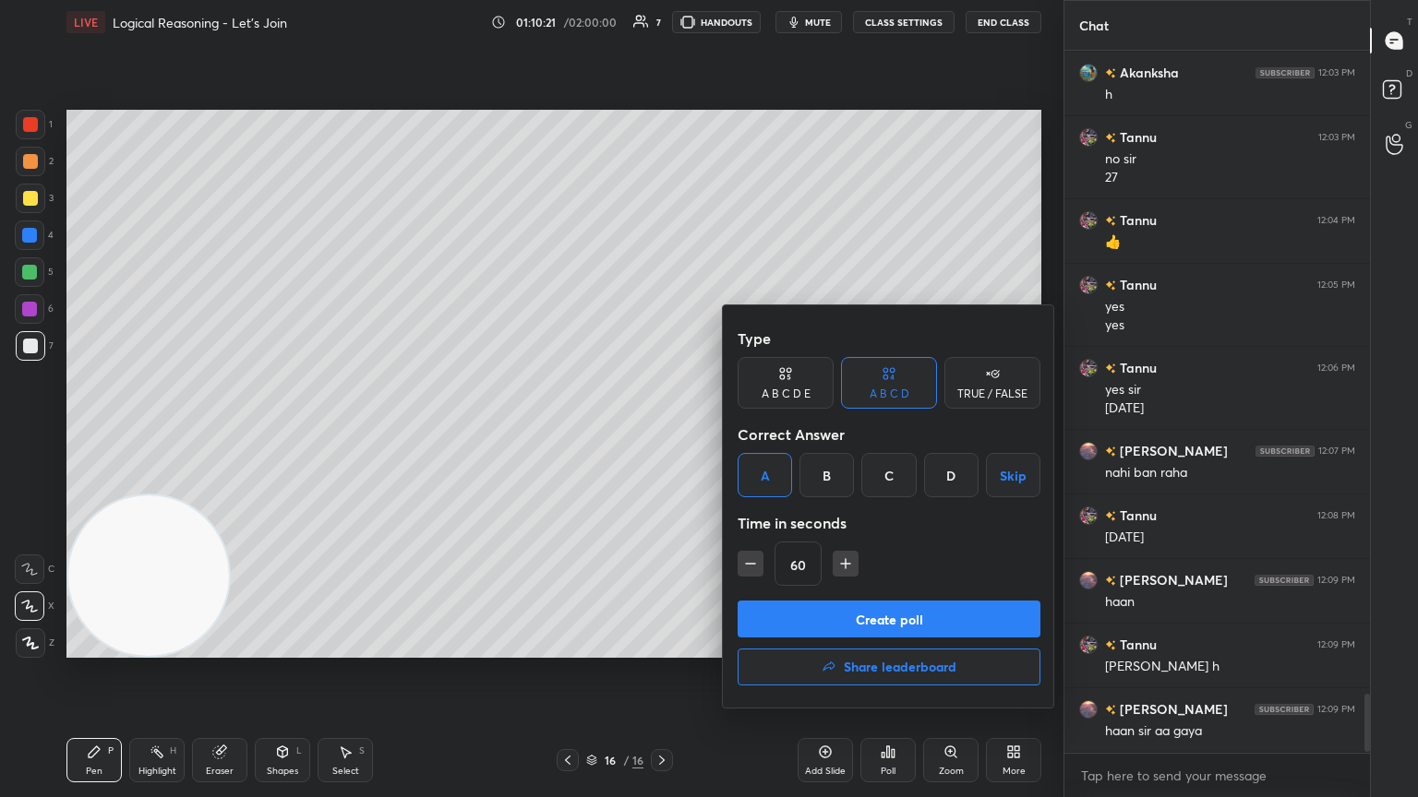
click at [662, 433] on button "Create poll" at bounding box center [888, 619] width 303 height 37
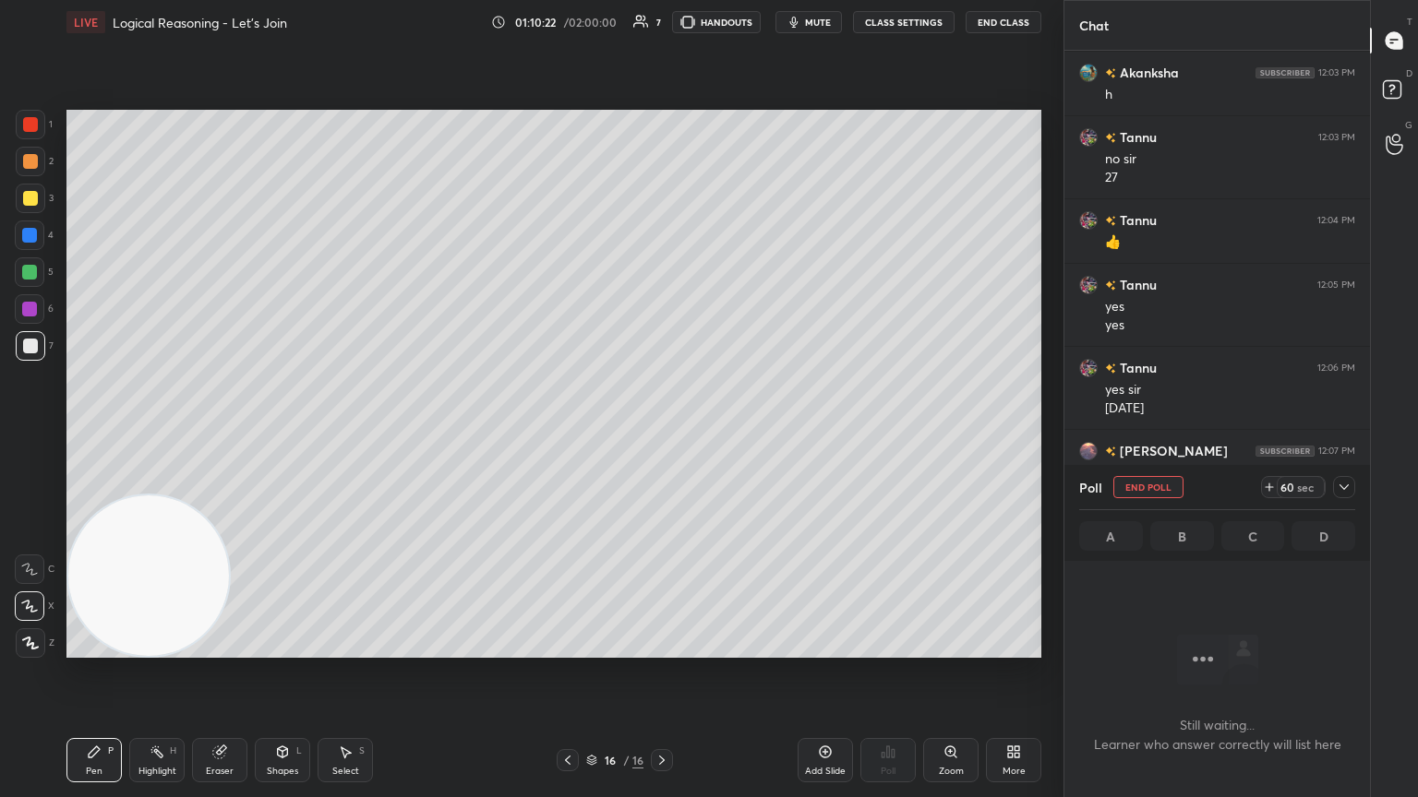
scroll to position [448, 300]
click at [662, 433] on icon at bounding box center [1343, 487] width 15 height 15
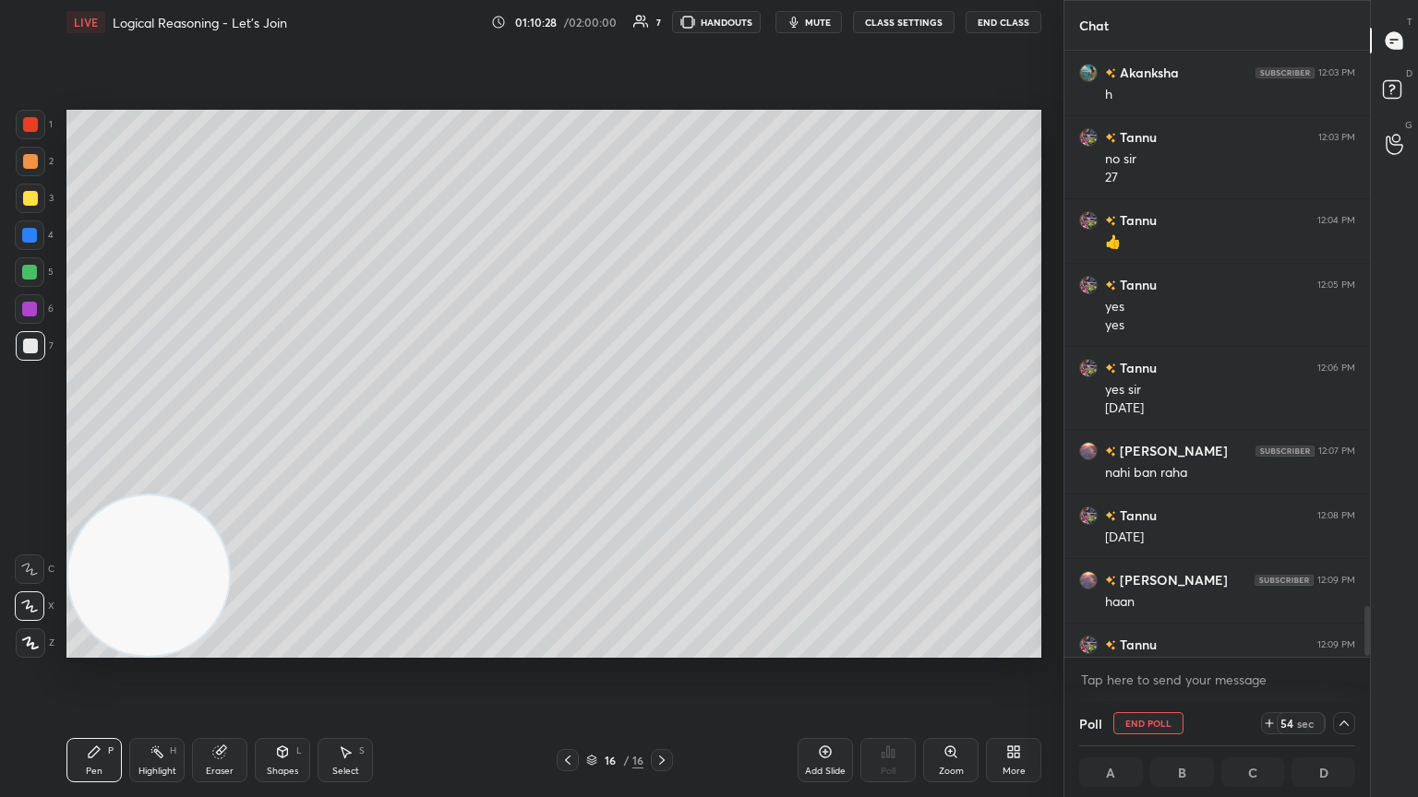
click at [662, 433] on div "Chat Mannat 12:00 PM Bye [PERSON_NAME] 12:02 PM wednesdy hoga kya [PERSON_NAME]…" at bounding box center [1240, 398] width 354 height 797
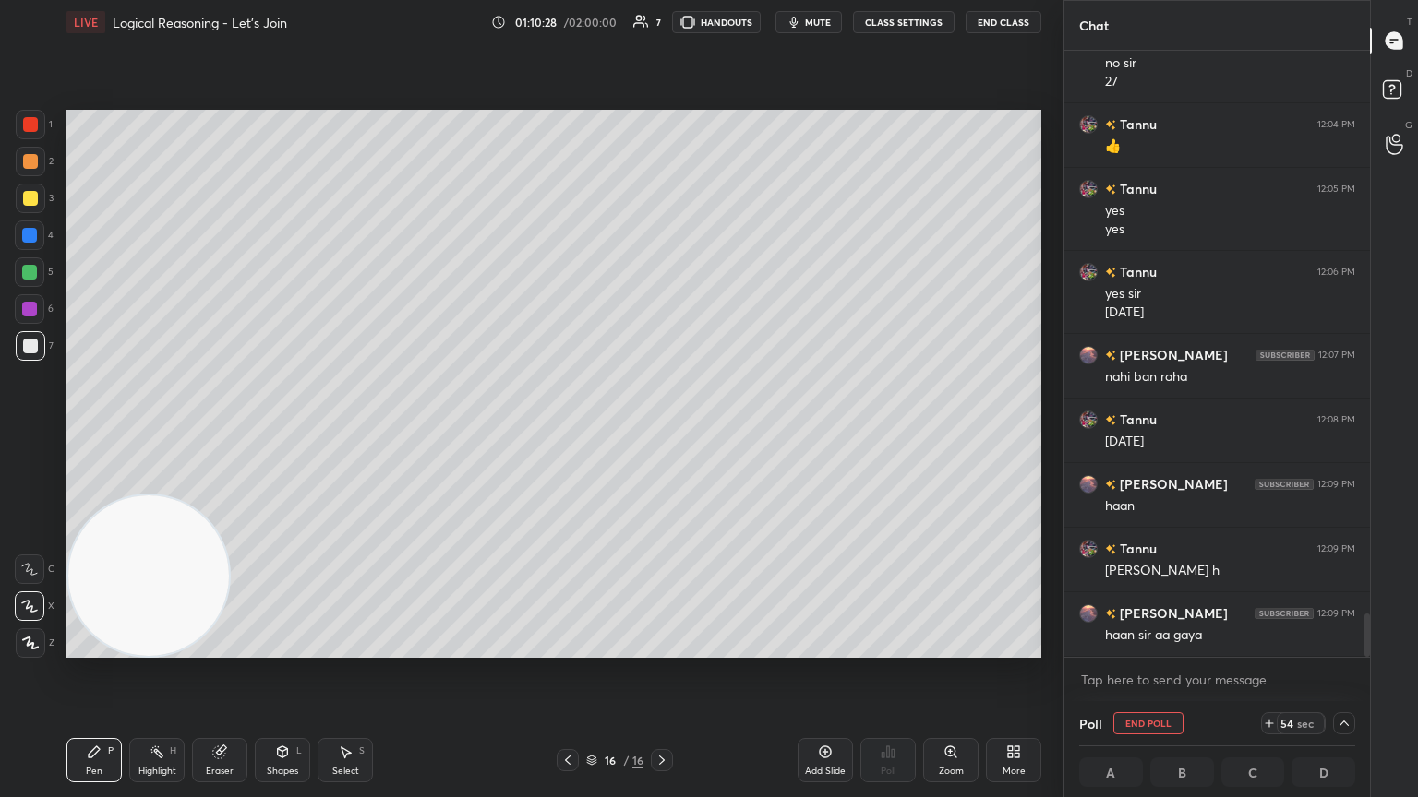
drag, startPoint x: 1363, startPoint y: 613, endPoint x: 1348, endPoint y: 659, distance: 48.4
click at [662, 433] on div "[PERSON_NAME] 12:03 PM h Tannu 12:03 PM no sir 27 Tannu 12:04 PM 👍 Tannu 12:05 …" at bounding box center [1216, 376] width 305 height 651
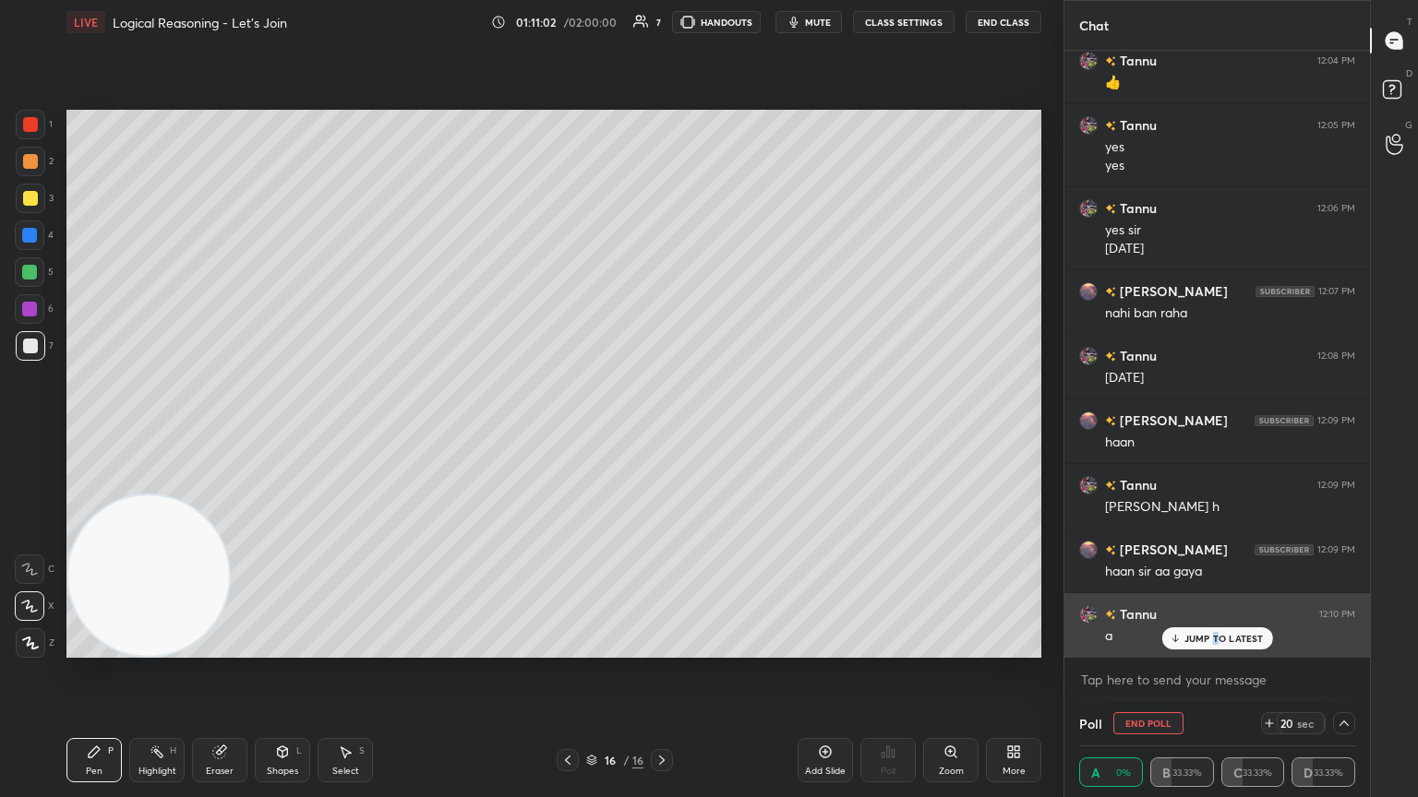
click at [662, 433] on div "JUMP TO LATEST" at bounding box center [1216, 639] width 111 height 22
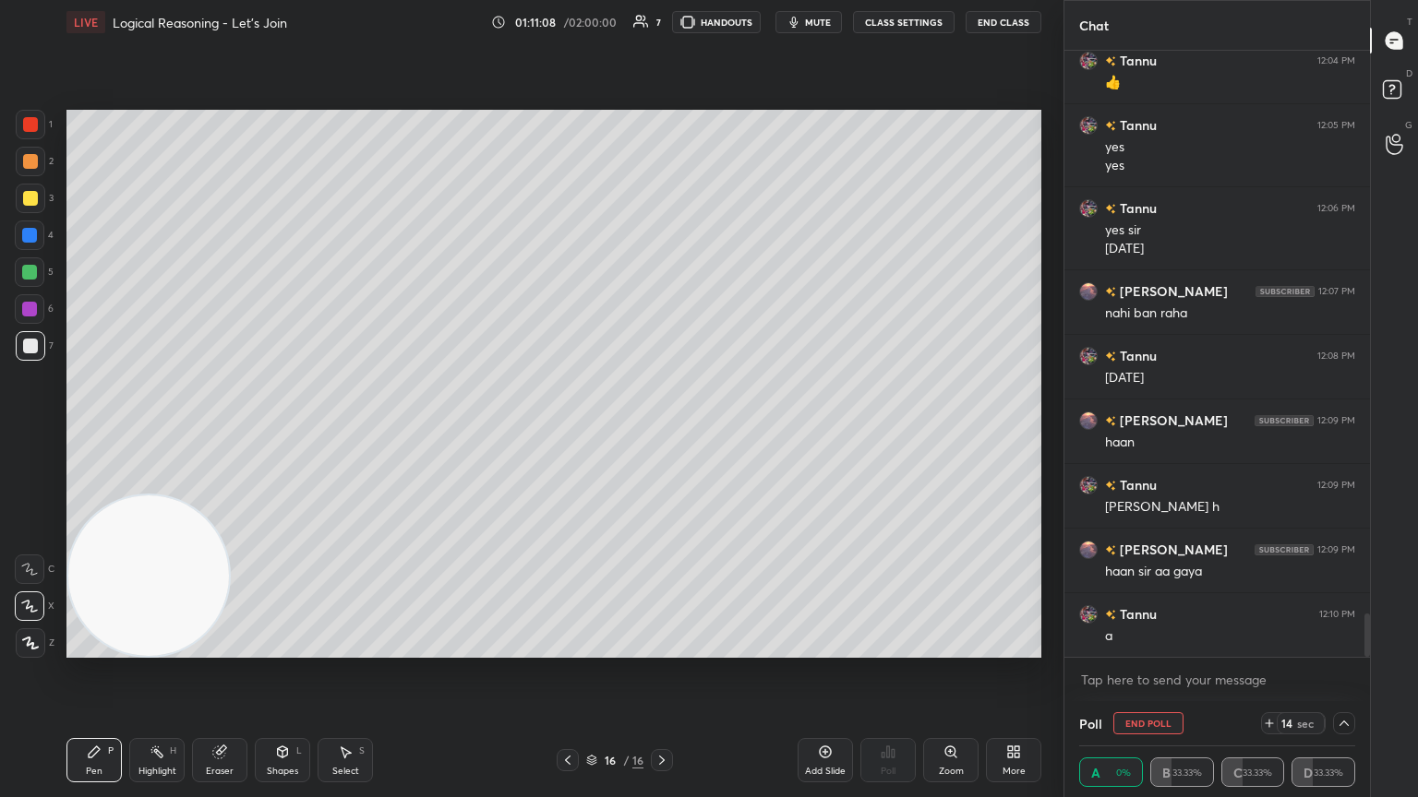
click at [662, 433] on icon at bounding box center [1343, 723] width 15 height 15
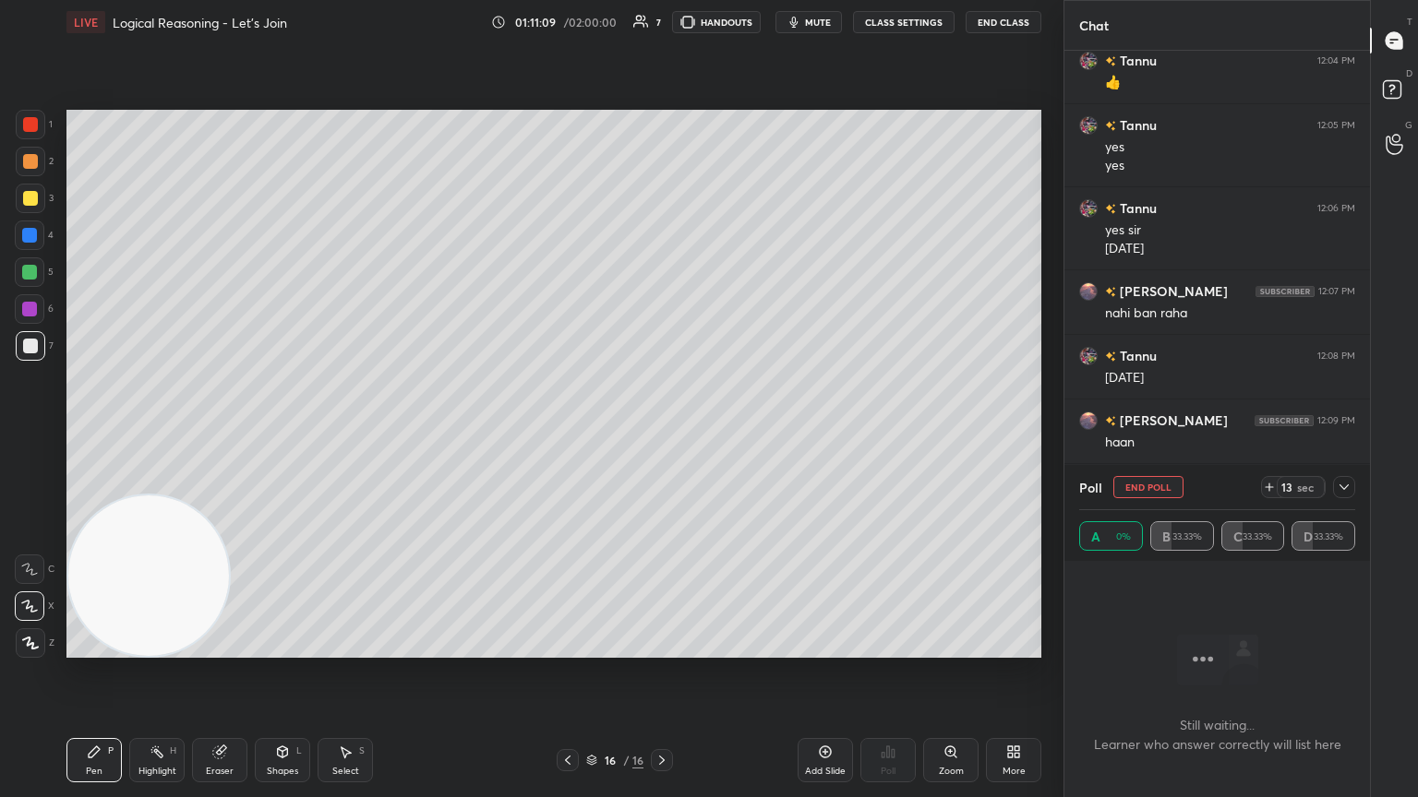
click at [662, 433] on icon at bounding box center [1343, 487] width 15 height 15
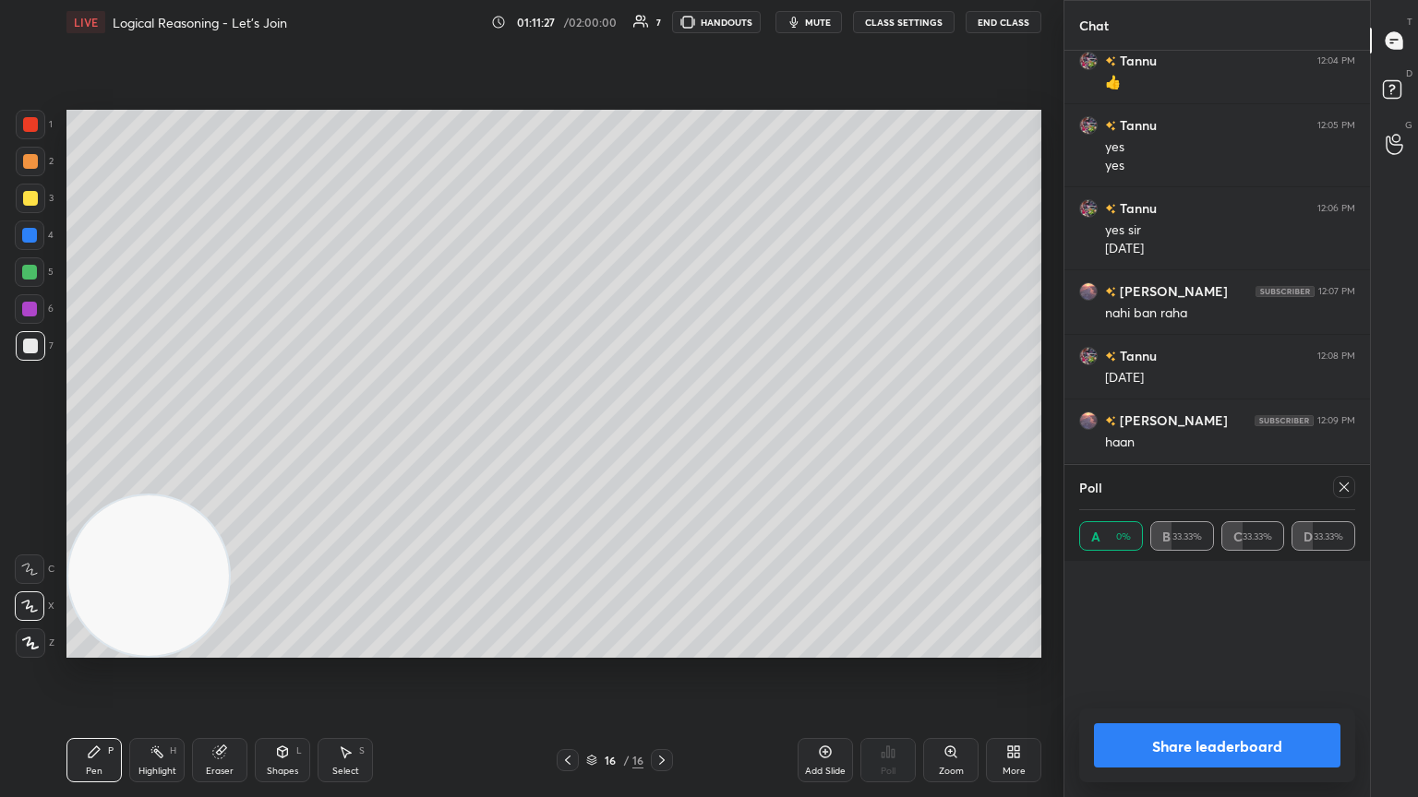
drag, startPoint x: 1347, startPoint y: 491, endPoint x: 1333, endPoint y: 487, distance: 15.2
click at [662, 433] on icon at bounding box center [1343, 487] width 9 height 9
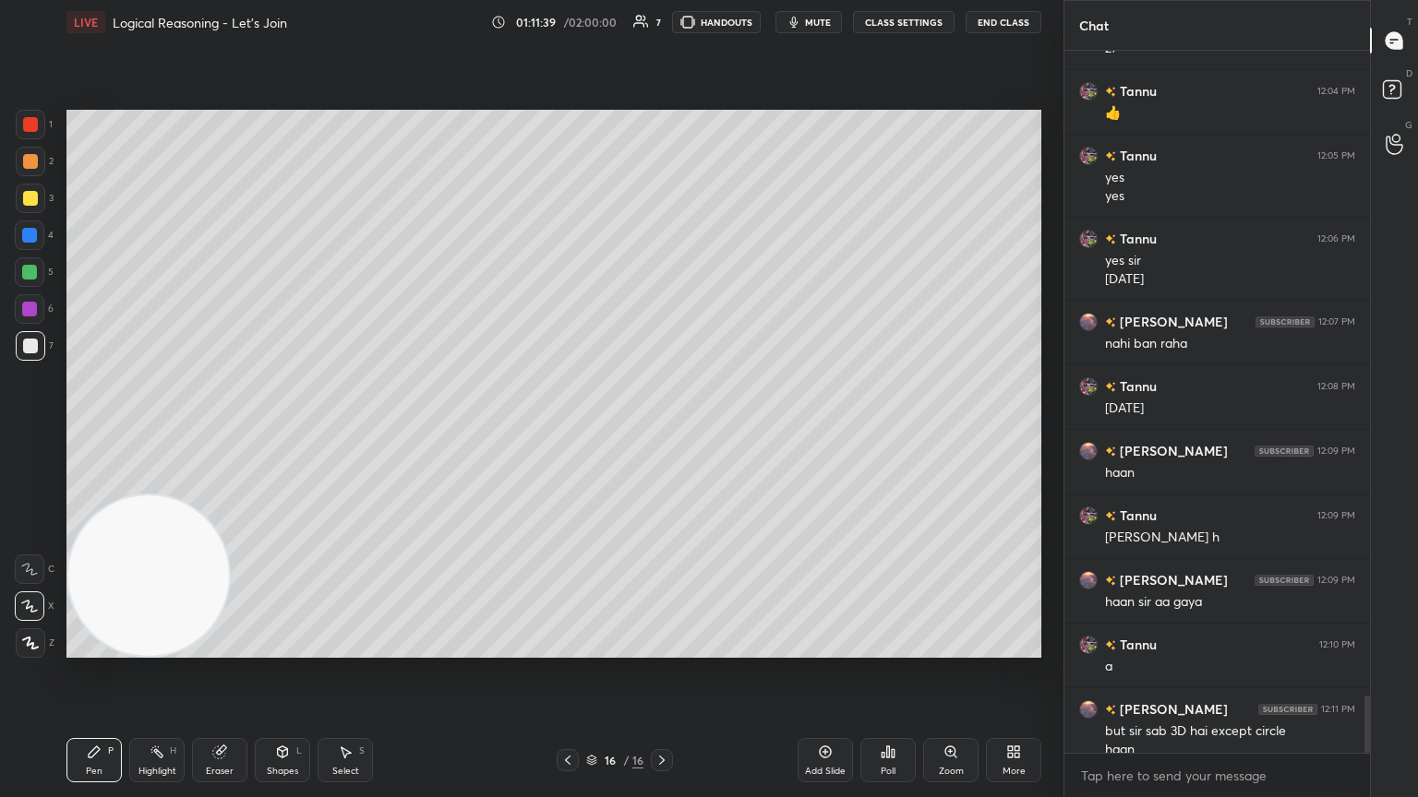
scroll to position [7851, 0]
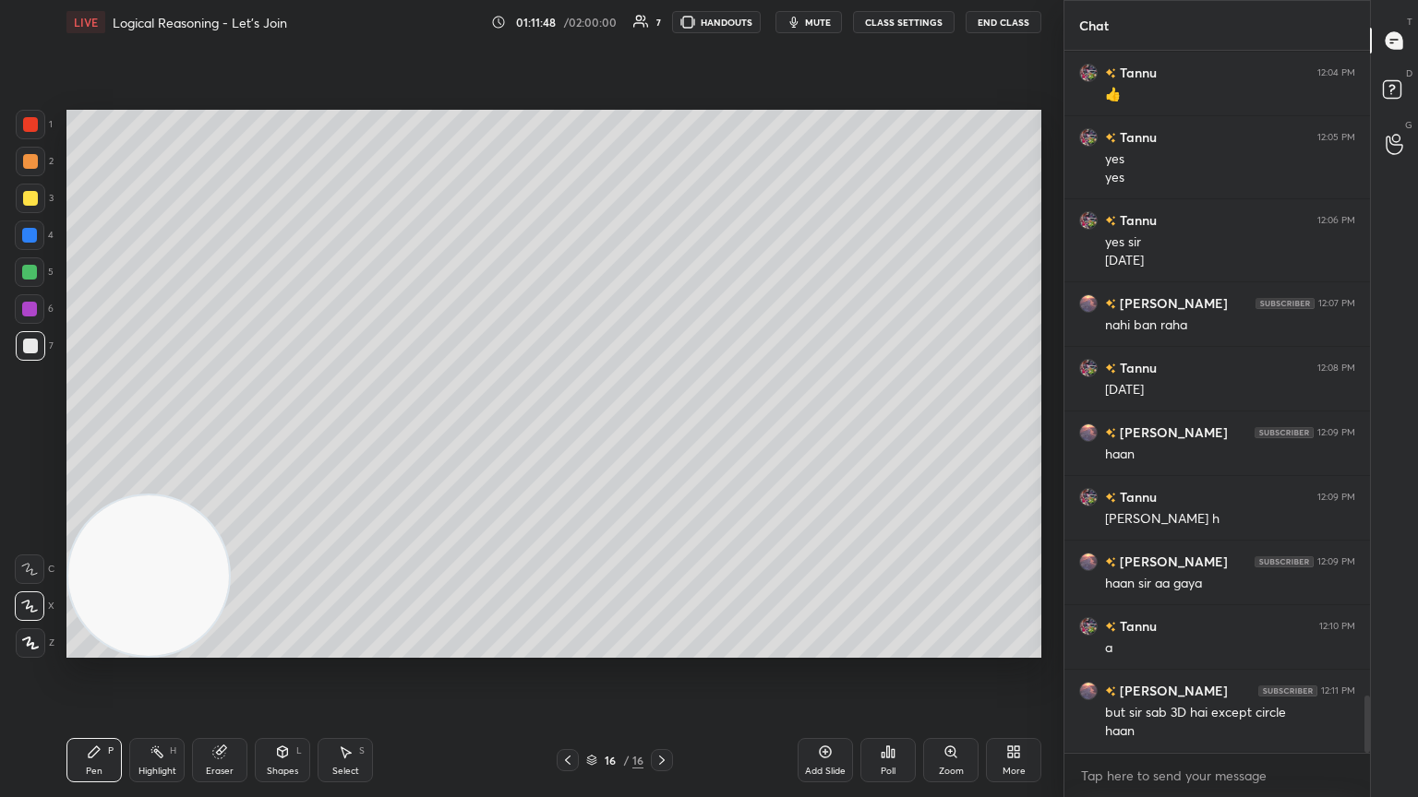
click at [222, 433] on icon at bounding box center [219, 753] width 12 height 12
click at [27, 433] on div at bounding box center [30, 607] width 30 height 30
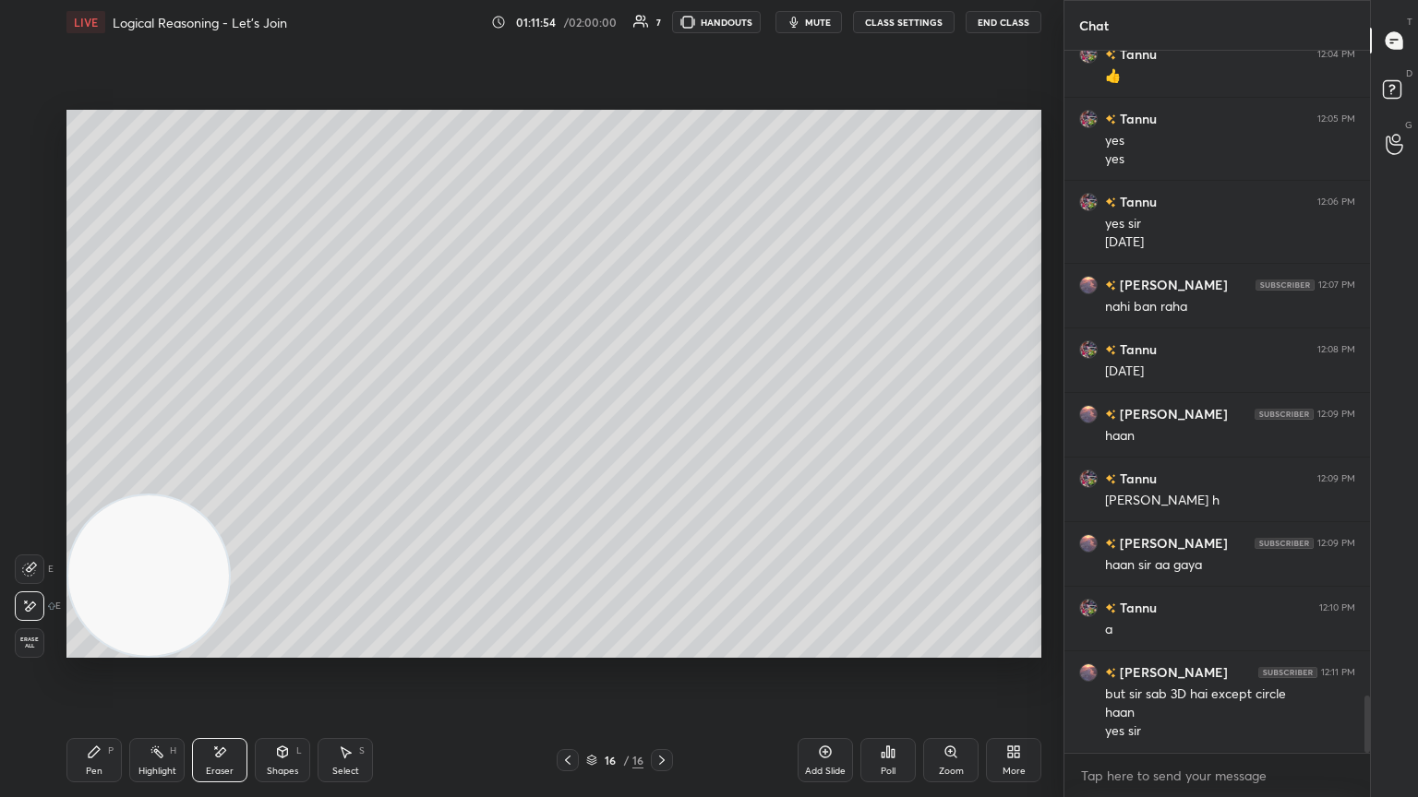
drag, startPoint x: 90, startPoint y: 747, endPoint x: 96, endPoint y: 682, distance: 64.9
click at [82, 433] on div "Pen P" at bounding box center [93, 760] width 55 height 44
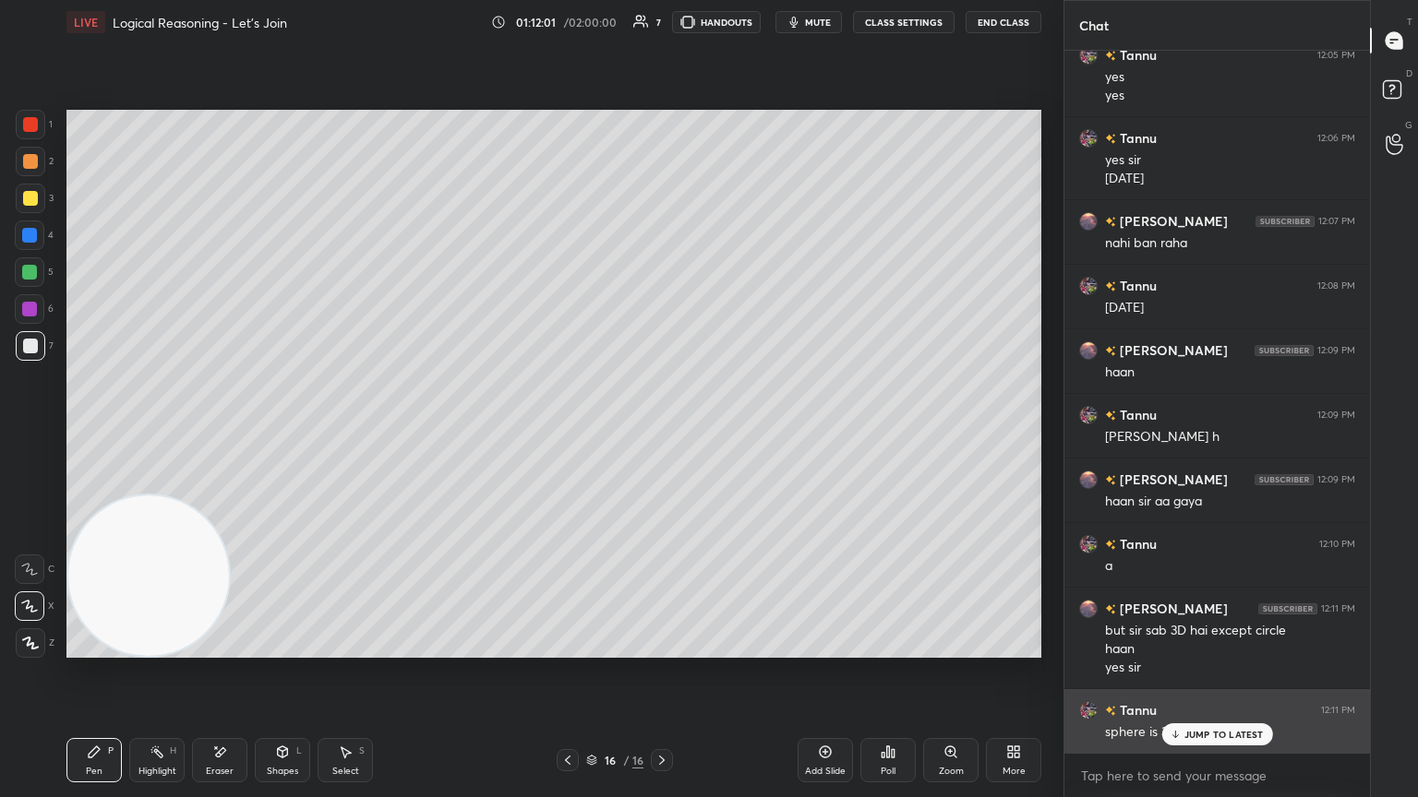
drag, startPoint x: 1189, startPoint y: 743, endPoint x: 1184, endPoint y: 734, distance: 10.3
click at [662, 433] on div "JUMP TO LATEST" at bounding box center [1216, 735] width 111 height 22
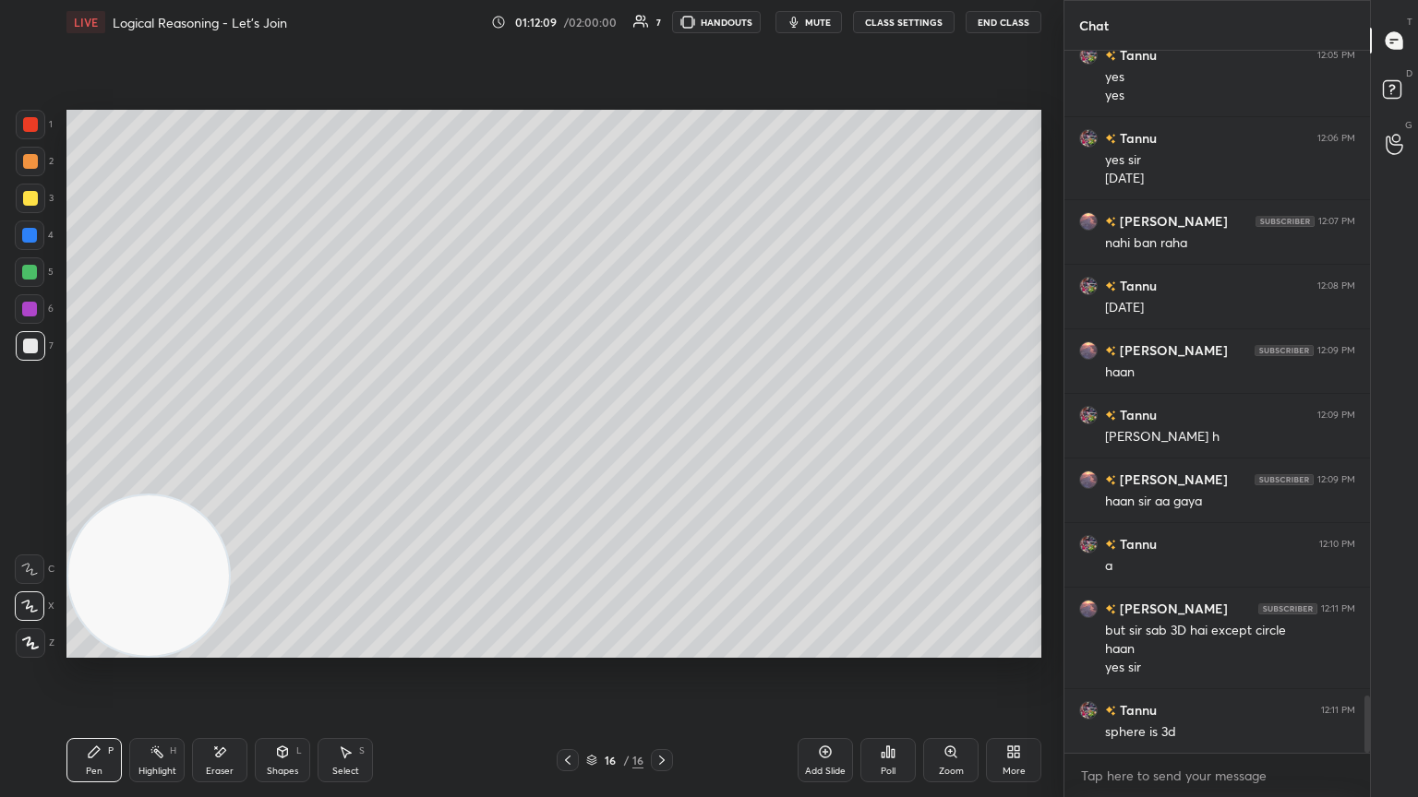
click at [662, 433] on div "Add Slide" at bounding box center [824, 760] width 55 height 44
drag, startPoint x: 32, startPoint y: 199, endPoint x: 62, endPoint y: 190, distance: 30.9
click at [30, 198] on div at bounding box center [30, 198] width 15 height 15
drag, startPoint x: 30, startPoint y: 344, endPoint x: 55, endPoint y: 325, distance: 32.3
click at [29, 341] on div at bounding box center [30, 346] width 15 height 15
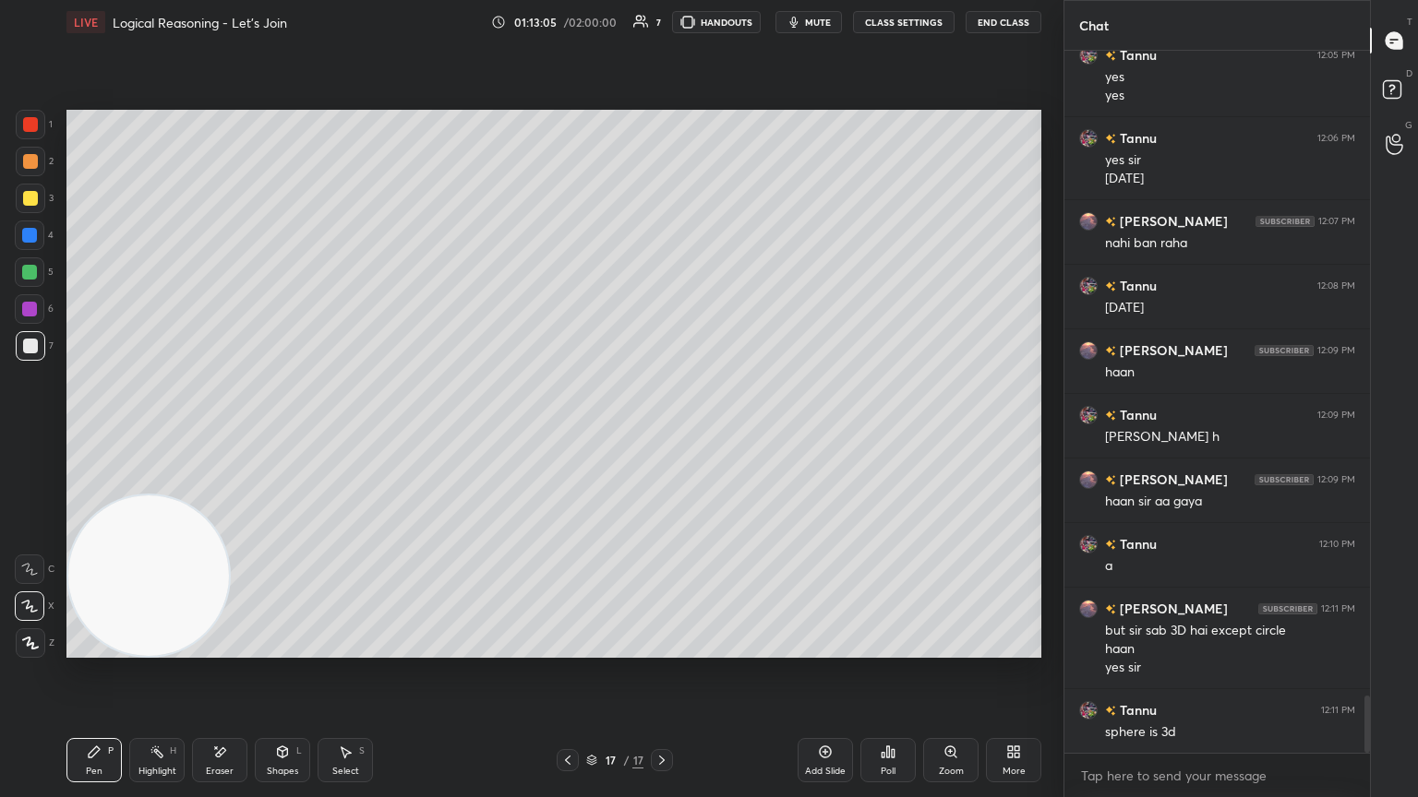
click at [662, 433] on div "Poll" at bounding box center [887, 760] width 55 height 44
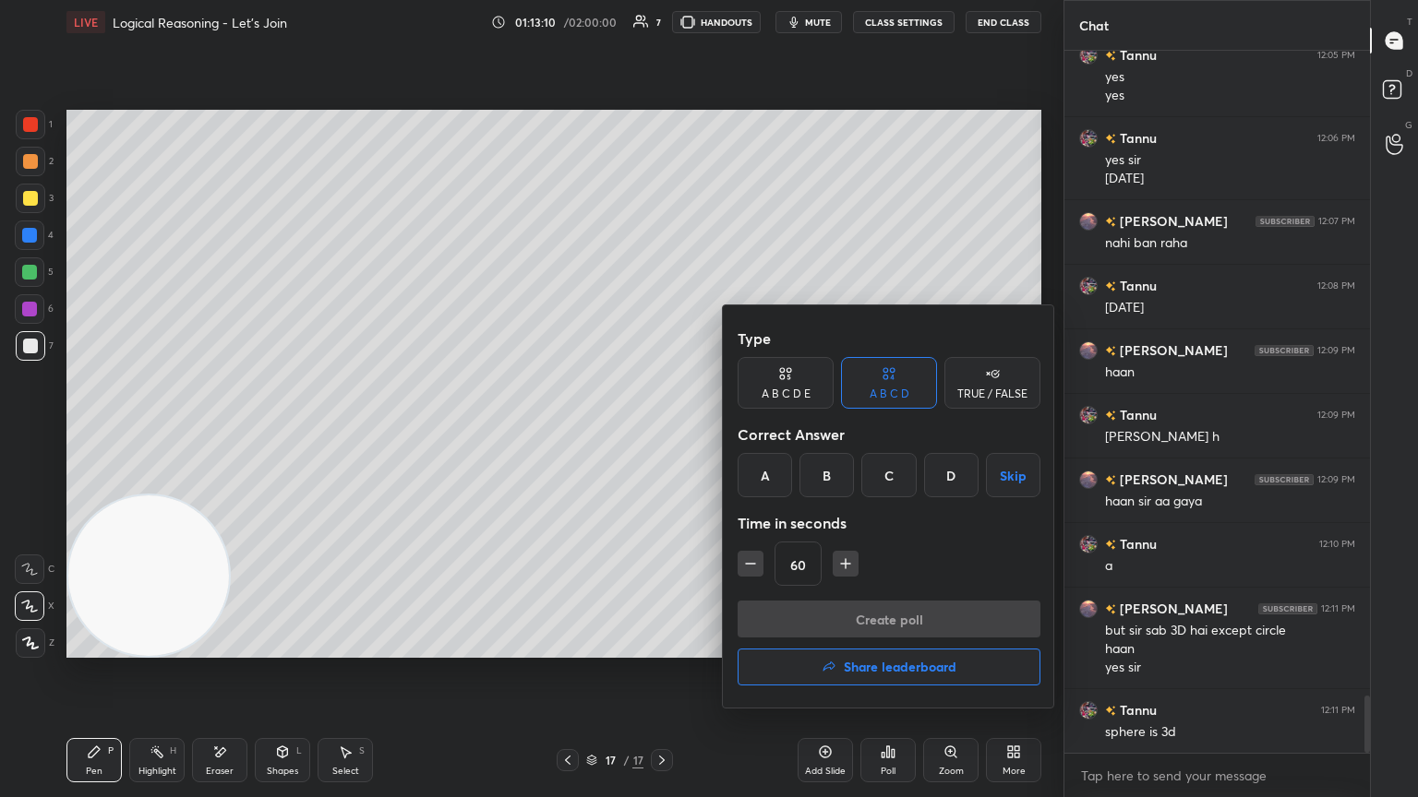
click at [662, 433] on div "C" at bounding box center [888, 475] width 54 height 44
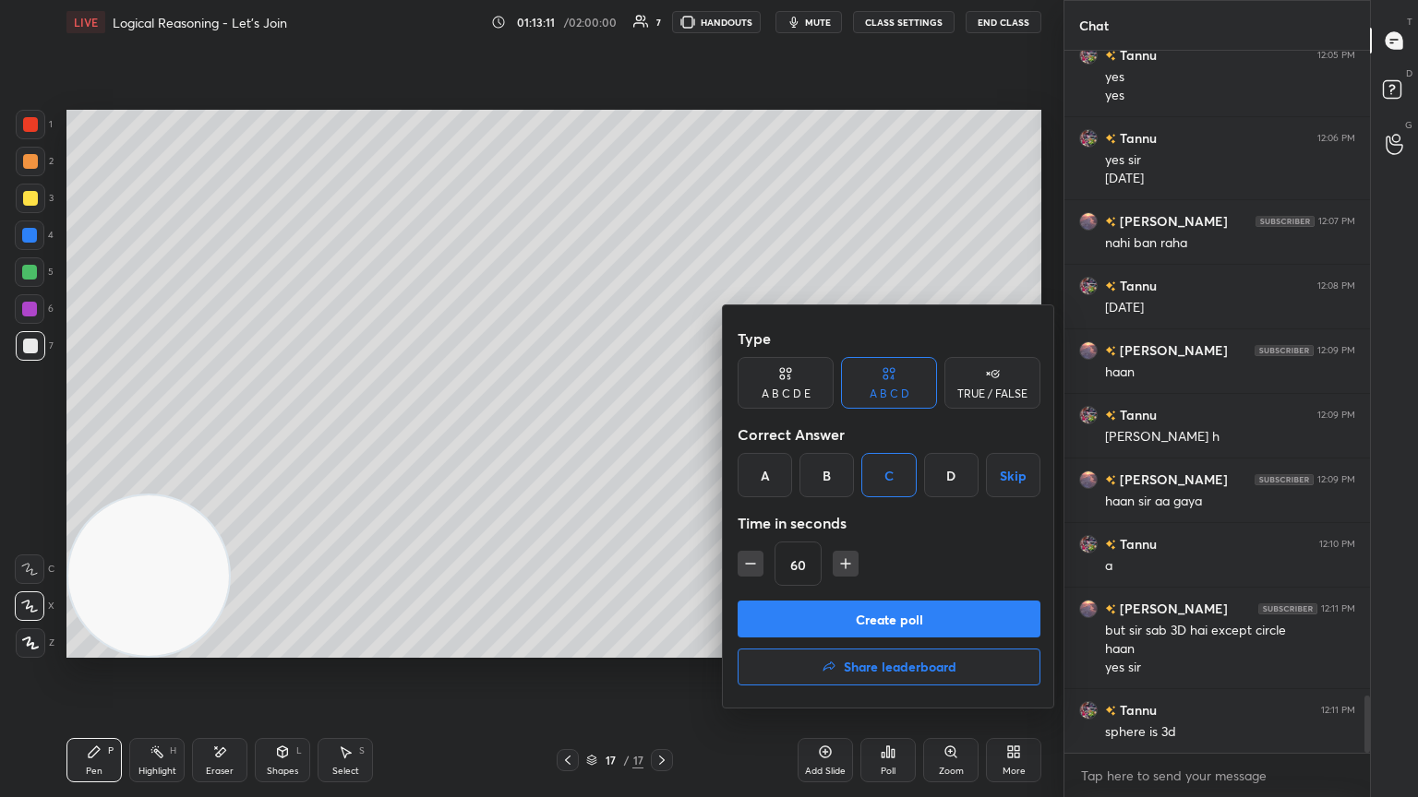
click at [662, 433] on button "Create poll" at bounding box center [888, 619] width 303 height 37
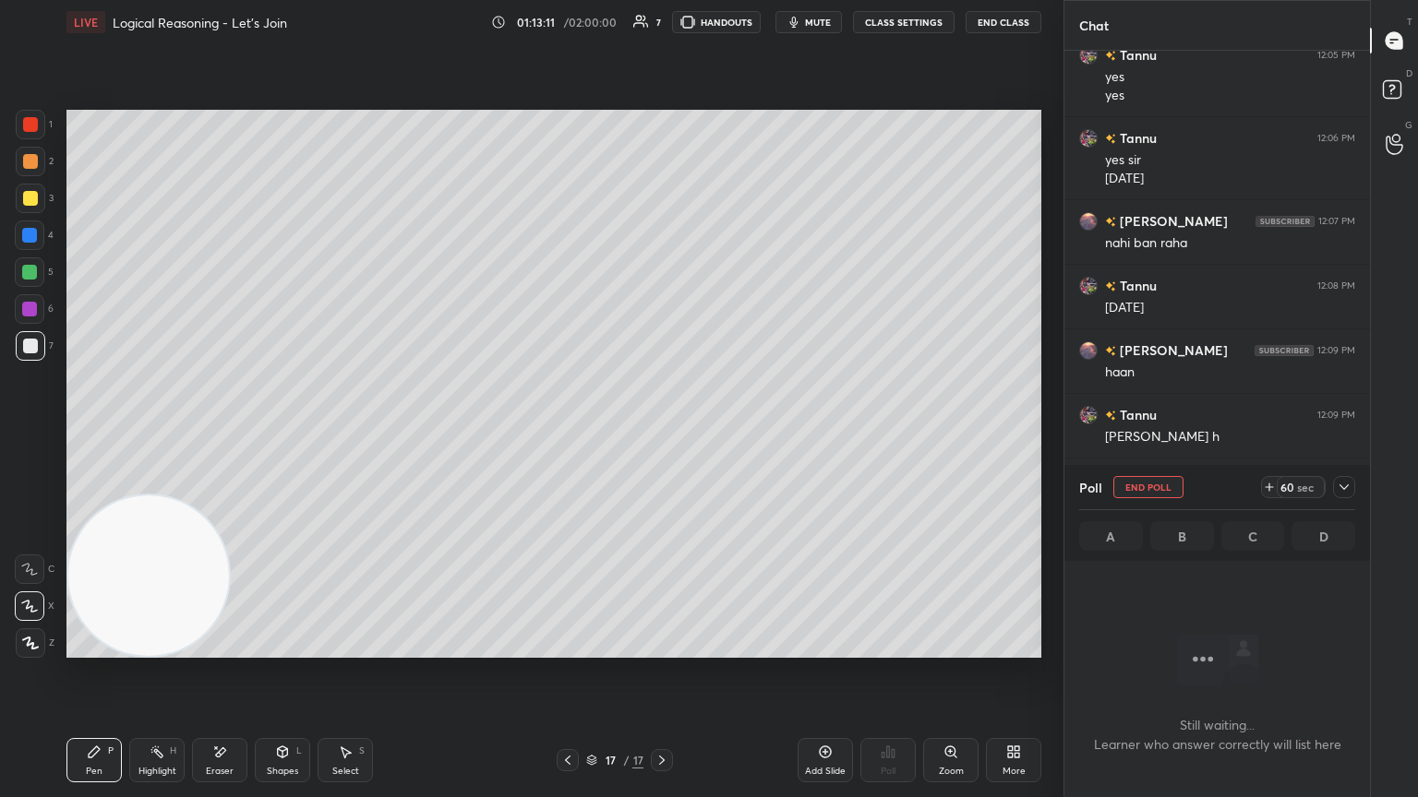
scroll to position [6, 6]
click at [662, 433] on icon at bounding box center [1343, 487] width 15 height 15
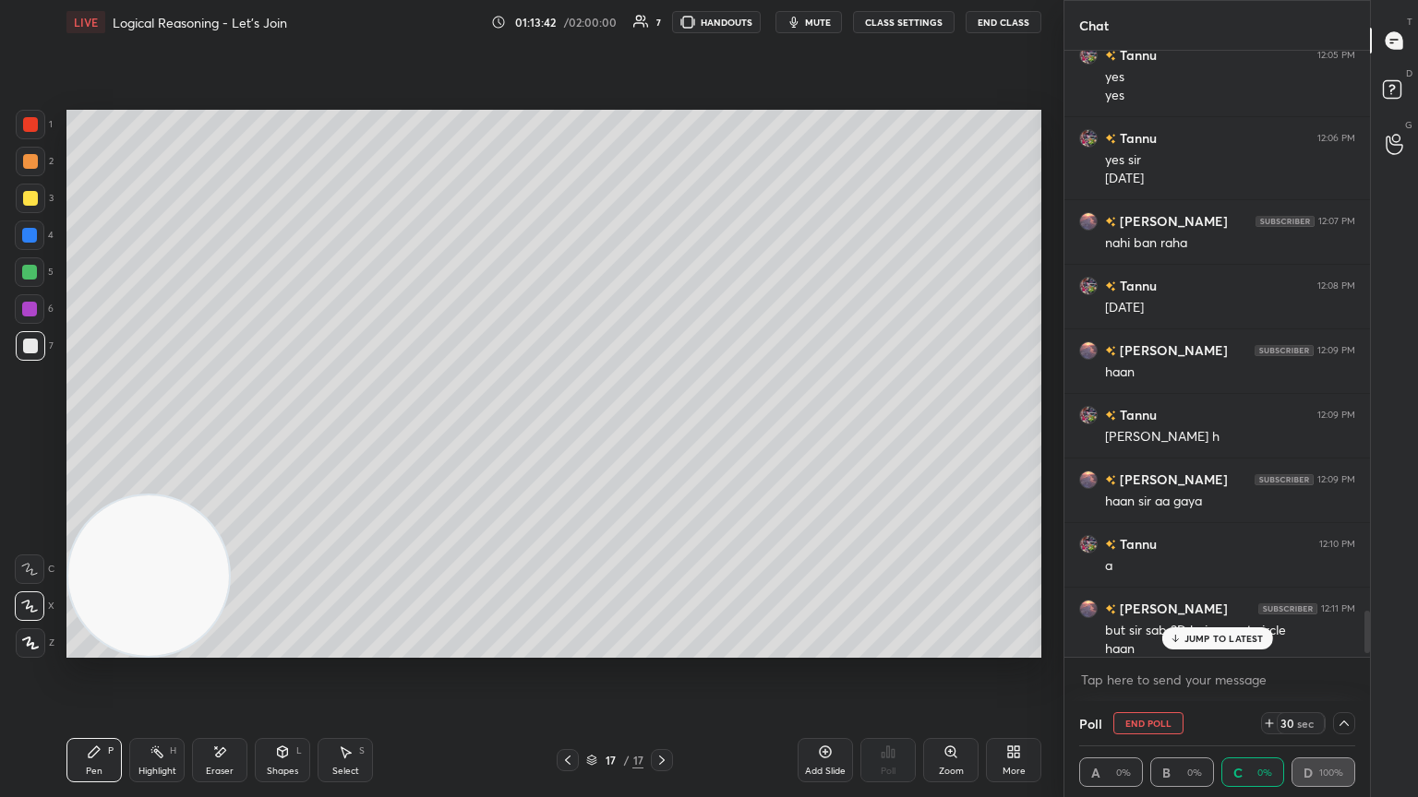
scroll to position [8030, 0]
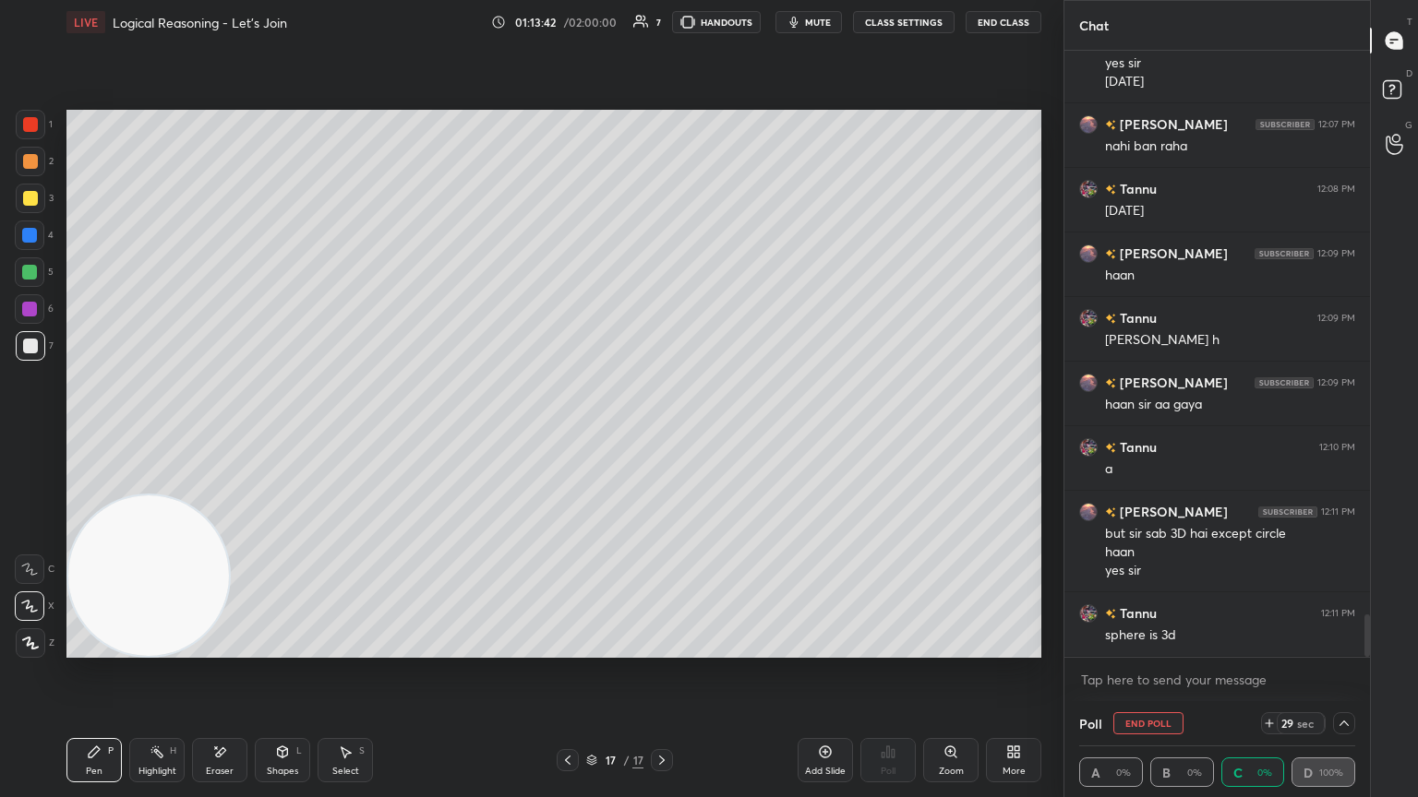
drag, startPoint x: 1369, startPoint y: 608, endPoint x: 1343, endPoint y: 693, distance: 88.8
click at [662, 433] on div "Tannu 12:05 PM yes yes Tannu 12:06 PM yes sir [DATE] [GEOGRAPHIC_DATA] 12:07 PM…" at bounding box center [1216, 376] width 305 height 651
click at [662, 16] on div "LIVE Logical Reasoning - Let’s Join 01:13:58 / 02:00:00 7 HANDOUTS mute CLASS S…" at bounding box center [553, 22] width 975 height 44
click at [662, 26] on div "LIVE Logical Reasoning - Let’s Join 01:13:59 / 02:00:00 7 HANDOUTS mute CLASS S…" at bounding box center [553, 22] width 975 height 44
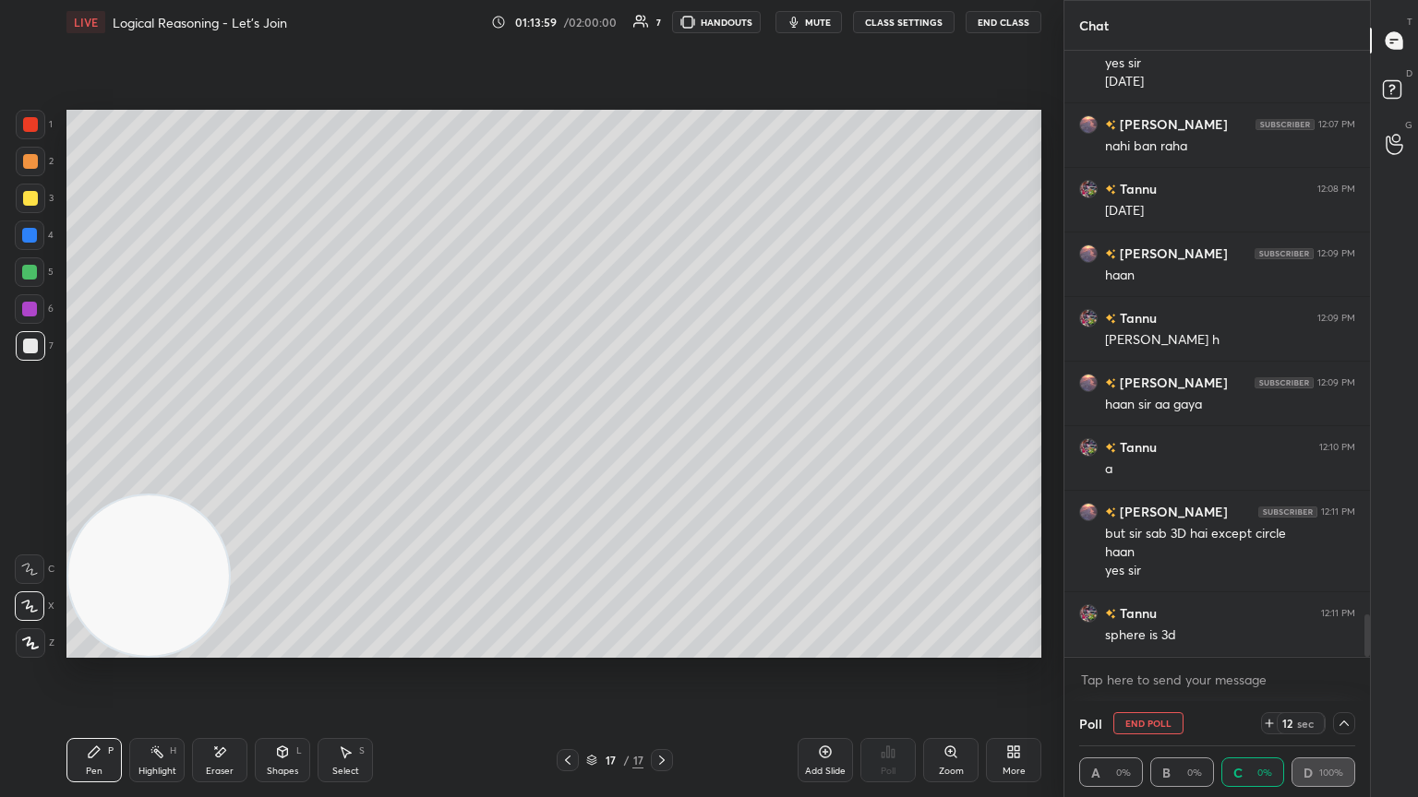
click at [662, 18] on span "mute" at bounding box center [818, 22] width 26 height 13
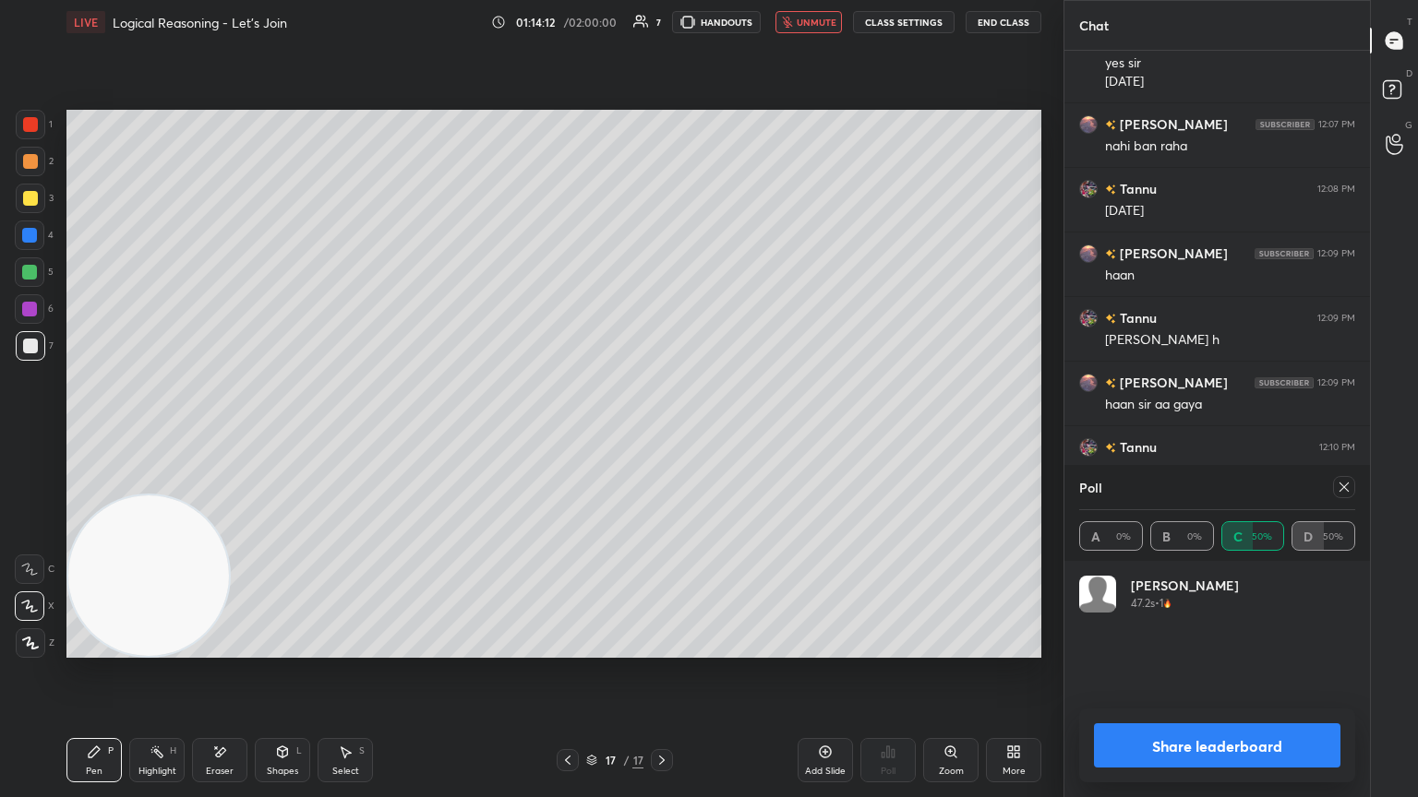
scroll to position [8095, 0]
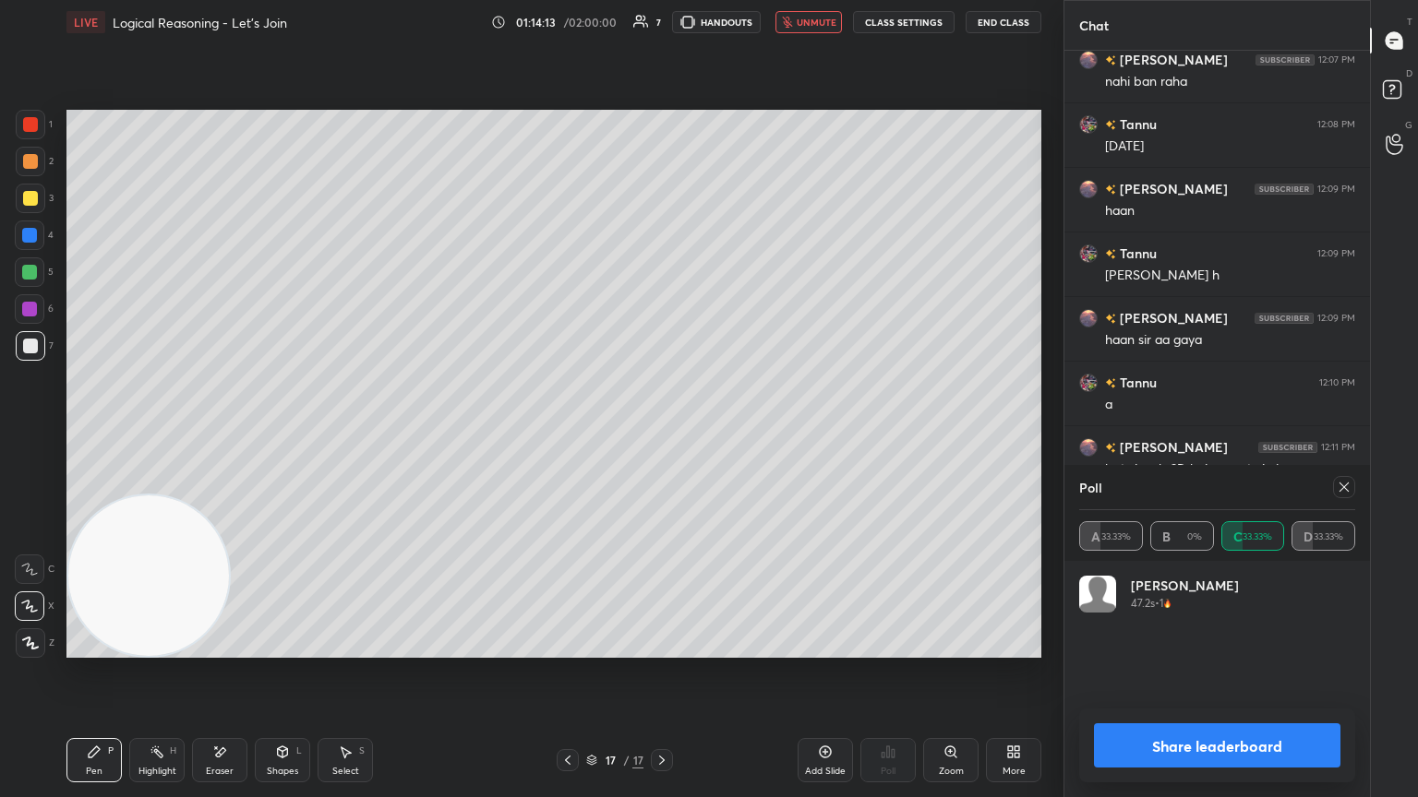
drag, startPoint x: 826, startPoint y: 21, endPoint x: 808, endPoint y: 49, distance: 32.8
click at [662, 22] on span "unmute" at bounding box center [816, 22] width 40 height 13
click at [662, 433] on div at bounding box center [1344, 487] width 22 height 22
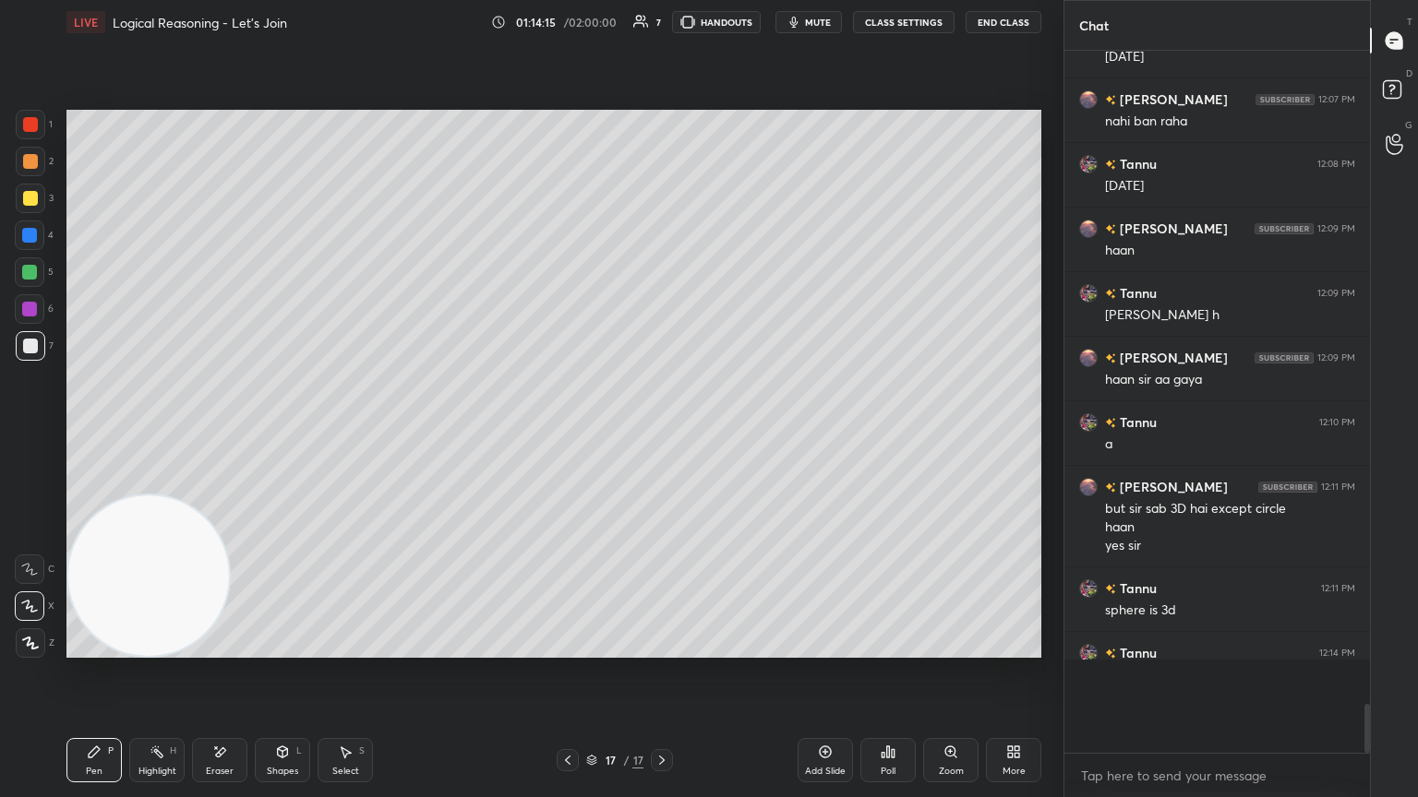
scroll to position [695, 300]
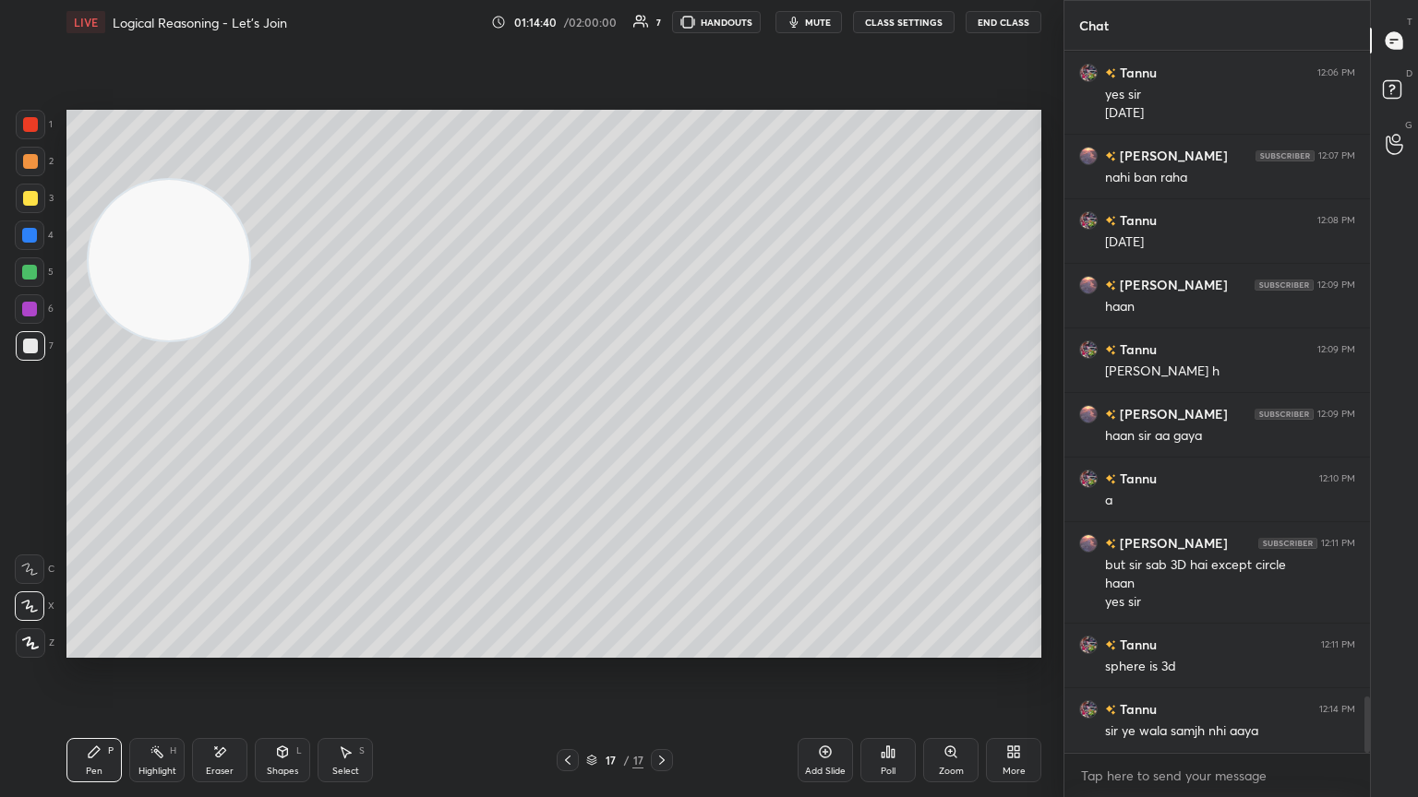
drag, startPoint x: 126, startPoint y: 579, endPoint x: 161, endPoint y: 194, distance: 386.4
click at [161, 194] on video at bounding box center [169, 260] width 161 height 161
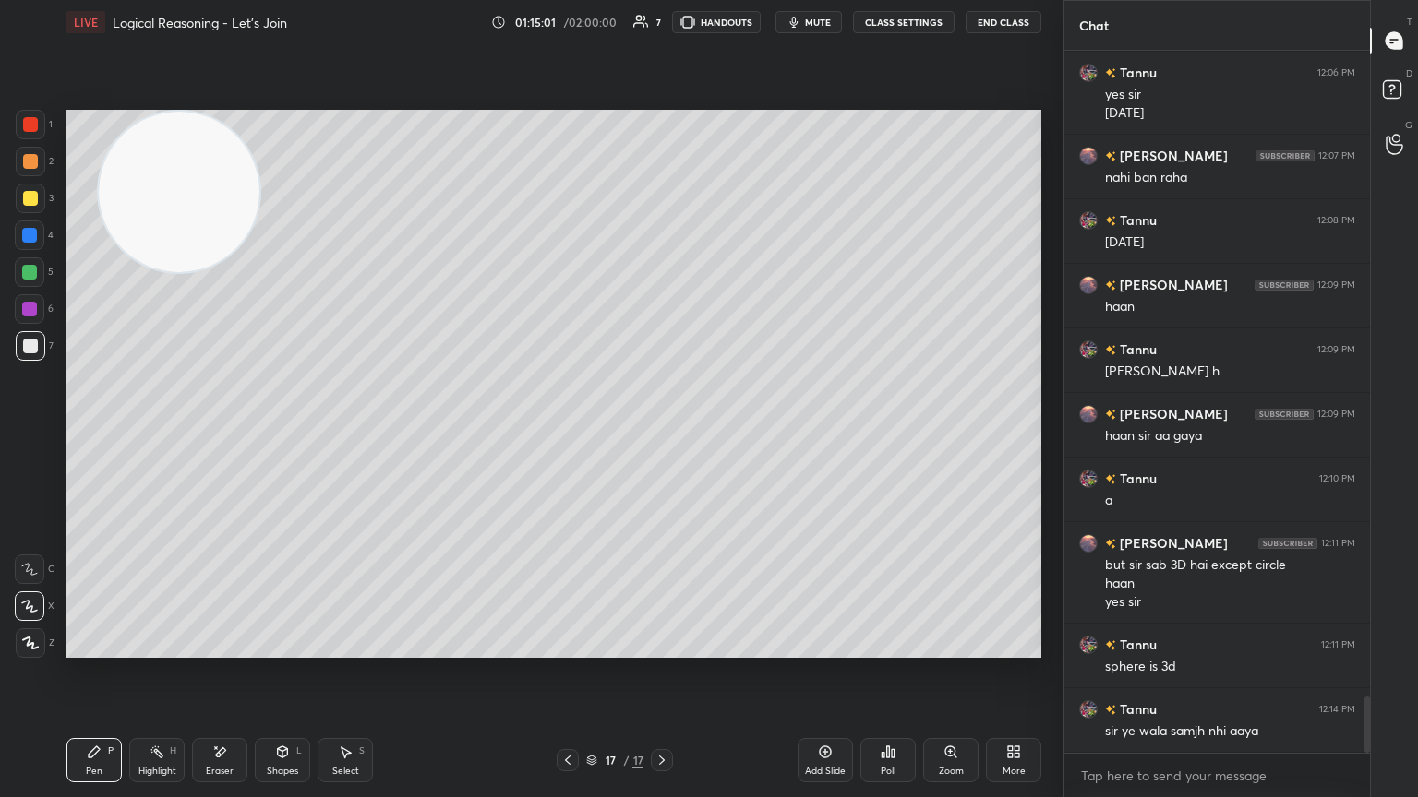
scroll to position [7999, 0]
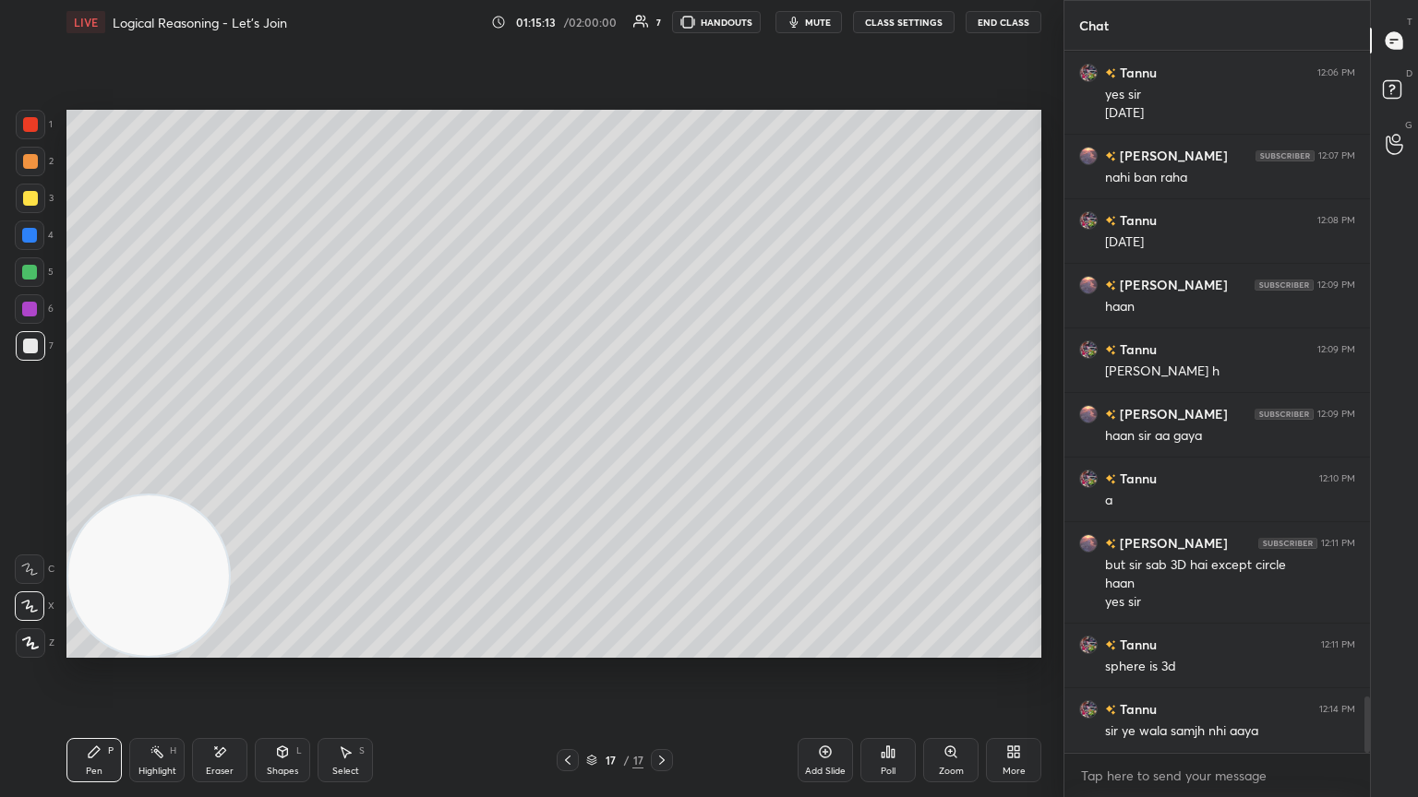
drag, startPoint x: 185, startPoint y: 231, endPoint x: 70, endPoint y: 653, distance: 437.9
click at [71, 433] on video at bounding box center [148, 576] width 161 height 161
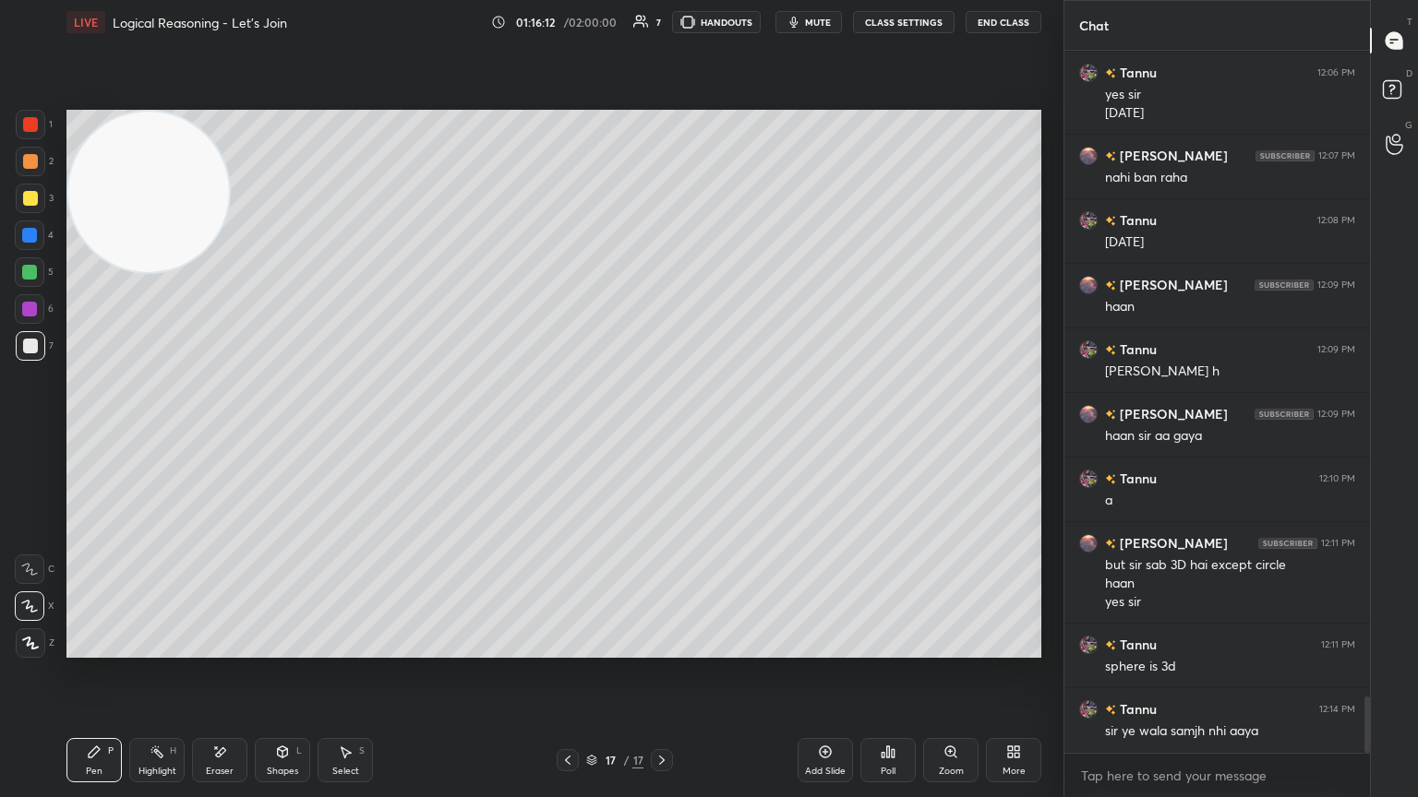
drag, startPoint x: 100, startPoint y: 455, endPoint x: 55, endPoint y: 159, distance: 299.5
click at [59, 150] on div "Setting up your live class Poll for secs No correct answer Start poll" at bounding box center [553, 383] width 989 height 679
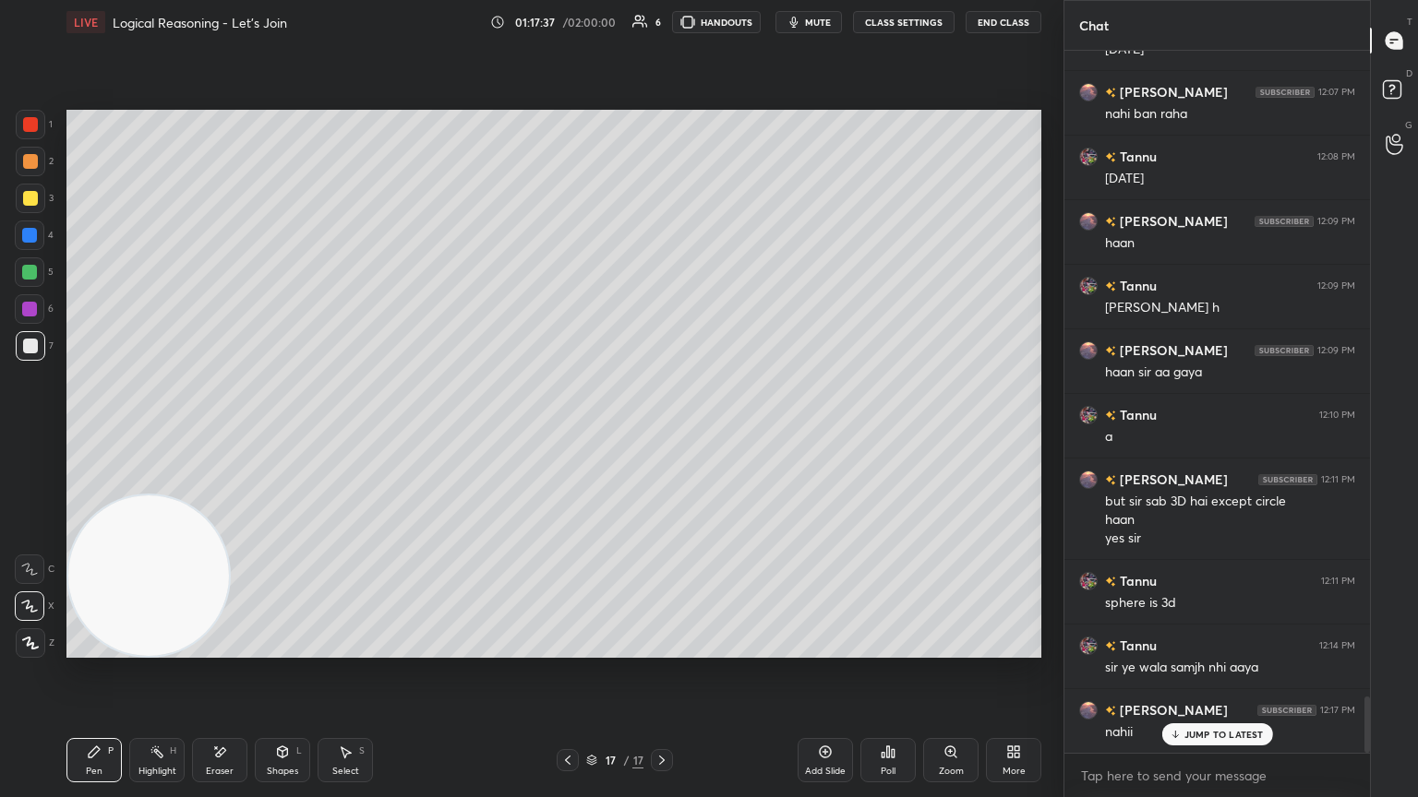
drag, startPoint x: 150, startPoint y: 258, endPoint x: 17, endPoint y: 608, distance: 374.2
click at [39, 433] on div "1 2 3 4 5 6 7 C X Z E E Erase all H H LIVE Logical Reasoning - Let’s Join 01:17…" at bounding box center [524, 398] width 1048 height 797
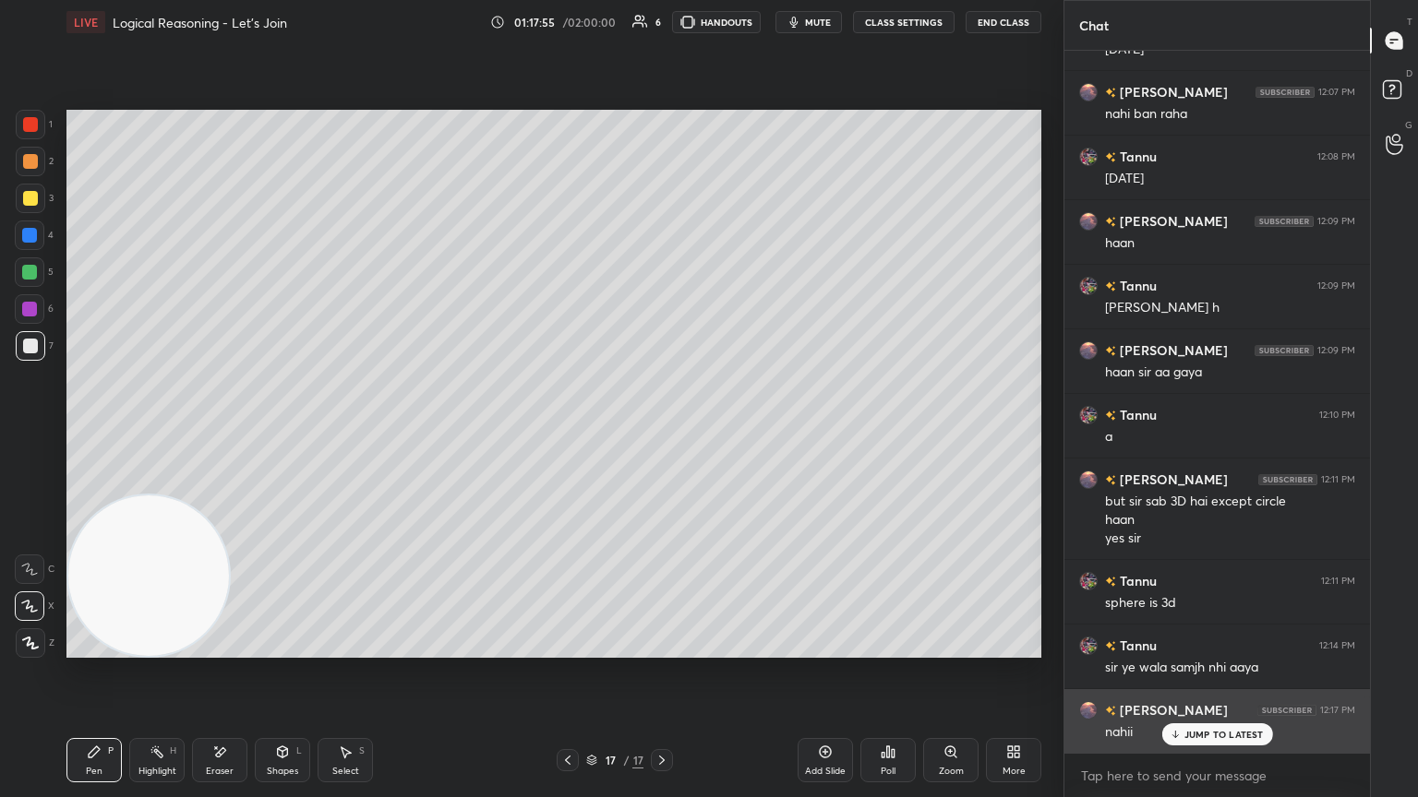
click at [662, 433] on p "JUMP TO LATEST" at bounding box center [1223, 734] width 79 height 11
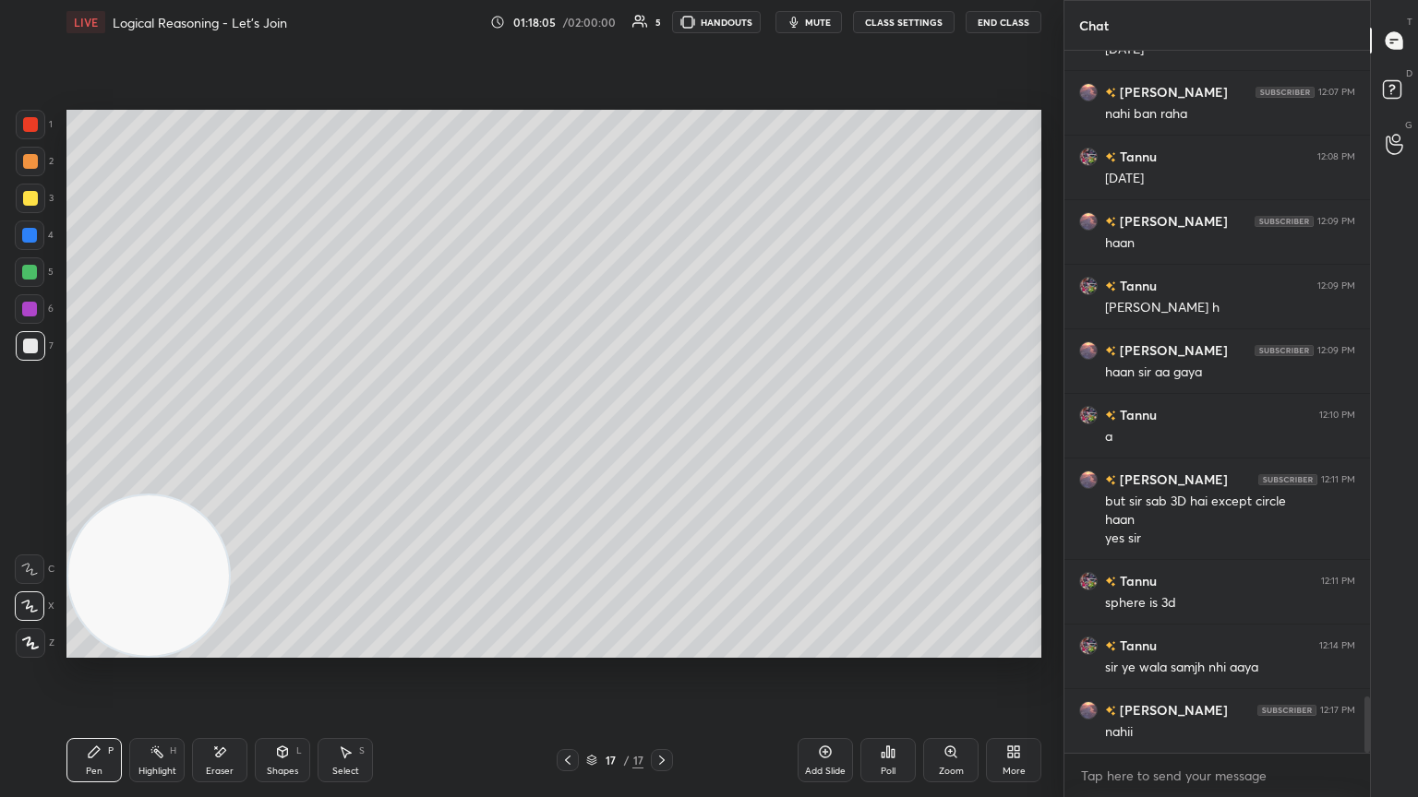
click at [227, 433] on div "Eraser" at bounding box center [219, 760] width 55 height 44
drag, startPoint x: 87, startPoint y: 772, endPoint x: 106, endPoint y: 742, distance: 35.3
click at [89, 433] on div "Pen P" at bounding box center [93, 760] width 55 height 44
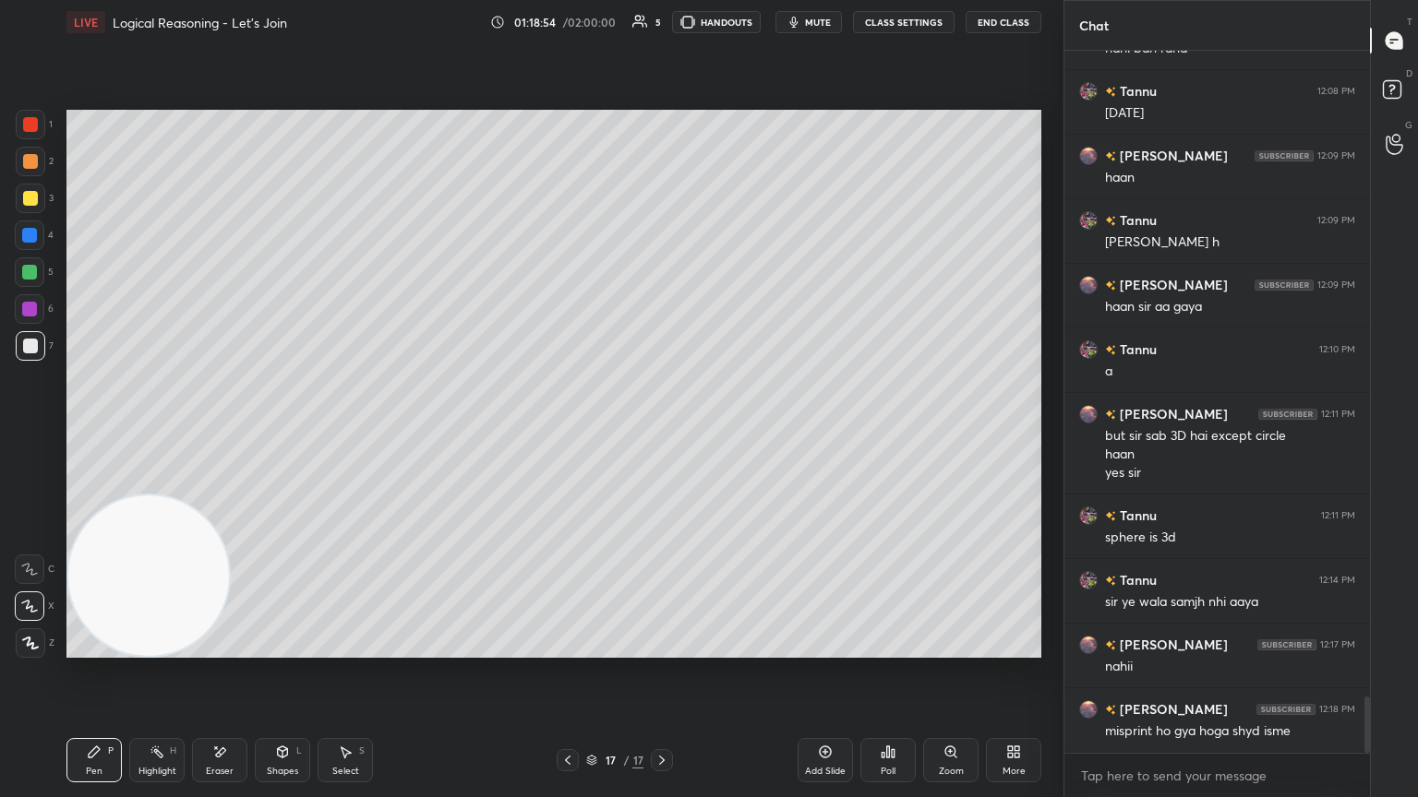
click at [662, 433] on icon at bounding box center [825, 752] width 15 height 15
click at [33, 197] on div at bounding box center [30, 198] width 15 height 15
click at [219, 433] on icon at bounding box center [219, 753] width 15 height 16
click at [25, 433] on span "Erase all" at bounding box center [30, 643] width 28 height 13
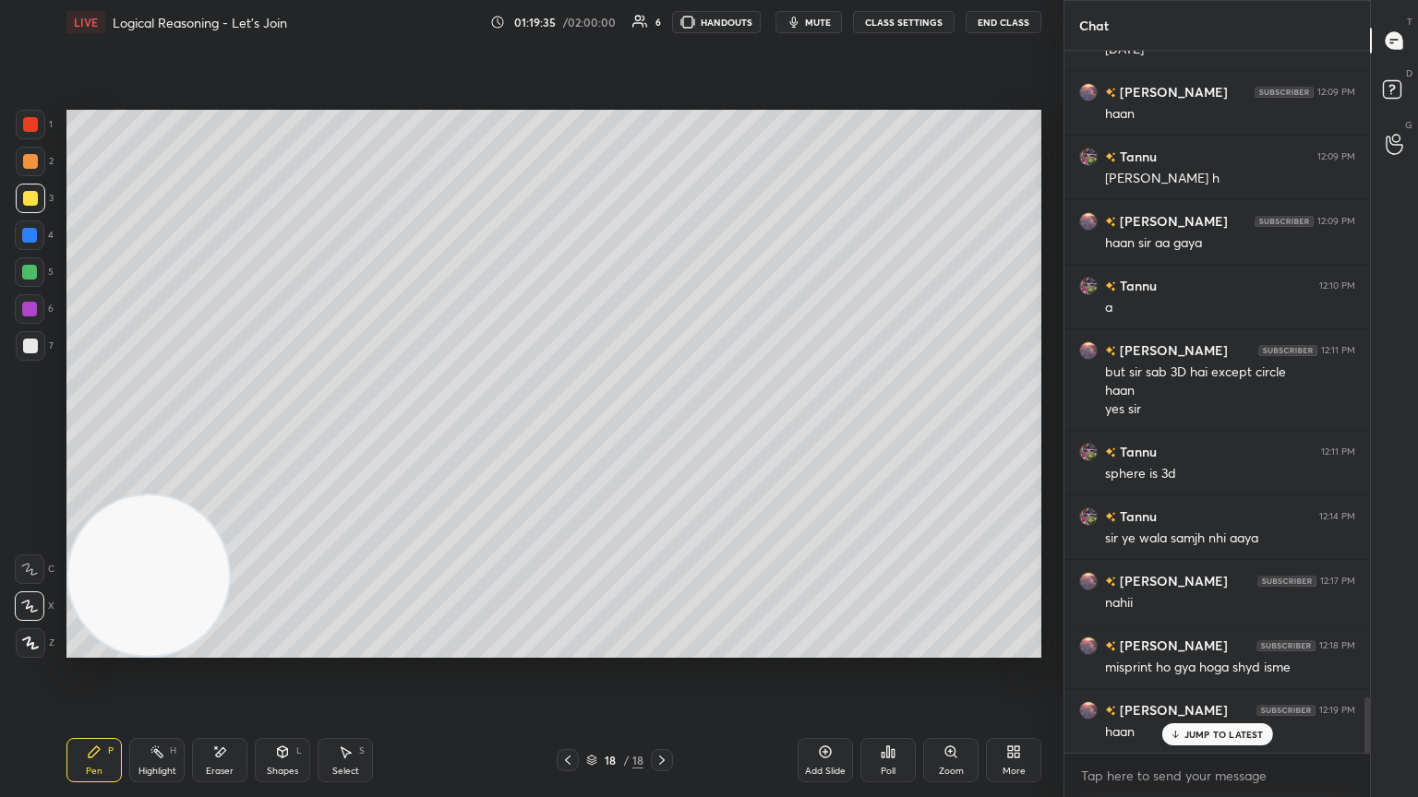
scroll to position [8210, 0]
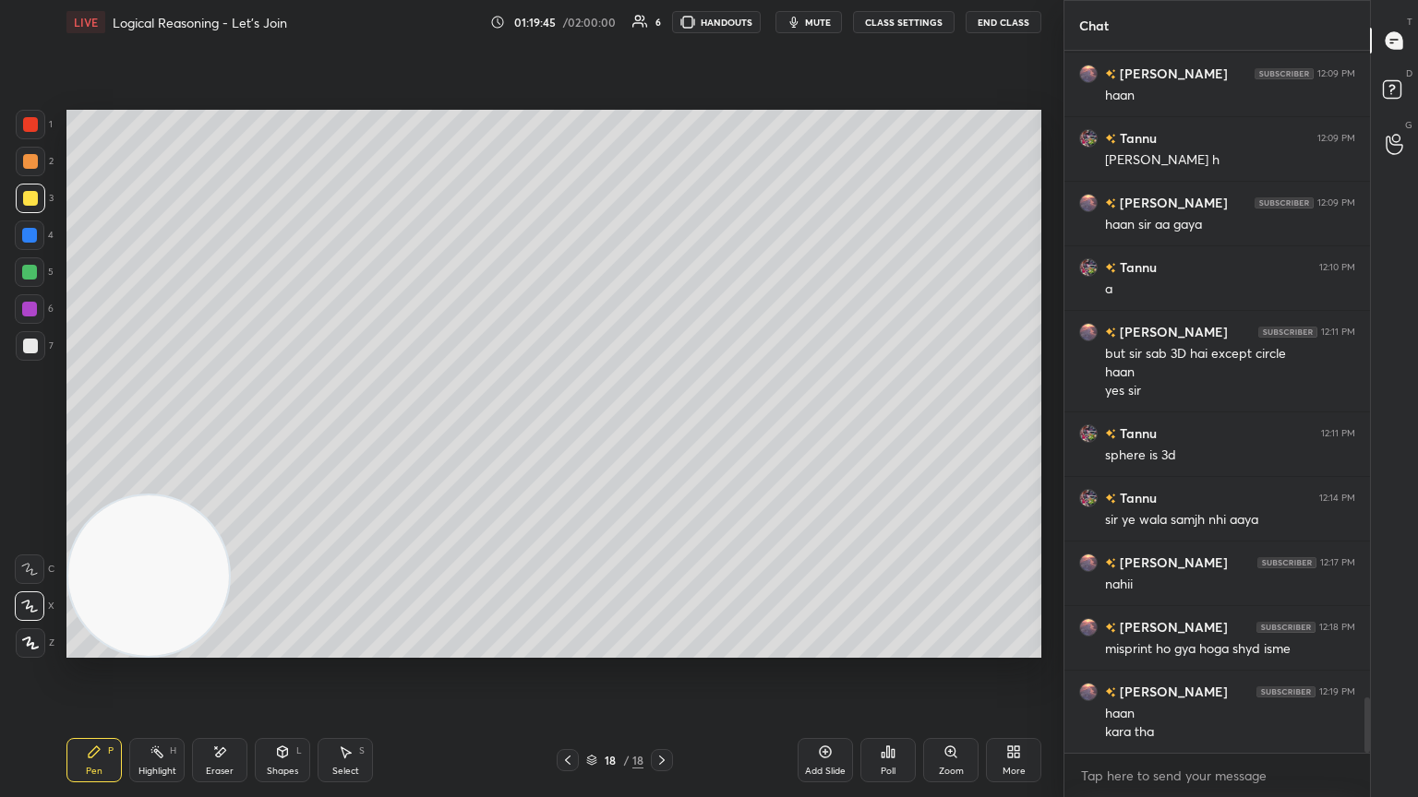
click at [220, 433] on div "Eraser" at bounding box center [220, 771] width 28 height 9
click at [97, 433] on icon at bounding box center [94, 752] width 15 height 15
click at [28, 350] on div at bounding box center [30, 346] width 15 height 15
click at [662, 433] on icon at bounding box center [887, 752] width 15 height 15
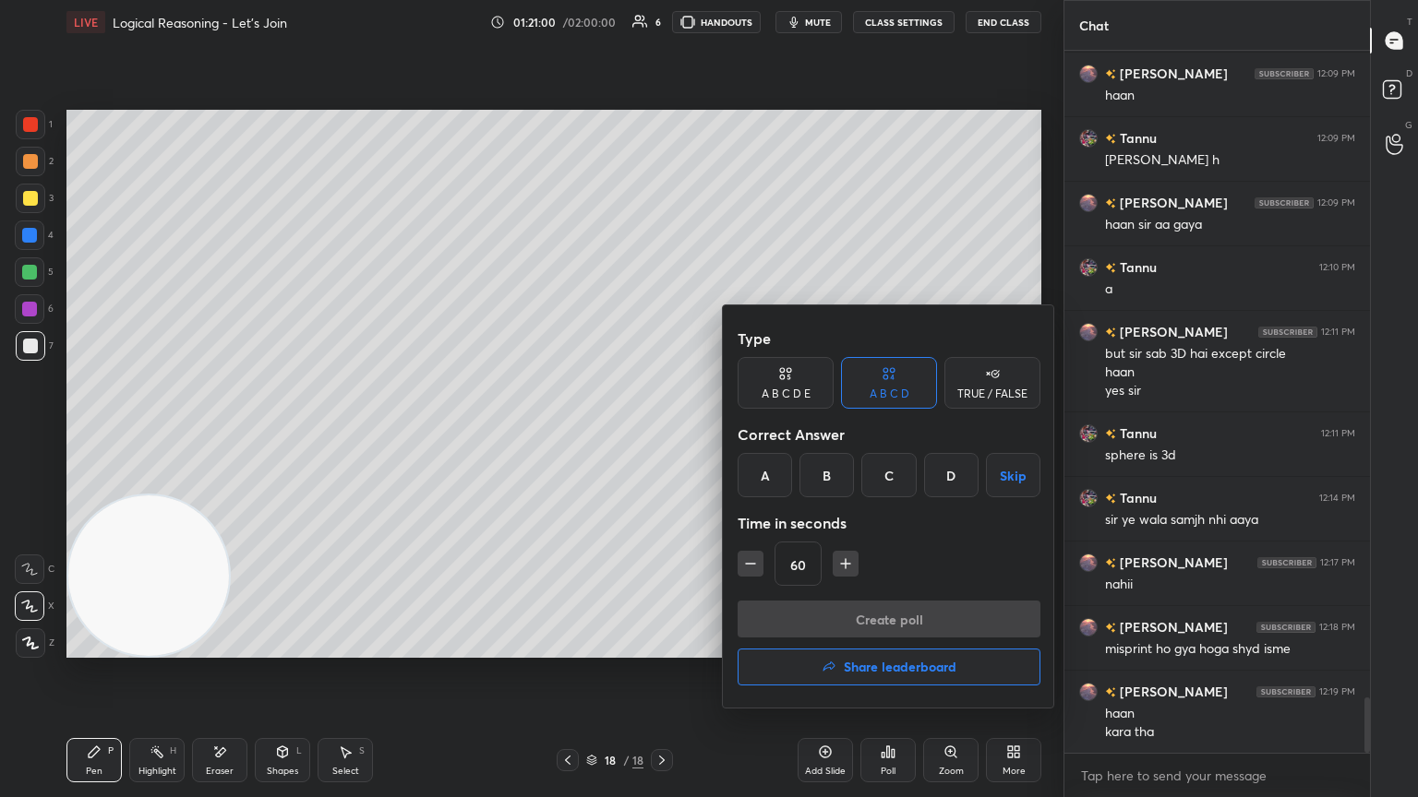
click at [662, 433] on div "C" at bounding box center [888, 475] width 54 height 44
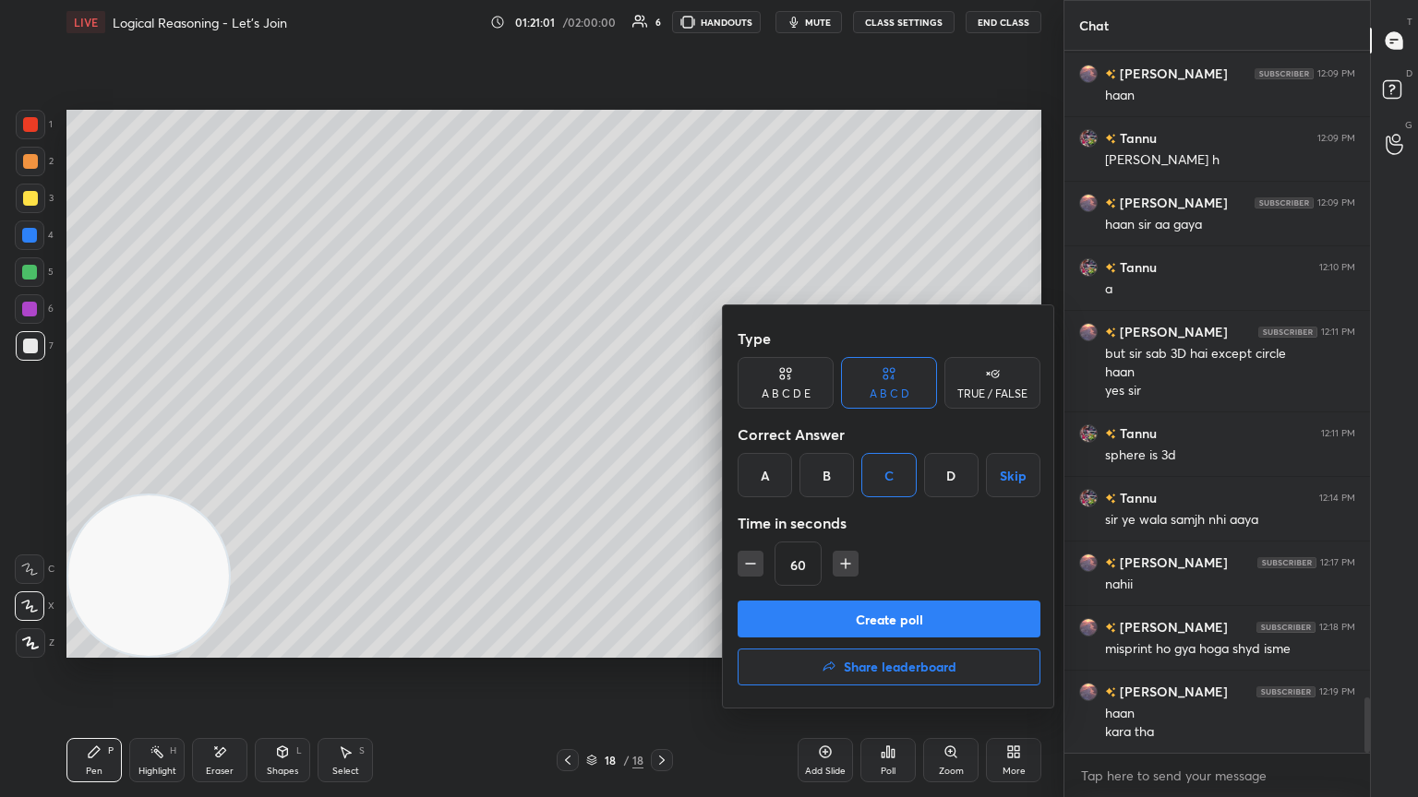
click at [662, 433] on button "Create poll" at bounding box center [888, 619] width 303 height 37
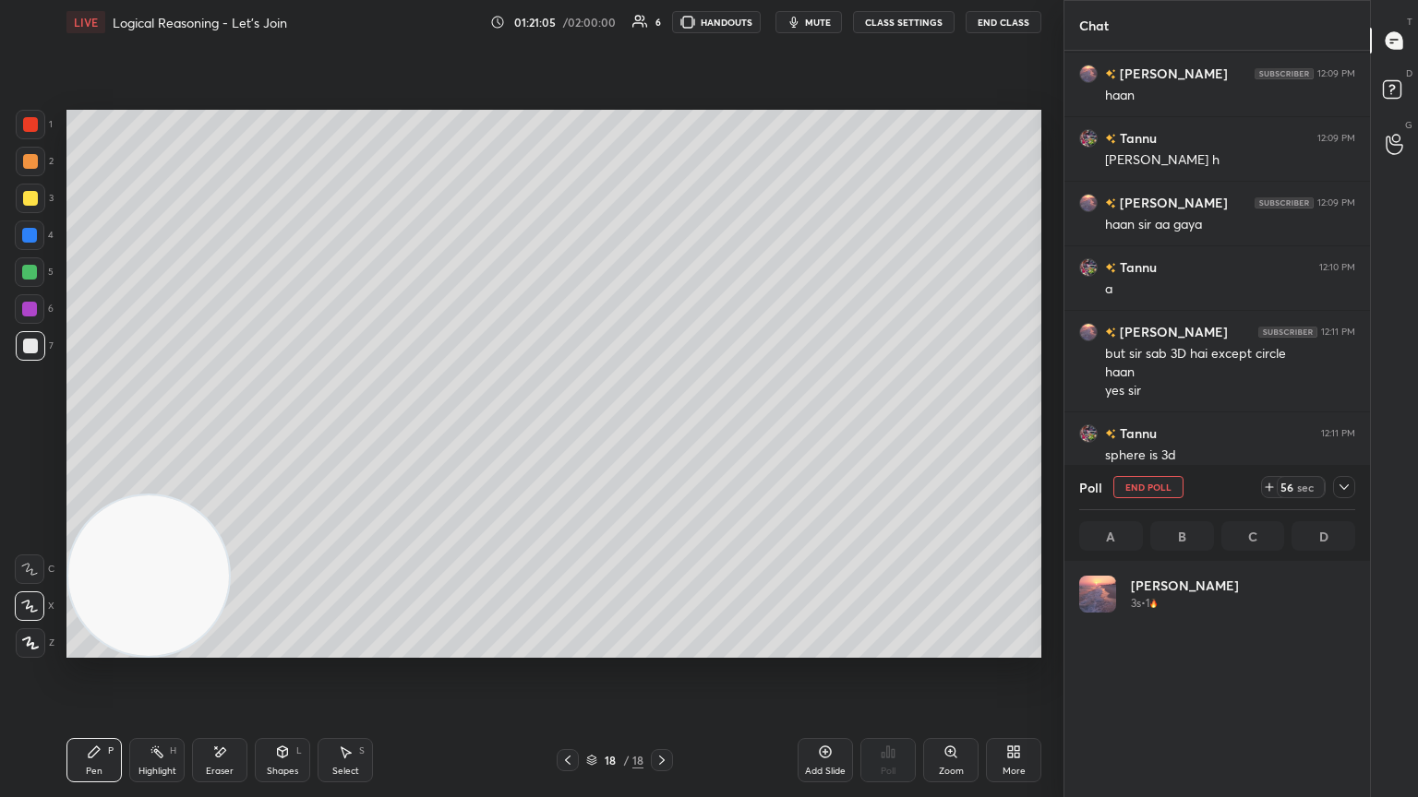
scroll to position [216, 270]
drag, startPoint x: 1348, startPoint y: 487, endPoint x: 1341, endPoint y: 478, distance: 11.8
click at [662, 433] on icon at bounding box center [1343, 487] width 15 height 15
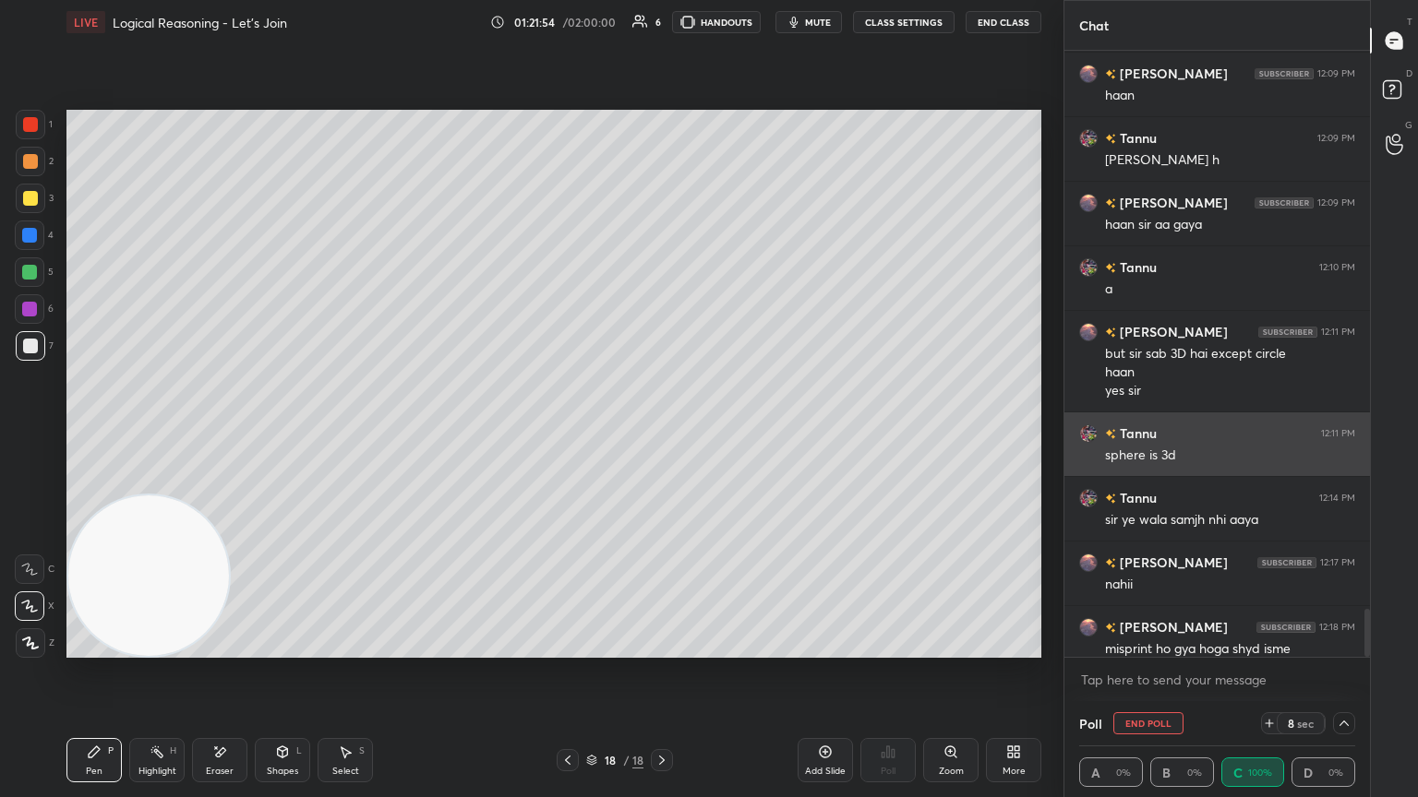
scroll to position [0, 0]
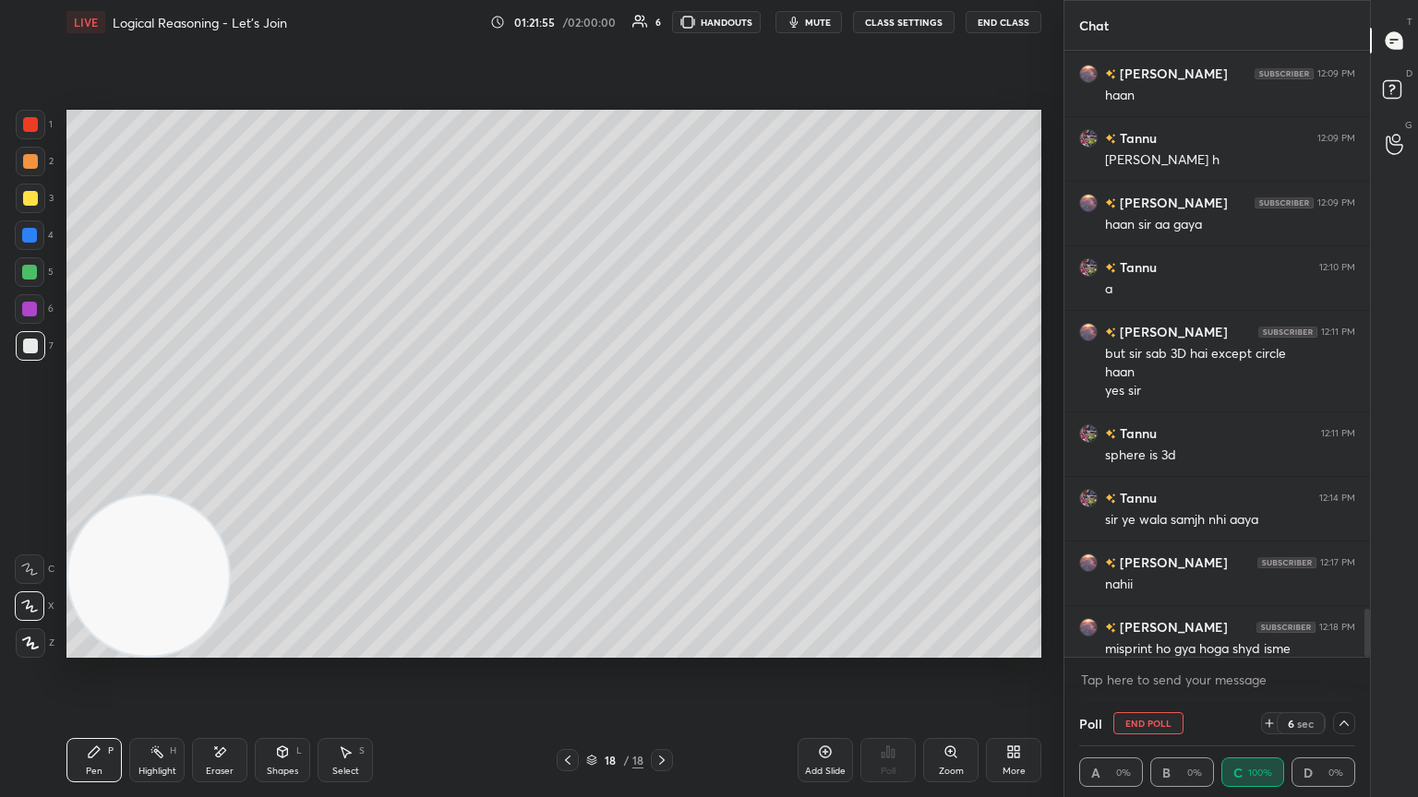
drag, startPoint x: 1365, startPoint y: 608, endPoint x: 1362, endPoint y: 628, distance: 19.6
click at [662, 433] on div at bounding box center [1363, 354] width 11 height 606
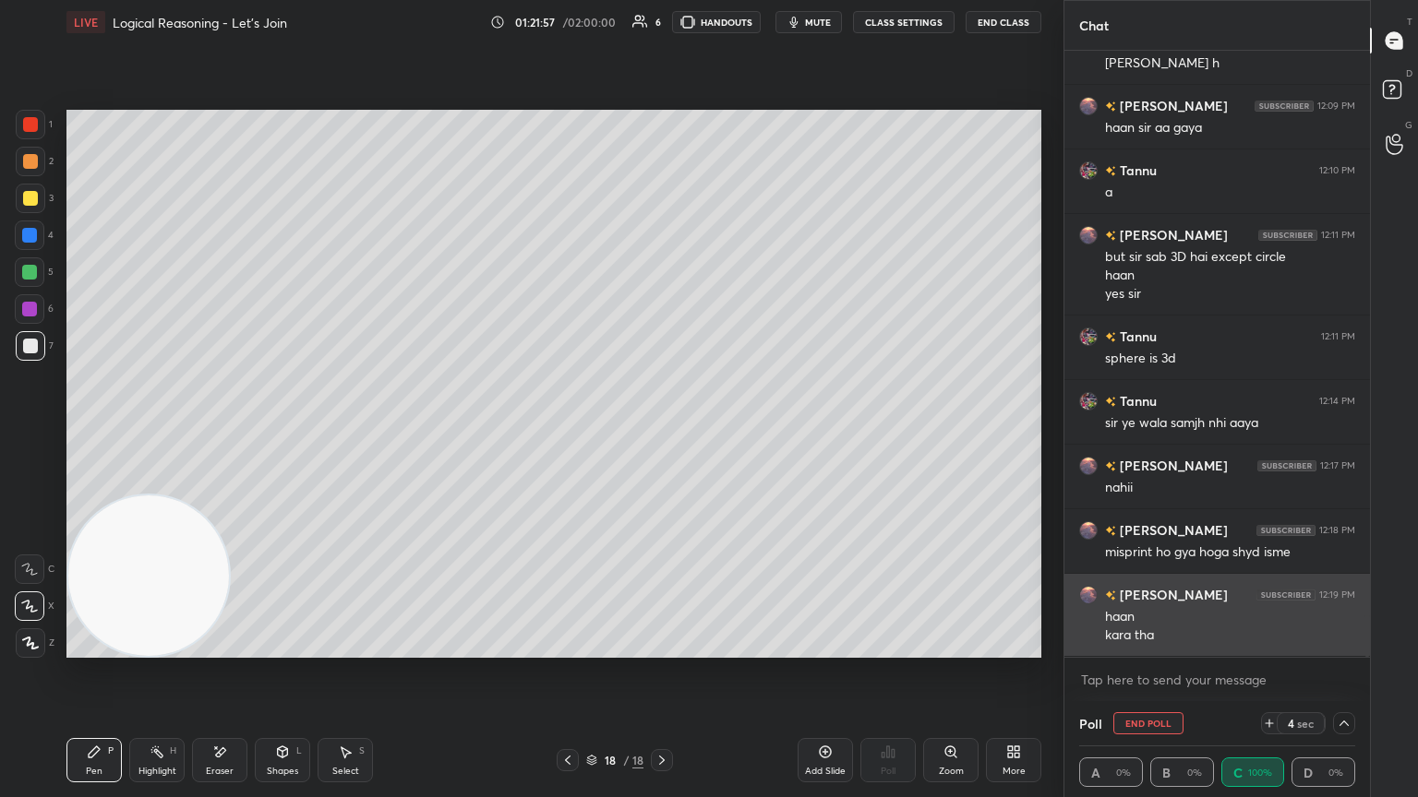
drag, startPoint x: 1367, startPoint y: 626, endPoint x: 1343, endPoint y: 641, distance: 28.7
click at [662, 433] on div "[PERSON_NAME] 12:09 PM [PERSON_NAME] 12:09 PM [PERSON_NAME] h [PERSON_NAME] 12:…" at bounding box center [1216, 376] width 305 height 651
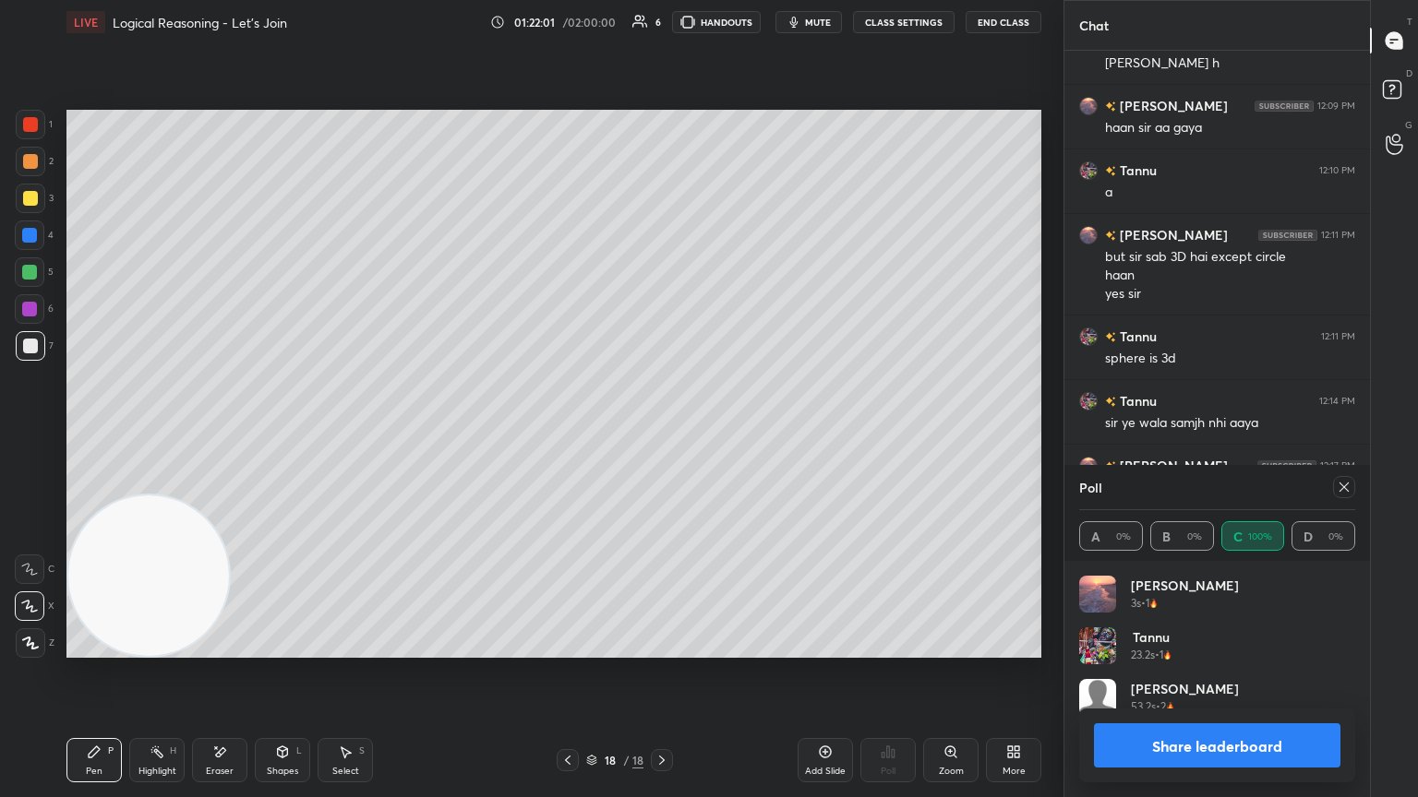
scroll to position [216, 270]
click at [662, 433] on icon at bounding box center [1343, 487] width 15 height 15
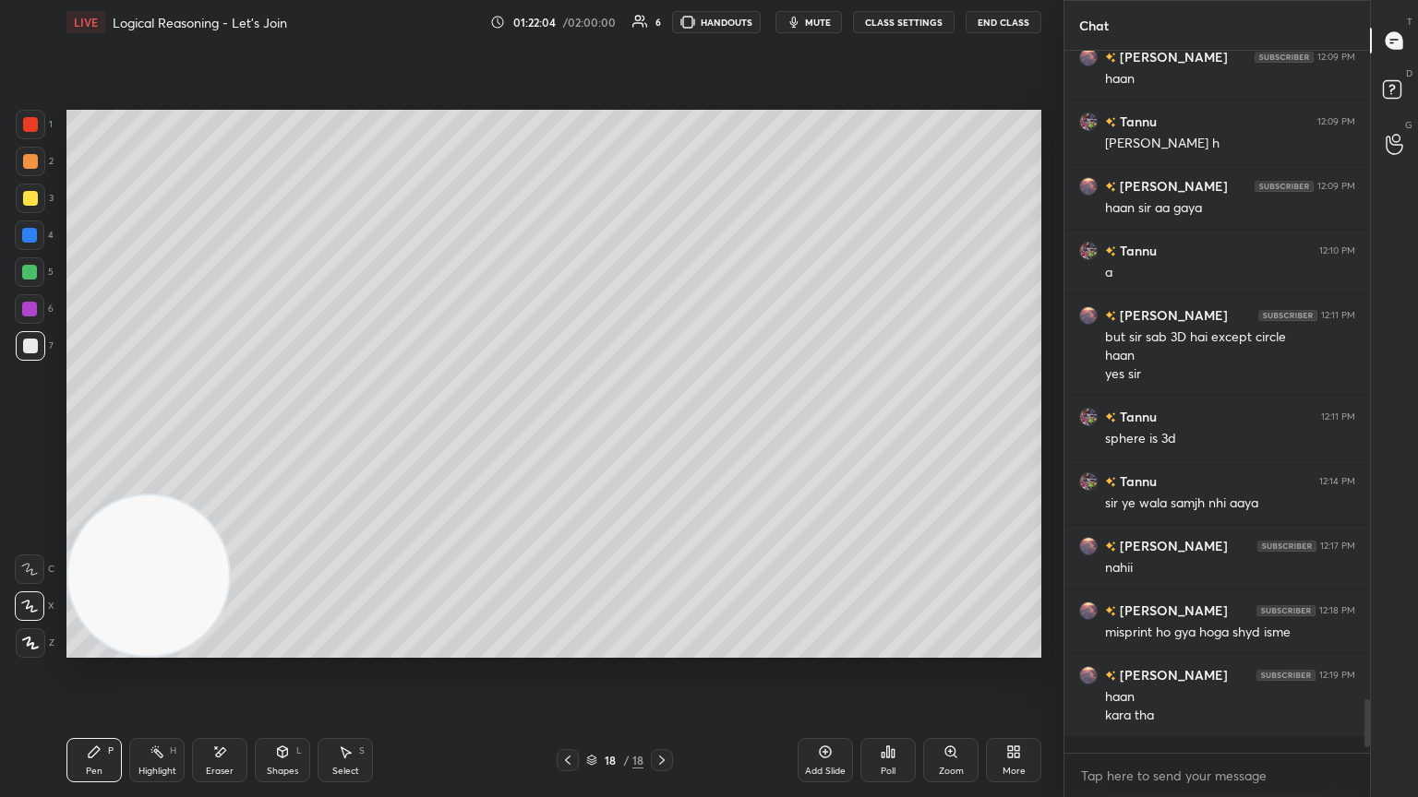
scroll to position [697, 300]
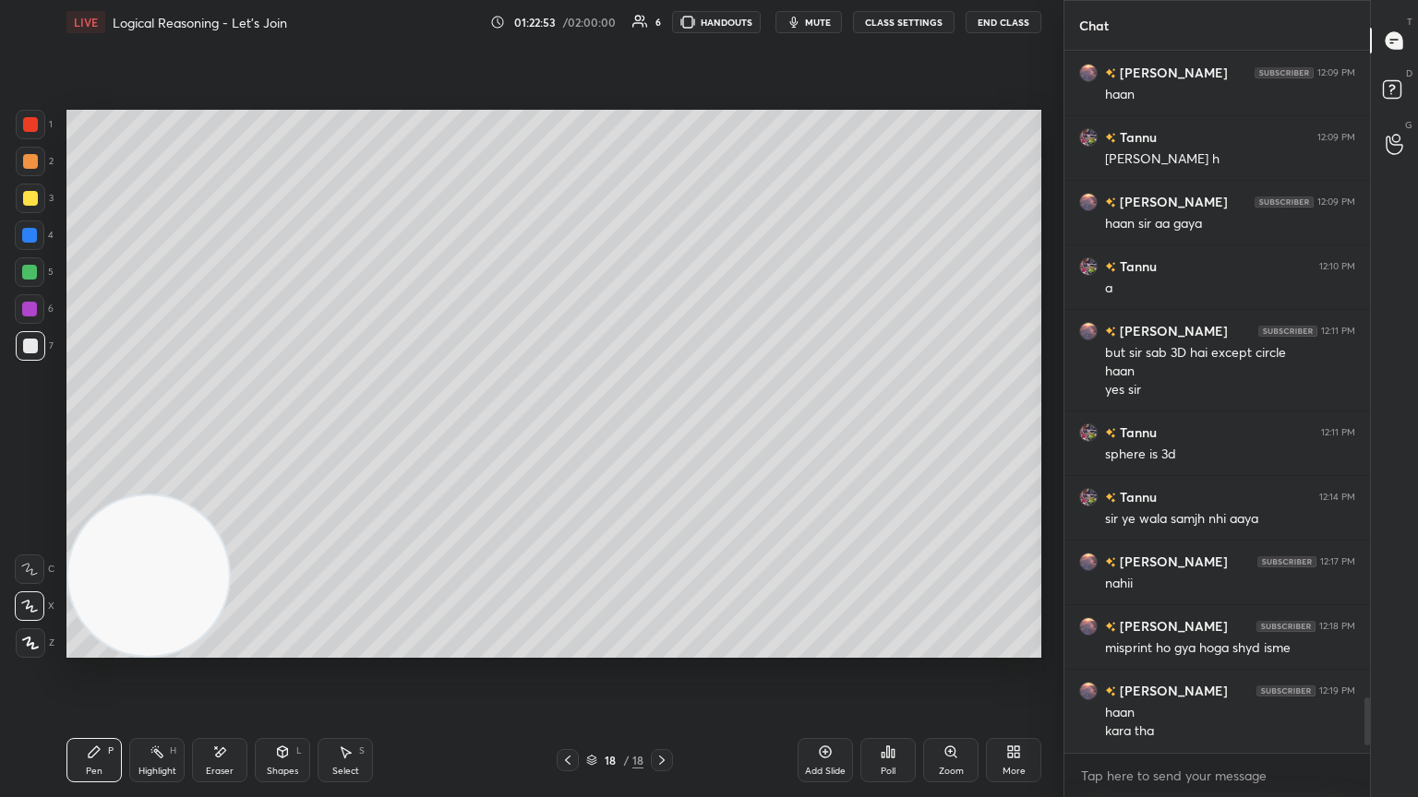
click at [662, 433] on icon at bounding box center [825, 752] width 15 height 15
click at [37, 196] on div at bounding box center [31, 199] width 30 height 30
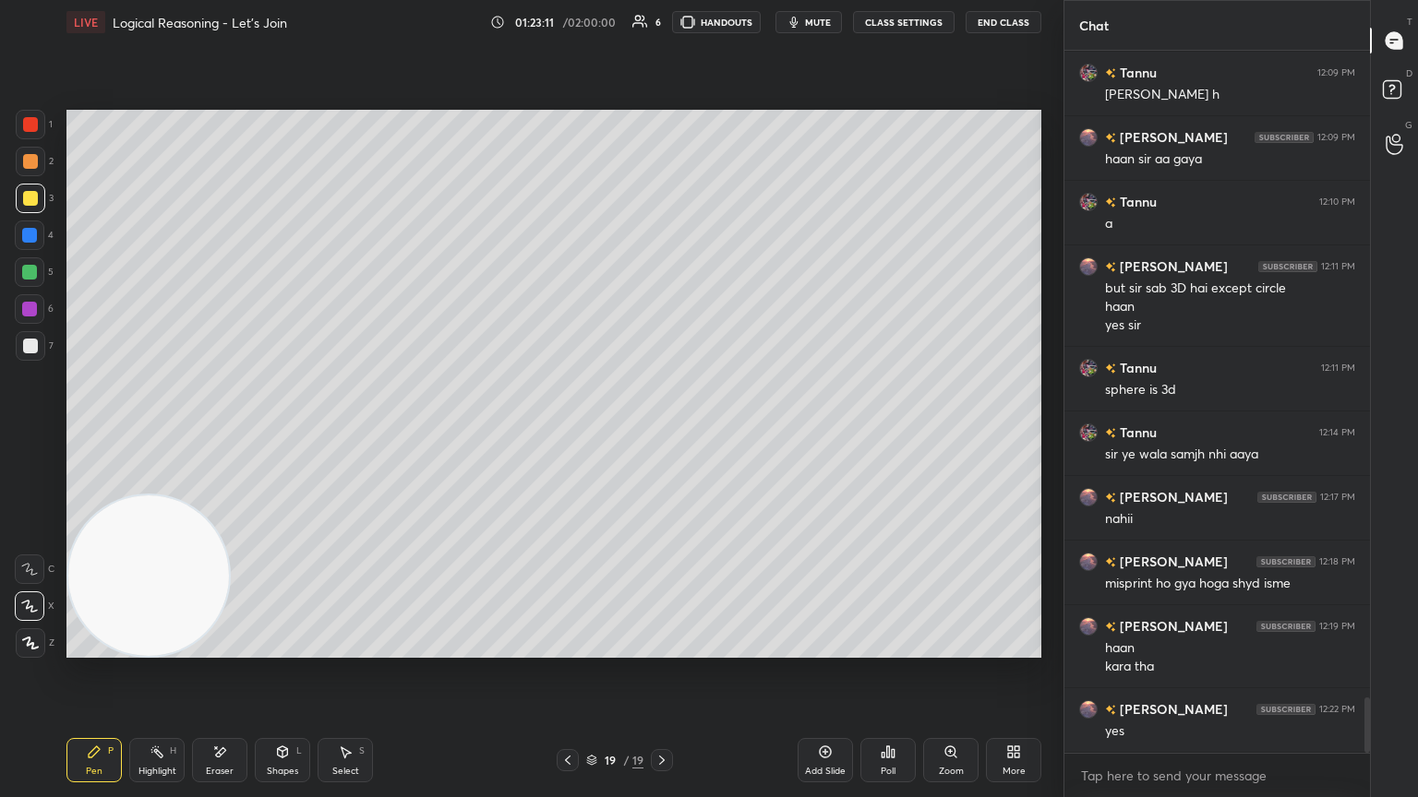
click at [32, 341] on div at bounding box center [30, 346] width 15 height 15
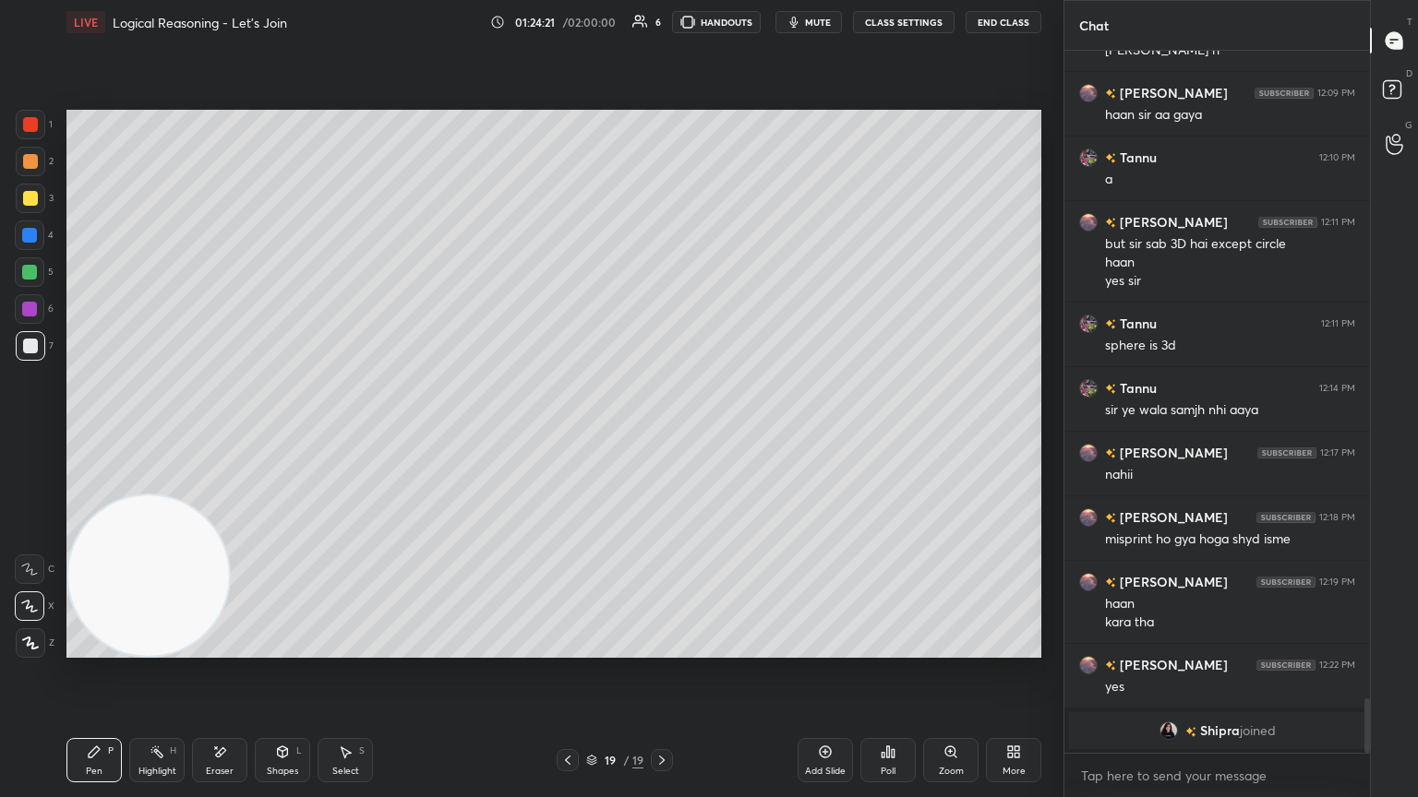
click at [662, 433] on img "grid" at bounding box center [1168, 731] width 18 height 18
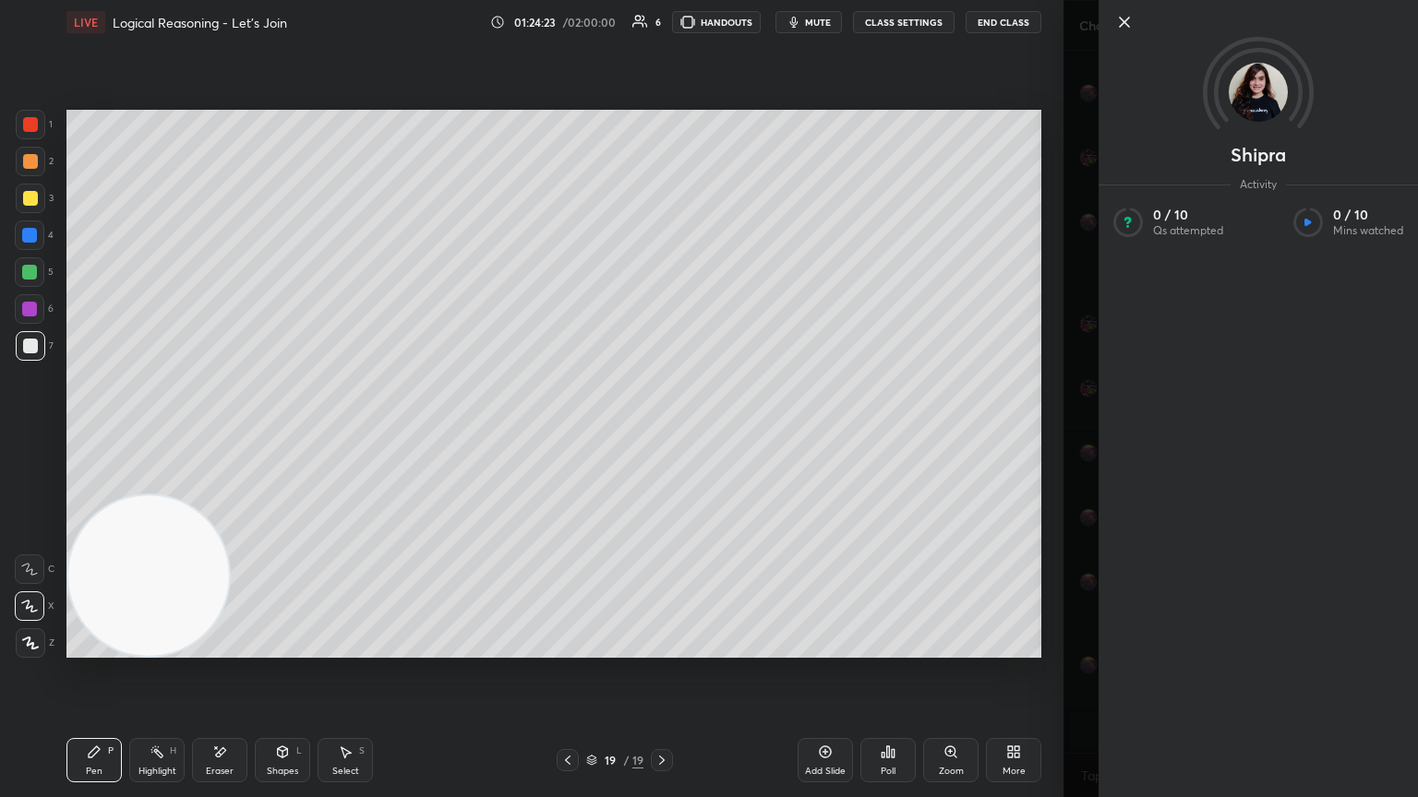
click at [662, 26] on icon at bounding box center [1124, 22] width 22 height 22
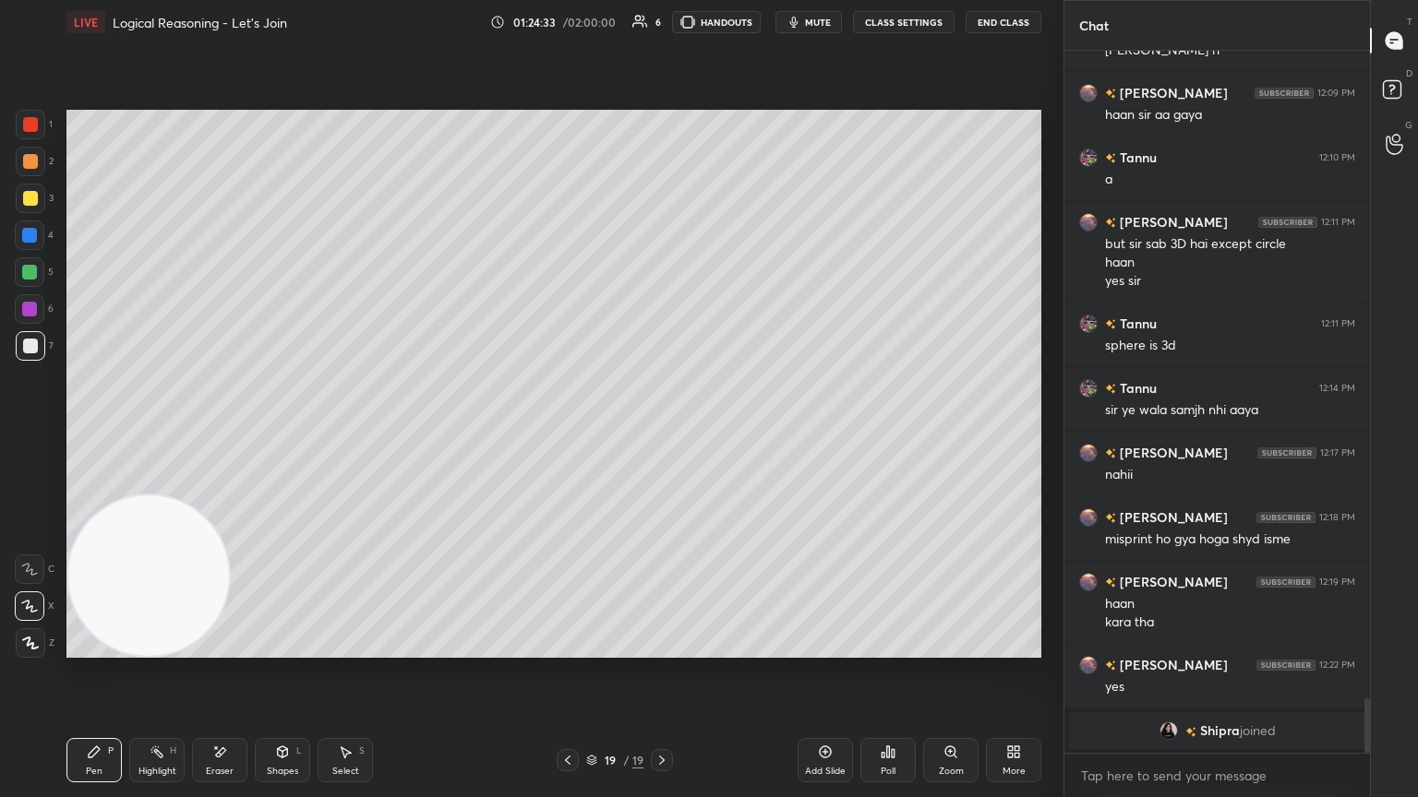
click at [662, 433] on img "grid" at bounding box center [1168, 731] width 18 height 18
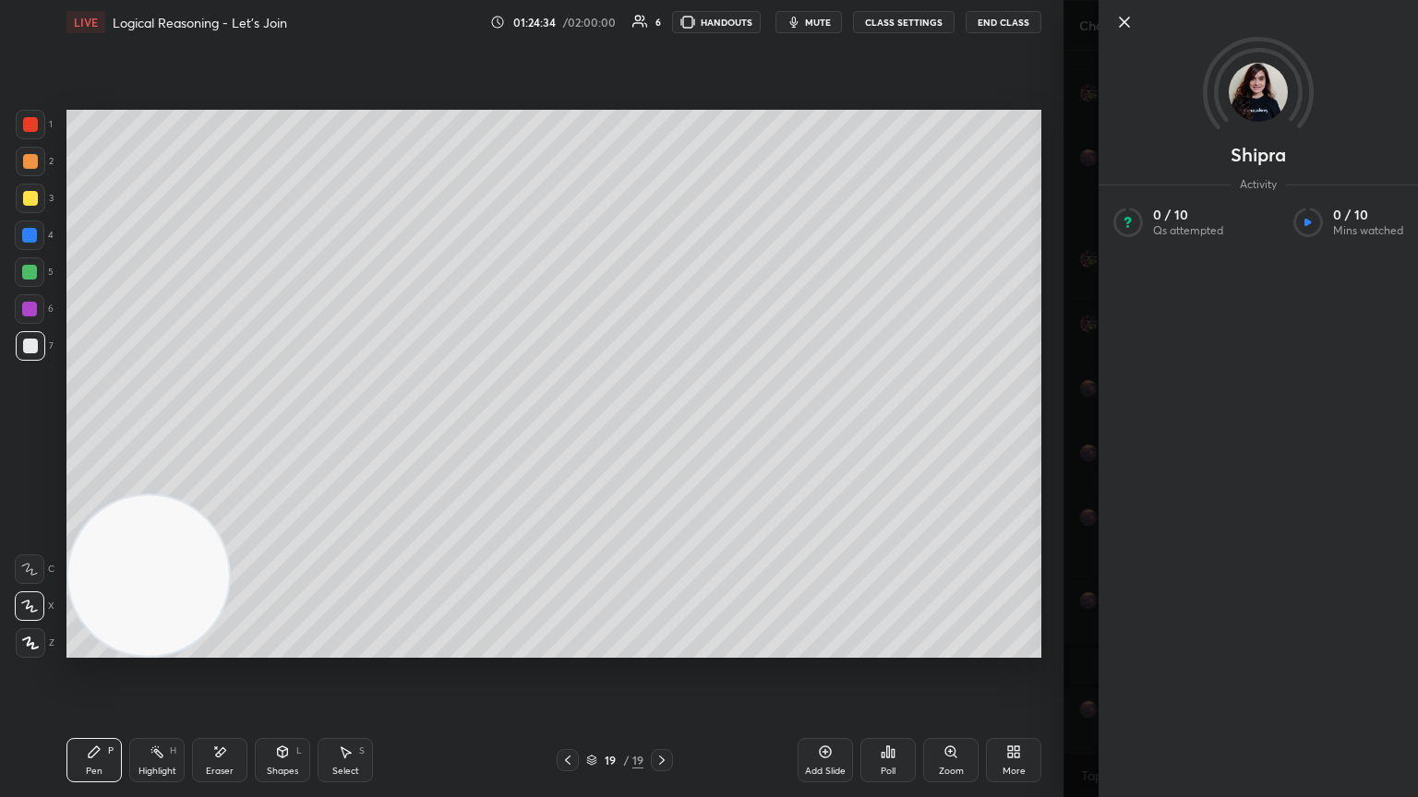
scroll to position [7482, 0]
click at [662, 92] on img at bounding box center [1257, 92] width 59 height 59
drag, startPoint x: 1122, startPoint y: 22, endPoint x: 1111, endPoint y: 26, distance: 11.7
click at [662, 23] on icon at bounding box center [1123, 22] width 9 height 9
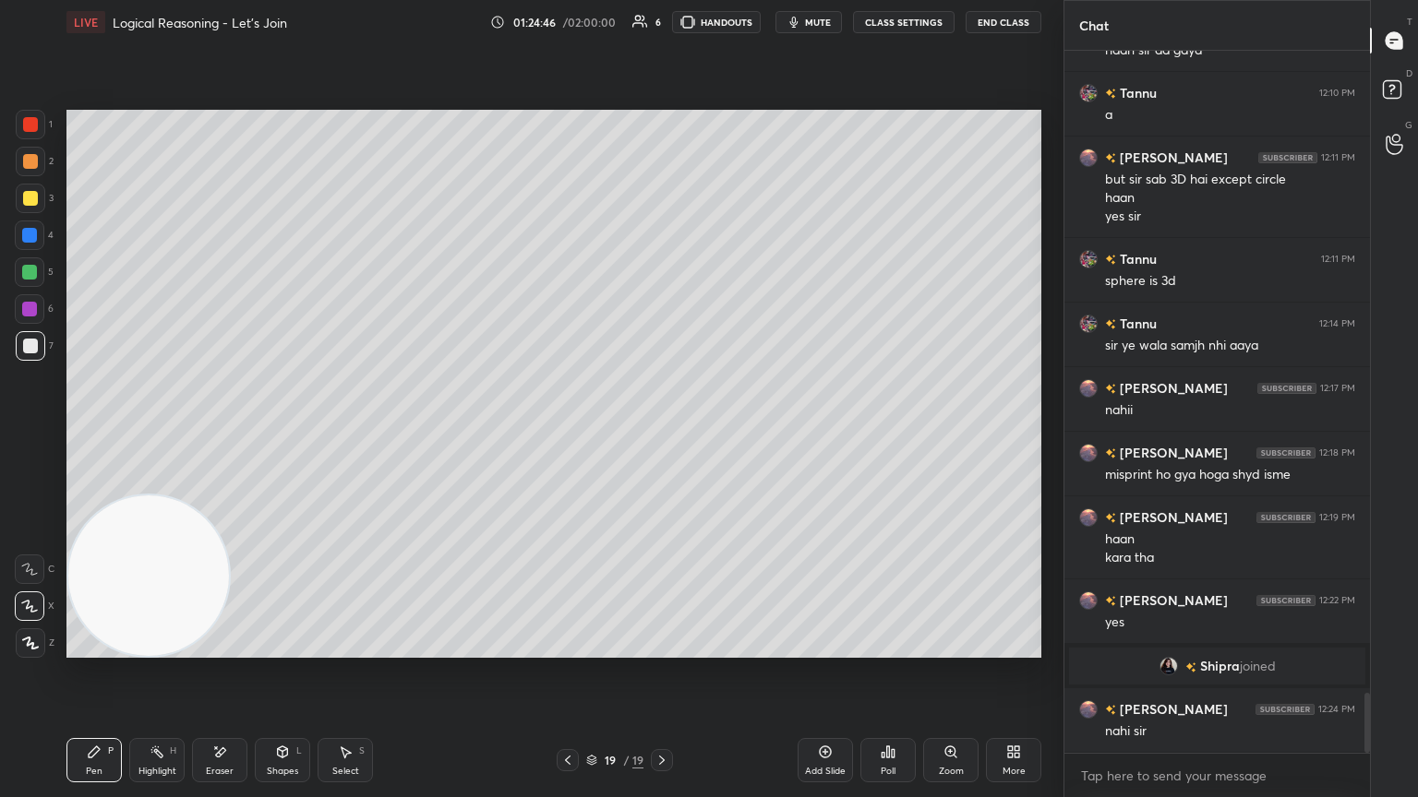
scroll to position [7545, 0]
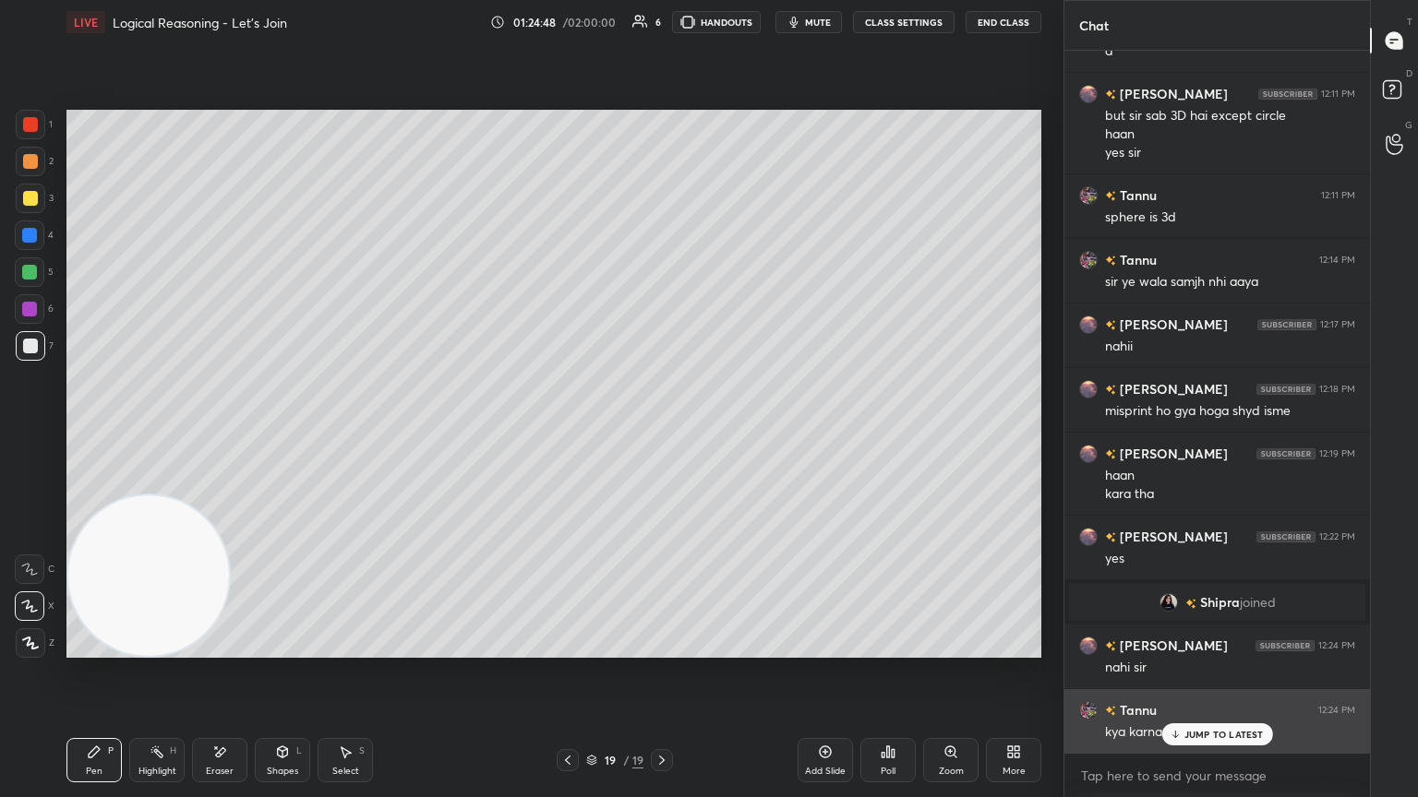
click at [662, 433] on p "JUMP TO LATEST" at bounding box center [1223, 734] width 79 height 11
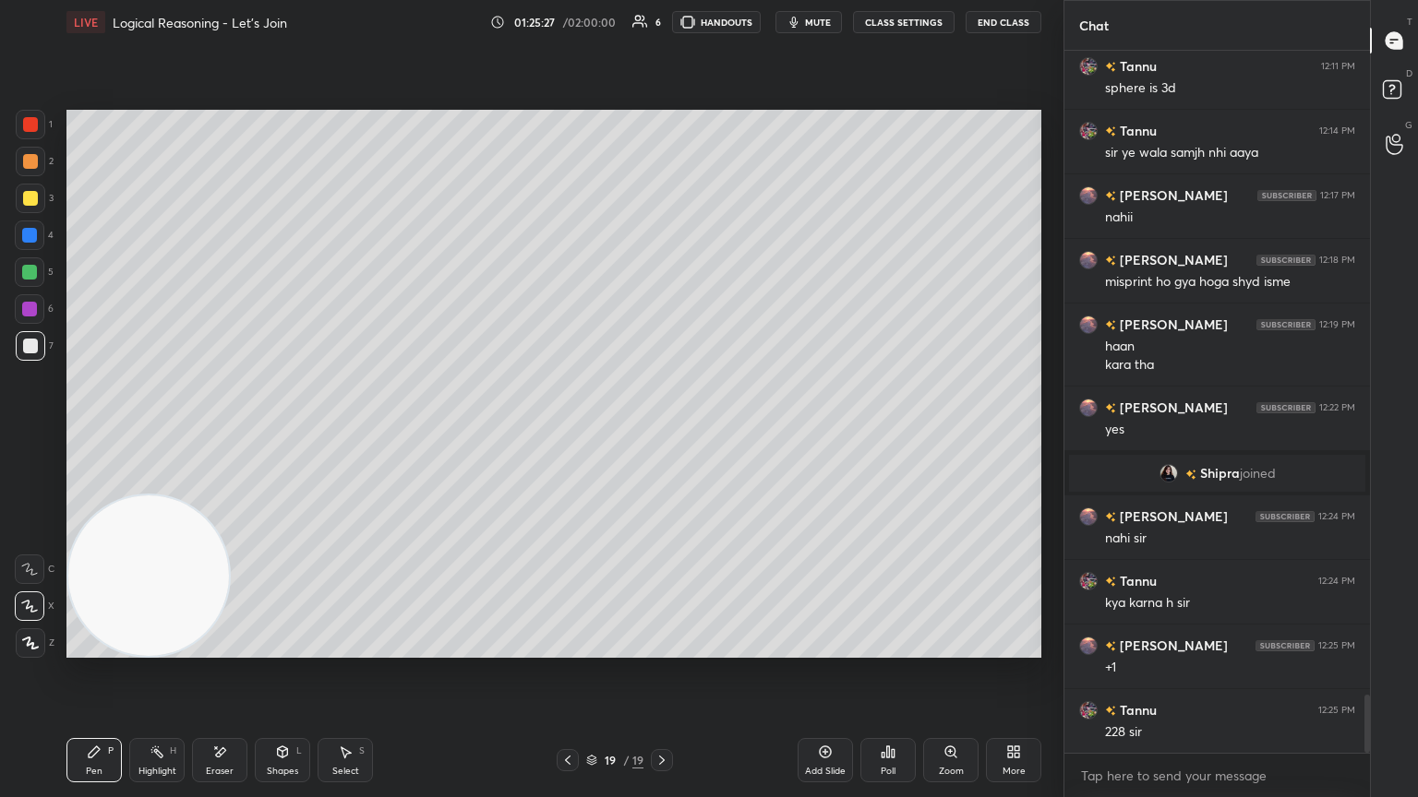
scroll to position [7740, 0]
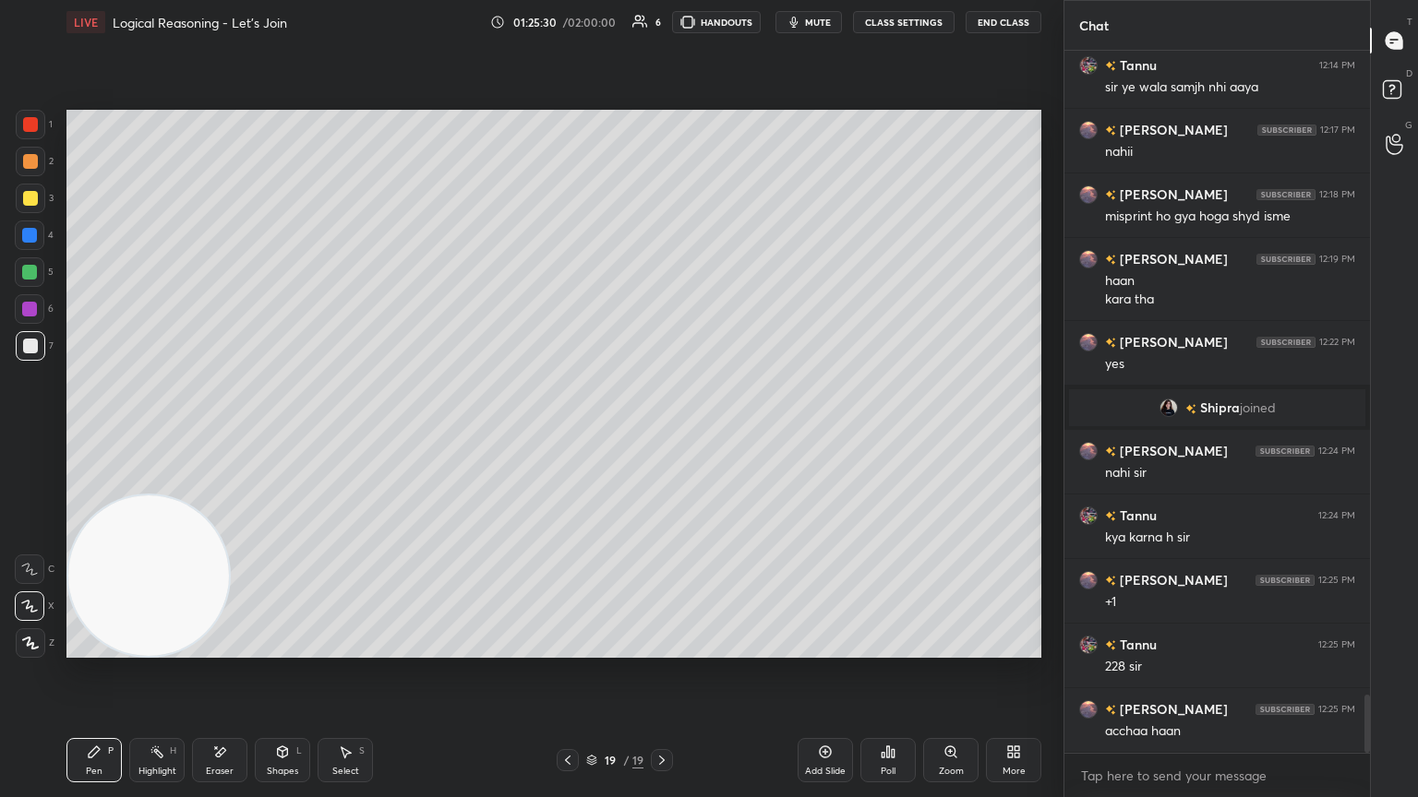
click at [662, 433] on div "Add Slide" at bounding box center [824, 760] width 55 height 44
click at [31, 200] on div at bounding box center [30, 198] width 15 height 15
click at [227, 433] on div "Eraser" at bounding box center [219, 760] width 55 height 44
drag, startPoint x: 108, startPoint y: 748, endPoint x: 126, endPoint y: 688, distance: 61.6
click at [108, 433] on div "P" at bounding box center [111, 751] width 6 height 9
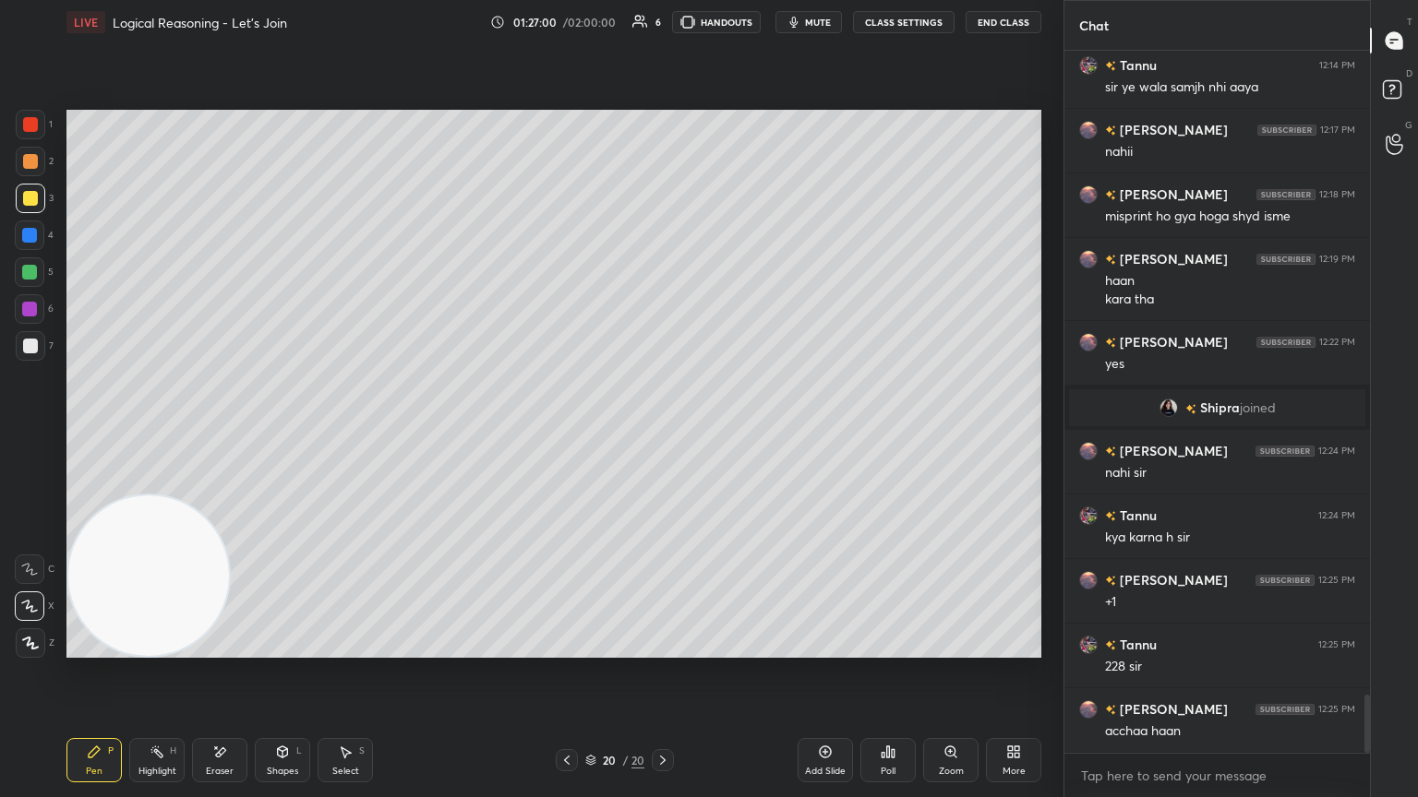
drag, startPoint x: 221, startPoint y: 750, endPoint x: 218, endPoint y: 695, distance: 55.5
click at [216, 433] on icon at bounding box center [219, 753] width 15 height 16
drag, startPoint x: 93, startPoint y: 745, endPoint x: 122, endPoint y: 585, distance: 162.2
click at [91, 433] on div "Pen P" at bounding box center [93, 760] width 55 height 44
click at [23, 353] on div at bounding box center [30, 346] width 15 height 15
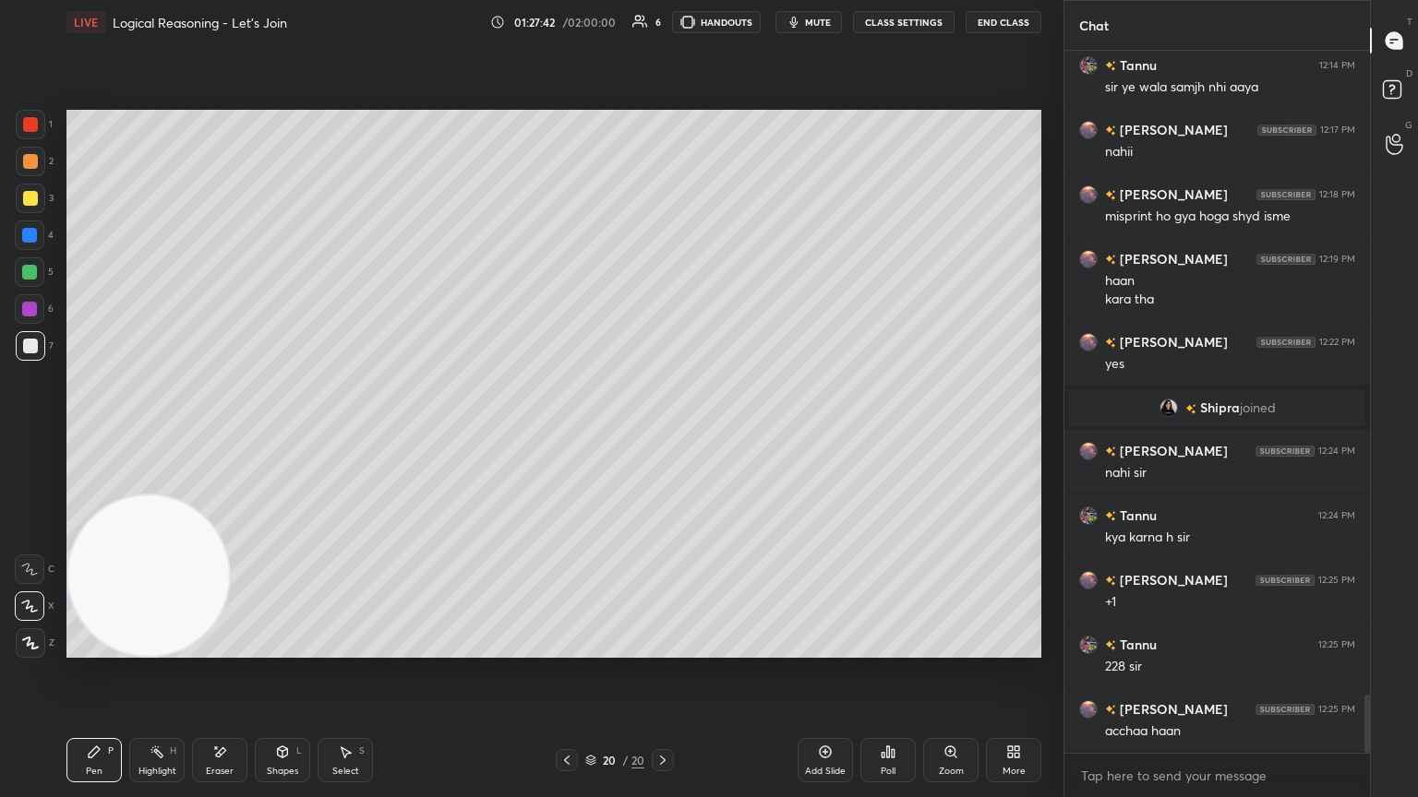
click at [662, 433] on div "Poll" at bounding box center [887, 760] width 55 height 44
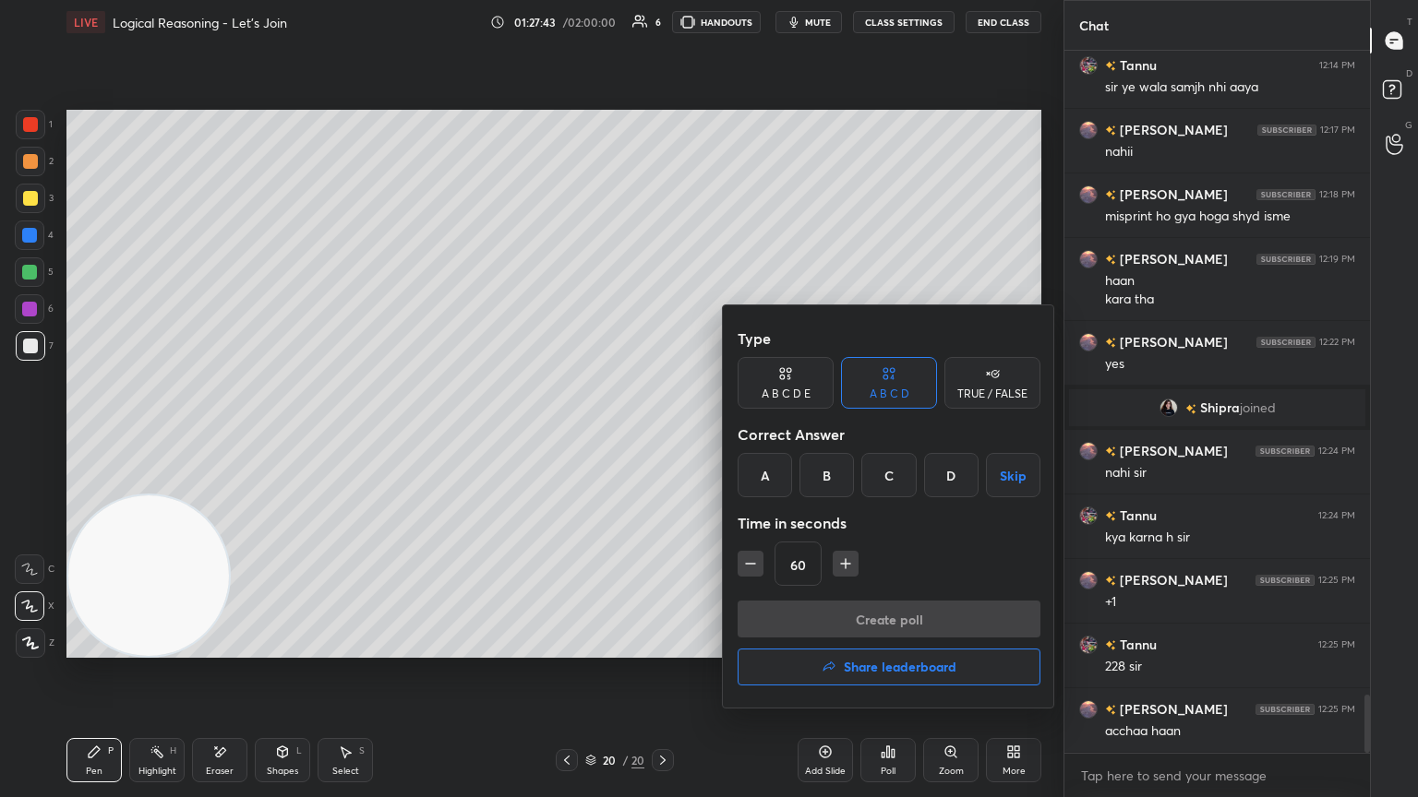
click at [662, 433] on div "Type A B C D E A B C D TRUE / FALSE Correct Answer A B C D Skip Time in seconds…" at bounding box center [888, 460] width 303 height 281
drag, startPoint x: 843, startPoint y: 485, endPoint x: 832, endPoint y: 496, distance: 15.7
click at [662, 433] on div "B" at bounding box center [826, 475] width 54 height 44
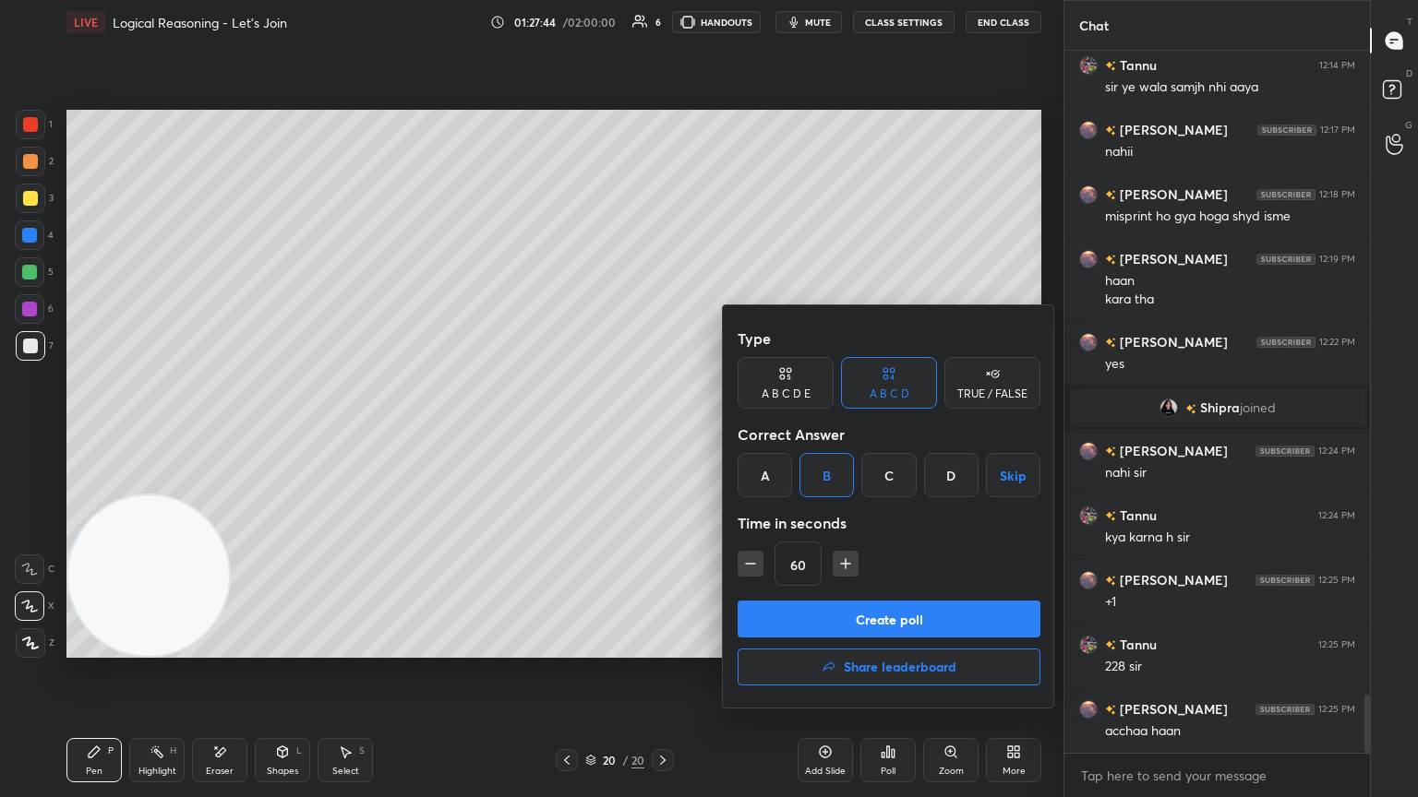
click at [662, 433] on button "Create poll" at bounding box center [888, 619] width 303 height 37
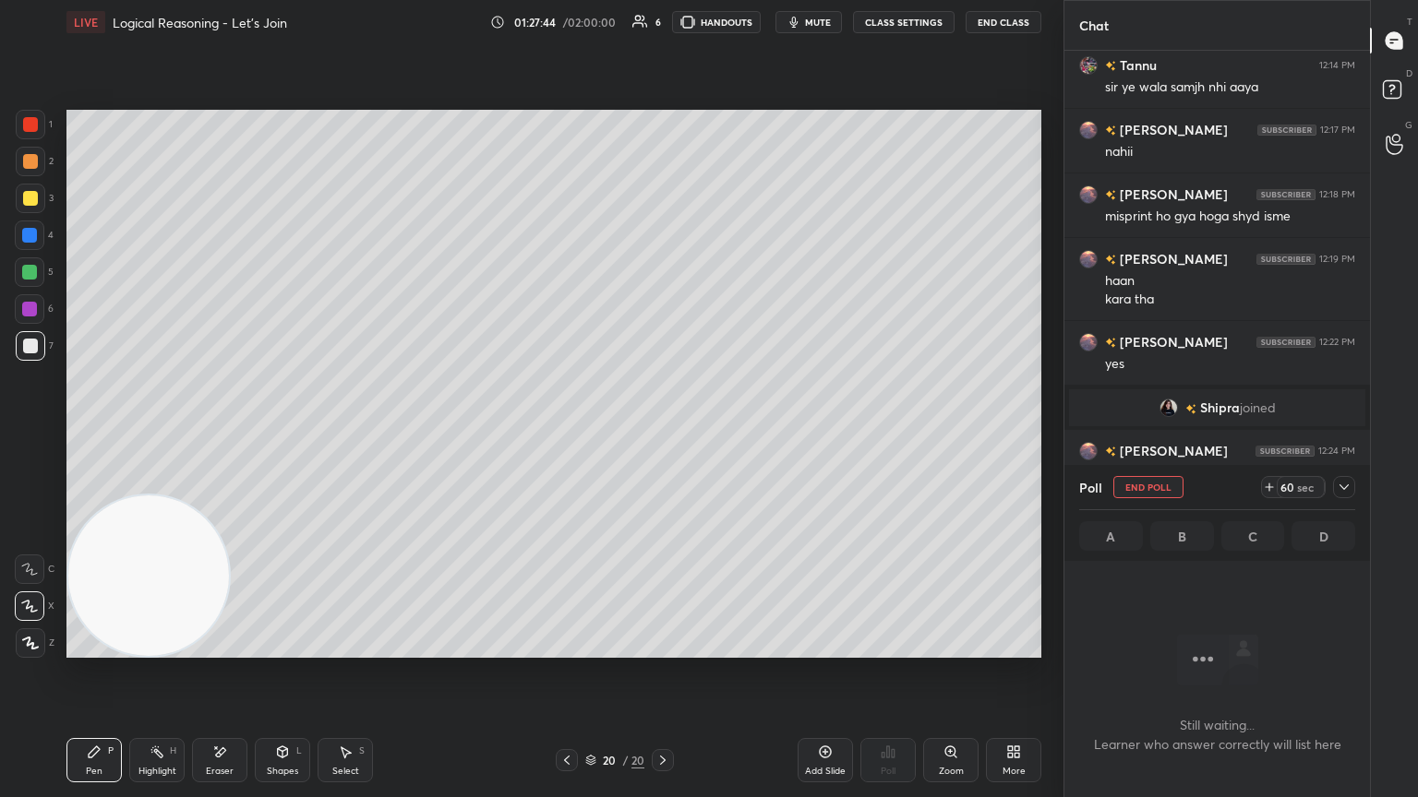
scroll to position [6, 6]
click at [662, 433] on icon at bounding box center [1343, 487] width 15 height 15
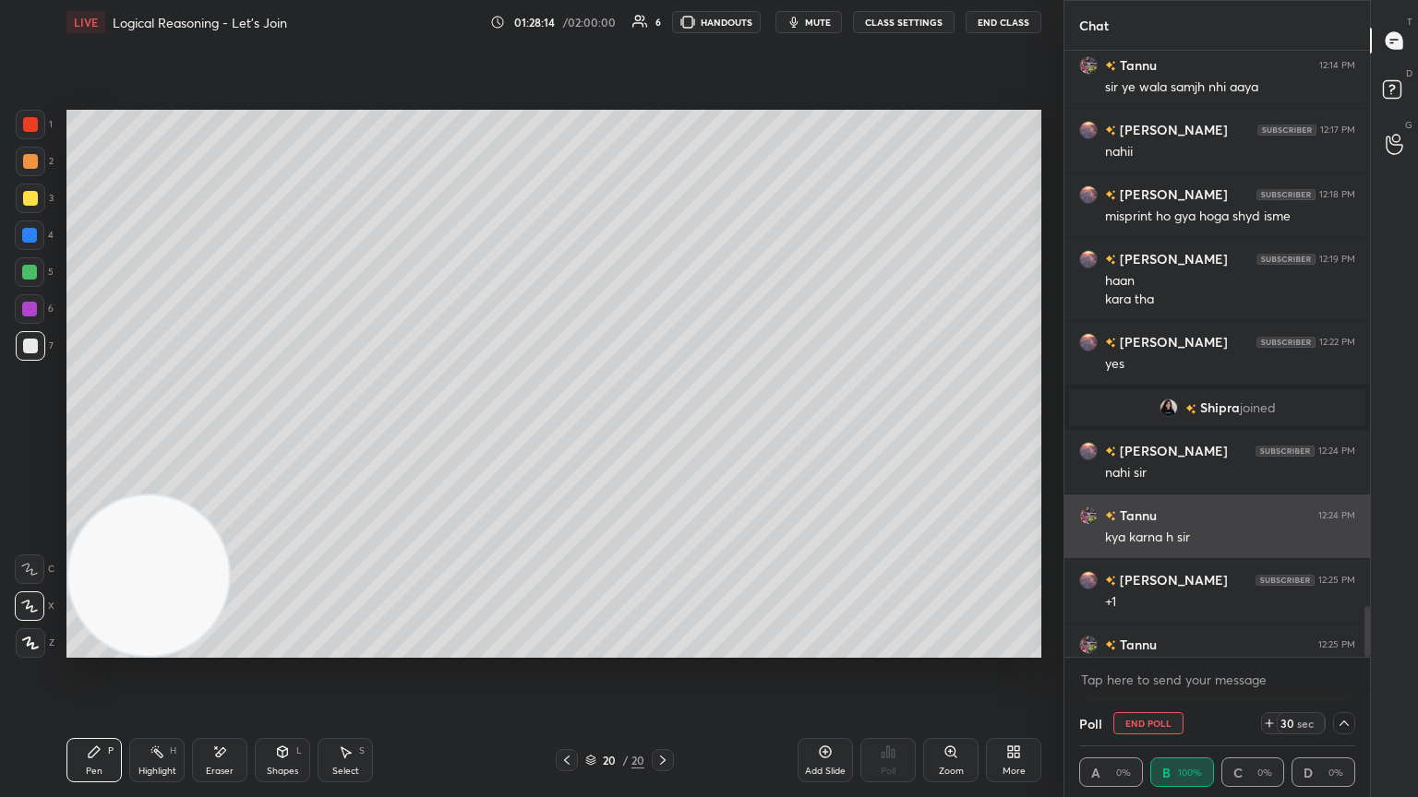
scroll to position [0, 6]
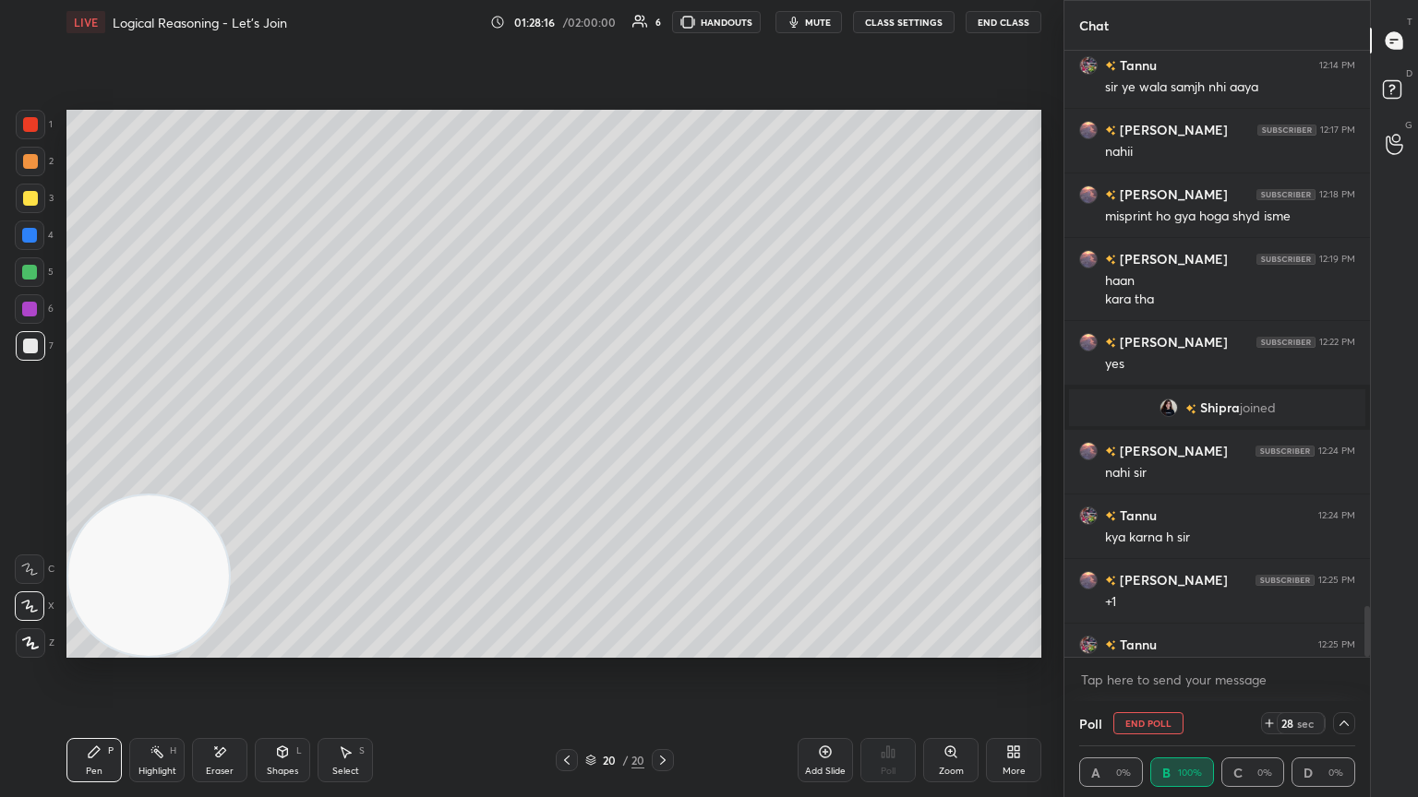
click at [662, 433] on icon at bounding box center [1343, 723] width 15 height 15
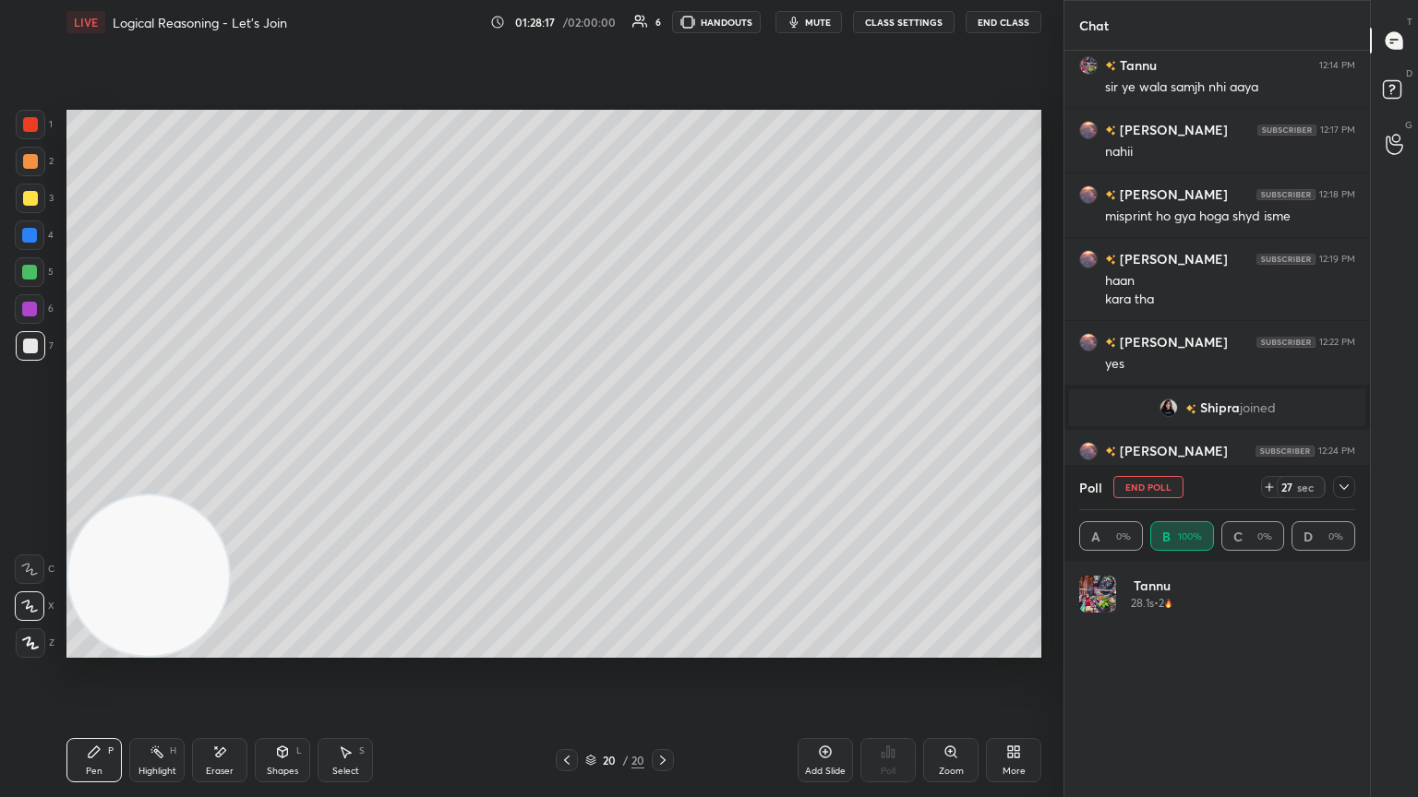
scroll to position [216, 270]
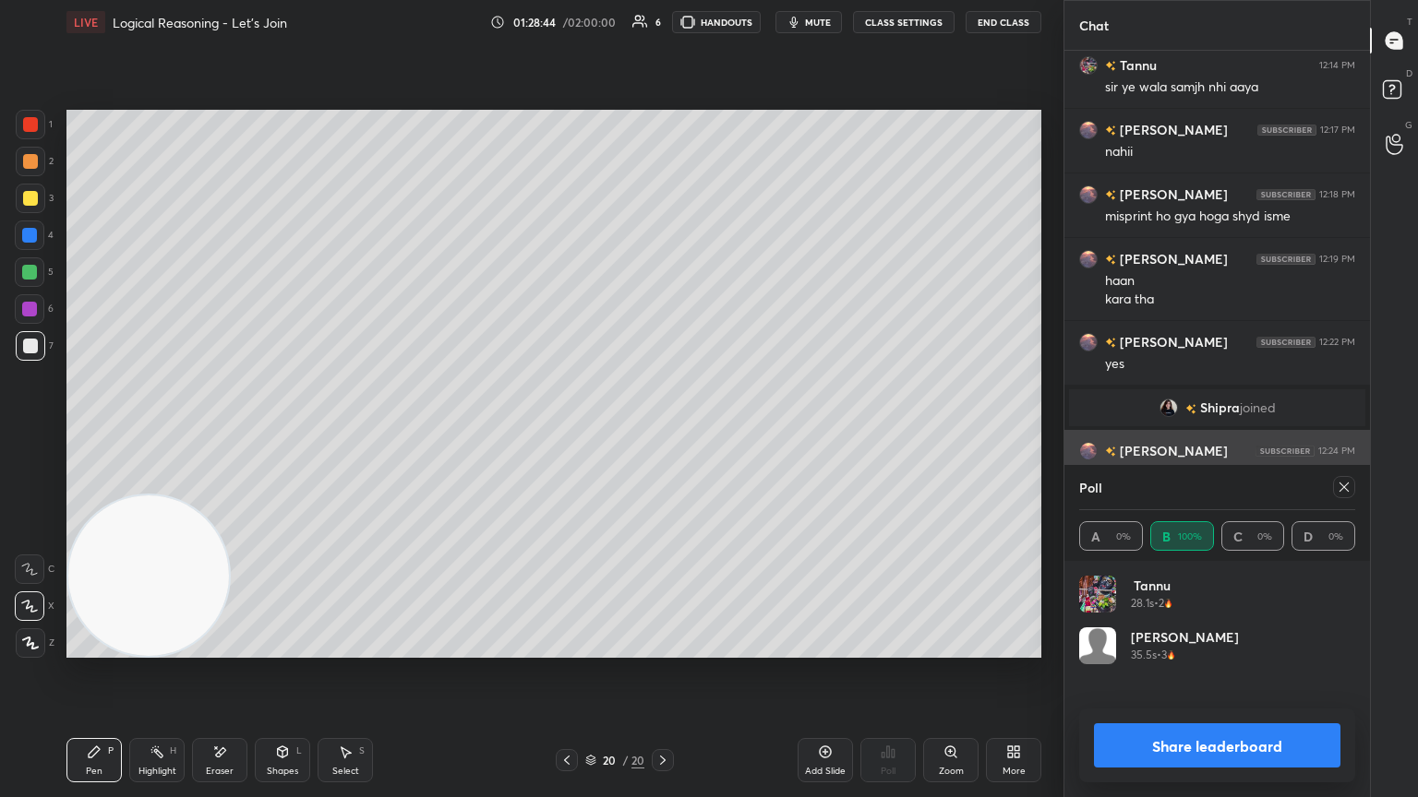
click at [662, 433] on icon at bounding box center [1343, 487] width 15 height 15
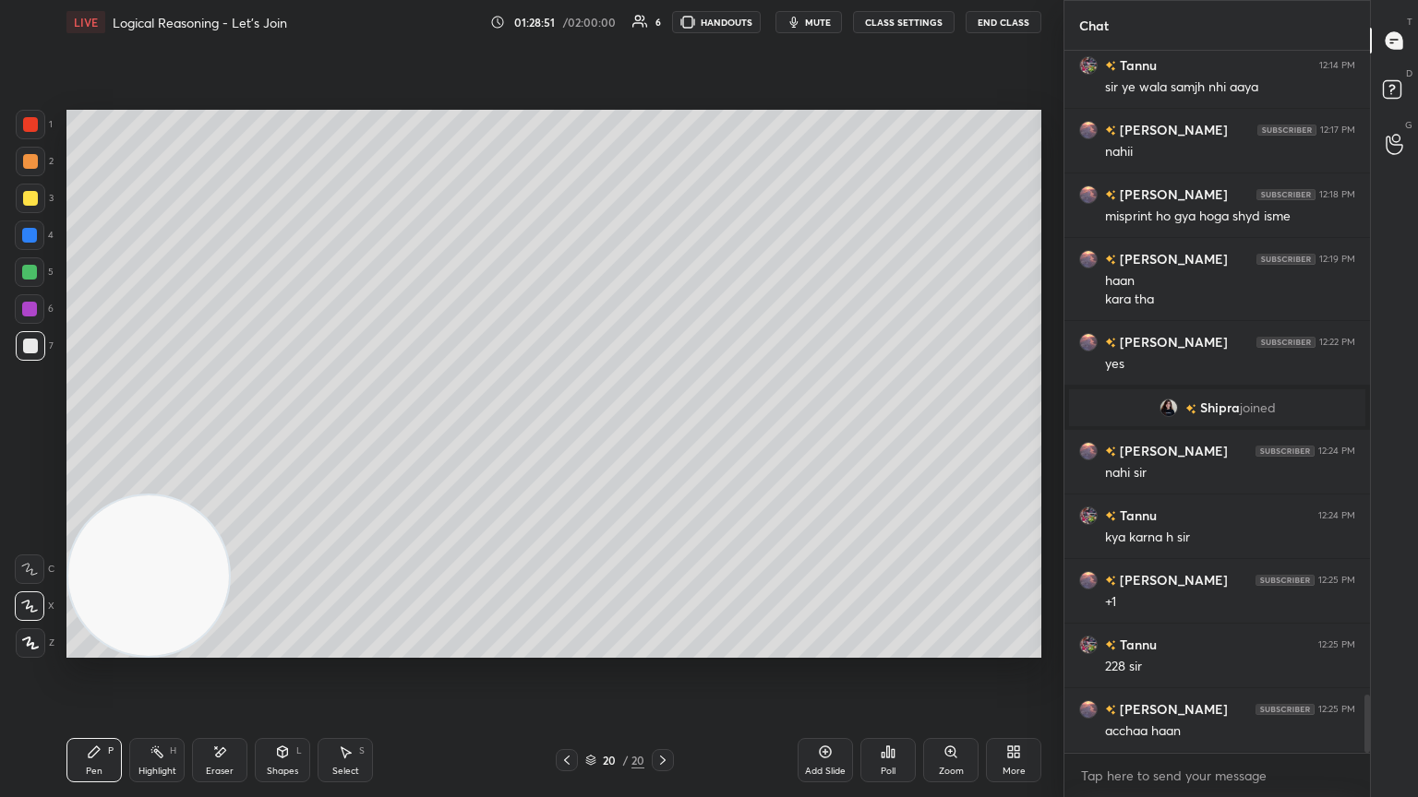
scroll to position [7804, 0]
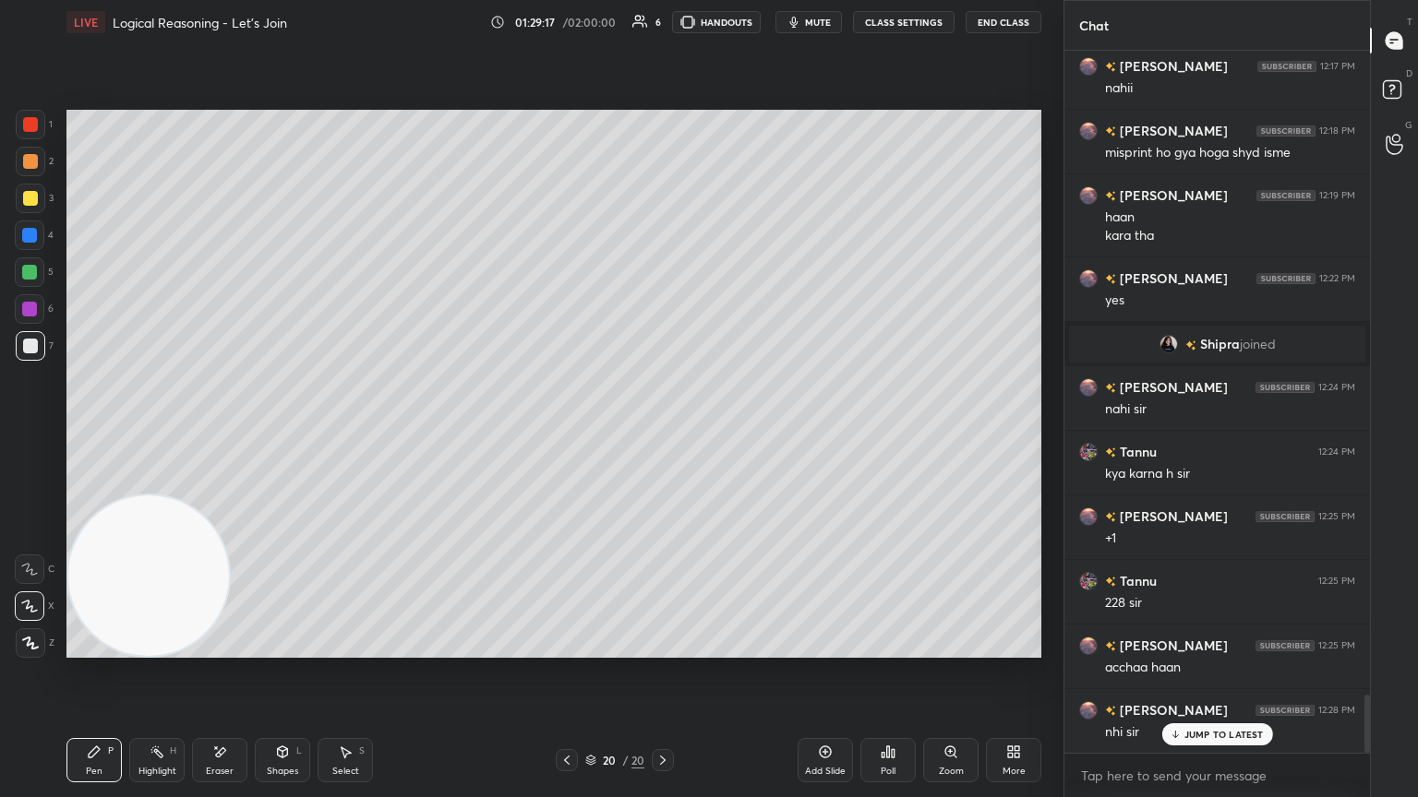
drag, startPoint x: 220, startPoint y: 760, endPoint x: 292, endPoint y: 674, distance: 112.7
click at [218, 433] on div "Eraser" at bounding box center [219, 760] width 55 height 44
drag, startPoint x: 91, startPoint y: 748, endPoint x: 217, endPoint y: 672, distance: 147.0
click at [89, 433] on icon at bounding box center [94, 752] width 15 height 15
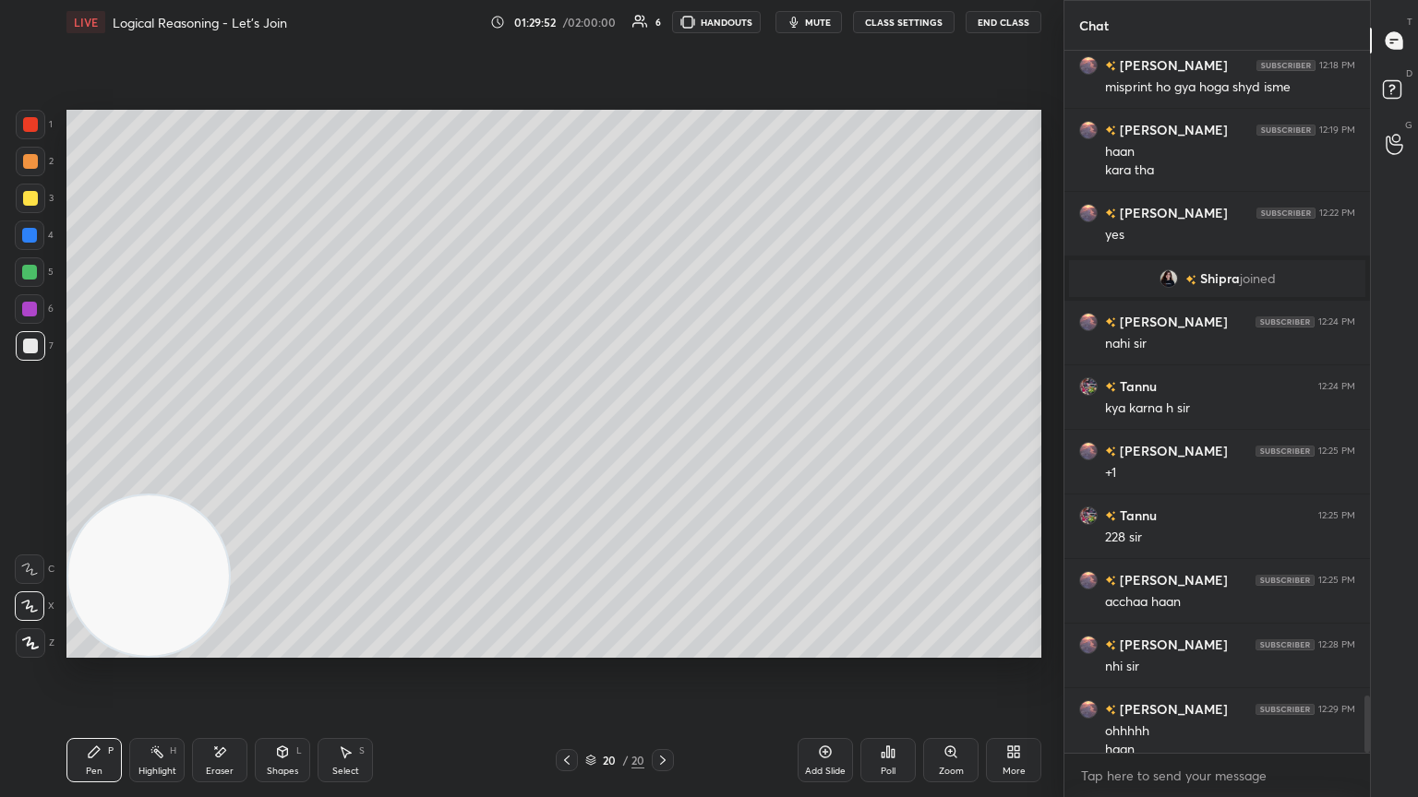
scroll to position [7888, 0]
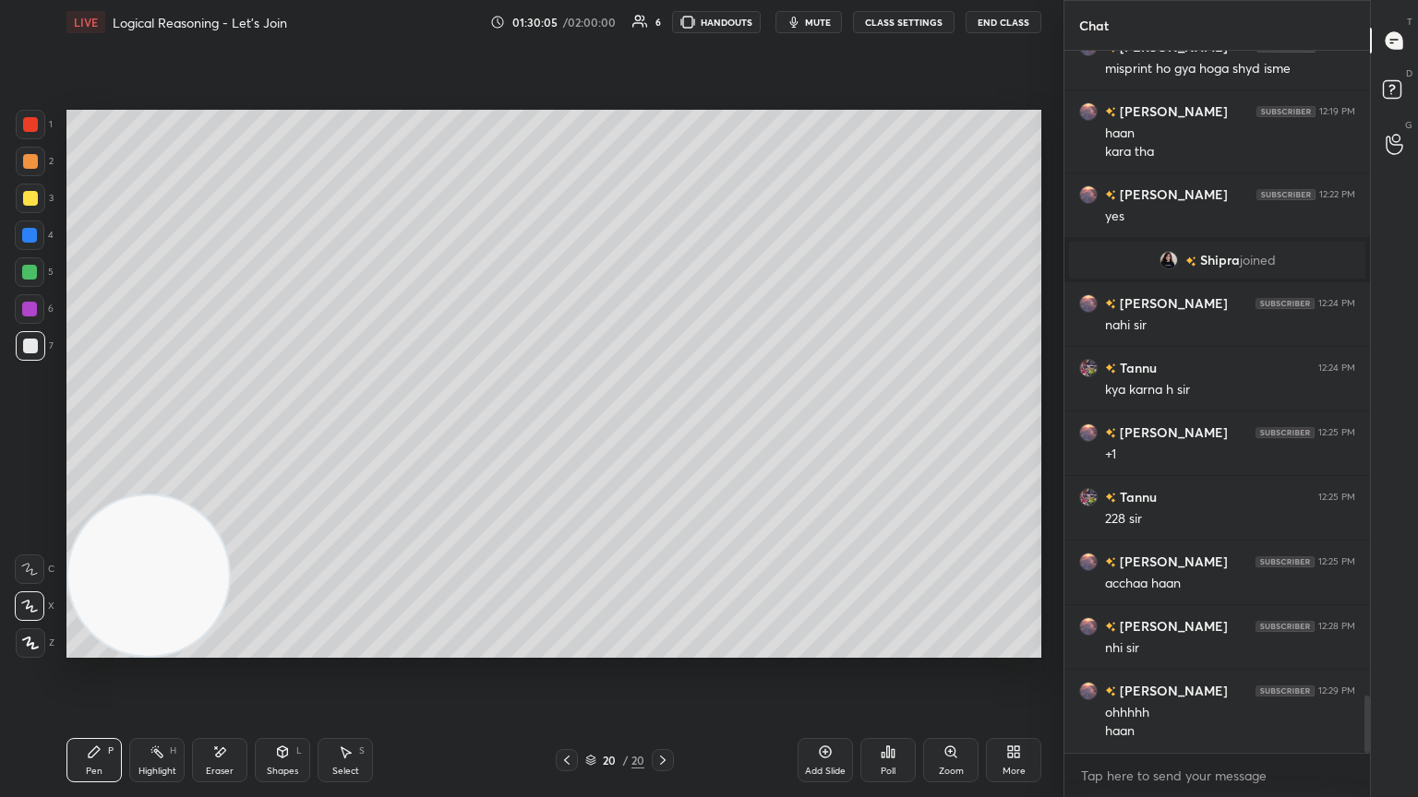
drag, startPoint x: 820, startPoint y: 756, endPoint x: 811, endPoint y: 753, distance: 9.6
click at [662, 433] on icon at bounding box center [825, 752] width 15 height 15
click at [32, 200] on div at bounding box center [30, 198] width 15 height 15
click at [223, 433] on div "Eraser" at bounding box center [219, 760] width 55 height 44
drag, startPoint x: 93, startPoint y: 761, endPoint x: 199, endPoint y: 598, distance: 194.8
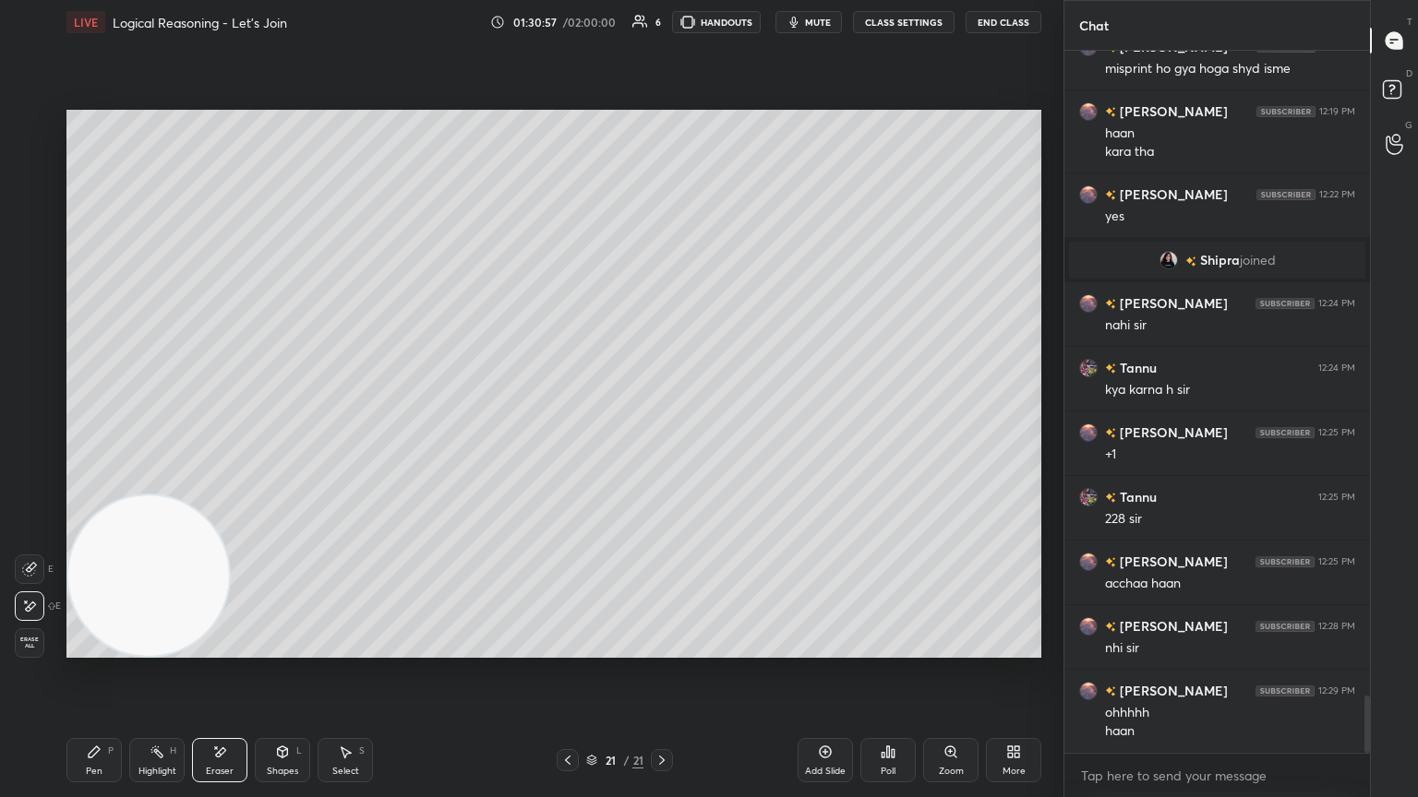
click at [93, 433] on div "Pen P" at bounding box center [93, 760] width 55 height 44
click at [21, 348] on div at bounding box center [31, 346] width 30 height 30
drag, startPoint x: 227, startPoint y: 752, endPoint x: 217, endPoint y: 700, distance: 52.7
click at [225, 433] on icon at bounding box center [219, 753] width 15 height 16
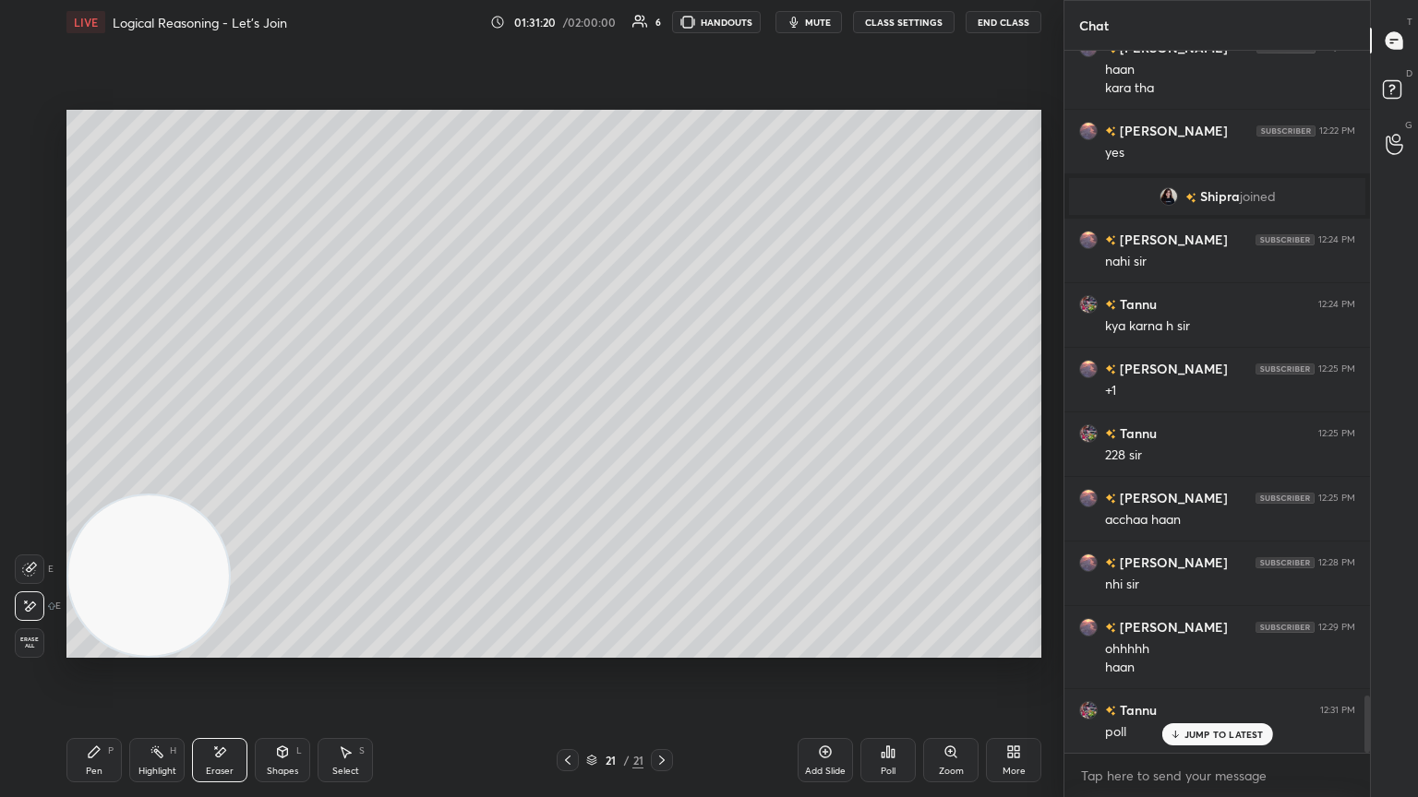
click at [82, 433] on div "Pen P" at bounding box center [93, 760] width 55 height 44
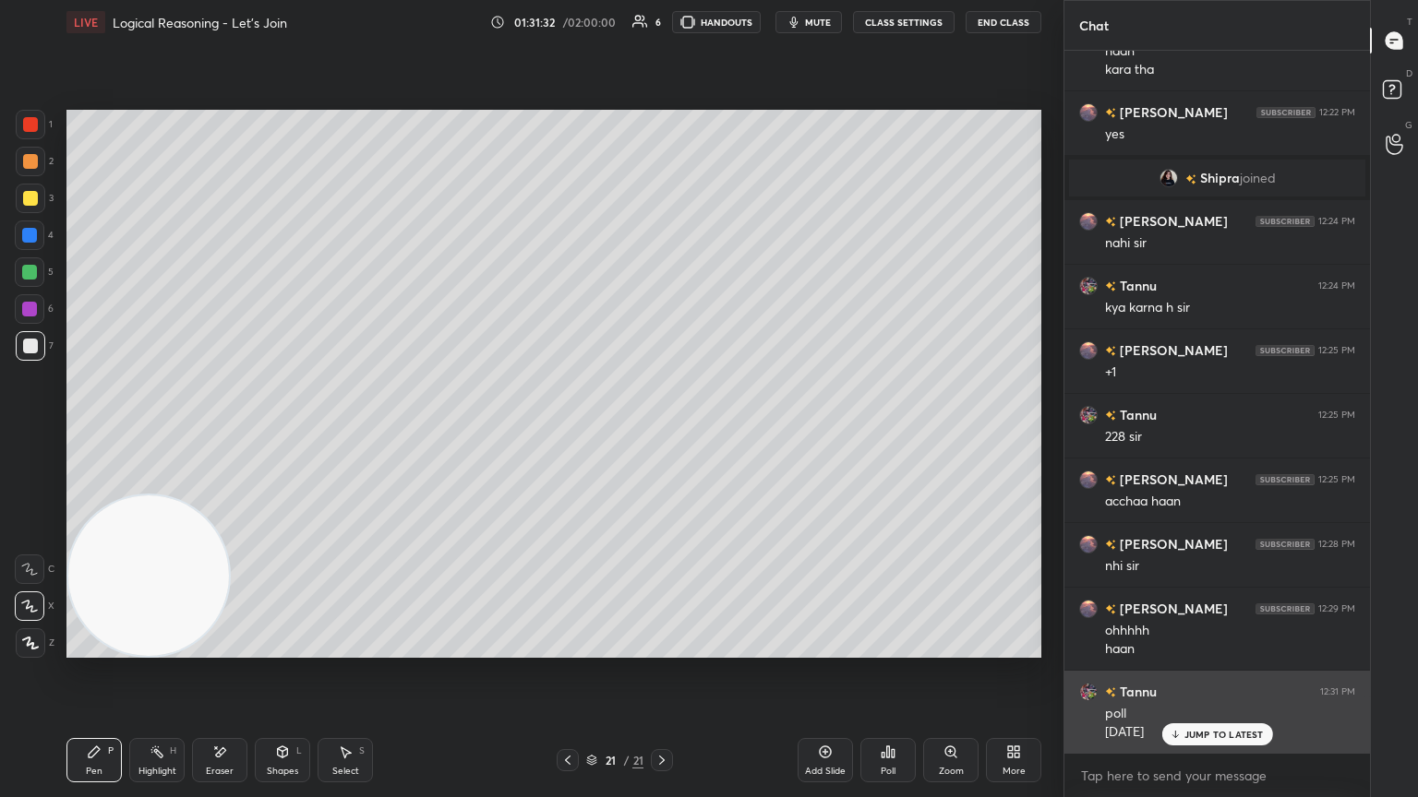
click at [662, 433] on icon at bounding box center [1174, 734] width 12 height 11
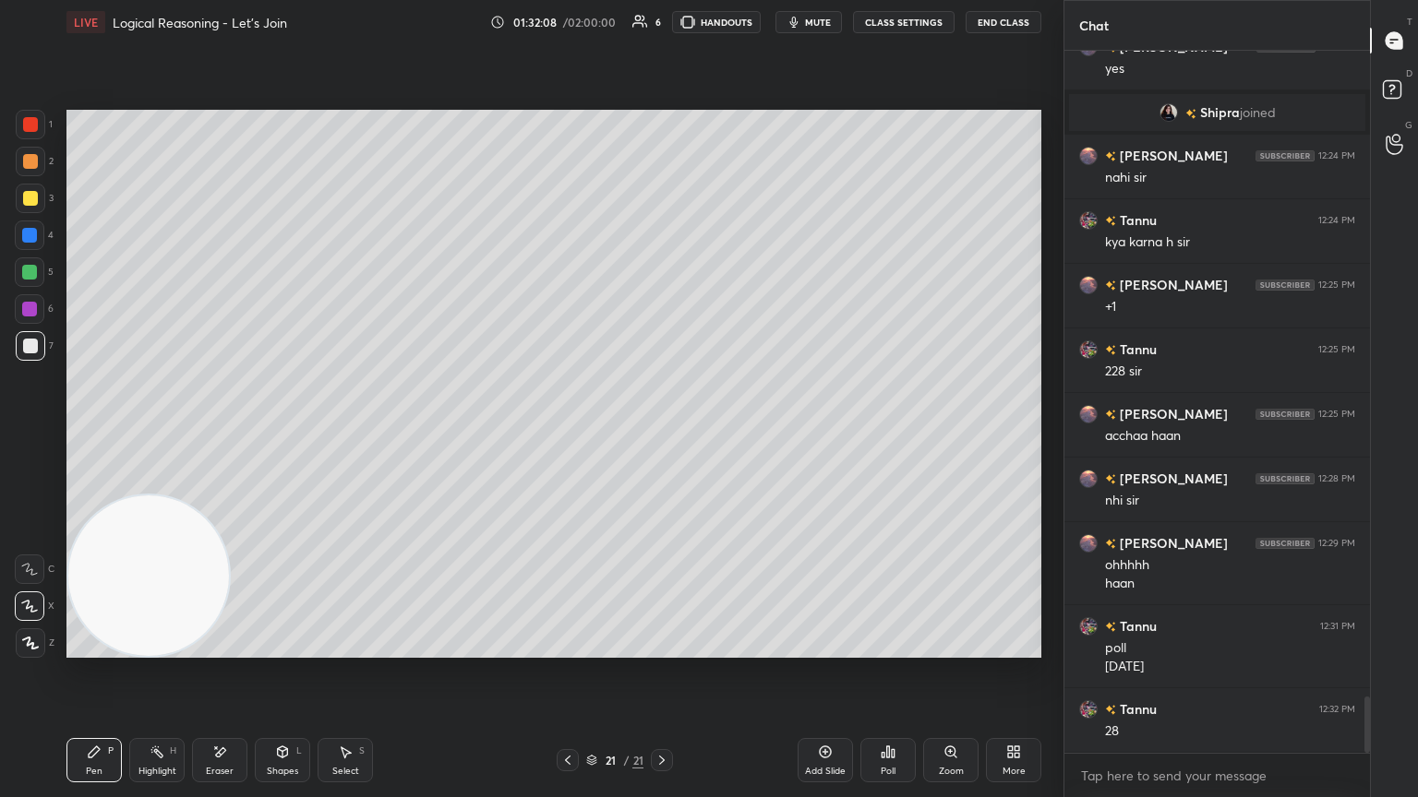
scroll to position [8099, 0]
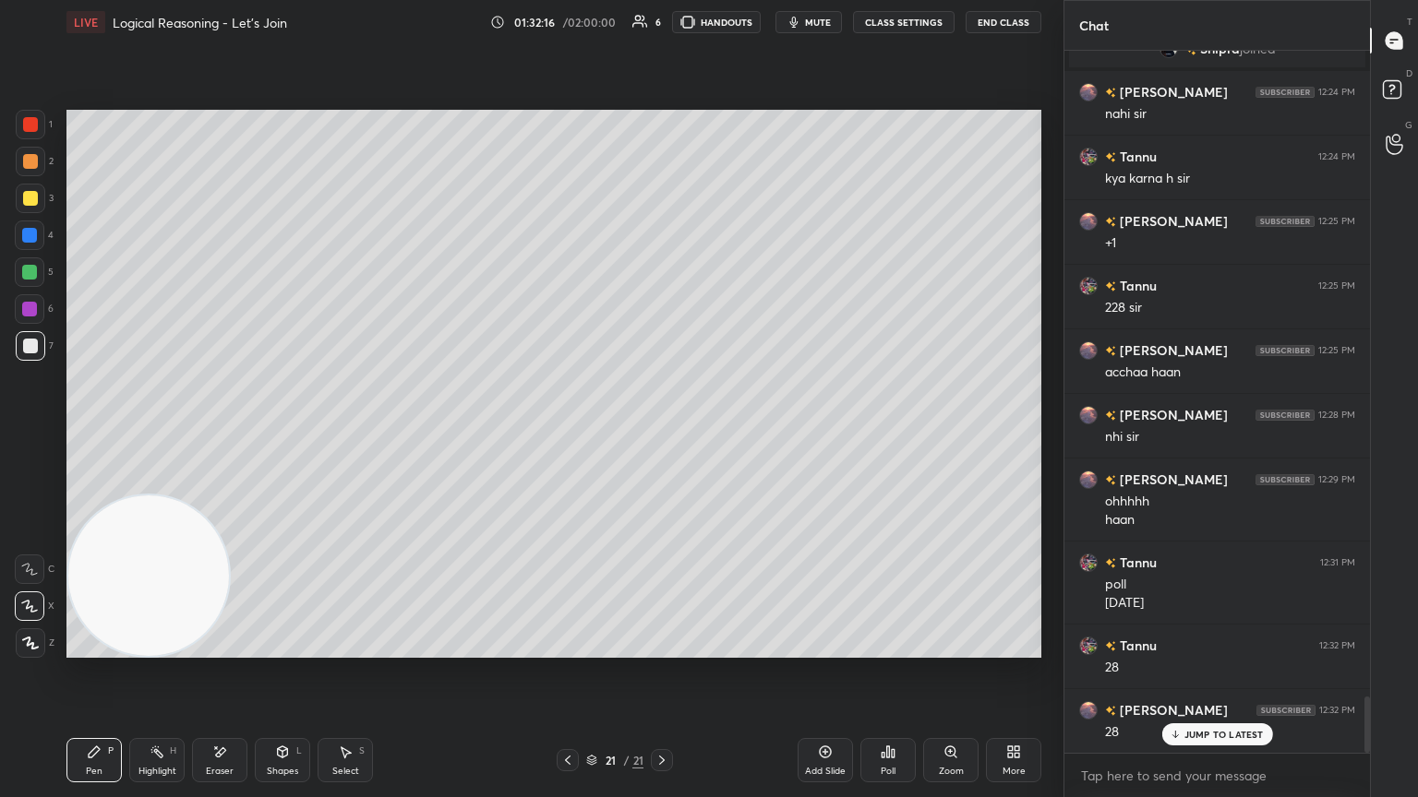
drag, startPoint x: 230, startPoint y: 751, endPoint x: 233, endPoint y: 732, distance: 19.6
click at [225, 433] on div "Eraser" at bounding box center [219, 760] width 55 height 44
click at [125, 433] on div "Pen P Highlight H Eraser Shapes L Select S" at bounding box center [248, 760] width 365 height 44
click at [106, 433] on div "Pen P" at bounding box center [93, 760] width 55 height 44
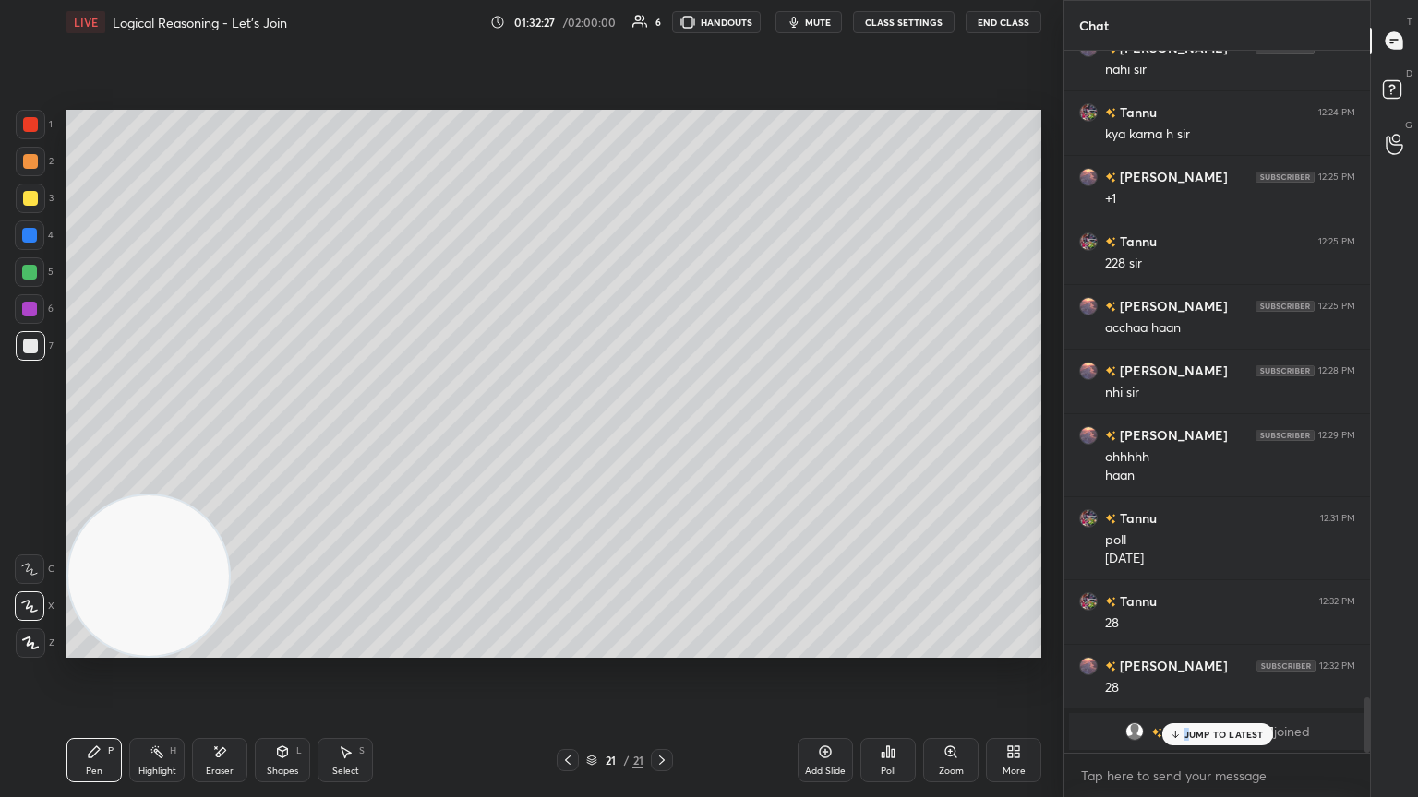
click at [662, 433] on div "JUMP TO LATEST" at bounding box center [1216, 735] width 111 height 22
click at [662, 433] on div "Add Slide" at bounding box center [824, 760] width 55 height 44
click at [24, 196] on div at bounding box center [30, 198] width 15 height 15
drag, startPoint x: 30, startPoint y: 343, endPoint x: 40, endPoint y: 348, distance: 11.2
click at [30, 345] on div at bounding box center [30, 346] width 15 height 15
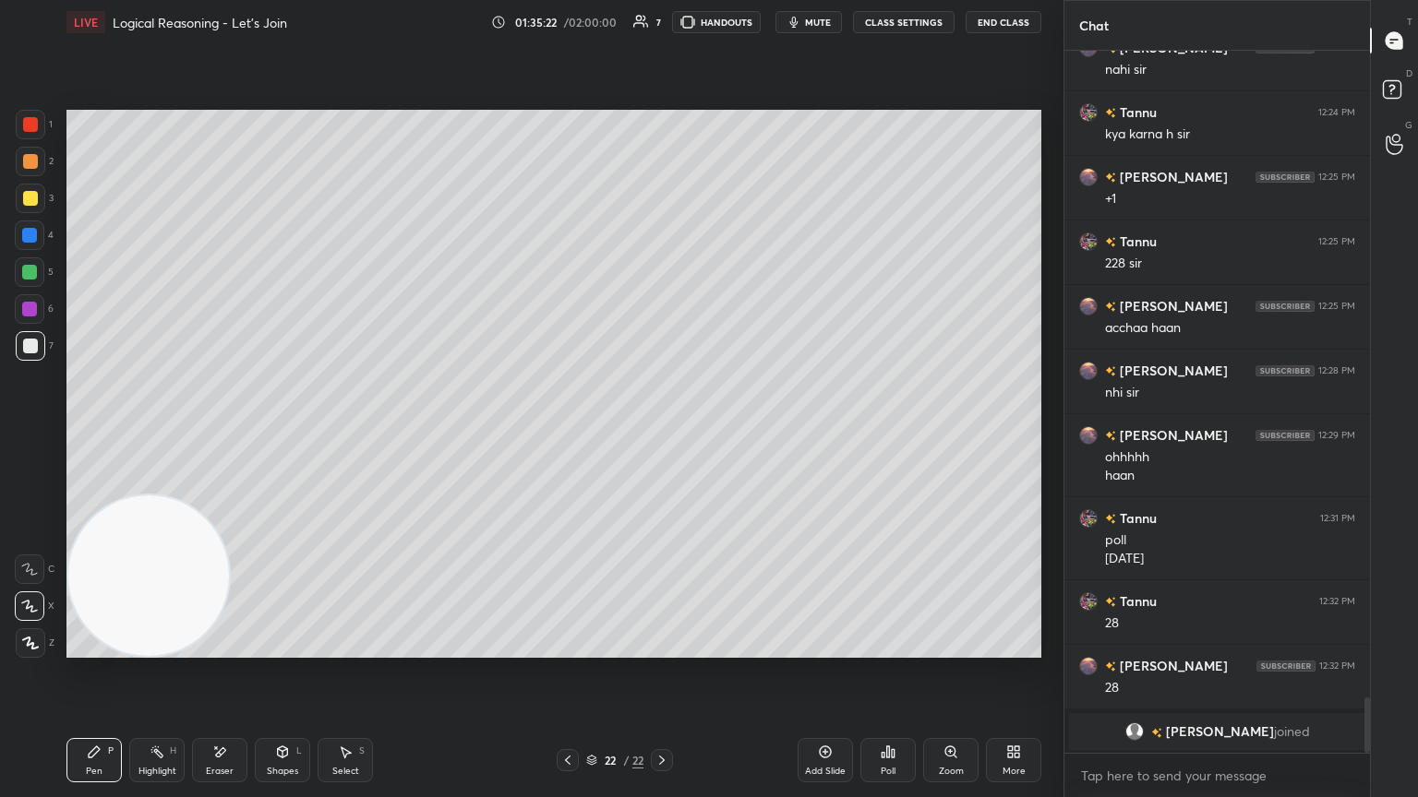
click at [266, 433] on div "Shapes L" at bounding box center [282, 760] width 55 height 44
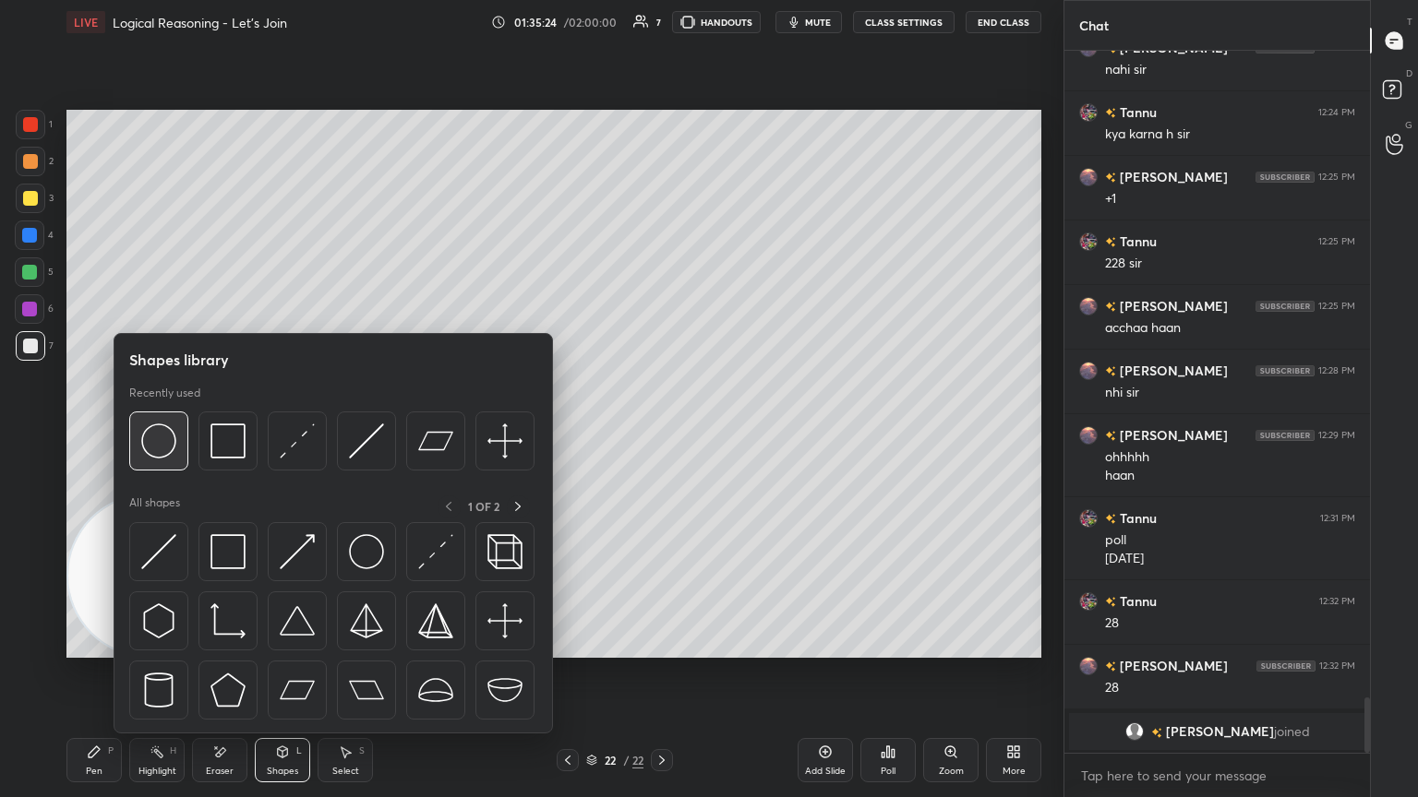
click at [166, 433] on img at bounding box center [158, 441] width 35 height 35
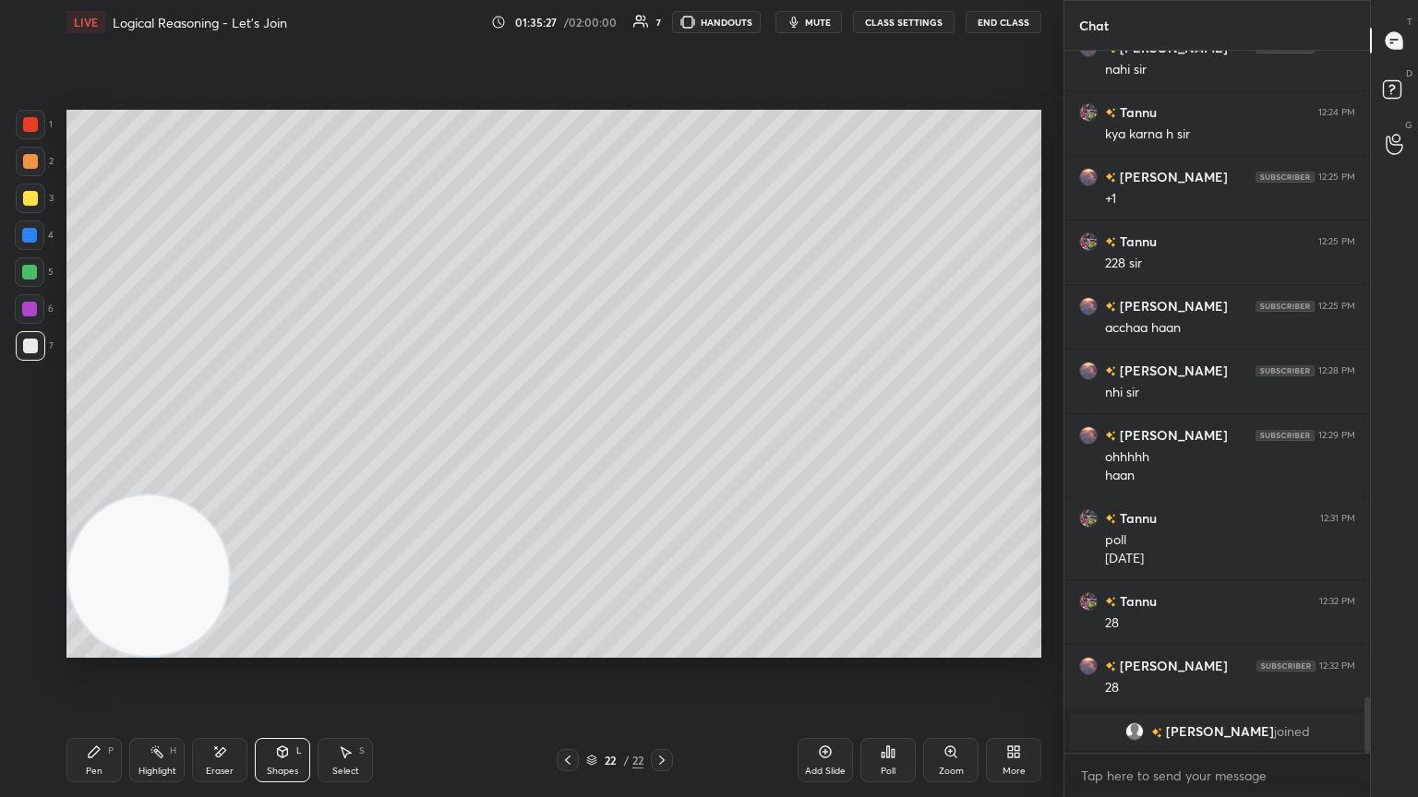
click at [94, 433] on icon at bounding box center [94, 752] width 15 height 15
click at [662, 433] on div "Poll" at bounding box center [887, 760] width 55 height 44
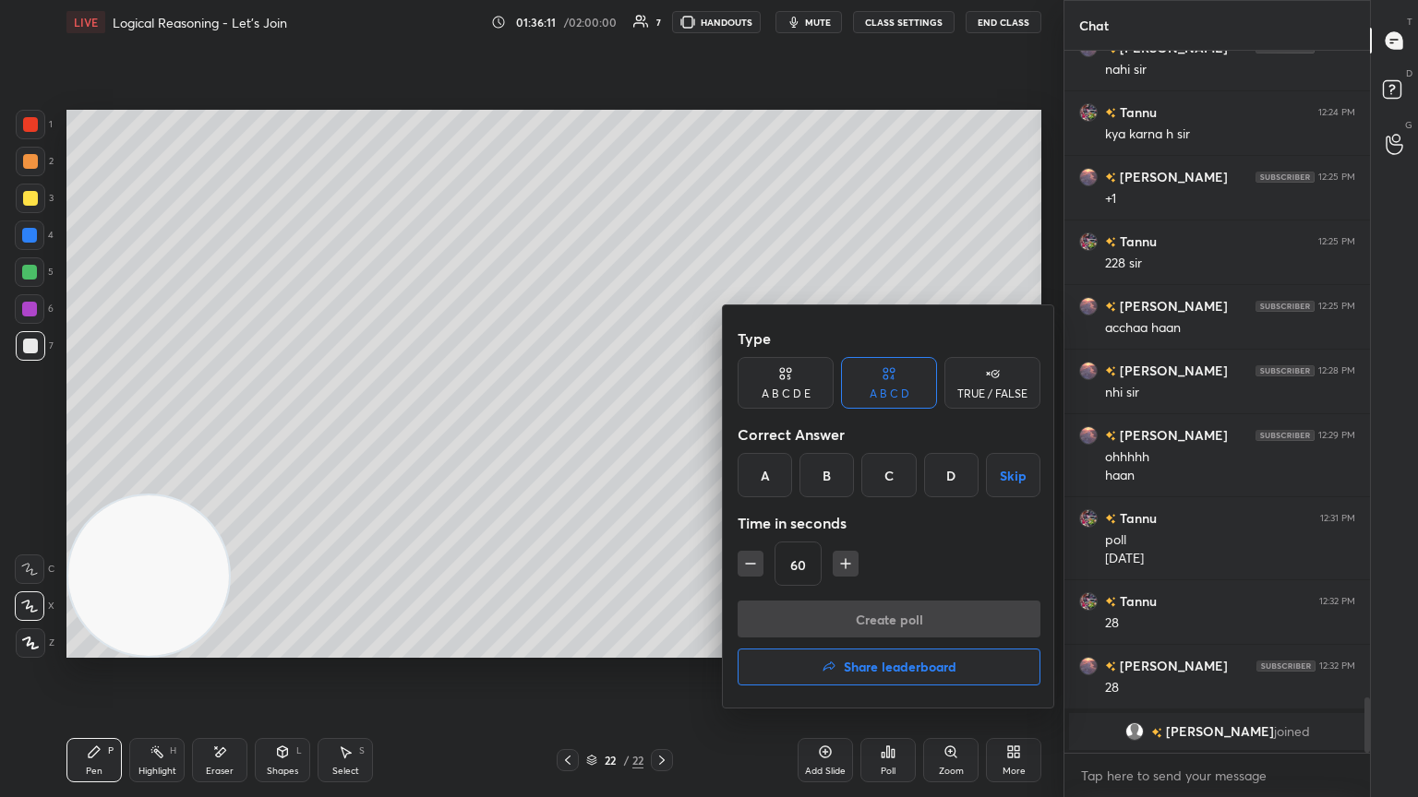
drag, startPoint x: 821, startPoint y: 478, endPoint x: 819, endPoint y: 519, distance: 40.7
click at [662, 433] on div "B" at bounding box center [826, 475] width 54 height 44
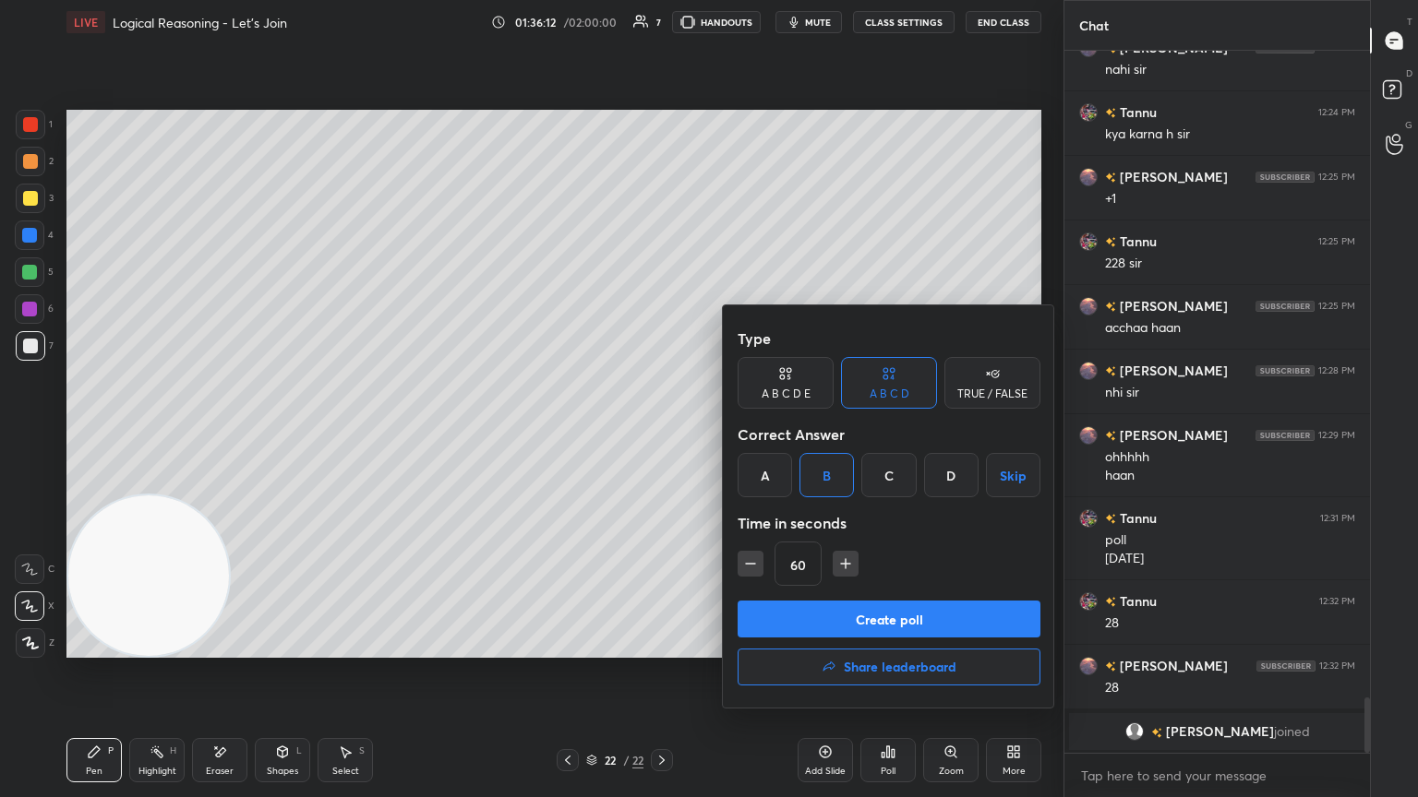
click at [662, 433] on button "Create poll" at bounding box center [888, 619] width 303 height 37
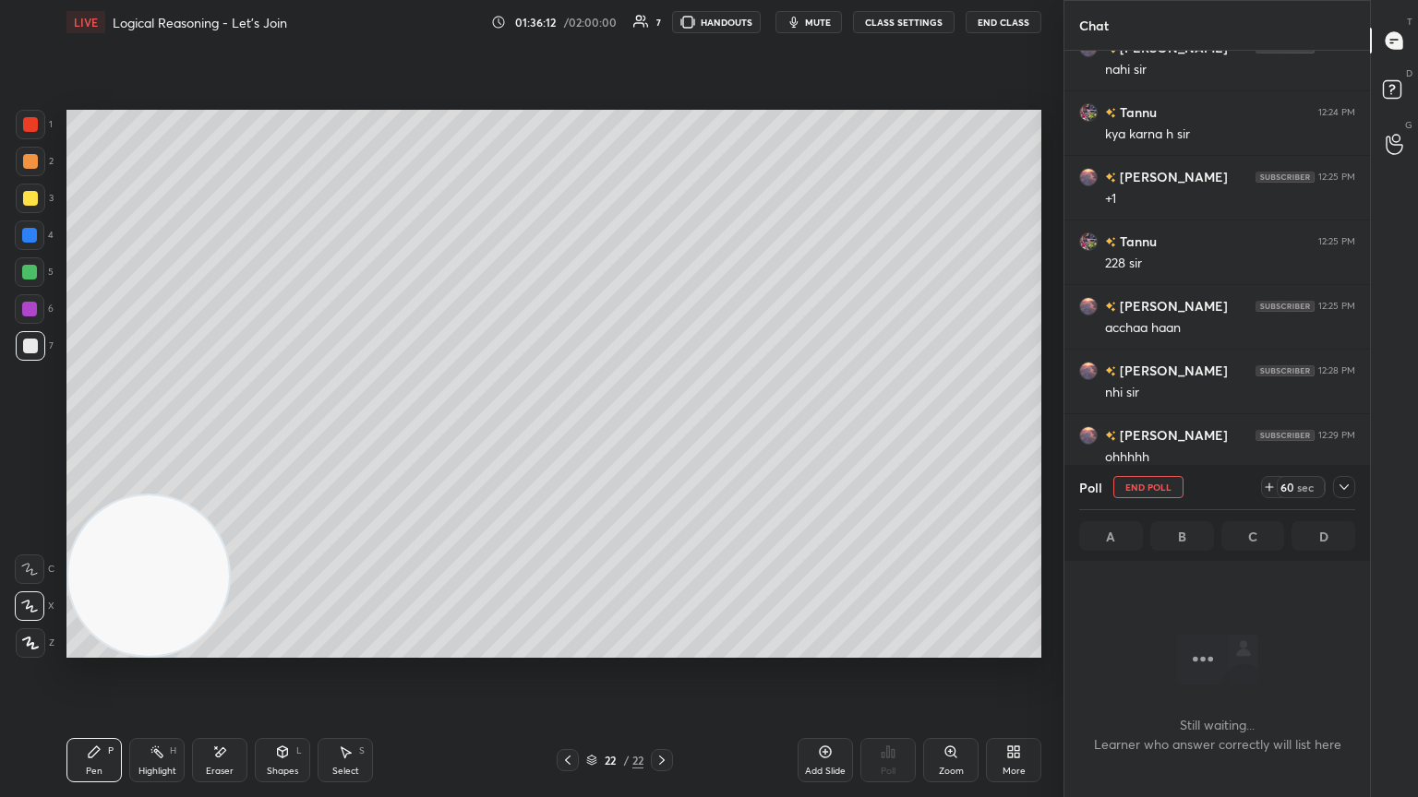
scroll to position [601, 300]
click at [662, 433] on div at bounding box center [1344, 487] width 22 height 22
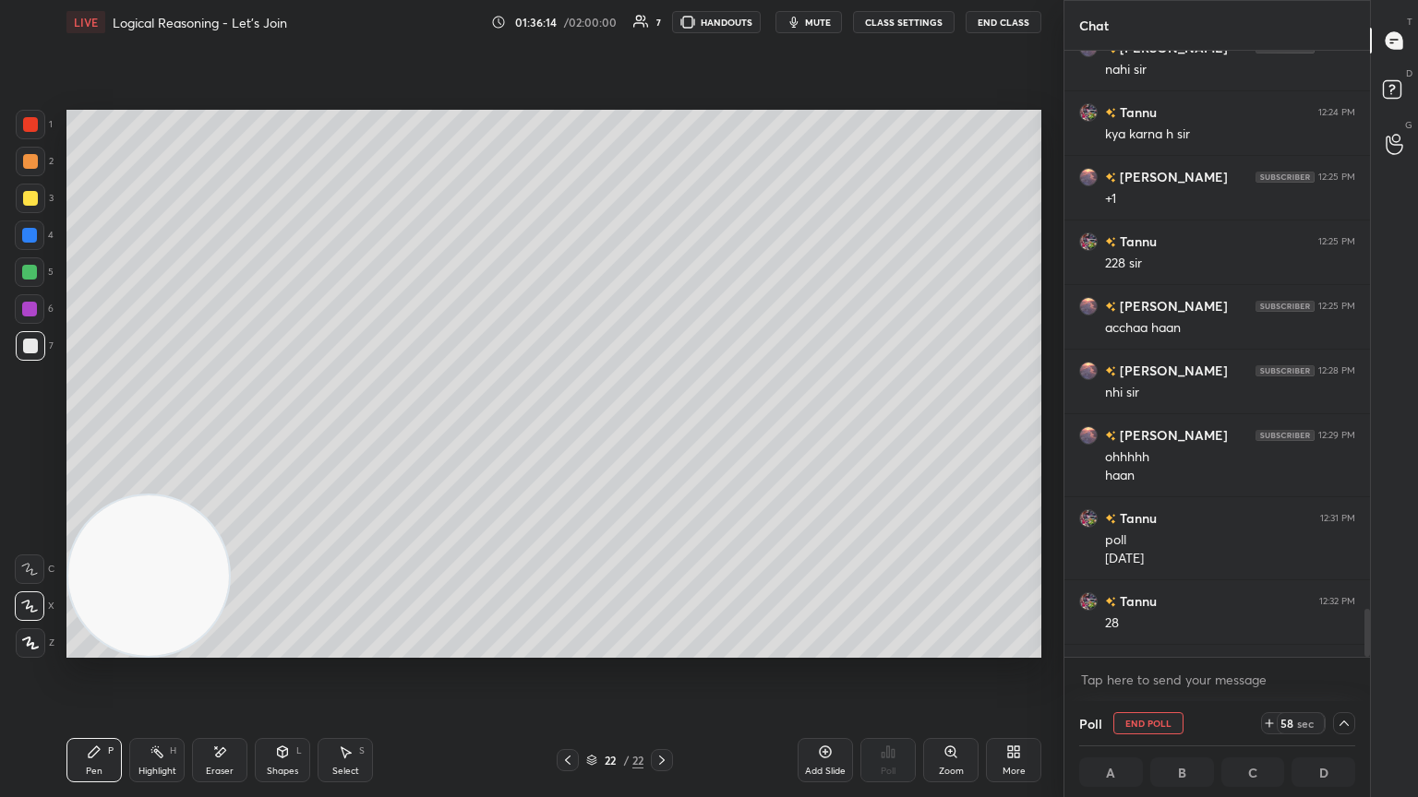
scroll to position [0, 6]
drag, startPoint x: 1369, startPoint y: 612, endPoint x: 1371, endPoint y: 636, distance: 24.2
click at [662, 433] on div "Chat [PERSON_NAME] joined [PERSON_NAME] 12:24 PM nahi [PERSON_NAME] 12:24 PM ky…" at bounding box center [1240, 398] width 354 height 797
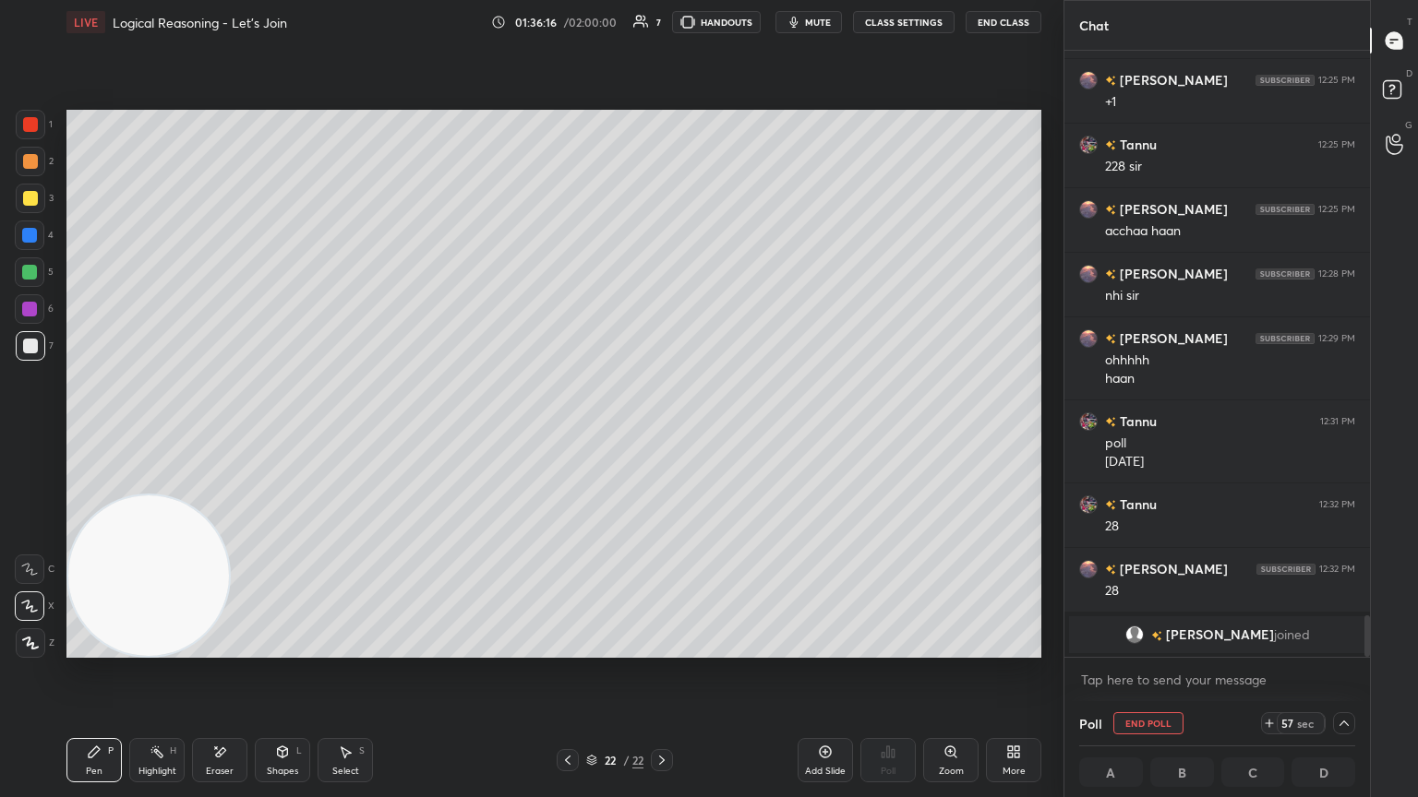
drag, startPoint x: 1366, startPoint y: 623, endPoint x: 1363, endPoint y: 665, distance: 42.5
click at [662, 433] on div "[PERSON_NAME] 12:24 PM nahi [PERSON_NAME] 12:24 PM kya karna h [PERSON_NAME] 12…" at bounding box center [1216, 376] width 305 height 651
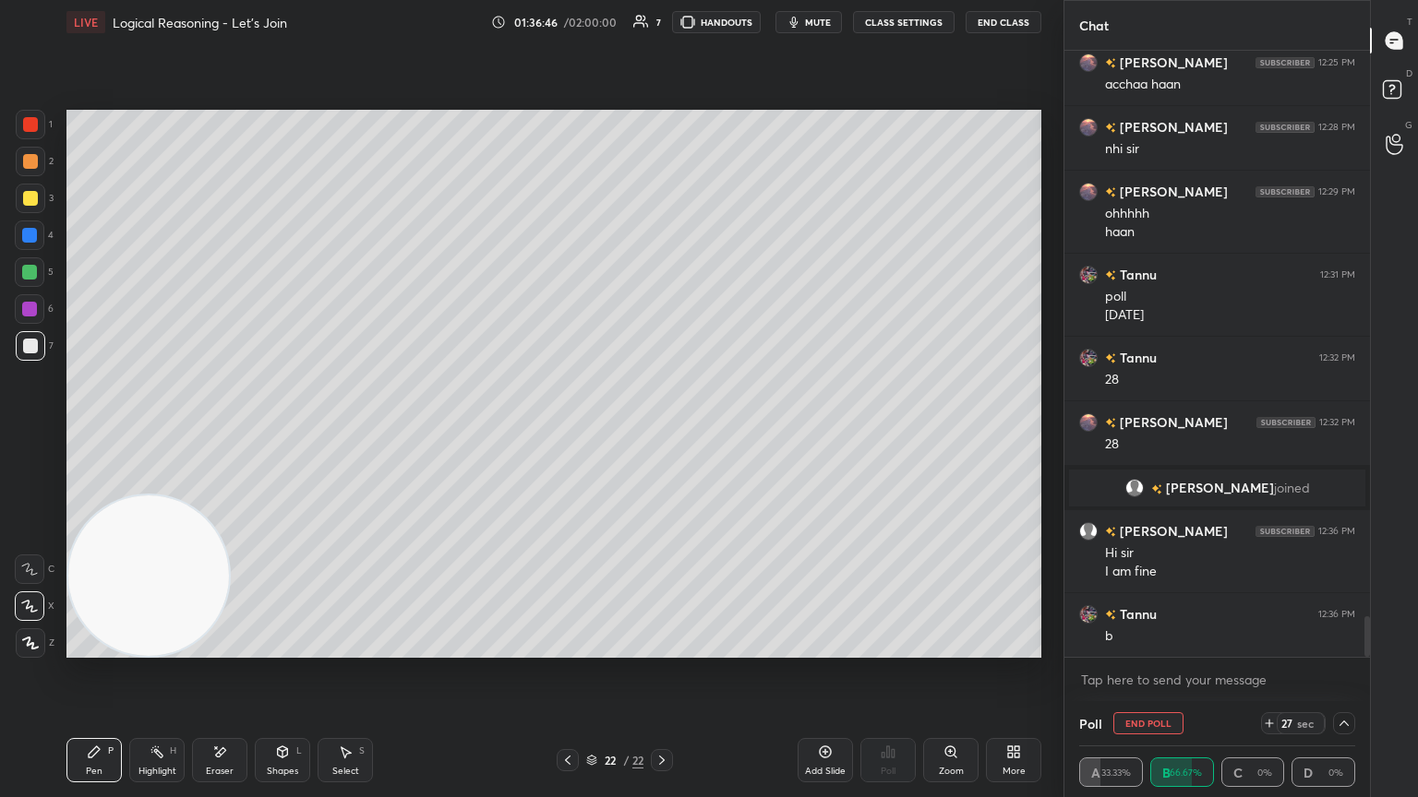
scroll to position [8453, 0]
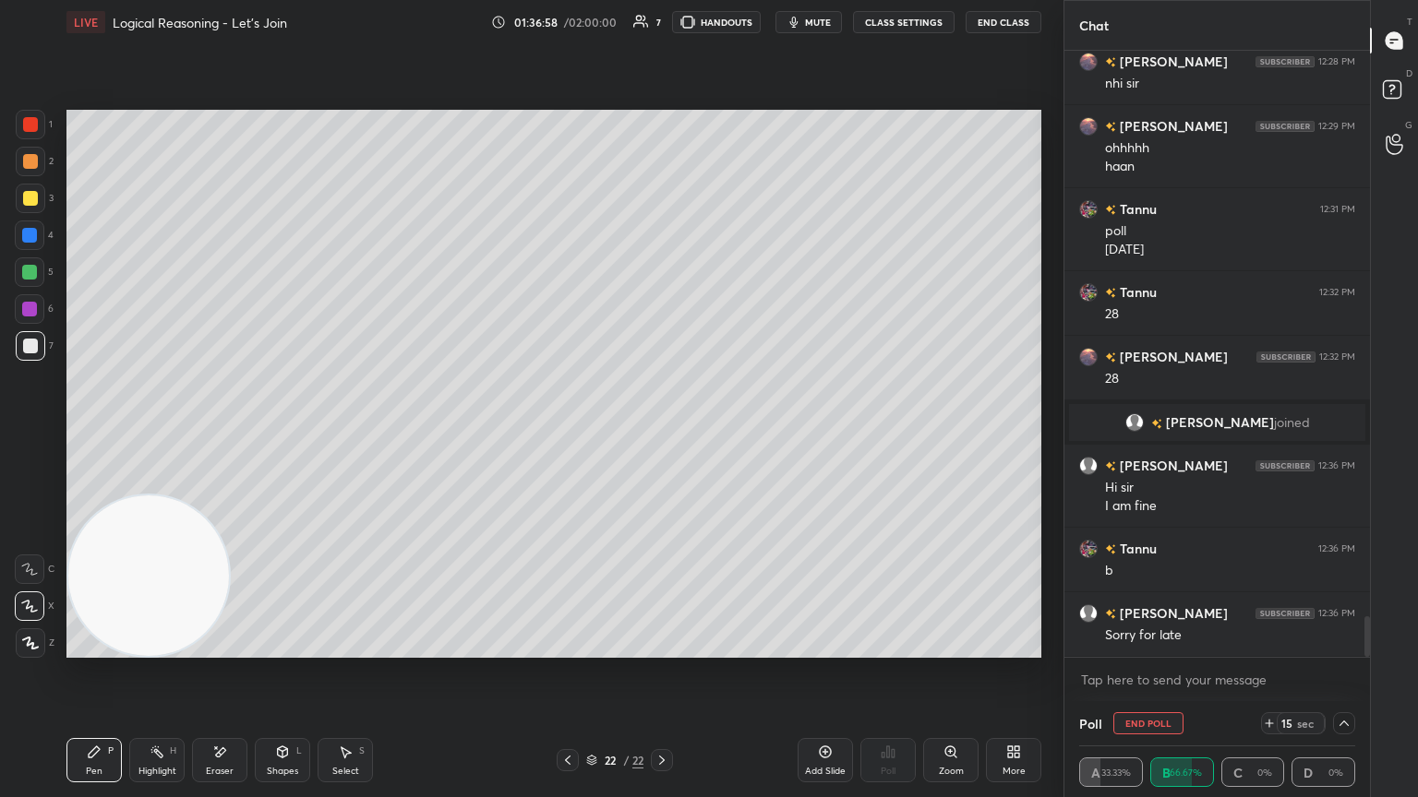
click at [662, 433] on icon at bounding box center [1343, 723] width 15 height 15
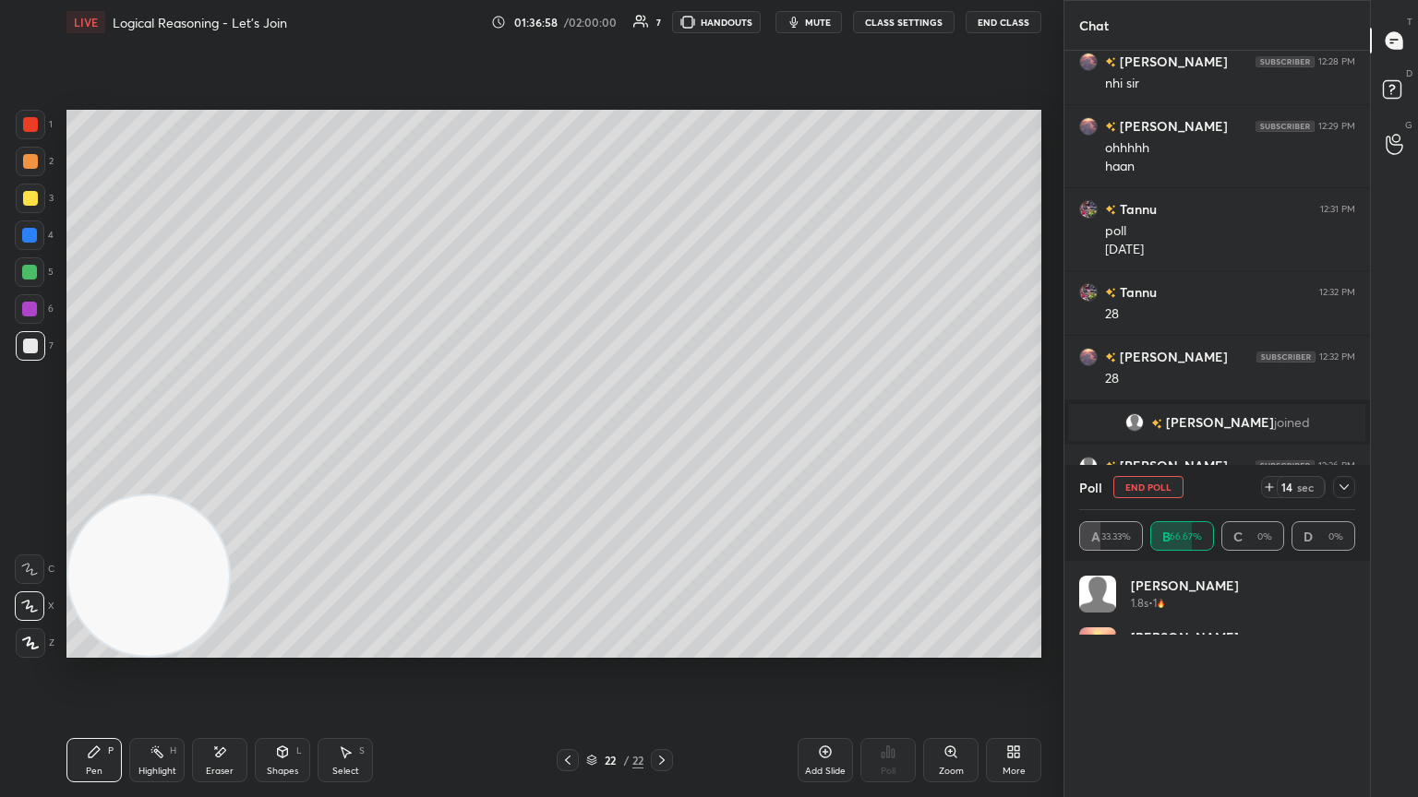
scroll to position [216, 270]
click at [662, 433] on div at bounding box center [1344, 487] width 22 height 22
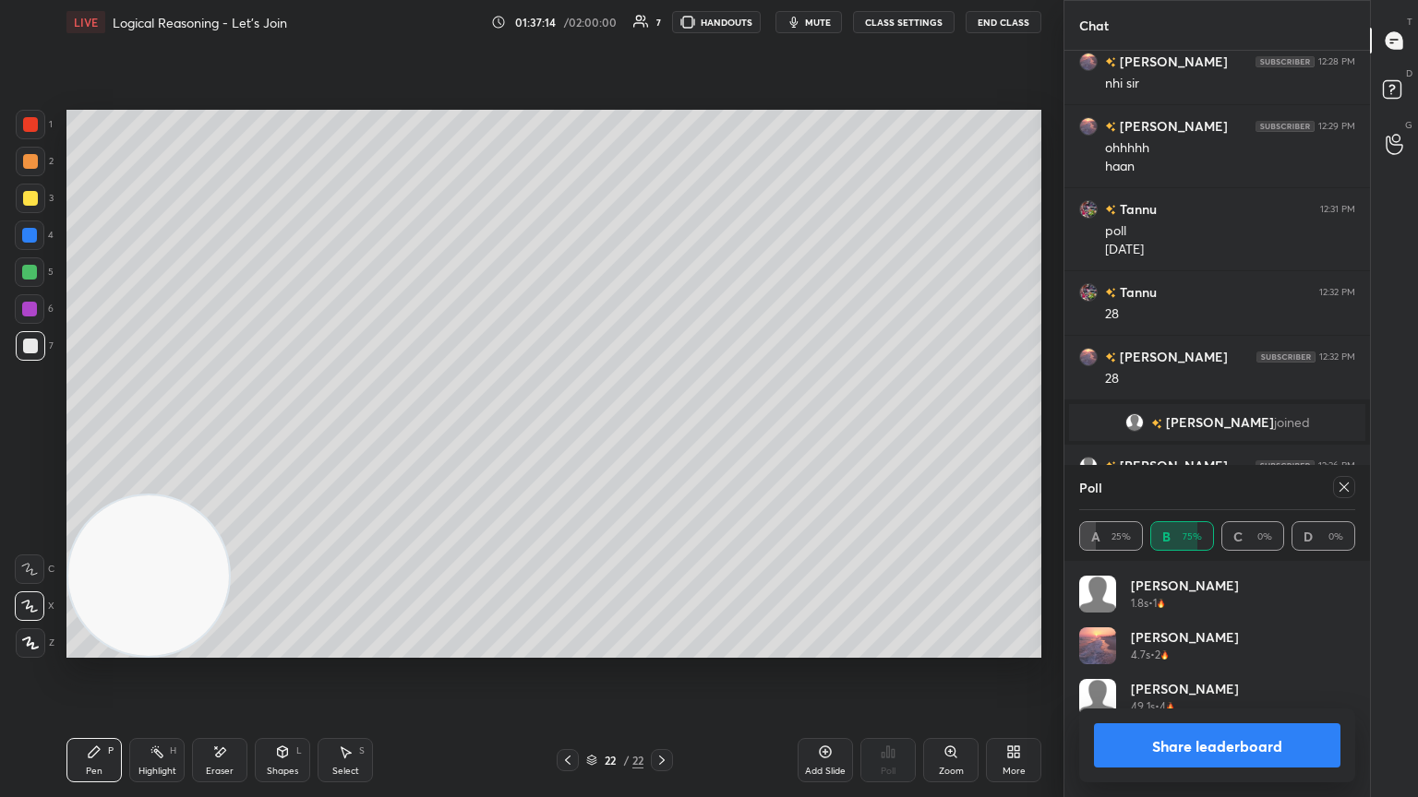
scroll to position [8497, 0]
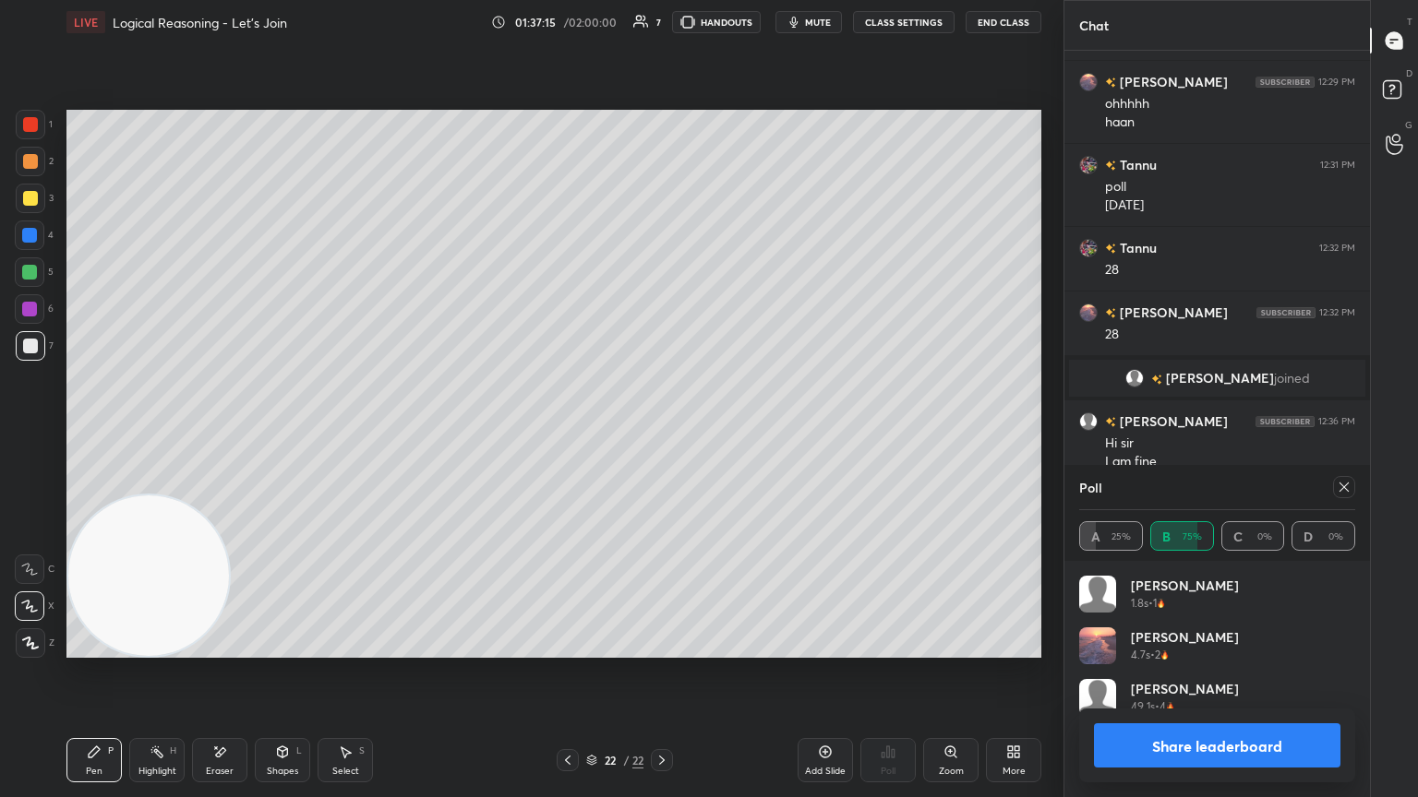
click at [662, 433] on icon at bounding box center [1343, 487] width 15 height 15
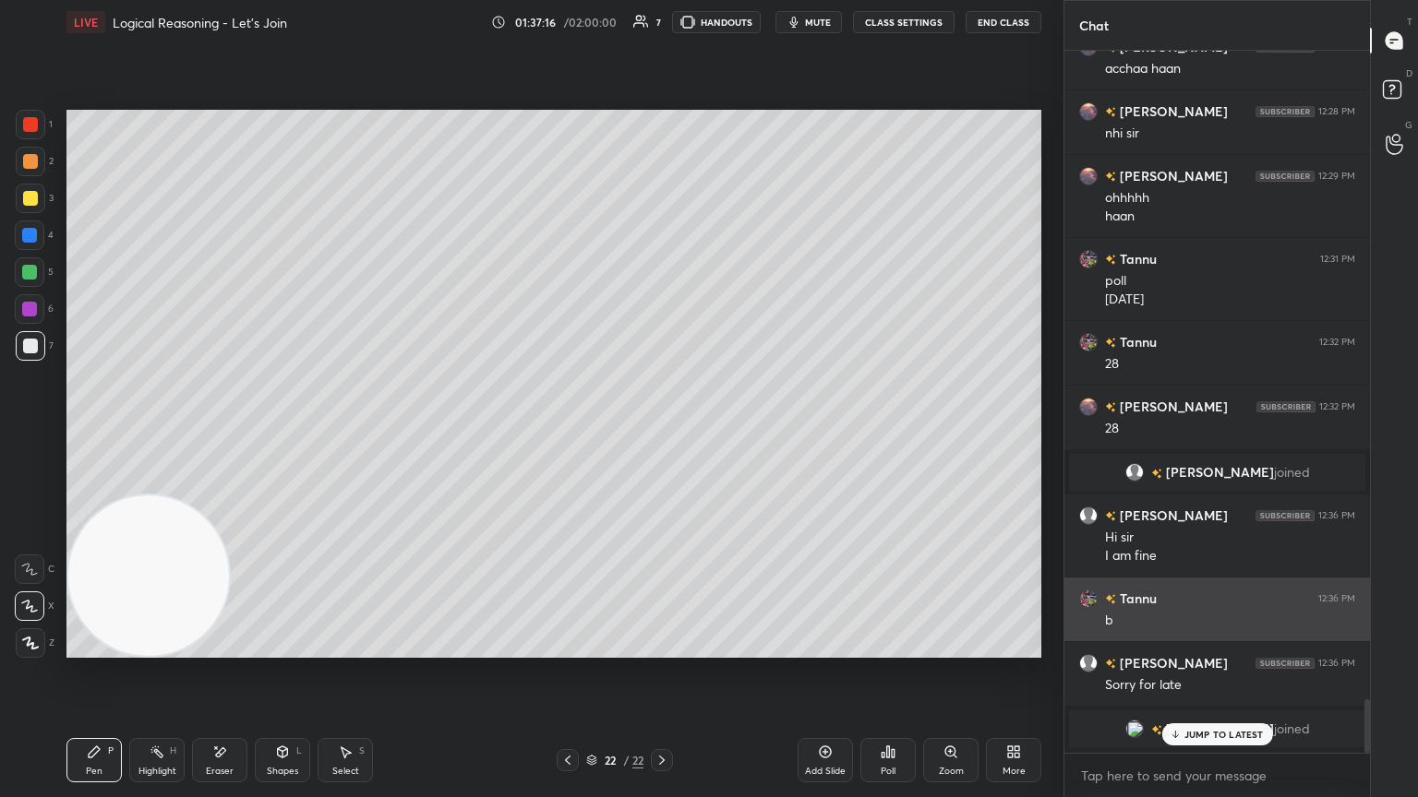
scroll to position [697, 300]
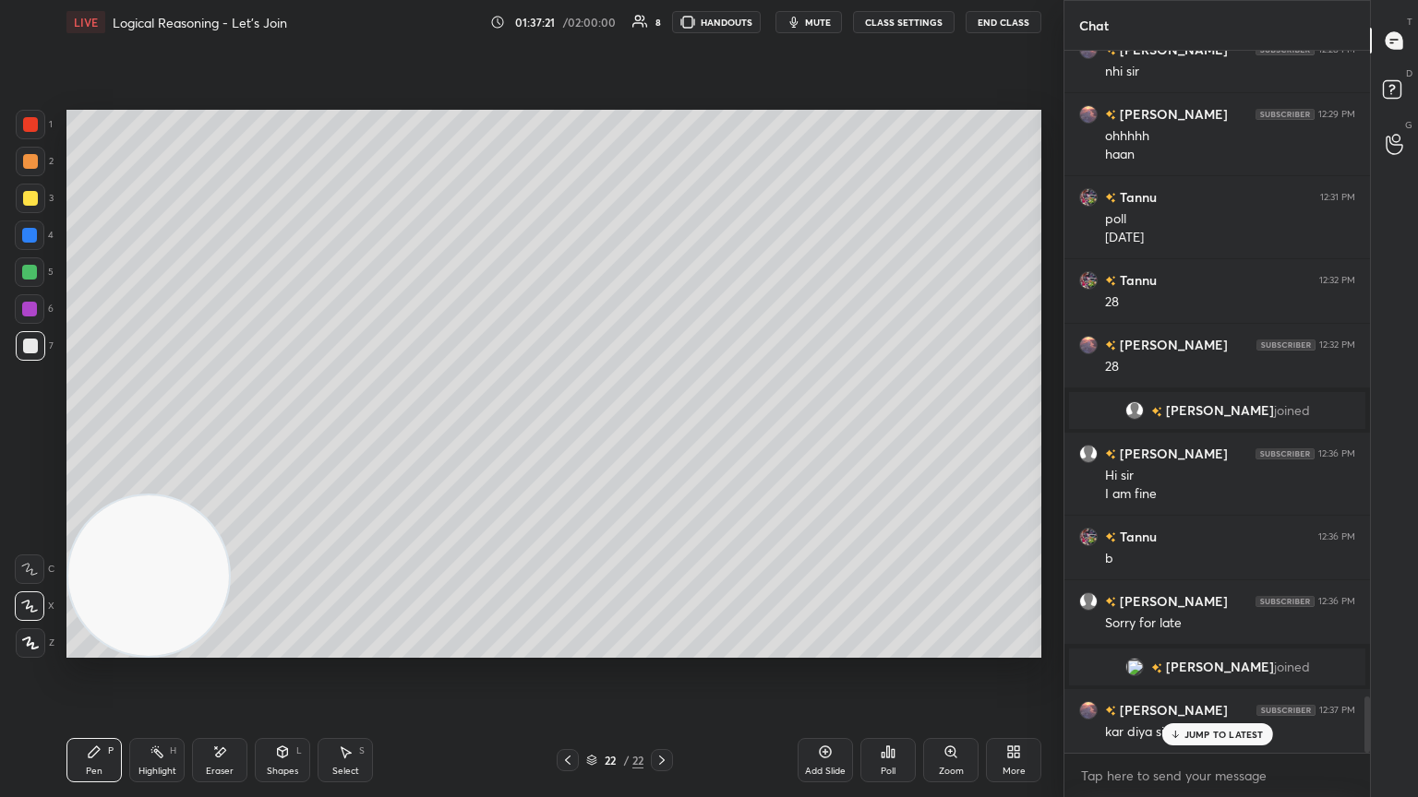
click at [662, 433] on div "JUMP TO LATEST" at bounding box center [1216, 735] width 111 height 22
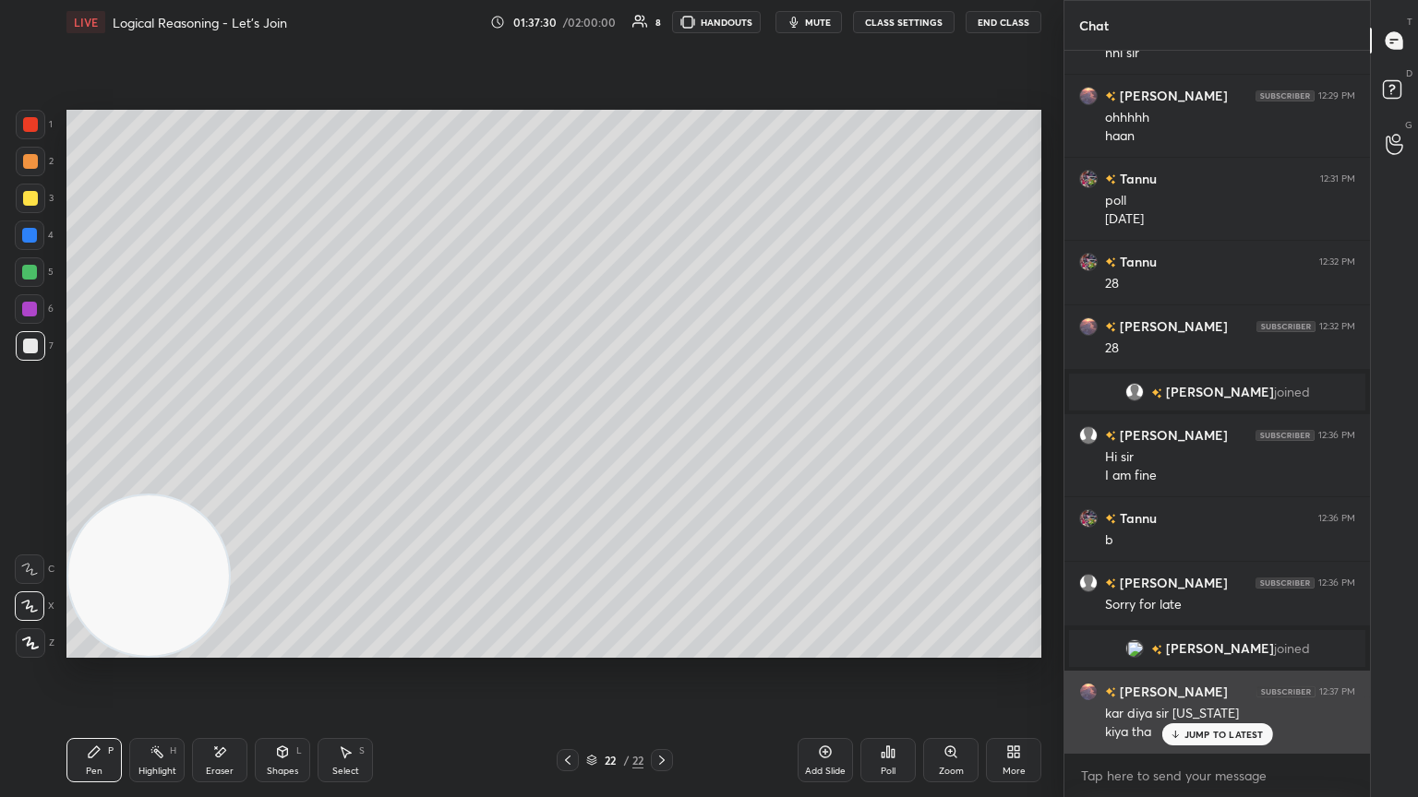
click at [662, 433] on div "JUMP TO LATEST" at bounding box center [1216, 735] width 111 height 22
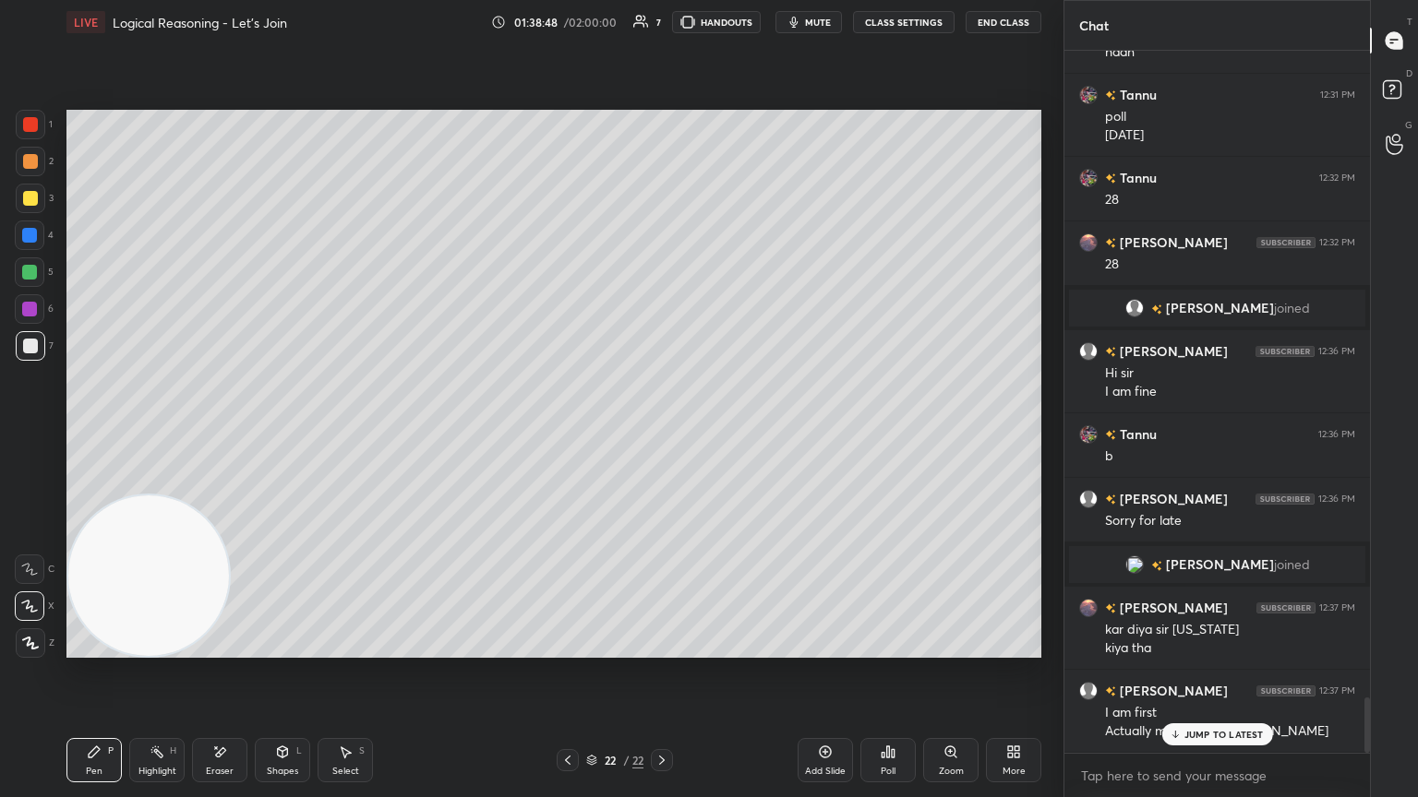
scroll to position [8188, 0]
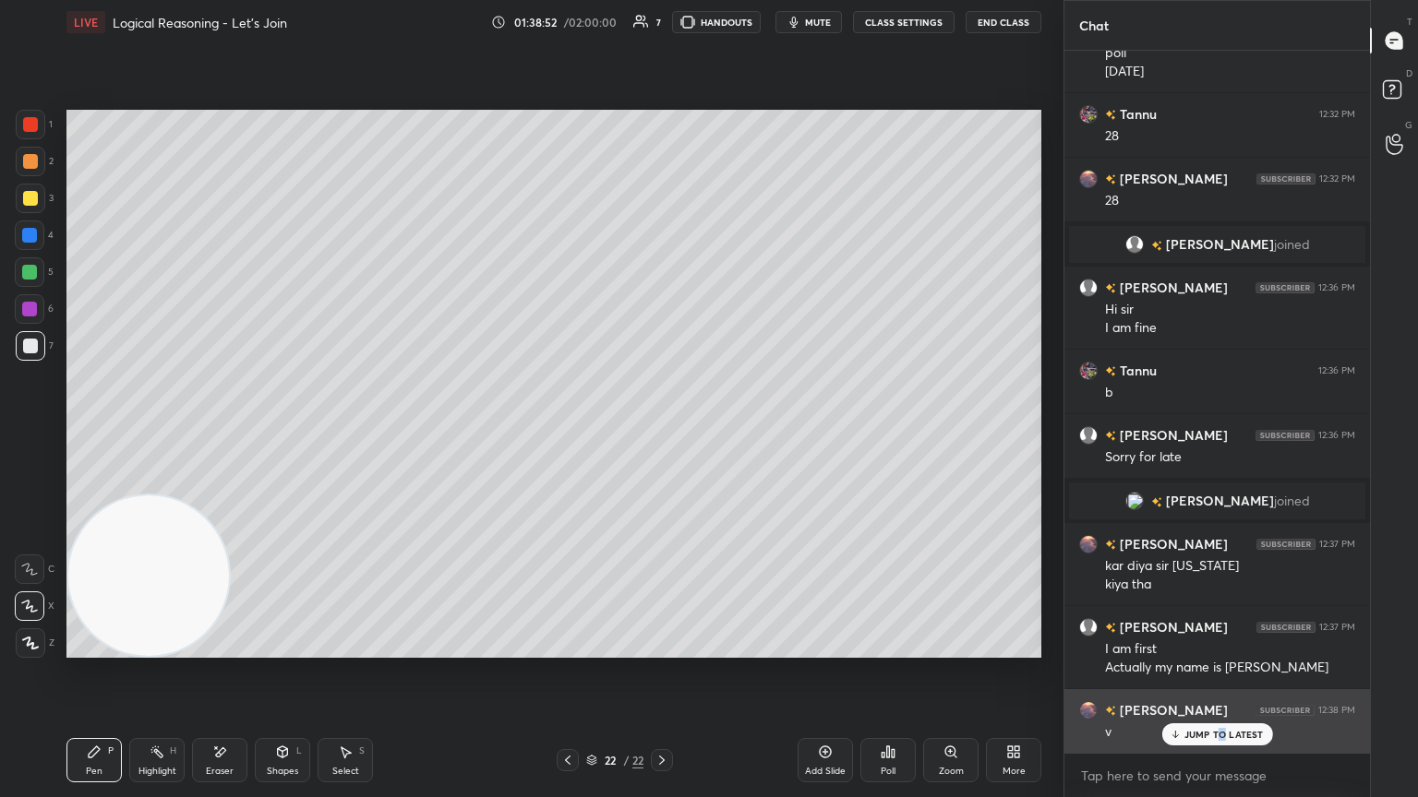
click at [662, 433] on p "JUMP TO LATEST" at bounding box center [1223, 734] width 79 height 11
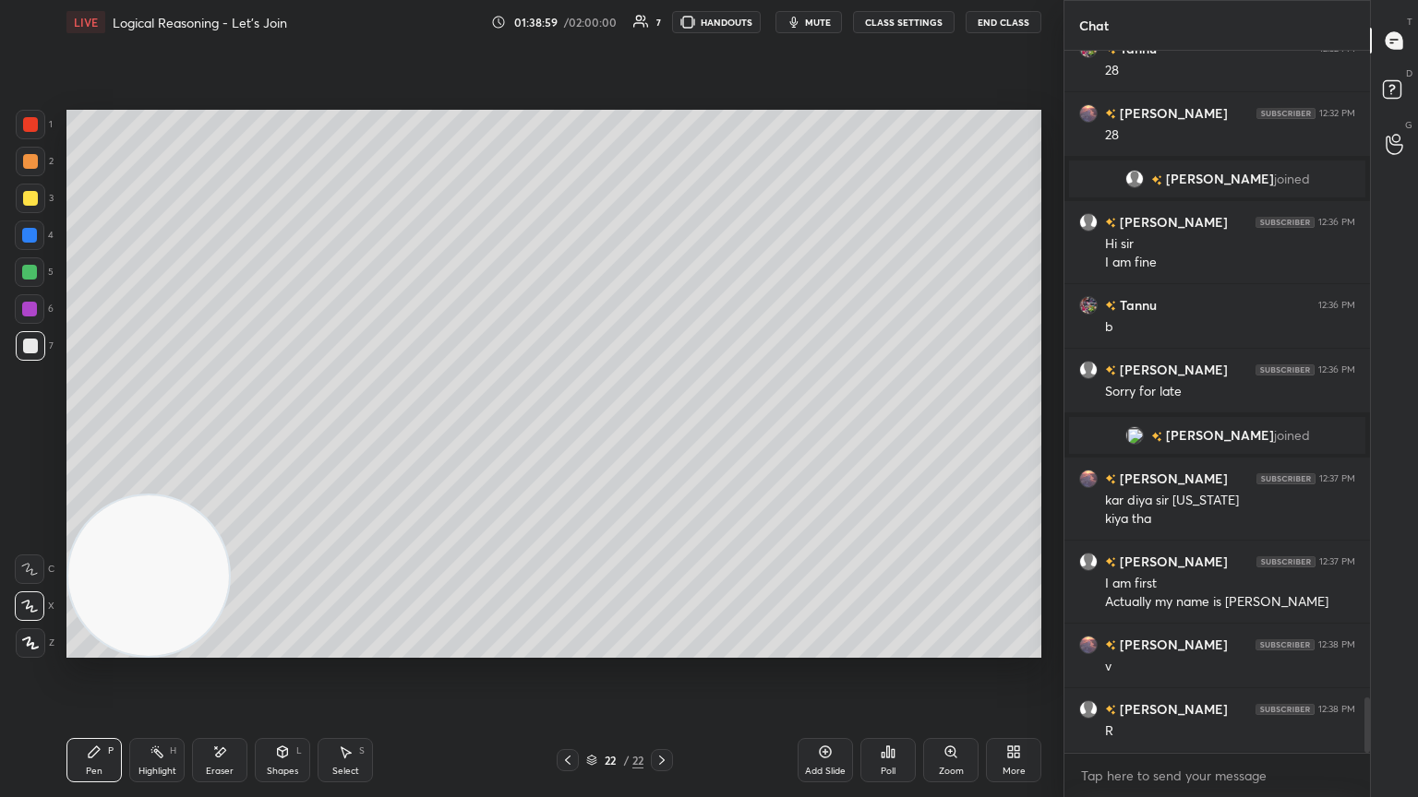
scroll to position [8317, 0]
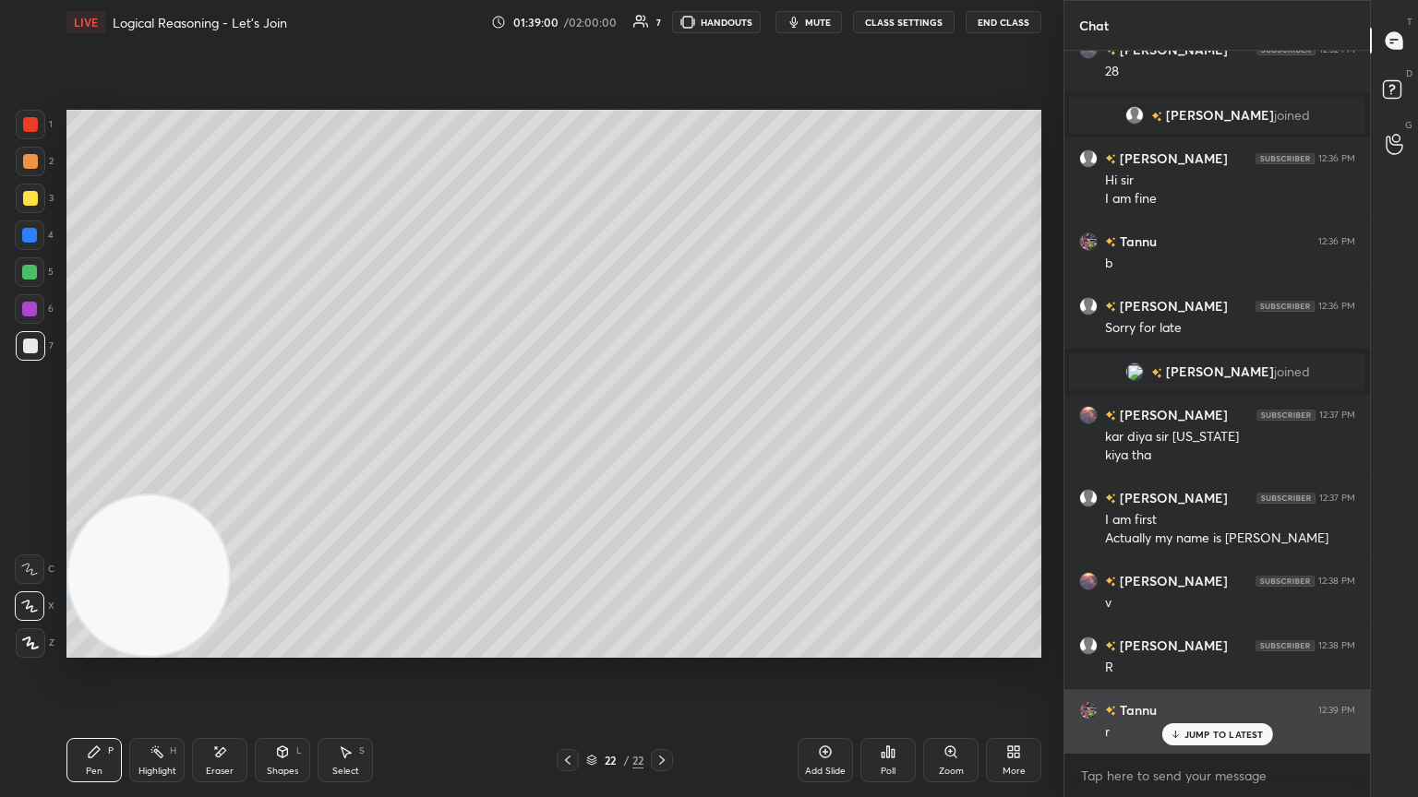
click at [662, 433] on div "JUMP TO LATEST" at bounding box center [1216, 735] width 111 height 22
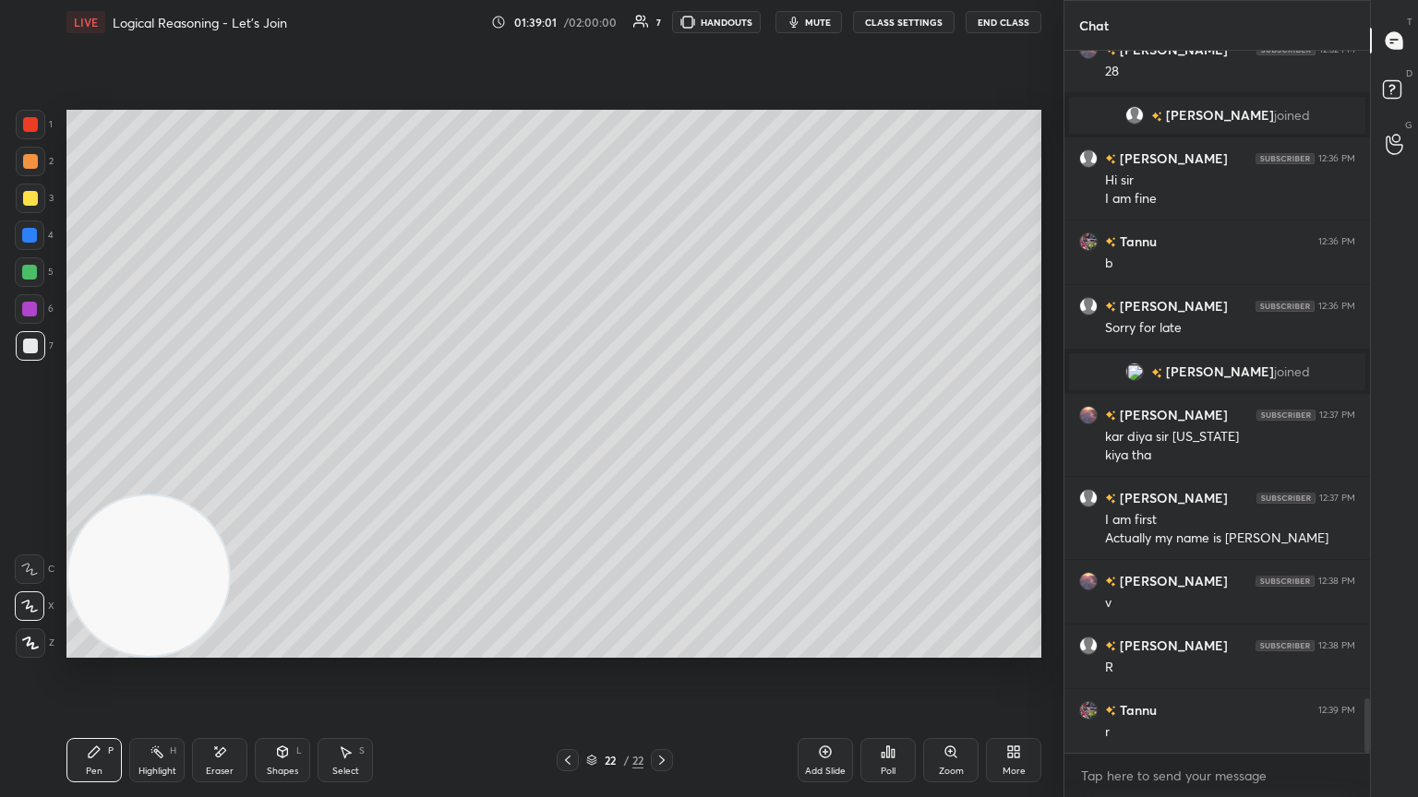
click at [662, 433] on div "Add Slide" at bounding box center [825, 771] width 41 height 9
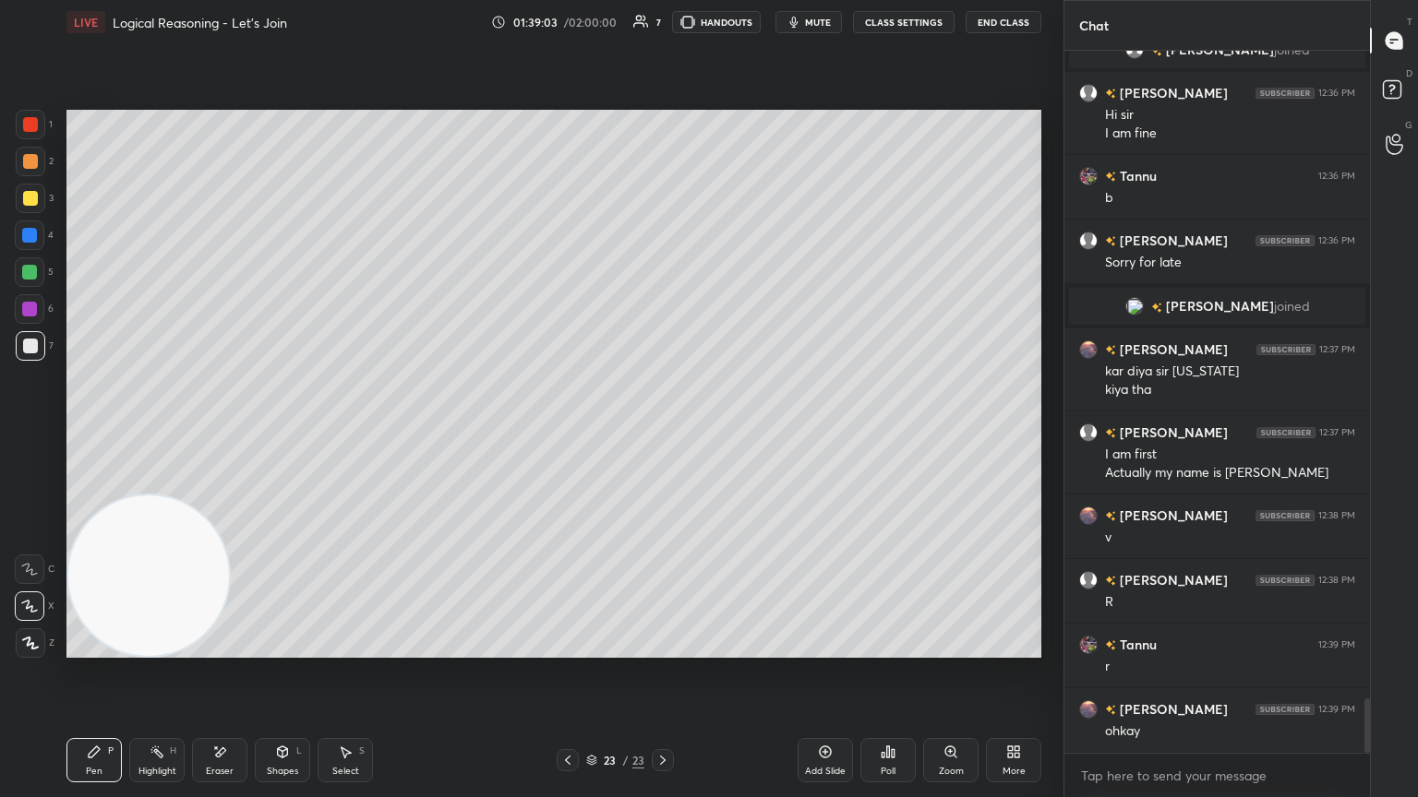
click at [40, 196] on div "3" at bounding box center [35, 199] width 38 height 30
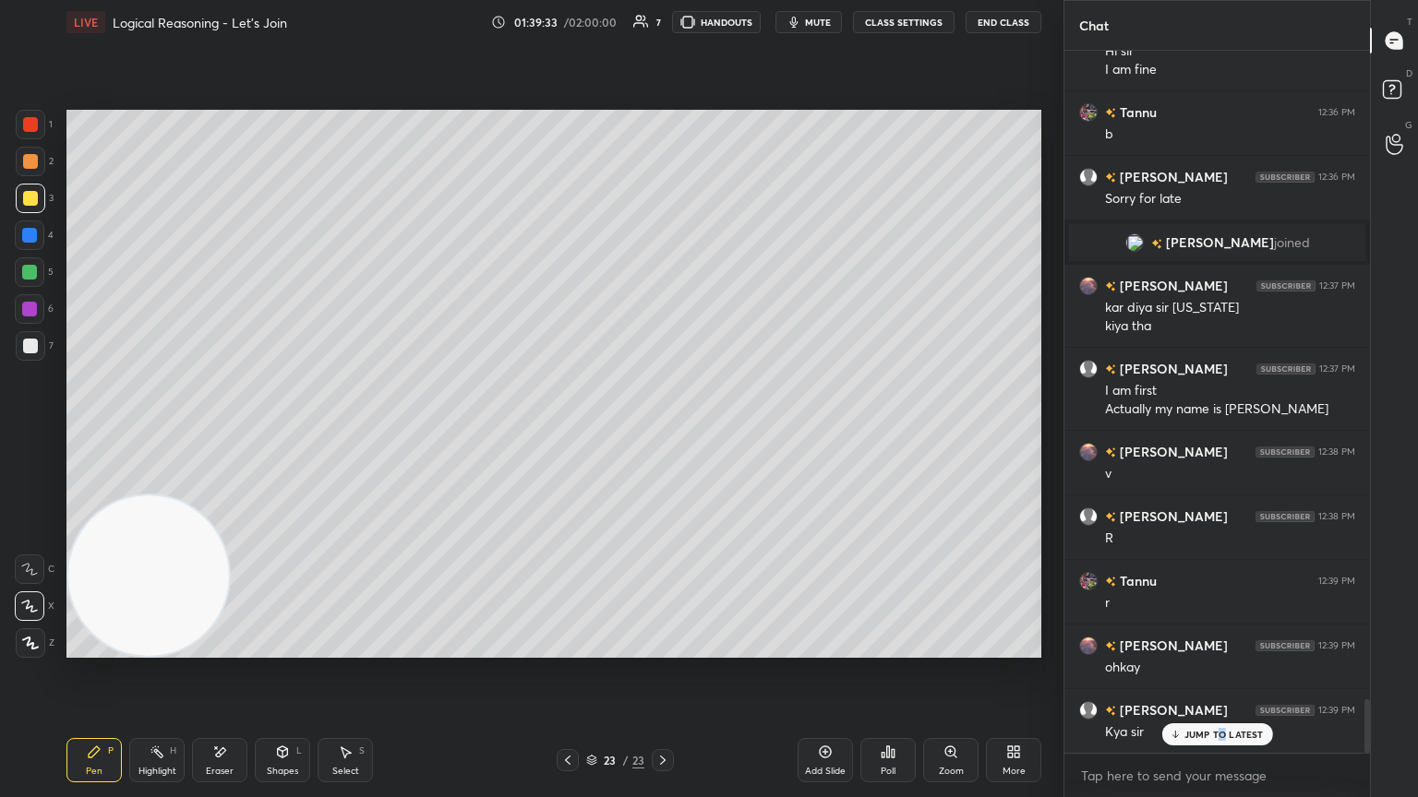
click at [662, 433] on div "JUMP TO LATEST" at bounding box center [1216, 735] width 111 height 22
click at [31, 345] on div at bounding box center [30, 346] width 15 height 15
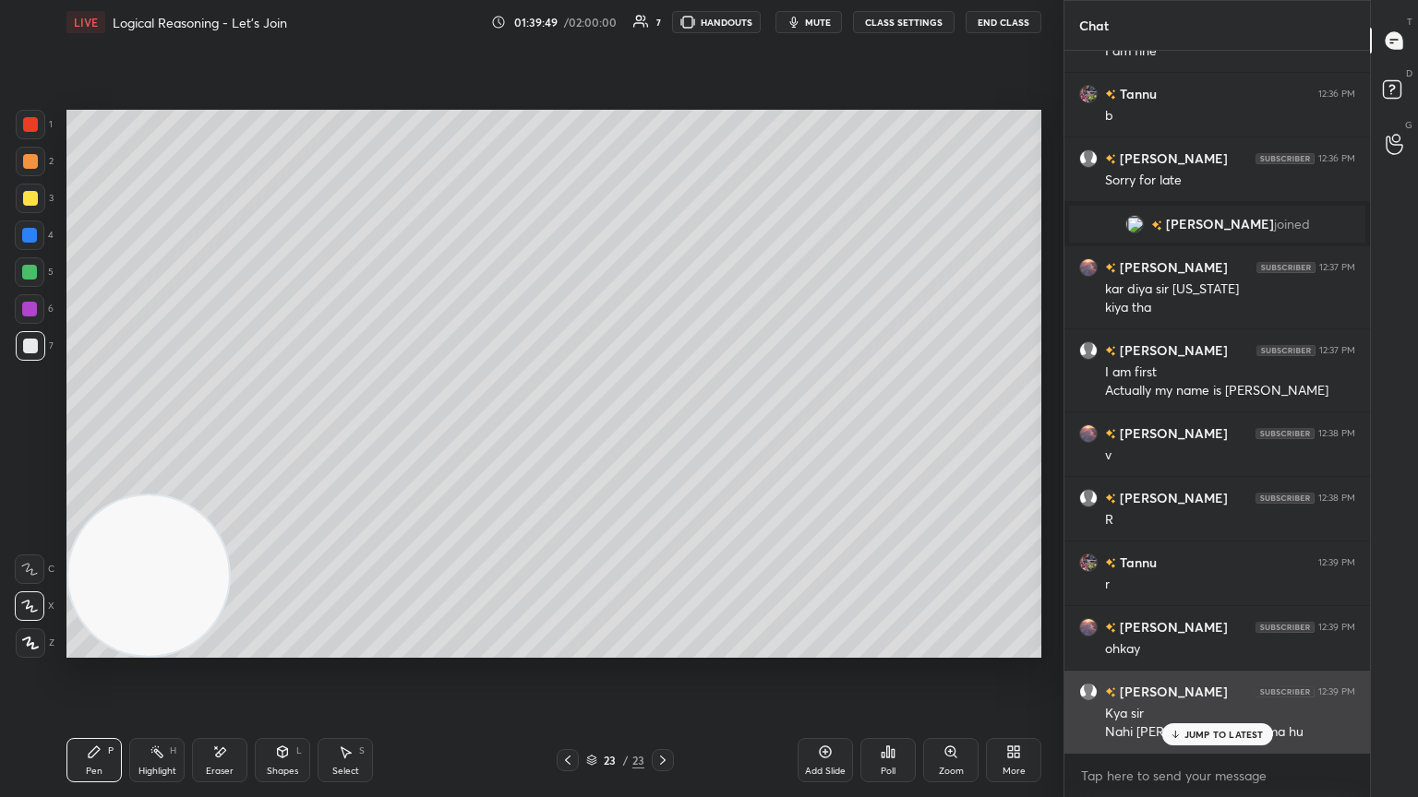
click at [662, 433] on icon at bounding box center [1174, 734] width 12 height 11
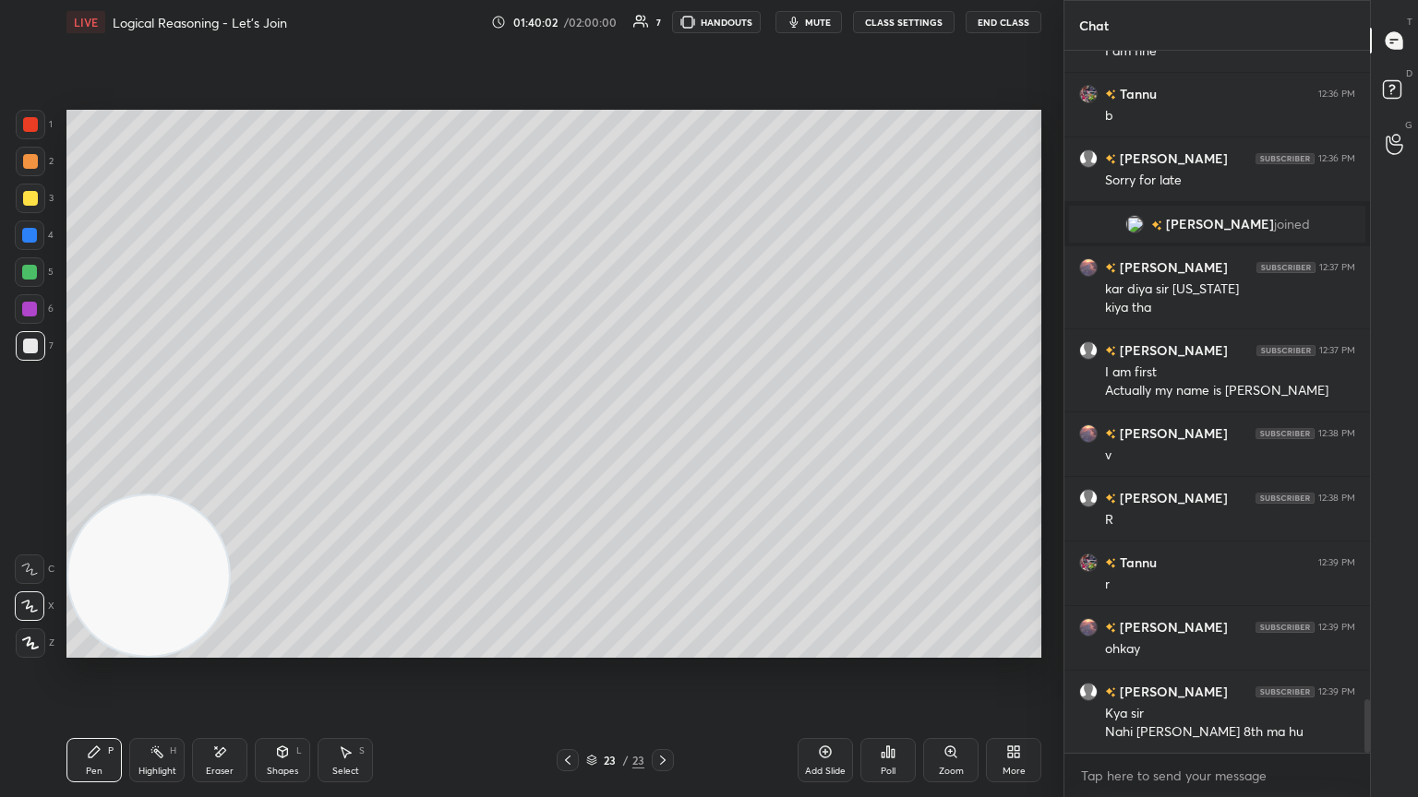
scroll to position [8530, 0]
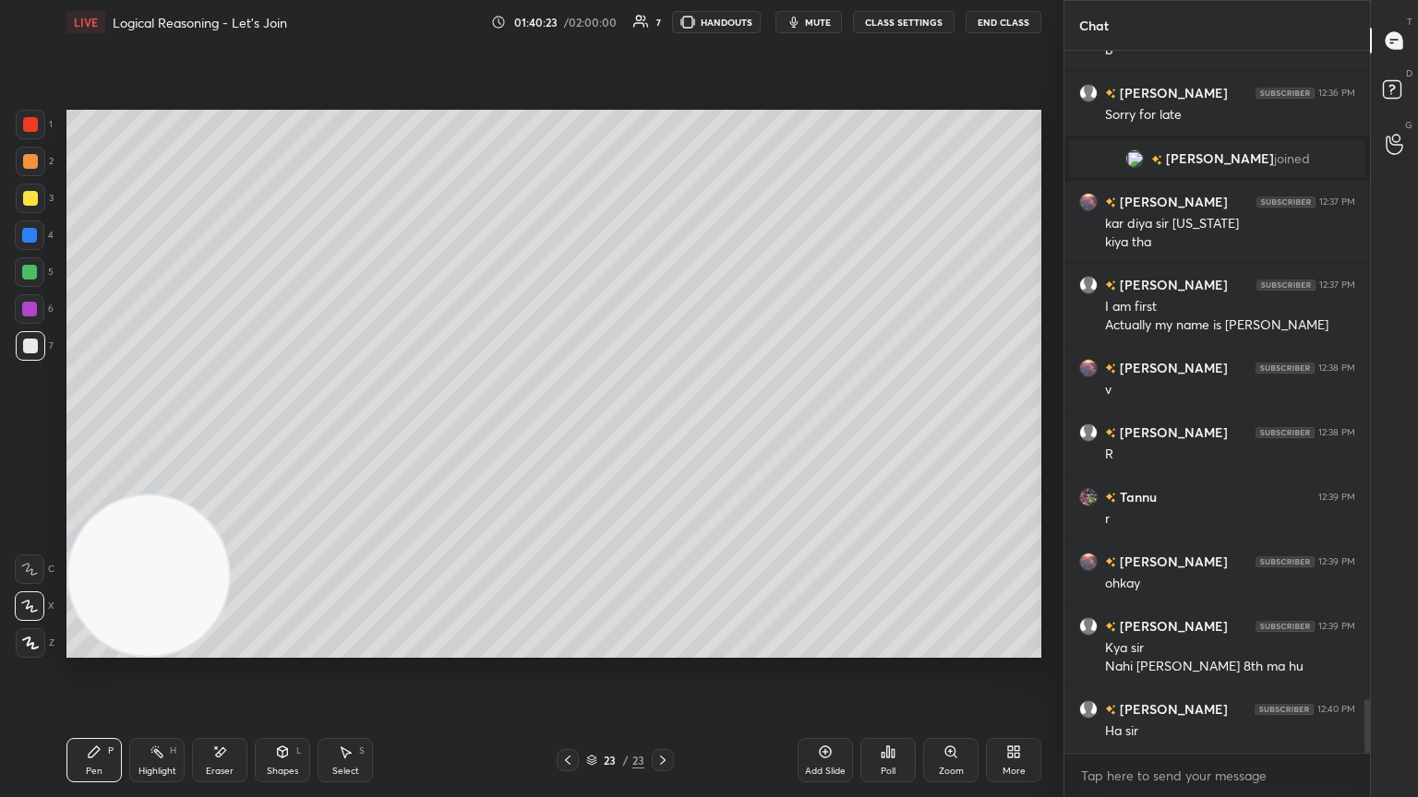
click at [662, 433] on icon at bounding box center [882, 755] width 3 height 5
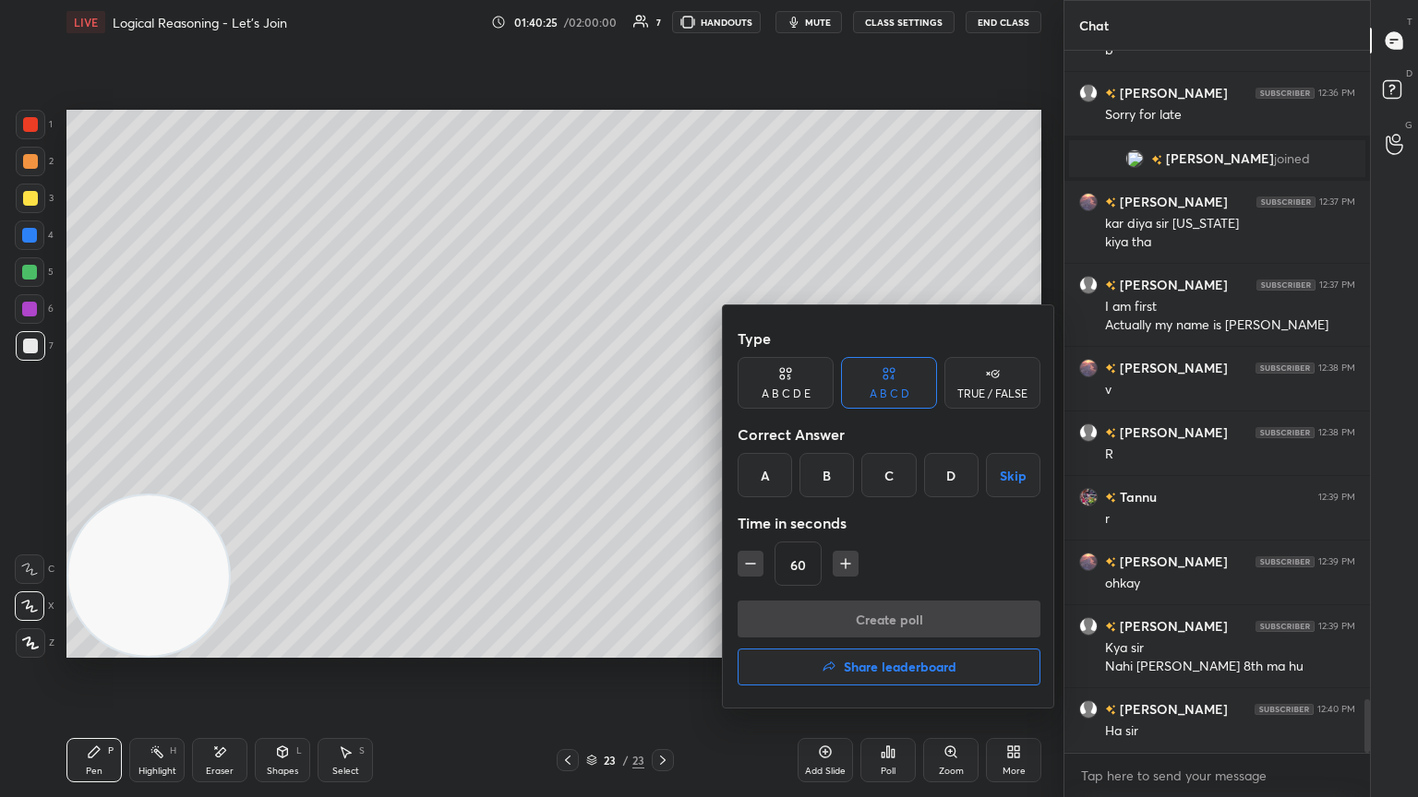
click at [662, 433] on div "B" at bounding box center [826, 475] width 54 height 44
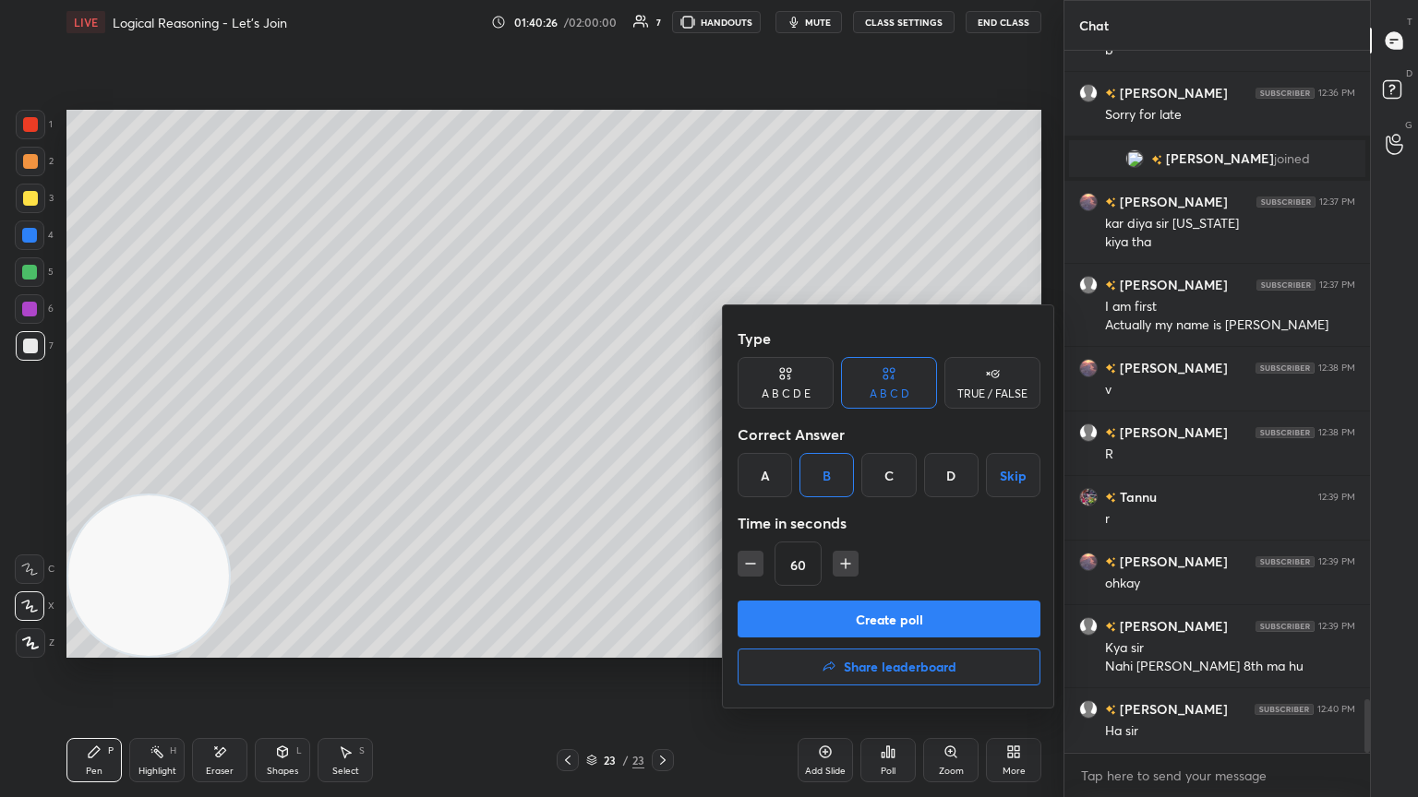
click at [662, 433] on button "Create poll" at bounding box center [888, 619] width 303 height 37
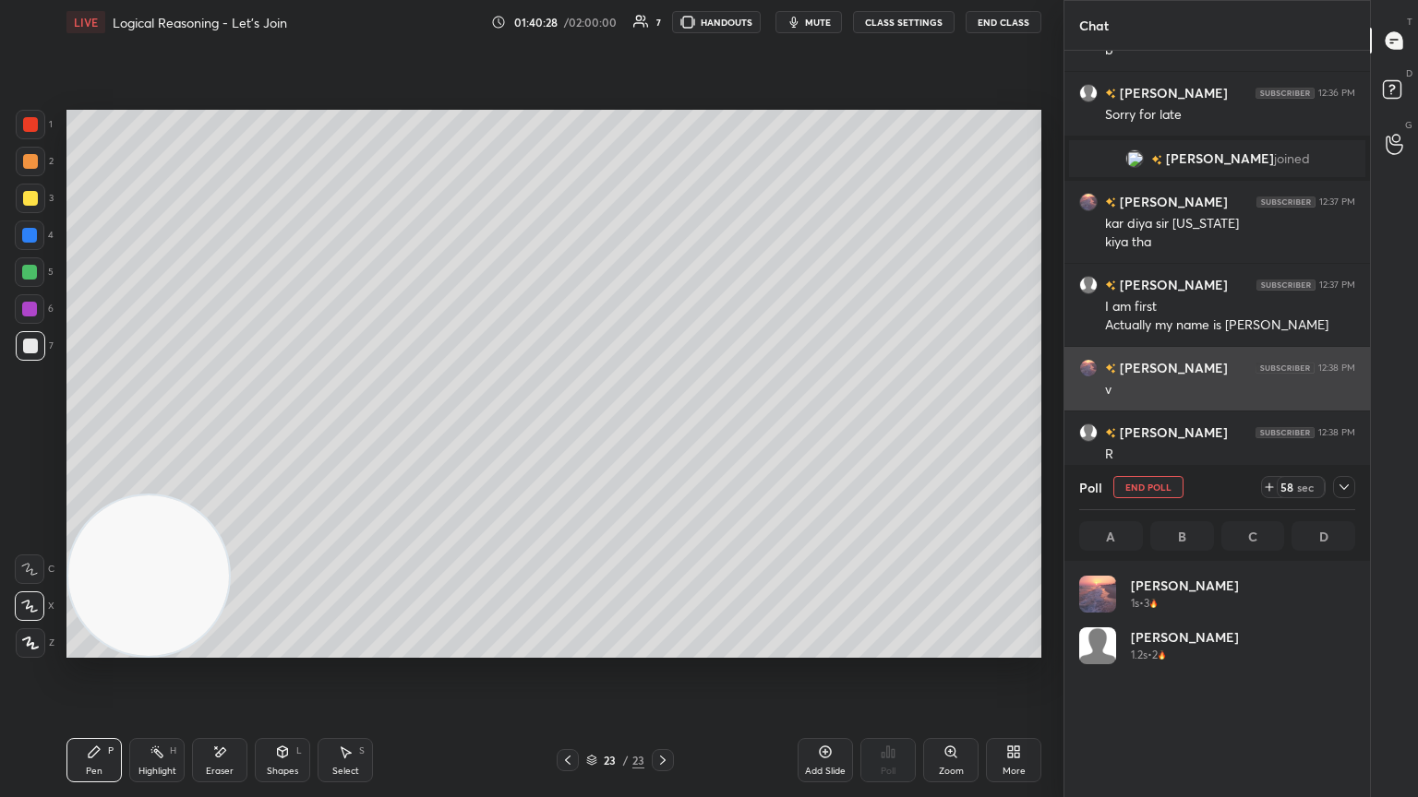
scroll to position [216, 270]
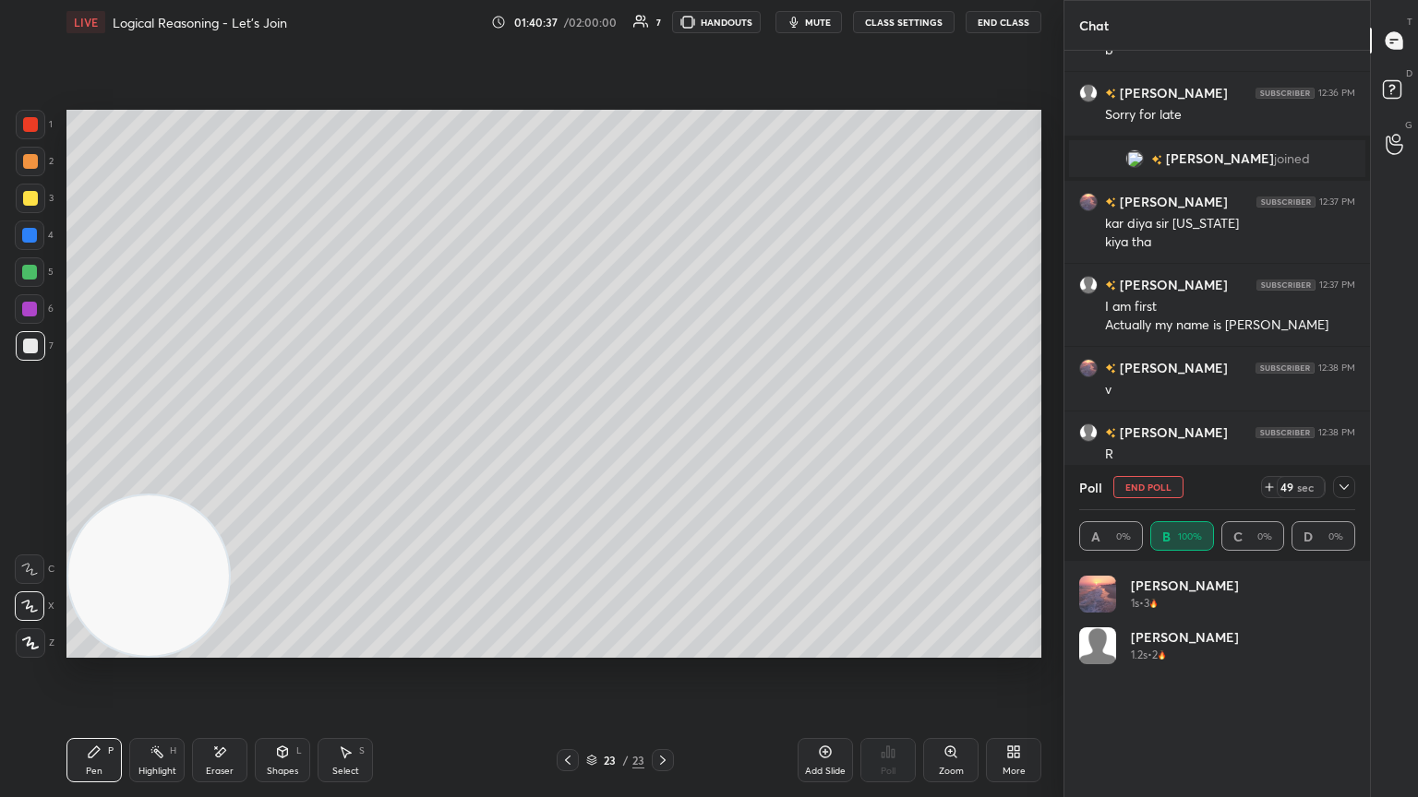
click at [662, 433] on div at bounding box center [1344, 487] width 22 height 22
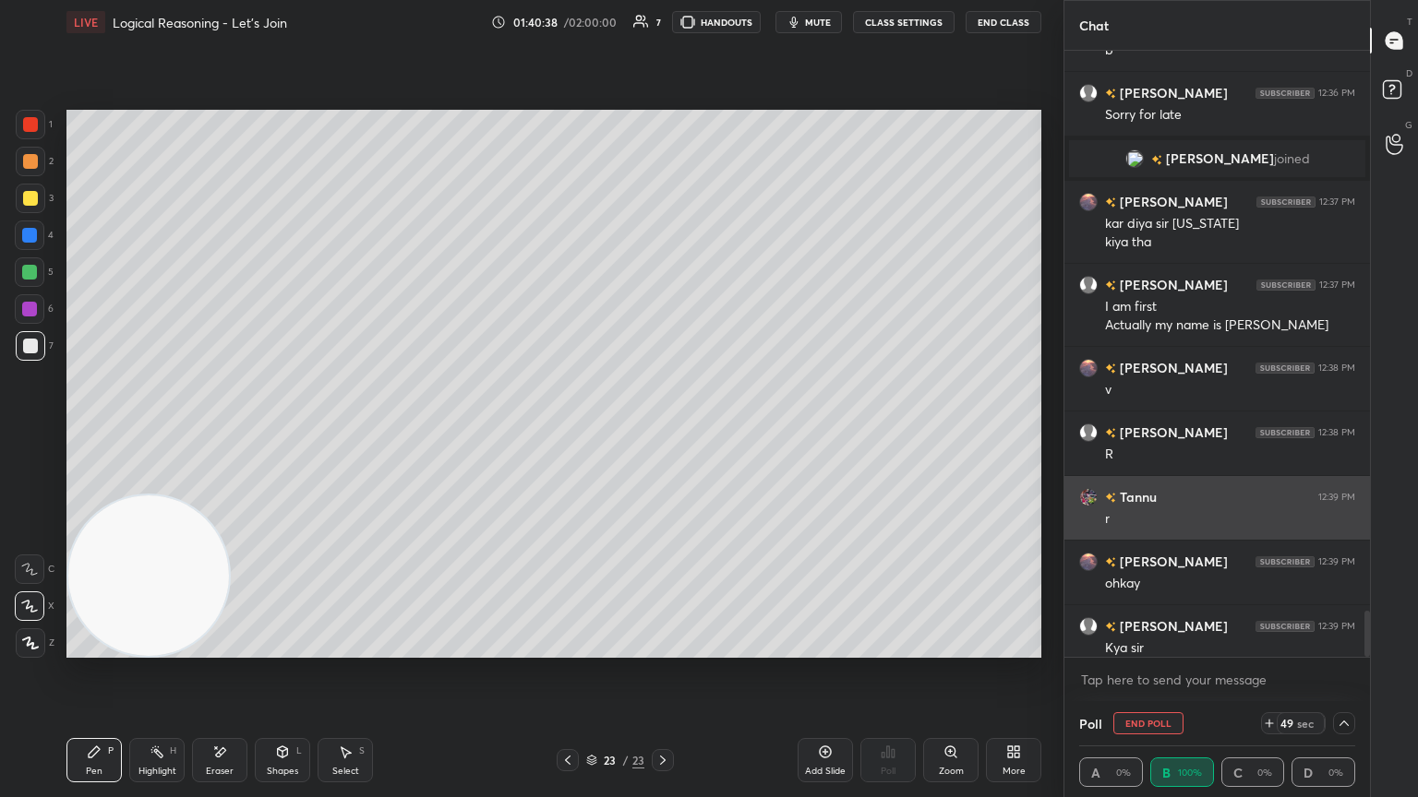
scroll to position [0, 6]
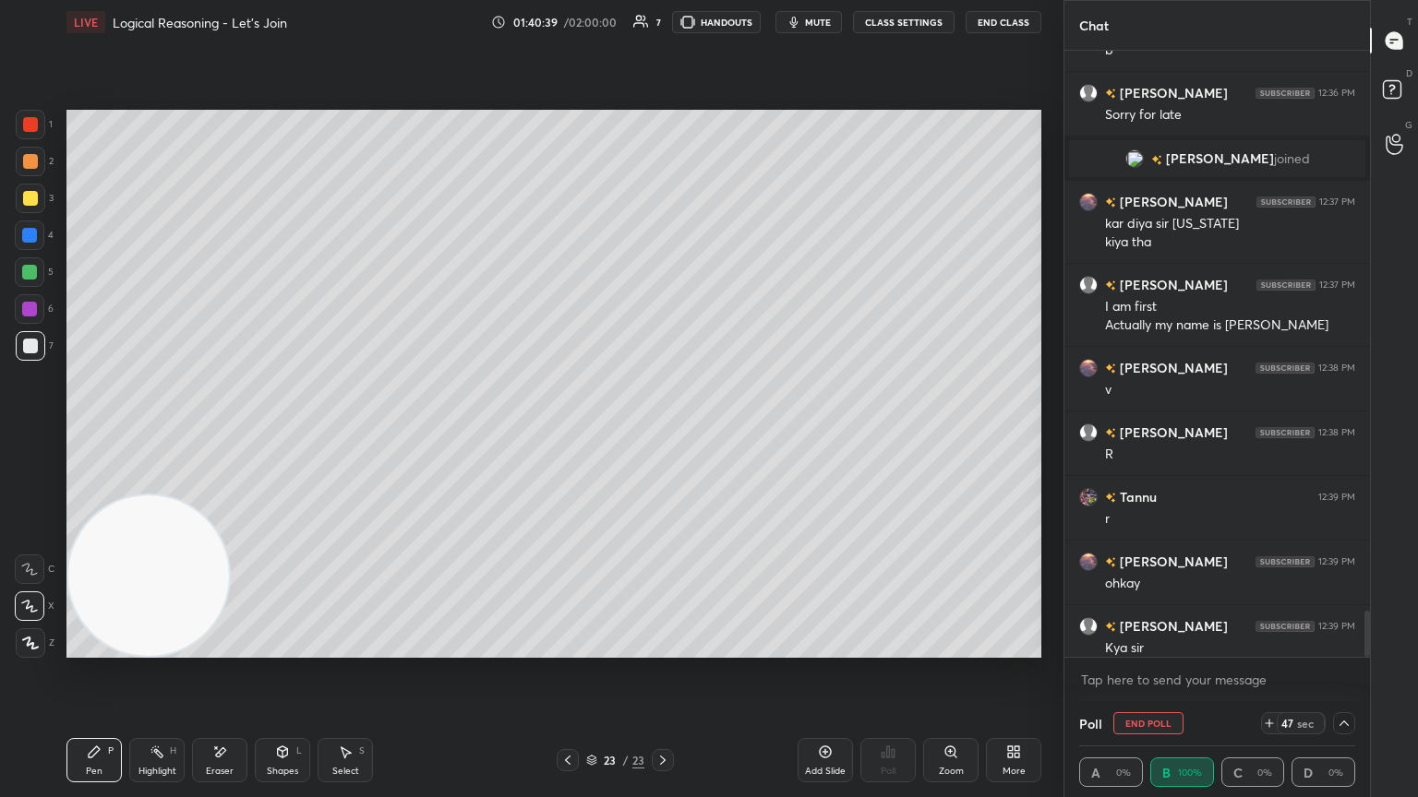
click at [662, 433] on icon at bounding box center [1343, 723] width 15 height 15
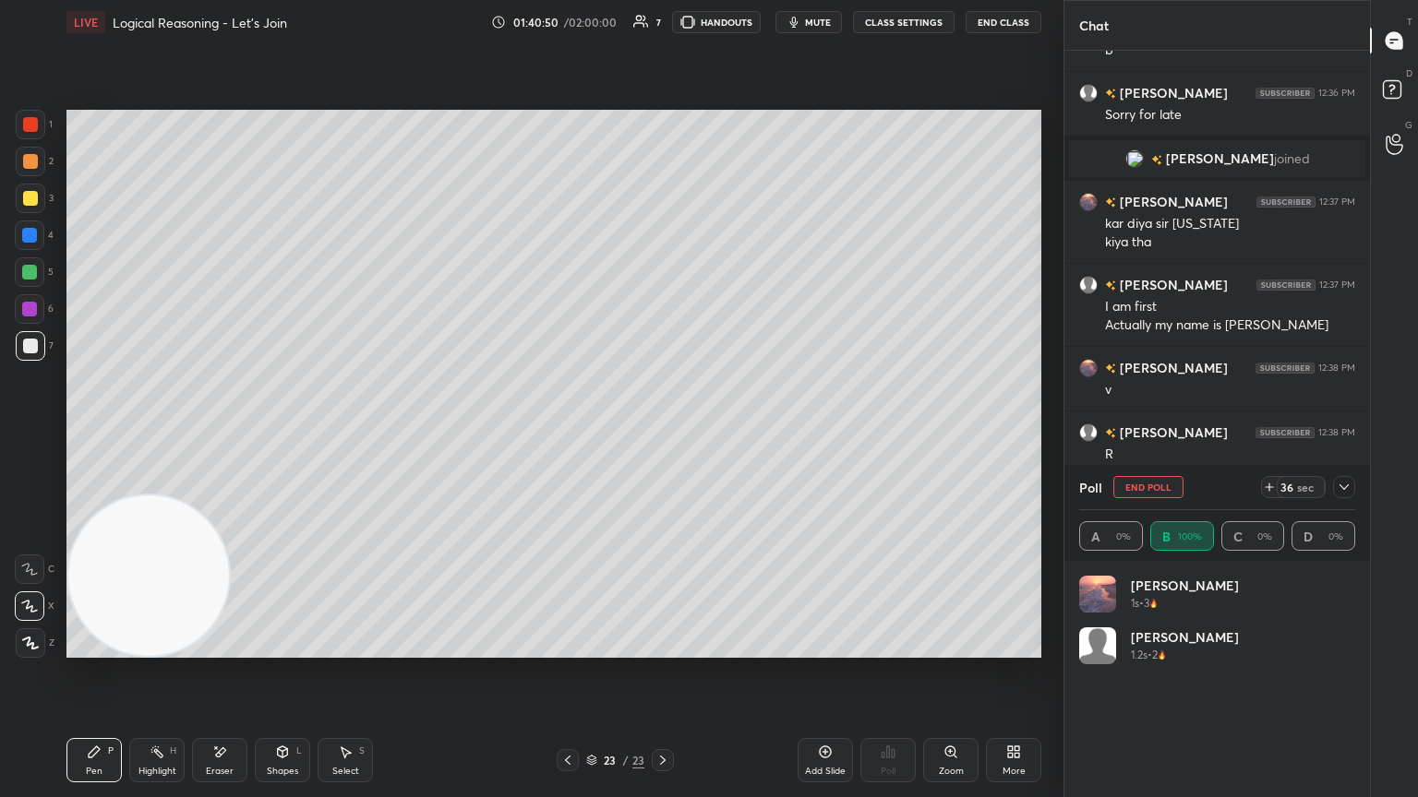
scroll to position [8645, 0]
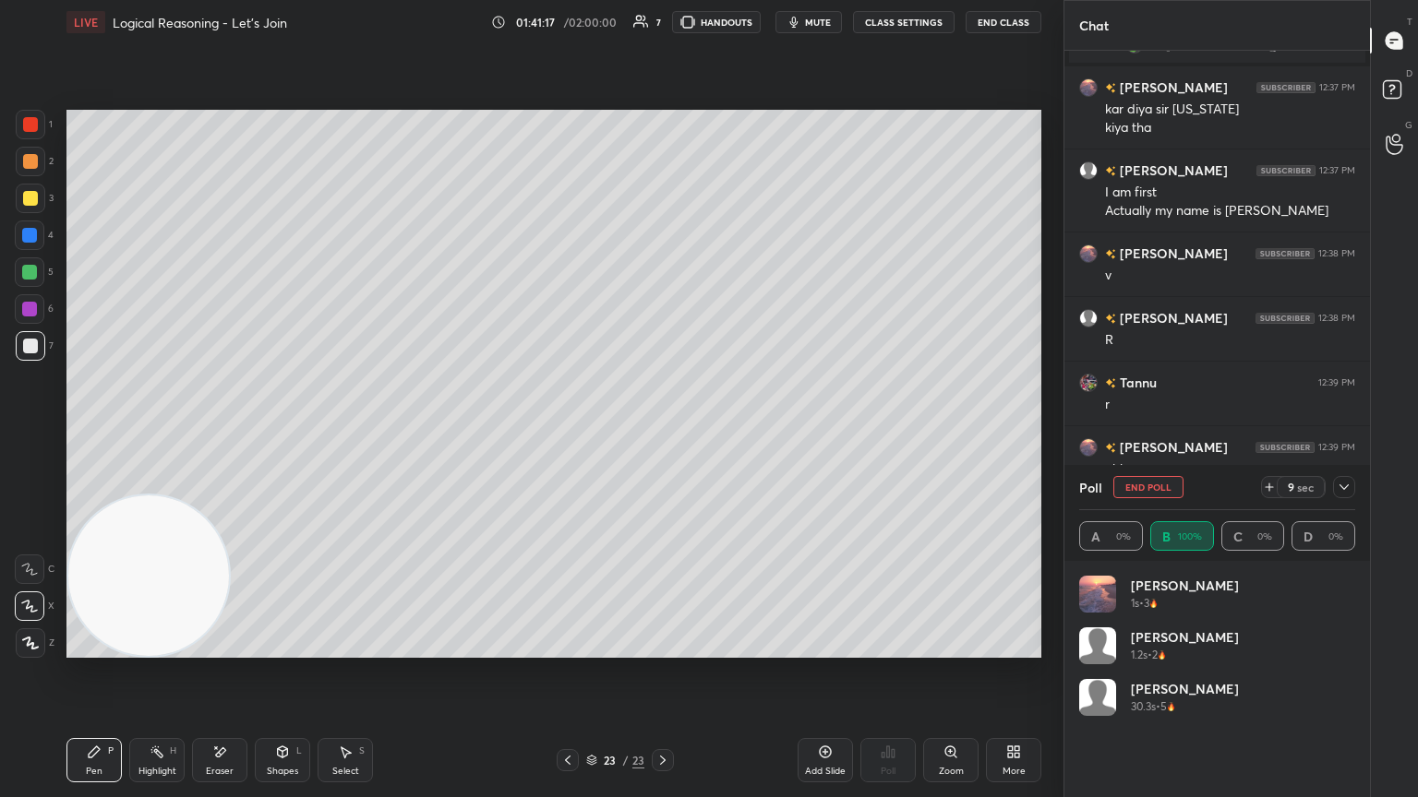
click at [662, 433] on icon at bounding box center [1343, 487] width 15 height 15
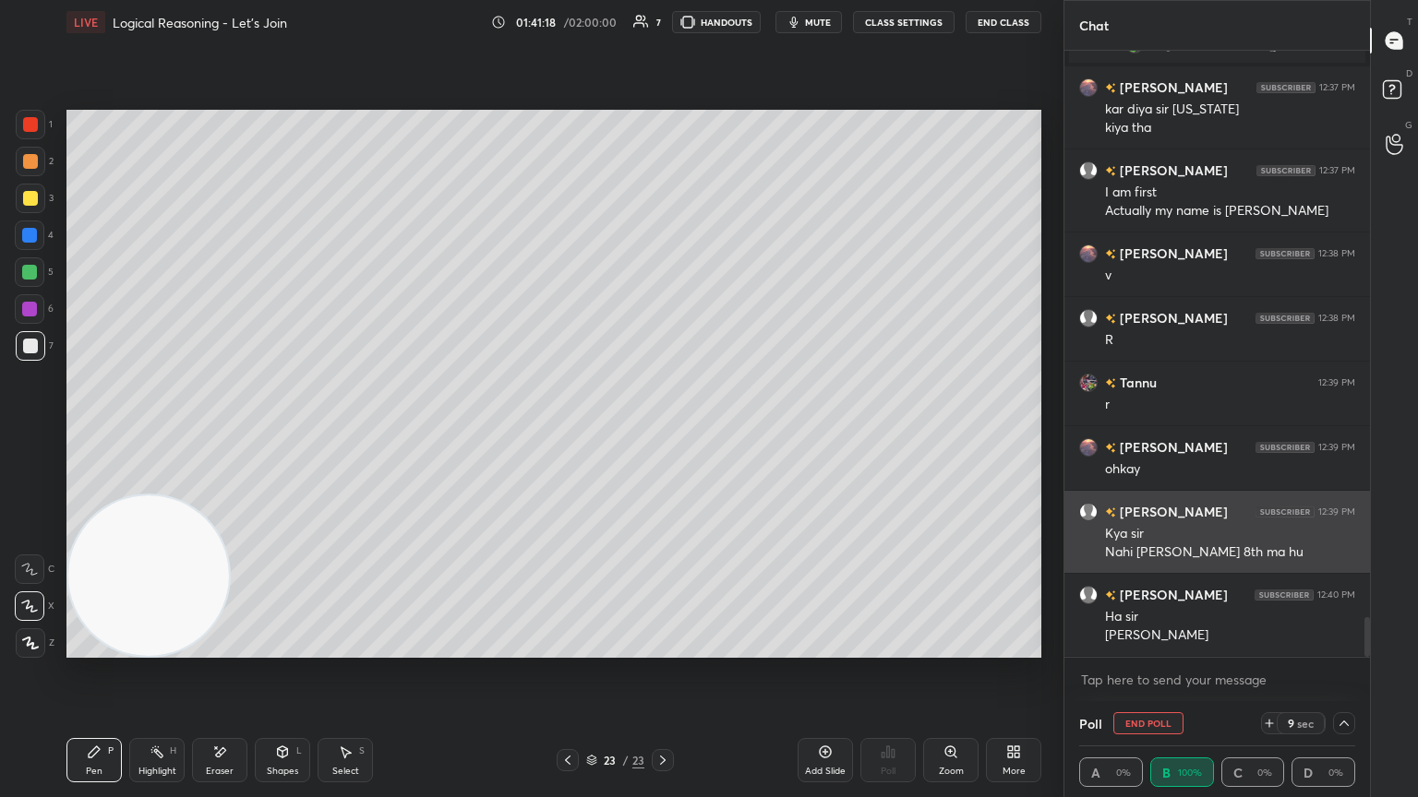
scroll to position [0, 6]
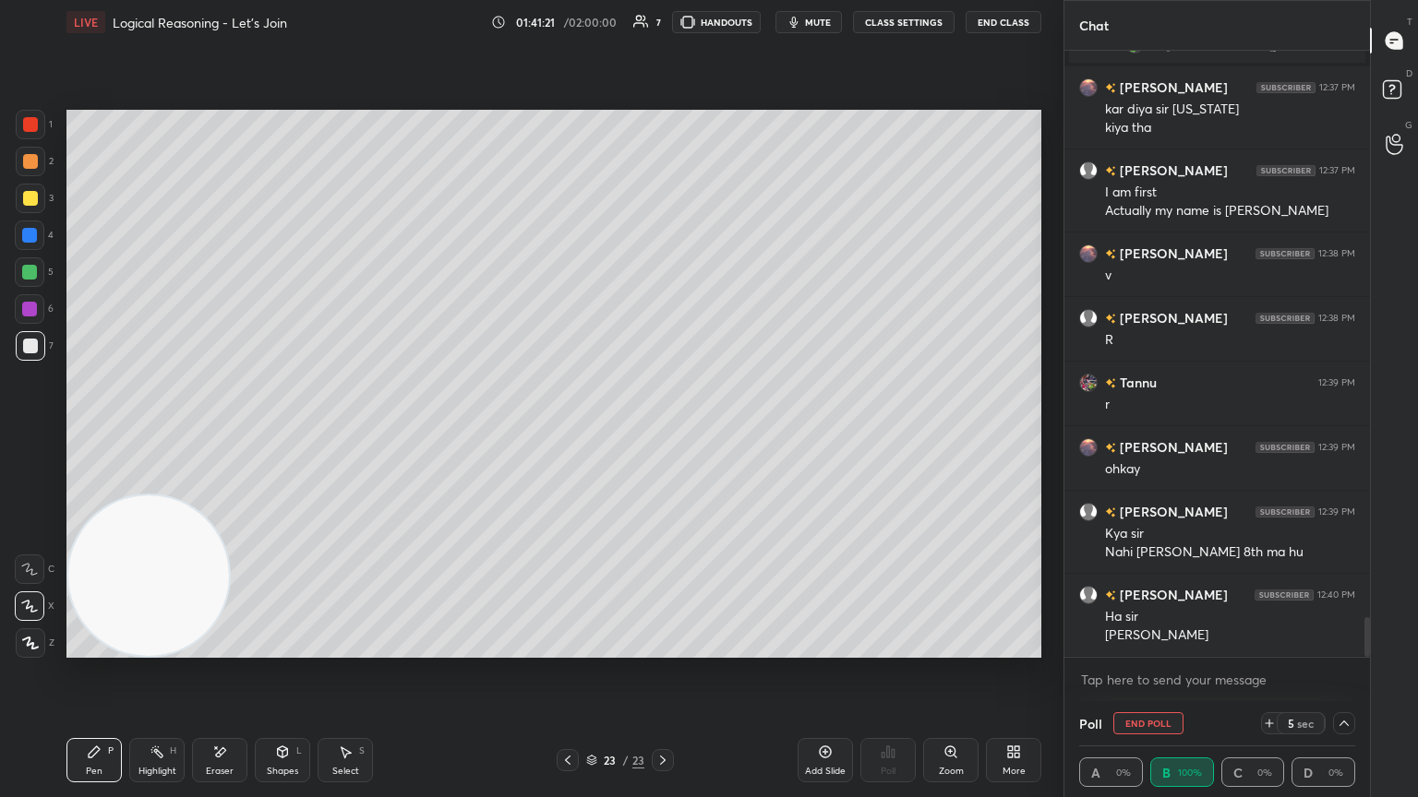
click at [662, 433] on div at bounding box center [1344, 723] width 22 height 22
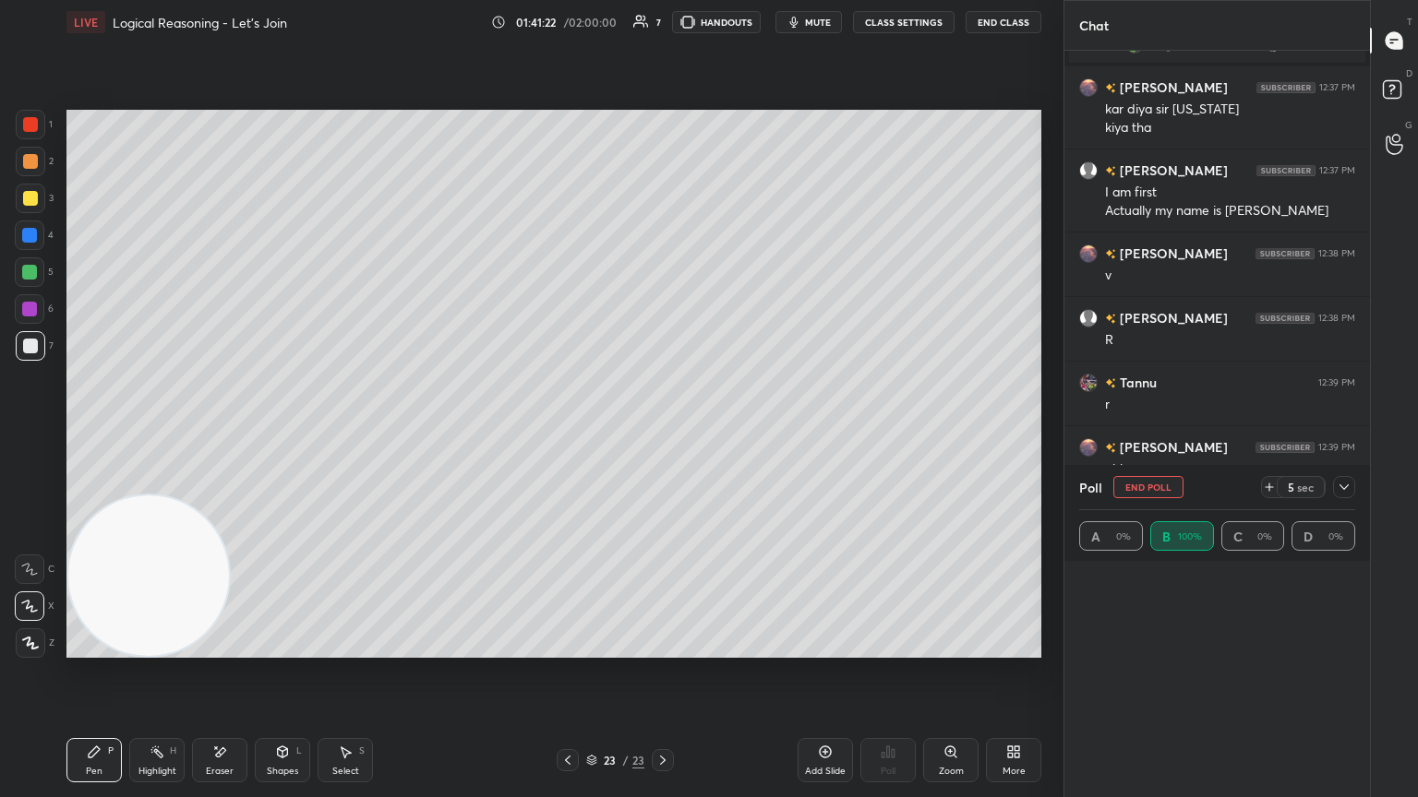
scroll to position [120, 270]
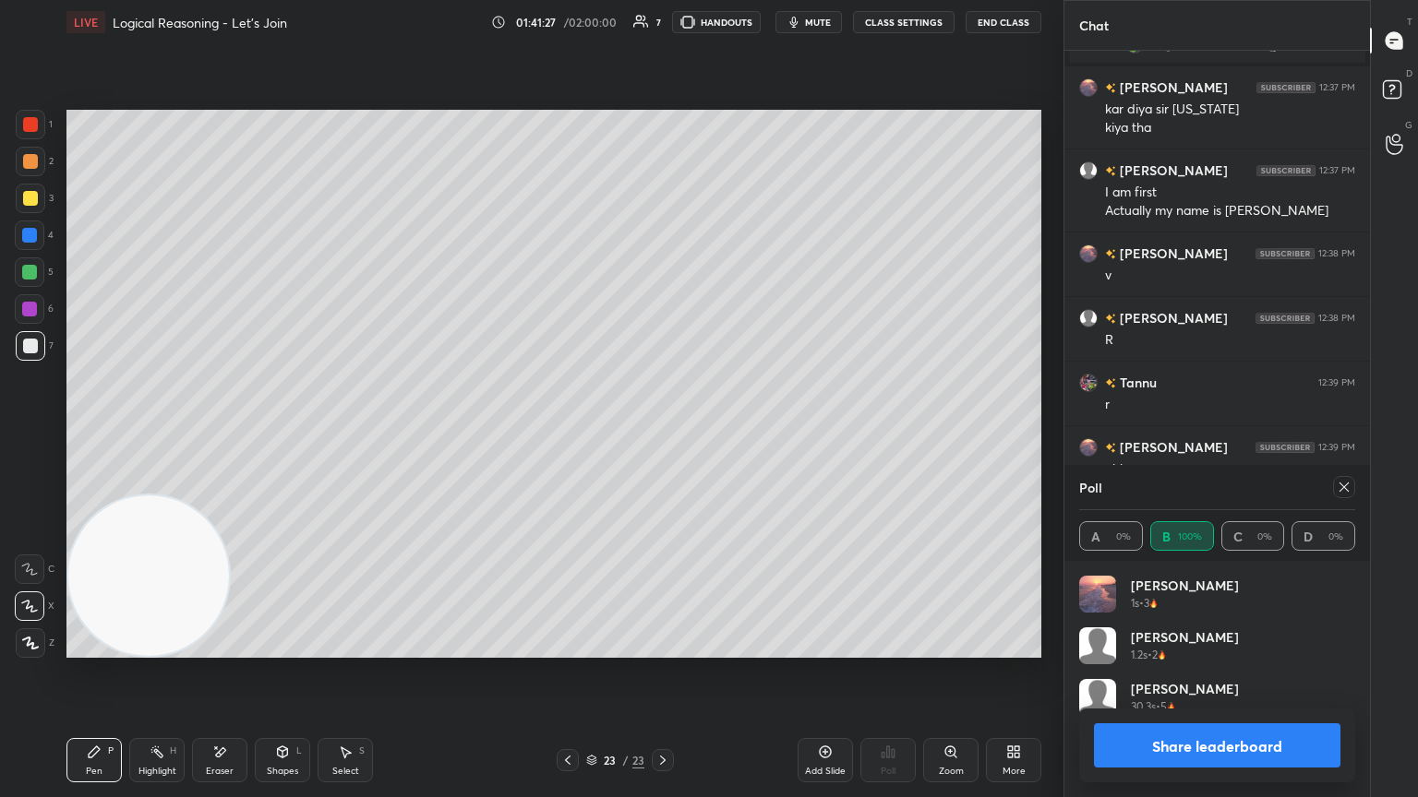
click at [662, 433] on icon at bounding box center [1343, 487] width 15 height 15
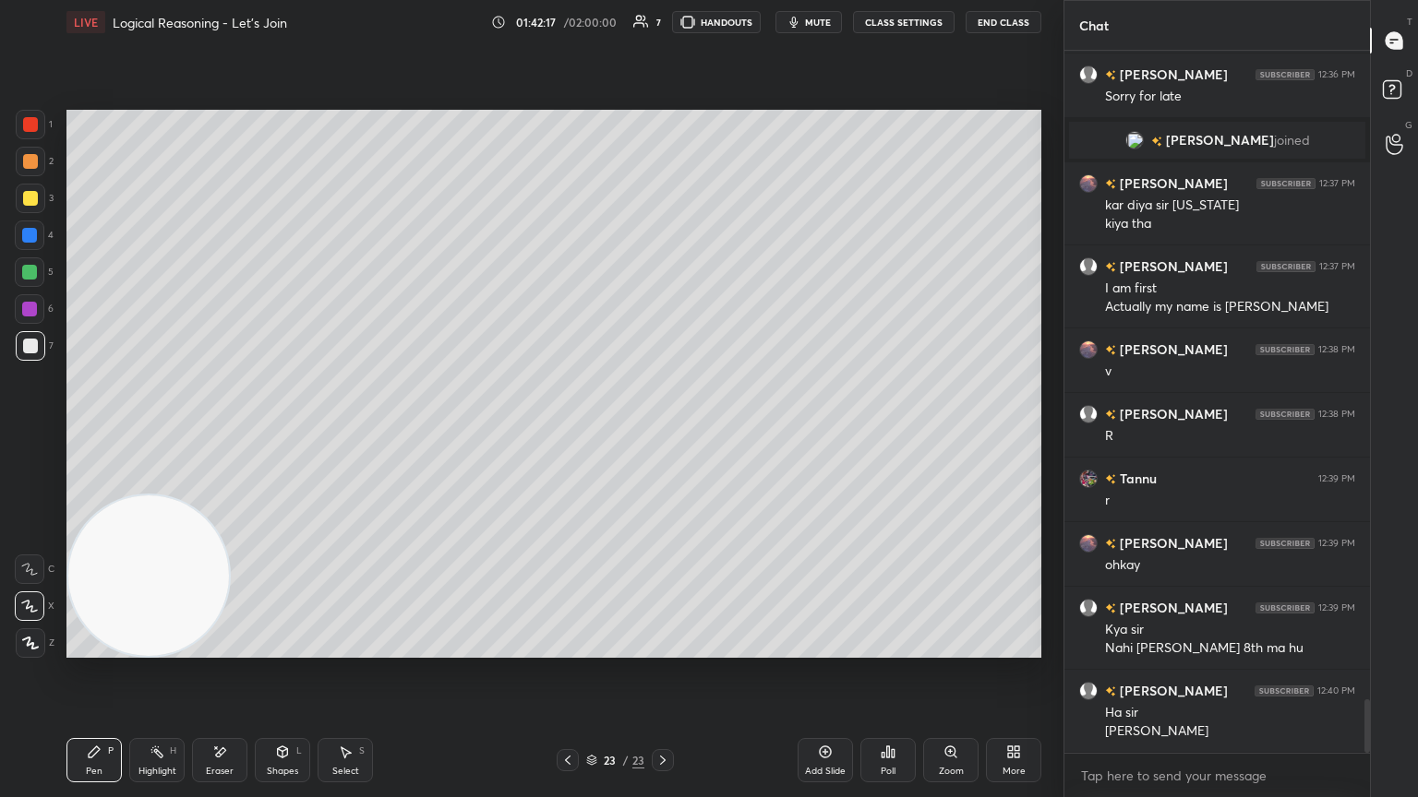
scroll to position [8612, 0]
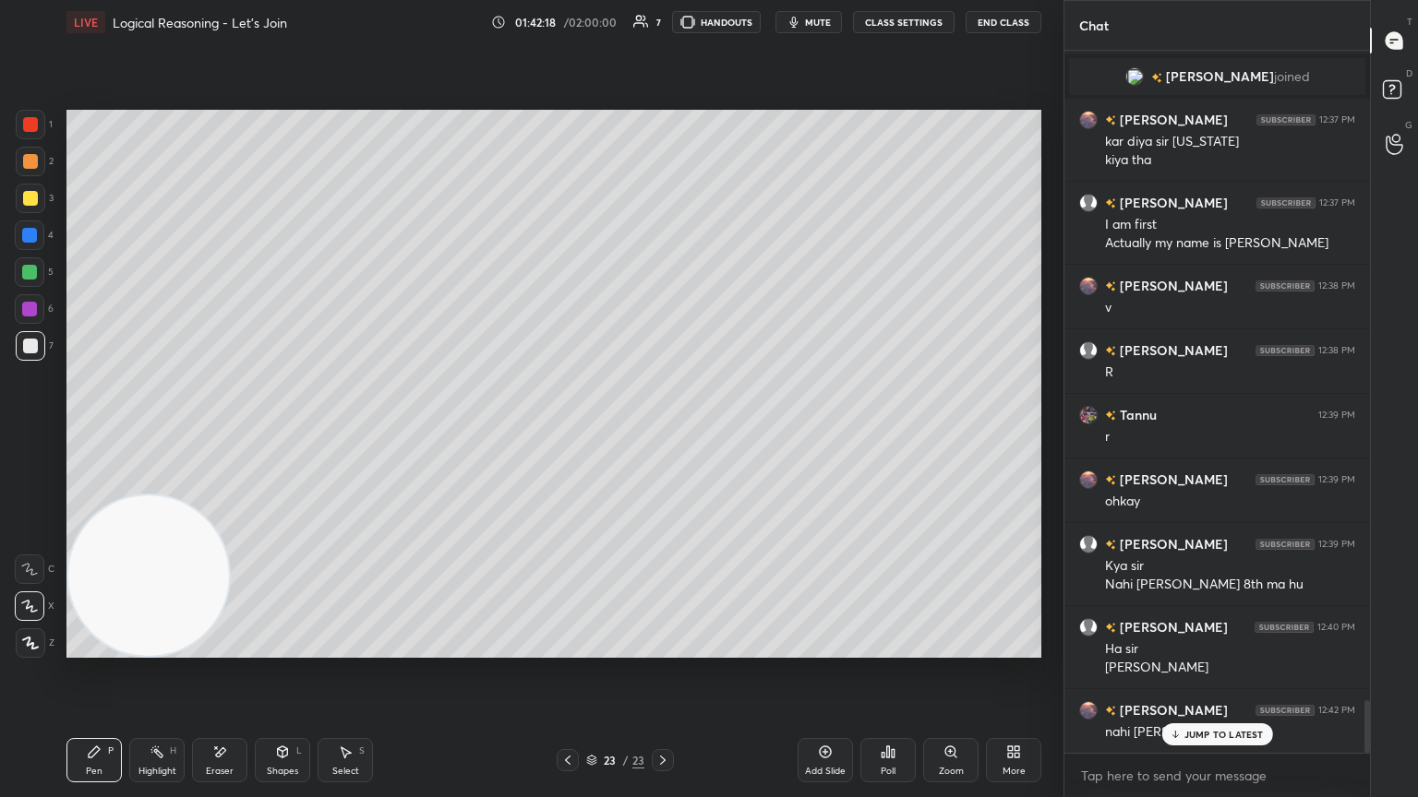
click at [662, 433] on icon at bounding box center [825, 752] width 15 height 15
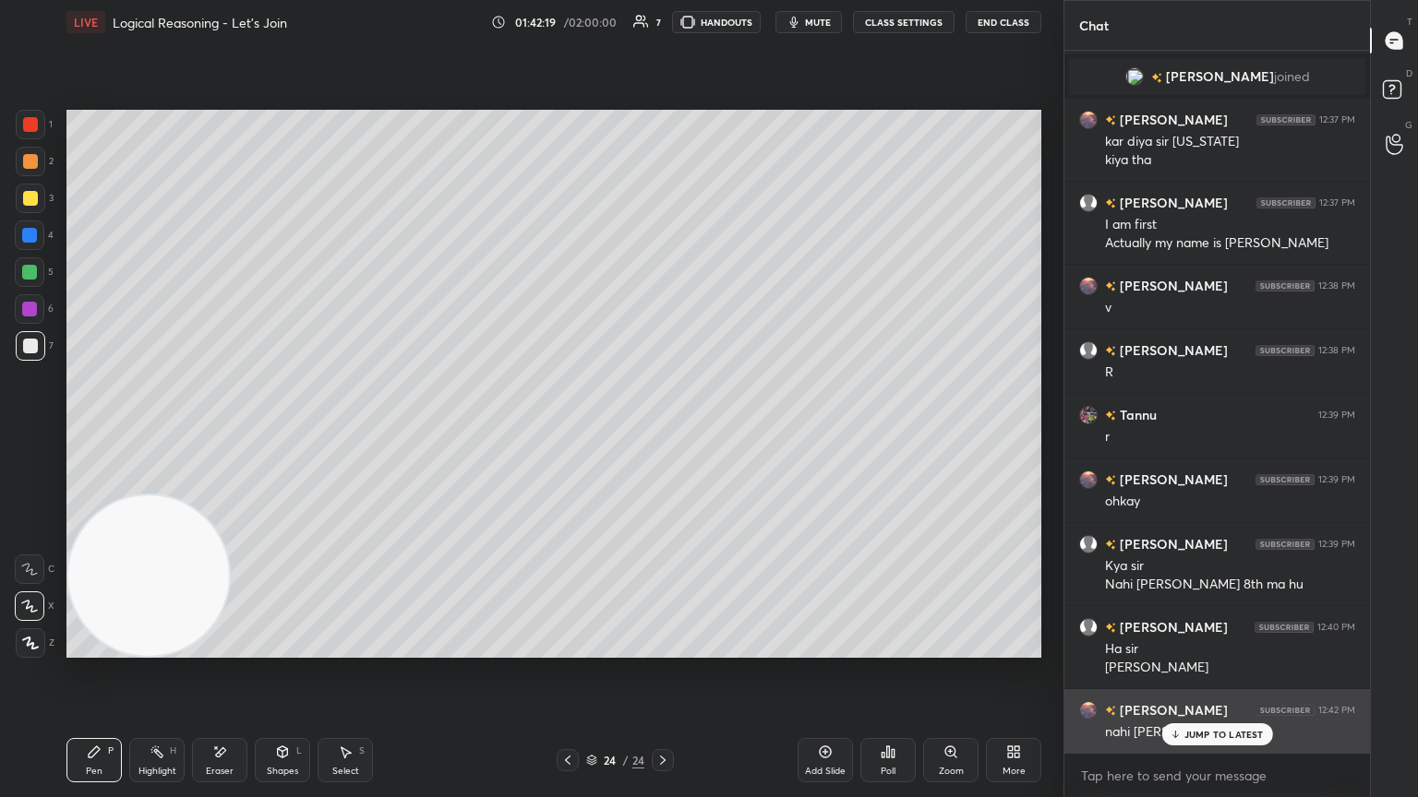
click at [662, 433] on div "JUMP TO LATEST" at bounding box center [1216, 735] width 111 height 22
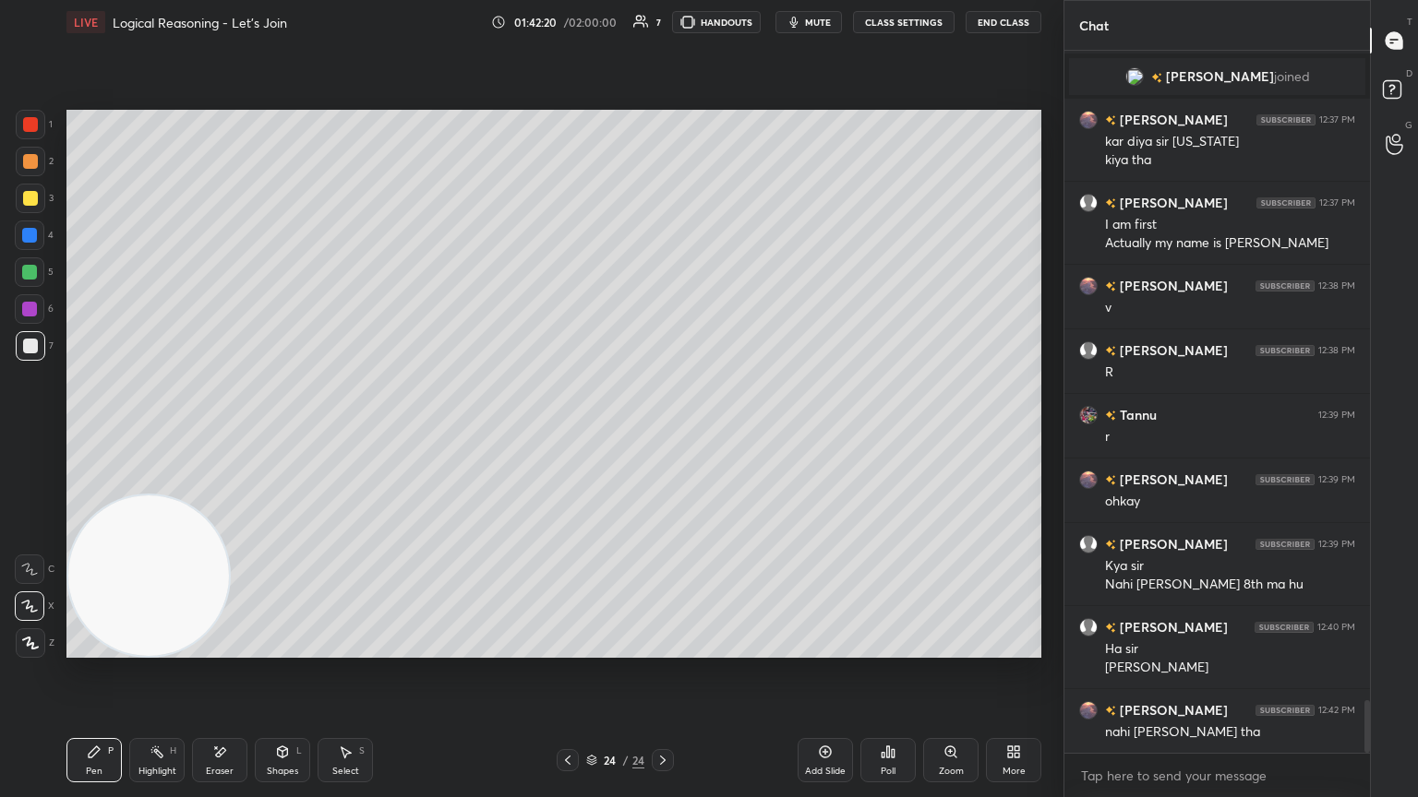
click at [561, 433] on icon at bounding box center [567, 760] width 15 height 15
click at [233, 433] on div "Eraser" at bounding box center [219, 760] width 55 height 44
click at [103, 433] on div "Pen P" at bounding box center [93, 760] width 55 height 44
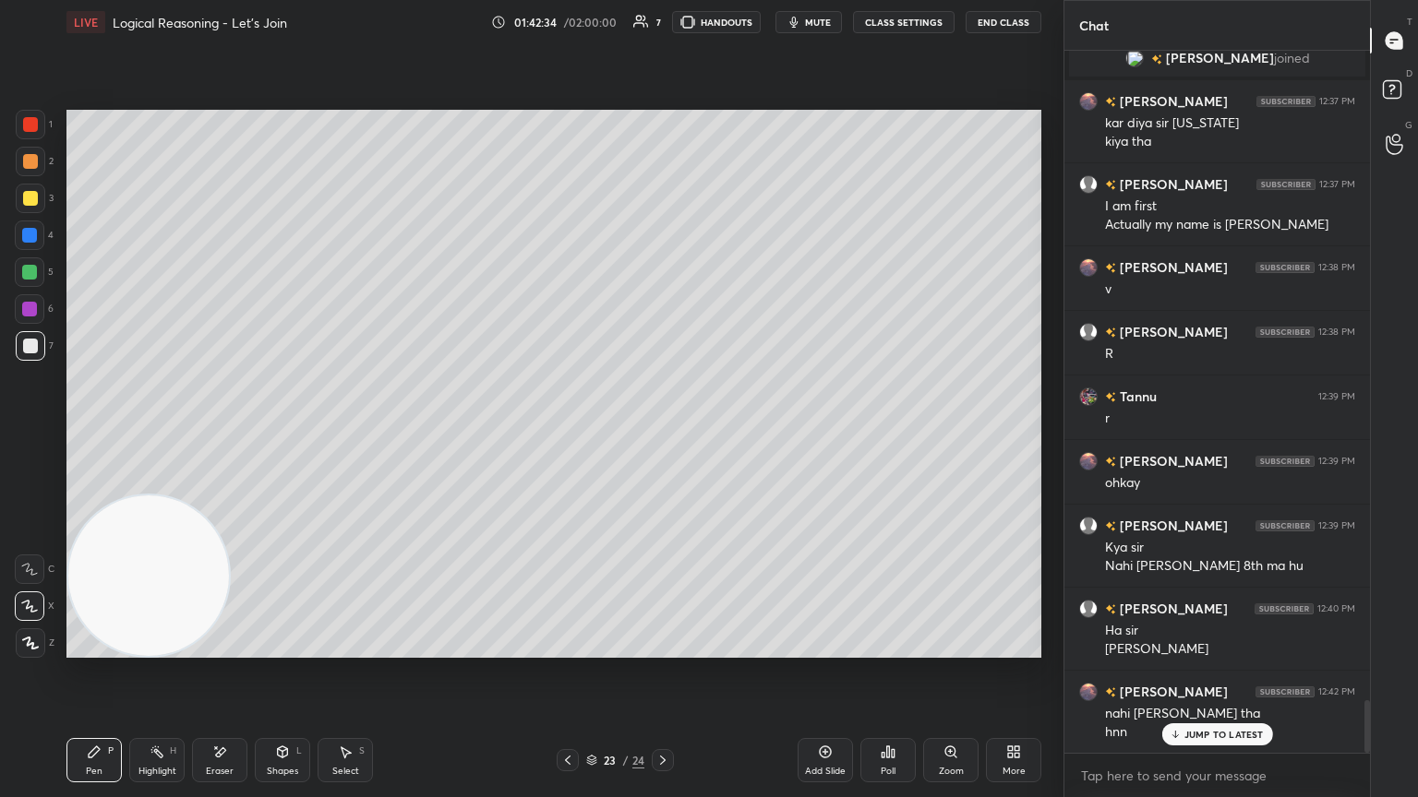
click at [659, 433] on icon at bounding box center [662, 760] width 15 height 15
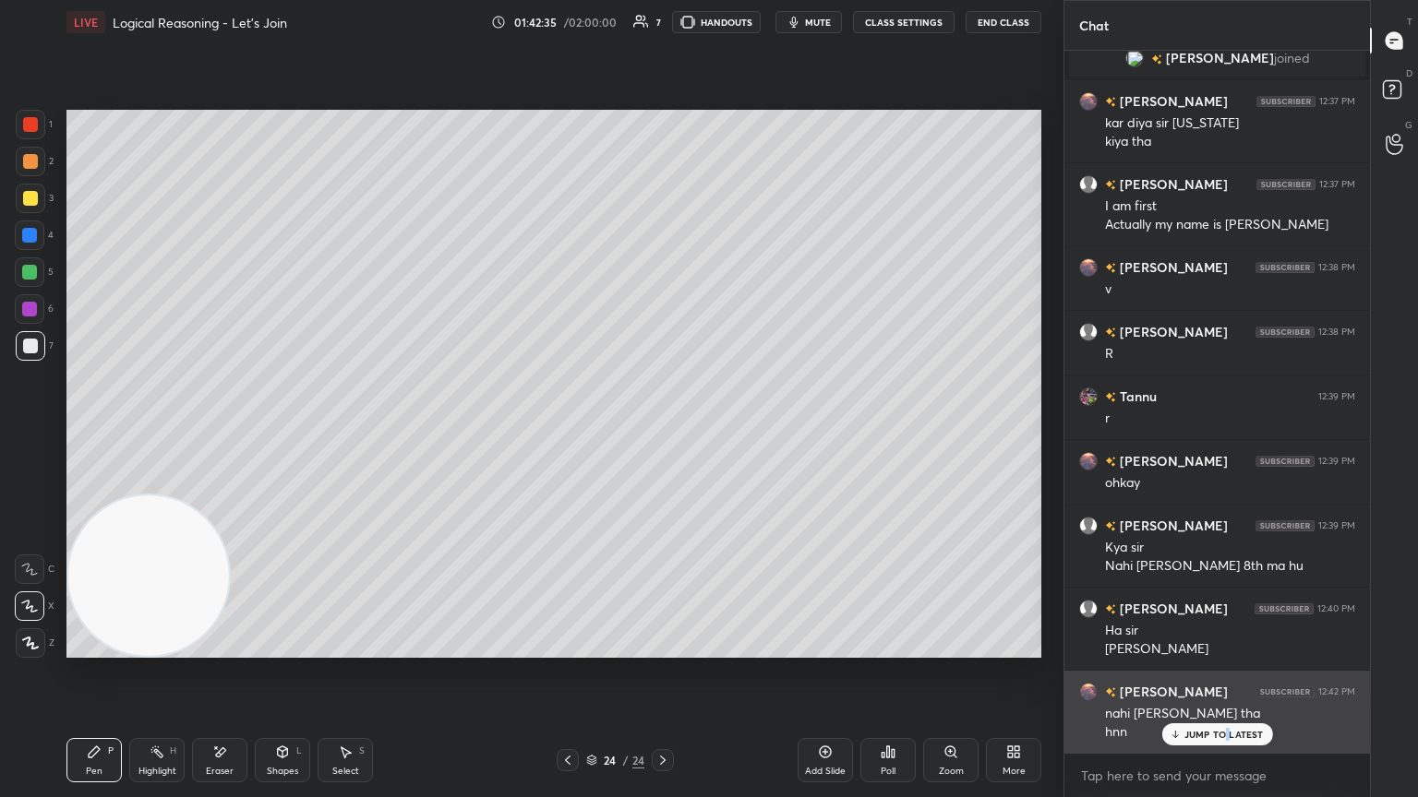
click at [662, 433] on div "JUMP TO LATEST" at bounding box center [1216, 735] width 111 height 22
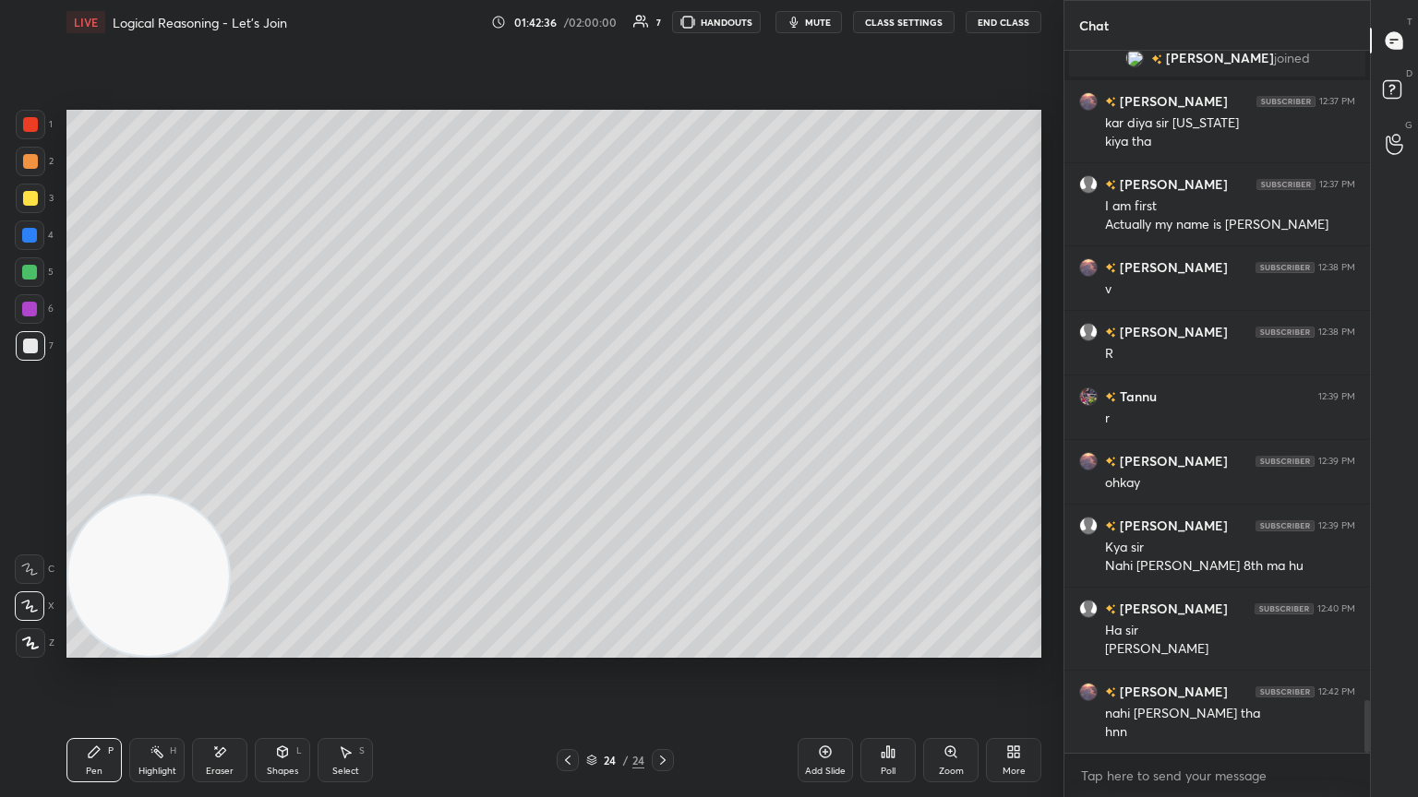
drag, startPoint x: 36, startPoint y: 202, endPoint x: 50, endPoint y: 183, distance: 23.8
click at [37, 201] on div at bounding box center [31, 199] width 30 height 30
click at [227, 433] on div "Eraser" at bounding box center [219, 760] width 55 height 44
drag, startPoint x: 78, startPoint y: 748, endPoint x: 143, endPoint y: 657, distance: 111.7
click at [84, 433] on div "Pen P" at bounding box center [93, 760] width 55 height 44
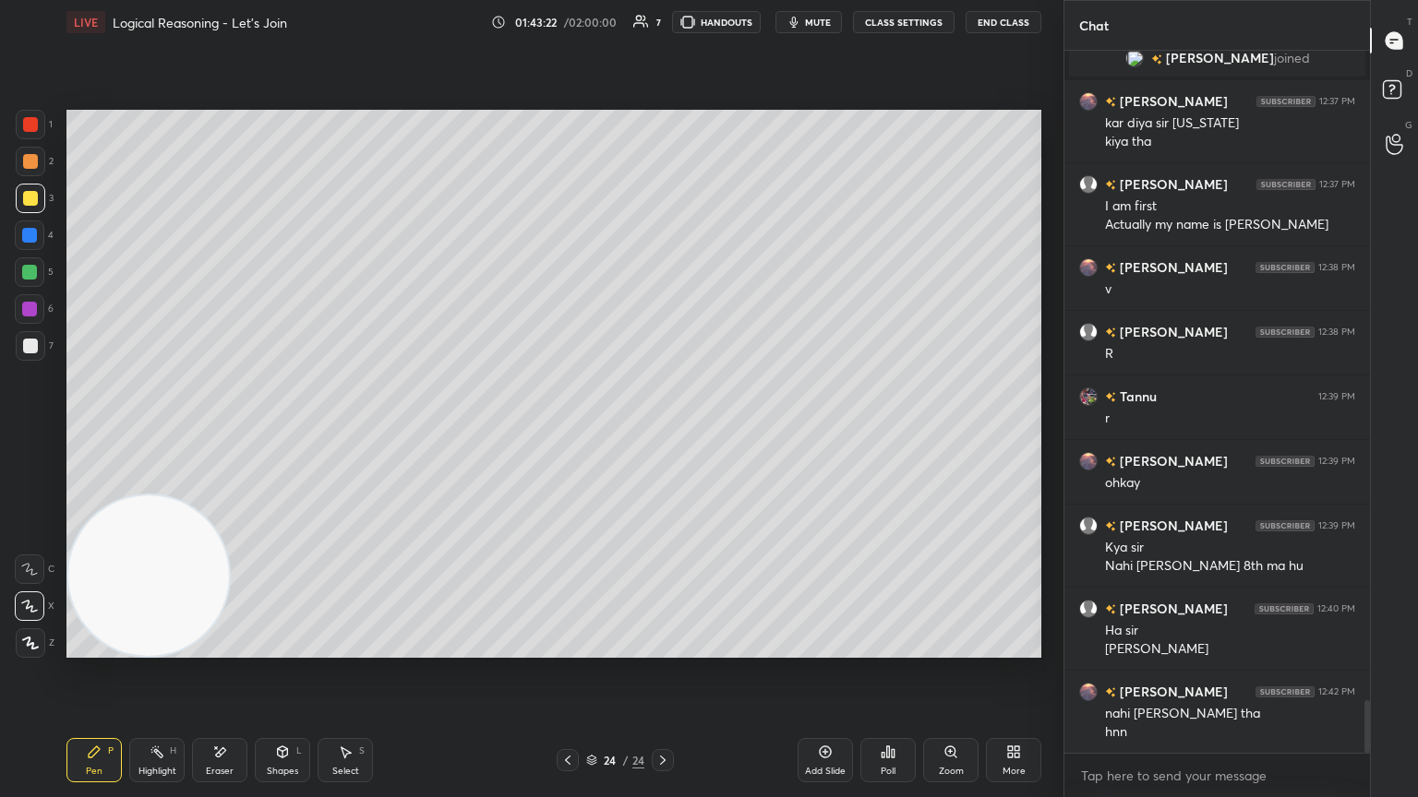
drag, startPoint x: 37, startPoint y: 269, endPoint x: 62, endPoint y: 269, distance: 24.9
click at [37, 271] on div at bounding box center [29, 272] width 15 height 15
click at [30, 345] on div at bounding box center [30, 346] width 15 height 15
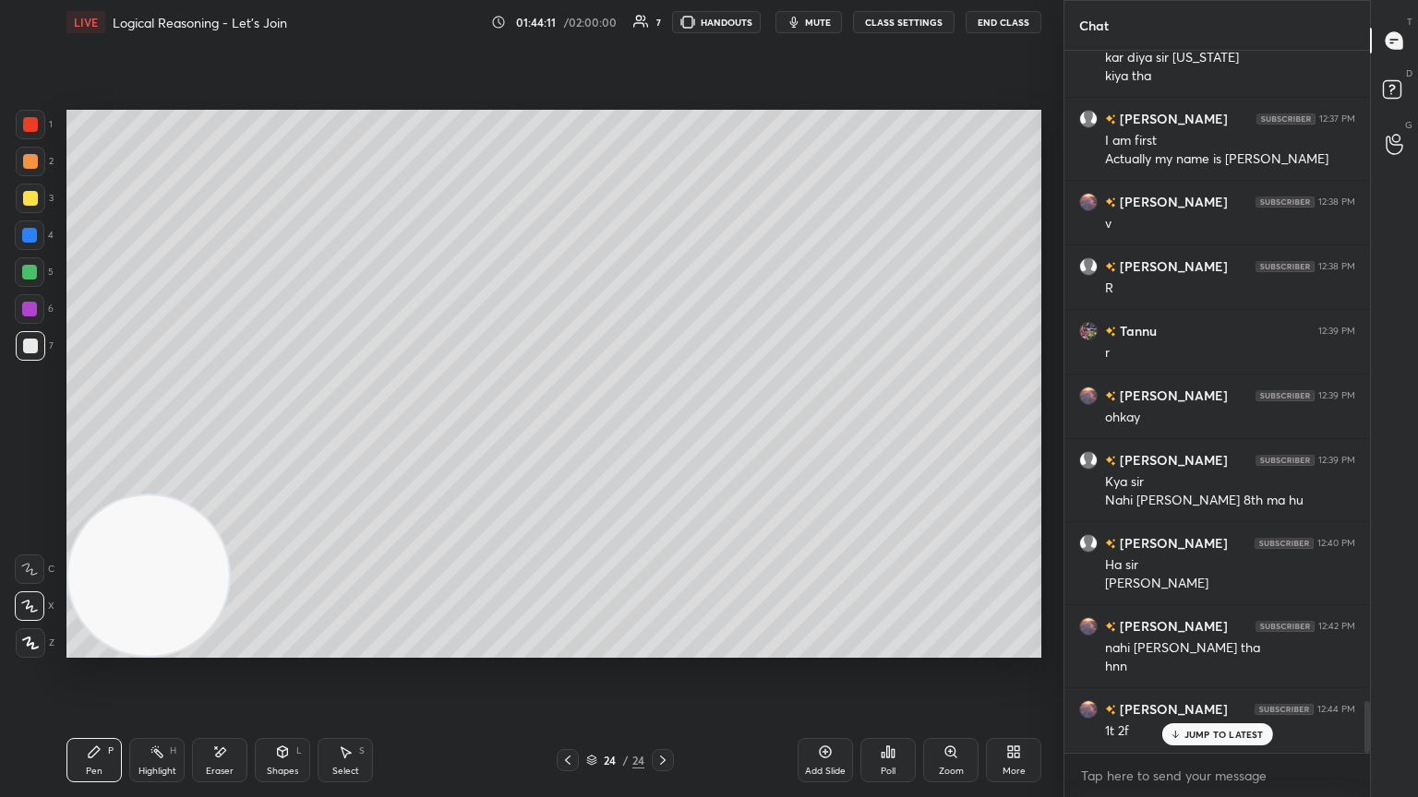
scroll to position [8760, 0]
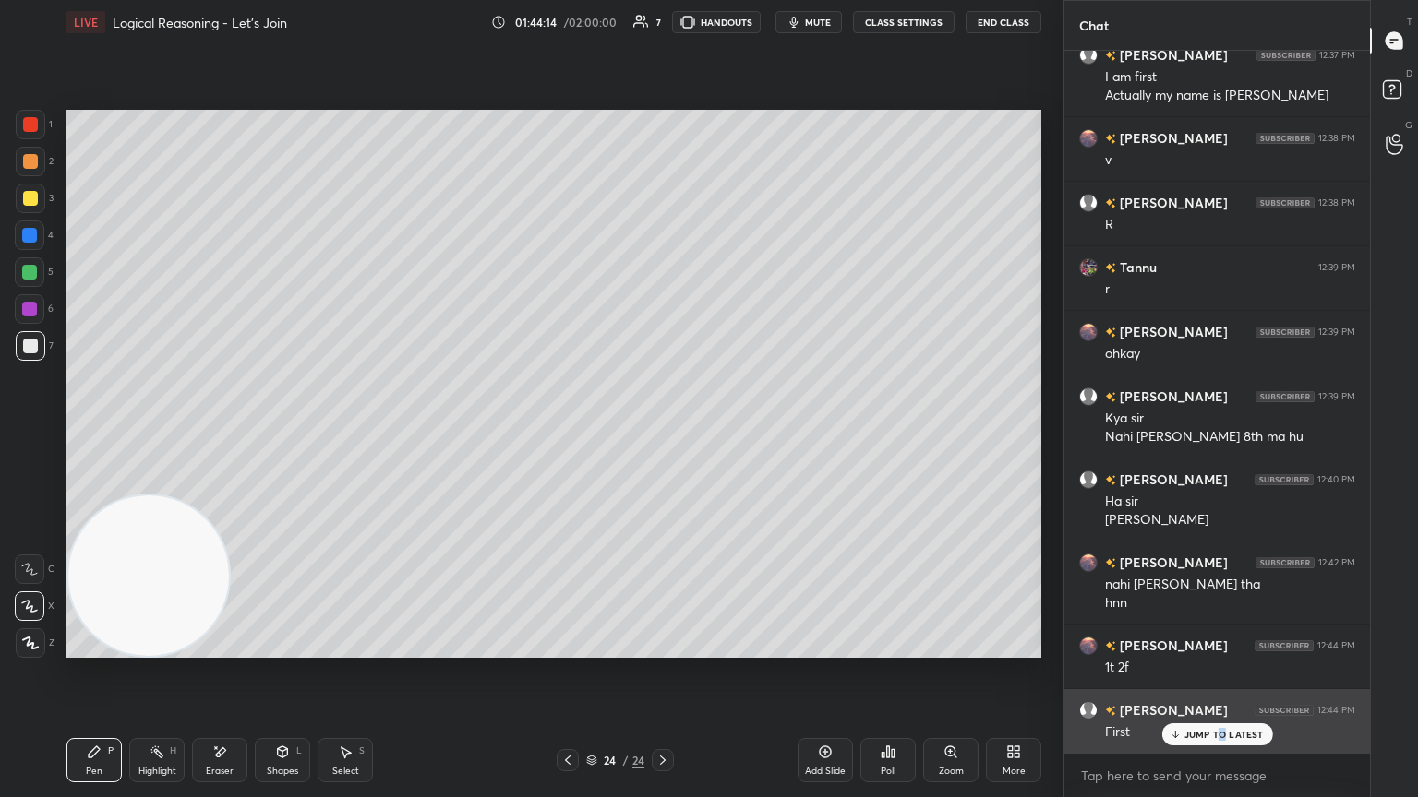
click at [662, 433] on div "JUMP TO LATEST" at bounding box center [1216, 735] width 111 height 22
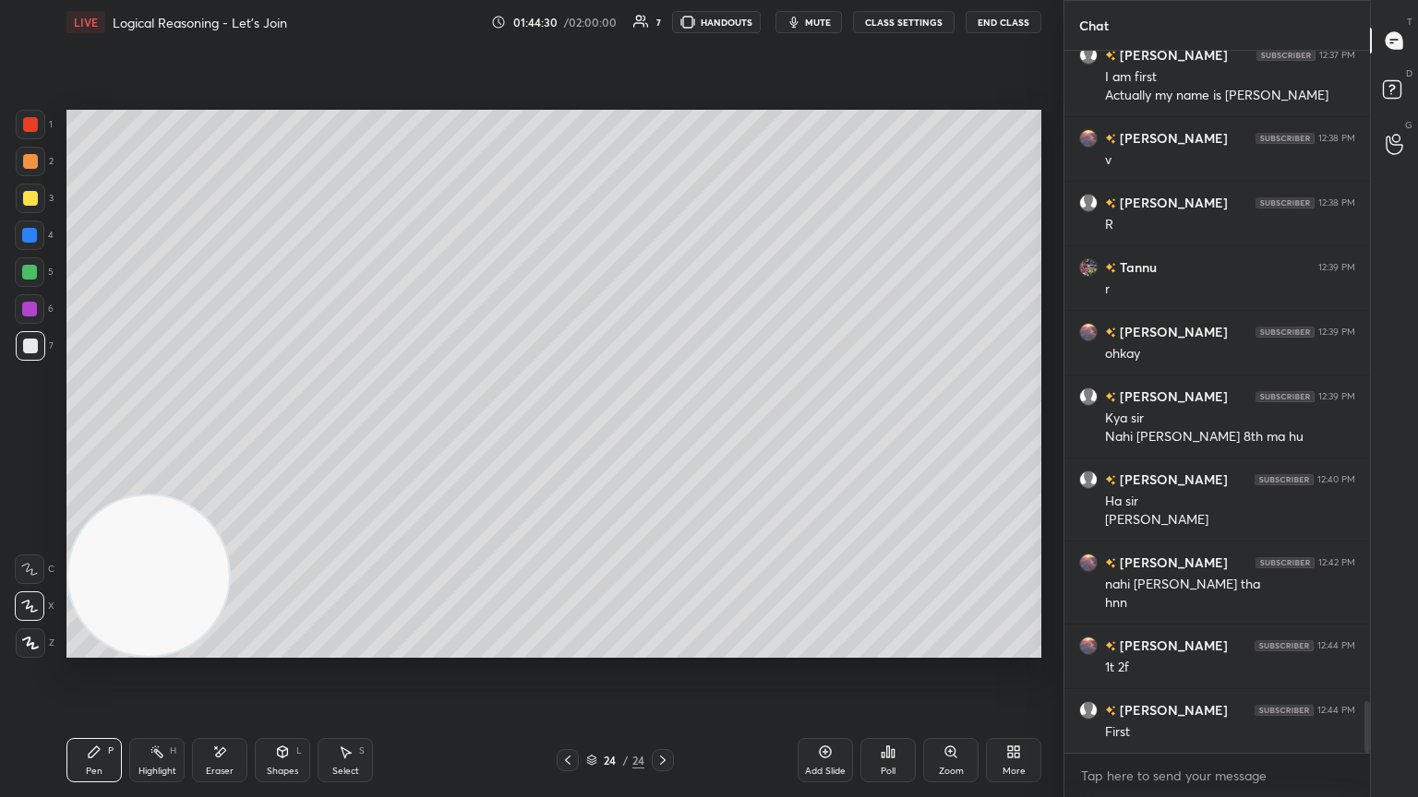
scroll to position [8778, 0]
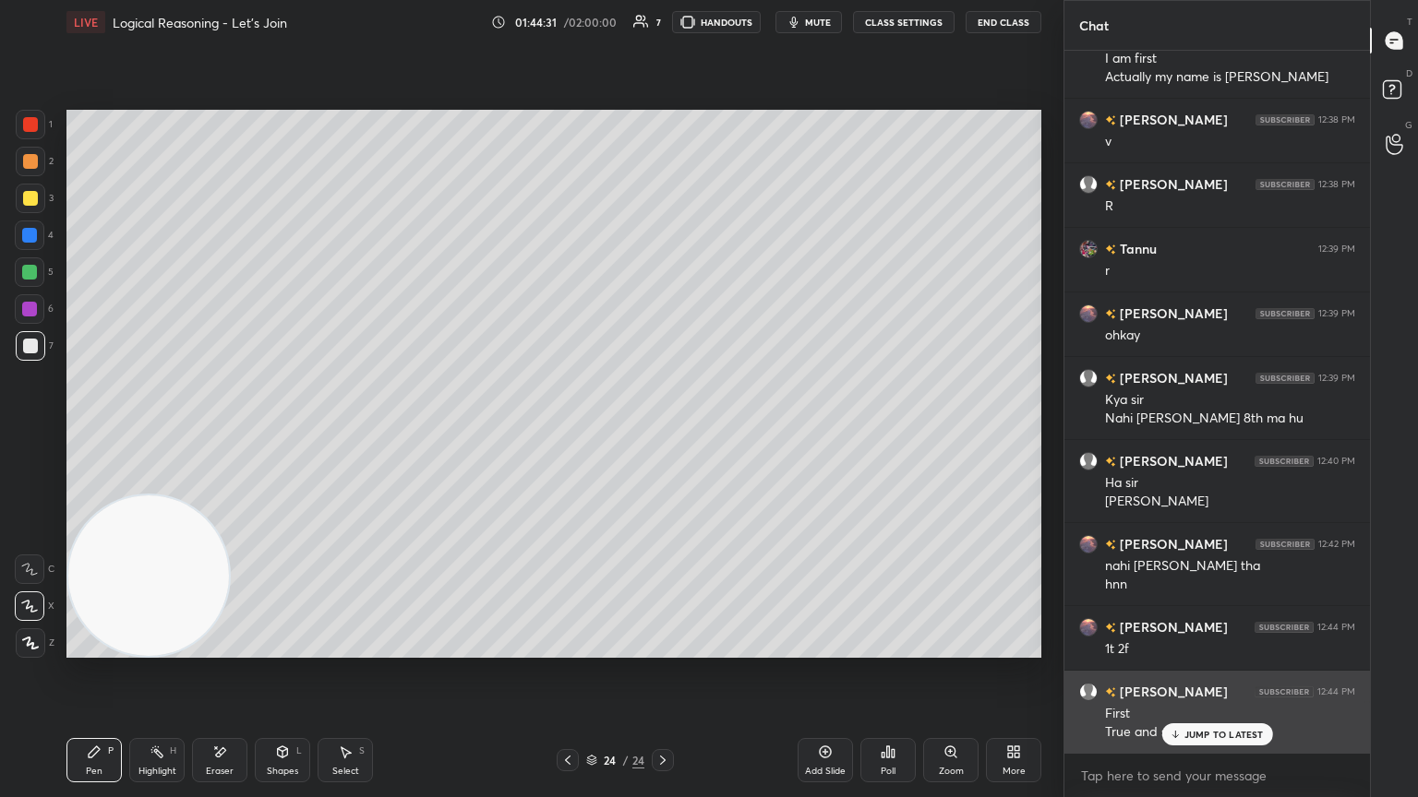
drag, startPoint x: 1195, startPoint y: 729, endPoint x: 1200, endPoint y: 738, distance: 10.3
click at [662, 433] on p "JUMP TO LATEST" at bounding box center [1223, 734] width 79 height 11
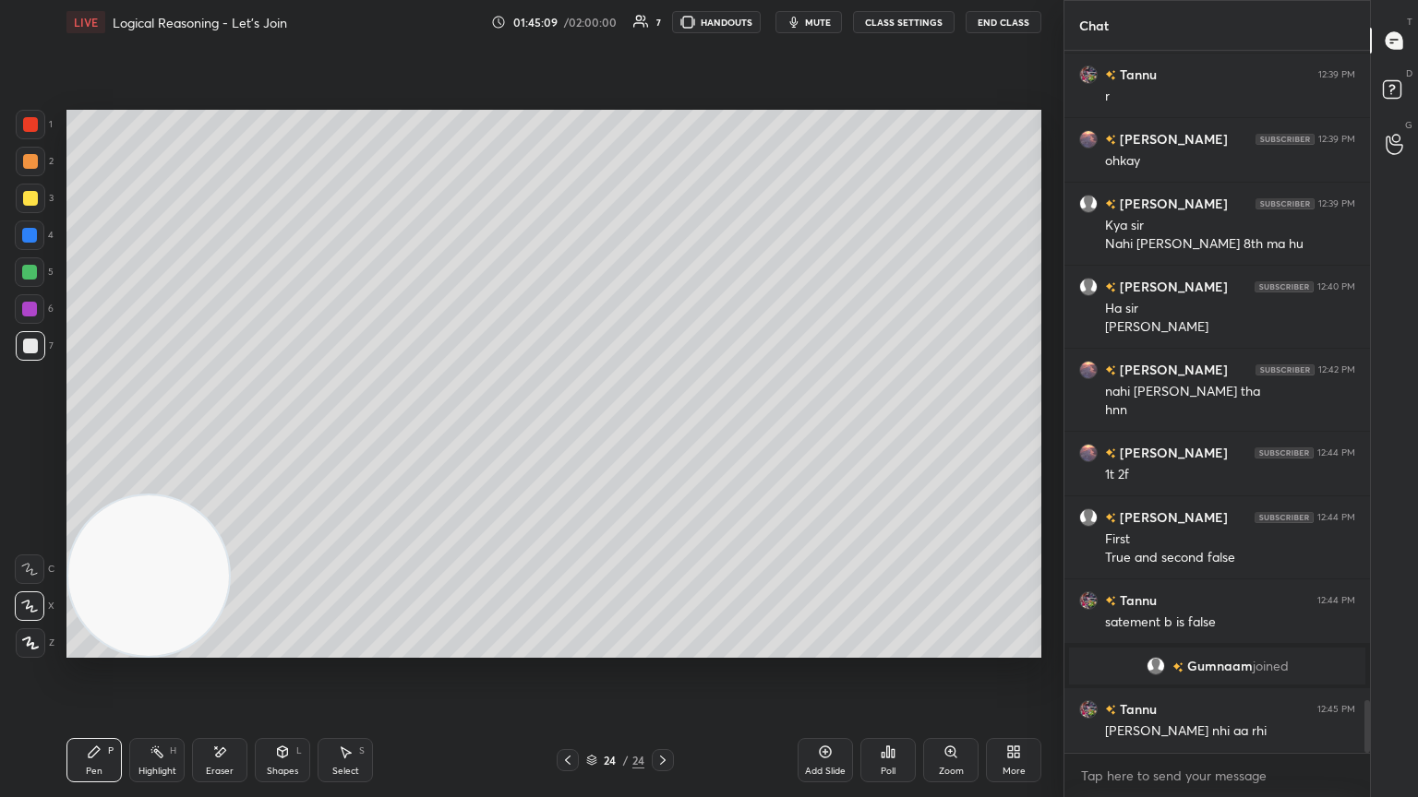
scroll to position [8752, 0]
click at [662, 20] on button "CLASS SETTINGS" at bounding box center [904, 22] width 102 height 22
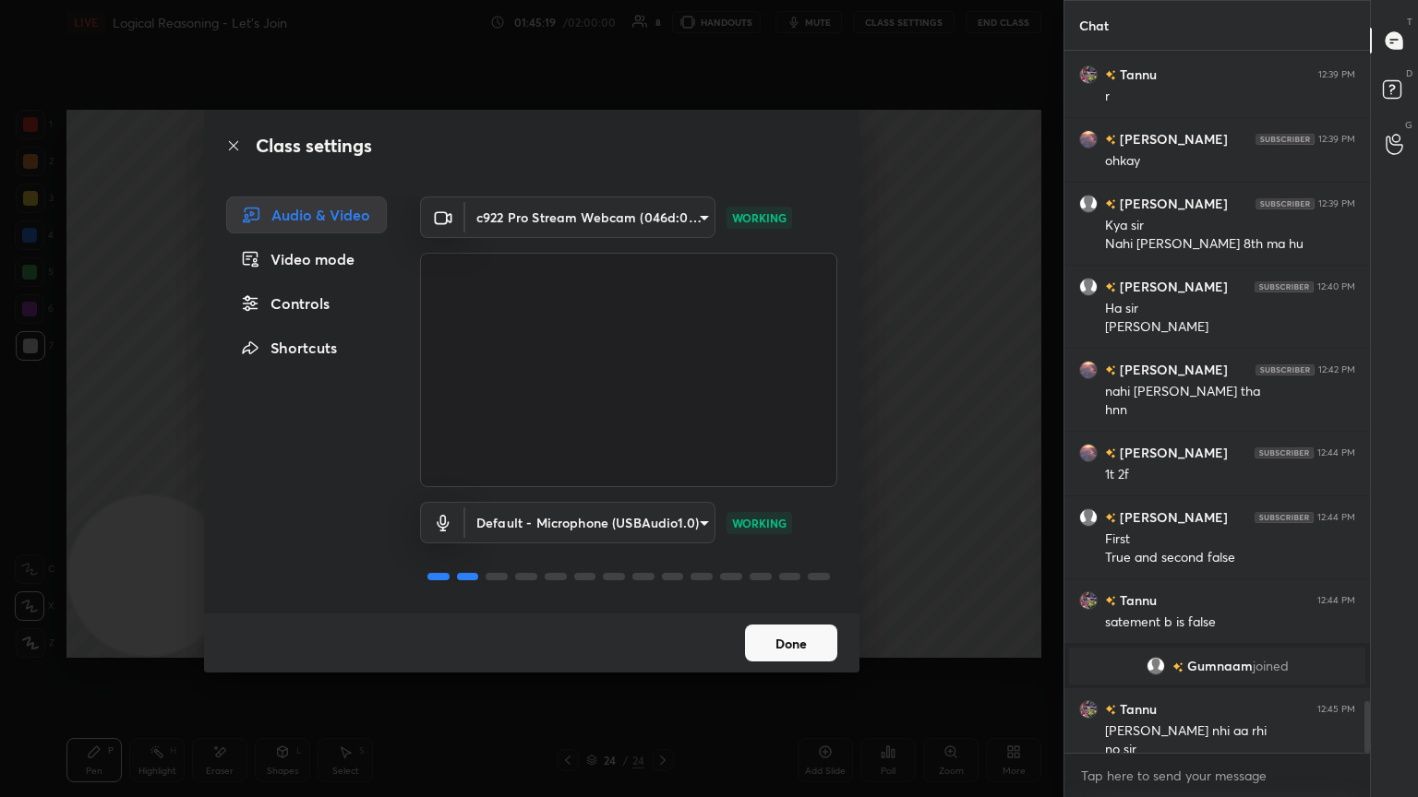
scroll to position [8770, 0]
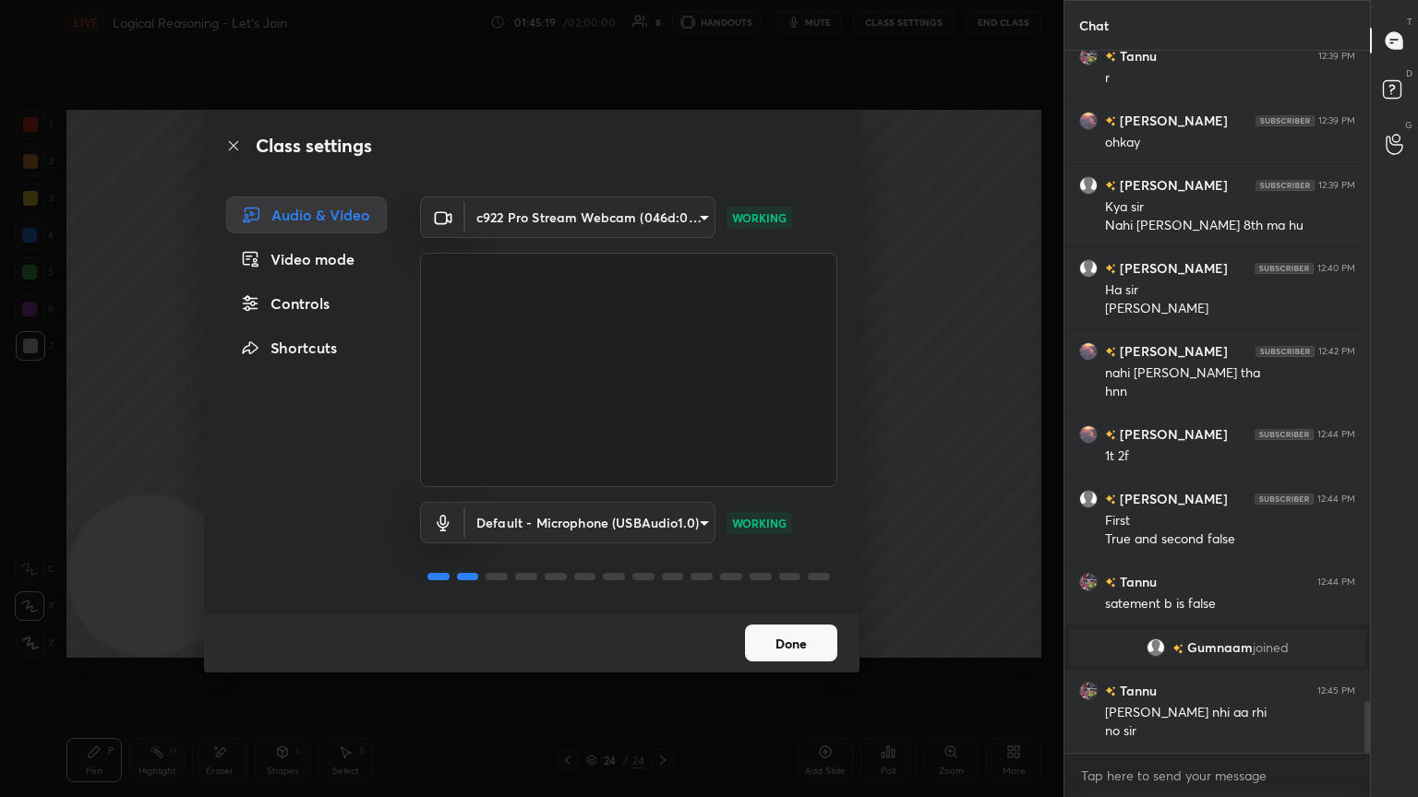
click at [662, 235] on div "Class settings Audio & Video Video mode Controls Shortcuts c922 Pro Stream Webc…" at bounding box center [531, 398] width 1063 height 797
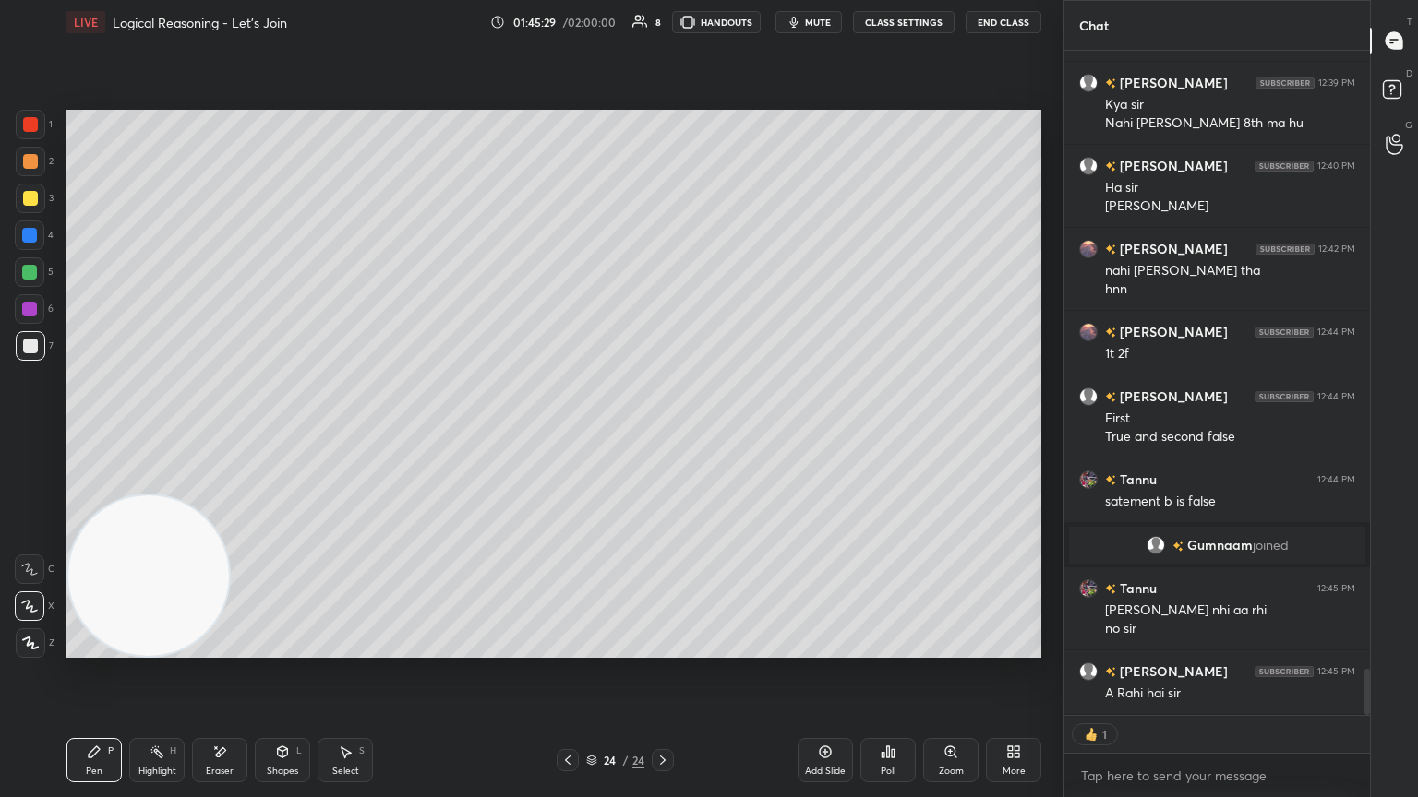
scroll to position [8937, 0]
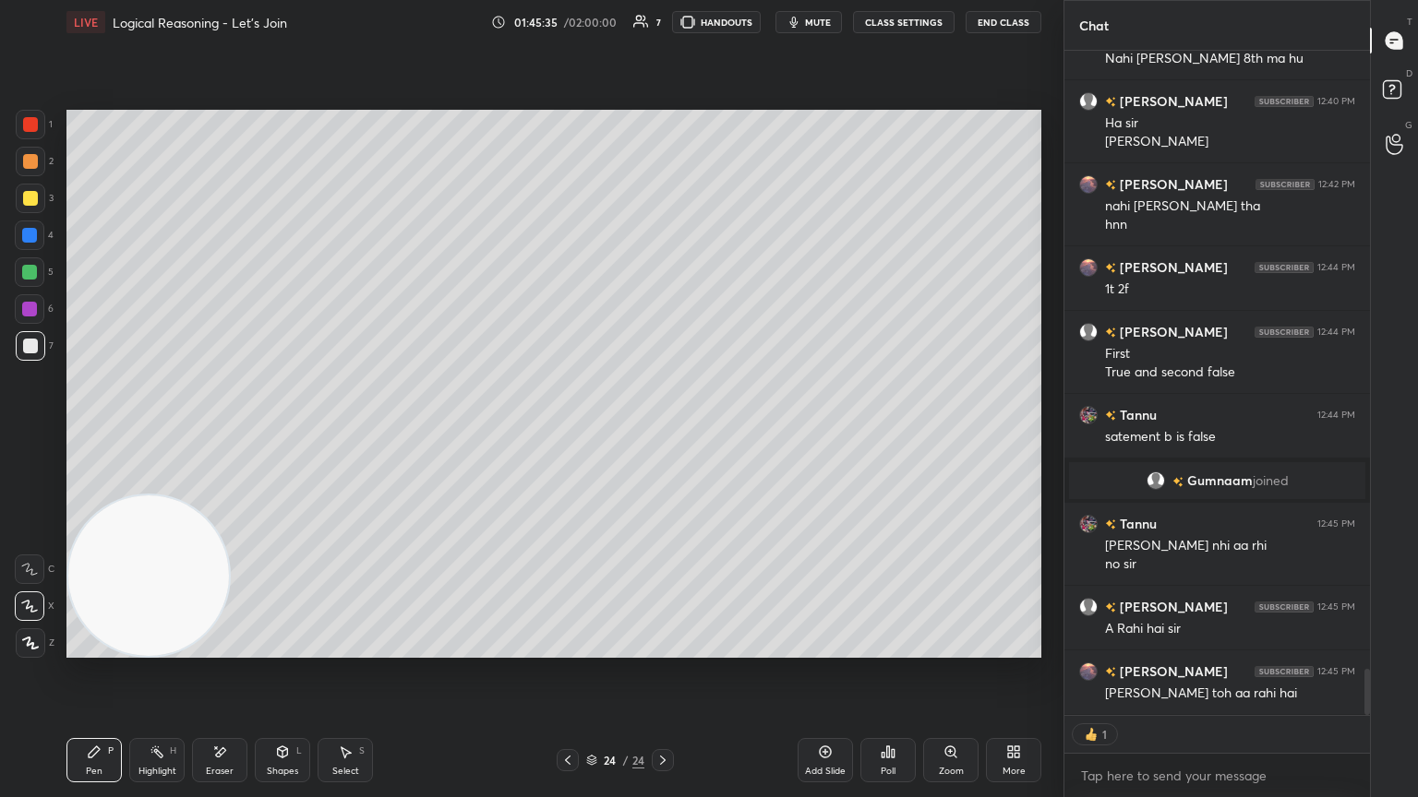
type textarea "x"
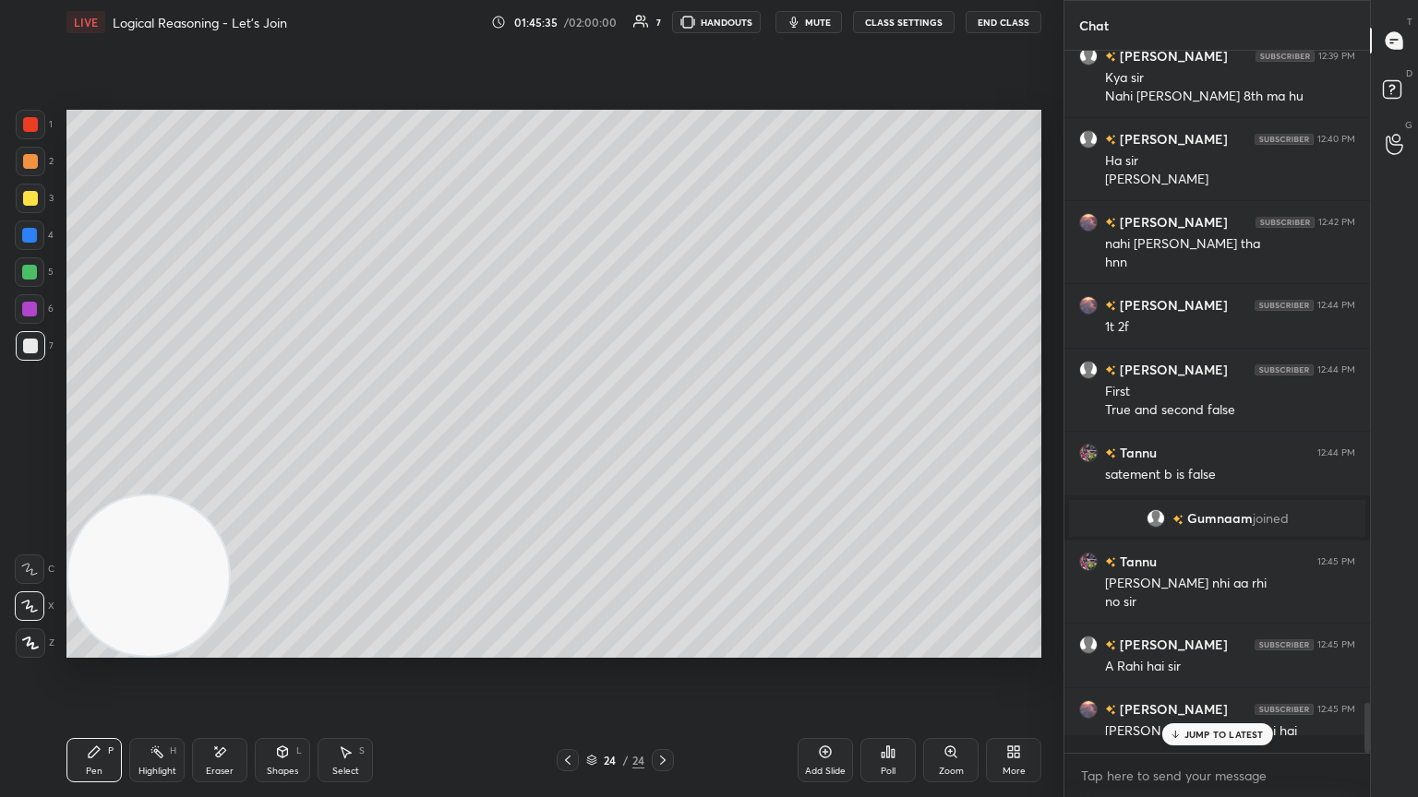
scroll to position [697, 300]
click at [662, 433] on div "Add Slide" at bounding box center [824, 760] width 55 height 44
click at [209, 433] on div "Eraser" at bounding box center [219, 760] width 55 height 44
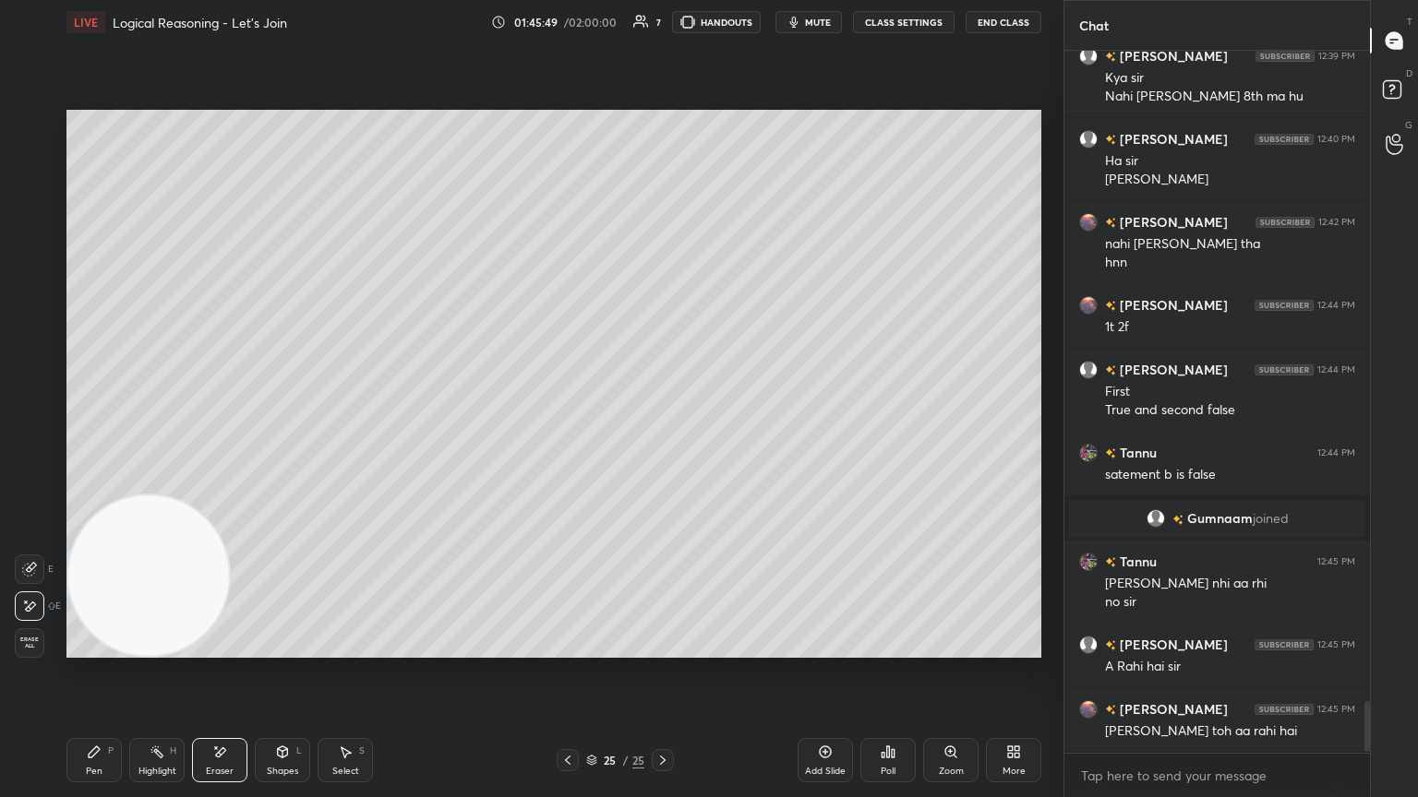
drag, startPoint x: 30, startPoint y: 639, endPoint x: 33, endPoint y: 620, distance: 18.8
click at [30, 433] on span "Erase all" at bounding box center [30, 643] width 28 height 13
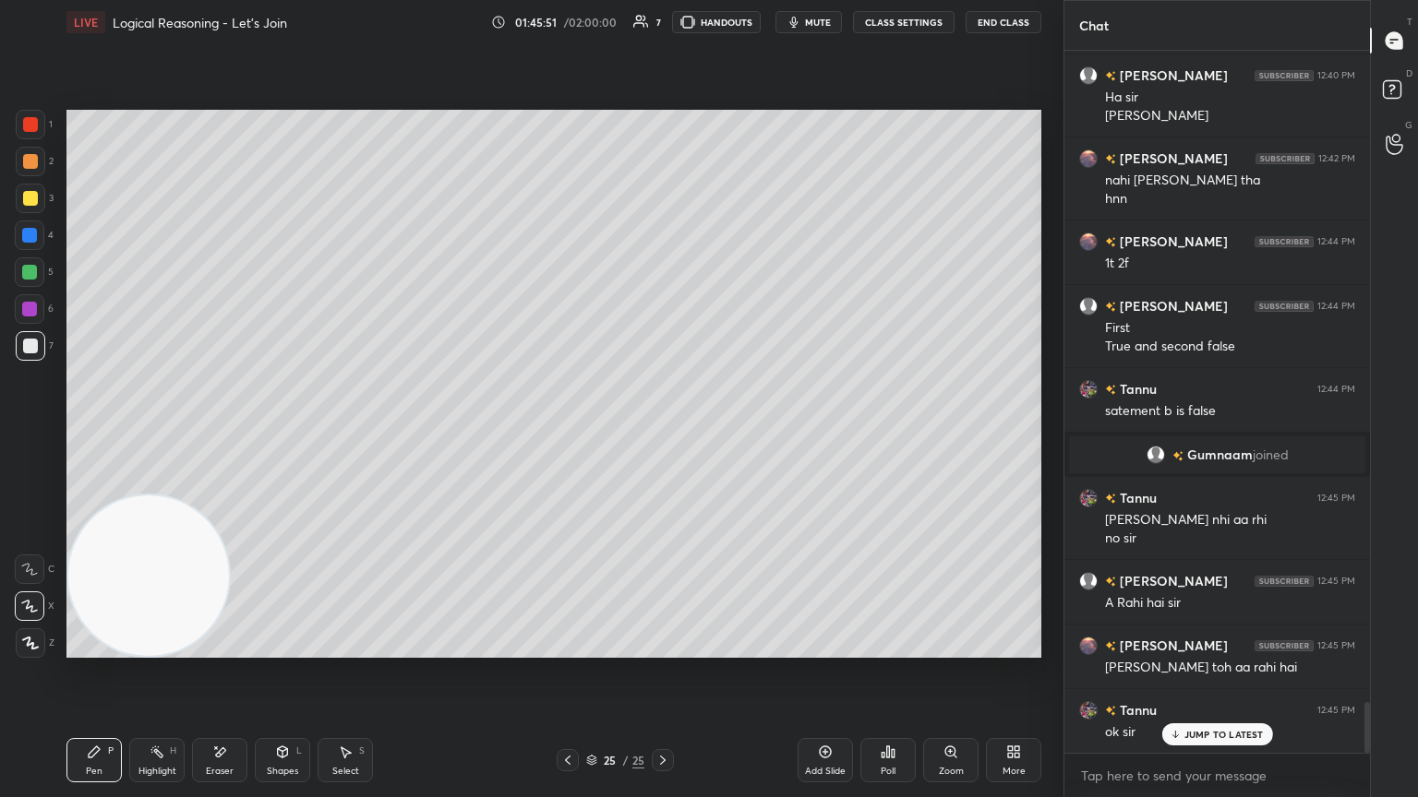
click at [23, 203] on div at bounding box center [31, 199] width 30 height 30
click at [31, 346] on div at bounding box center [30, 346] width 15 height 15
click at [662, 15] on button "mute" at bounding box center [808, 22] width 66 height 22
click at [662, 20] on span "unmute" at bounding box center [816, 22] width 40 height 13
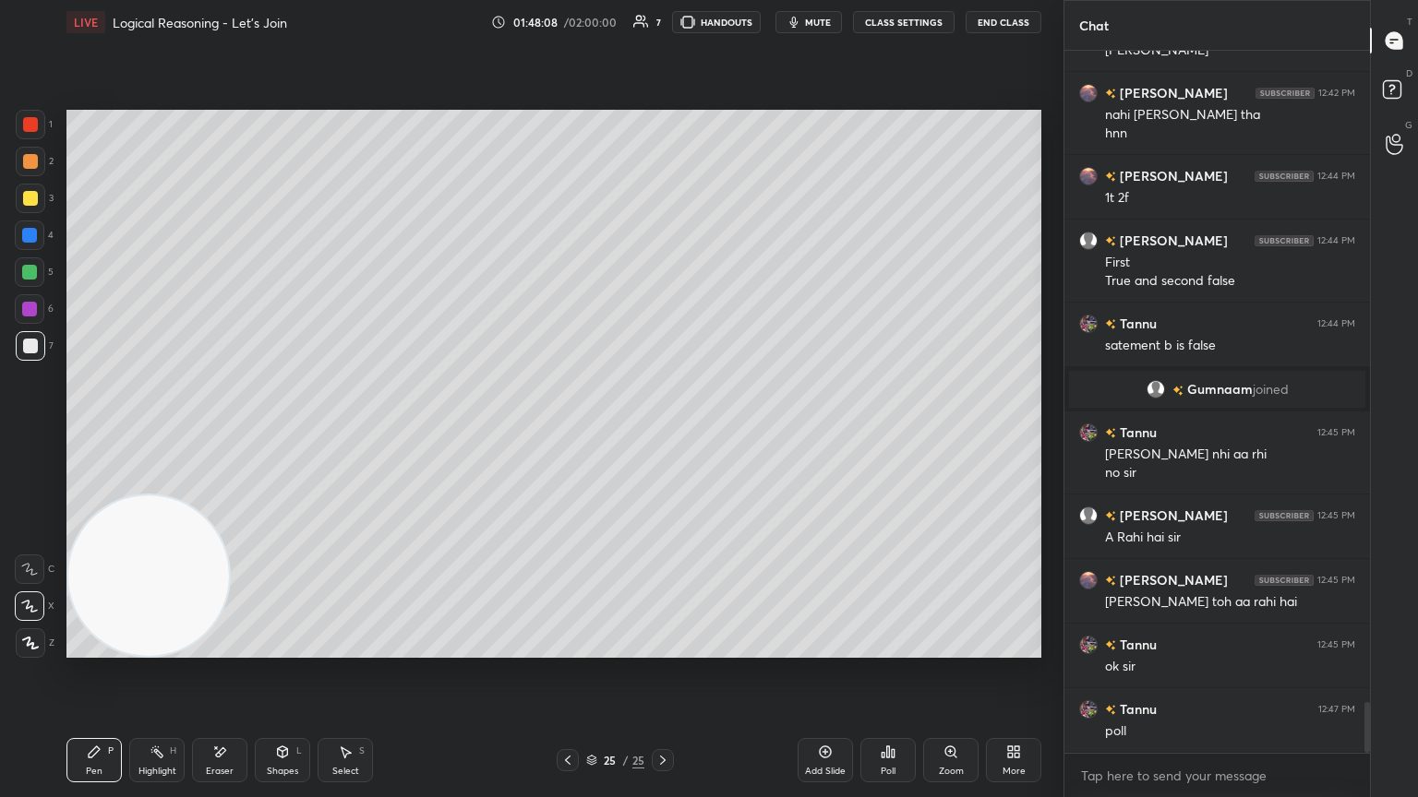
click at [662, 433] on div "Poll" at bounding box center [887, 760] width 55 height 44
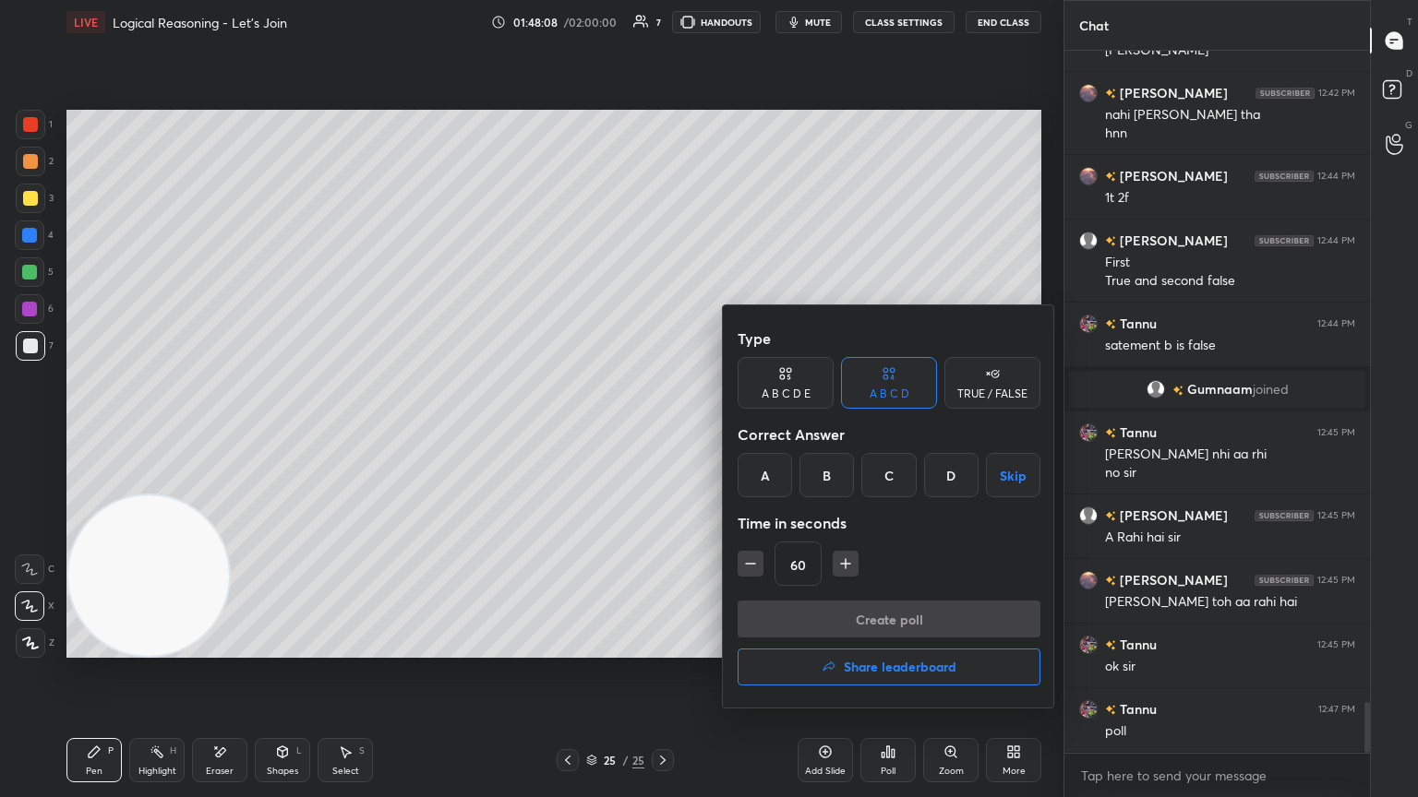
click at [662, 433] on div "A" at bounding box center [764, 475] width 54 height 44
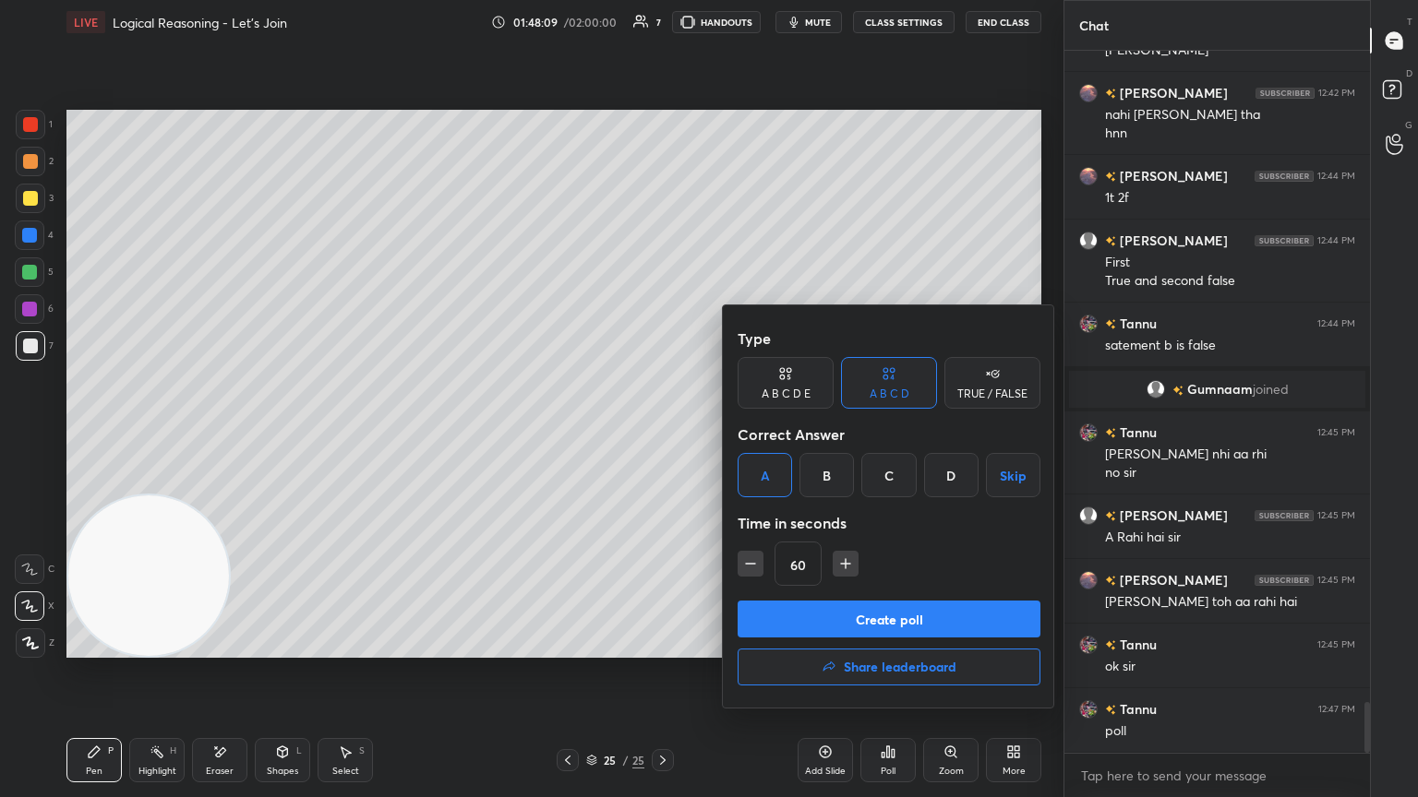
drag, startPoint x: 760, startPoint y: 569, endPoint x: 762, endPoint y: 583, distance: 14.0
click at [662, 433] on button "button" at bounding box center [750, 564] width 26 height 26
type input "45"
drag, startPoint x: 772, startPoint y: 618, endPoint x: 787, endPoint y: 606, distance: 19.8
click at [662, 433] on button "Create poll" at bounding box center [888, 619] width 303 height 37
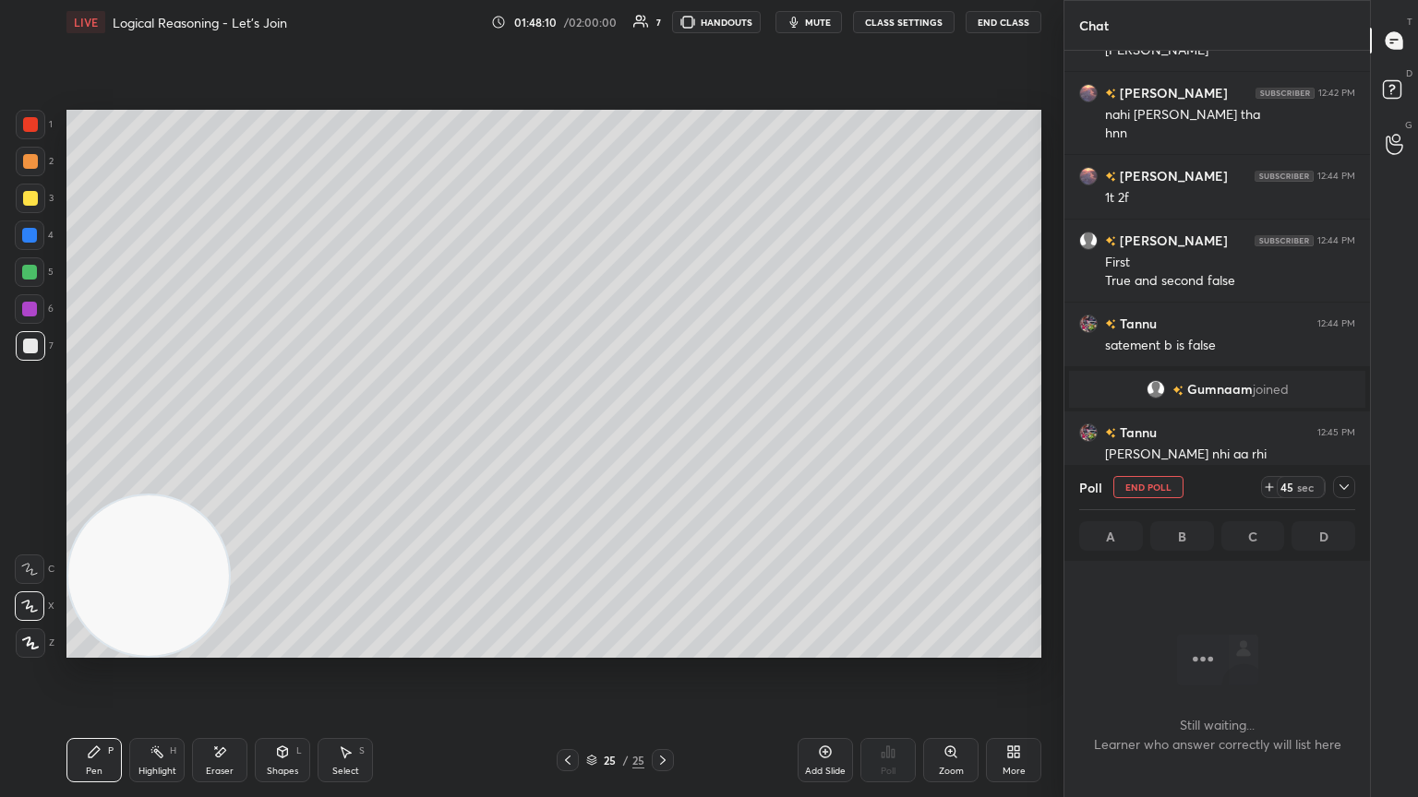
scroll to position [601, 300]
click at [662, 433] on div "45 sec" at bounding box center [1308, 487] width 94 height 22
click at [662, 433] on icon at bounding box center [1343, 487] width 15 height 15
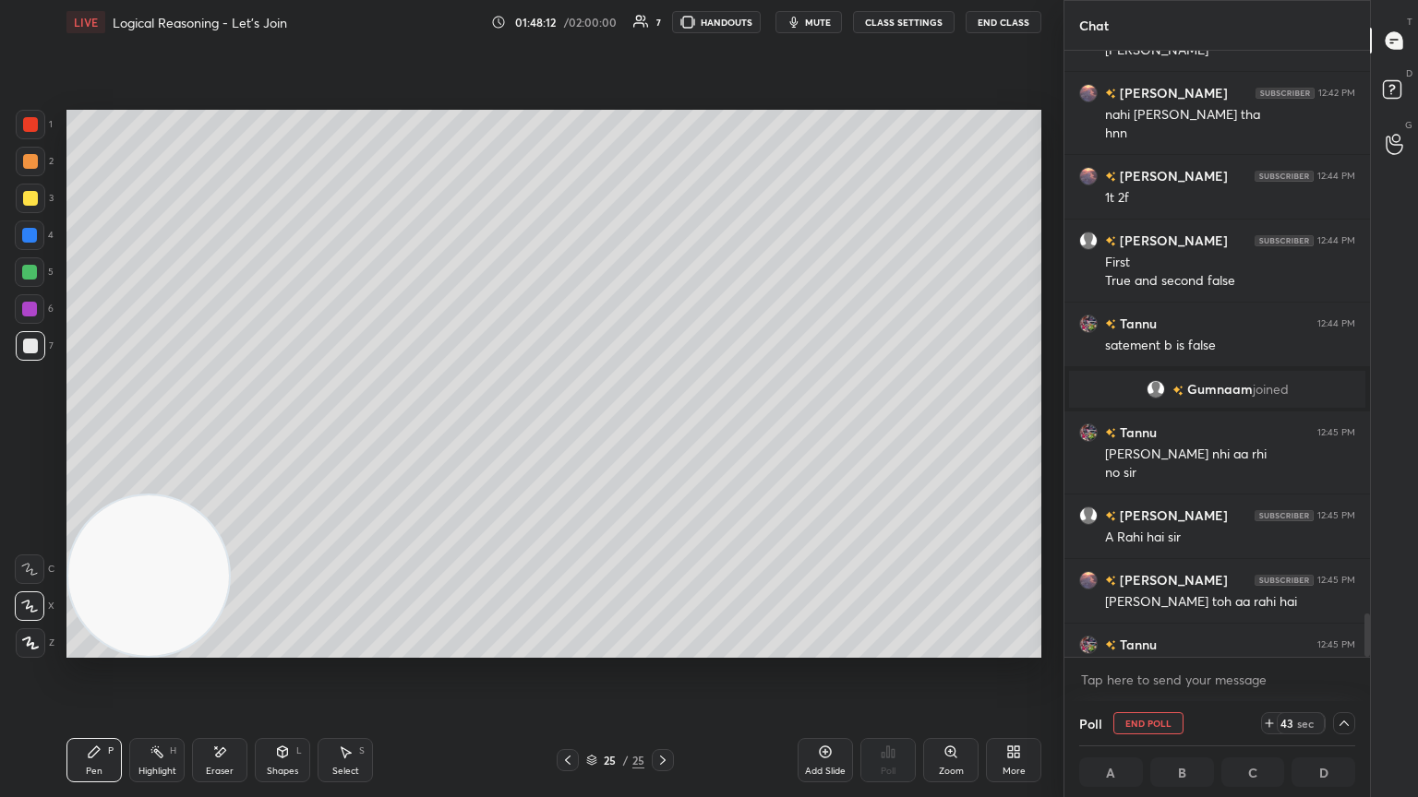
scroll to position [0, 6]
drag, startPoint x: 1363, startPoint y: 616, endPoint x: 1370, endPoint y: 633, distance: 18.7
click at [662, 433] on div "[PERSON_NAME] 12:39 PM Kya sir Nahi [PERSON_NAME] 8th ma [PERSON_NAME] 12:40 PM…" at bounding box center [1216, 376] width 305 height 651
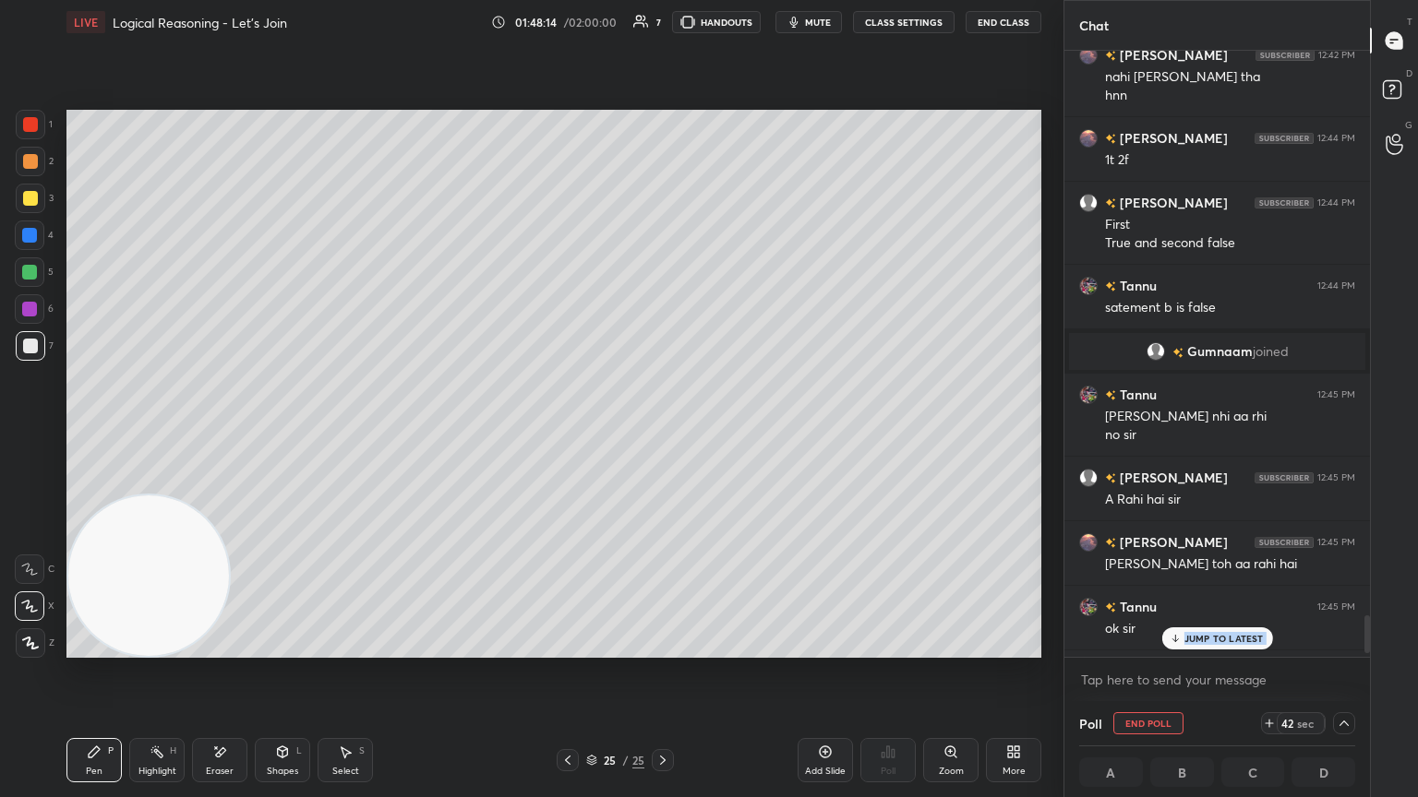
scroll to position [9125, 0]
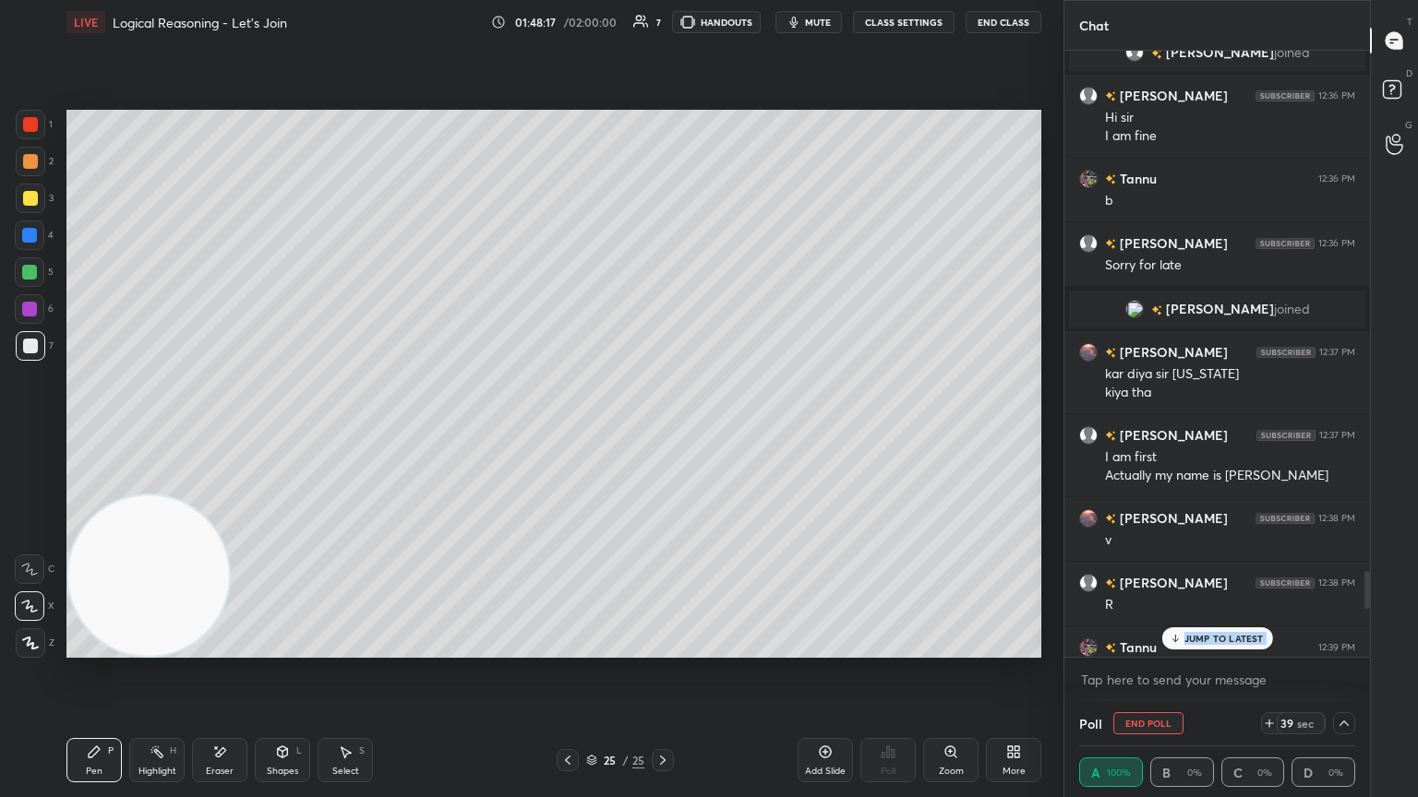
click at [662, 433] on div "JUMP TO LATEST" at bounding box center [1216, 639] width 111 height 22
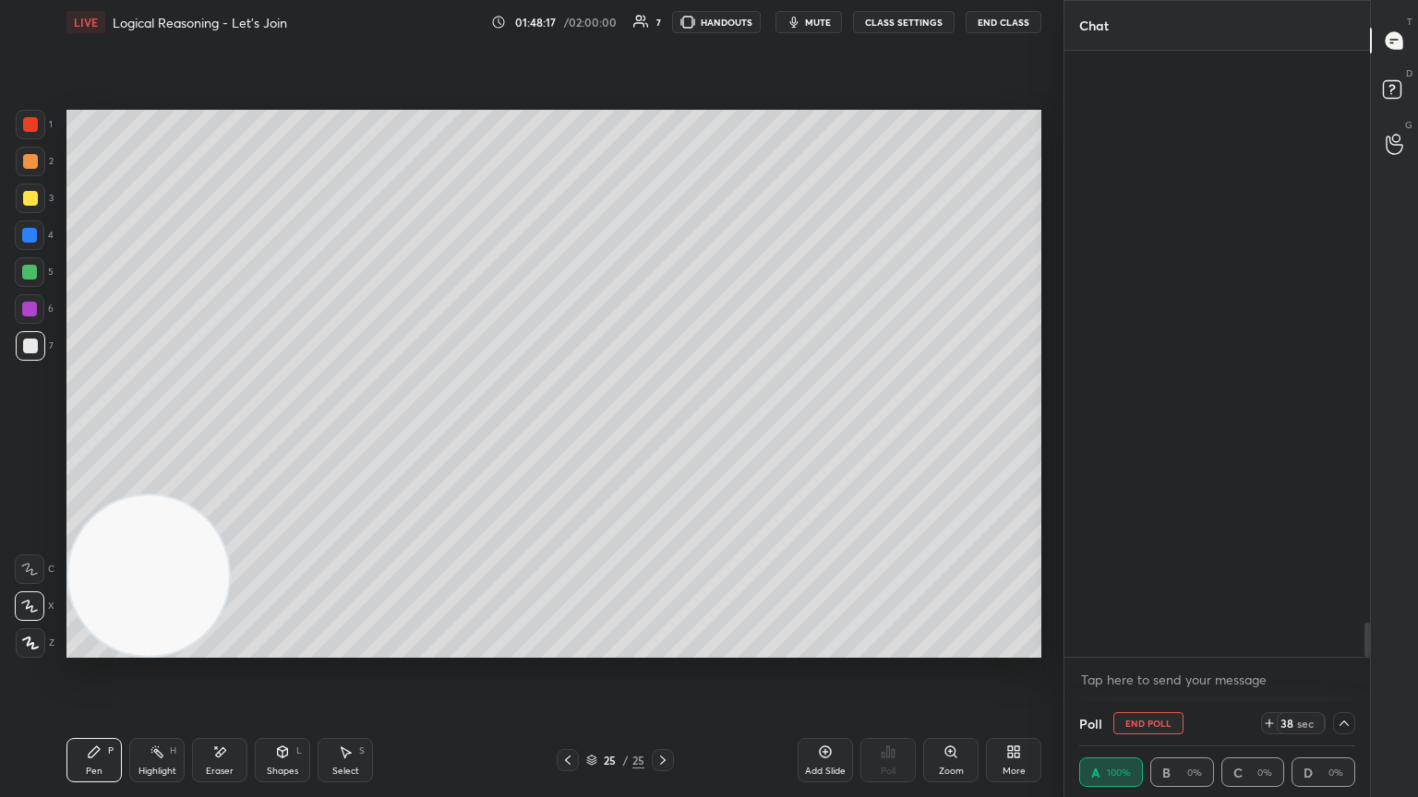
scroll to position [10211, 0]
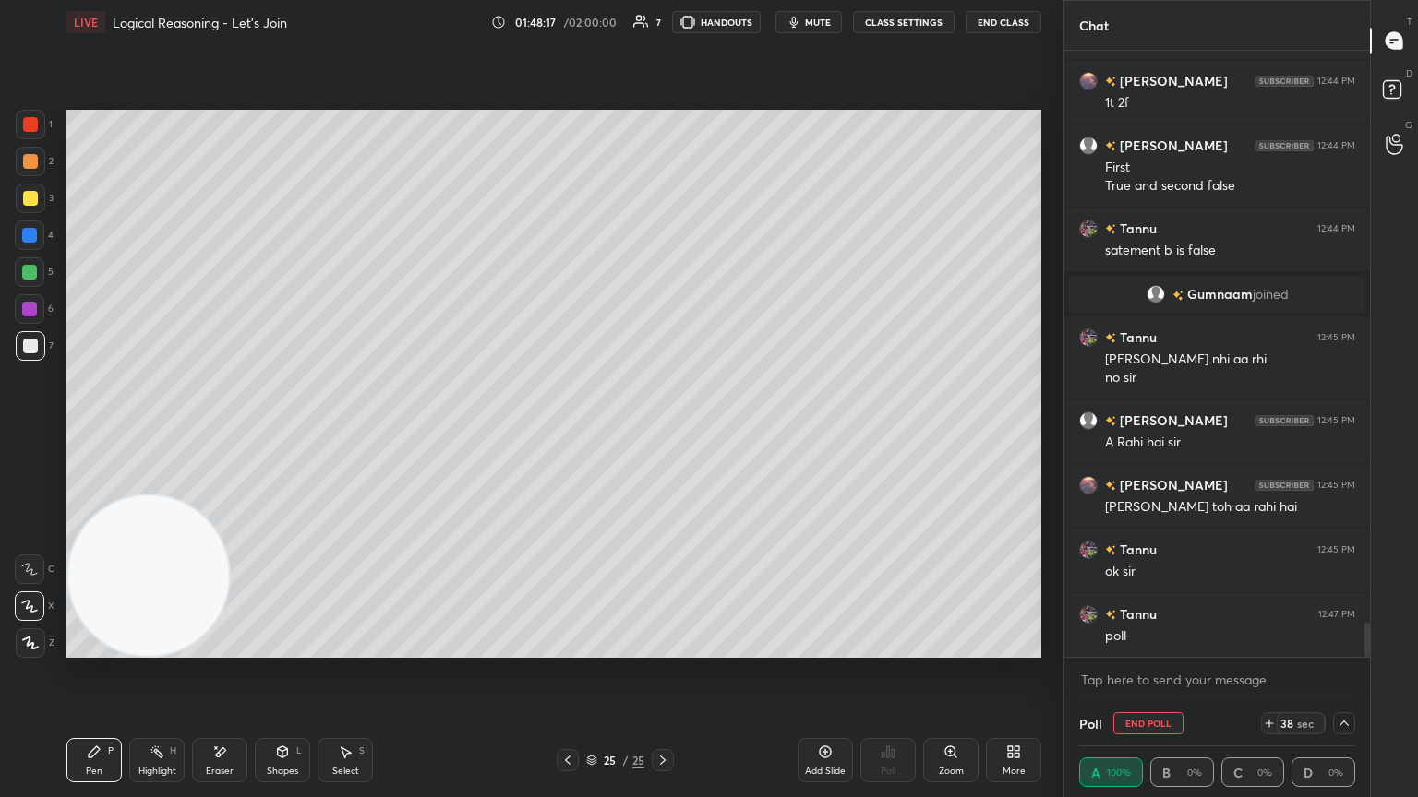
click at [662, 433] on body "1 2 3 4 5 6 7 C X Z E E Erase all H H LIVE Logical Reasoning - Let’s Join 01:48…" at bounding box center [709, 398] width 1418 height 797
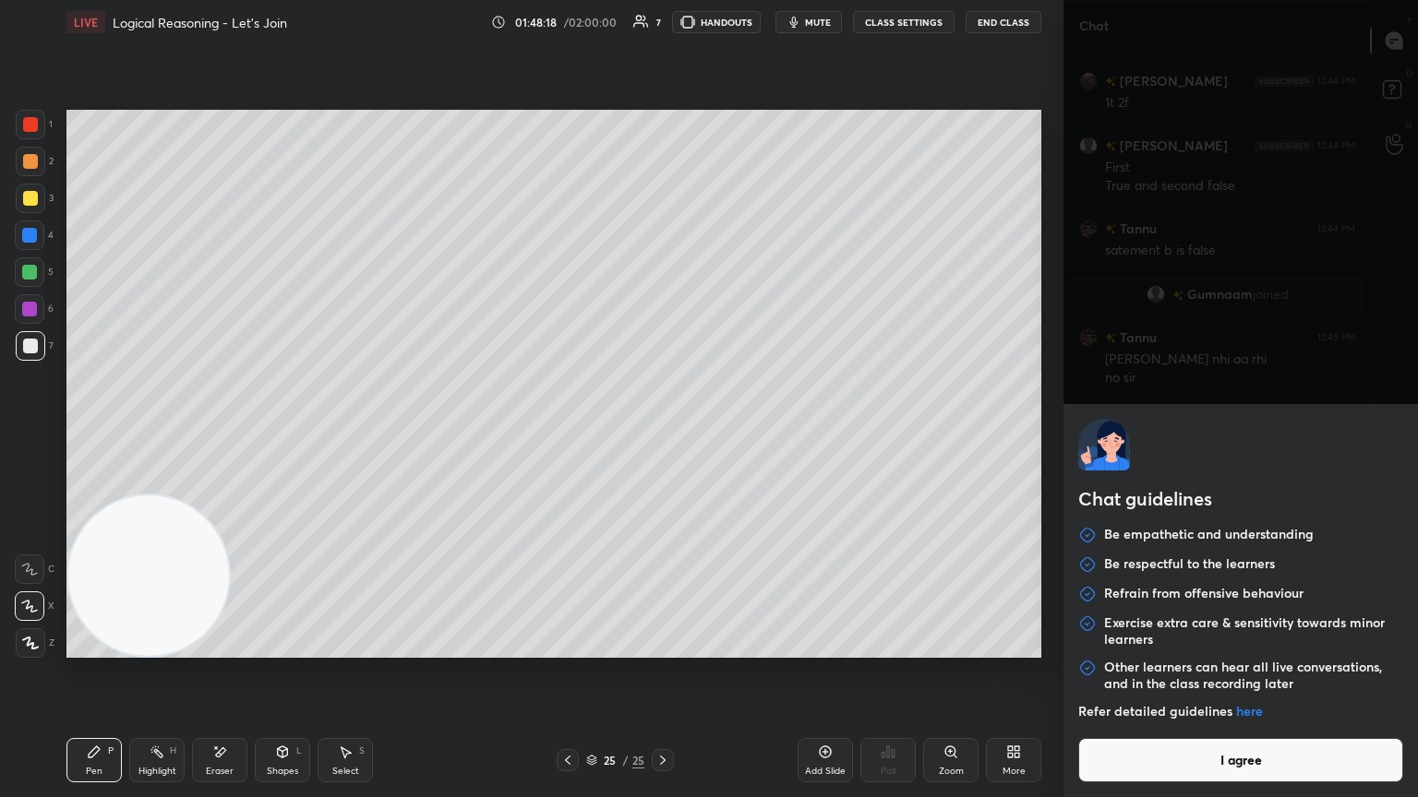
click at [662, 433] on button "I agree" at bounding box center [1240, 760] width 325 height 44
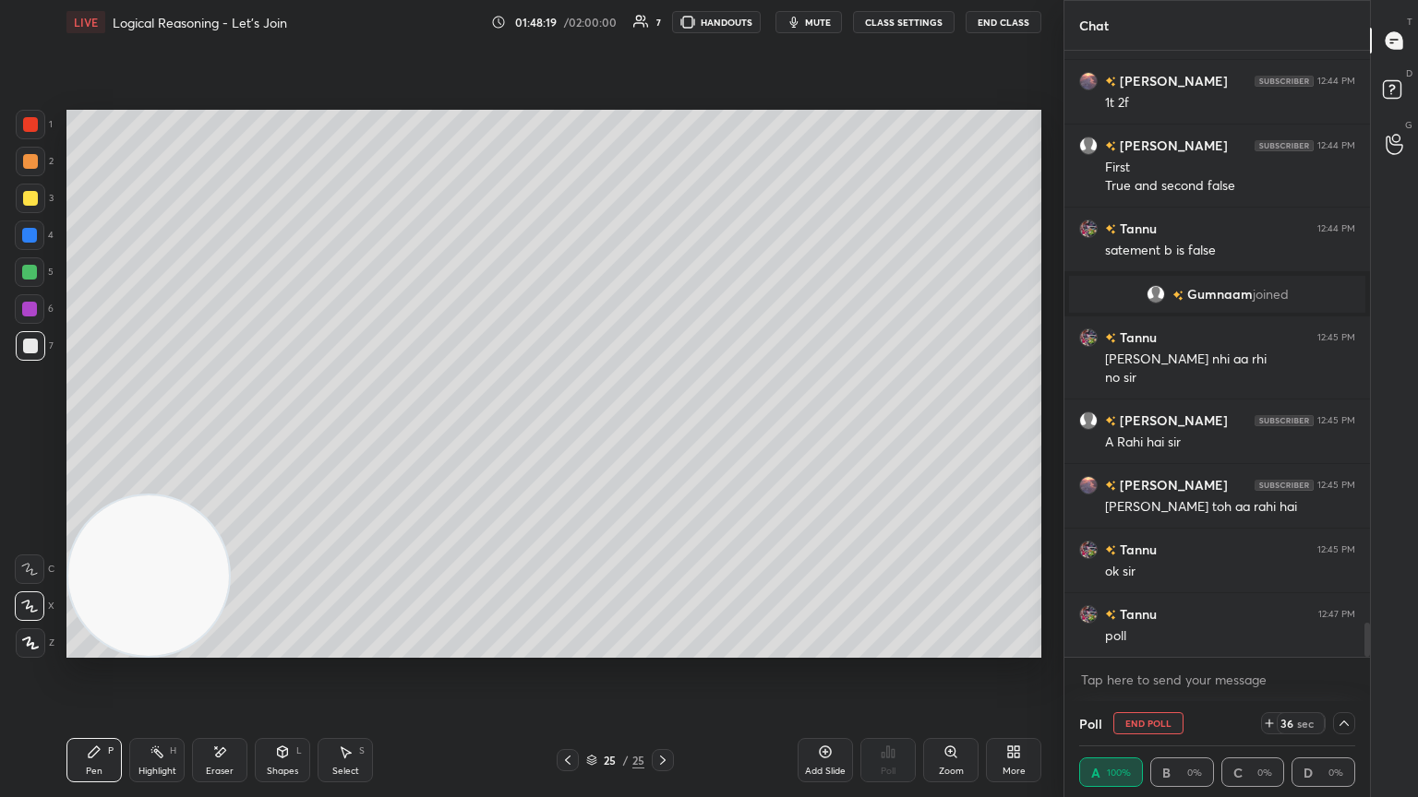
click at [662, 433] on icon at bounding box center [1343, 723] width 15 height 15
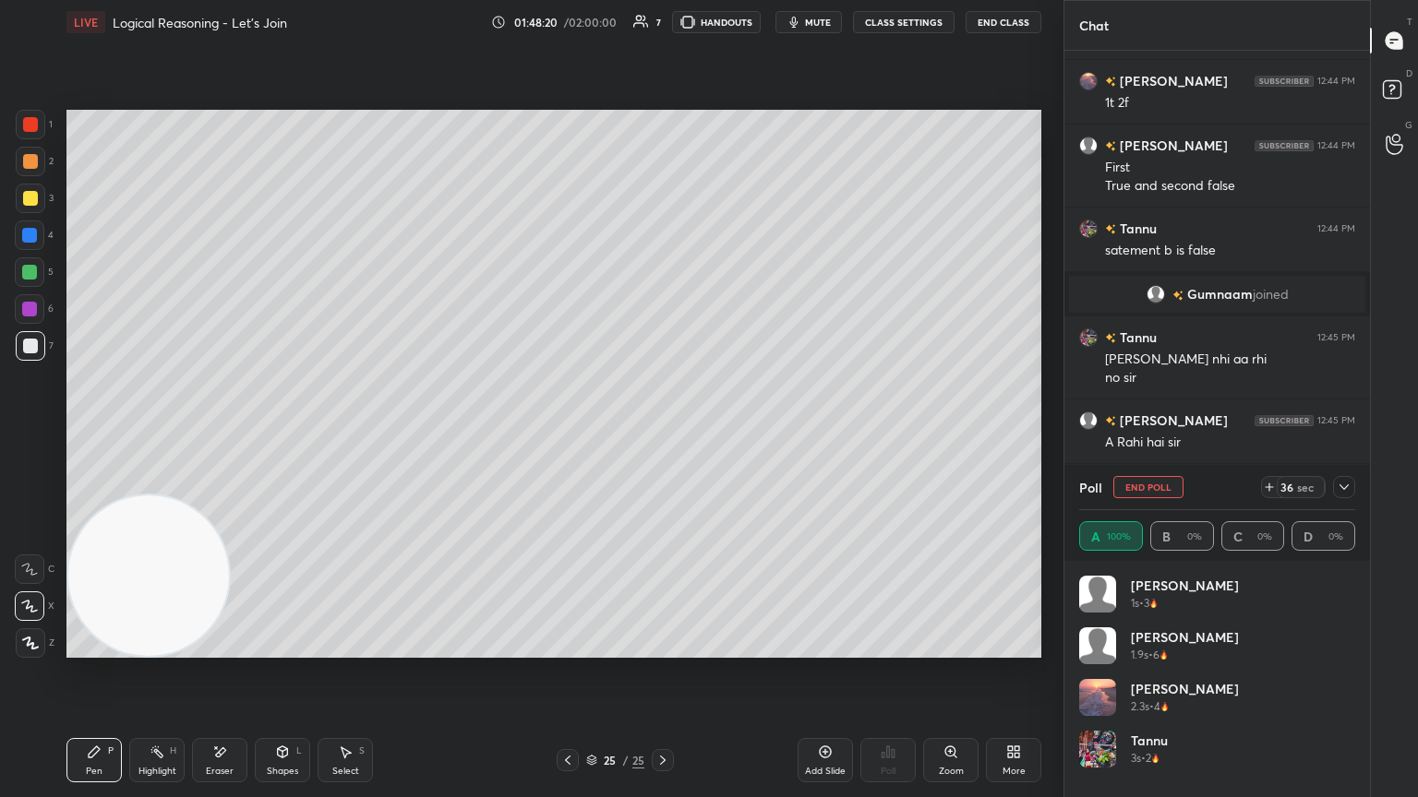
scroll to position [216, 270]
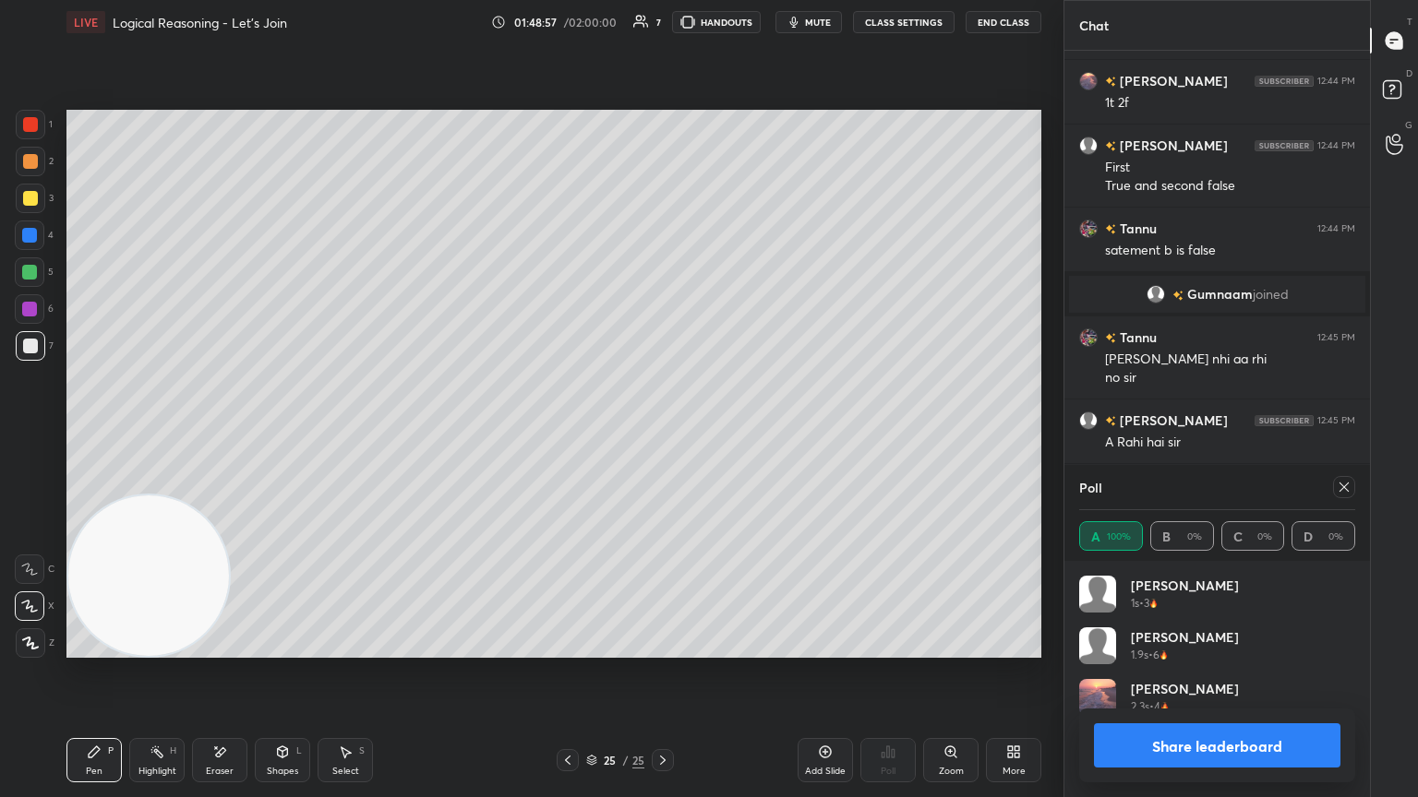
click at [662, 433] on icon at bounding box center [1343, 487] width 15 height 15
type textarea "x"
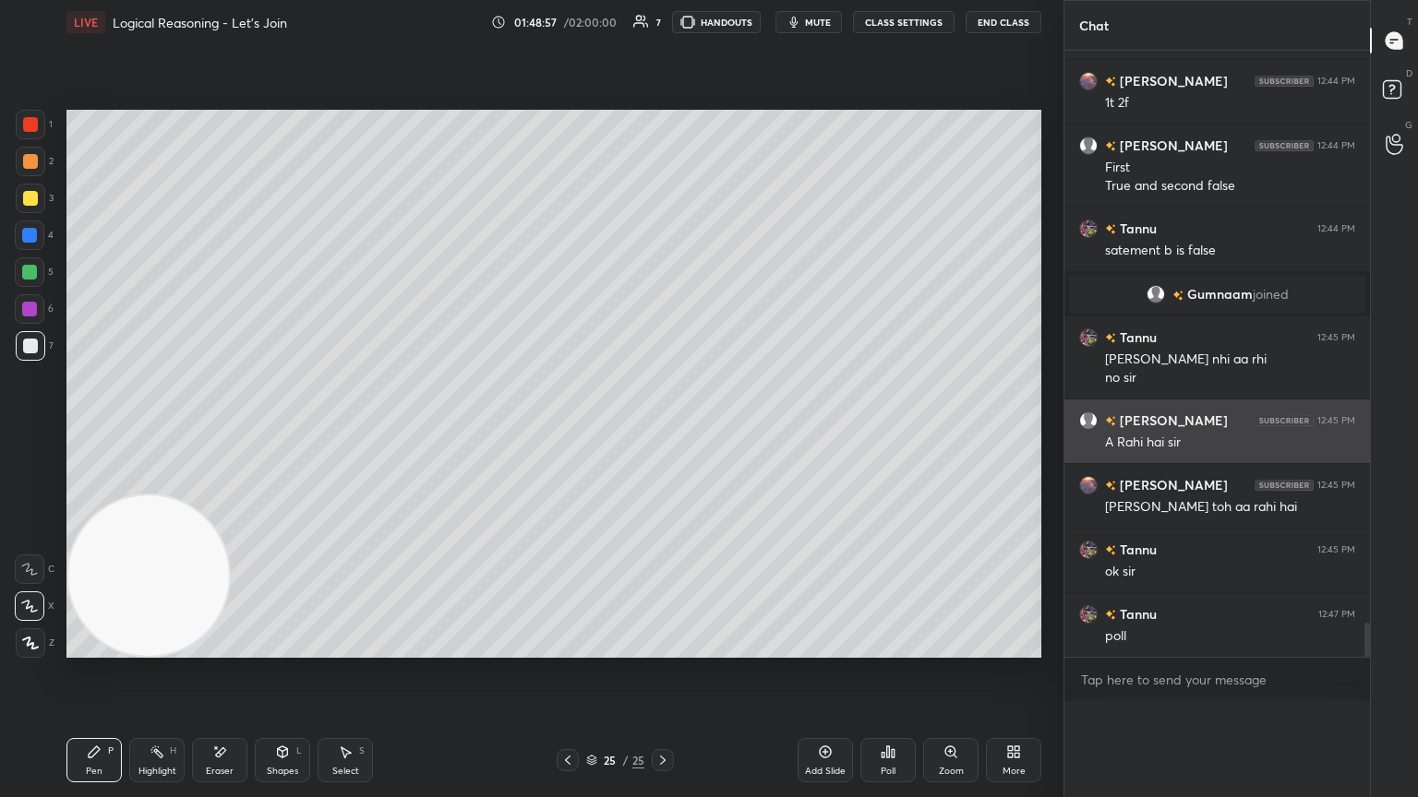
scroll to position [477, 300]
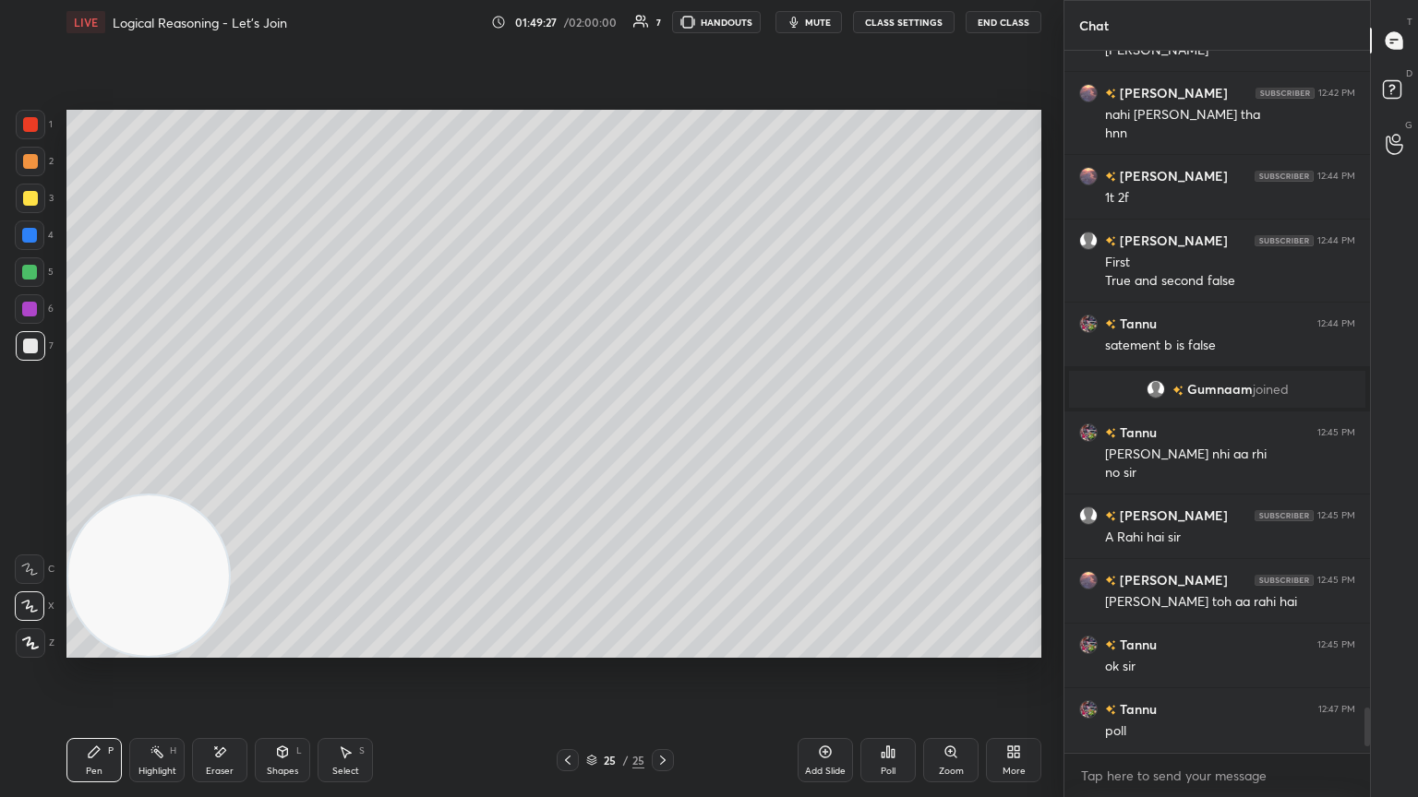
click at [662, 433] on icon at bounding box center [825, 752] width 15 height 15
click at [37, 197] on div at bounding box center [31, 199] width 30 height 30
drag, startPoint x: 33, startPoint y: 269, endPoint x: 59, endPoint y: 287, distance: 31.8
click at [33, 269] on div at bounding box center [29, 272] width 15 height 15
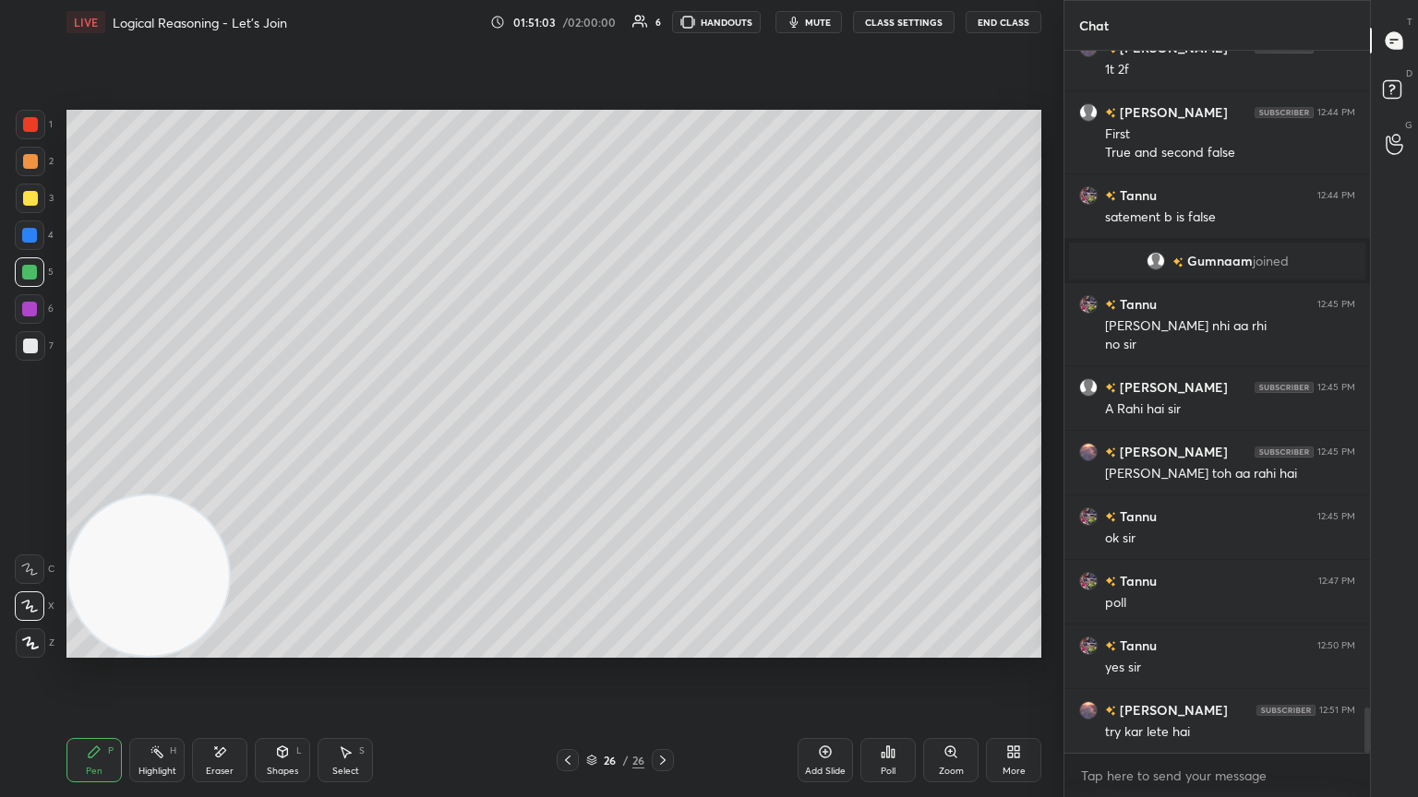
scroll to position [10310, 0]
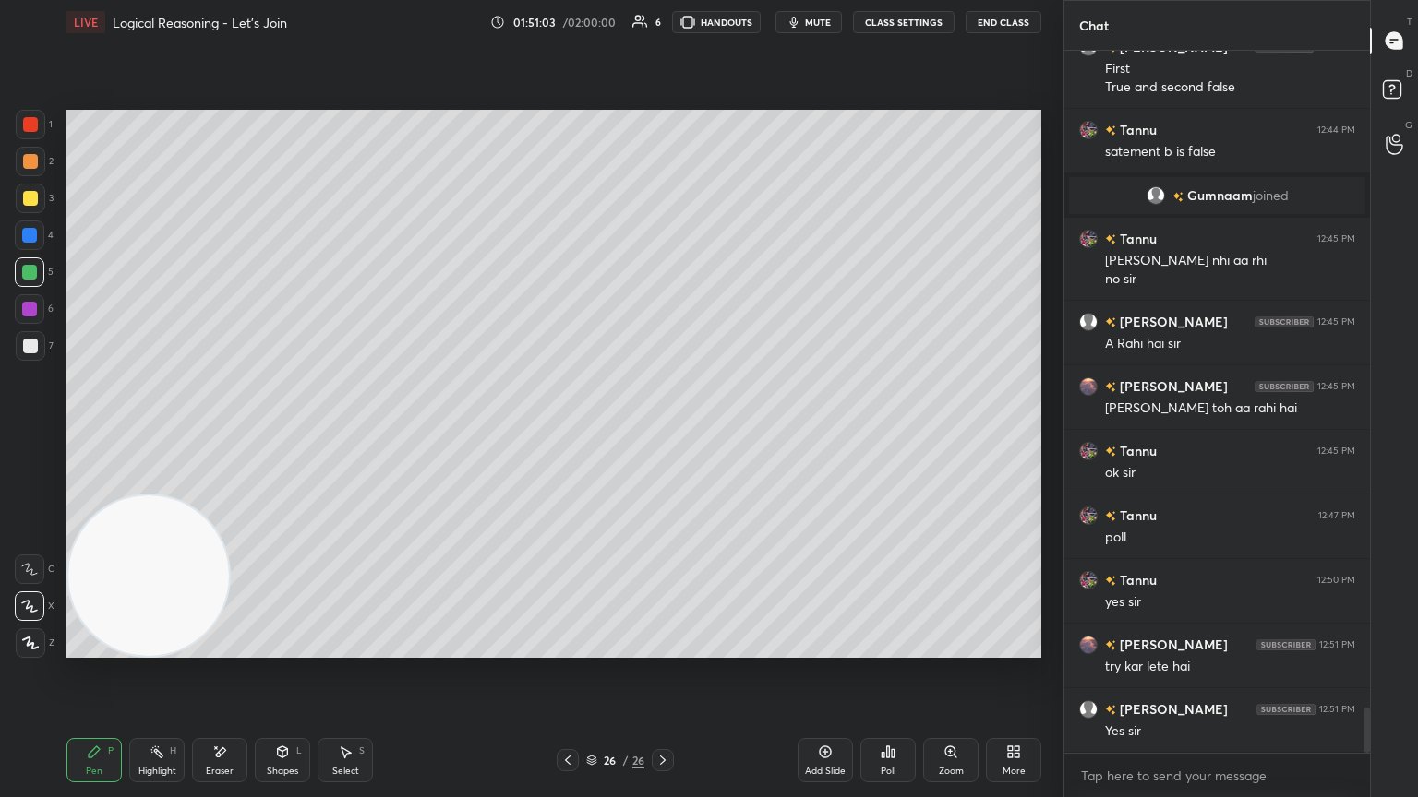
click at [30, 344] on div at bounding box center [30, 346] width 15 height 15
click at [662, 433] on div "Poll" at bounding box center [887, 760] width 55 height 44
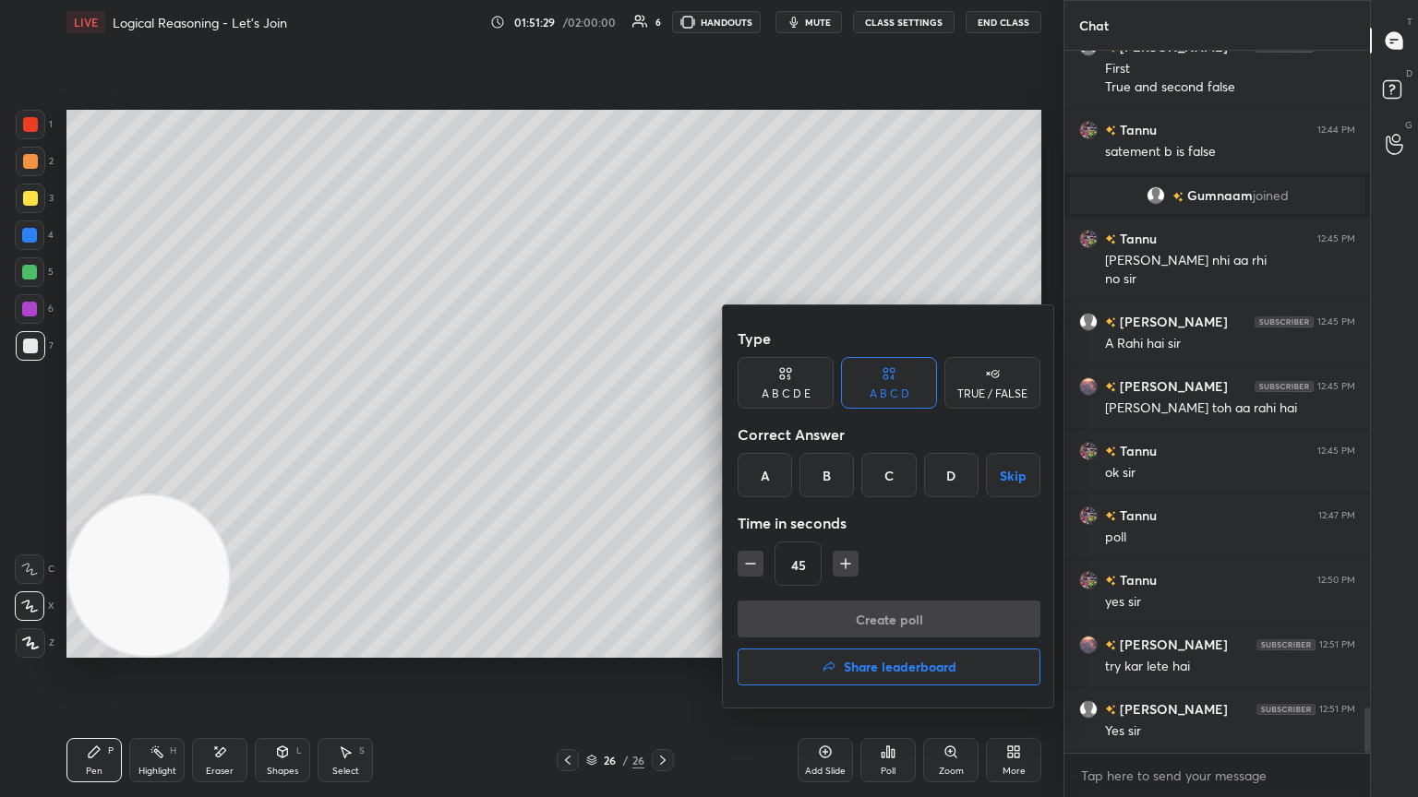
drag, startPoint x: 893, startPoint y: 476, endPoint x: 892, endPoint y: 501, distance: 25.0
click at [662, 433] on div "C" at bounding box center [888, 475] width 54 height 44
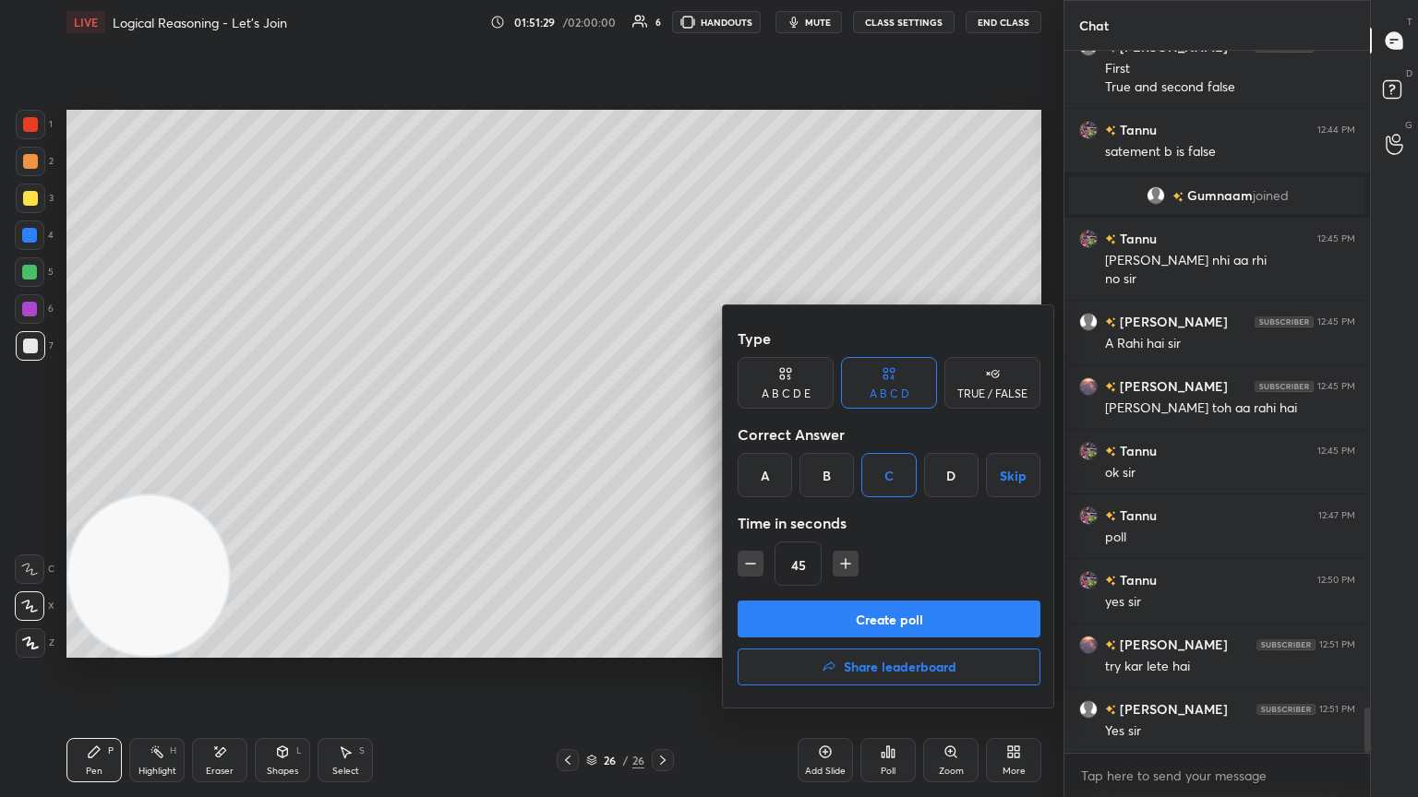
click at [662, 433] on div "Type A B C D E A B C D TRUE / FALSE Correct Answer A B C D Skip Time in seconds…" at bounding box center [888, 460] width 303 height 281
click at [662, 433] on icon "button" at bounding box center [845, 564] width 18 height 18
type input "60"
click at [662, 433] on button "Create poll" at bounding box center [888, 619] width 303 height 37
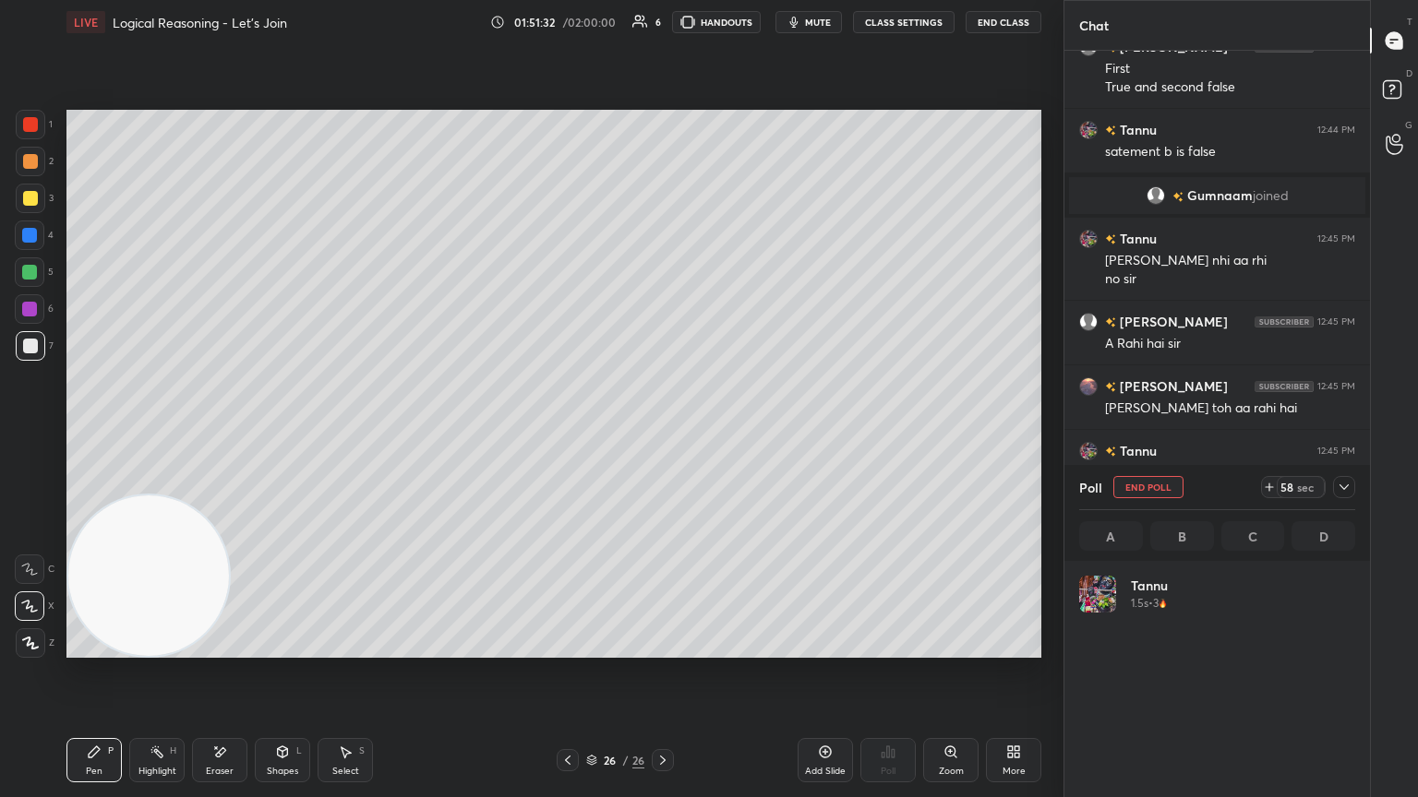
scroll to position [216, 270]
click at [662, 433] on icon at bounding box center [1343, 487] width 15 height 15
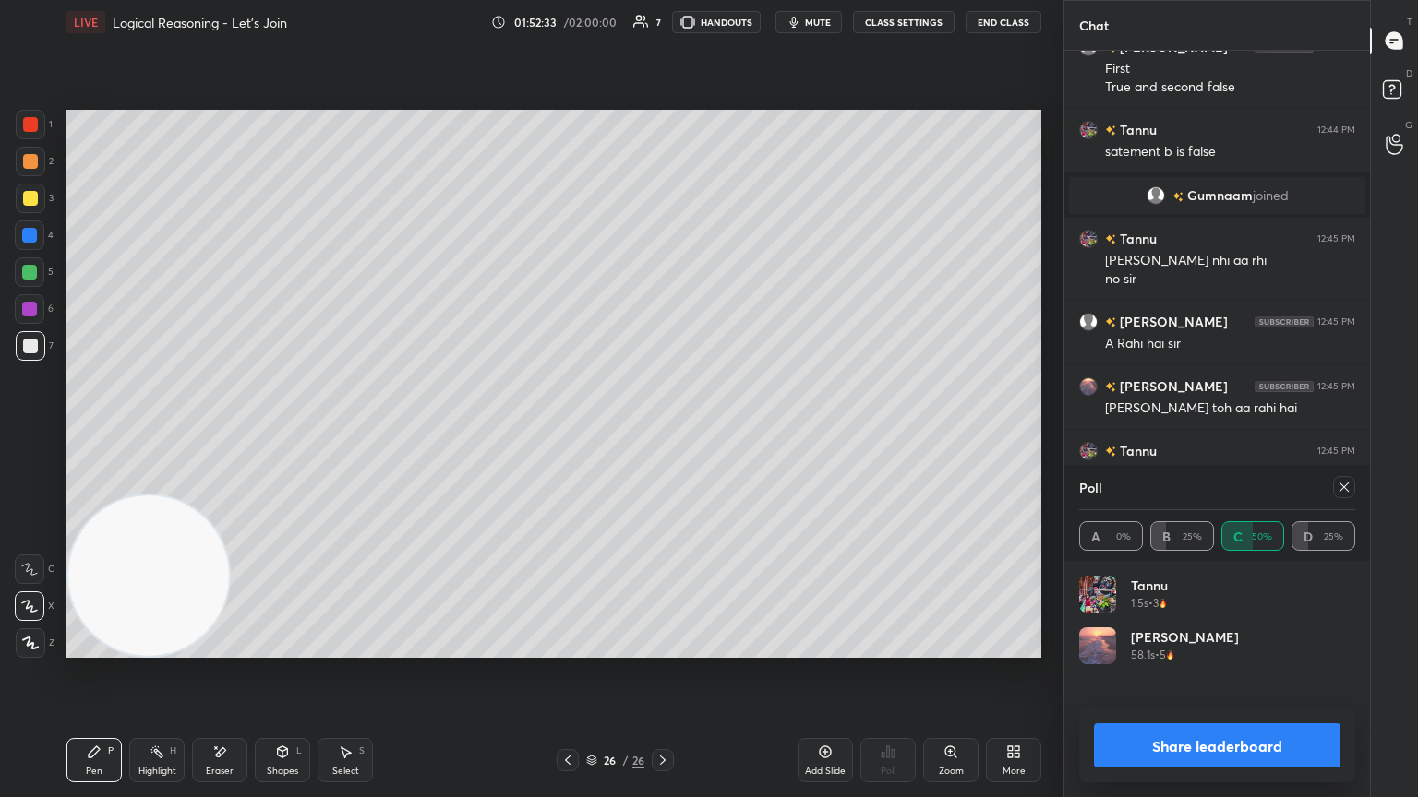
click at [662, 433] on div at bounding box center [1344, 487] width 22 height 22
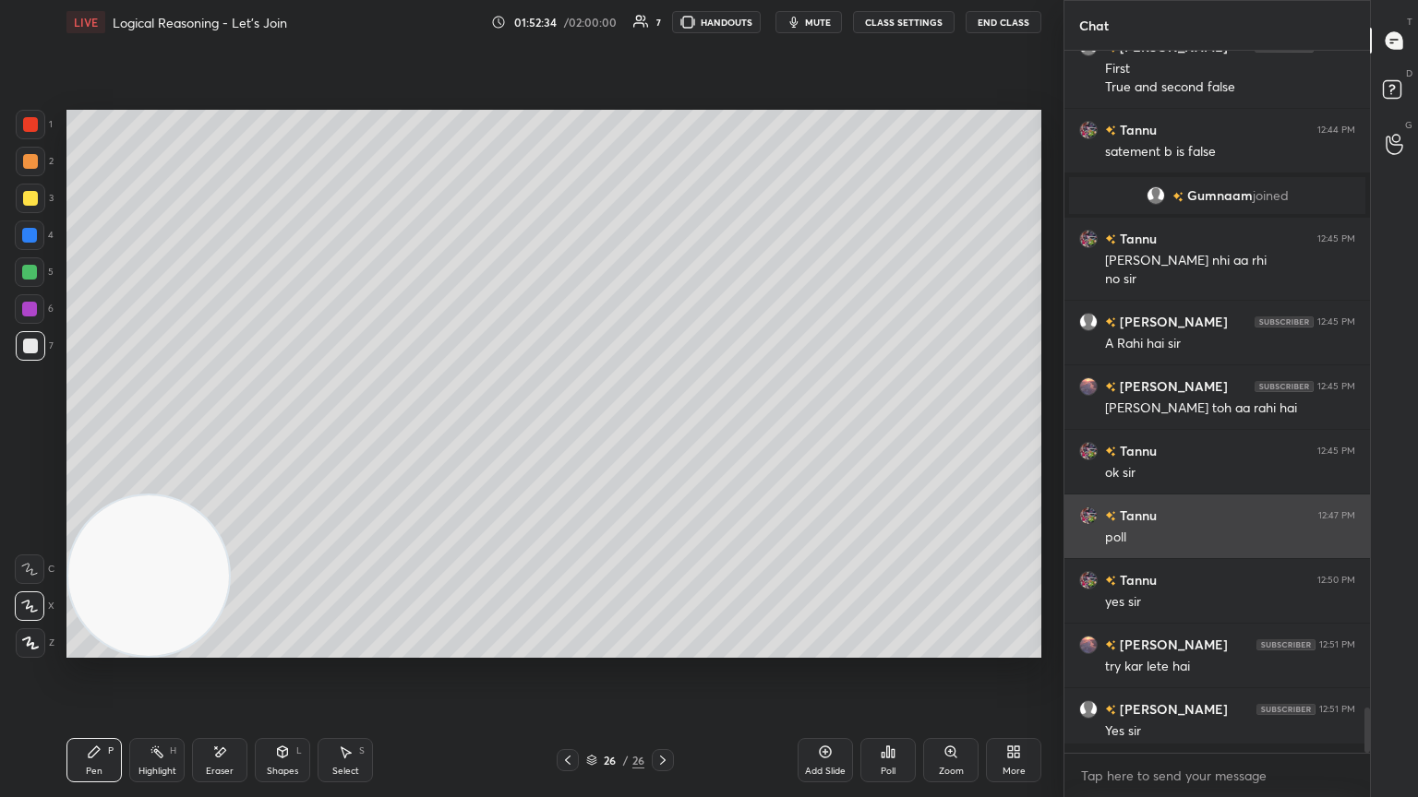
scroll to position [697, 300]
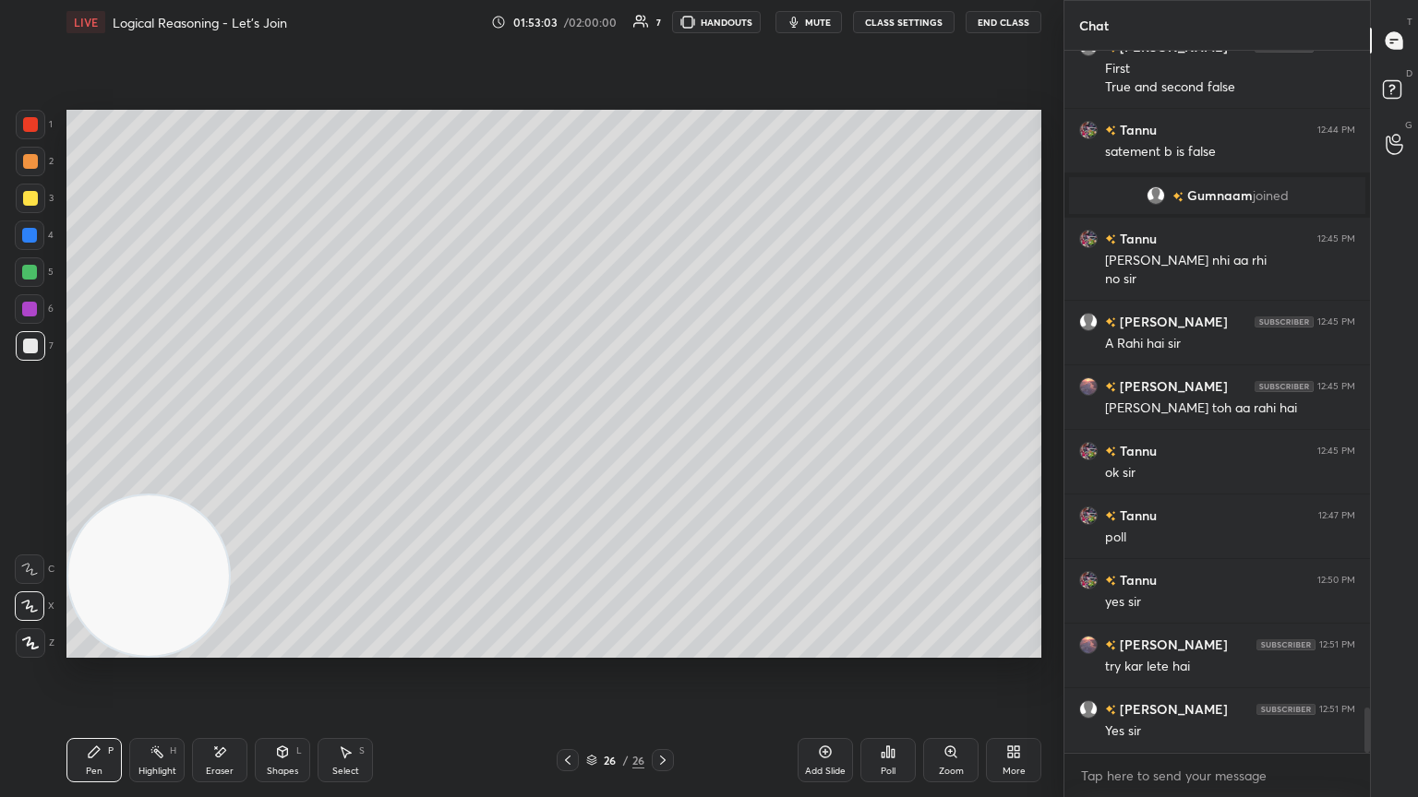
click at [662, 433] on icon at bounding box center [825, 752] width 15 height 15
drag, startPoint x: 35, startPoint y: 196, endPoint x: 54, endPoint y: 175, distance: 27.4
click at [37, 193] on div at bounding box center [31, 199] width 30 height 30
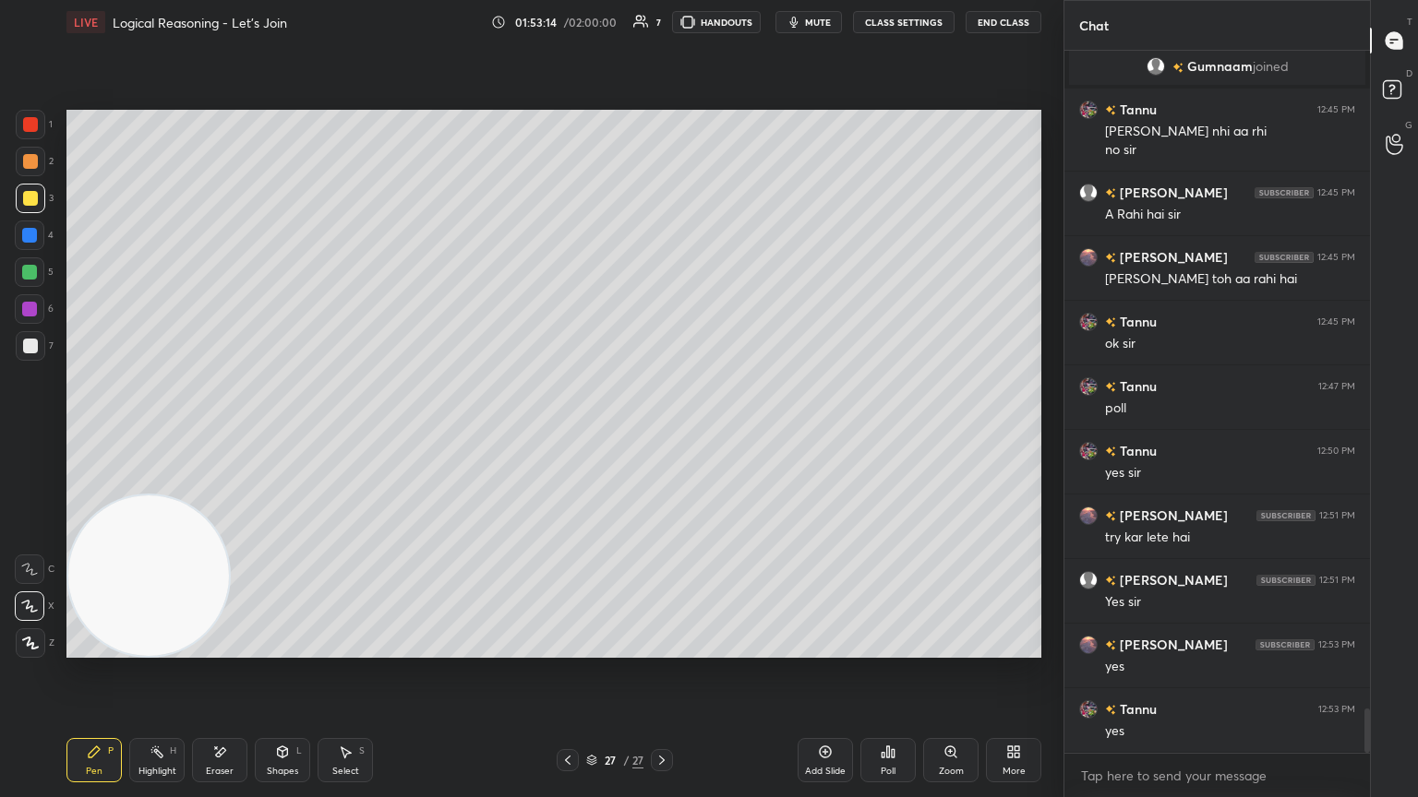
scroll to position [10502, 0]
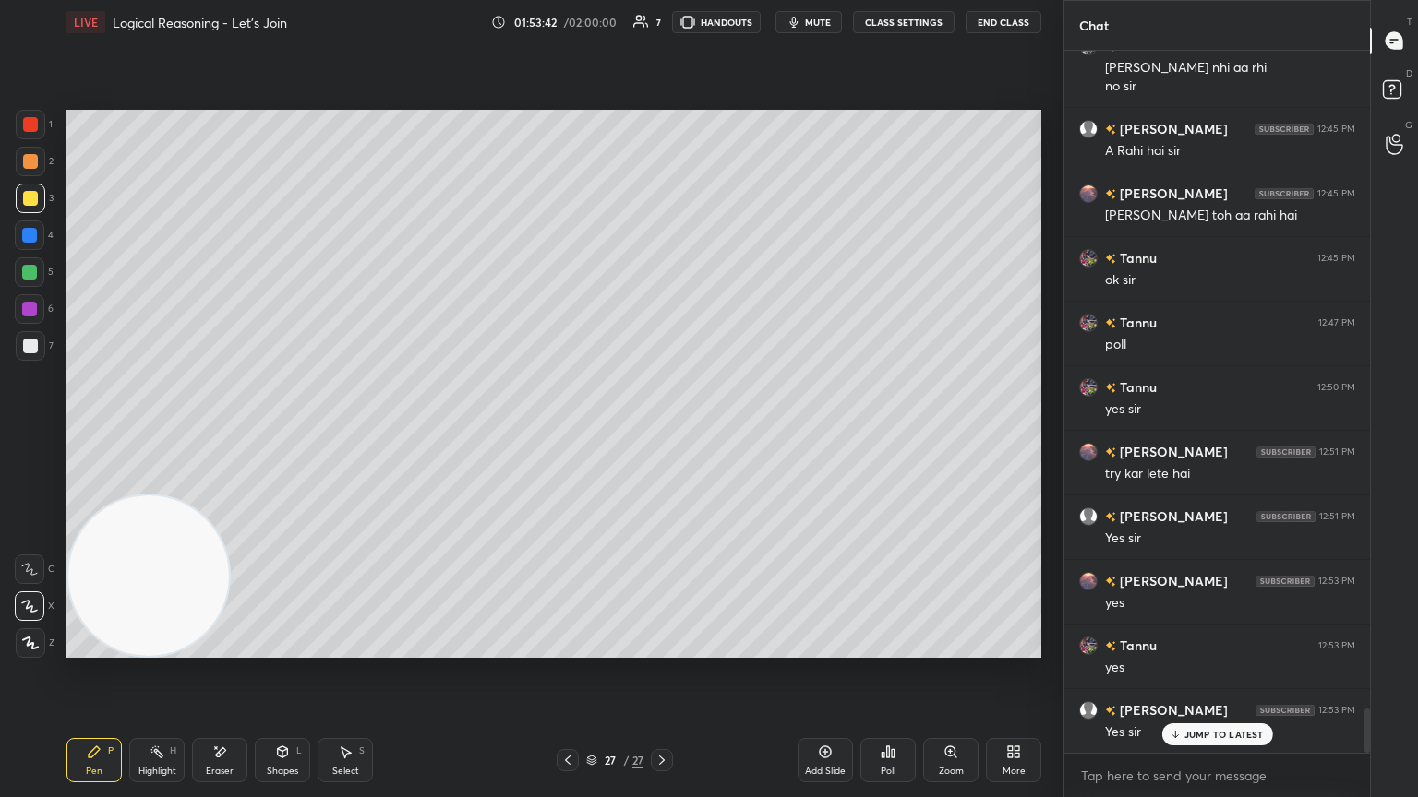
click at [30, 343] on div at bounding box center [30, 346] width 15 height 15
click at [662, 433] on div "Poll" at bounding box center [887, 760] width 55 height 44
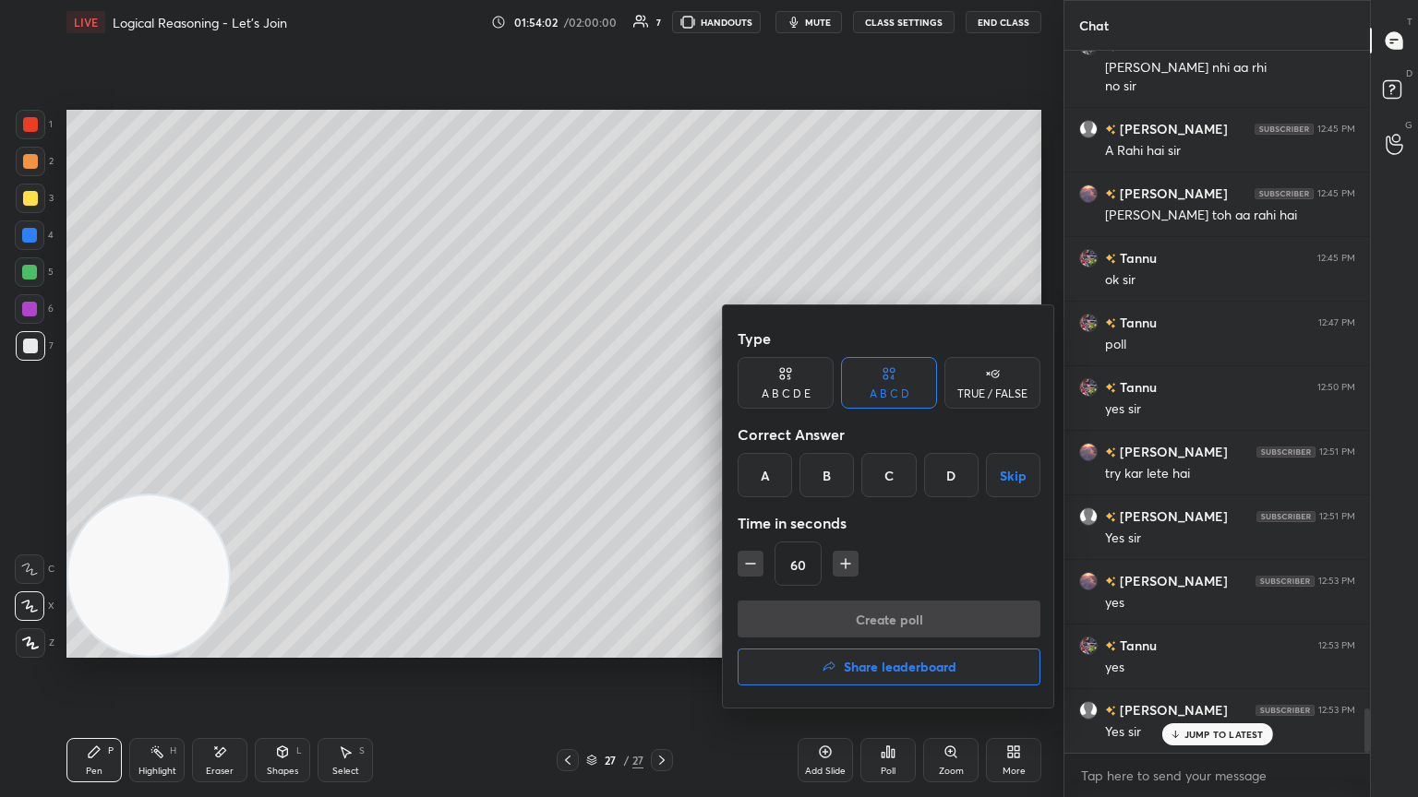
click at [662, 433] on div "B" at bounding box center [826, 475] width 54 height 44
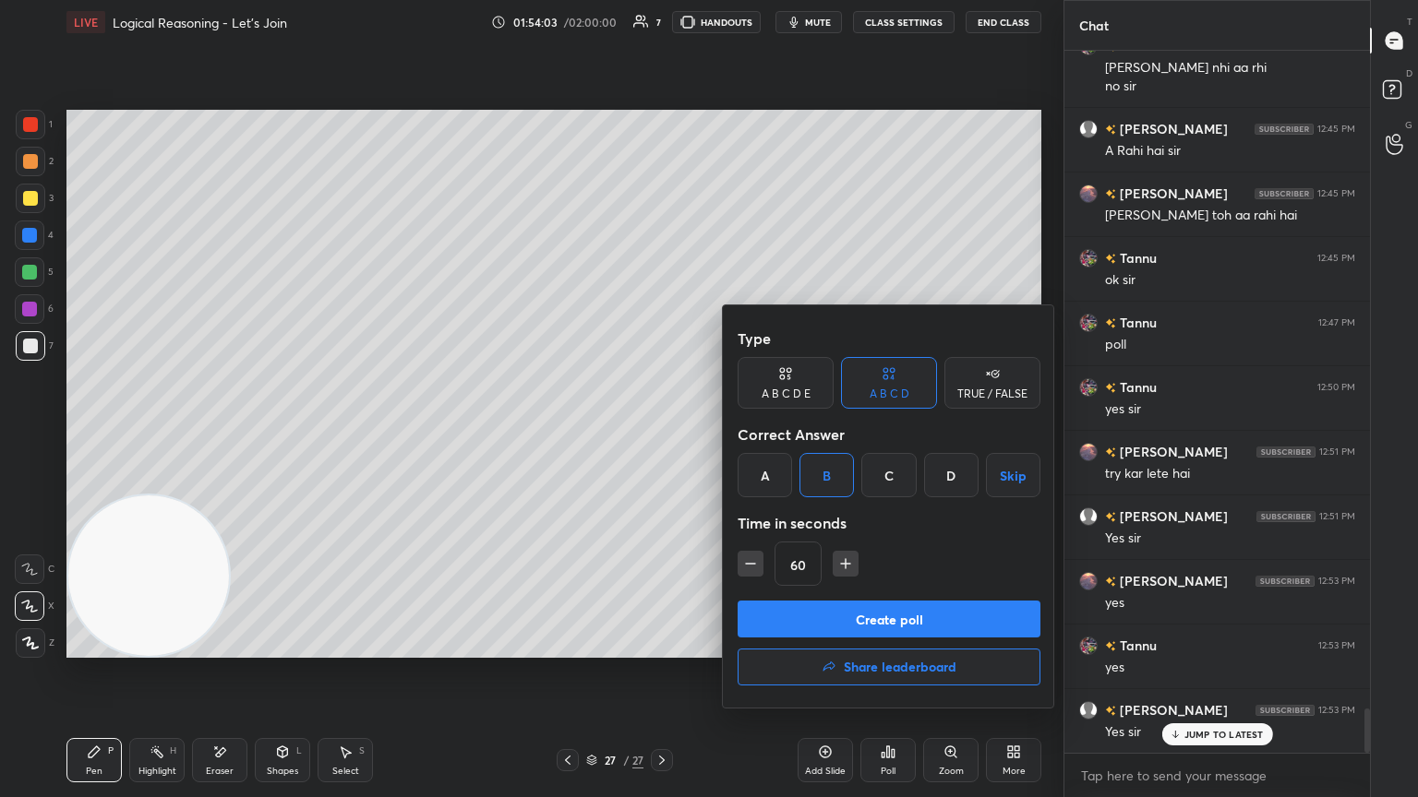
drag, startPoint x: 805, startPoint y: 616, endPoint x: 871, endPoint y: 589, distance: 72.0
click at [662, 433] on button "Create poll" at bounding box center [888, 619] width 303 height 37
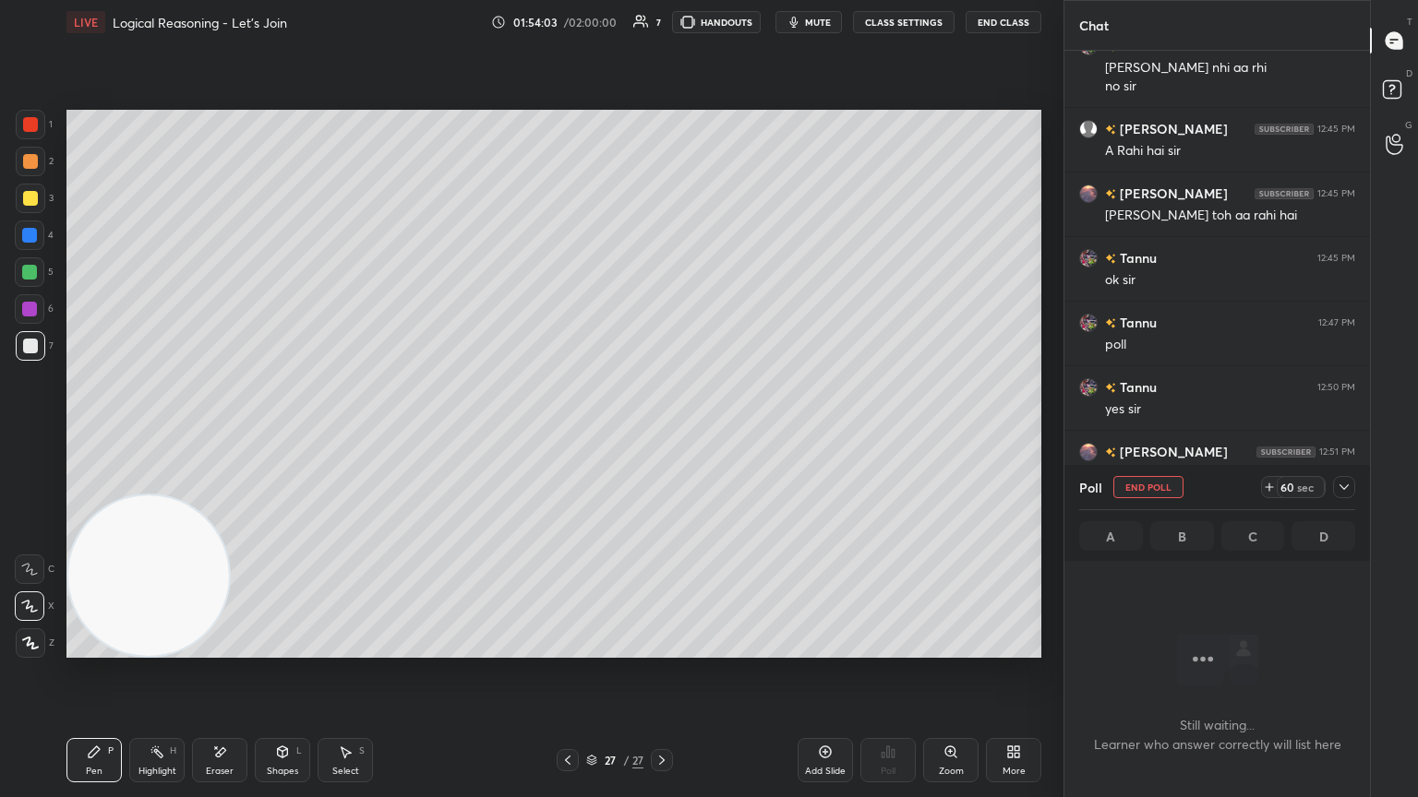
scroll to position [601, 300]
click at [662, 433] on icon at bounding box center [1343, 487] width 15 height 15
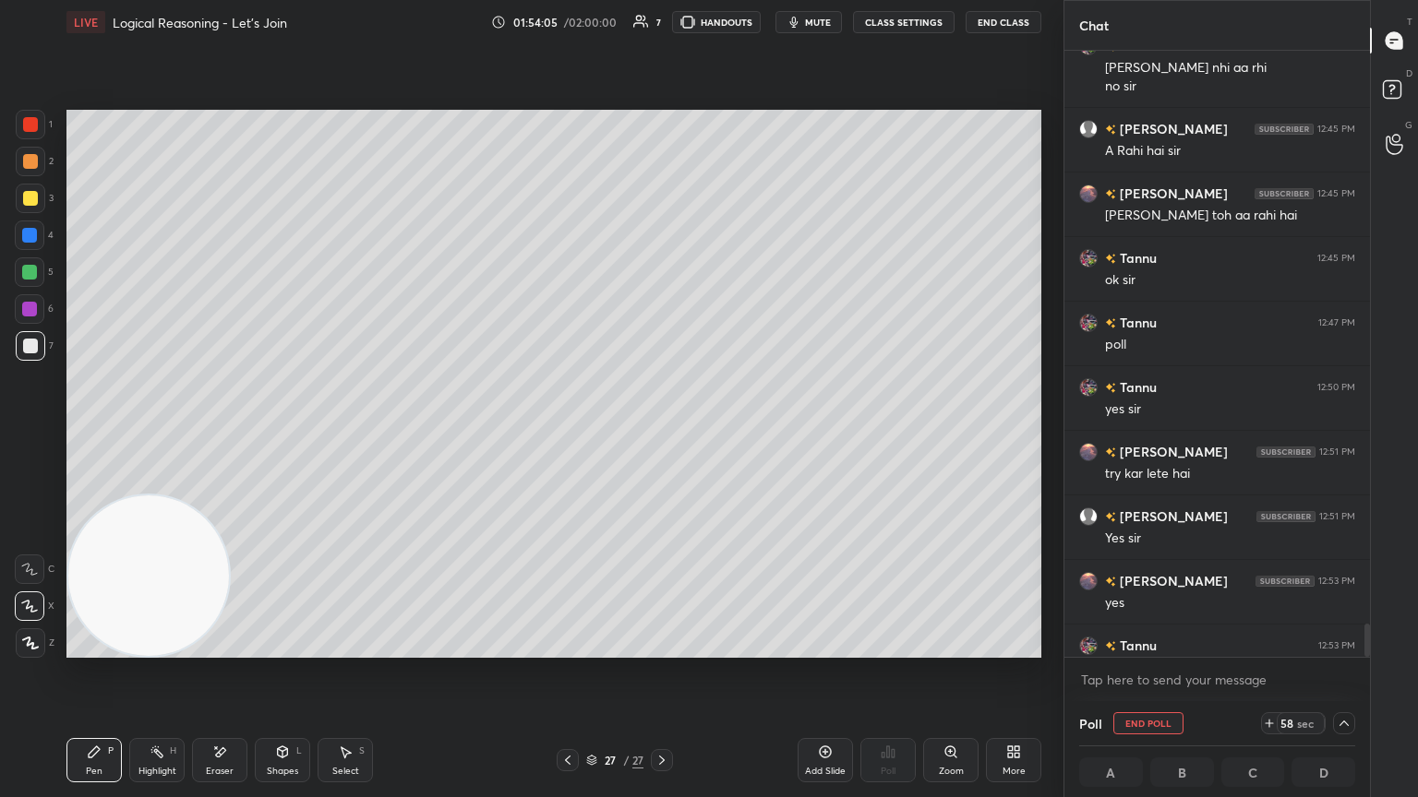
scroll to position [10599, 0]
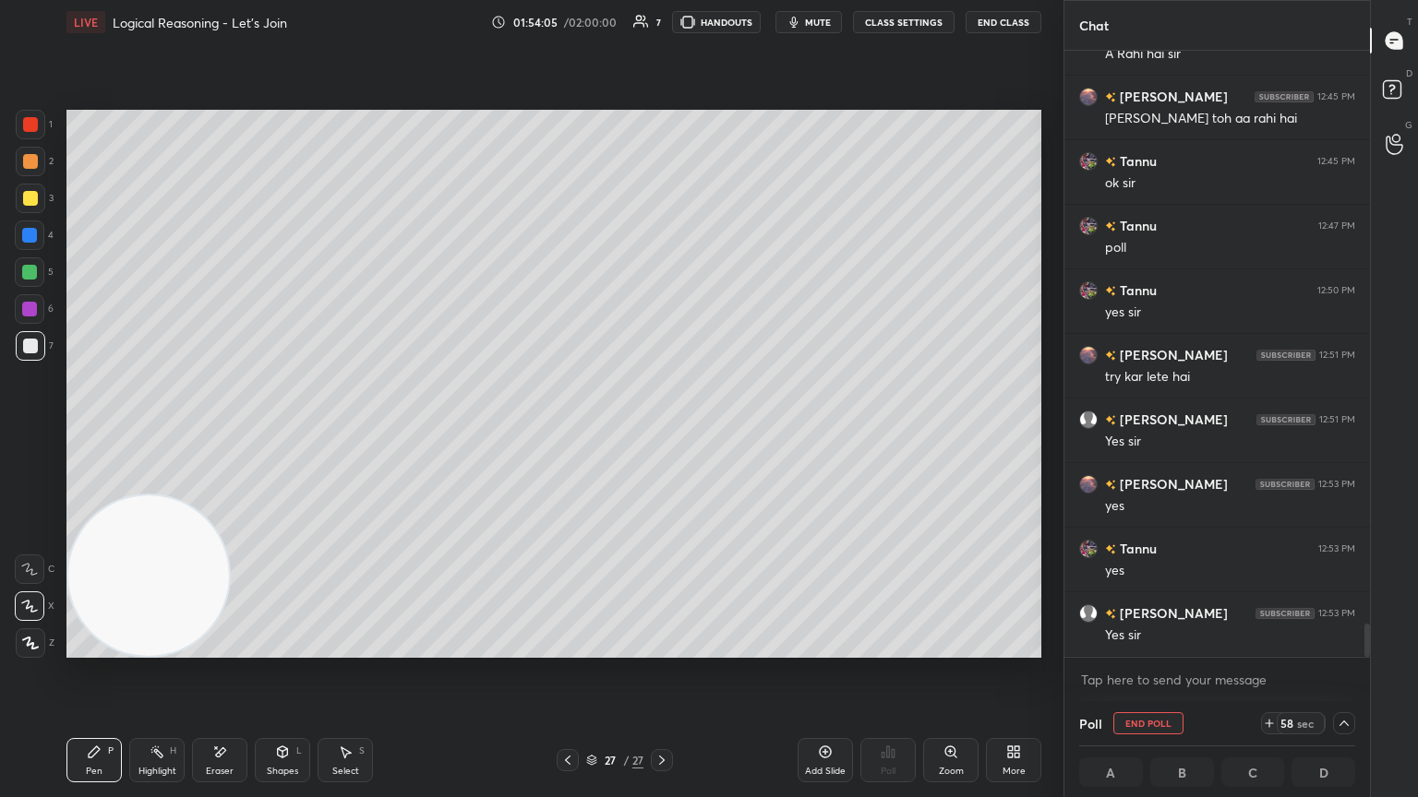
drag, startPoint x: 1369, startPoint y: 624, endPoint x: 1358, endPoint y: 679, distance: 56.5
click at [662, 433] on div "Tannu 12:45 PM [PERSON_NAME] aawaj nhi aa rhi no sir [PERSON_NAME] 12:45 PM A R…" at bounding box center [1216, 376] width 305 height 651
click at [662, 433] on icon at bounding box center [1343, 723] width 15 height 15
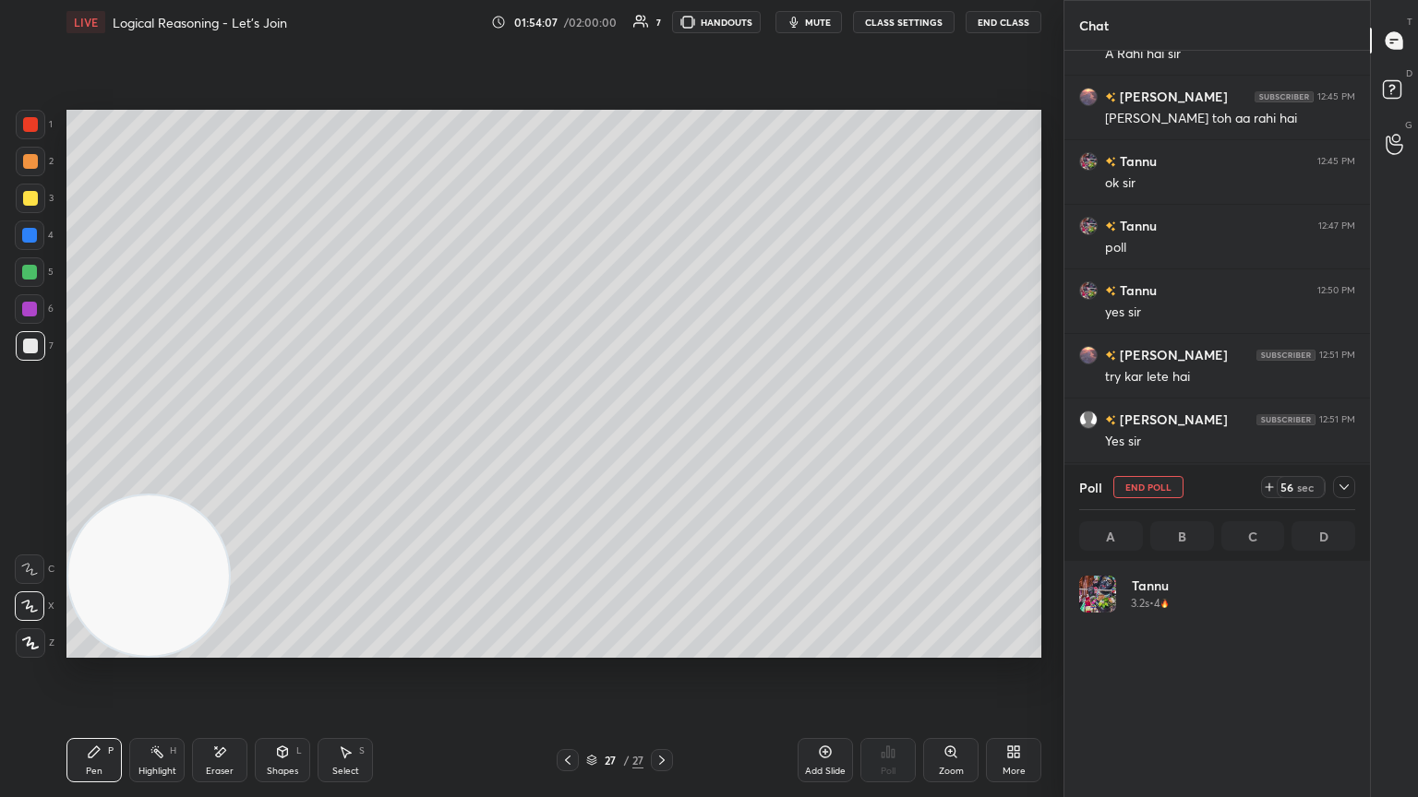
scroll to position [216, 270]
click at [662, 433] on icon at bounding box center [1343, 487] width 15 height 15
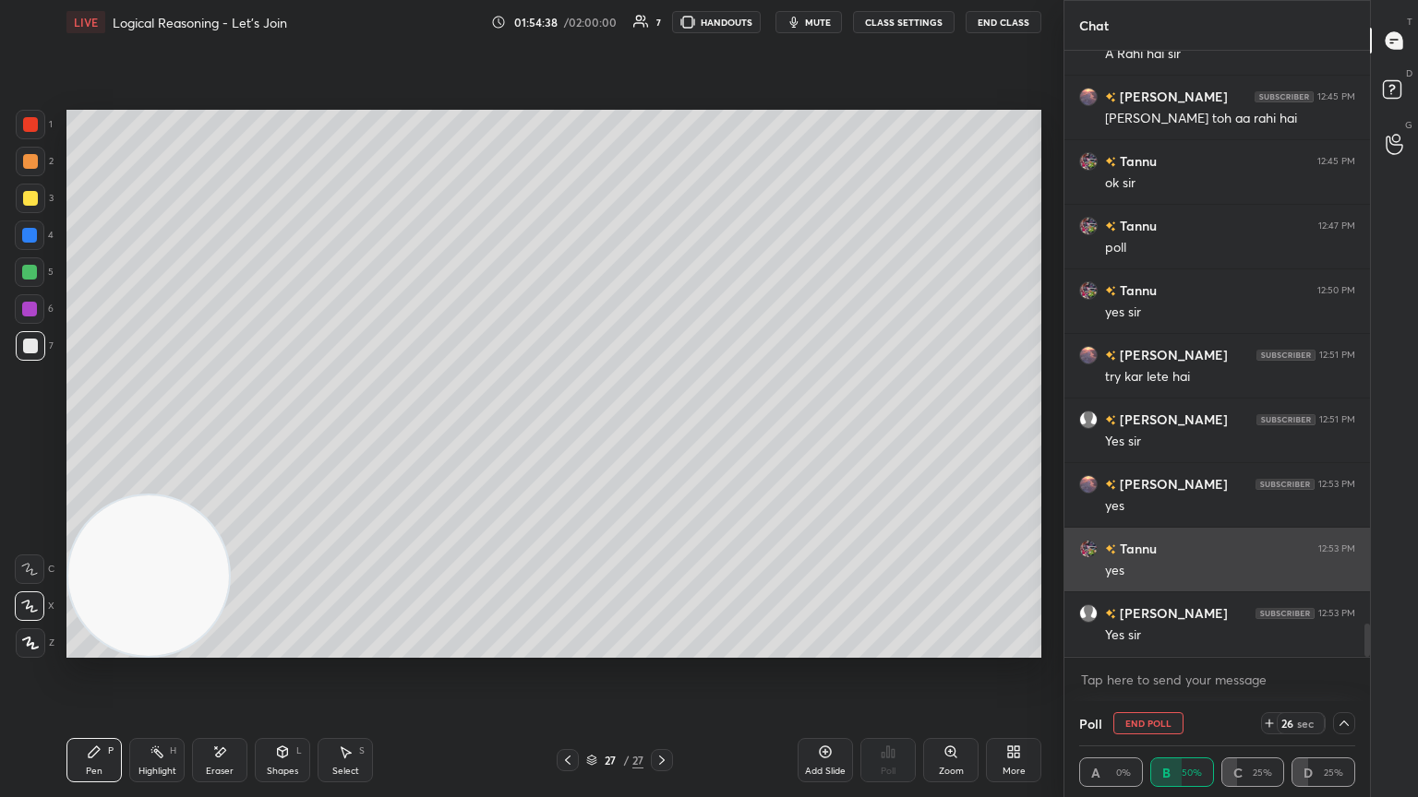
scroll to position [0, 0]
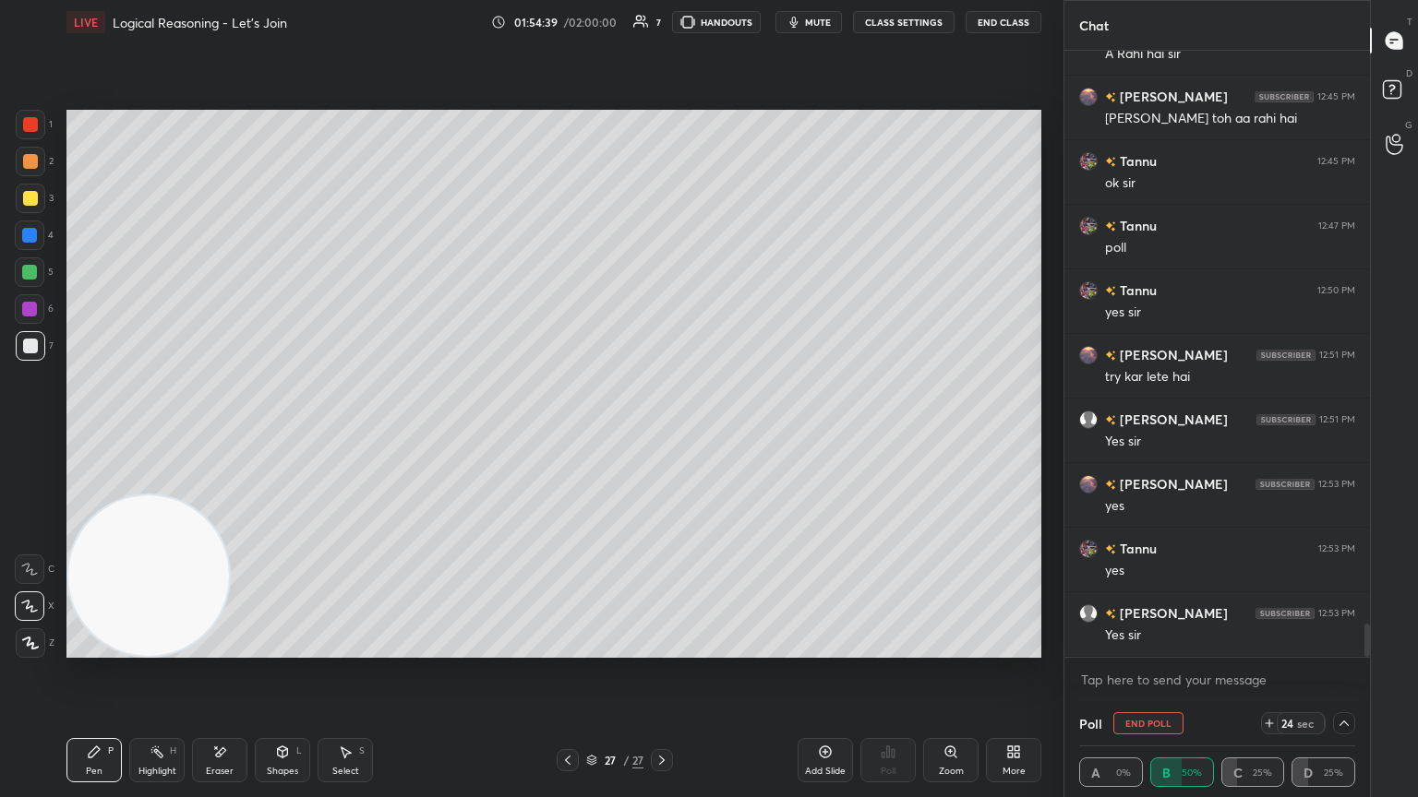
drag, startPoint x: 1366, startPoint y: 629, endPoint x: 1363, endPoint y: 660, distance: 30.6
click at [662, 433] on div "Tannu 12:45 PM [PERSON_NAME] aawaj nhi aa rhi no sir [PERSON_NAME] 12:45 PM A R…" at bounding box center [1216, 376] width 305 height 651
click at [662, 433] on icon at bounding box center [1343, 723] width 15 height 15
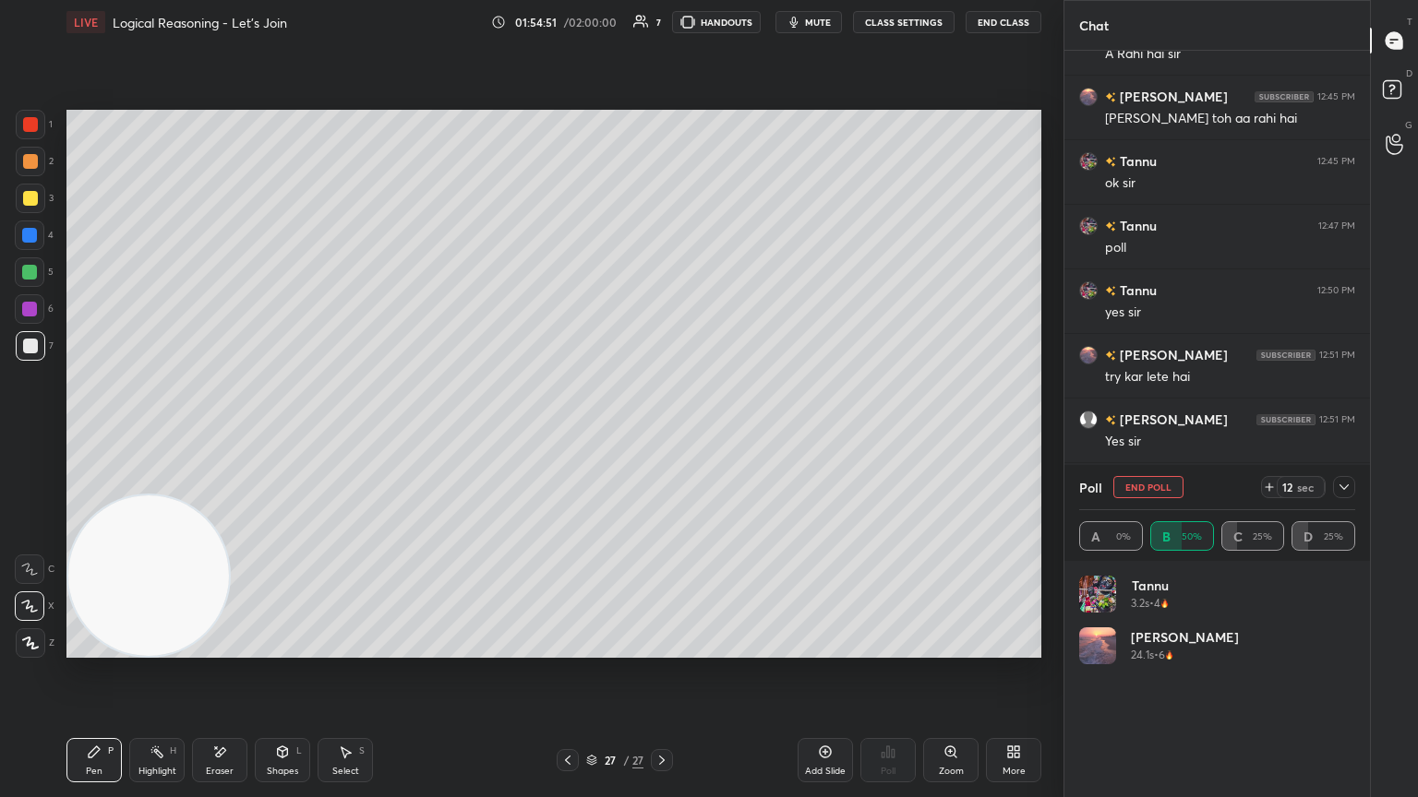
scroll to position [216, 270]
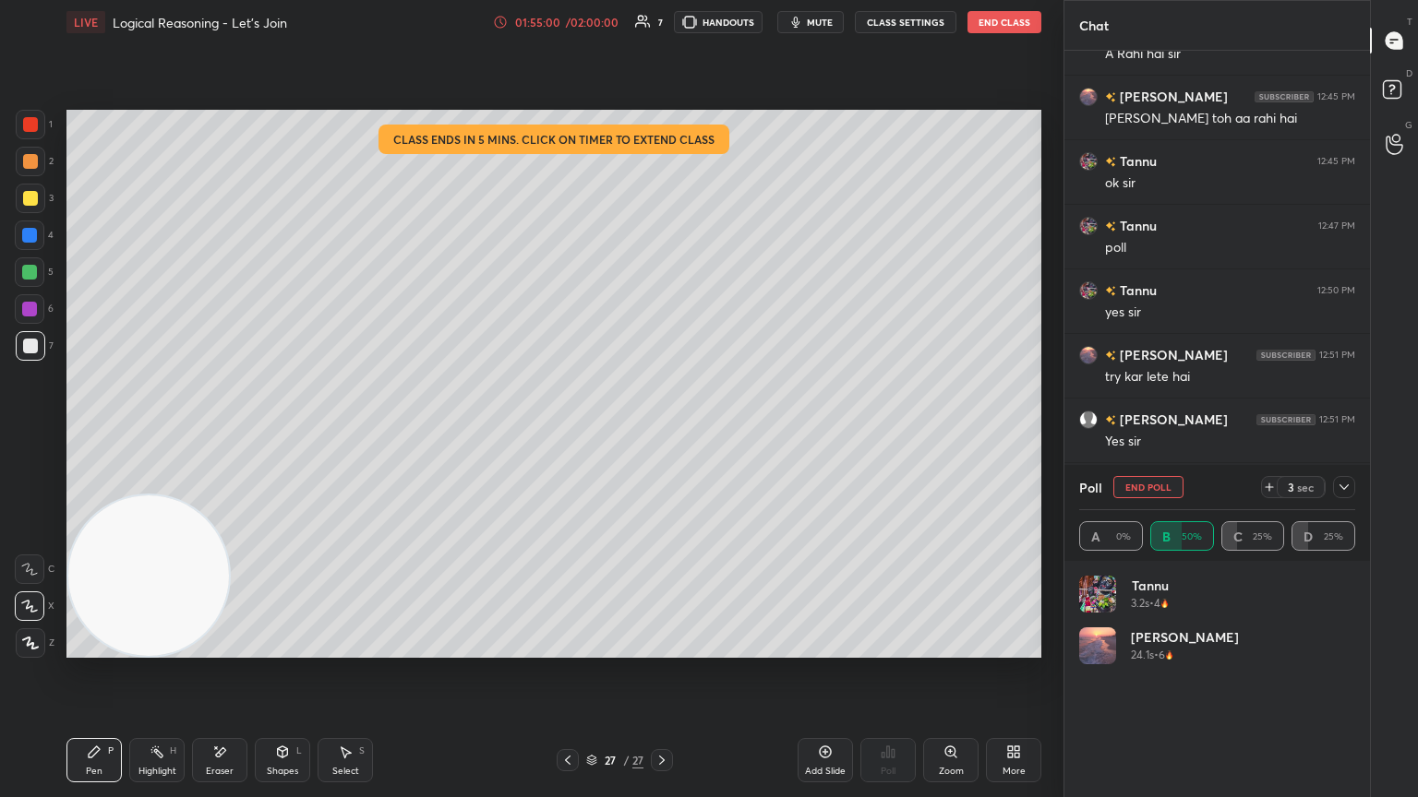
click at [662, 433] on icon at bounding box center [1343, 488] width 9 height 6
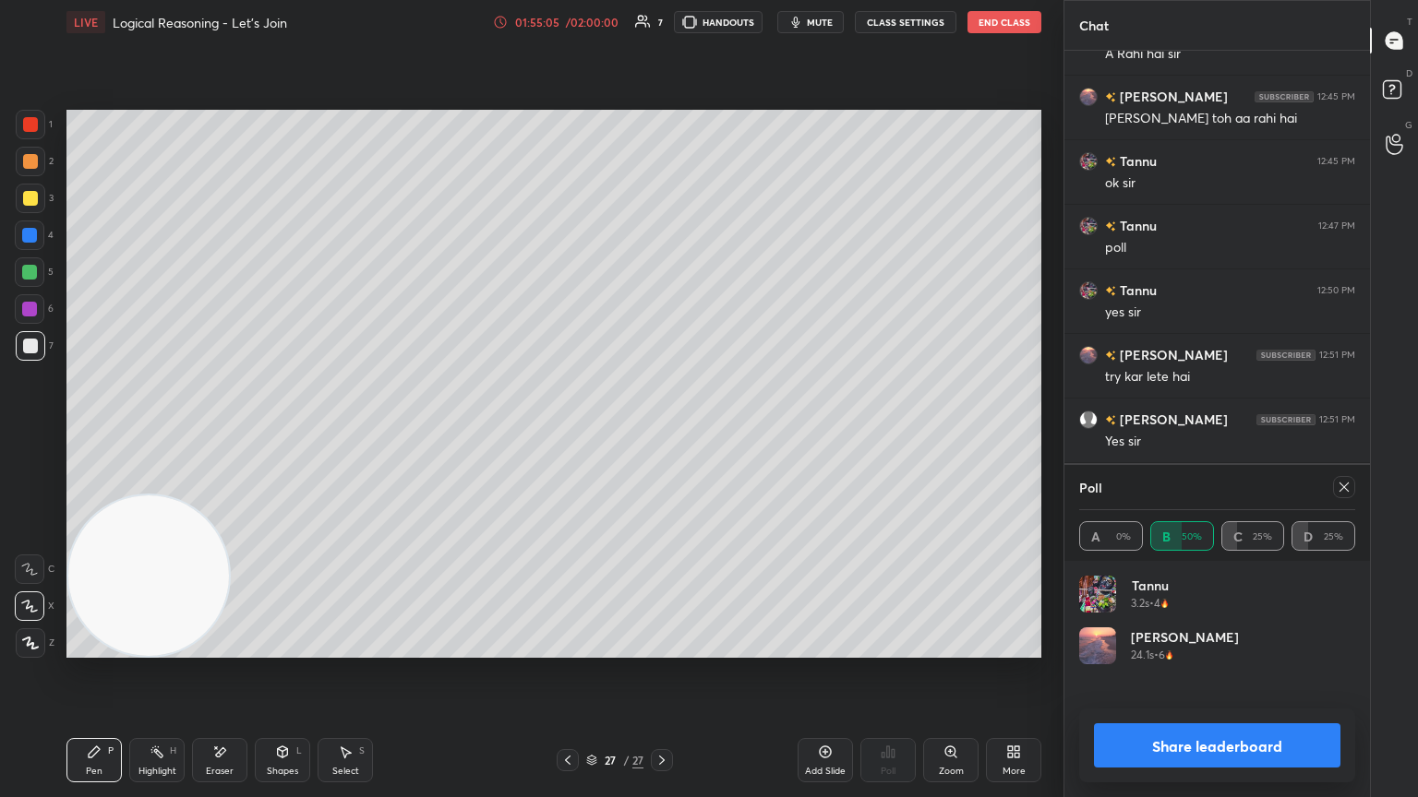
drag, startPoint x: 1346, startPoint y: 487, endPoint x: 1307, endPoint y: 475, distance: 40.6
click at [662, 433] on icon at bounding box center [1343, 487] width 15 height 15
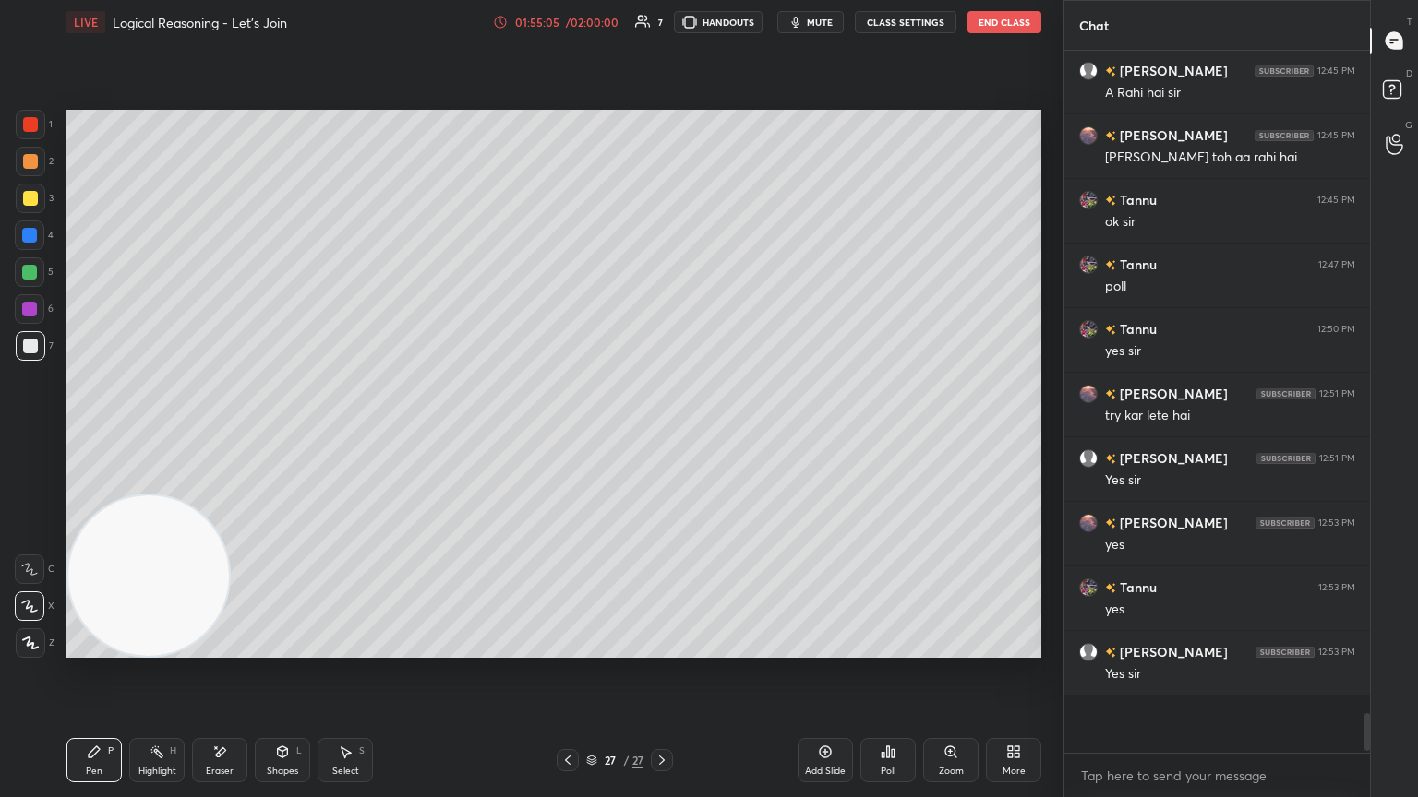
scroll to position [691, 300]
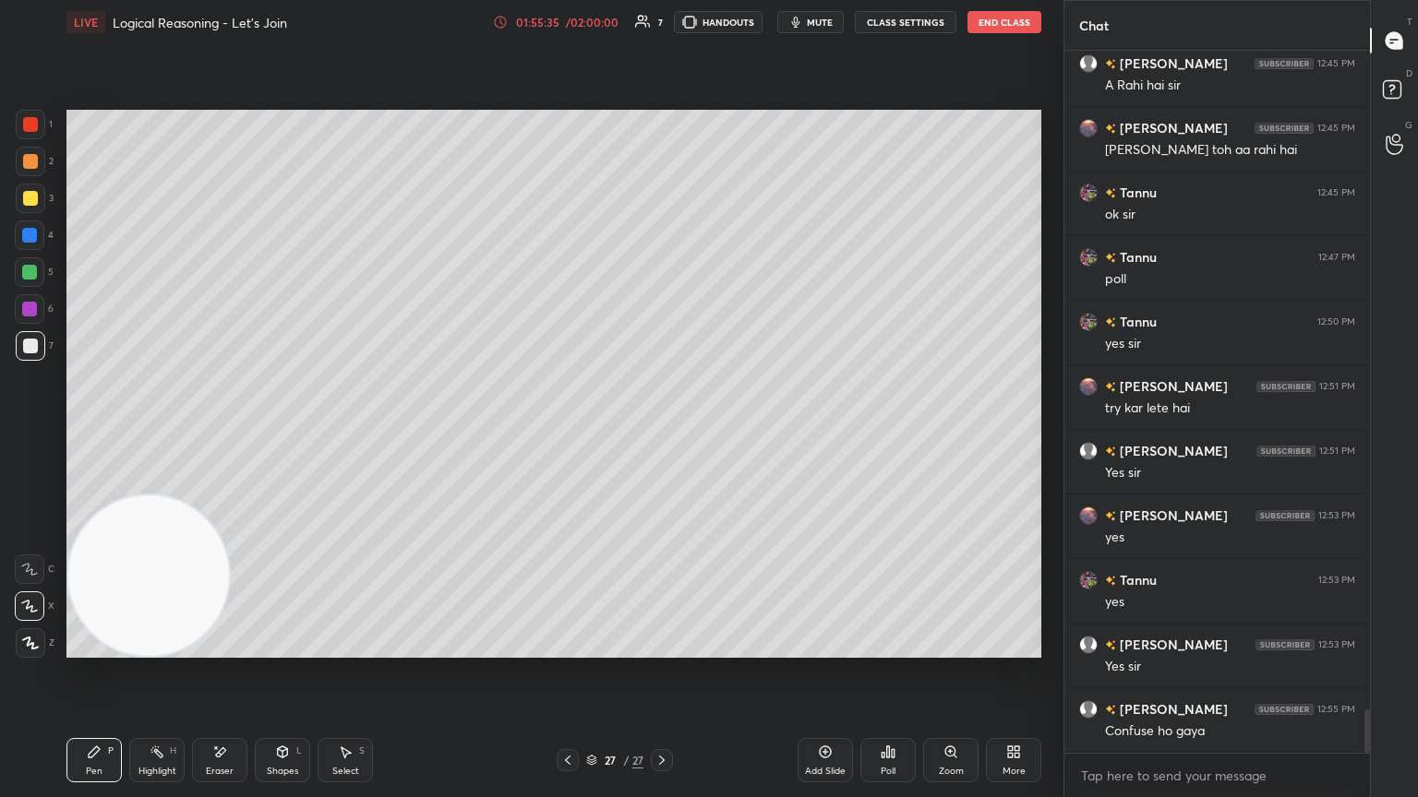
click at [662, 433] on icon at bounding box center [825, 752] width 15 height 15
drag, startPoint x: 28, startPoint y: 202, endPoint x: 37, endPoint y: 198, distance: 9.9
click at [30, 199] on div at bounding box center [30, 198] width 15 height 15
click at [31, 340] on div at bounding box center [30, 346] width 15 height 15
click at [229, 433] on div "Eraser" at bounding box center [219, 760] width 55 height 44
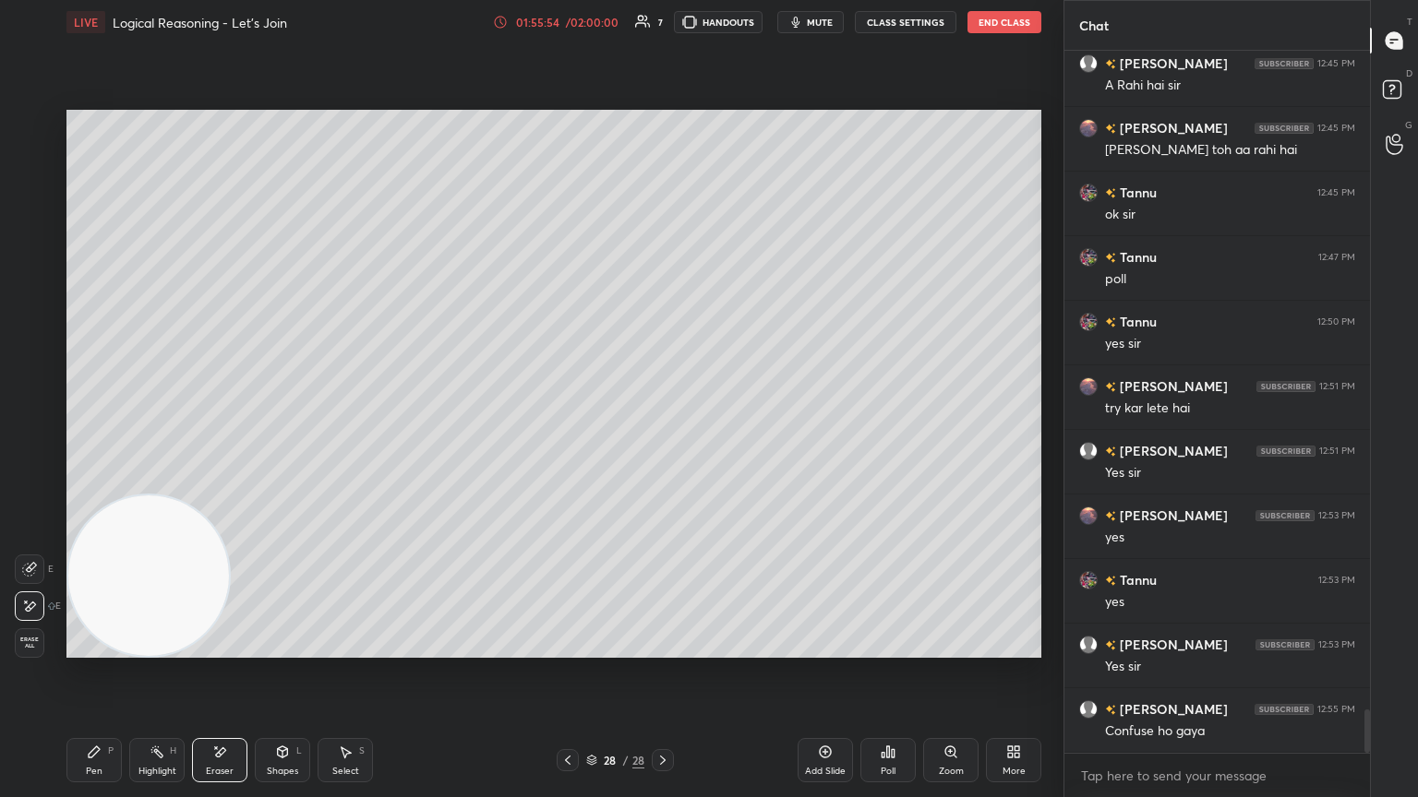
click at [97, 433] on div "Pen P" at bounding box center [93, 760] width 55 height 44
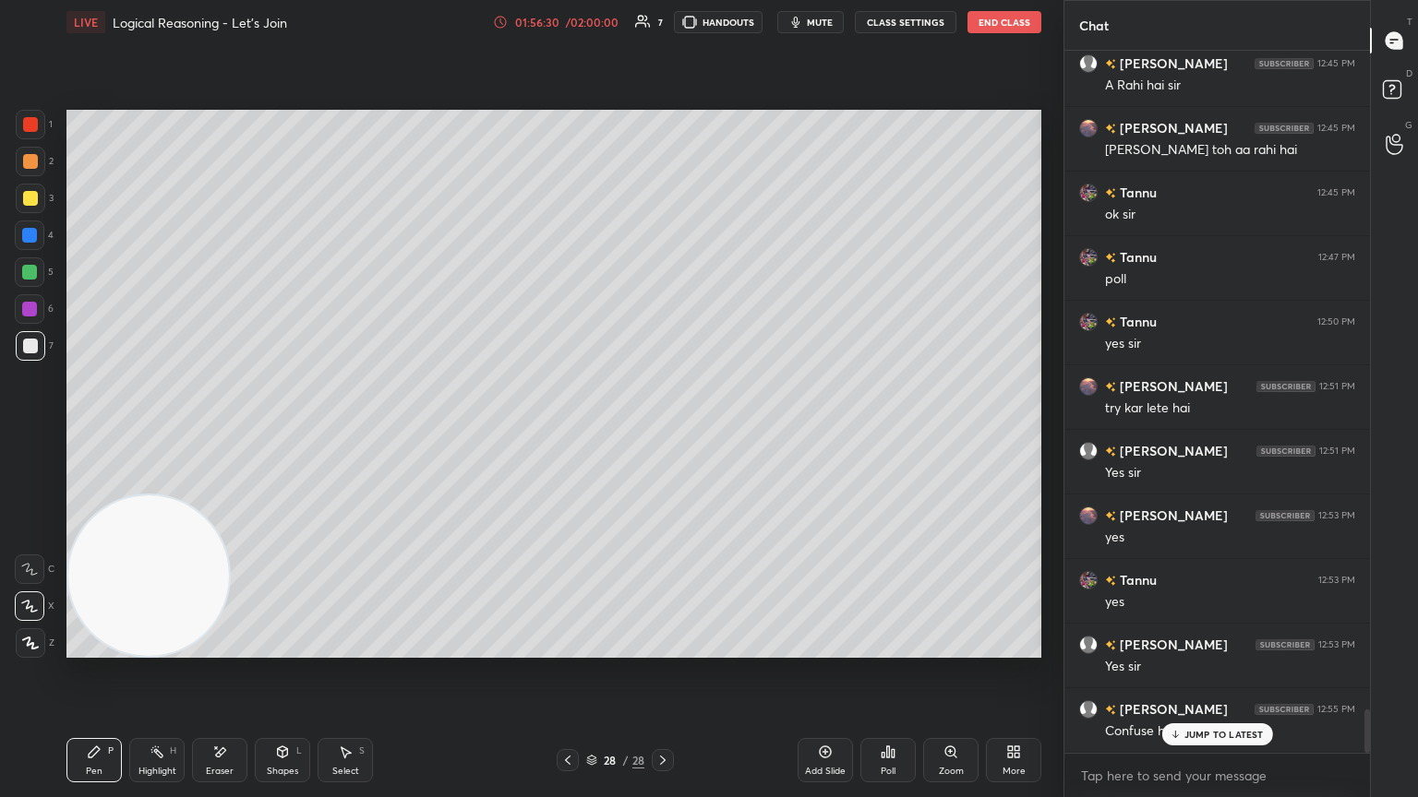
scroll to position [10632, 0]
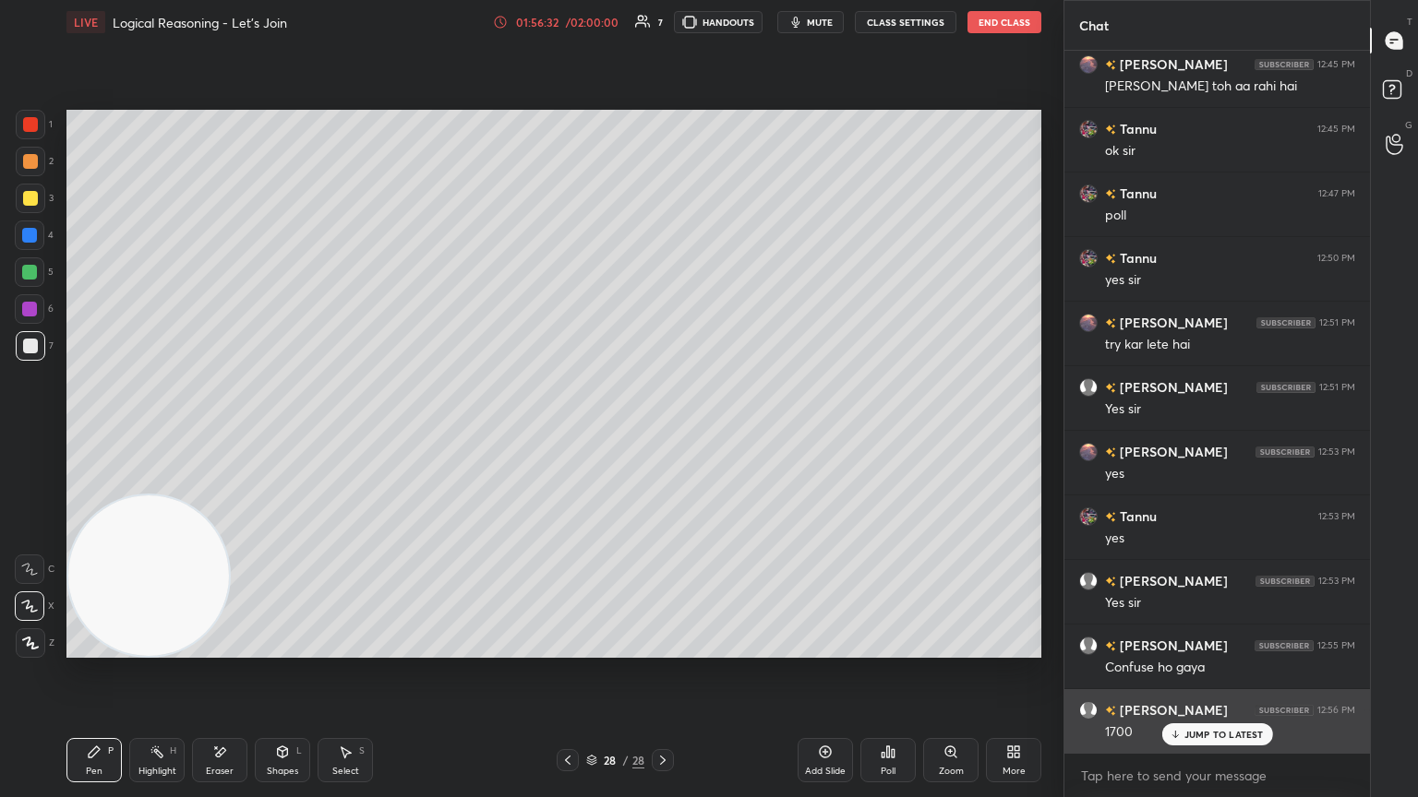
click at [662, 433] on p "JUMP TO LATEST" at bounding box center [1223, 734] width 79 height 11
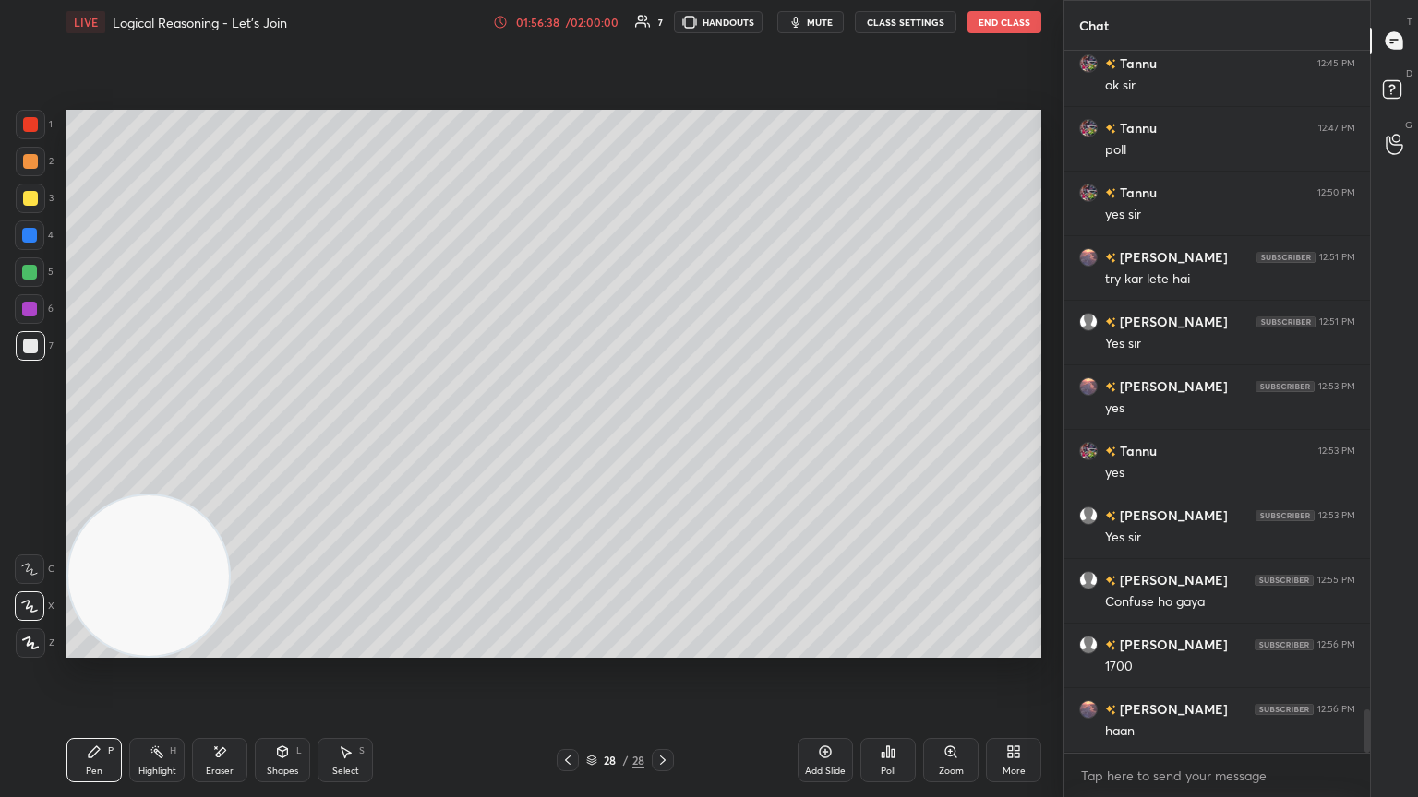
scroll to position [10761, 0]
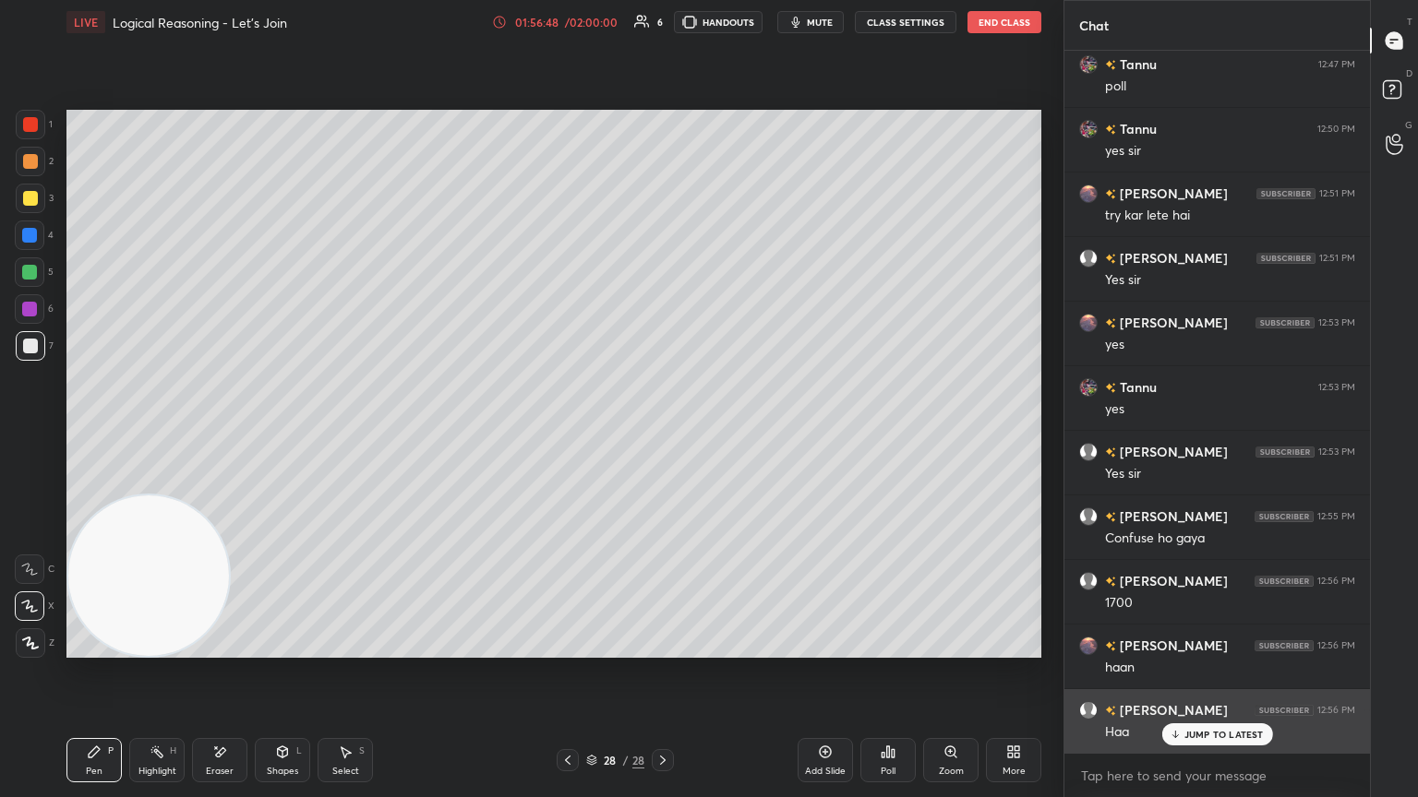
click at [662, 433] on p "JUMP TO LATEST" at bounding box center [1223, 734] width 79 height 11
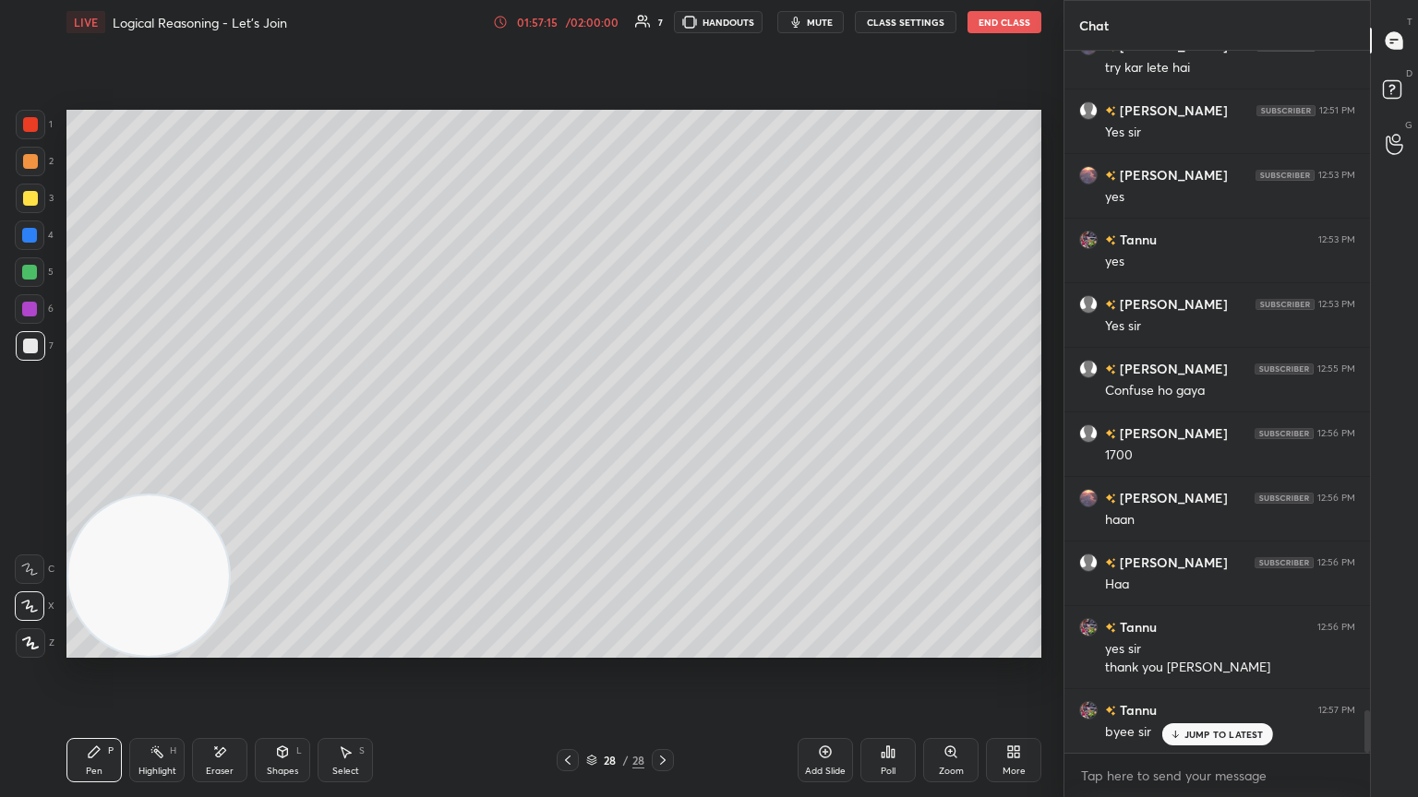
scroll to position [10974, 0]
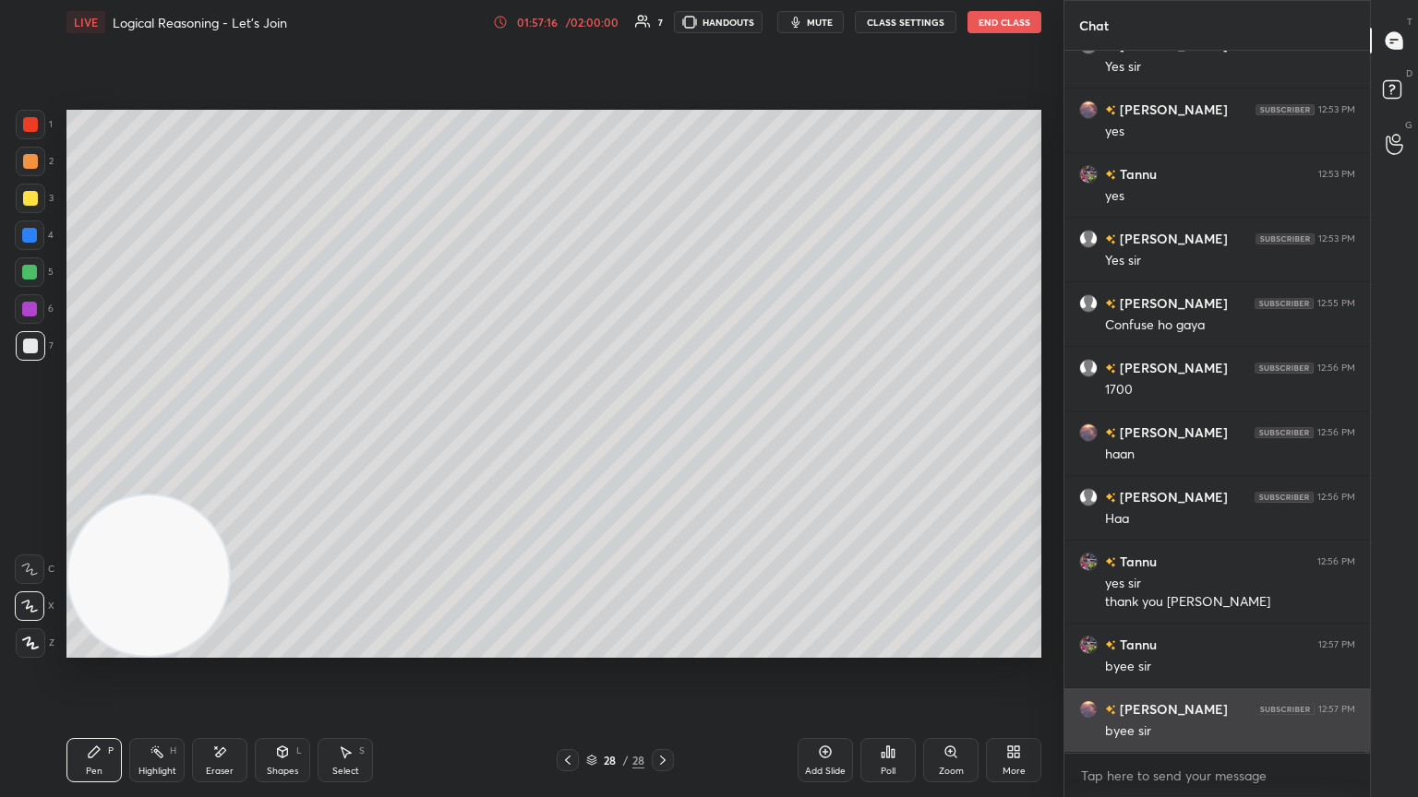
click at [662, 433] on div "byee sir" at bounding box center [1230, 732] width 250 height 18
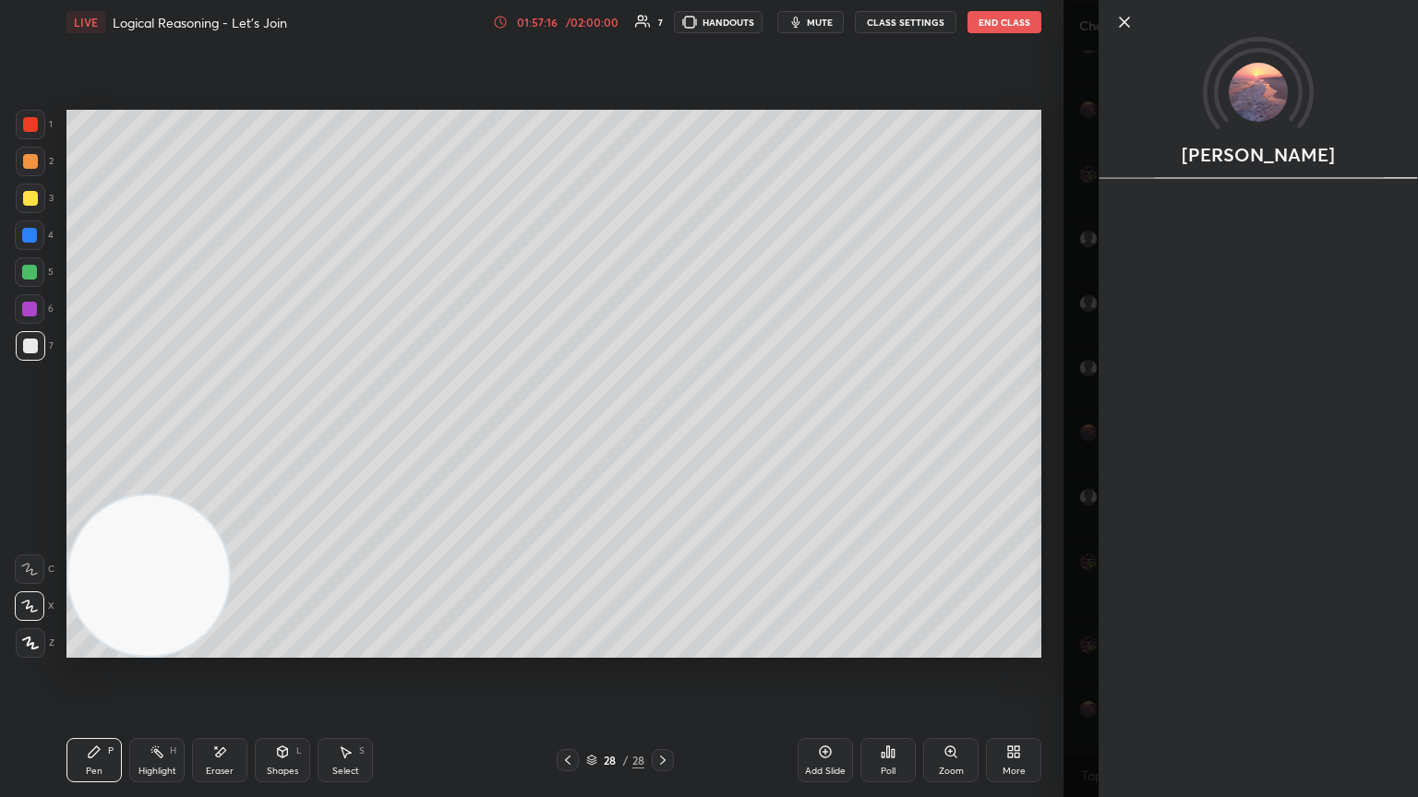
click at [662, 433] on body "1 2 3 4 5 6 7 C X Z E E Erase all H H LIVE Logical Reasoning - Let’s Join 01:57…" at bounding box center [709, 398] width 1418 height 797
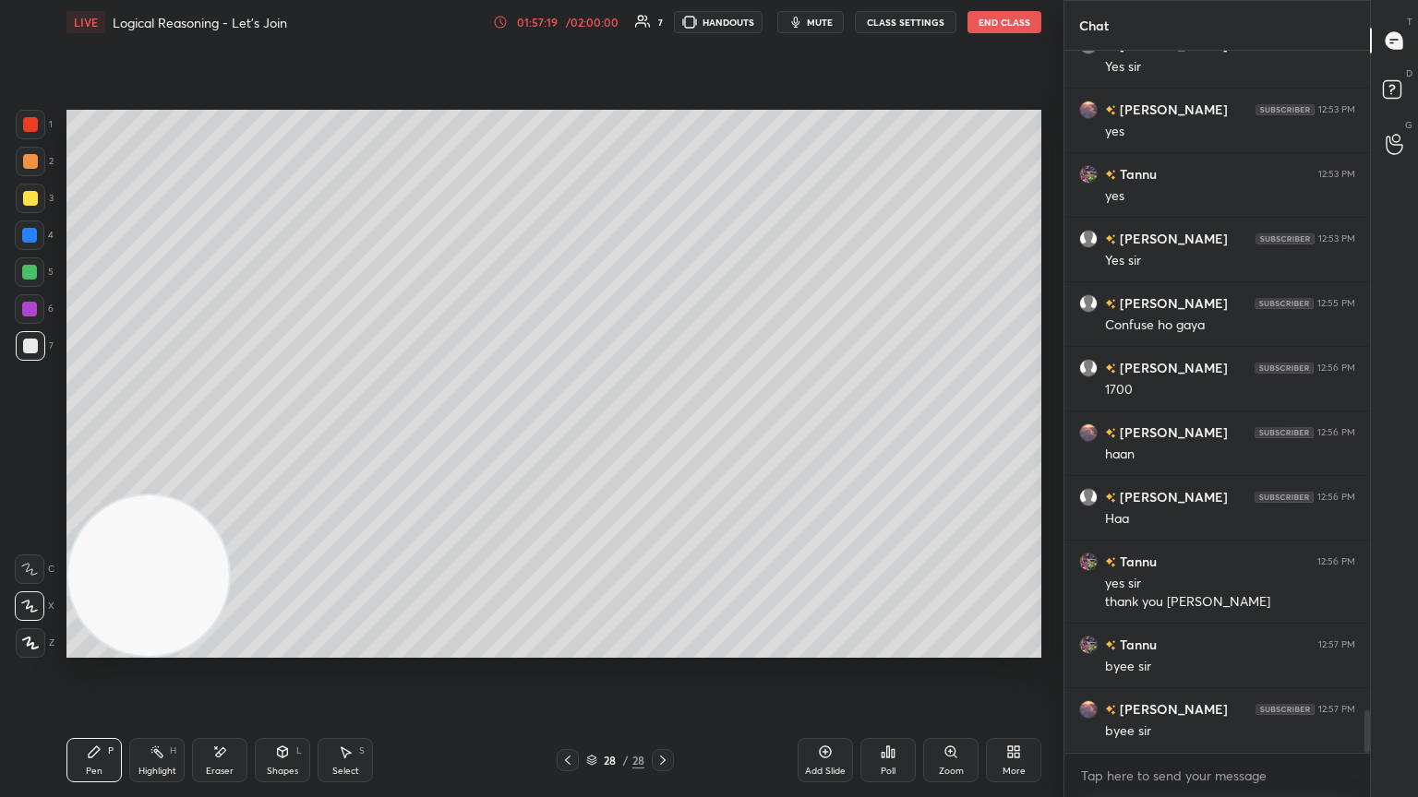
click at [662, 433] on div "Add Slide" at bounding box center [824, 760] width 55 height 44
click at [662, 18] on span "mute" at bounding box center [820, 22] width 26 height 13
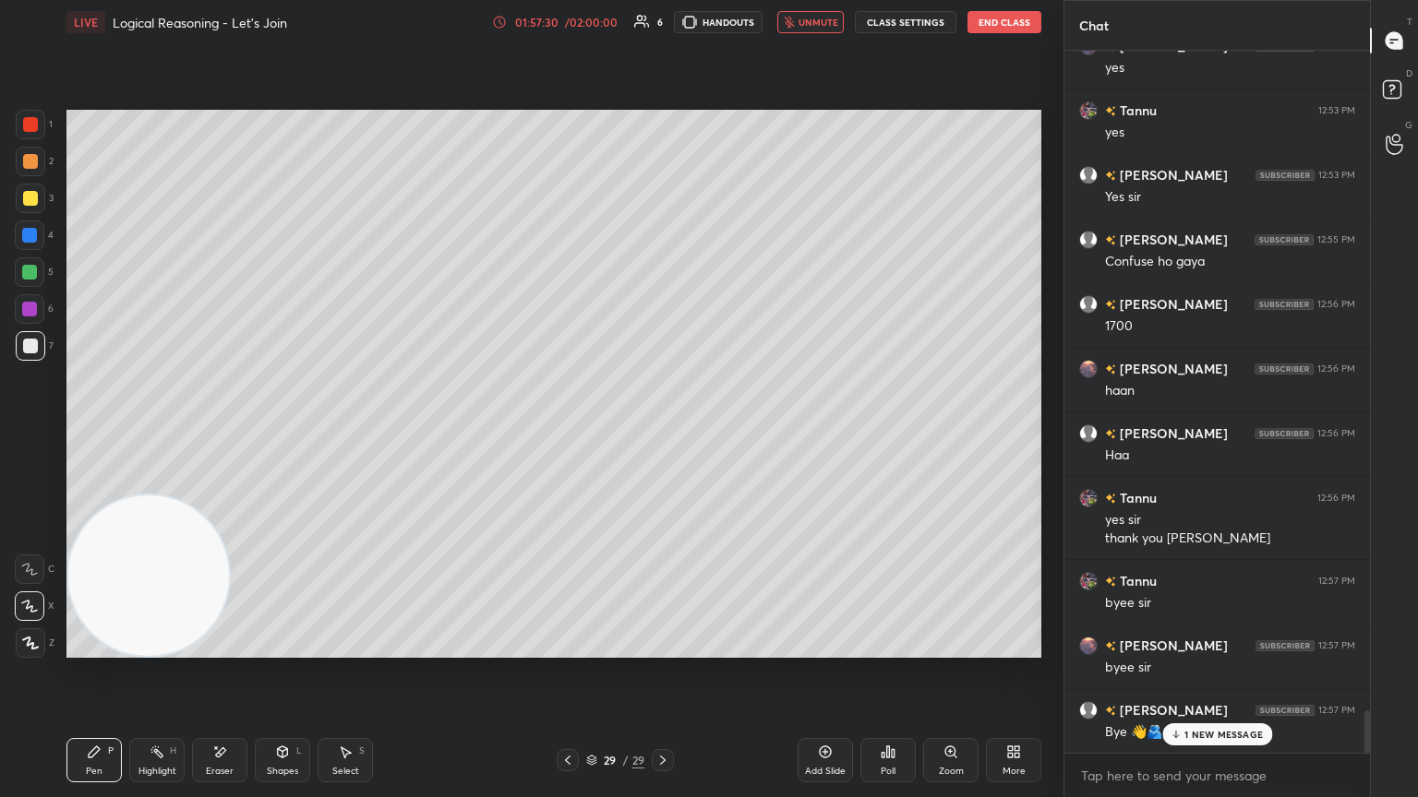
scroll to position [11103, 0]
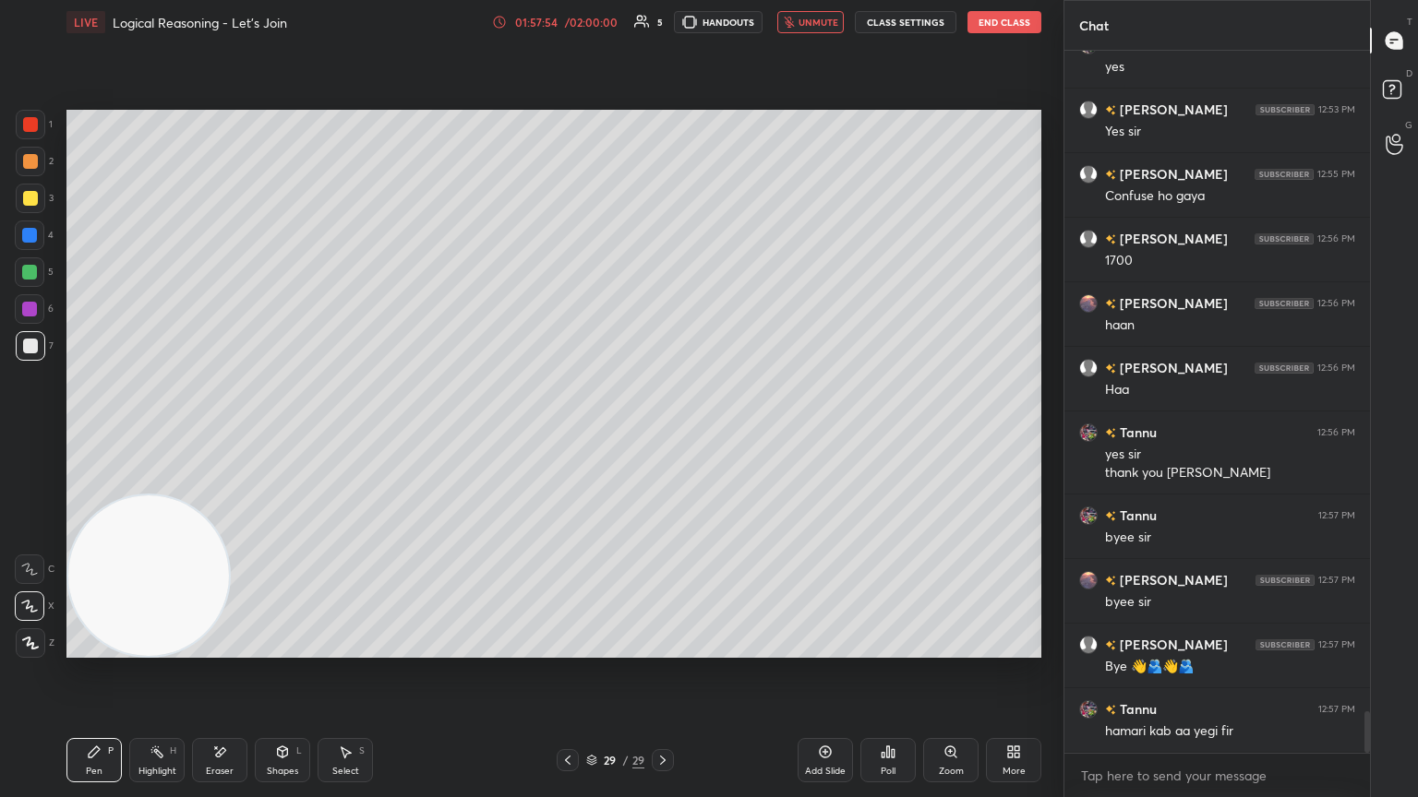
click at [662, 28] on button "unmute" at bounding box center [810, 22] width 66 height 22
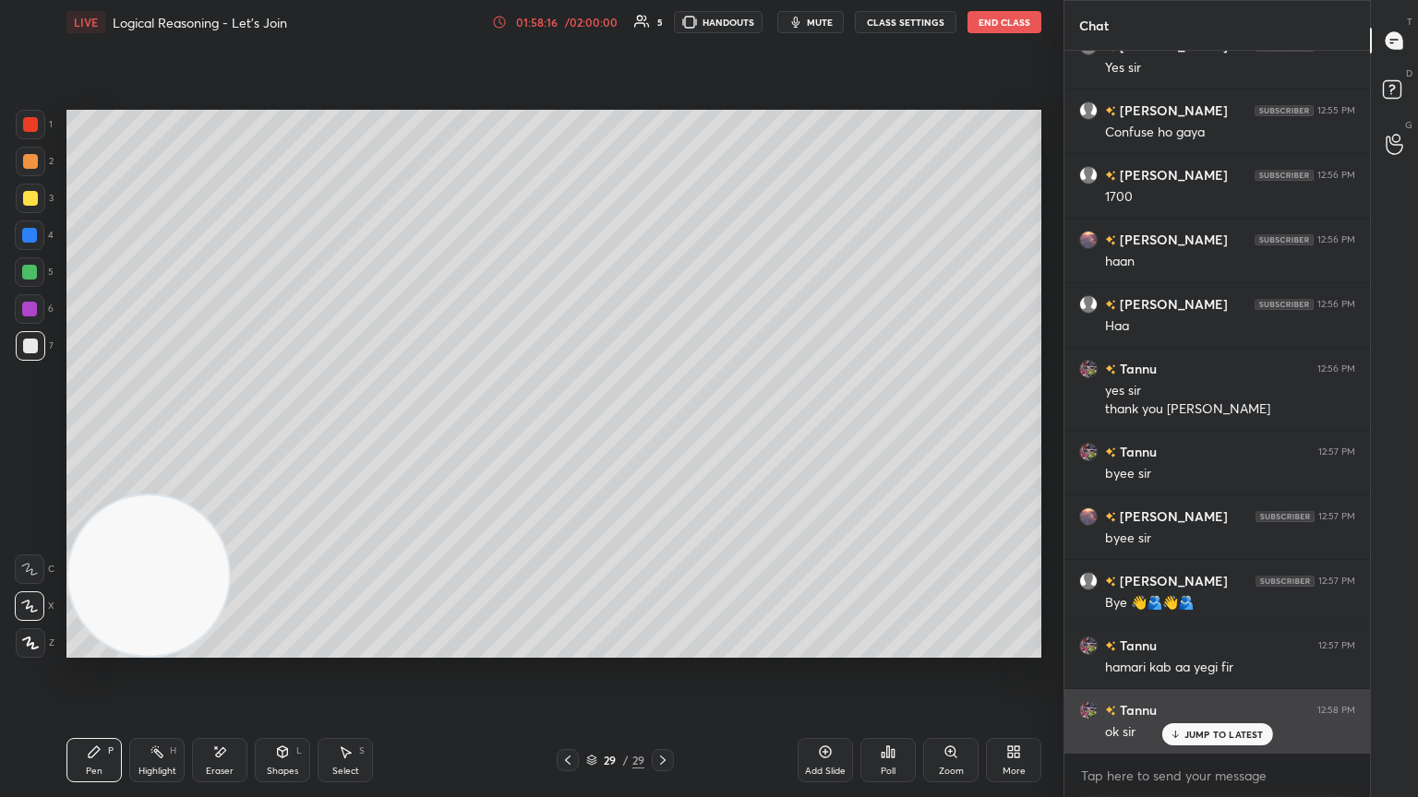
click at [662, 433] on p "JUMP TO LATEST" at bounding box center [1223, 734] width 79 height 11
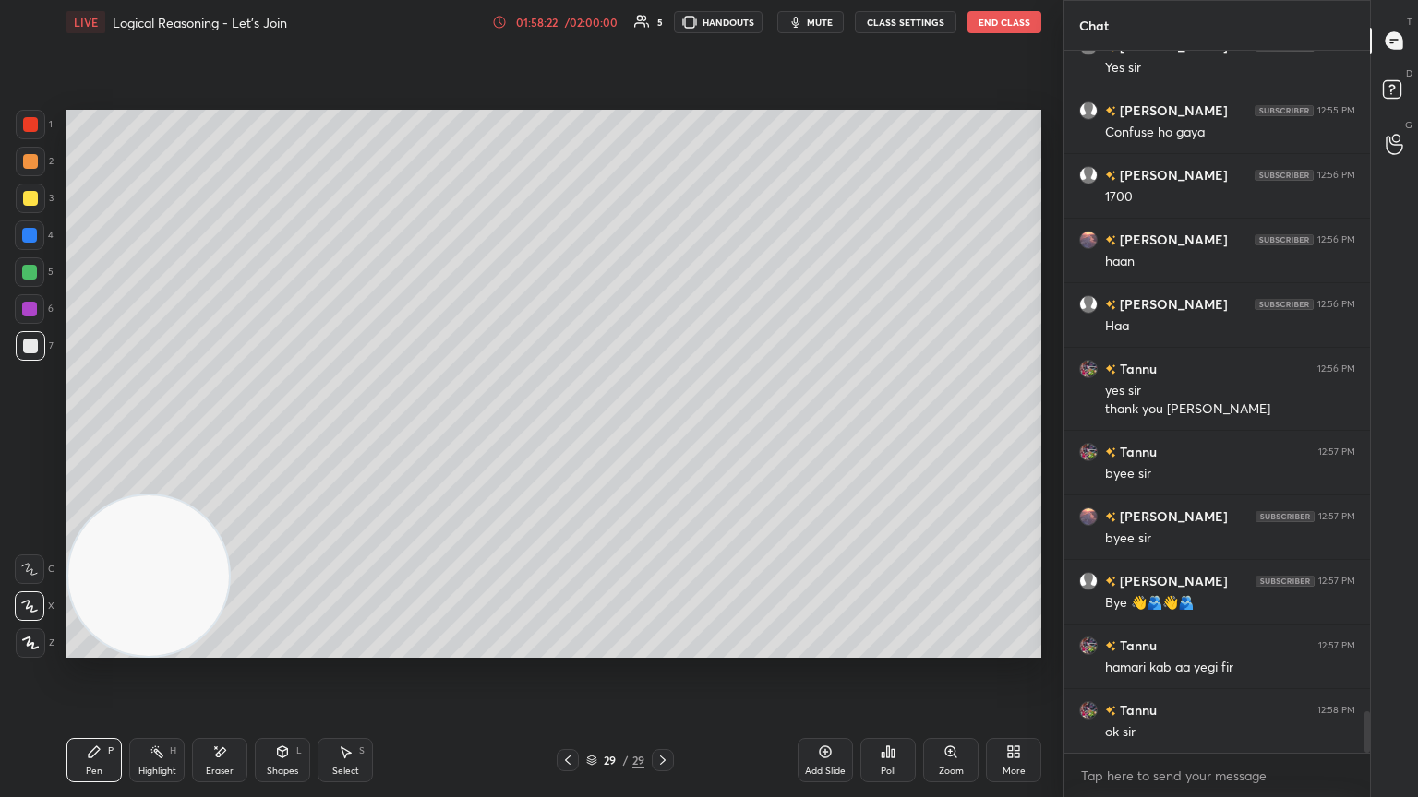
scroll to position [11185, 0]
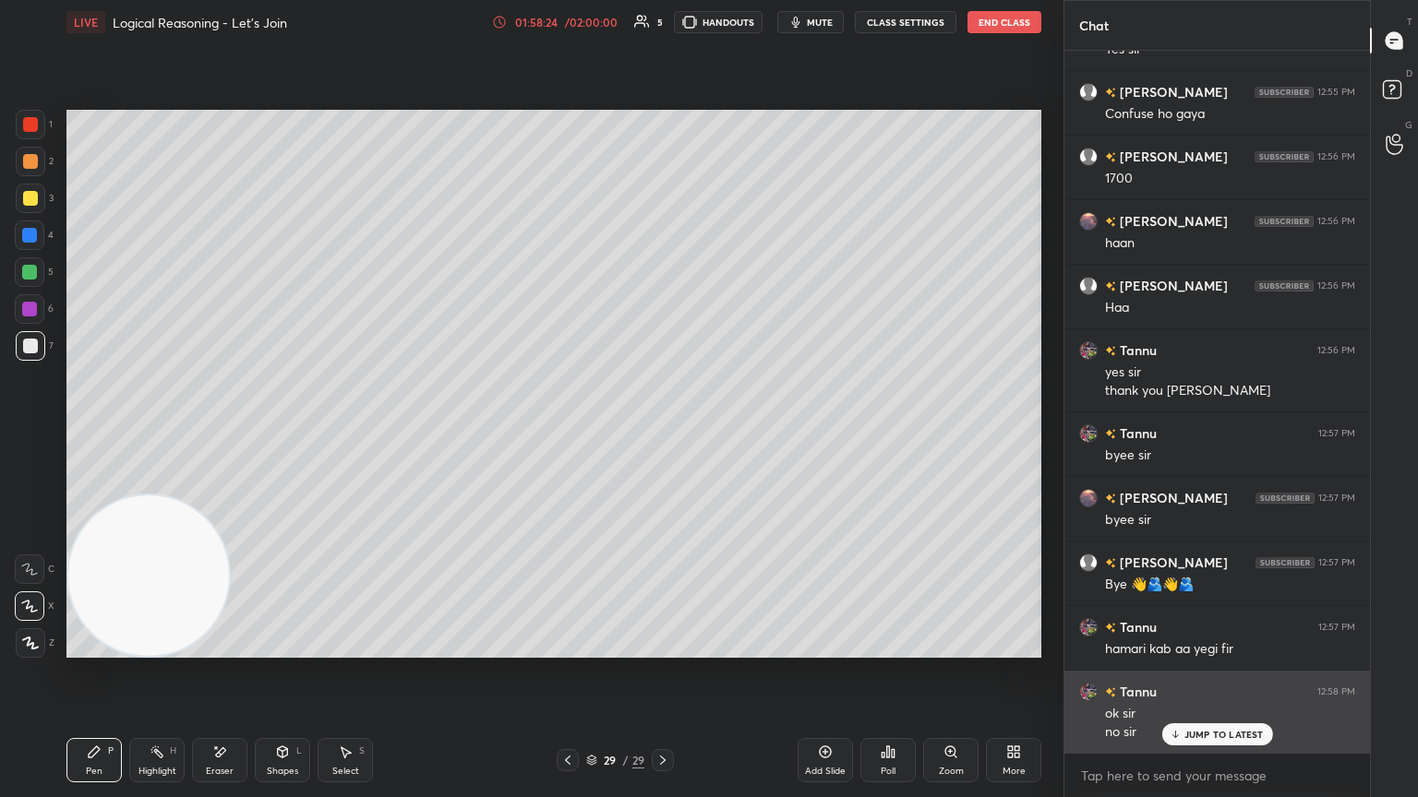
click at [662, 433] on p "JUMP TO LATEST" at bounding box center [1223, 734] width 79 height 11
click at [662, 433] on img "grid" at bounding box center [1088, 692] width 18 height 18
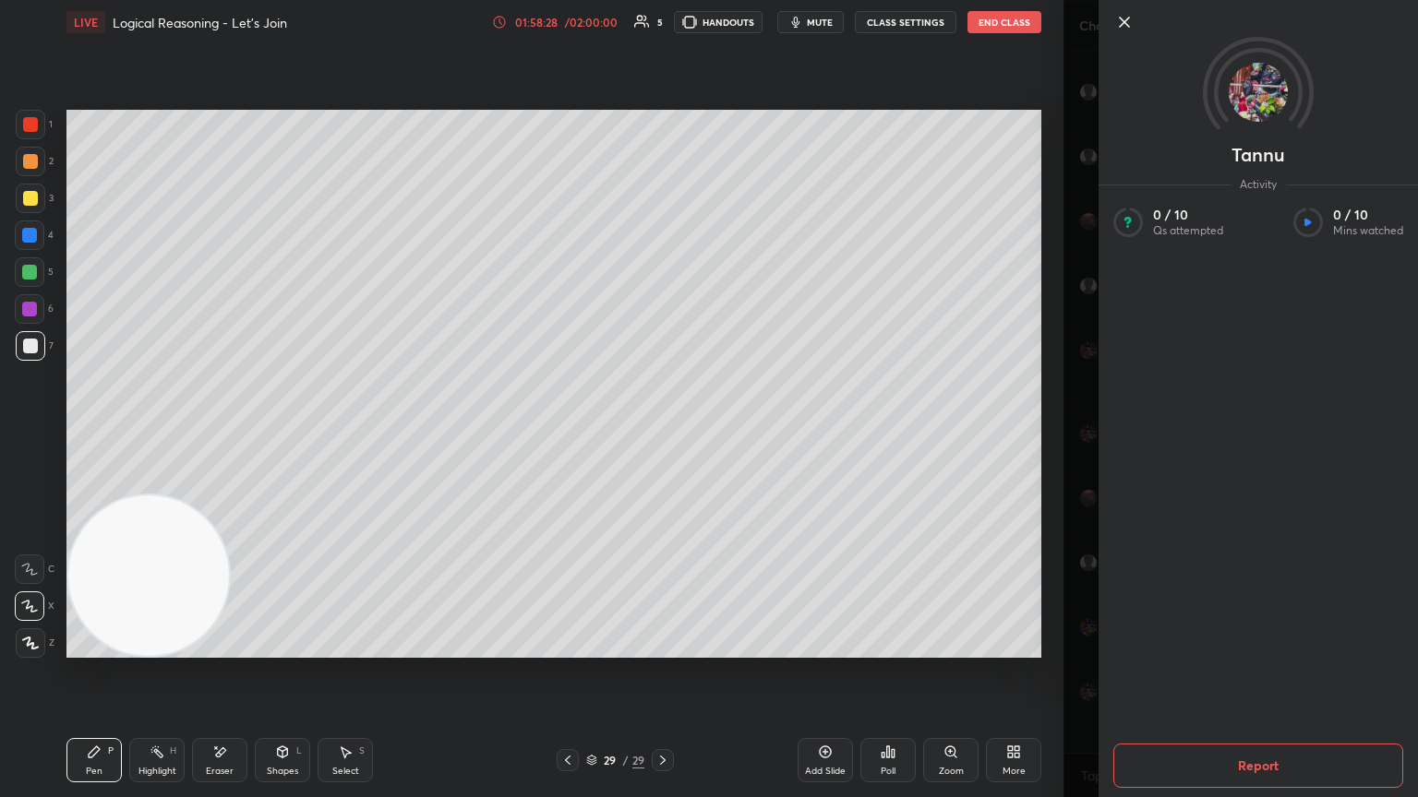
click at [662, 22] on icon at bounding box center [1124, 22] width 22 height 22
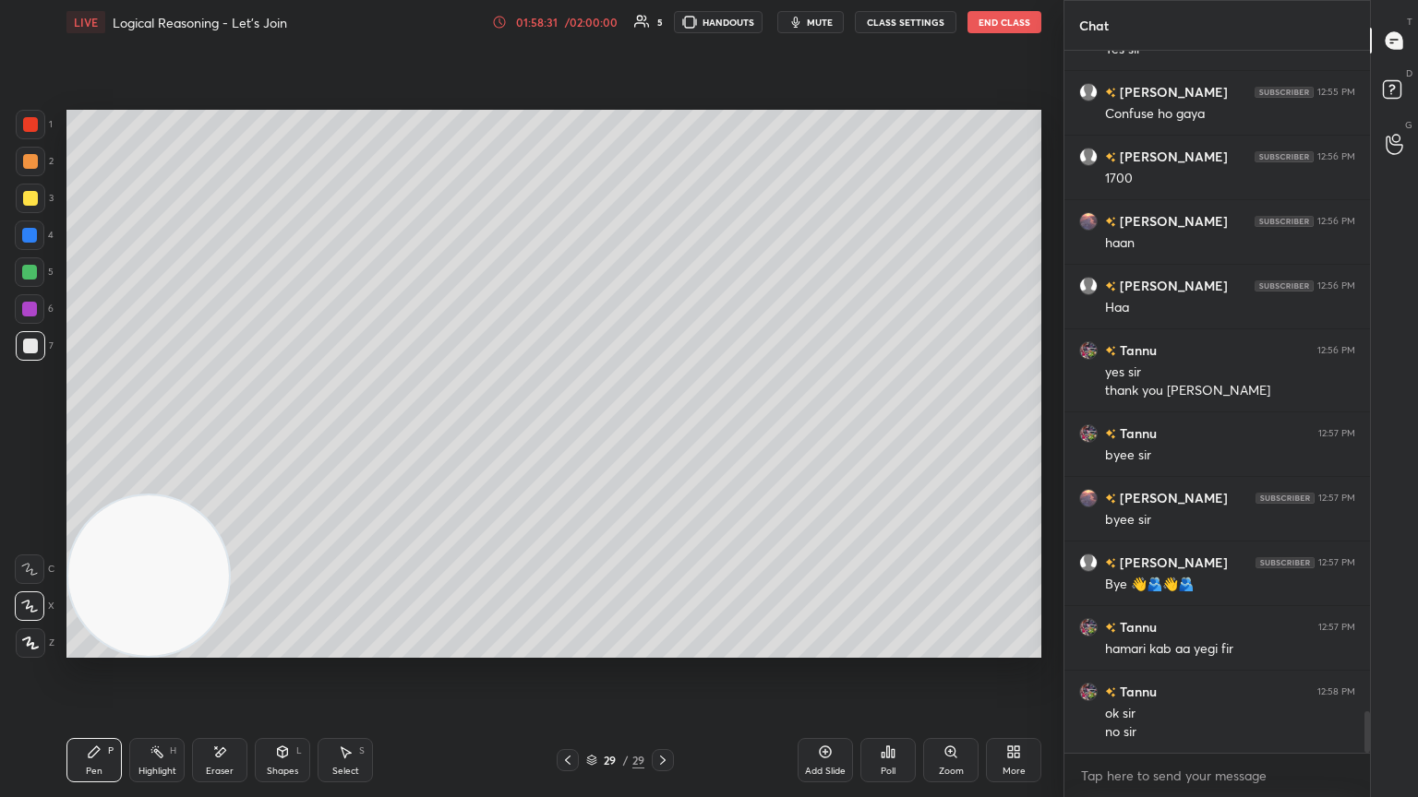
scroll to position [11204, 0]
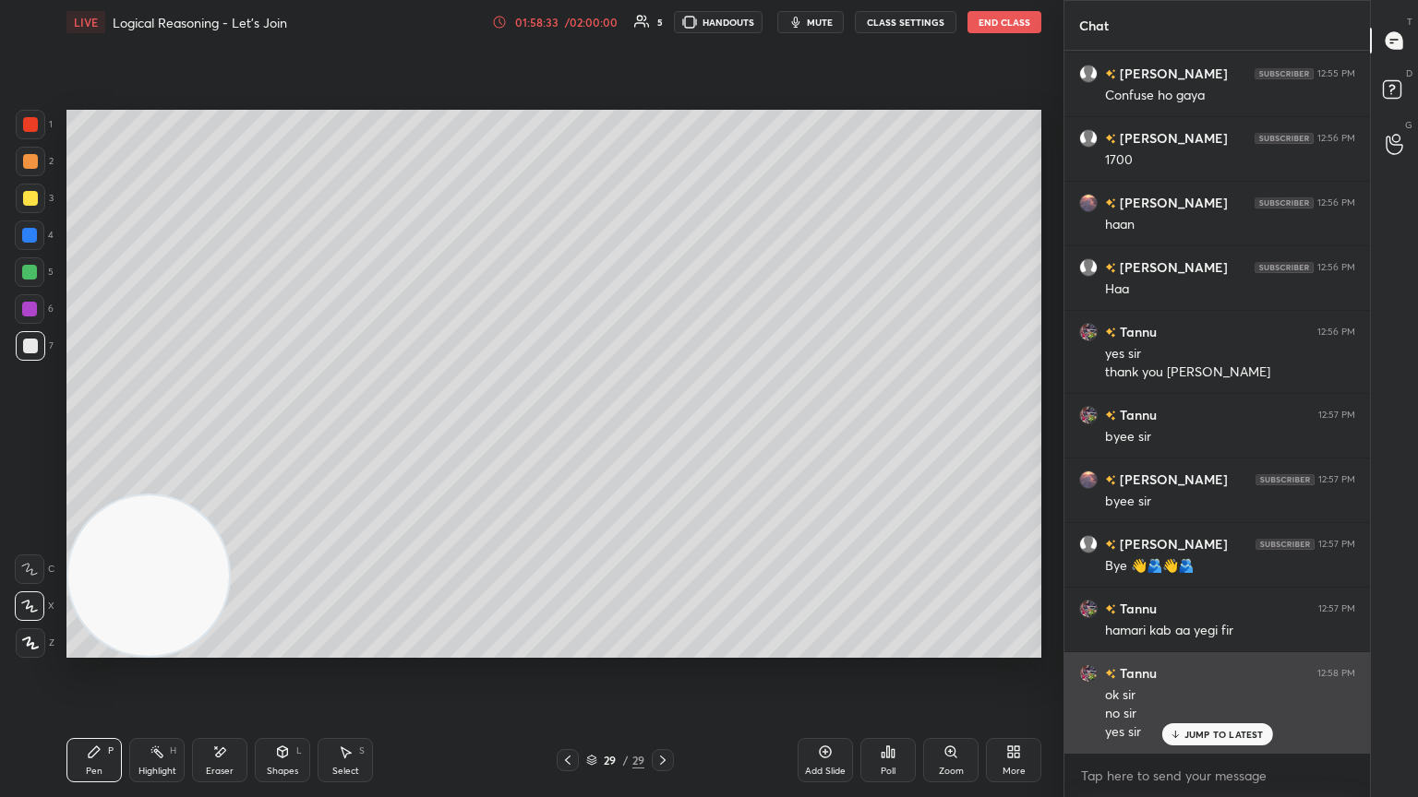
click at [662, 433] on p "JUMP TO LATEST" at bounding box center [1223, 734] width 79 height 11
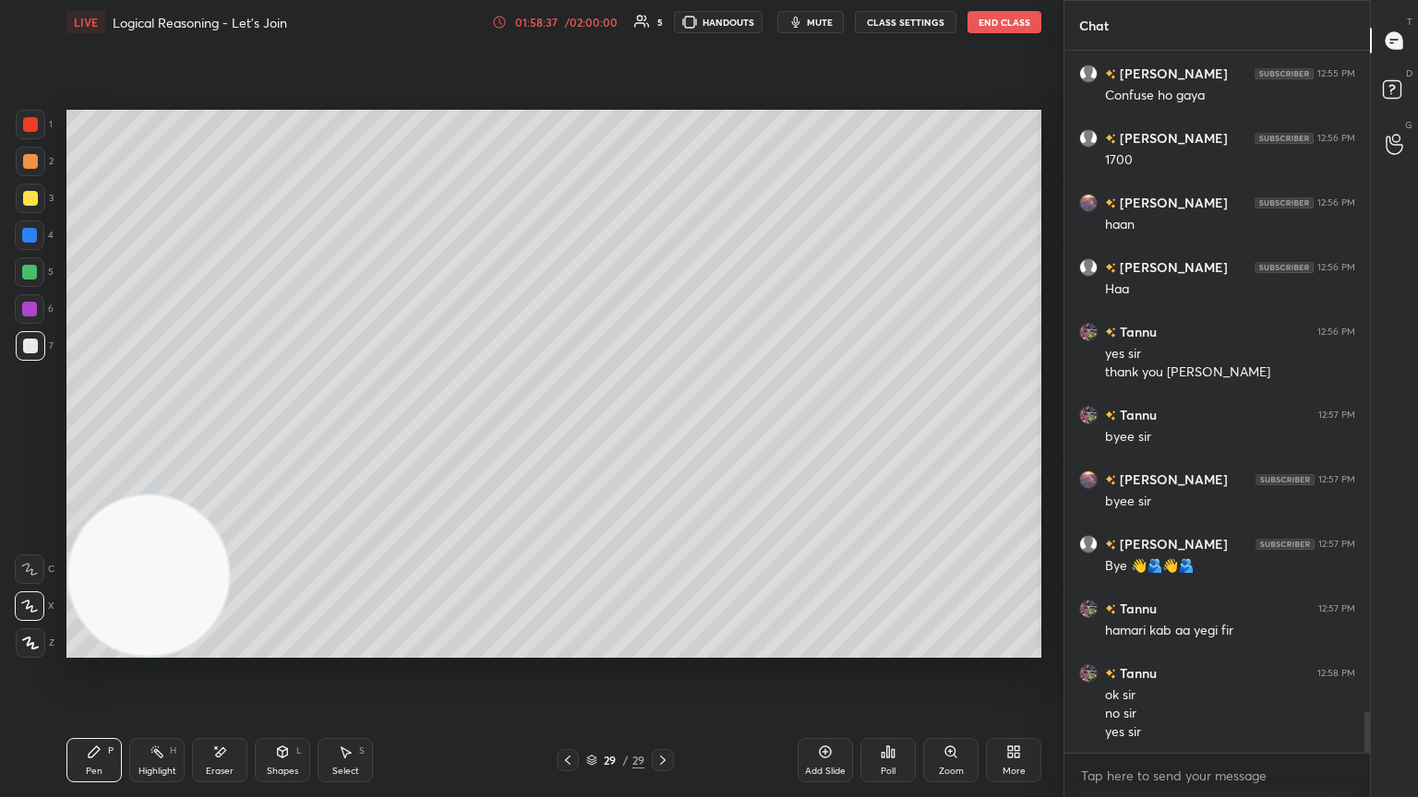
scroll to position [11222, 0]
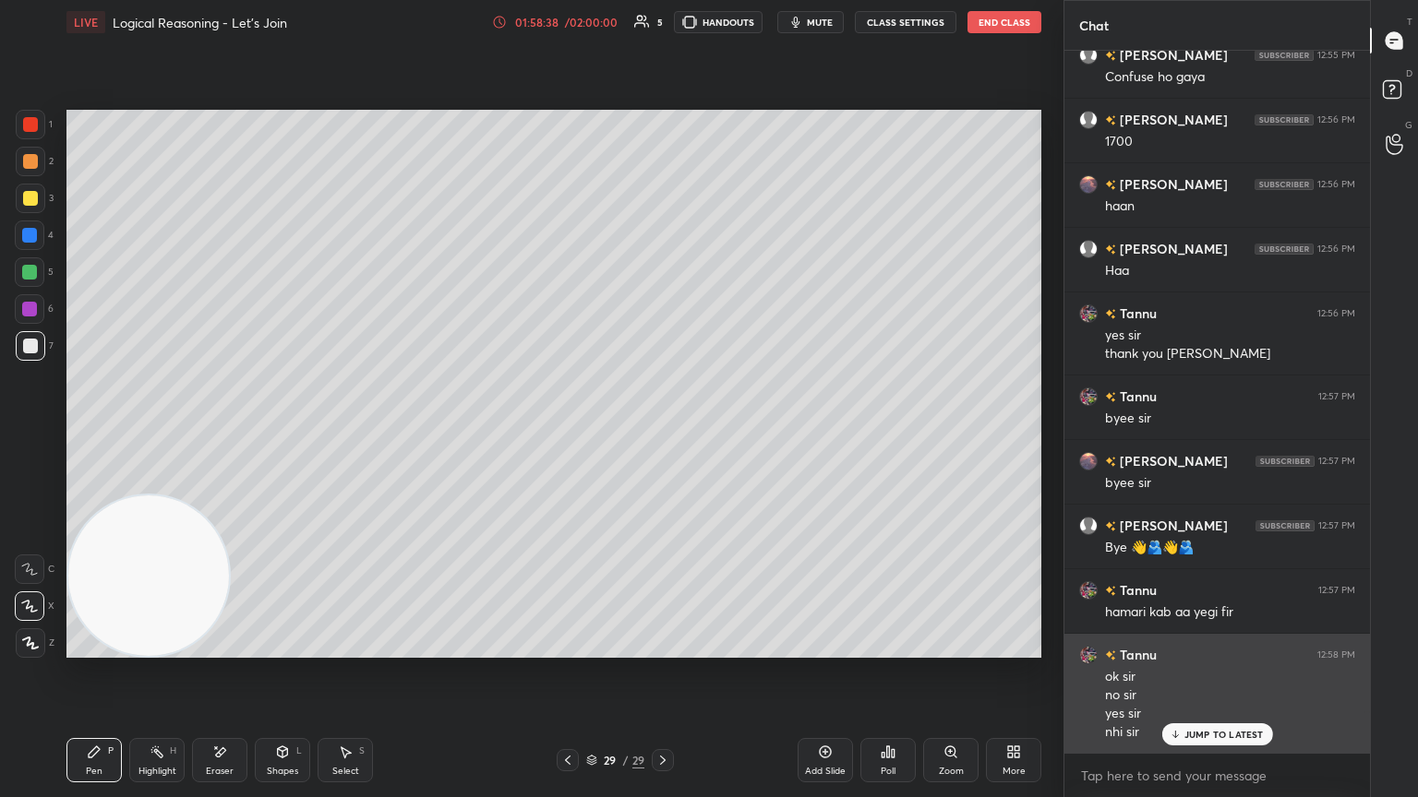
click at [662, 433] on p "JUMP TO LATEST" at bounding box center [1223, 734] width 79 height 11
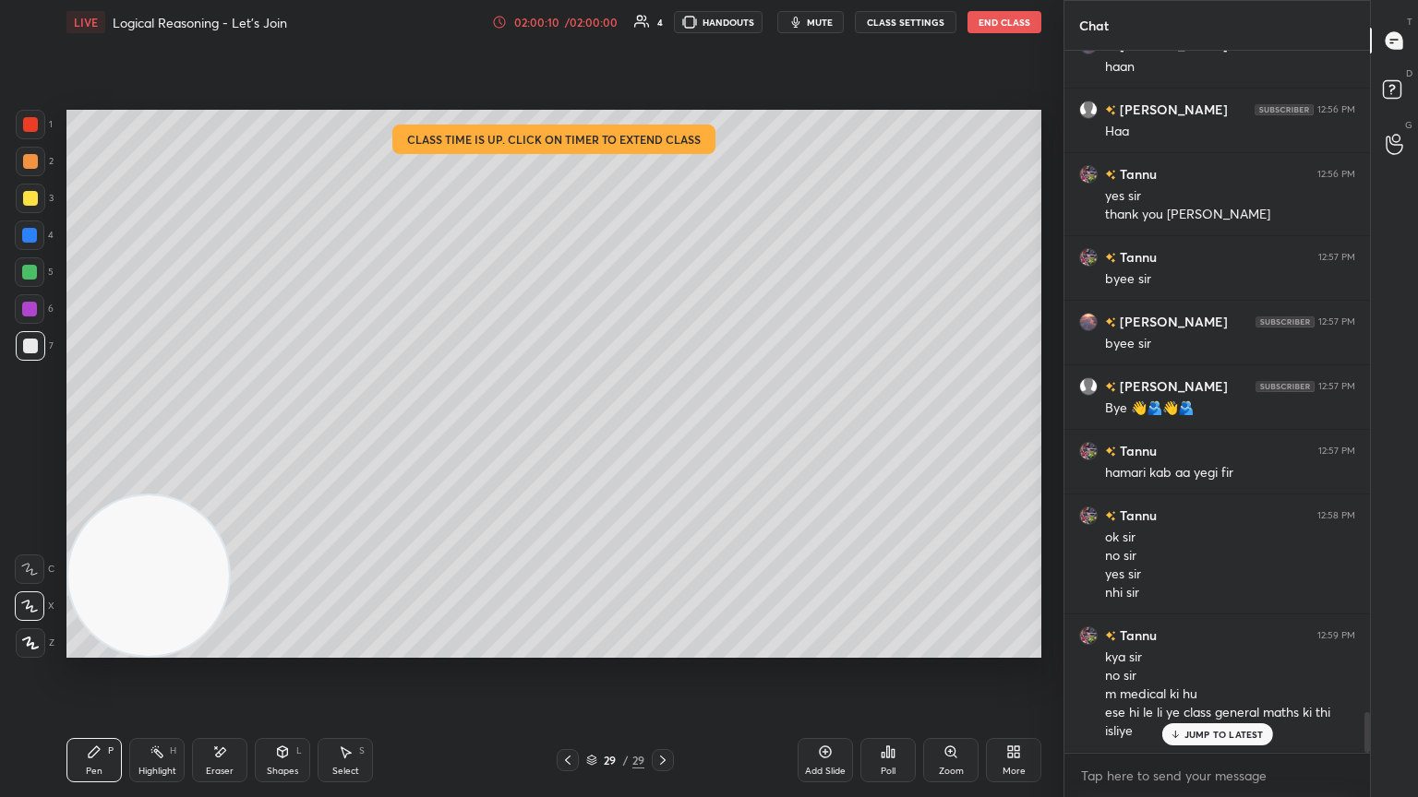
scroll to position [11425, 0]
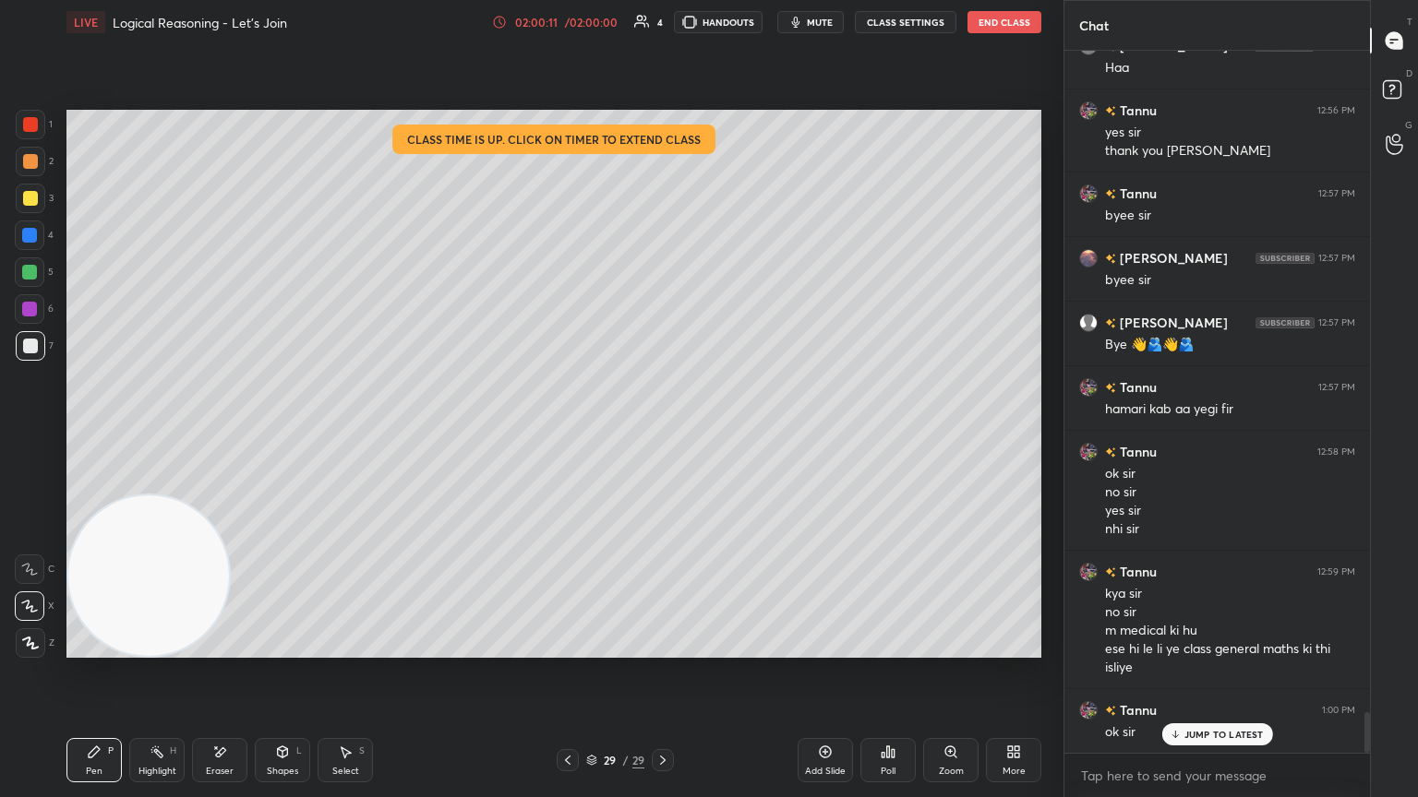
click at [662, 24] on button "End Class" at bounding box center [1004, 22] width 74 height 22
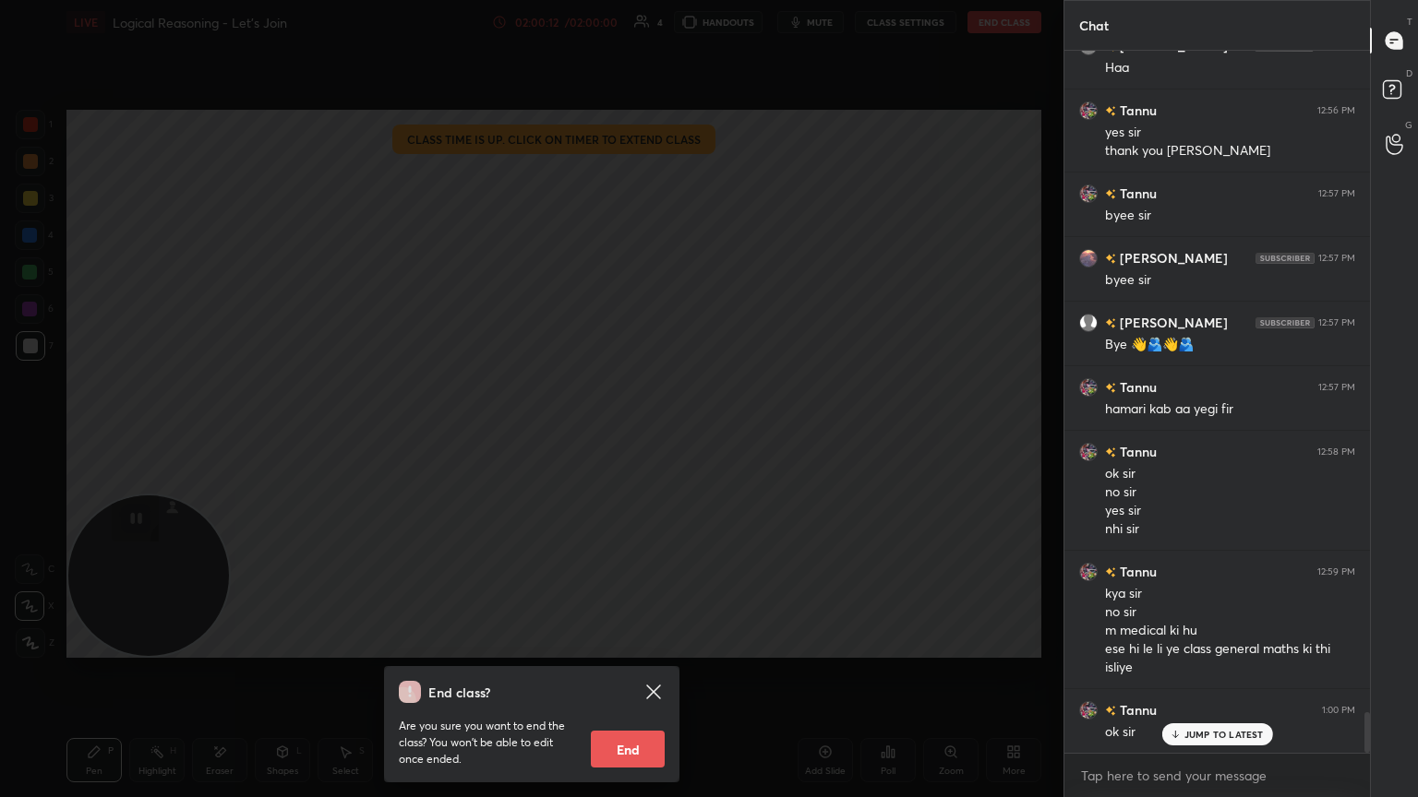
click at [645, 433] on button "End" at bounding box center [628, 749] width 74 height 37
type textarea "x"
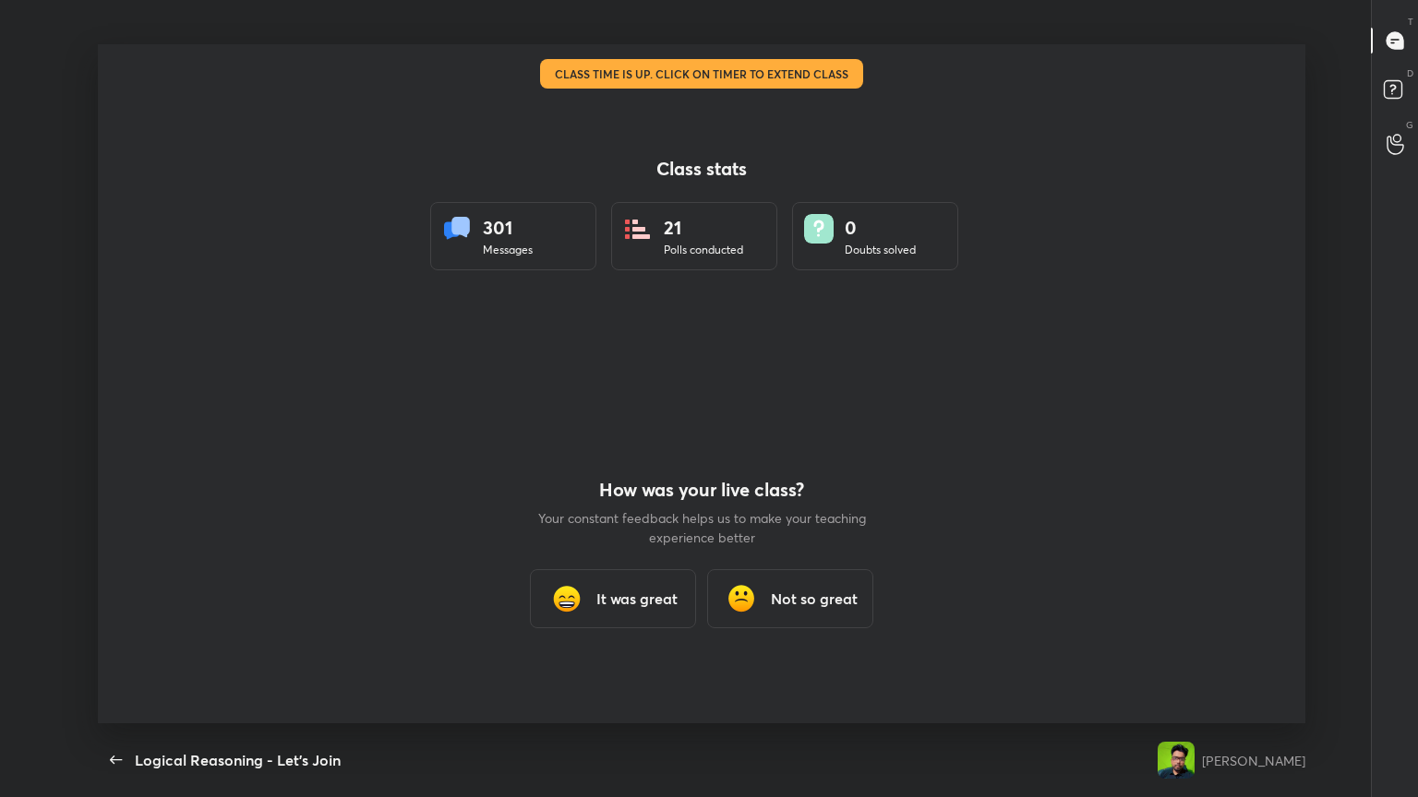
scroll to position [0, 0]
drag, startPoint x: 639, startPoint y: 603, endPoint x: 656, endPoint y: 588, distance: 22.9
click at [638, 433] on h3 "It was great" at bounding box center [636, 599] width 81 height 22
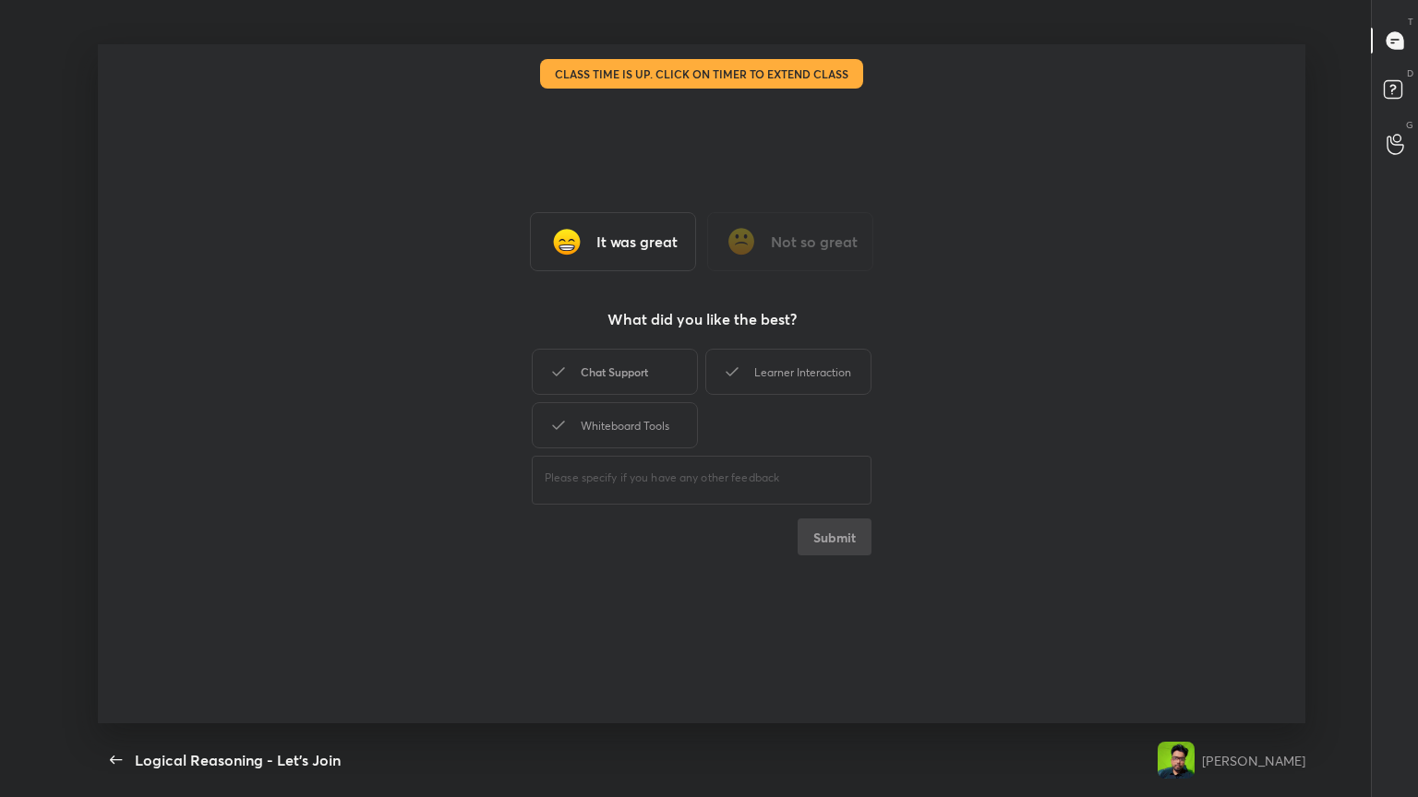
click at [651, 383] on div "Chat Support" at bounding box center [615, 372] width 166 height 46
drag, startPoint x: 751, startPoint y: 368, endPoint x: 648, endPoint y: 411, distance: 111.7
click at [662, 369] on div "Learner Interaction" at bounding box center [788, 372] width 166 height 46
click at [632, 428] on div "Whiteboard Tools" at bounding box center [615, 425] width 166 height 46
click at [662, 433] on button "Submit" at bounding box center [834, 537] width 74 height 37
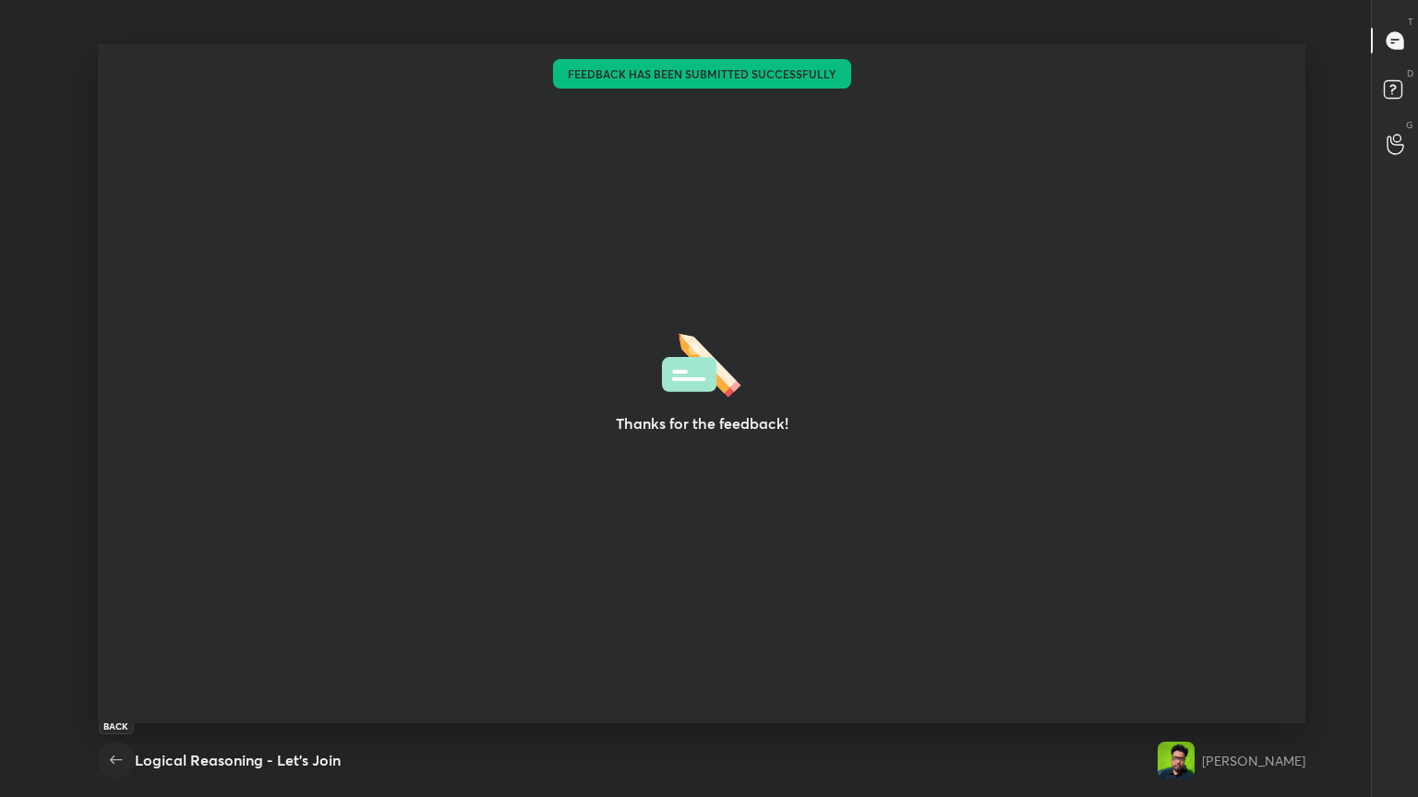
click at [110, 433] on icon "button" at bounding box center [116, 760] width 22 height 22
